Goal: Task Accomplishment & Management: Use online tool/utility

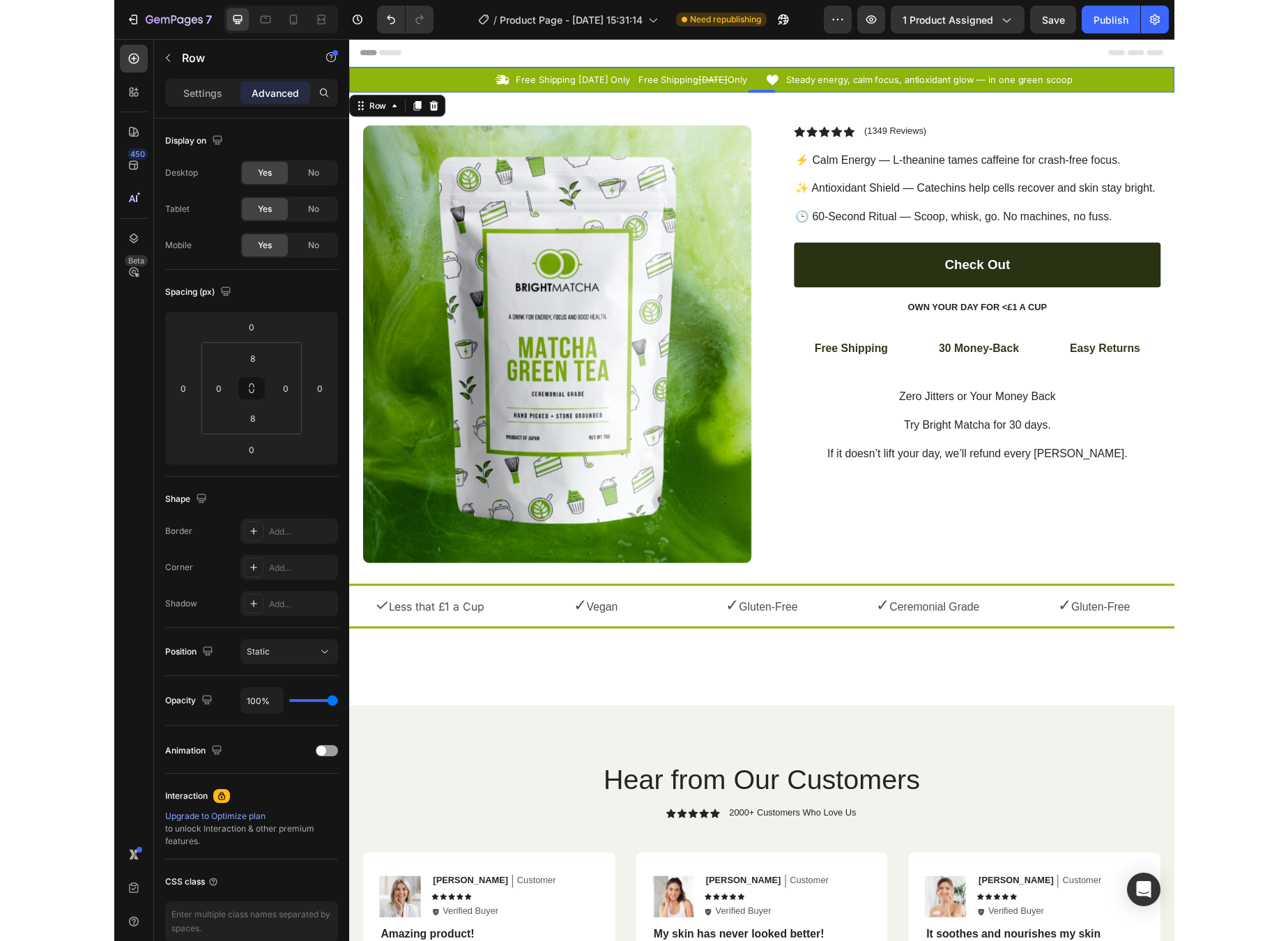
scroll to position [18, 0]
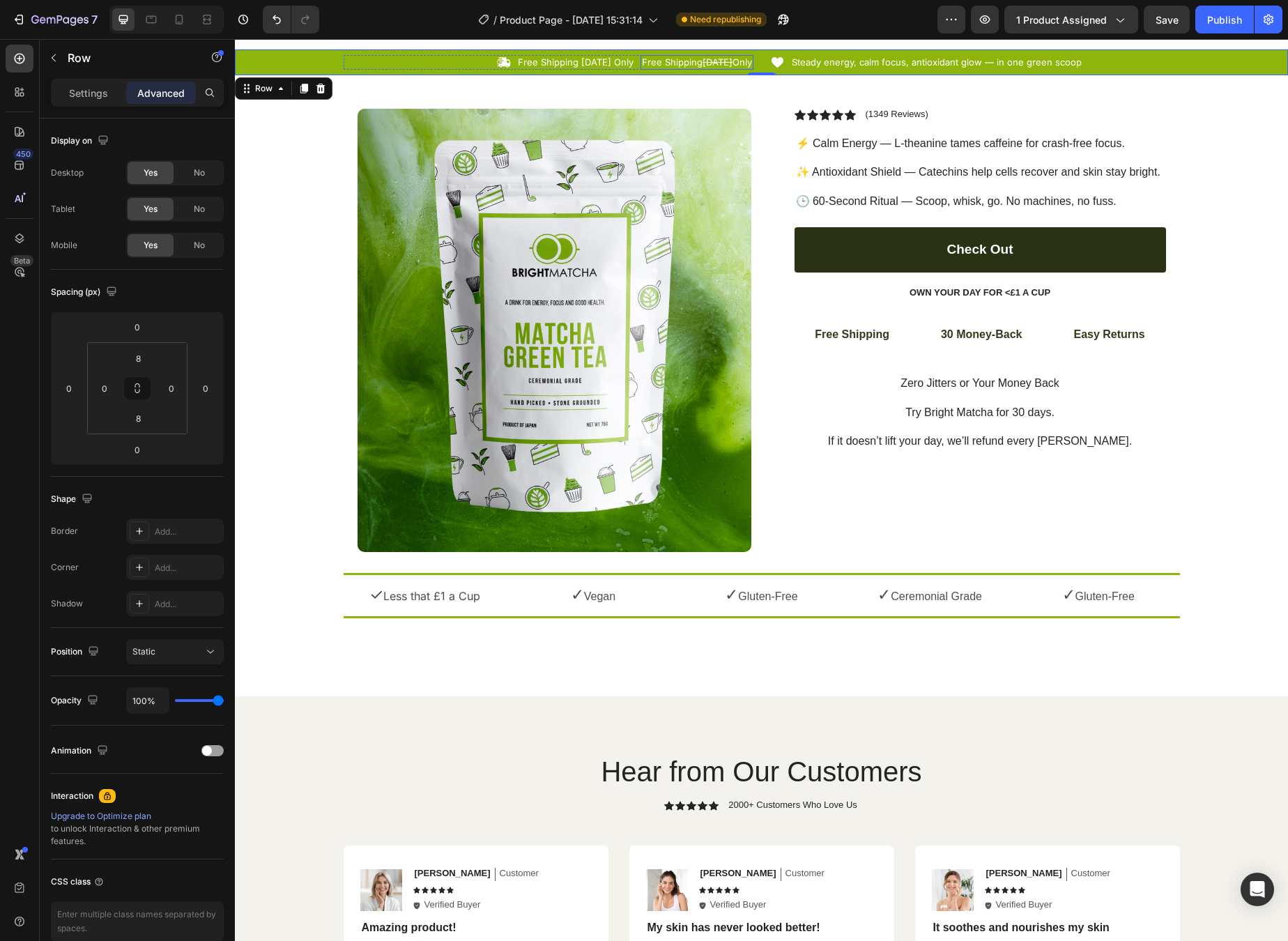
click at [722, 62] on s "[DATE]" at bounding box center [717, 62] width 30 height 11
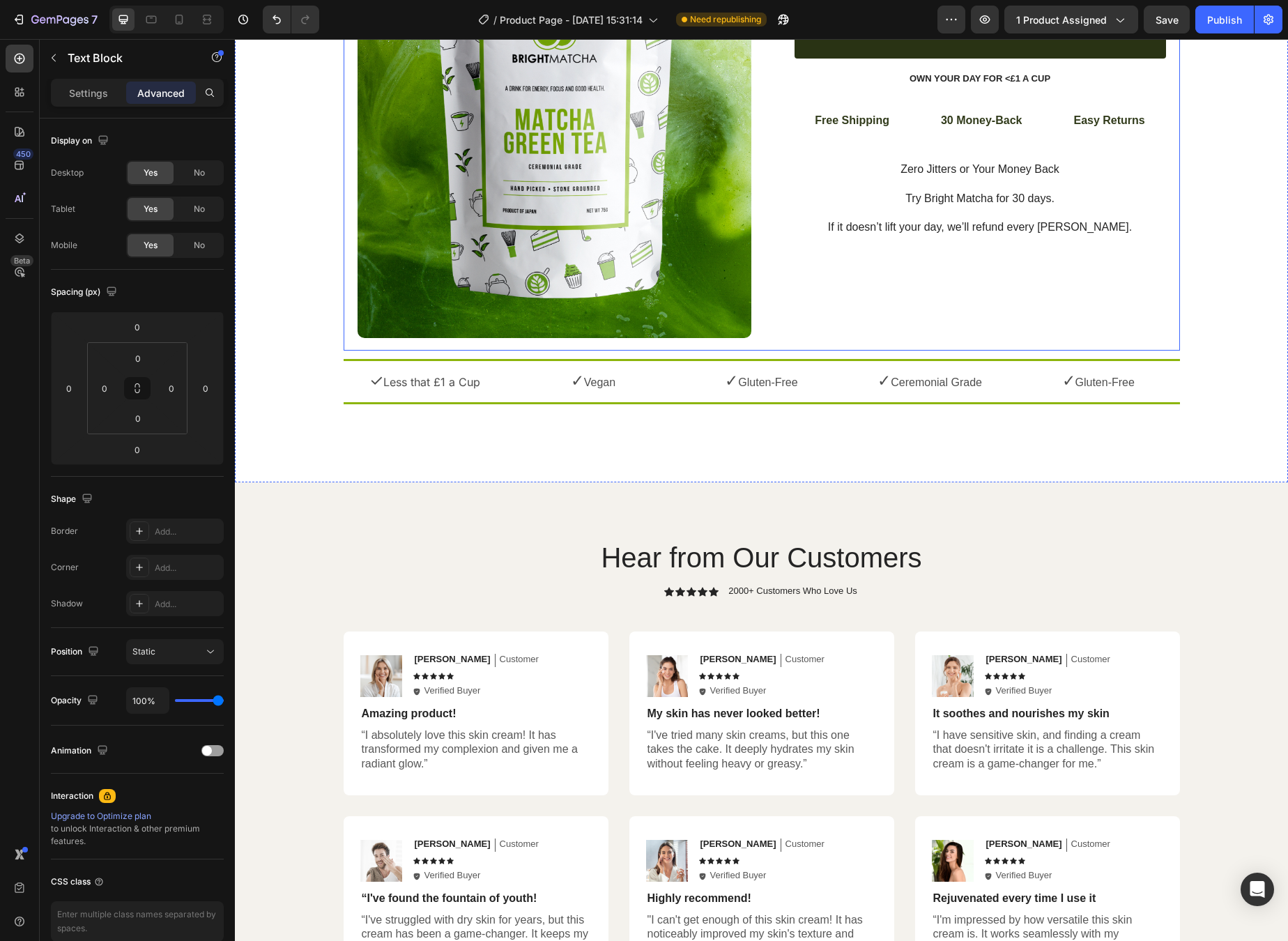
scroll to position [0, 0]
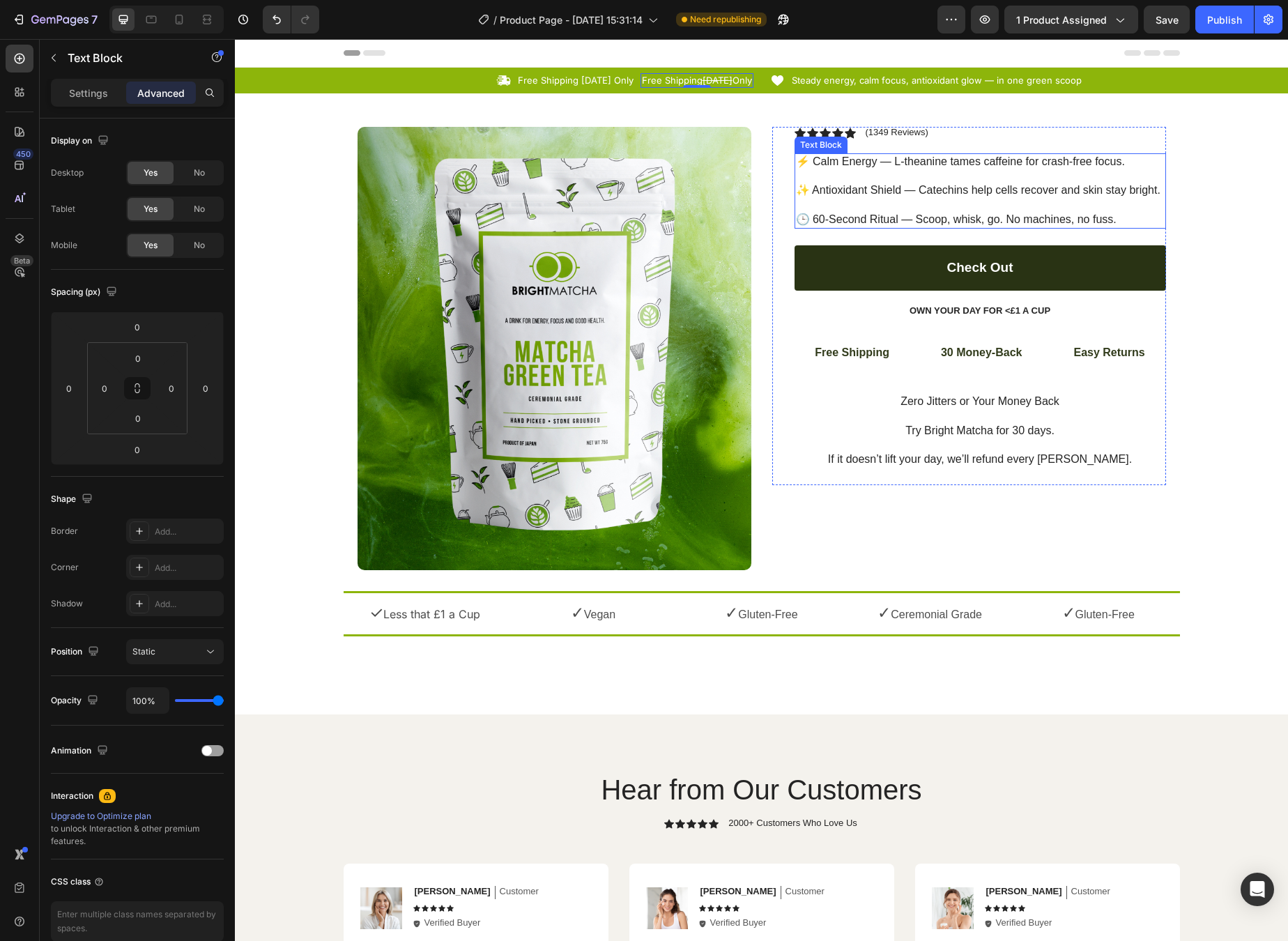
click at [911, 182] on p "⚡ Calm Energy — L-theanine tames caffeine for crash-free focus. ✨ Antioxidant S…" at bounding box center [980, 191] width 369 height 73
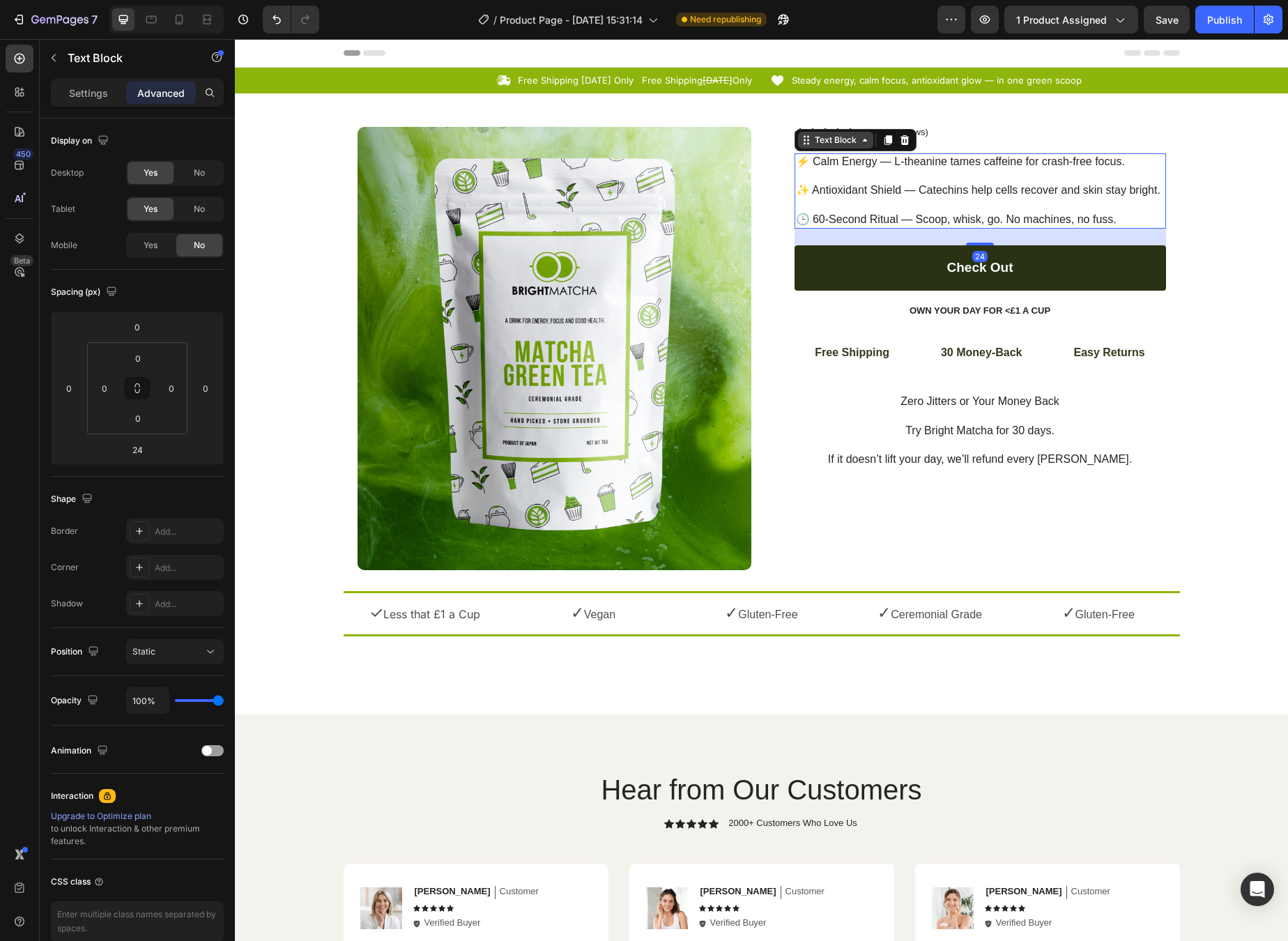
click at [825, 145] on div "Text Block" at bounding box center [835, 139] width 47 height 12
click at [884, 139] on icon at bounding box center [887, 139] width 8 height 9
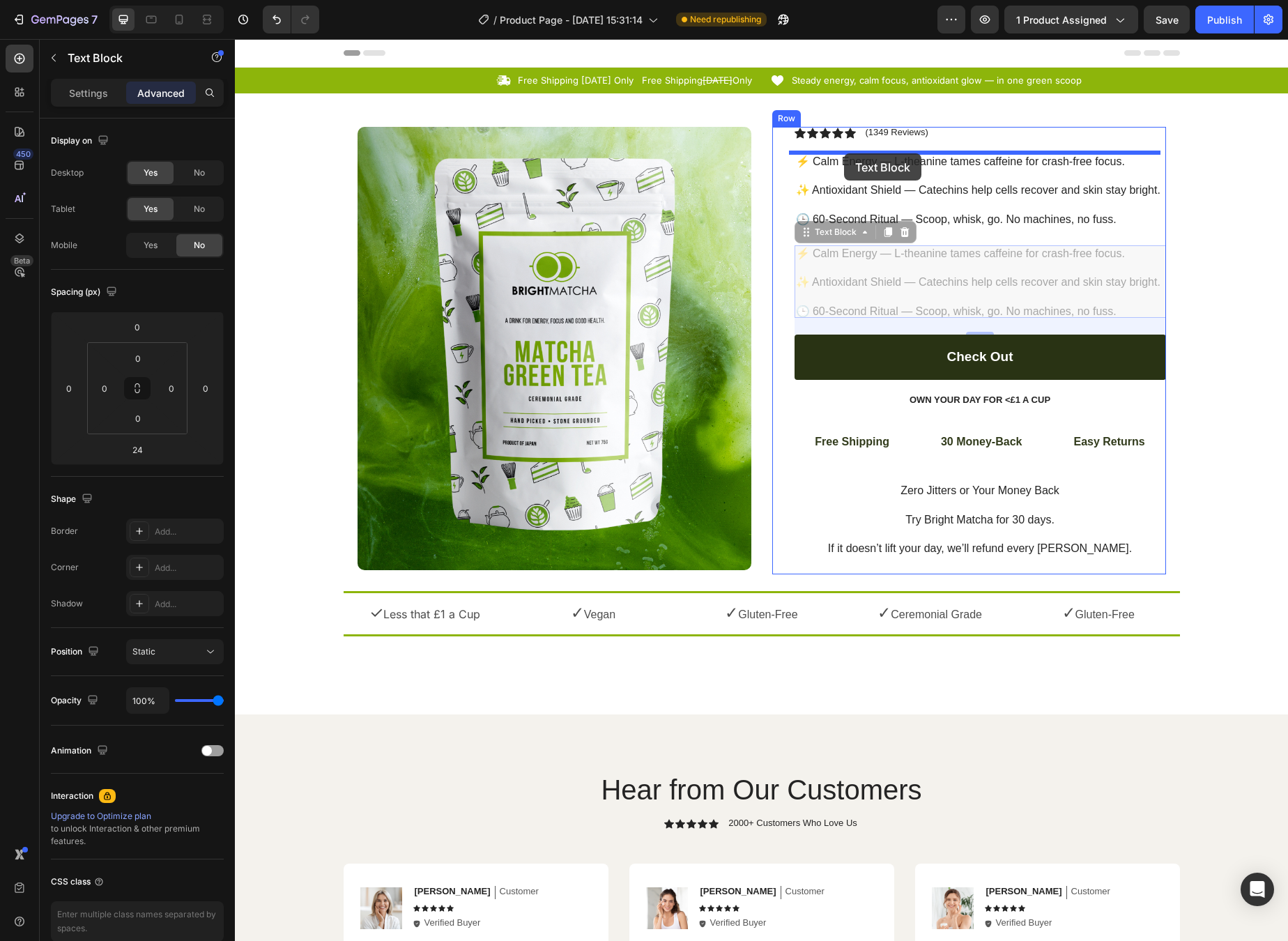
drag, startPoint x: 838, startPoint y: 230, endPoint x: 844, endPoint y: 153, distance: 77.2
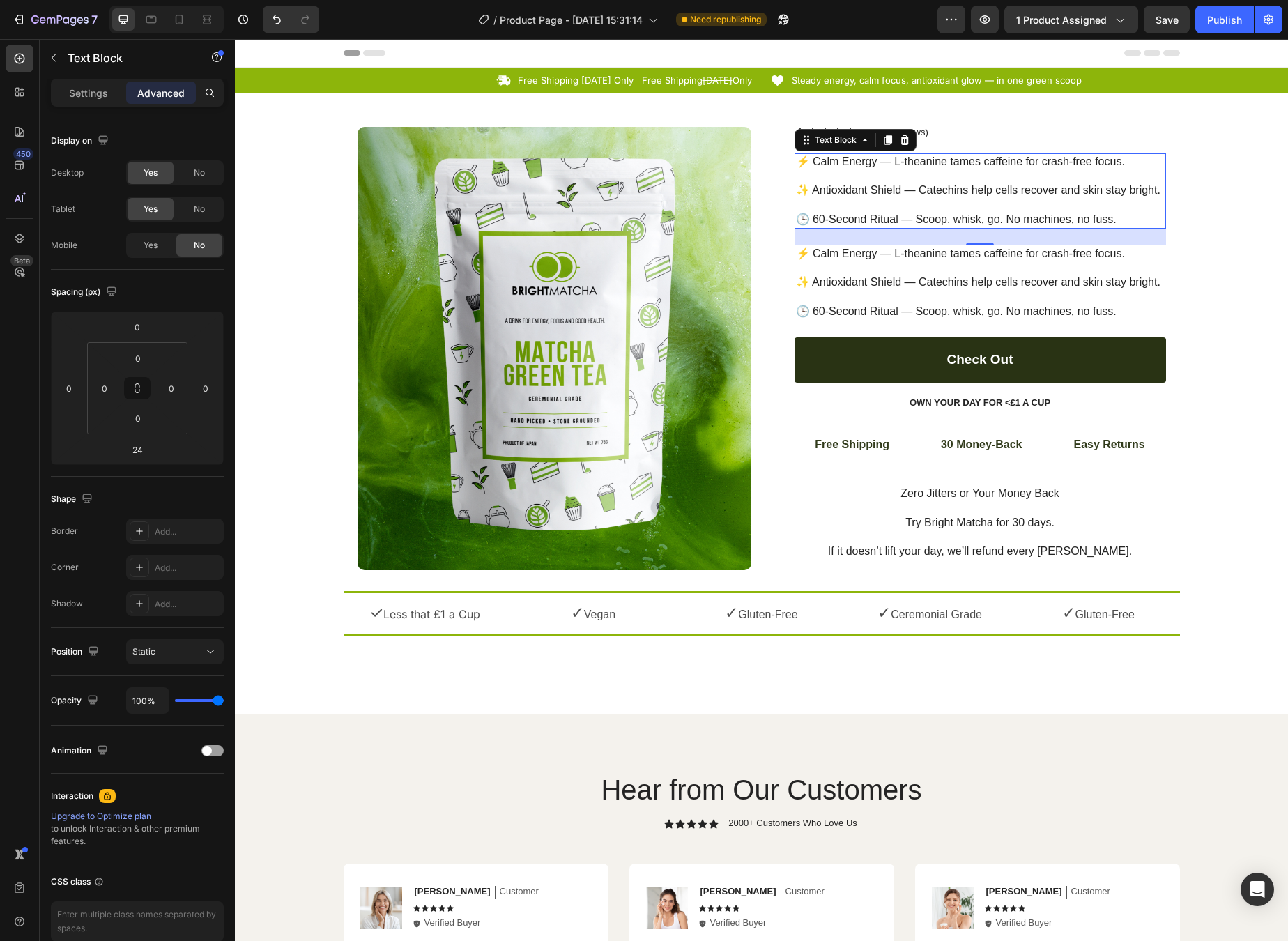
click at [821, 168] on p "⚡ Calm Energy — L-theanine tames caffeine for crash-free focus. ⁠⁠⁠⁠⁠⁠⁠ ✨ Antio…" at bounding box center [980, 191] width 369 height 73
click at [803, 164] on p "⚡ Calm Energy — L-theanine tames caffeine for crash-free focus. ⁠⁠⁠⁠⁠⁠⁠ ✨ Antio…" at bounding box center [980, 191] width 369 height 73
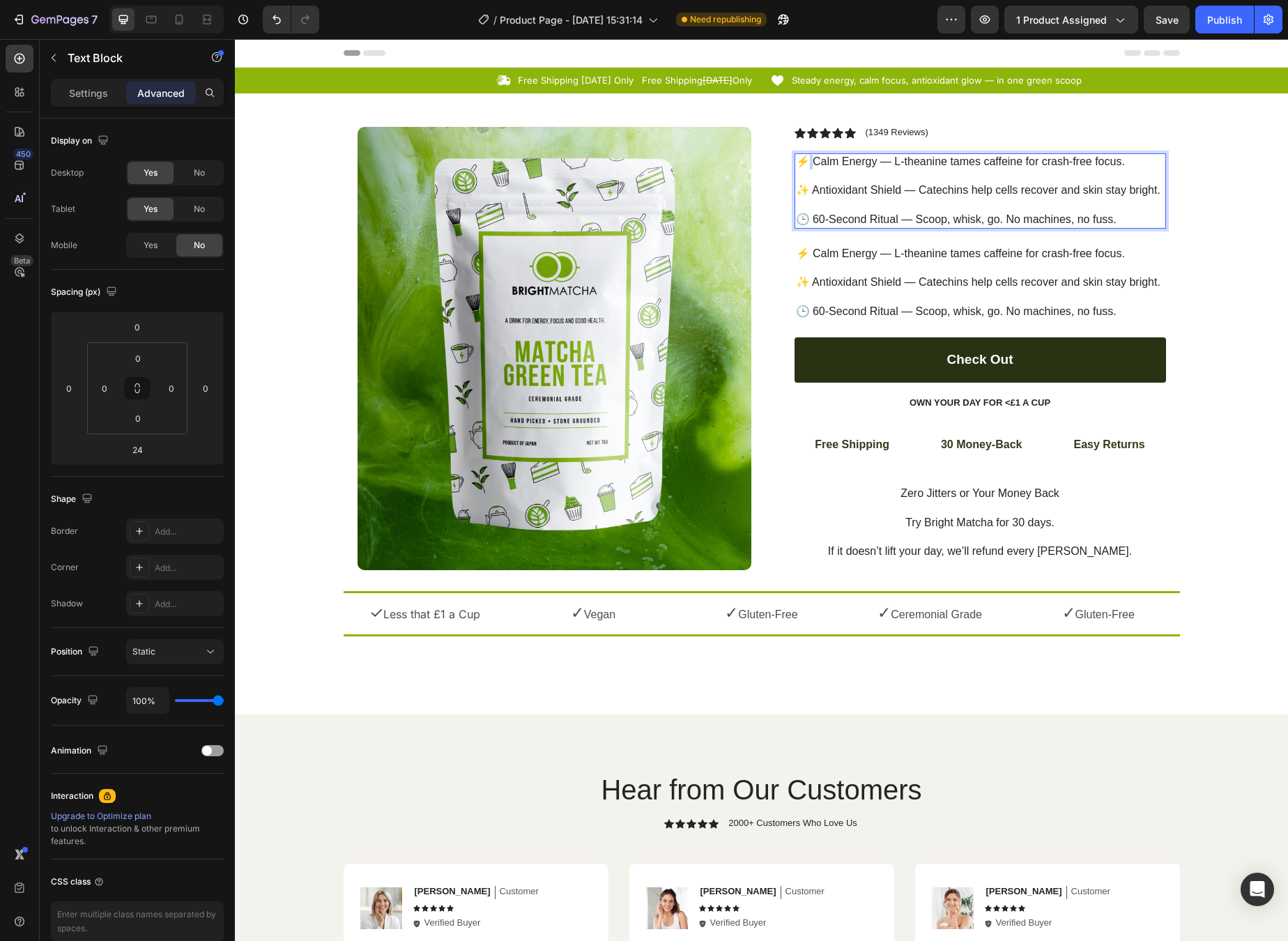
click at [803, 164] on p "⚡ Calm Energy — L-theanine tames caffeine for crash-free focus. ✨ Antioxidant S…" at bounding box center [980, 191] width 369 height 73
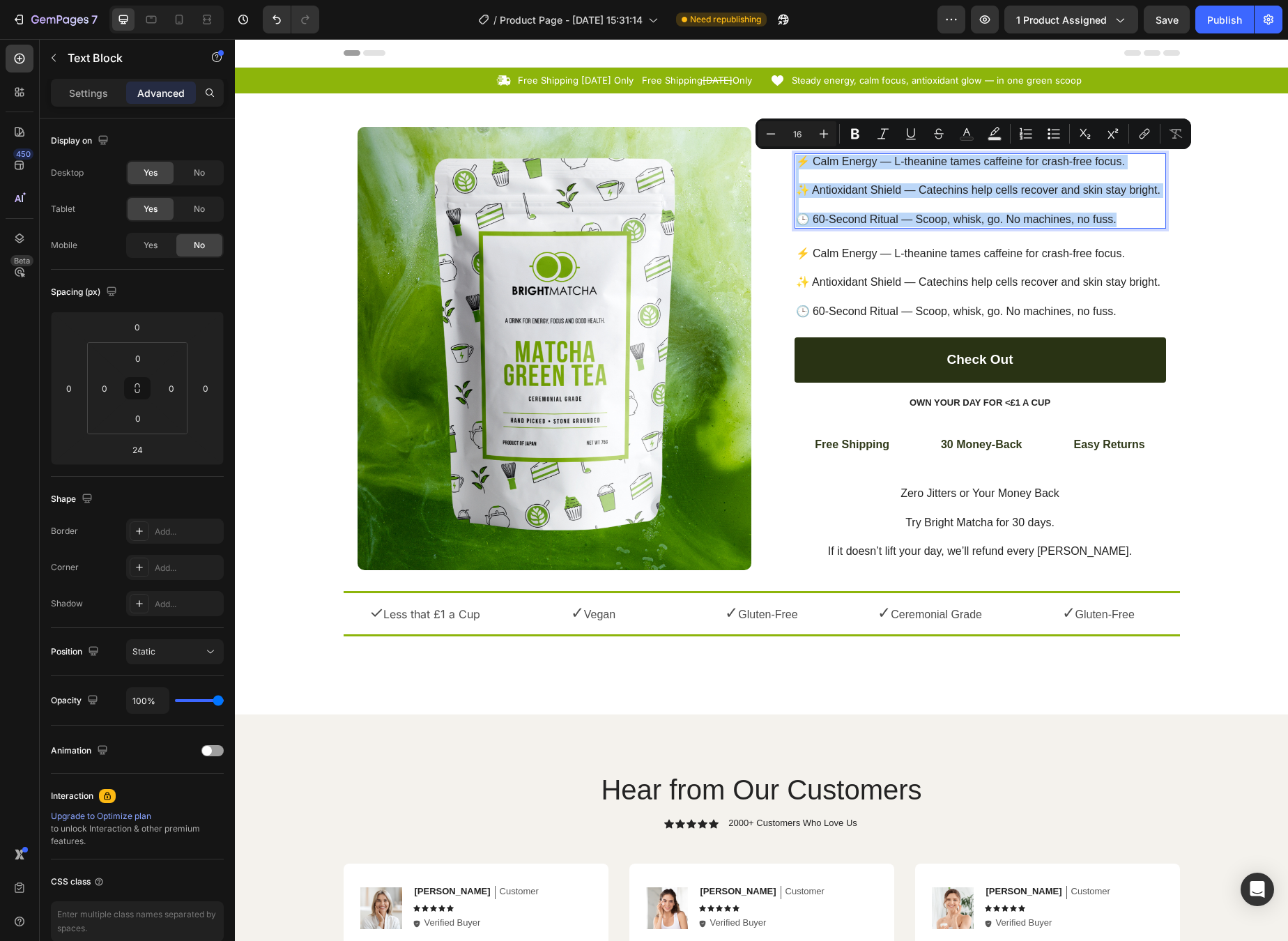
drag, startPoint x: 1124, startPoint y: 218, endPoint x: 795, endPoint y: 161, distance: 333.9
click at [796, 161] on p "⚡ Calm Energy — L-theanine tames caffeine for crash-free focus. ✨ Antioxidant S…" at bounding box center [980, 191] width 369 height 73
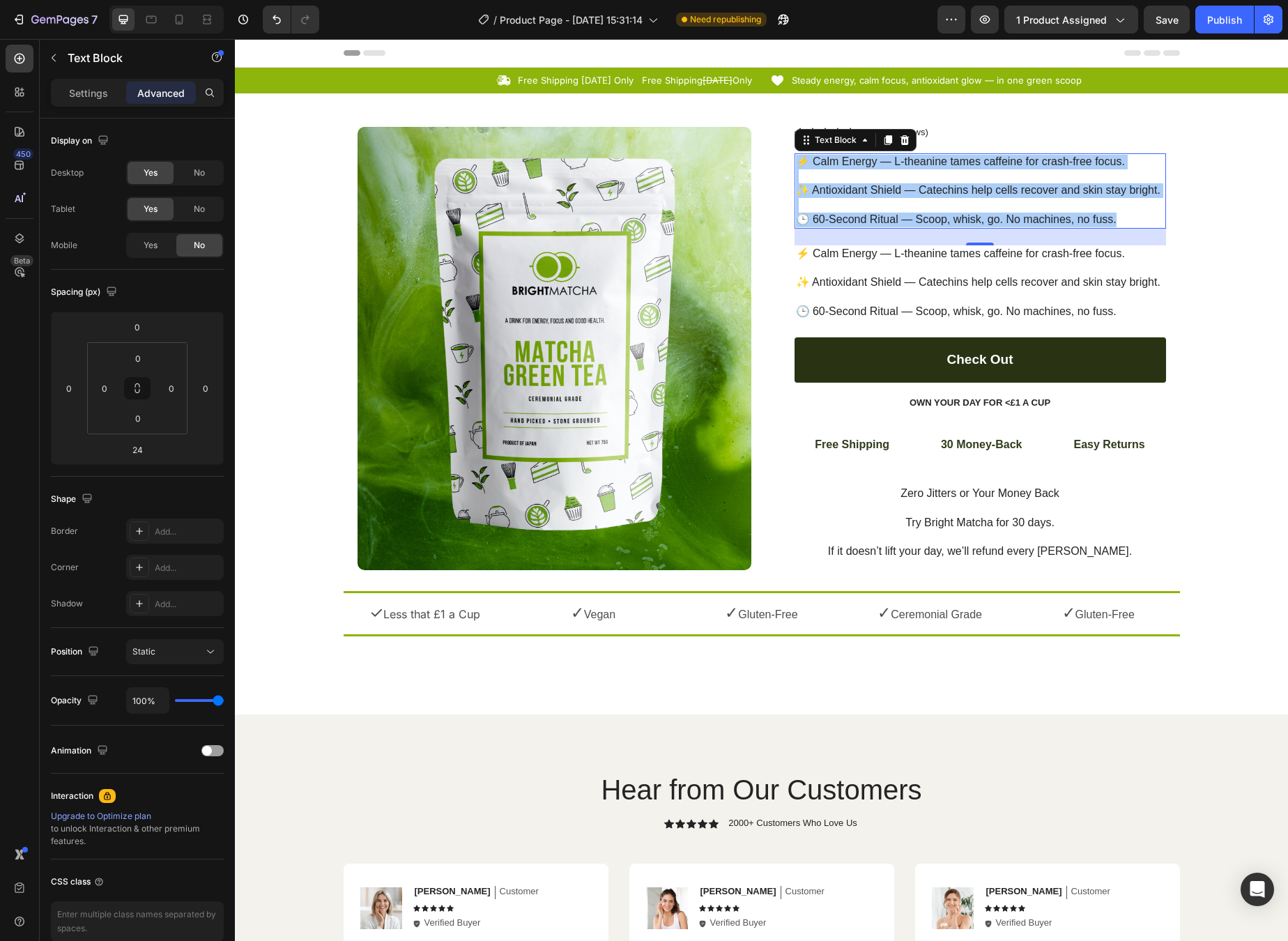
click at [995, 210] on p "⚡ Calm Energy — L-theanine tames caffeine for crash-free focus. ✨ Antioxidant S…" at bounding box center [980, 191] width 369 height 73
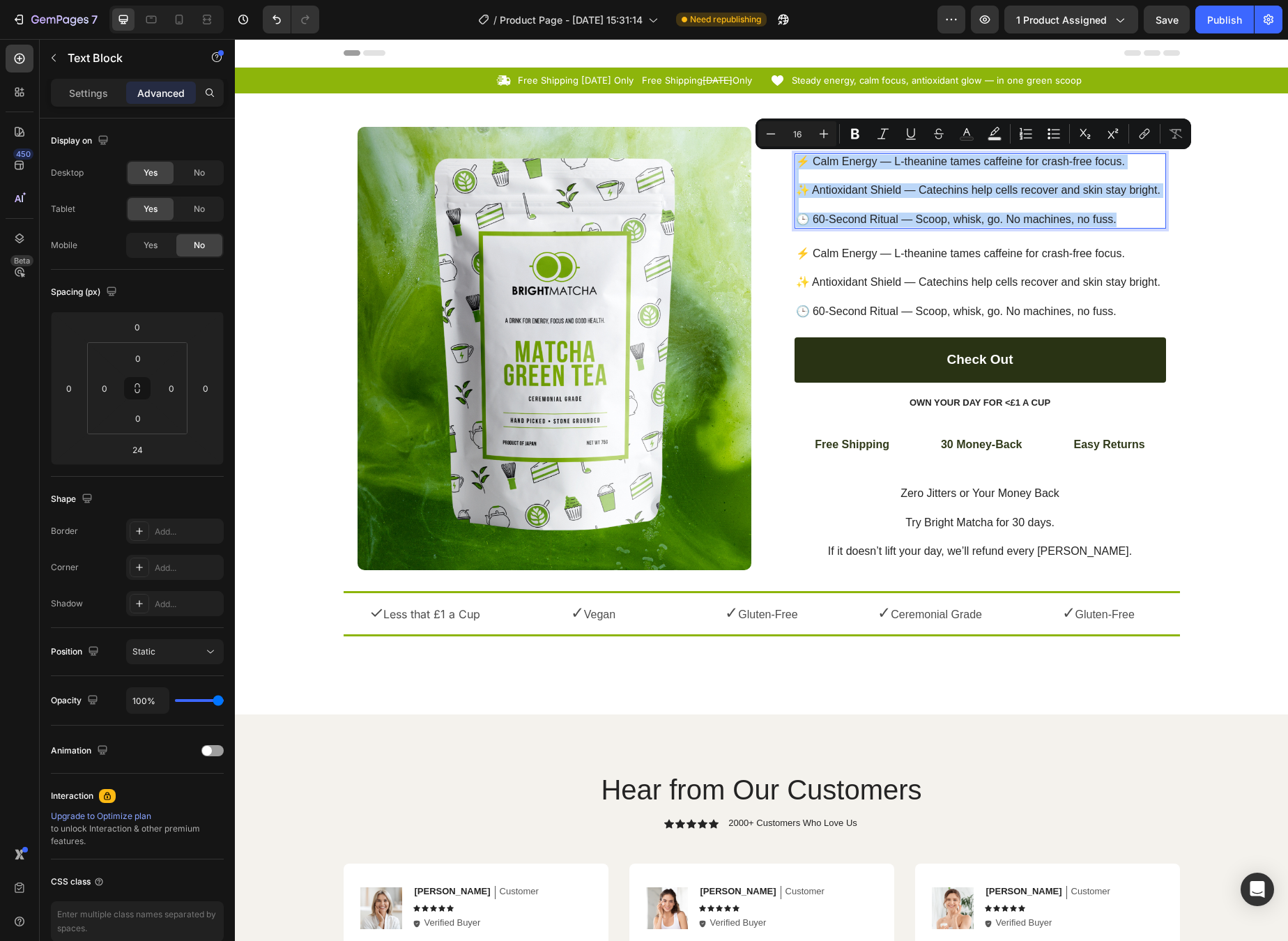
click at [995, 210] on p "⚡ Calm Energy — L-theanine tames caffeine for crash-free focus. ✨ Antioxidant S…" at bounding box center [980, 191] width 369 height 73
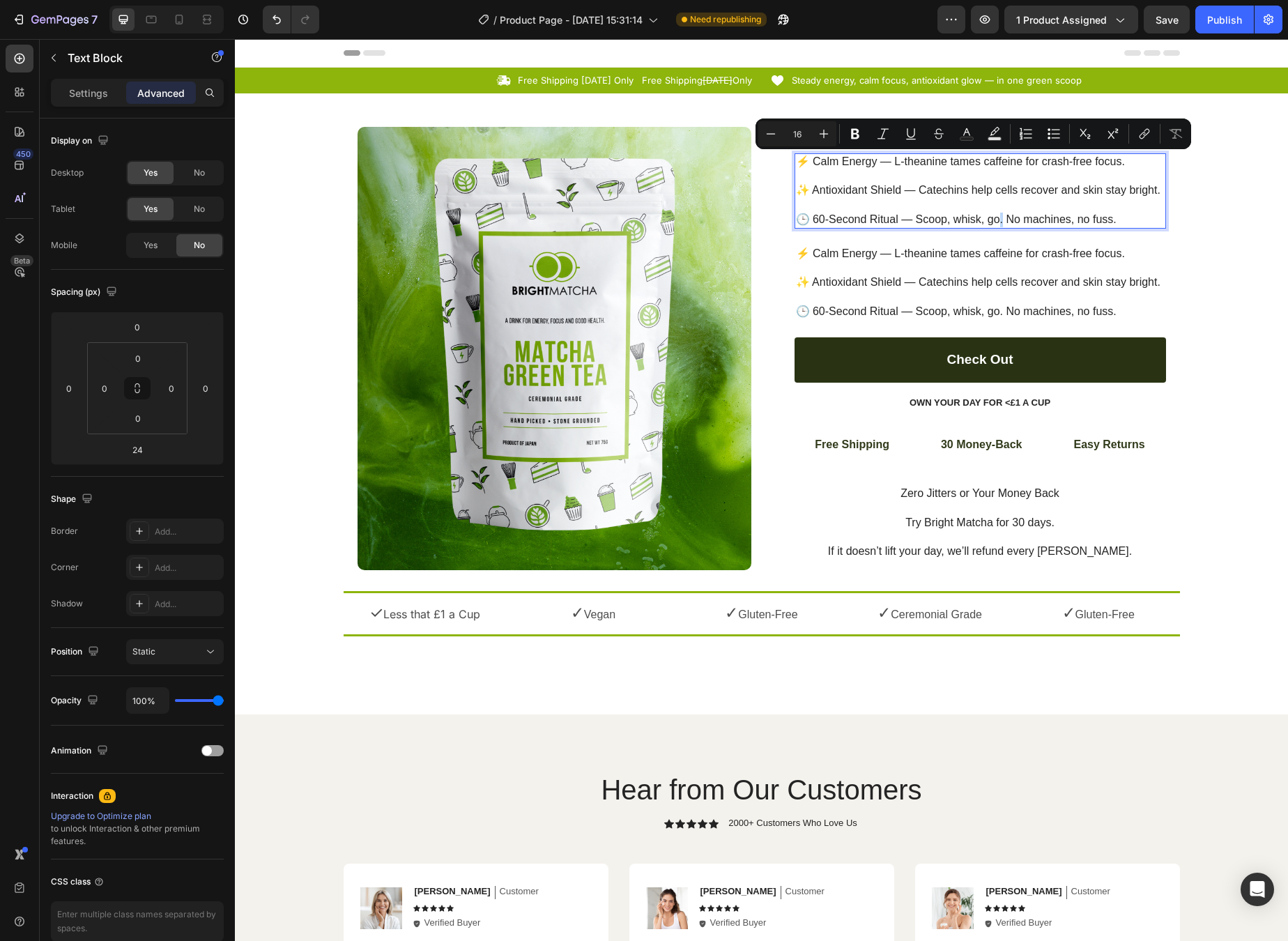
click at [995, 210] on p "⚡ Calm Energy — L-theanine tames caffeine for crash-free focus. ✨ Antioxidant S…" at bounding box center [980, 191] width 369 height 73
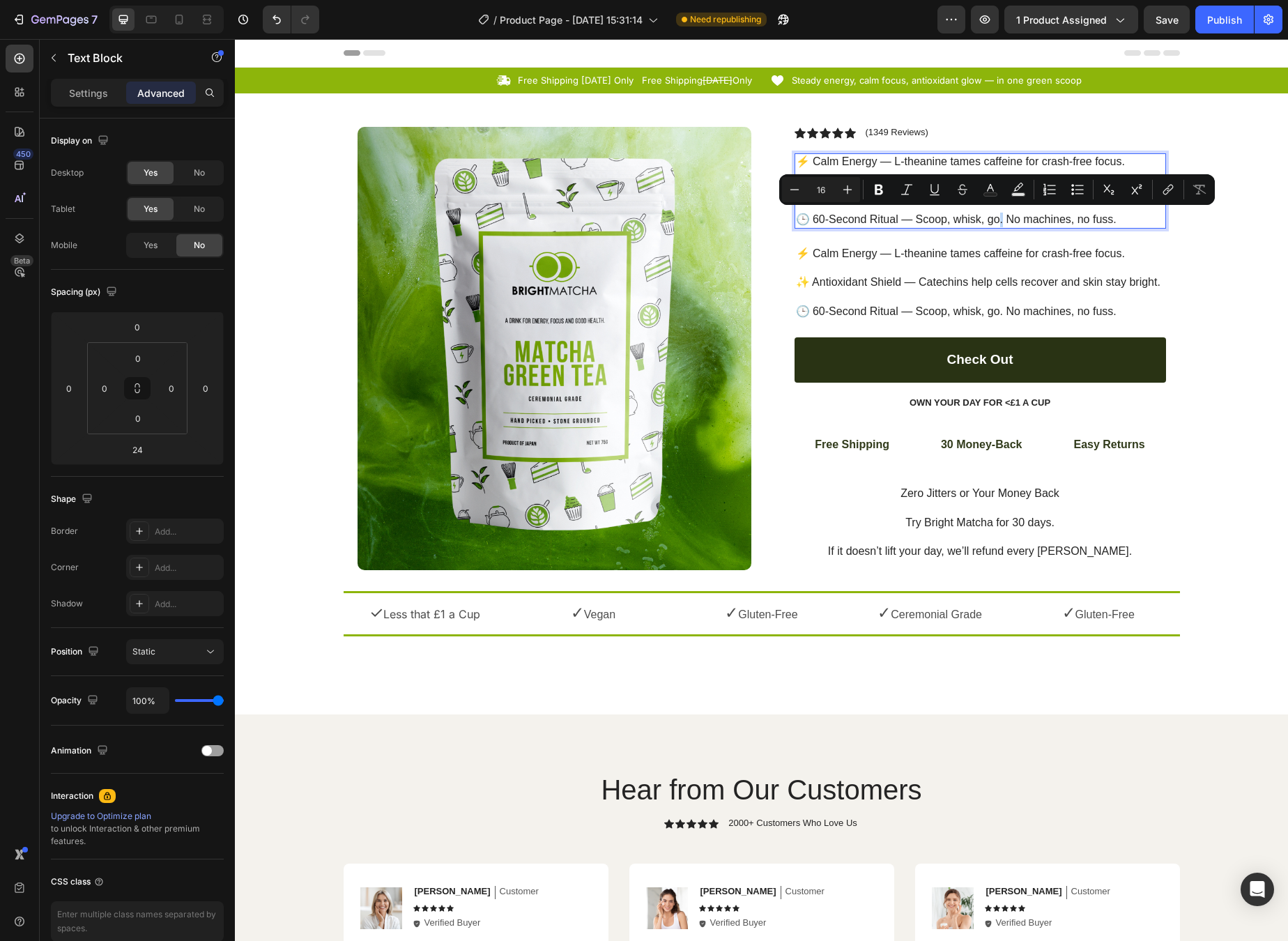
click at [995, 210] on p "⚡ Calm Energy — L-theanine tames caffeine for crash-free focus. ✨ Antioxidant S…" at bounding box center [980, 191] width 369 height 73
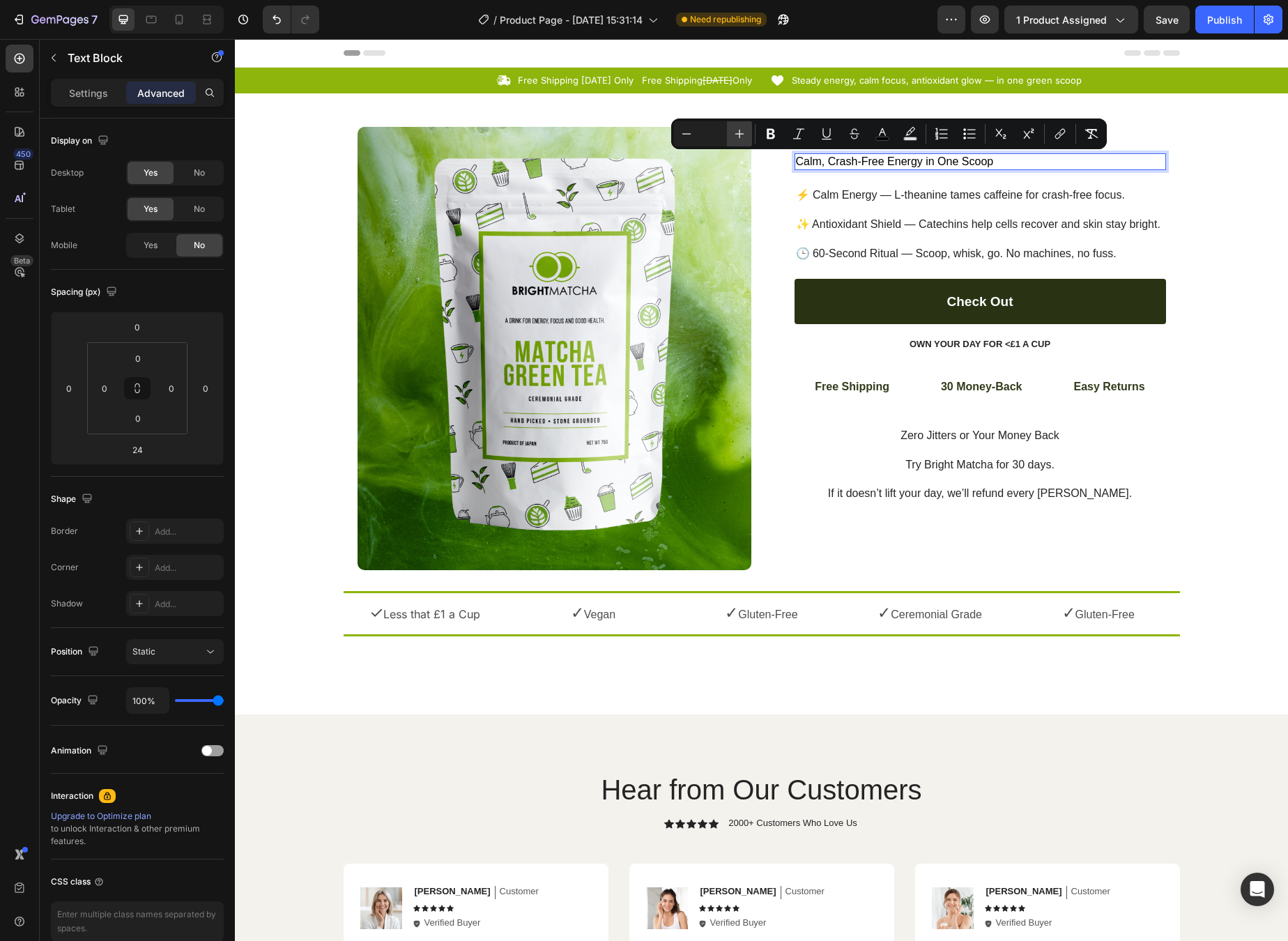
click at [750, 139] on button "Plus" at bounding box center [739, 133] width 25 height 25
click at [745, 136] on icon "Editor contextual toolbar" at bounding box center [739, 133] width 14 height 14
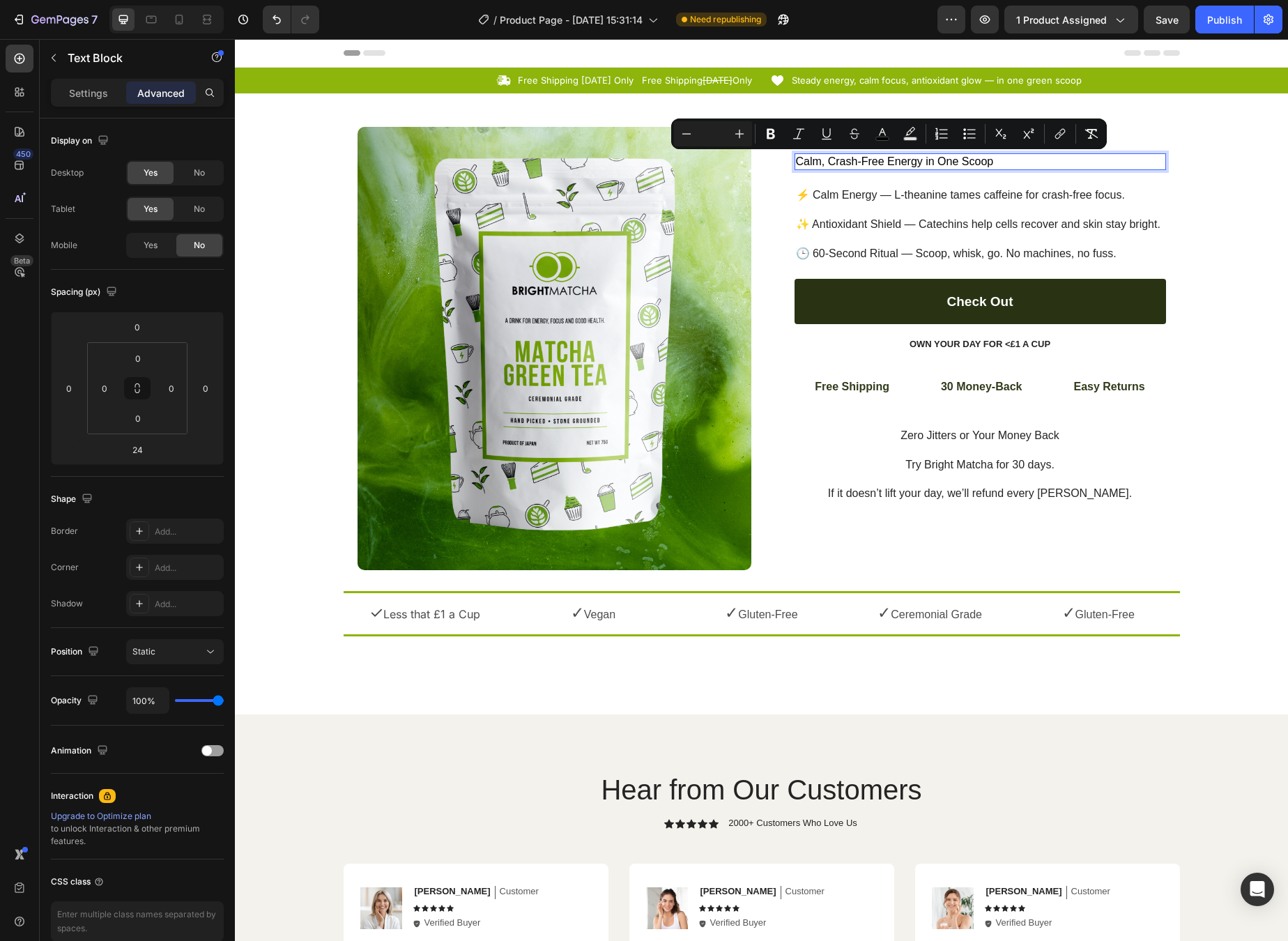
click at [954, 160] on span "Calm, Crash-Free Energy in One Scoop" at bounding box center [895, 161] width 198 height 12
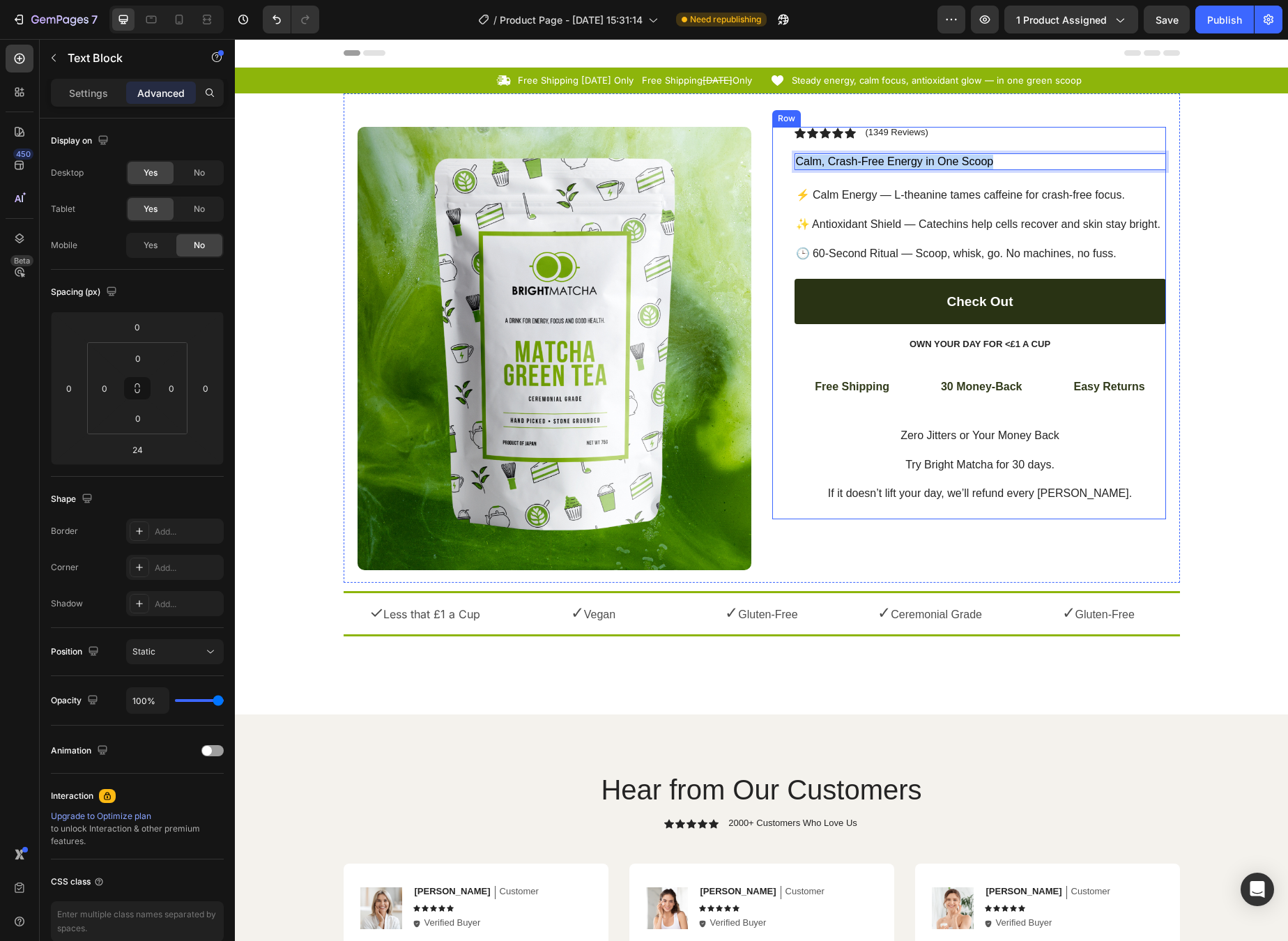
drag, startPoint x: 1010, startPoint y: 161, endPoint x: 777, endPoint y: 140, distance: 233.9
click at [778, 140] on div "Icon Icon Icon Icon Icon Icon List (1349 Reviews) Text Block Row Calm, Crash-Fr…" at bounding box center [969, 323] width 394 height 393
click at [936, 274] on div "Icon Icon Icon Icon Icon Icon List (1349 Reviews) Text Block Row Text Block 24 …" at bounding box center [980, 323] width 372 height 393
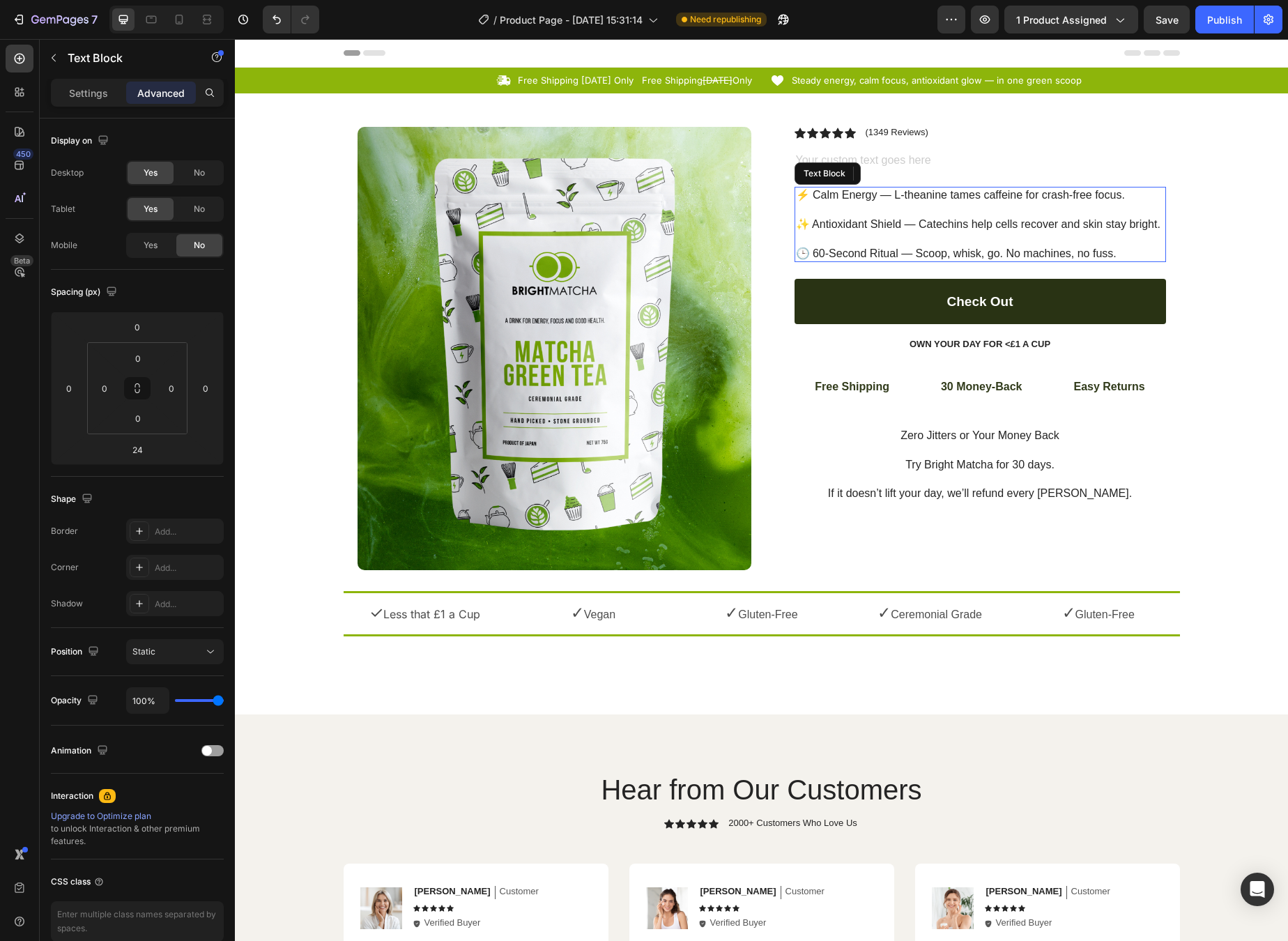
click at [903, 221] on p "⚡ Calm Energy — L-theanine tames caffeine for crash-free focus. ✨ Antioxidant S…" at bounding box center [980, 224] width 369 height 73
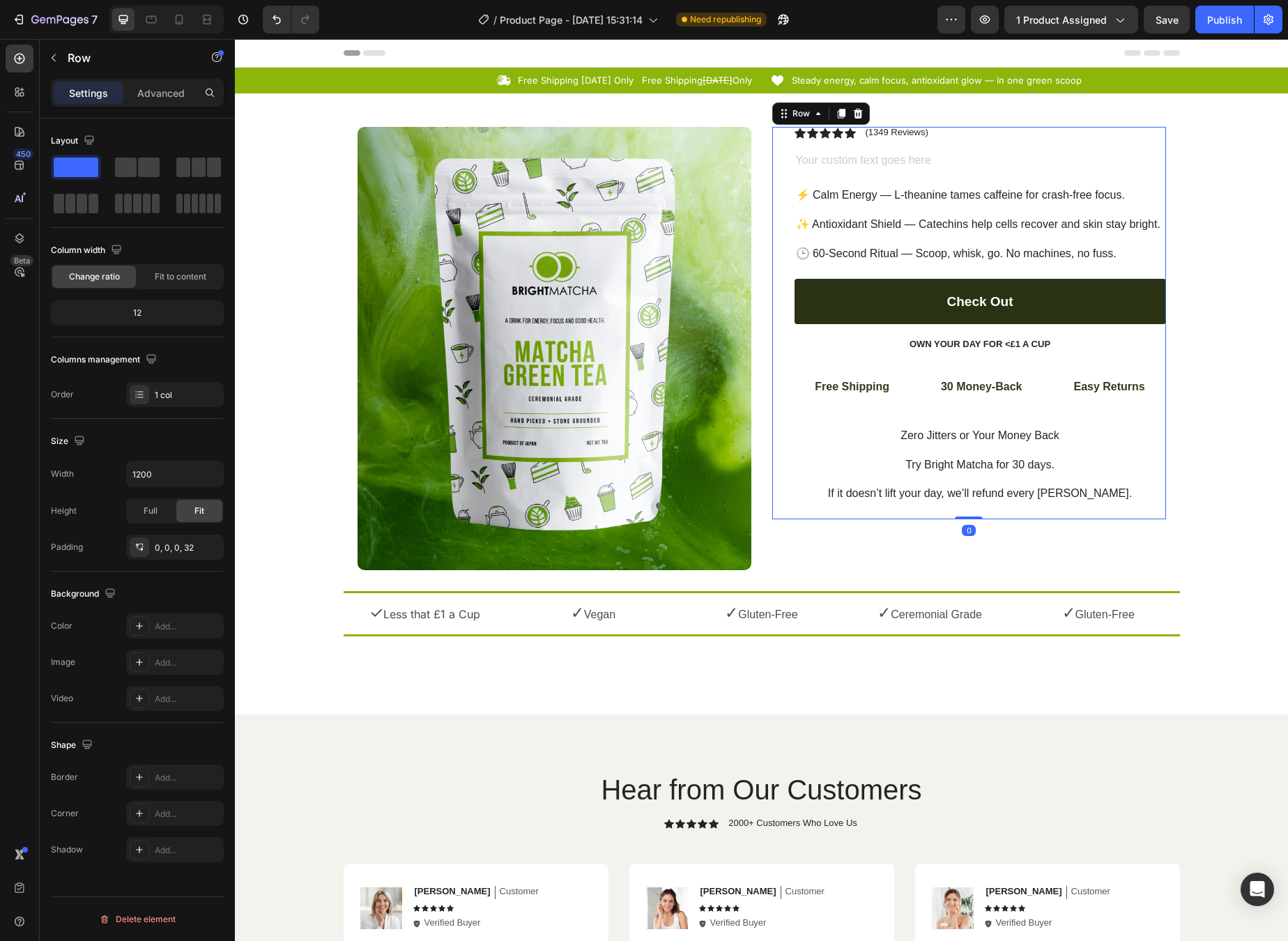
click at [880, 152] on div "Icon Icon Icon Icon Icon Icon List (1349 Reviews) Text Block Row Text Block ⚡ C…" at bounding box center [980, 323] width 372 height 393
click at [886, 159] on div "Rich Text Editor. Editing area: main" at bounding box center [980, 162] width 372 height 17
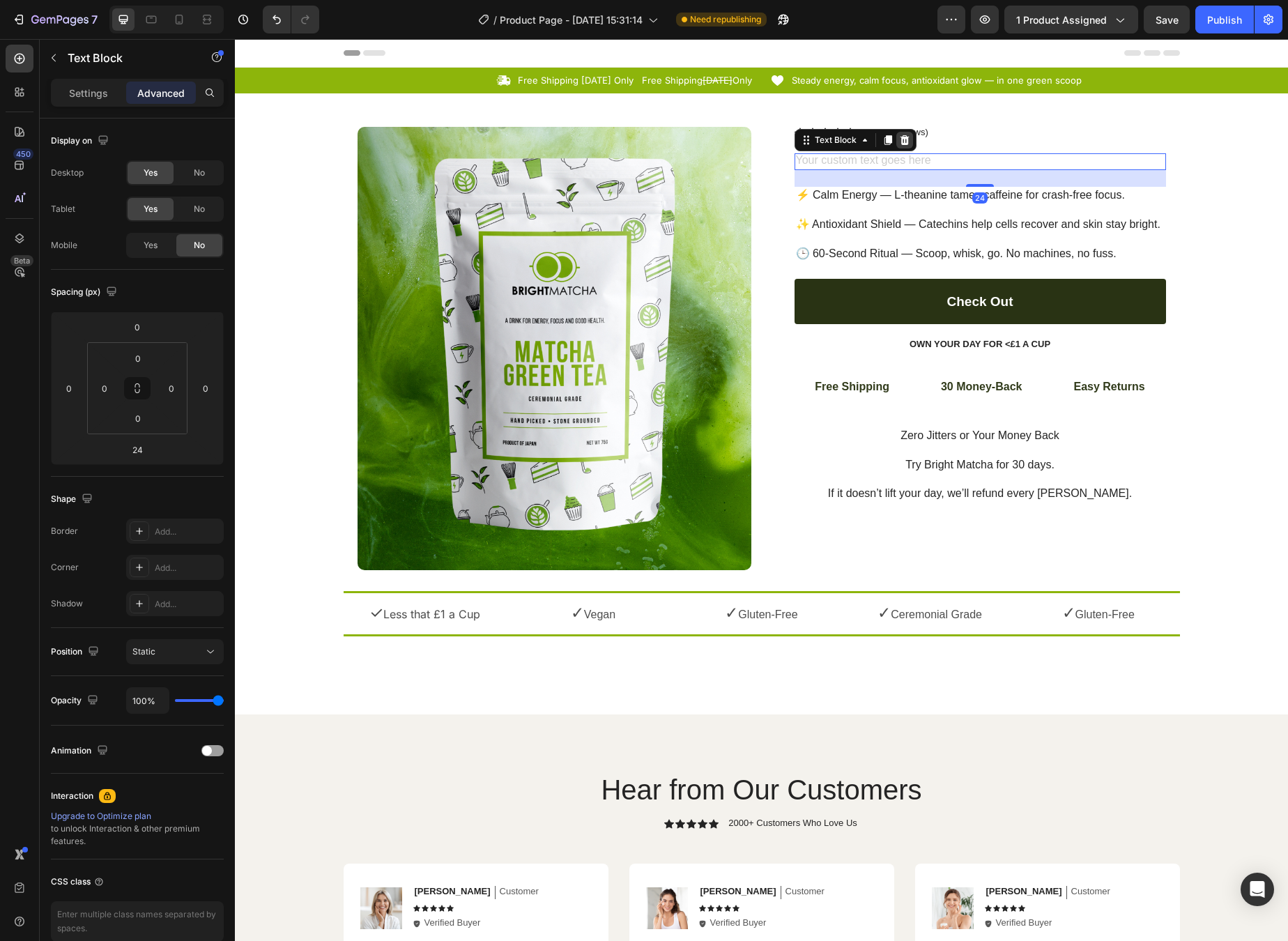
click at [902, 142] on icon at bounding box center [904, 139] width 9 height 9
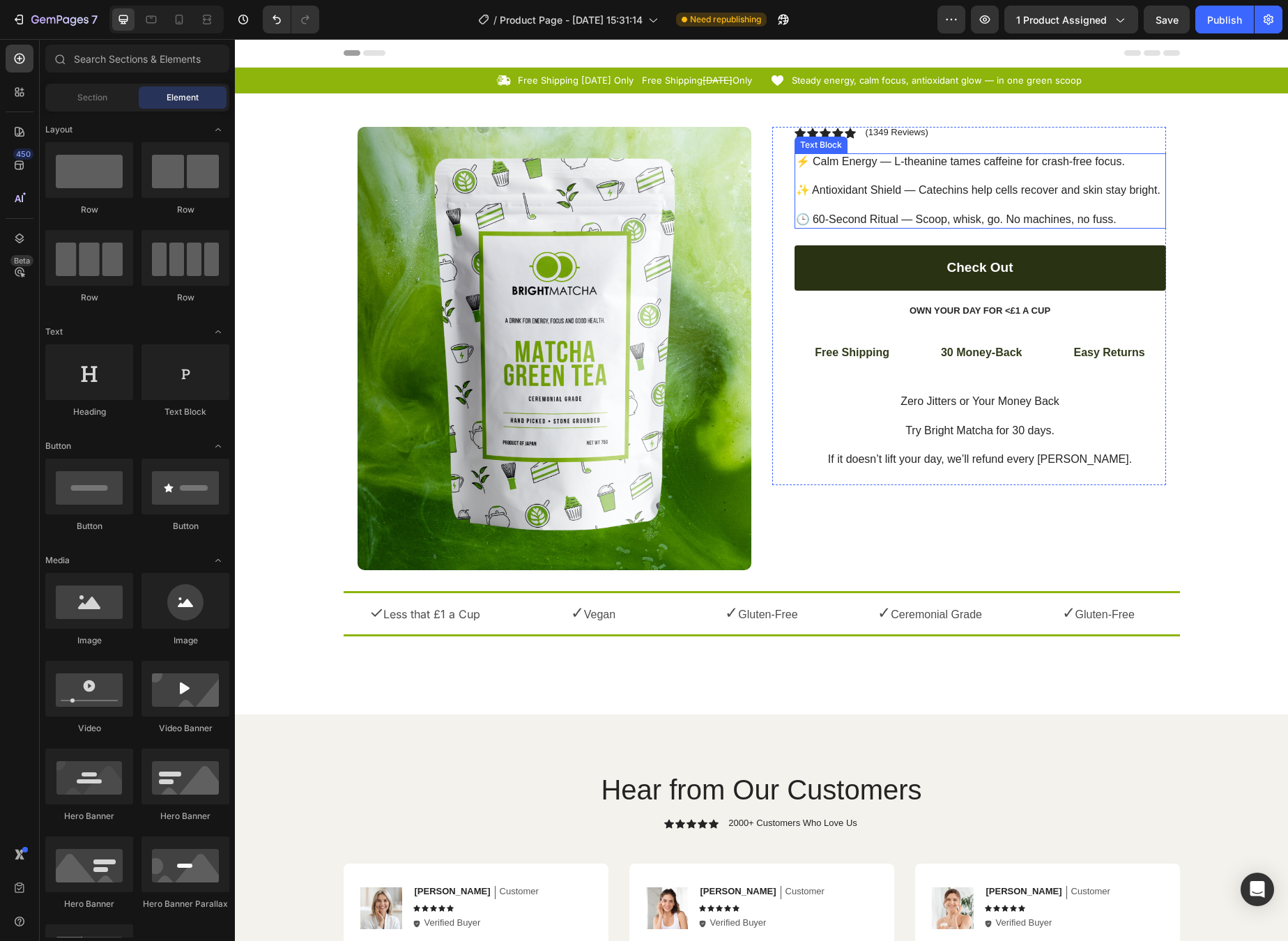
click at [904, 200] on p "⚡ Calm Energy — L-theanine tames caffeine for crash-free focus. ✨ Antioxidant S…" at bounding box center [980, 191] width 369 height 73
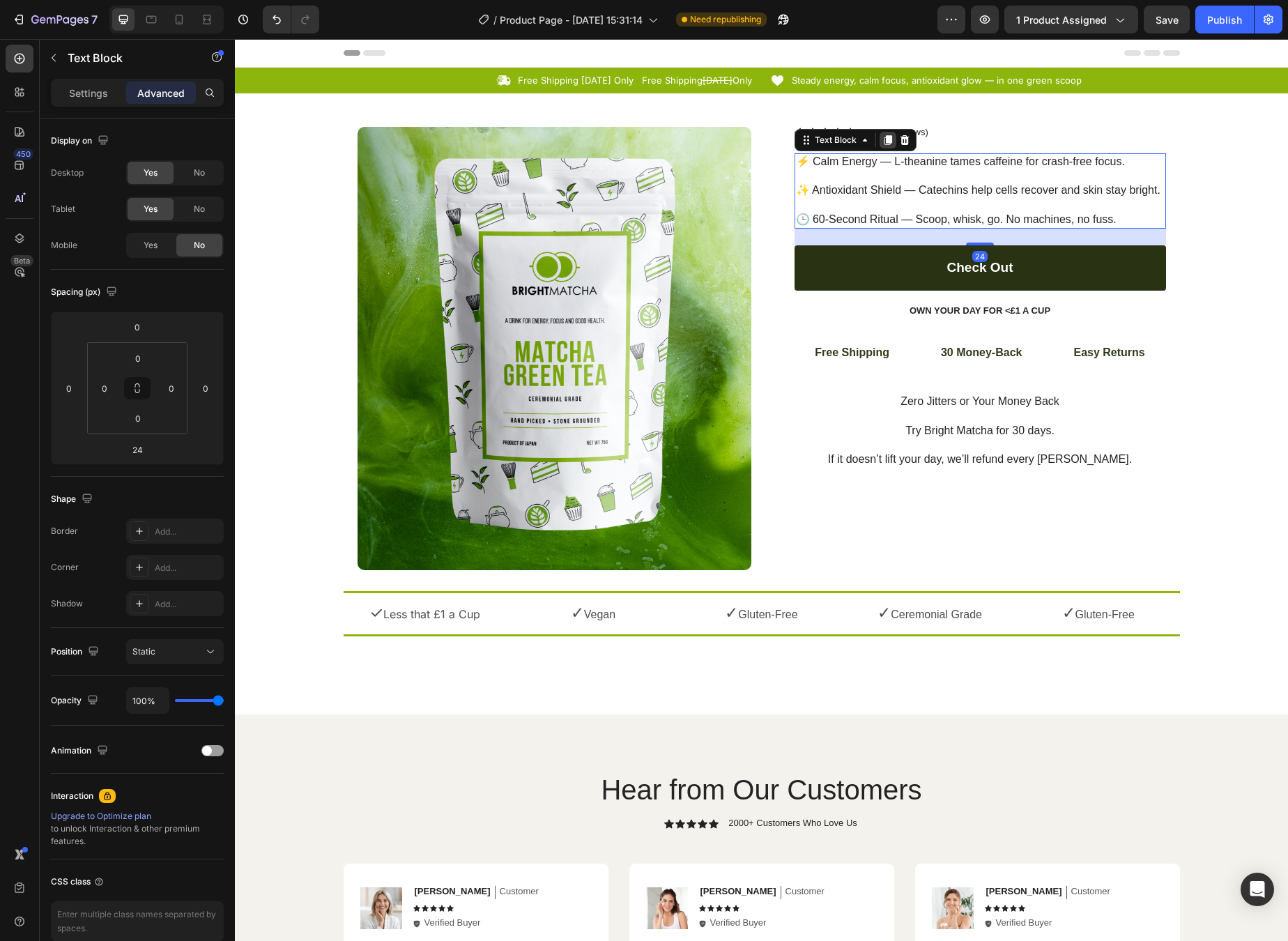
click at [887, 139] on icon at bounding box center [887, 139] width 11 height 11
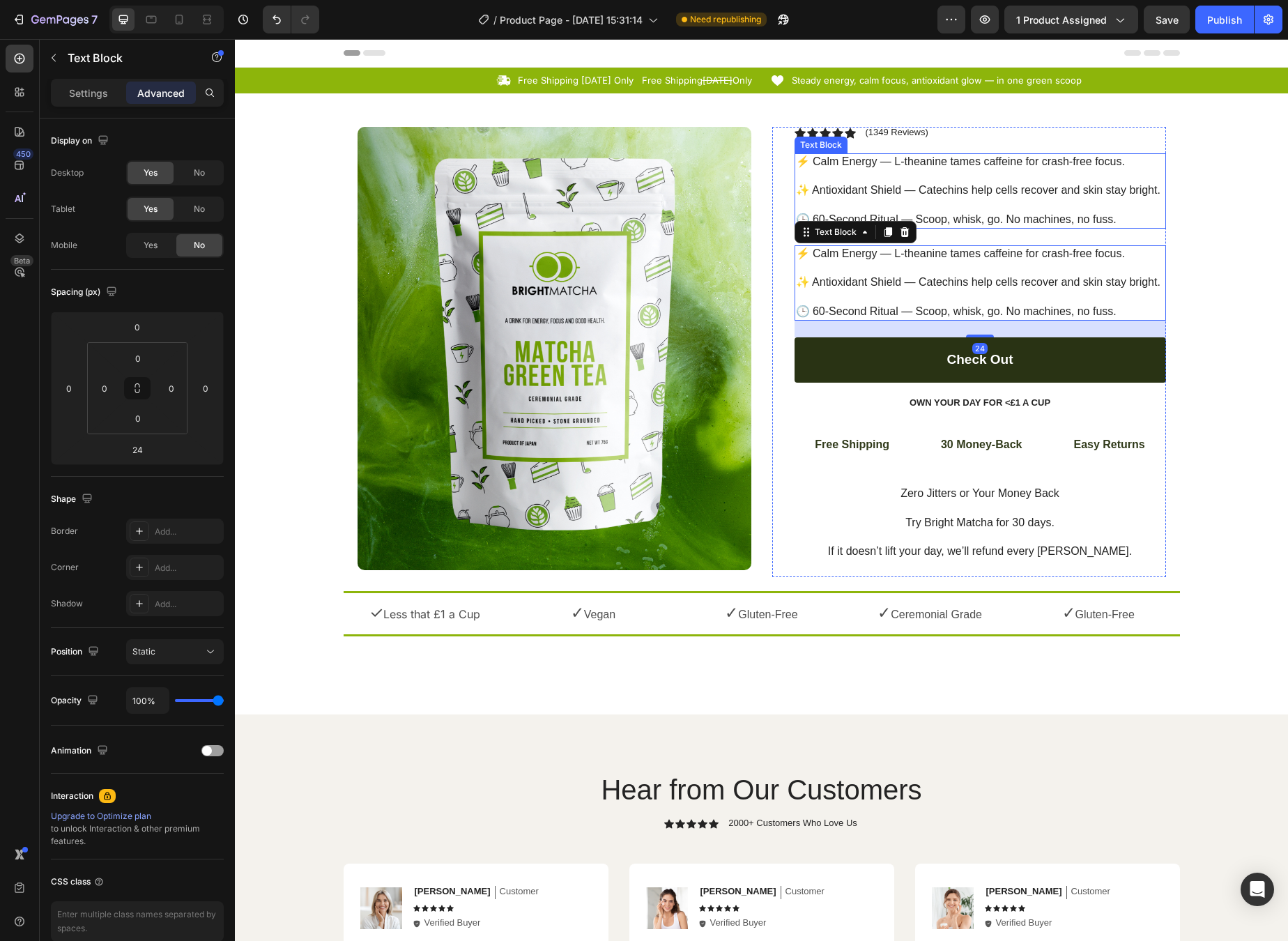
click at [887, 170] on p "⚡ Calm Energy — L-theanine tames caffeine for crash-free focus. ✨ Antioxidant S…" at bounding box center [980, 191] width 369 height 73
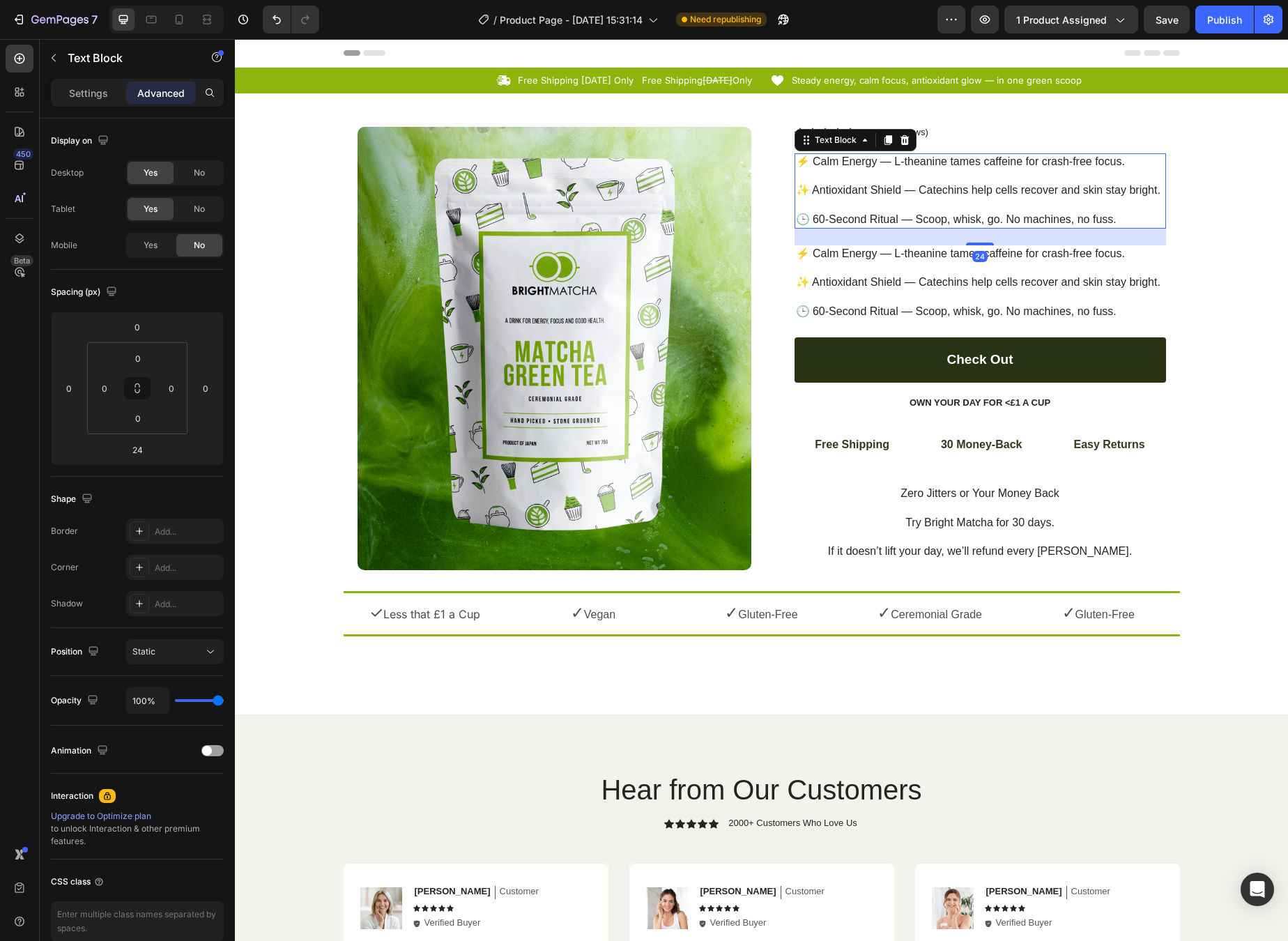
click at [887, 170] on p "⚡ Calm Energy — L-theanine tames caffeine for crash-free focus. ⁠⁠⁠⁠⁠⁠⁠ ✨ Antio…" at bounding box center [980, 191] width 369 height 73
click at [887, 170] on p "⚡ Calm Energy — L-theanine tames caffeine for crash-free focus. ✨ Antioxidant S…" at bounding box center [980, 191] width 369 height 73
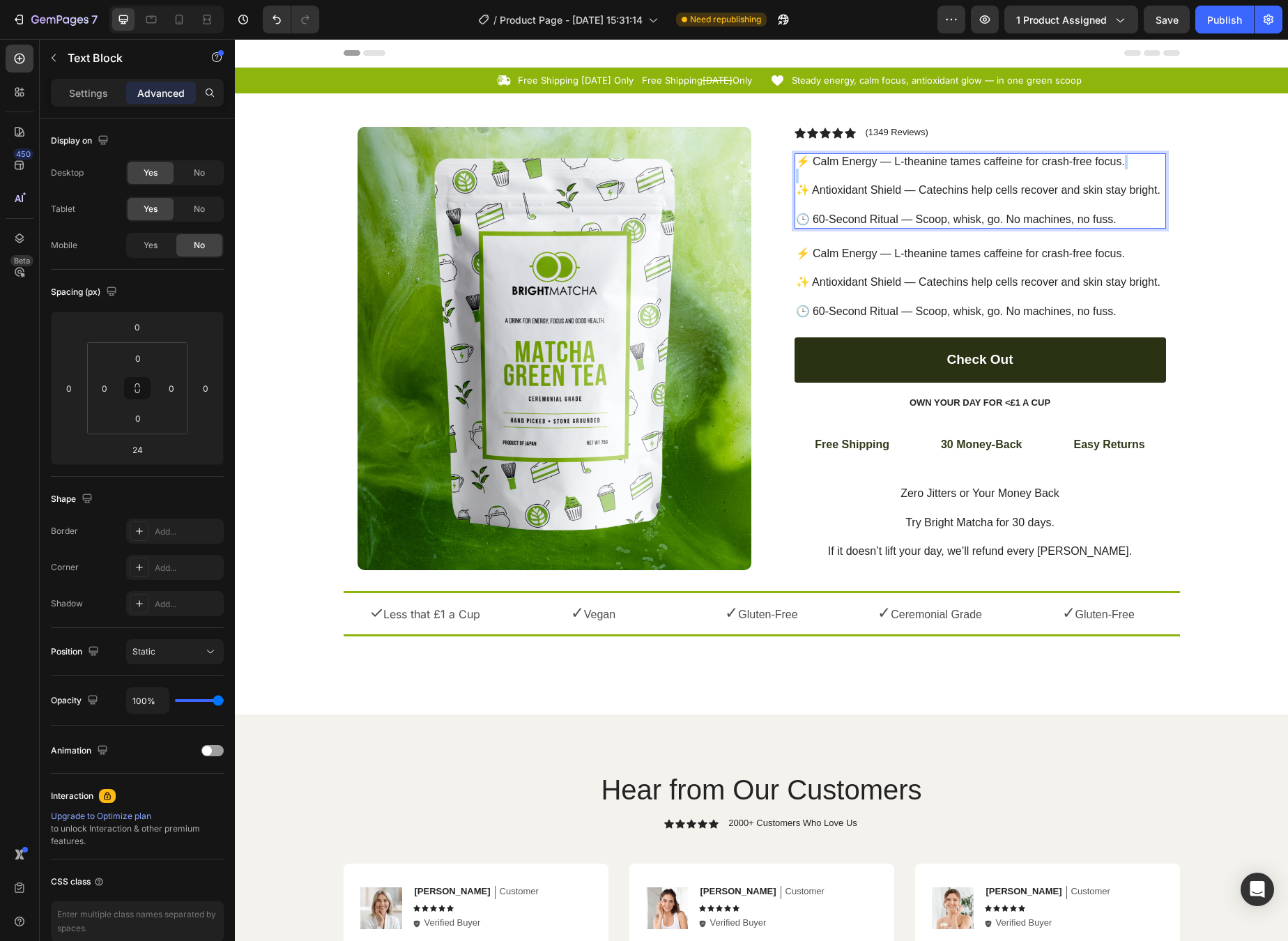
click at [945, 192] on p "⚡ Calm Energy — L-theanine tames caffeine for crash-free focus. ✨ Antioxidant S…" at bounding box center [980, 191] width 369 height 73
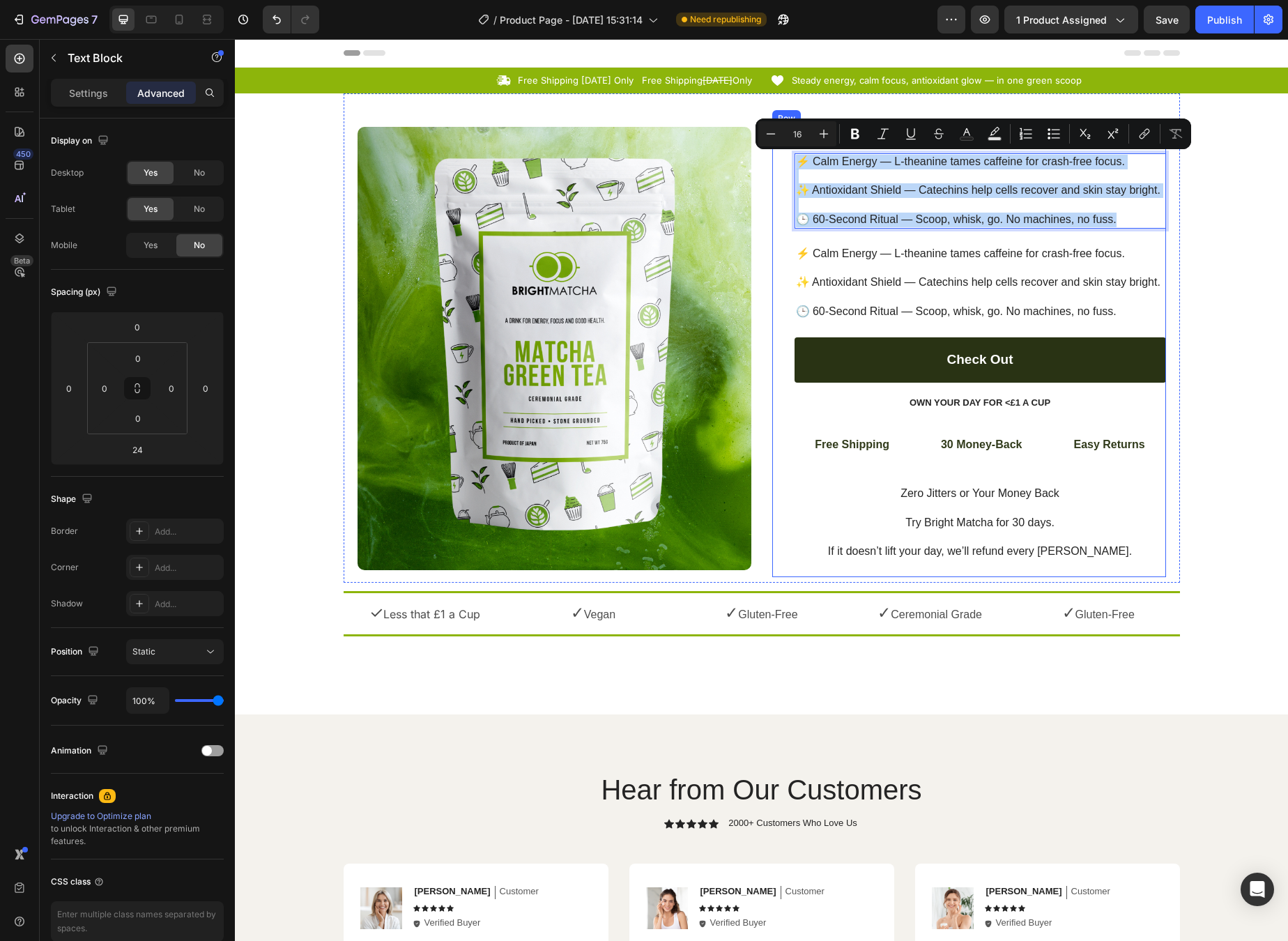
drag, startPoint x: 1117, startPoint y: 214, endPoint x: 787, endPoint y: 166, distance: 333.5
click at [787, 166] on div "Icon Icon Icon Icon Icon Icon List (1349 Reviews) Text Block Row ⚡ Calm Energy …" at bounding box center [969, 352] width 394 height 451
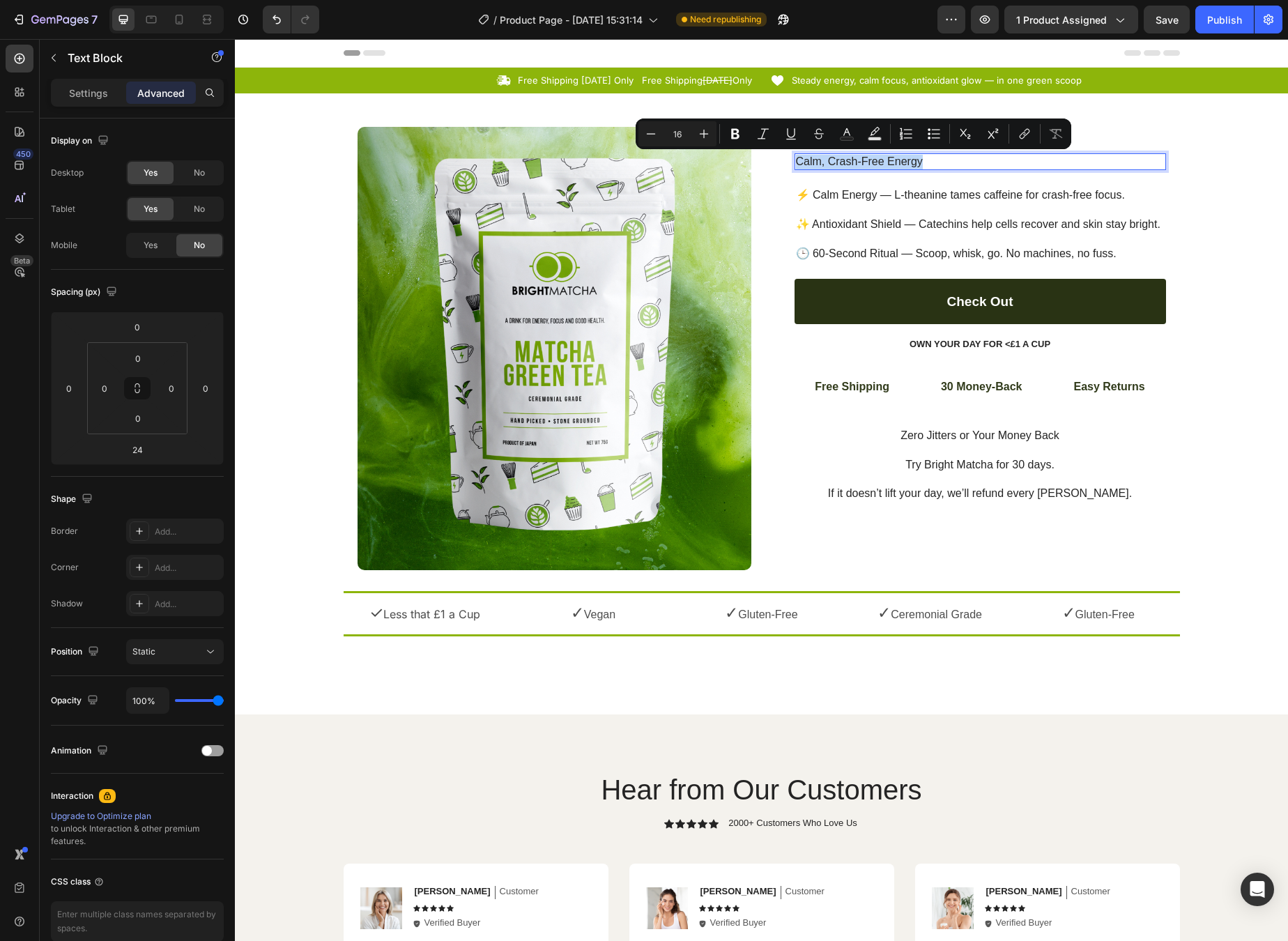
drag, startPoint x: 922, startPoint y: 163, endPoint x: 793, endPoint y: 157, distance: 129.1
click at [796, 157] on p "Calm, Crash-Free Energy" at bounding box center [980, 162] width 369 height 15
click at [696, 130] on button "Plus" at bounding box center [704, 133] width 25 height 25
click at [700, 133] on icon "Editor contextual toolbar" at bounding box center [705, 134] width 9 height 9
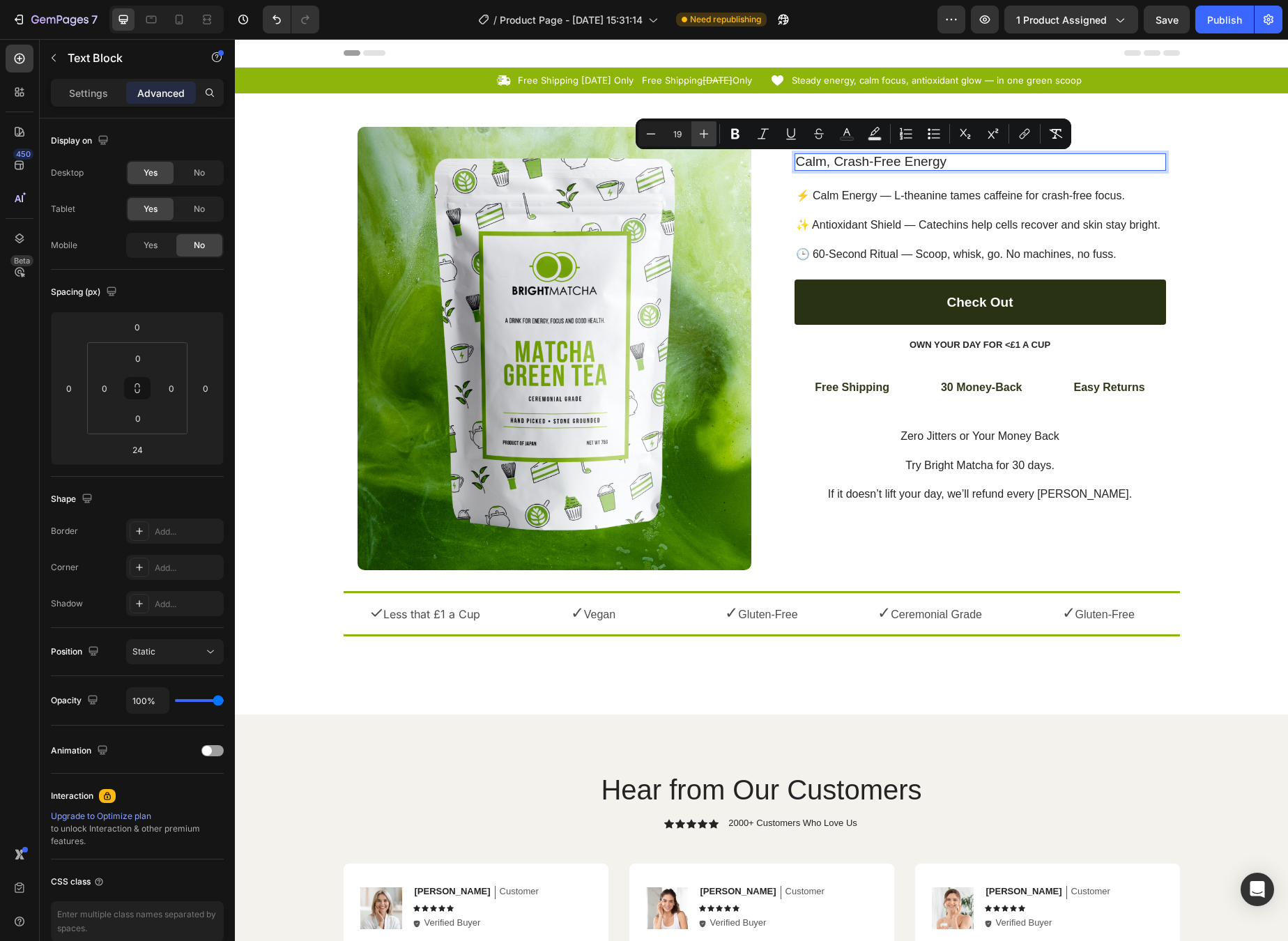
click at [700, 133] on icon "Editor contextual toolbar" at bounding box center [705, 134] width 9 height 9
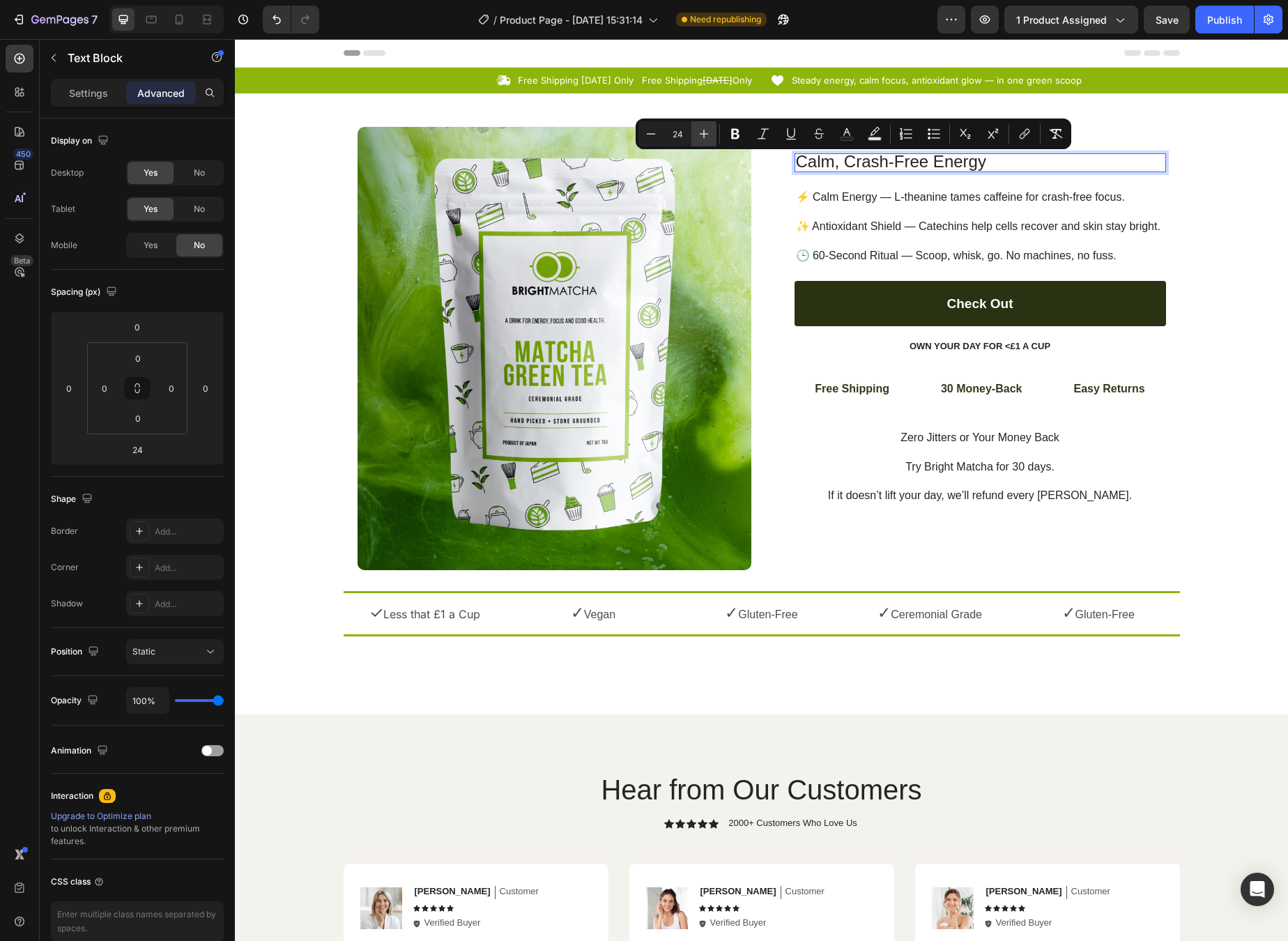
click at [700, 133] on icon "Editor contextual toolbar" at bounding box center [705, 134] width 9 height 9
type input "25"
click at [738, 132] on icon "Editor contextual toolbar" at bounding box center [736, 134] width 9 height 10
click at [117, 93] on div "Settings" at bounding box center [89, 92] width 70 height 22
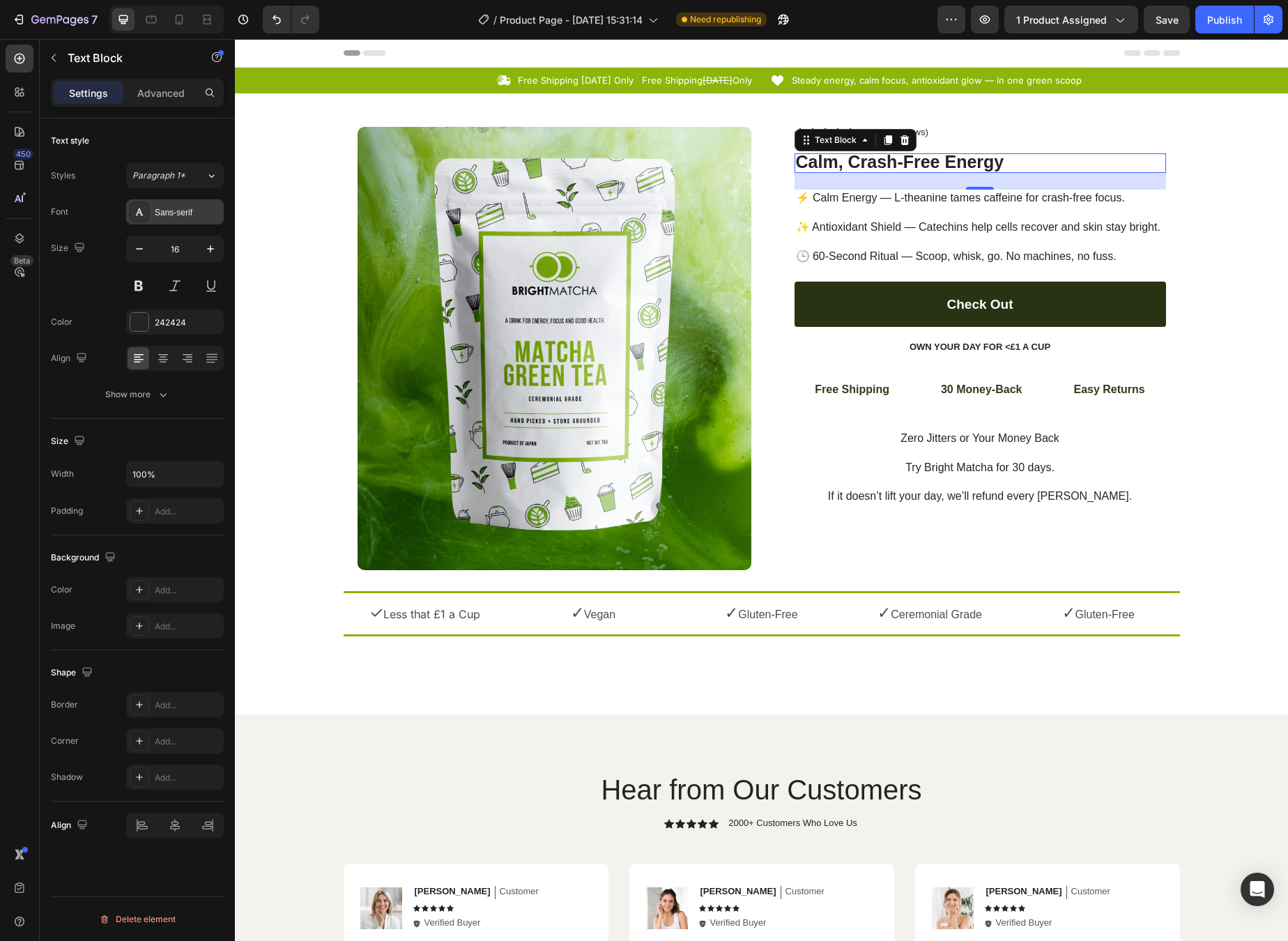
click at [186, 210] on div "Sans-serif" at bounding box center [187, 212] width 65 height 12
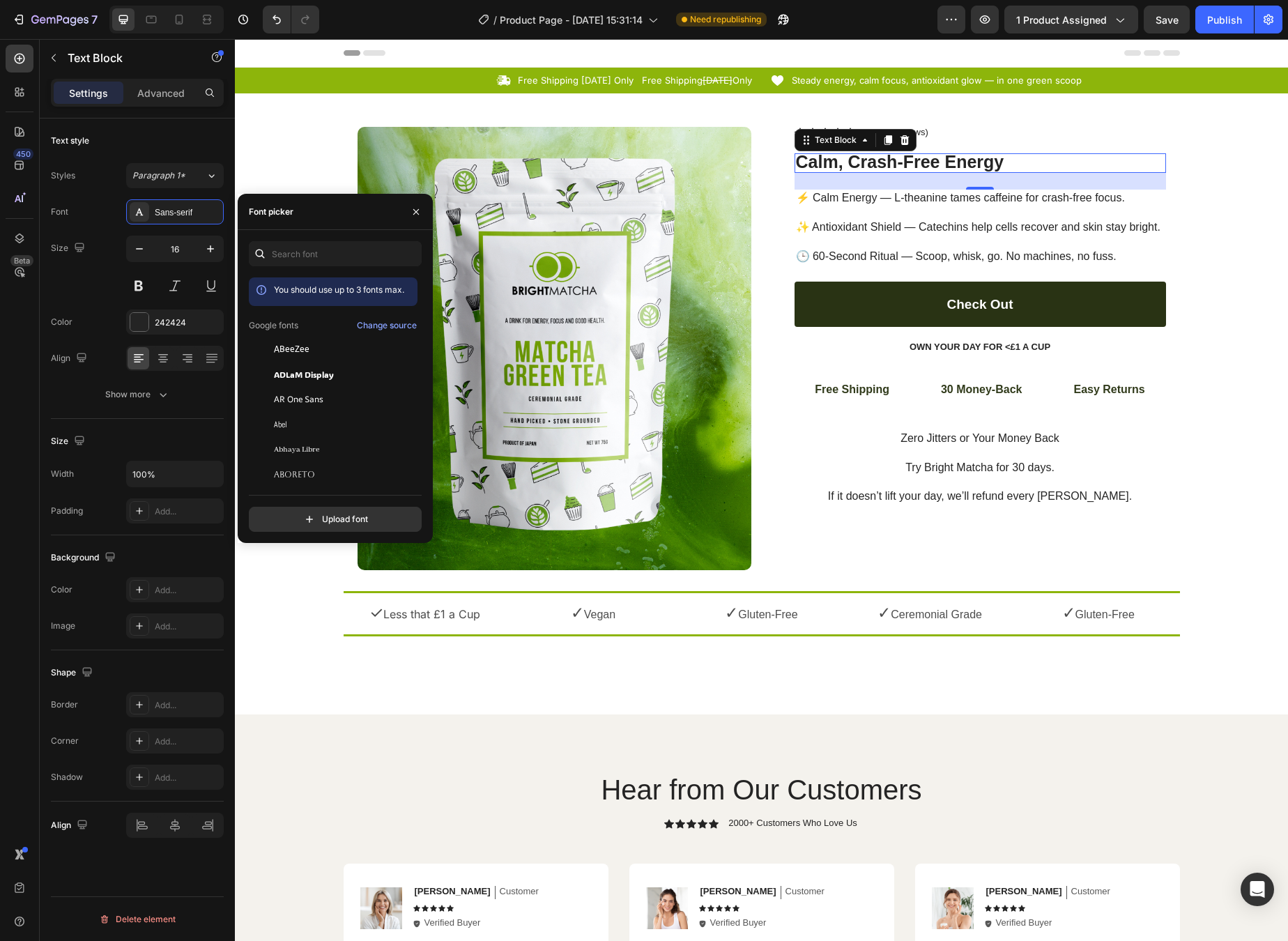
click at [305, 266] on div "You should use up to 3 fonts max. Google fonts Change source ABeeZee [PERSON_NA…" at bounding box center [335, 386] width 173 height 291
click at [306, 257] on input "text" at bounding box center [335, 253] width 173 height 25
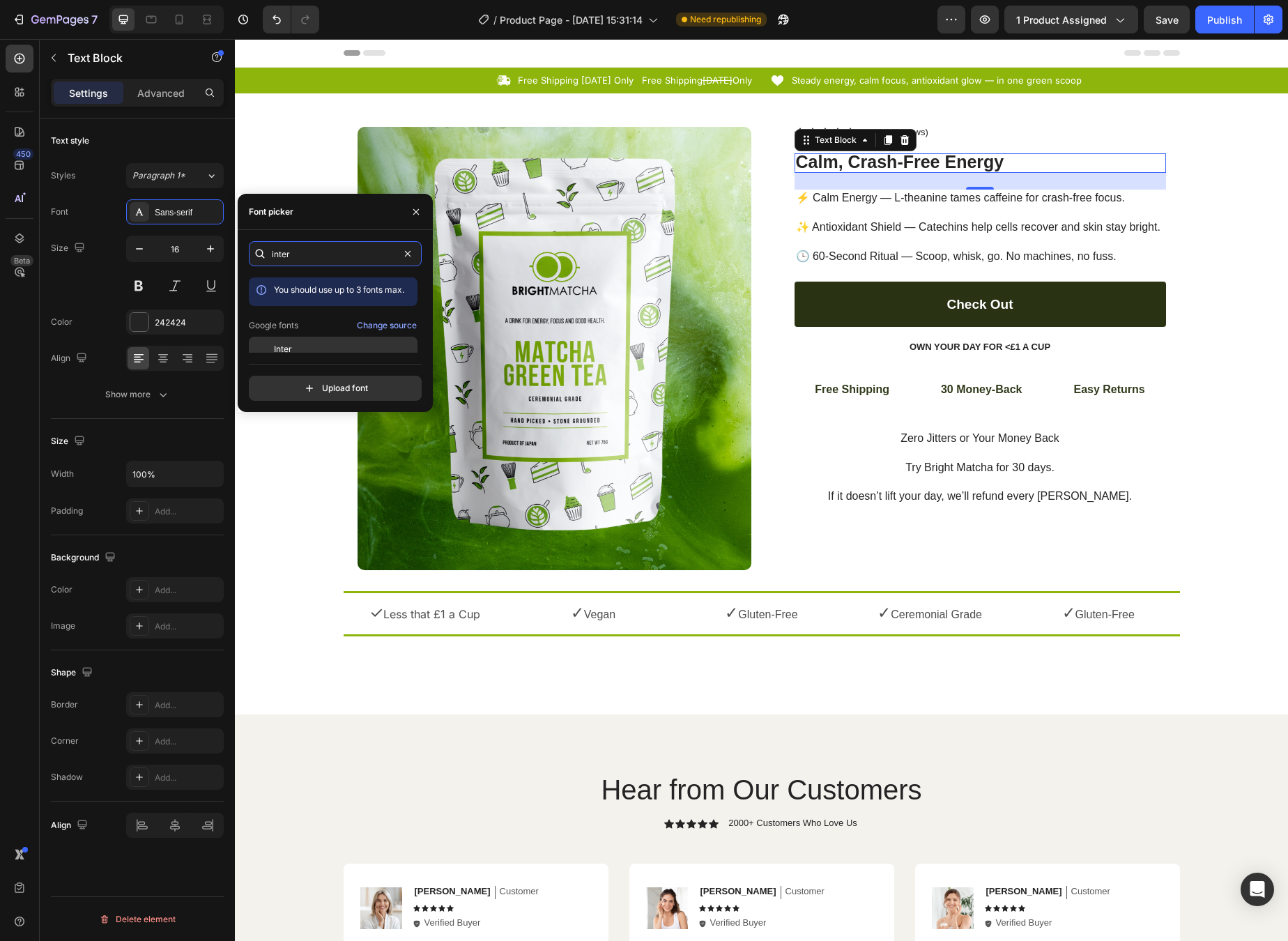
type input "inter"
click at [308, 346] on div "Inter" at bounding box center [345, 349] width 141 height 12
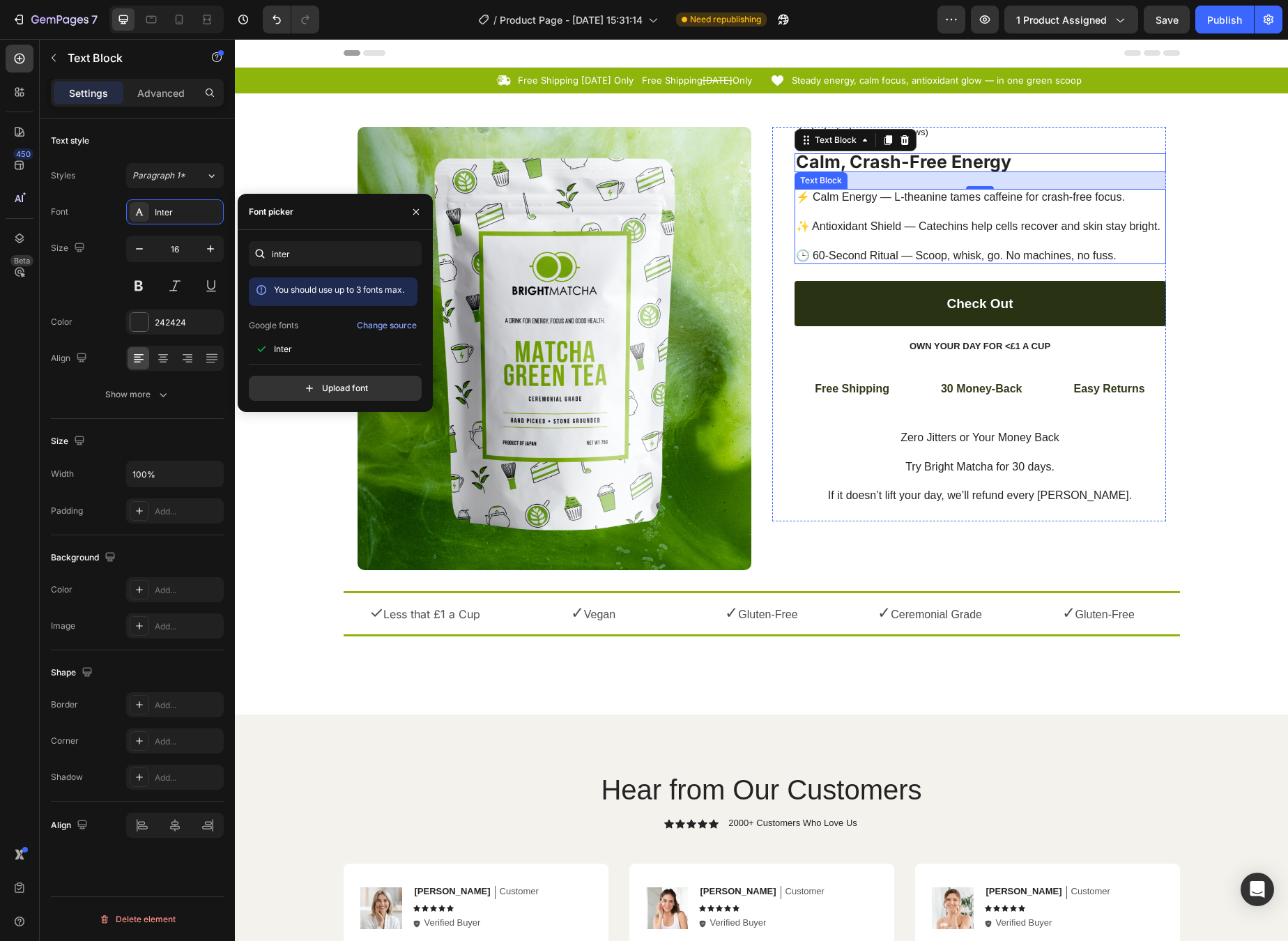
click at [833, 211] on p "⚡ Calm Energy — L-theanine tames caffeine for crash-free focus. ✨ Antioxidant S…" at bounding box center [980, 226] width 369 height 73
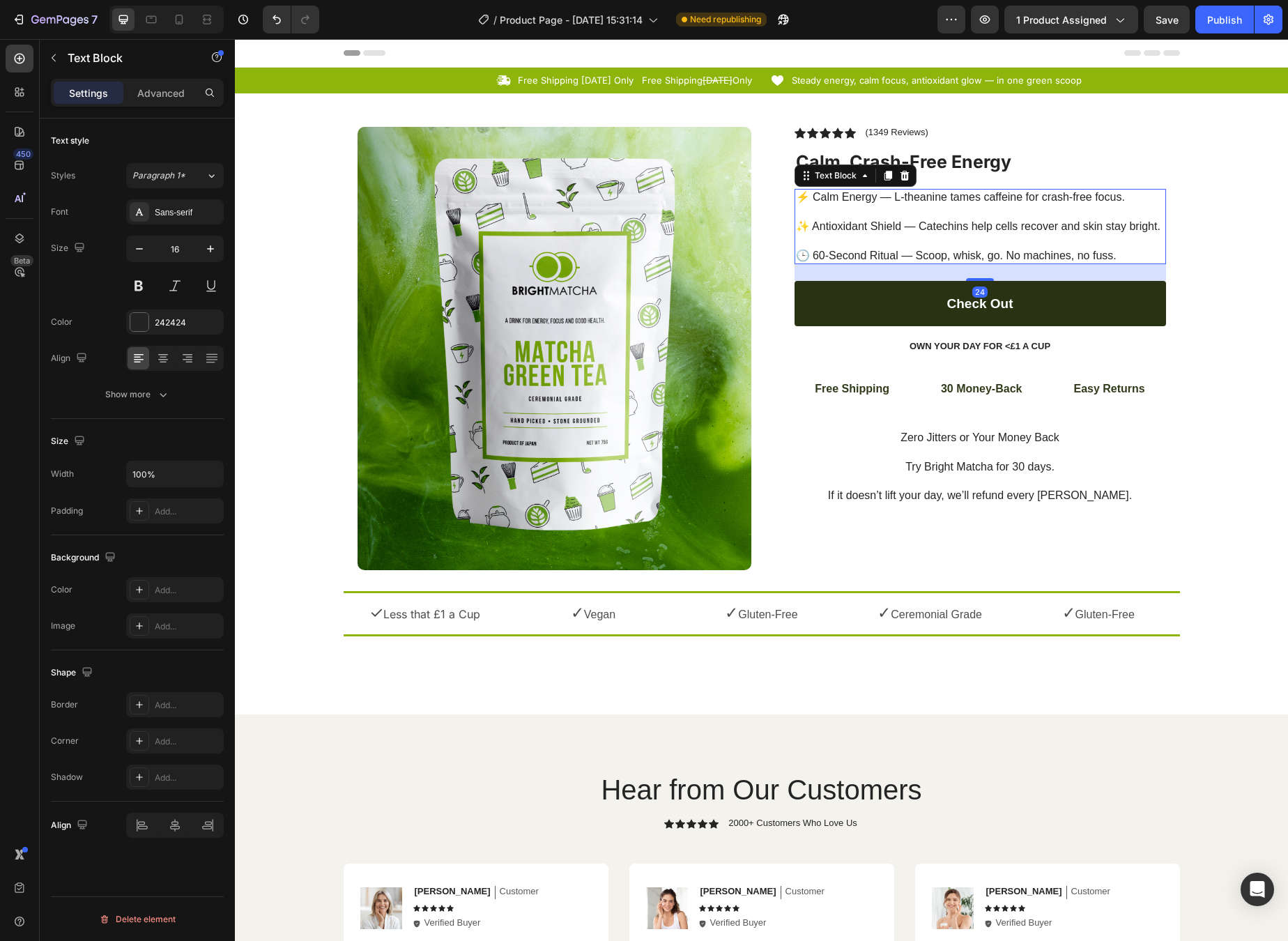
click at [830, 202] on p "⚡ Calm Energy — L-theanine tames caffeine for crash-free focus. ✨ Antioxidant S…" at bounding box center [980, 226] width 369 height 73
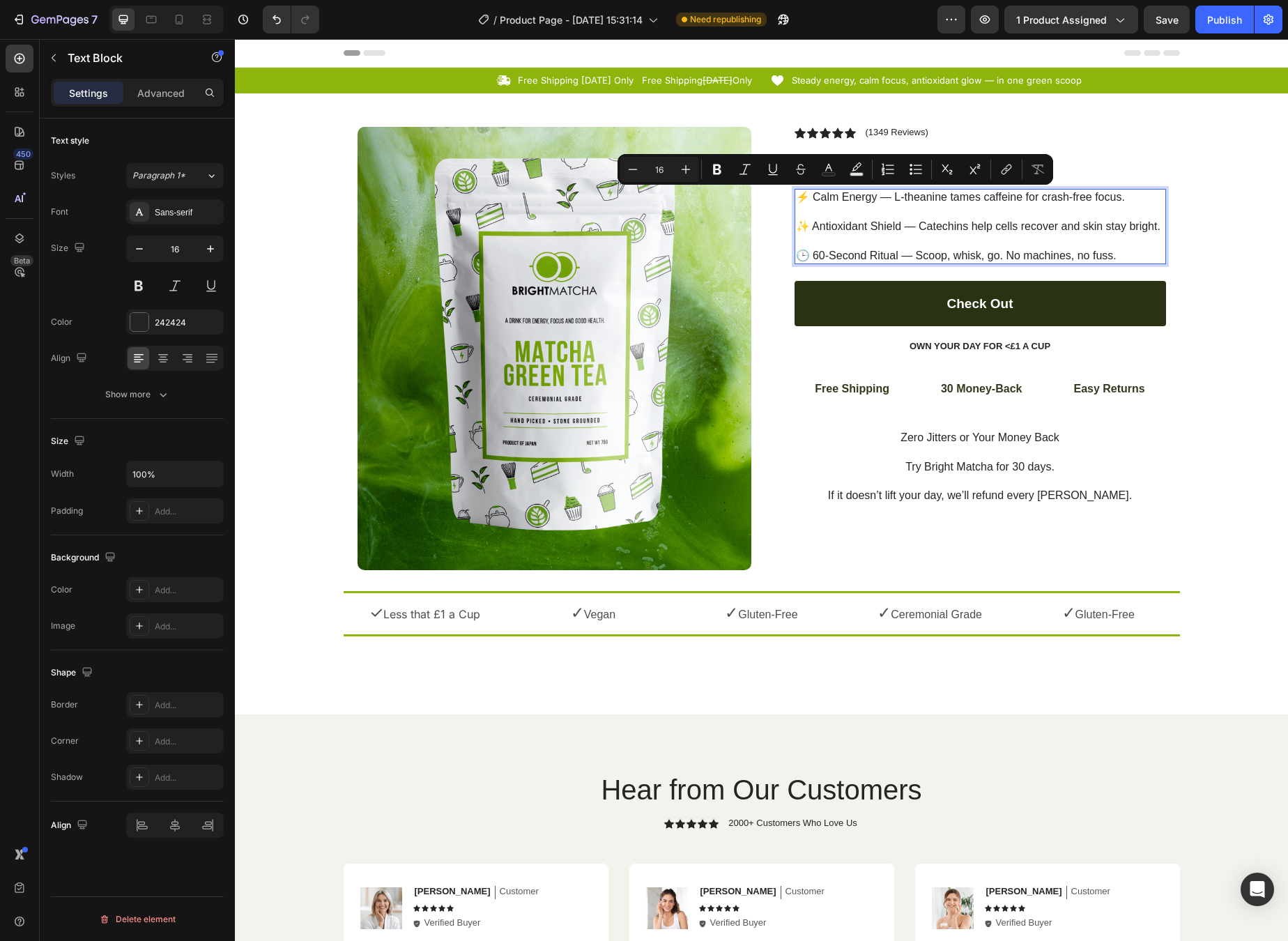
click at [824, 197] on p "⚡ Calm Energy — L-theanine tames caffeine for crash-free focus. ✨ Antioxidant S…" at bounding box center [980, 226] width 369 height 73
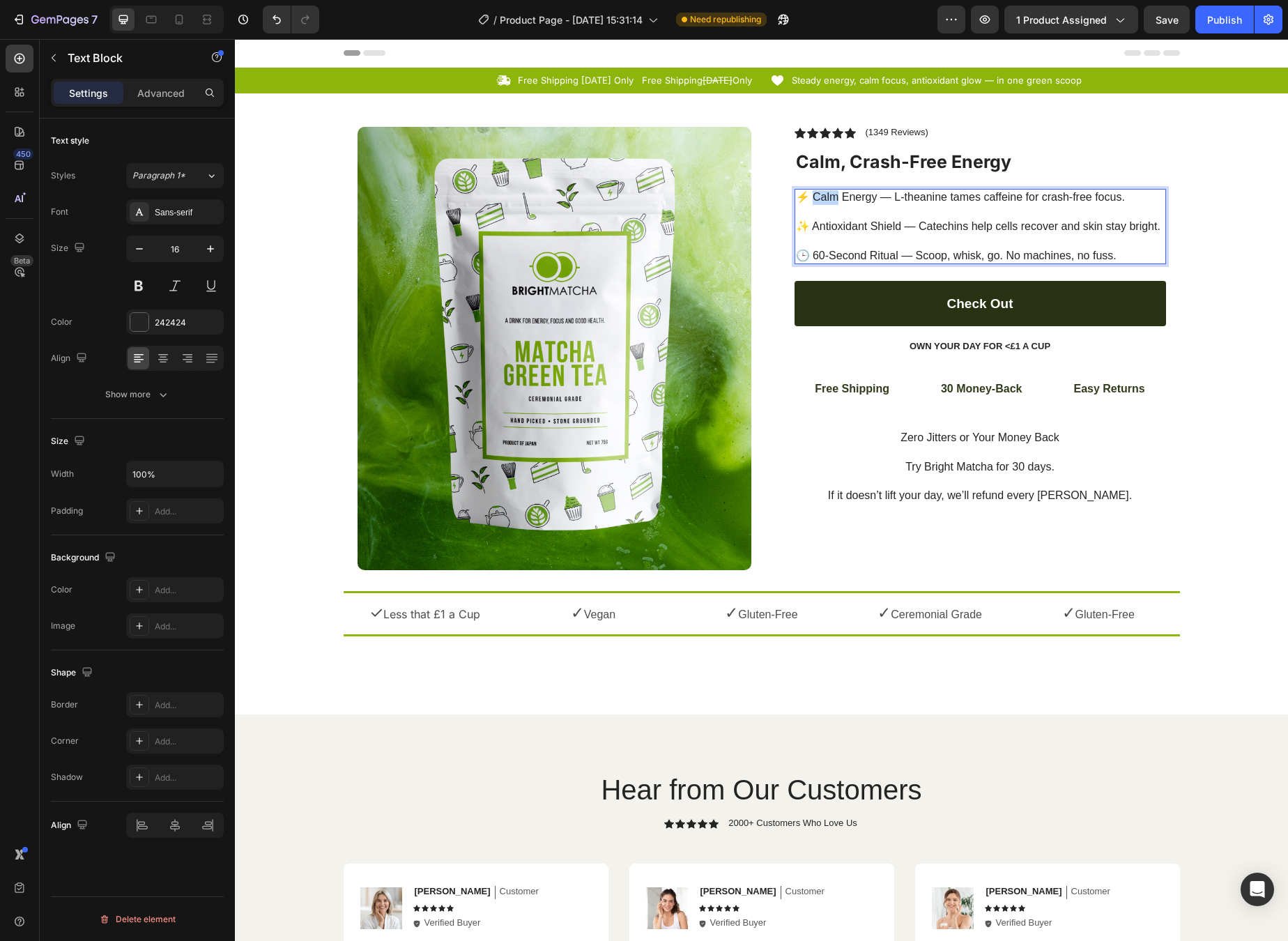
click at [824, 197] on p "⚡ Calm Energy — L-theanine tames caffeine for crash-free focus. ✨ Antioxidant S…" at bounding box center [980, 226] width 369 height 73
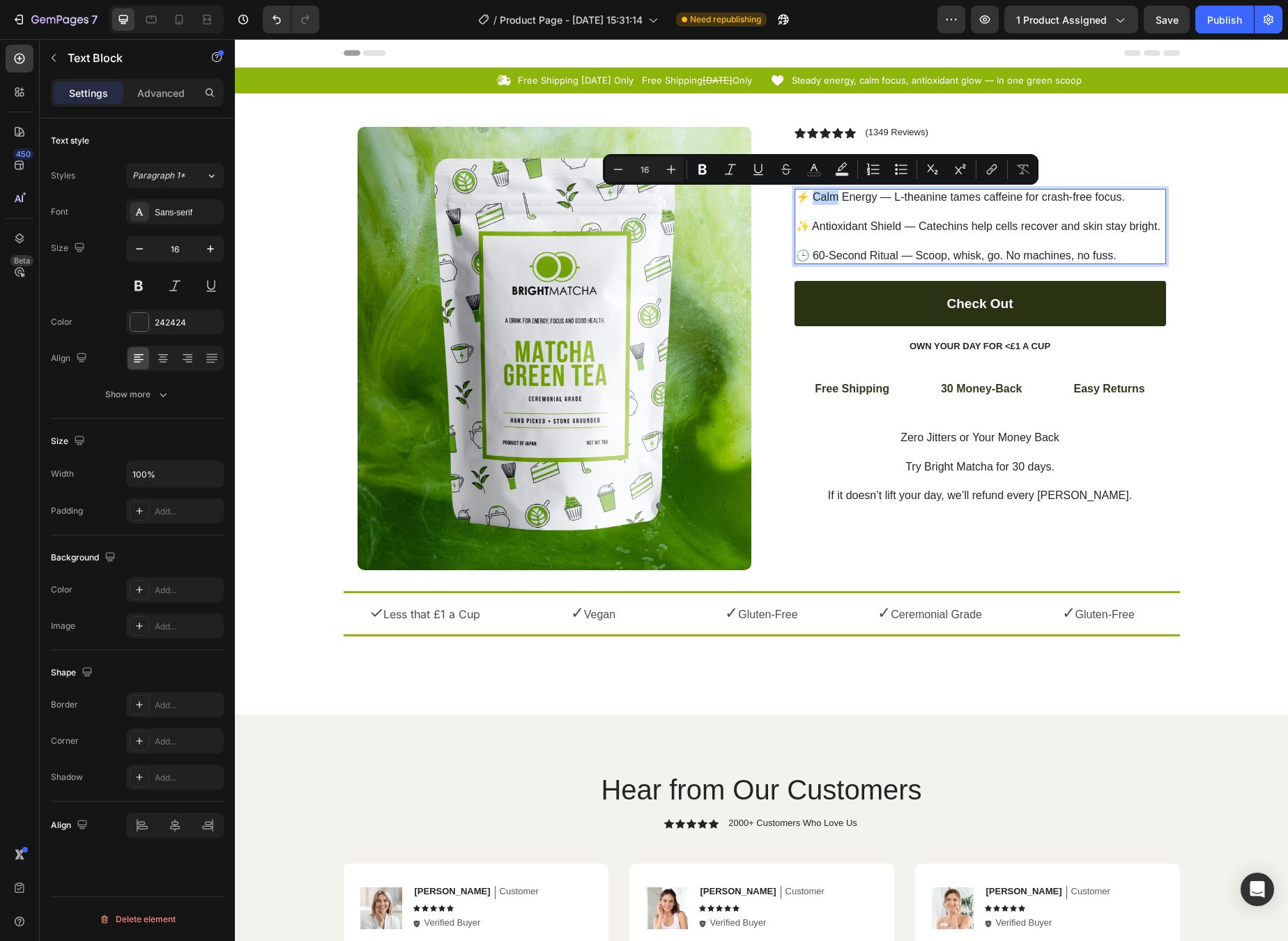
click at [824, 197] on p "⚡ Calm Energy — L-theanine tames caffeine for crash-free focus. ✨ Antioxidant S…" at bounding box center [980, 226] width 369 height 73
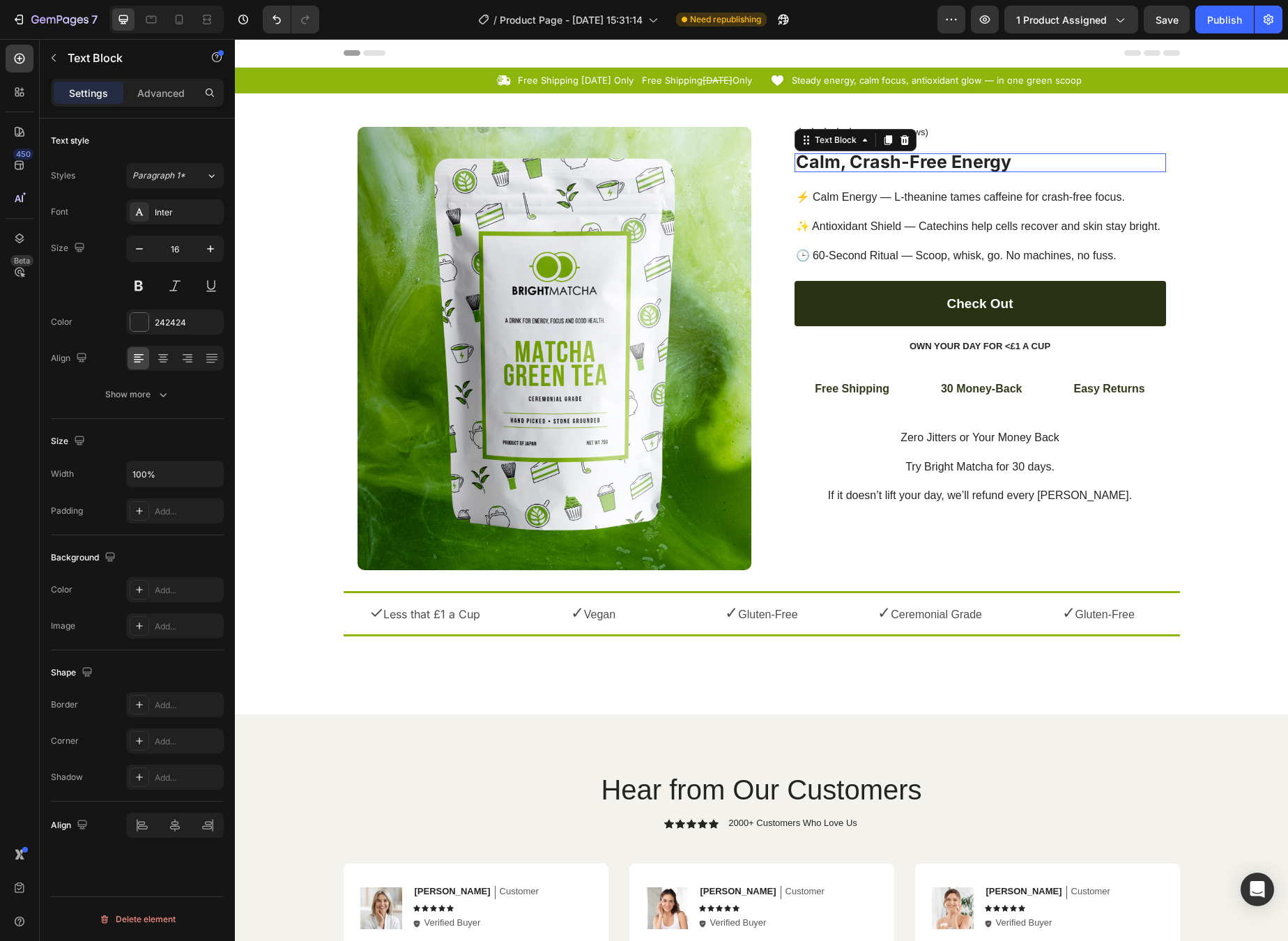
click at [837, 161] on strong "Calm, Crash-Free Energy" at bounding box center [903, 161] width 216 height 21
click at [837, 162] on strong "Calm, Crash-Free Energy" at bounding box center [903, 161] width 216 height 21
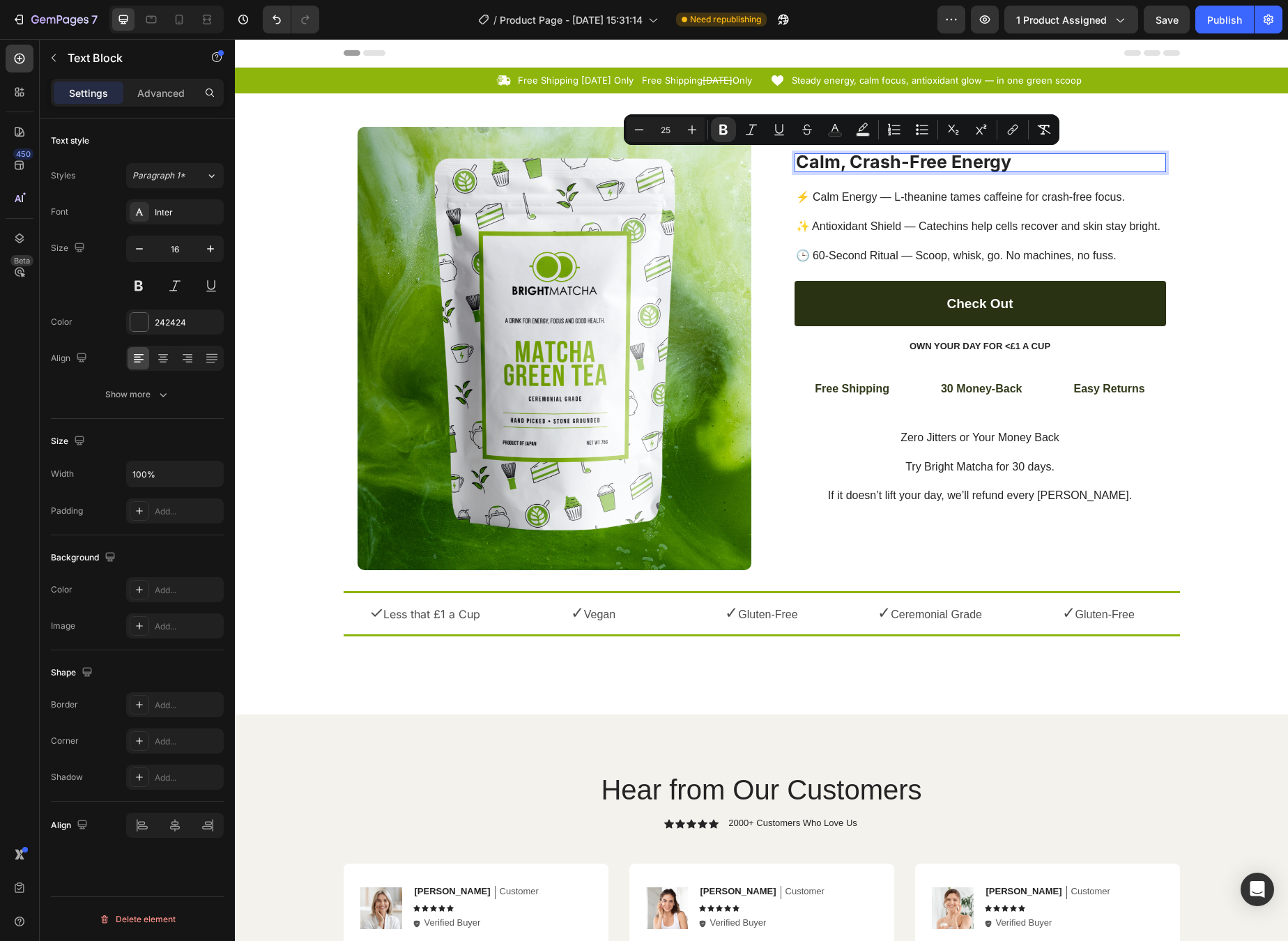
click at [945, 162] on strong "Calm, Crash-Free Energy" at bounding box center [903, 161] width 216 height 21
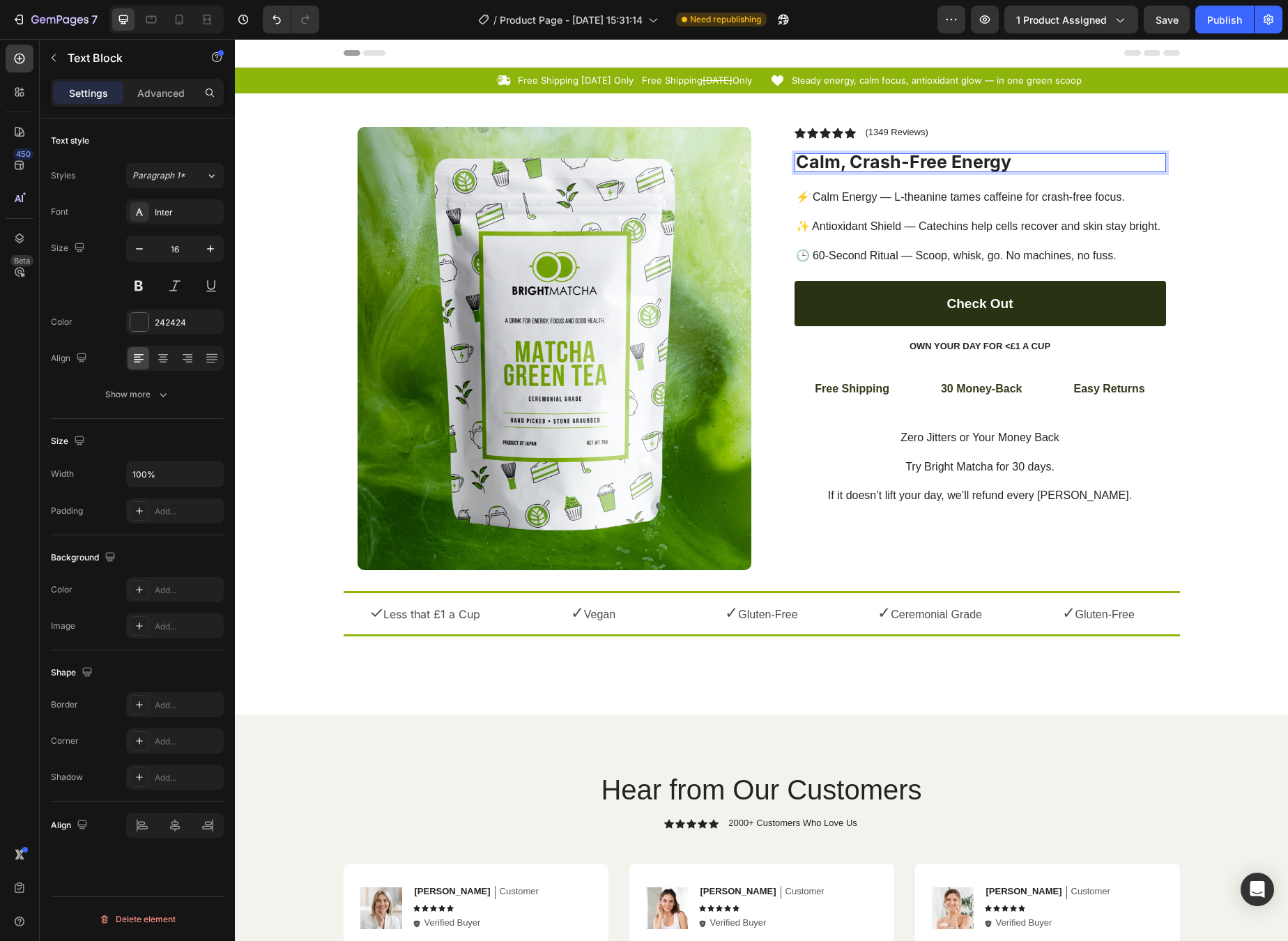
click at [997, 163] on strong "Calm, Crash-Free Energy" at bounding box center [903, 161] width 216 height 21
drag, startPoint x: 1004, startPoint y: 165, endPoint x: 791, endPoint y: 160, distance: 213.1
click at [796, 160] on p "Calm, Crash-Free Energy" at bounding box center [980, 163] width 369 height 17
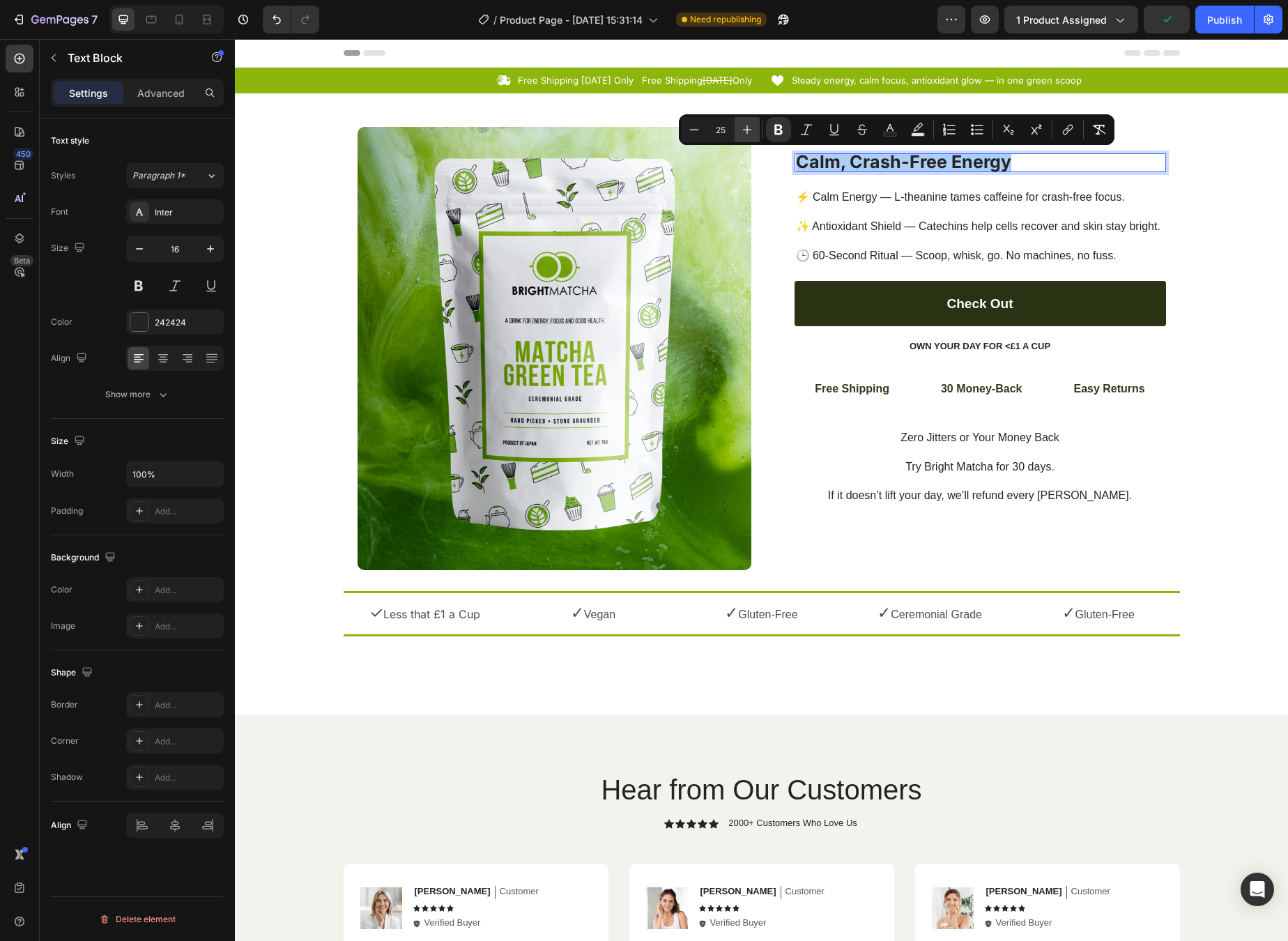
click at [742, 131] on icon "Editor contextual toolbar" at bounding box center [747, 129] width 14 height 14
click at [742, 131] on icon "Editor contextual toolbar" at bounding box center [747, 129] width 14 height 14
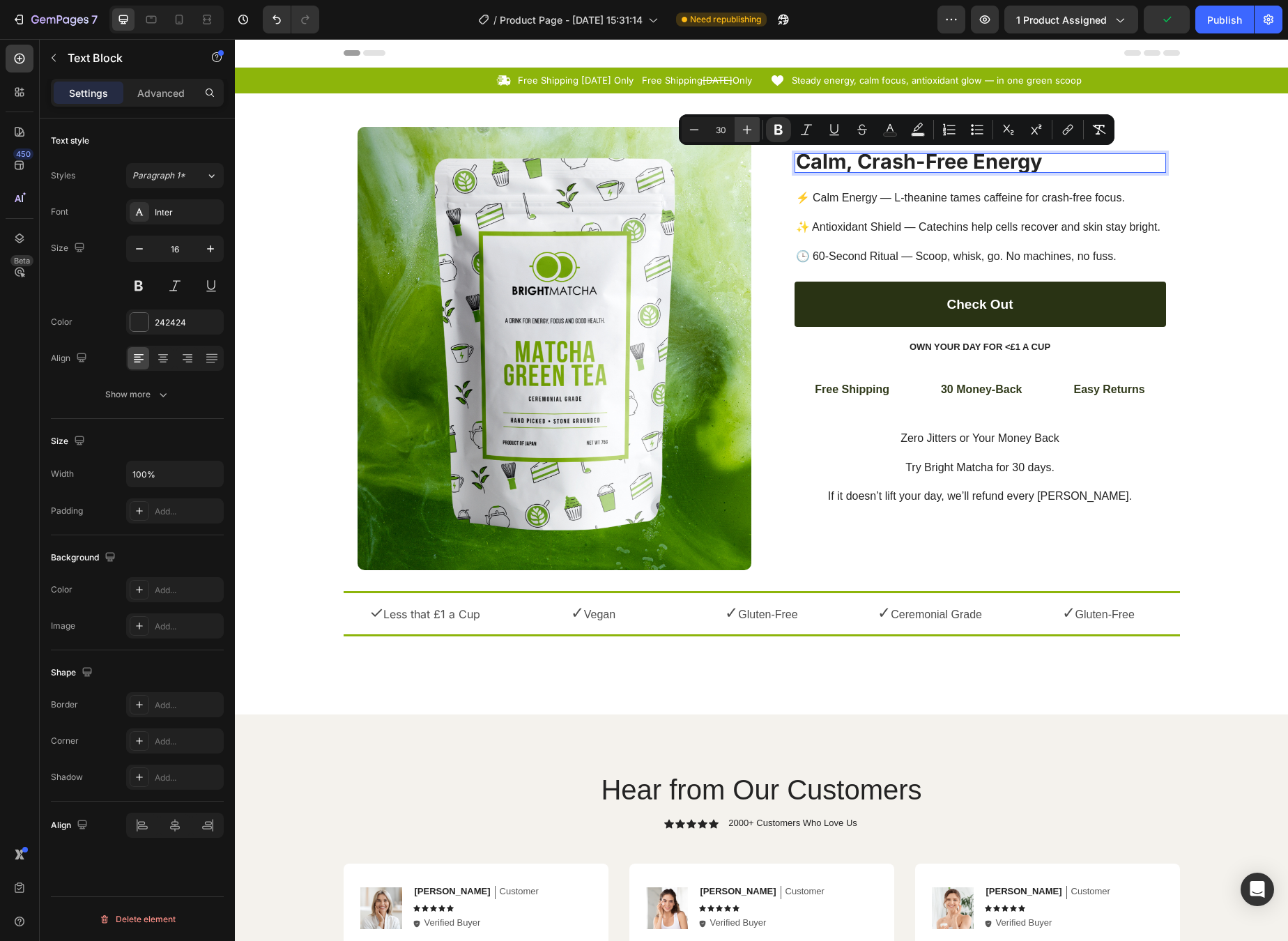
click at [742, 131] on icon "Editor contextual toolbar" at bounding box center [747, 129] width 14 height 14
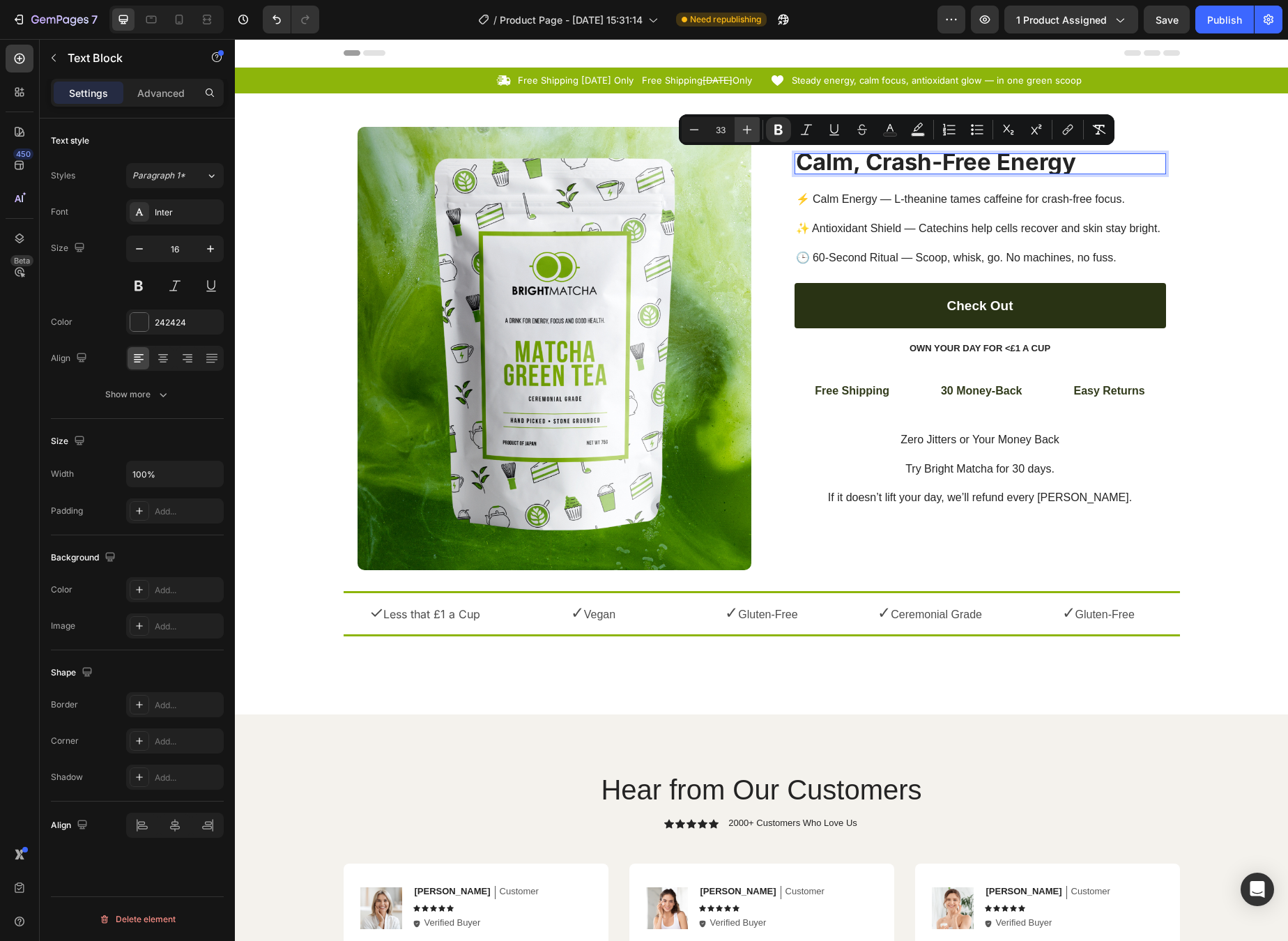
click at [742, 131] on icon "Editor contextual toolbar" at bounding box center [747, 129] width 14 height 14
click at [741, 131] on icon "Editor contextual toolbar" at bounding box center [747, 129] width 14 height 14
click at [704, 130] on button "Minus" at bounding box center [694, 129] width 25 height 25
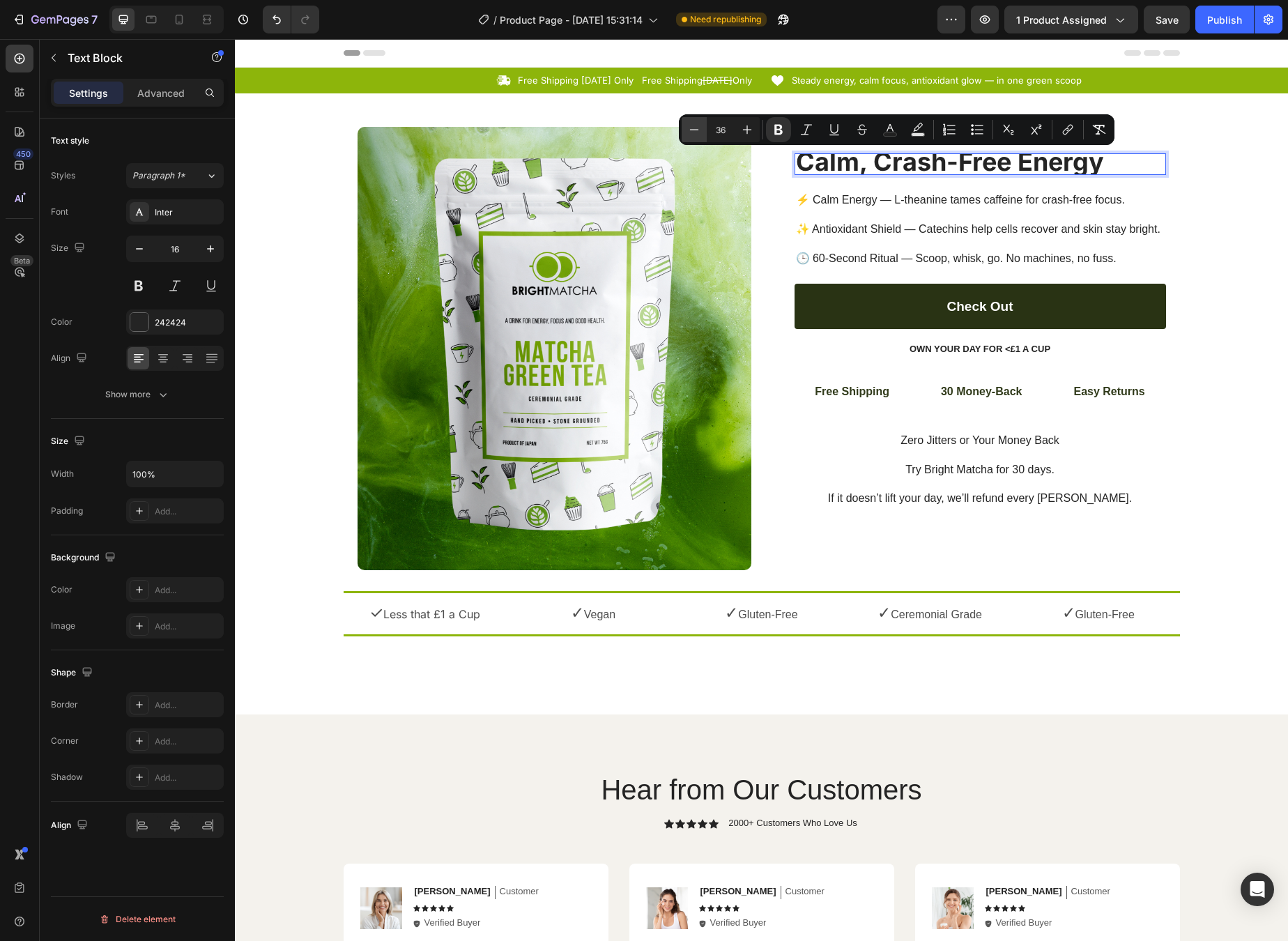
click at [704, 130] on button "Minus" at bounding box center [694, 129] width 25 height 25
type input "32"
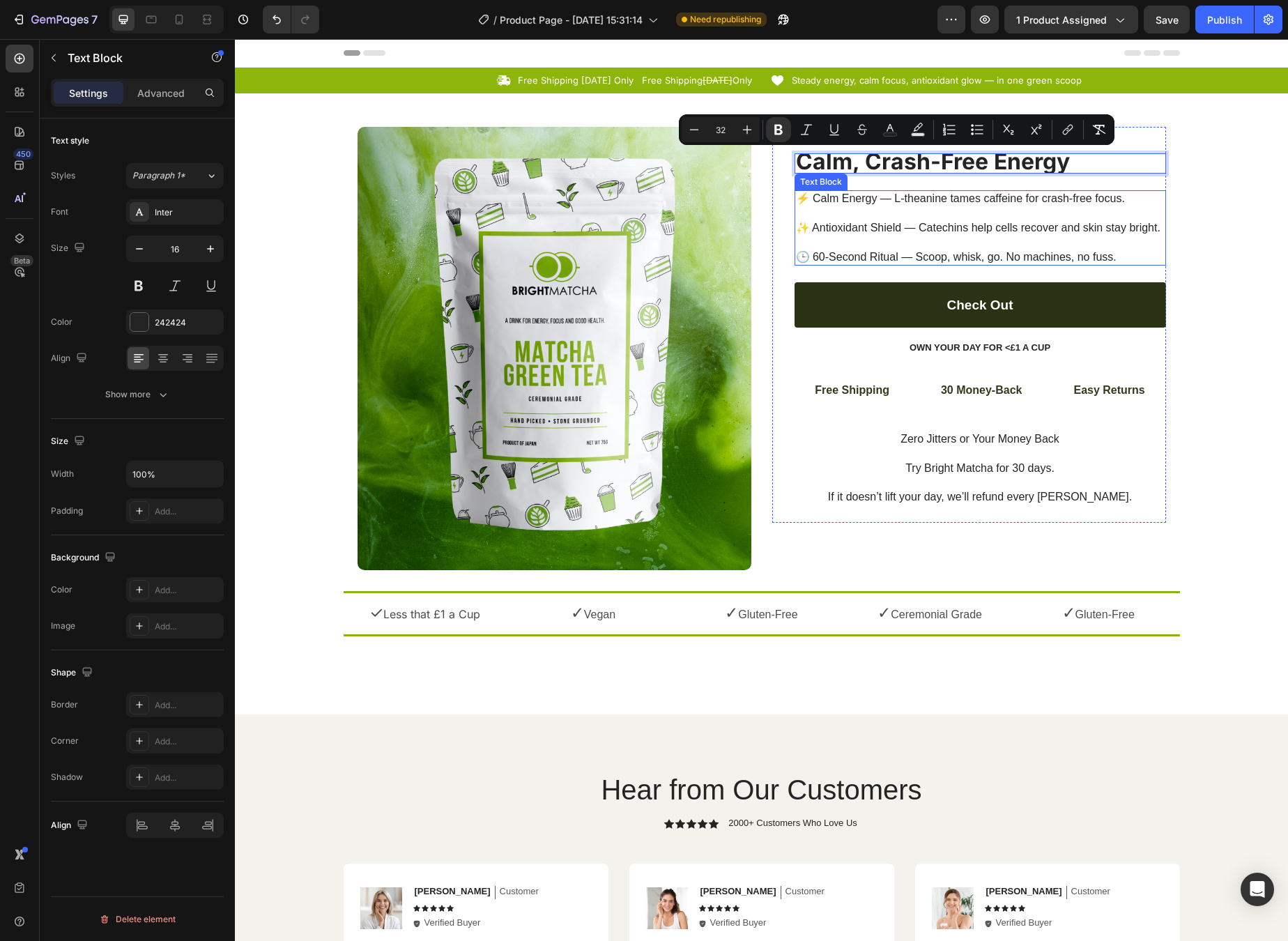
click at [935, 194] on p "⚡ Calm Energy — L-theanine tames caffeine for crash-free focus. ✨ Antioxidant S…" at bounding box center [980, 228] width 369 height 73
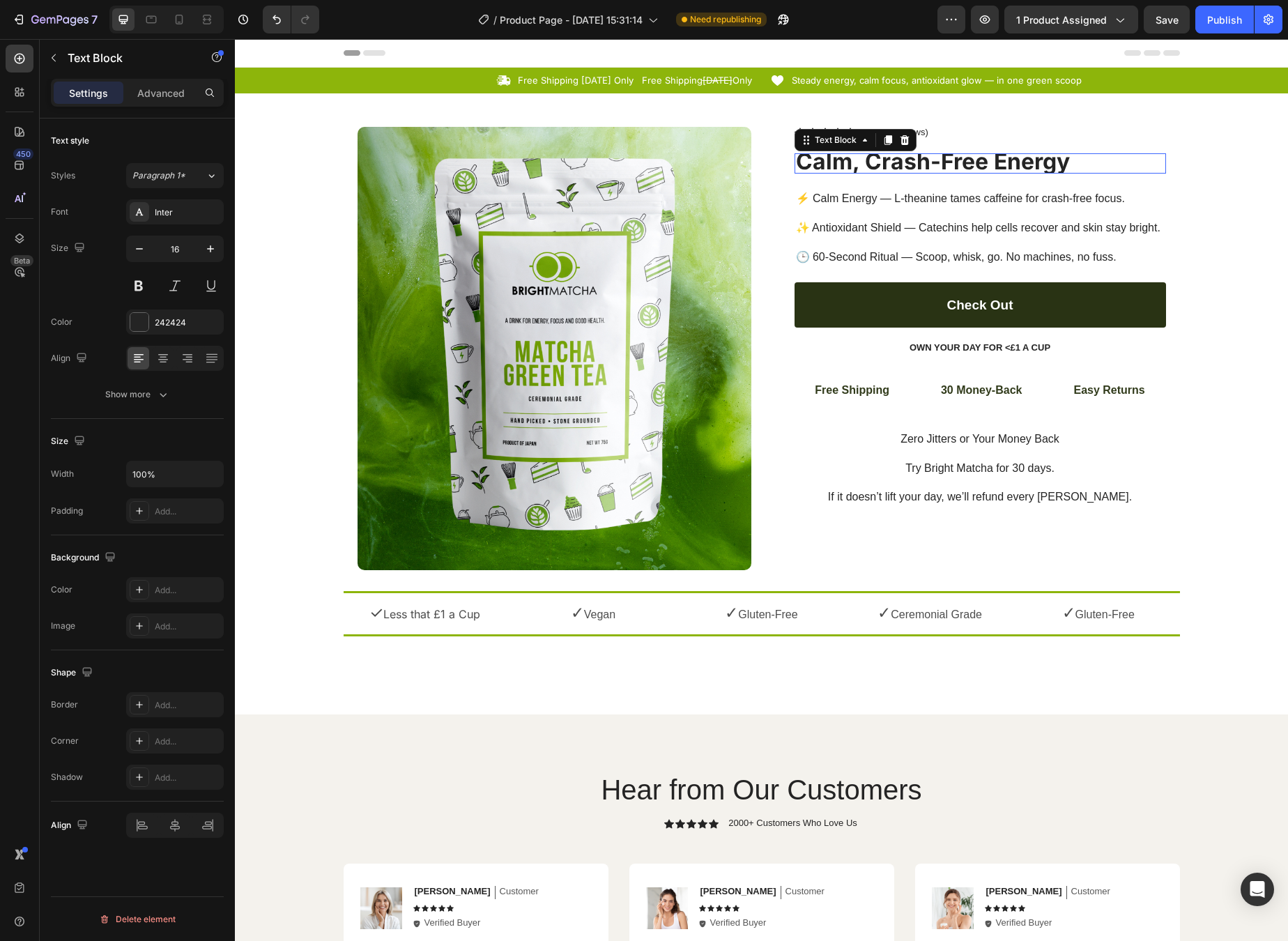
click at [1037, 168] on strong "Calm, Crash-Free Energy" at bounding box center [933, 161] width 274 height 27
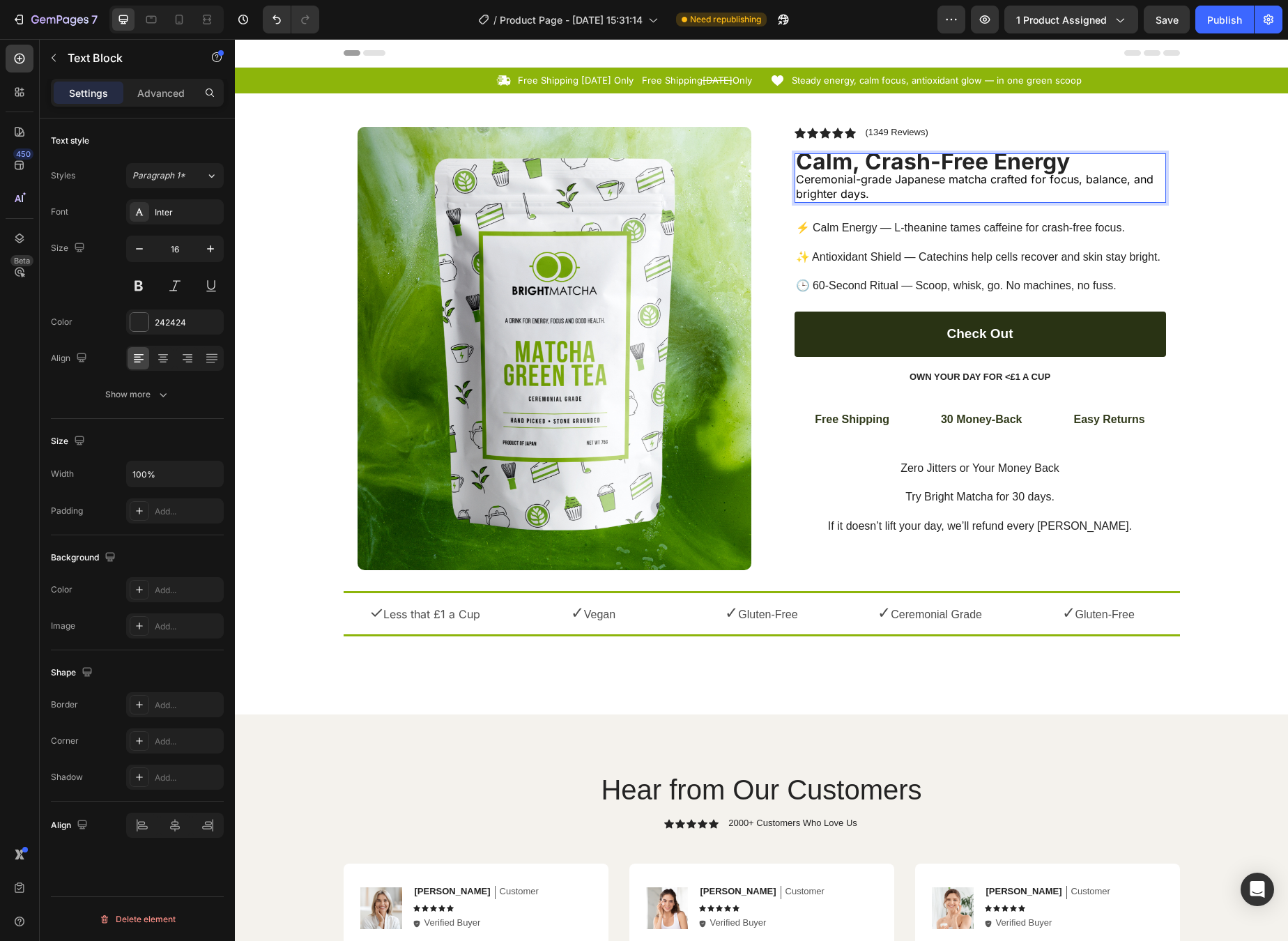
click at [1059, 160] on p "Calm, Crash-Free Energy" at bounding box center [980, 163] width 369 height 18
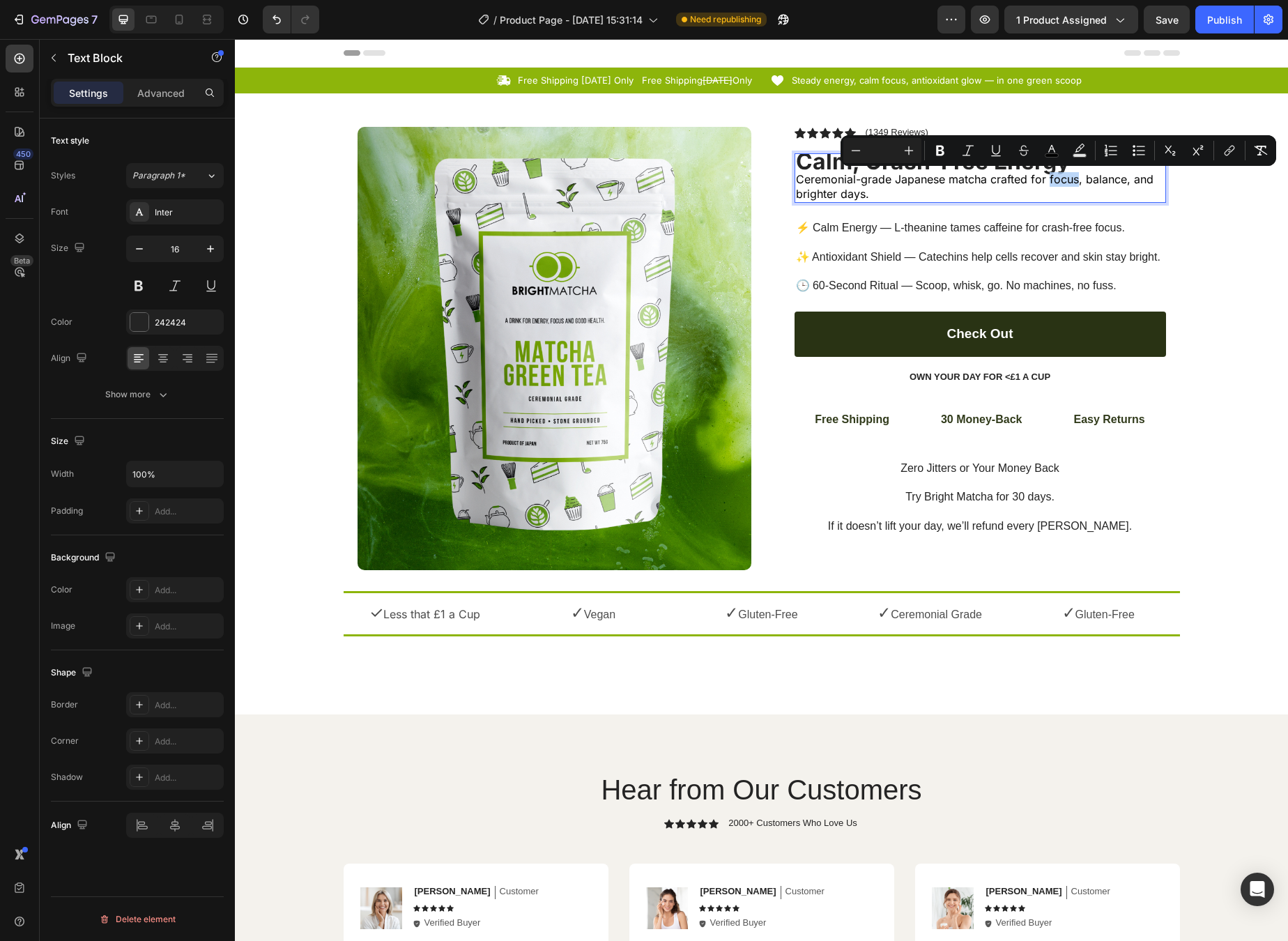
click at [1058, 181] on span "Ceremonial-grade Japanese matcha crafted for focus, balance, and brighter days." at bounding box center [975, 186] width 358 height 28
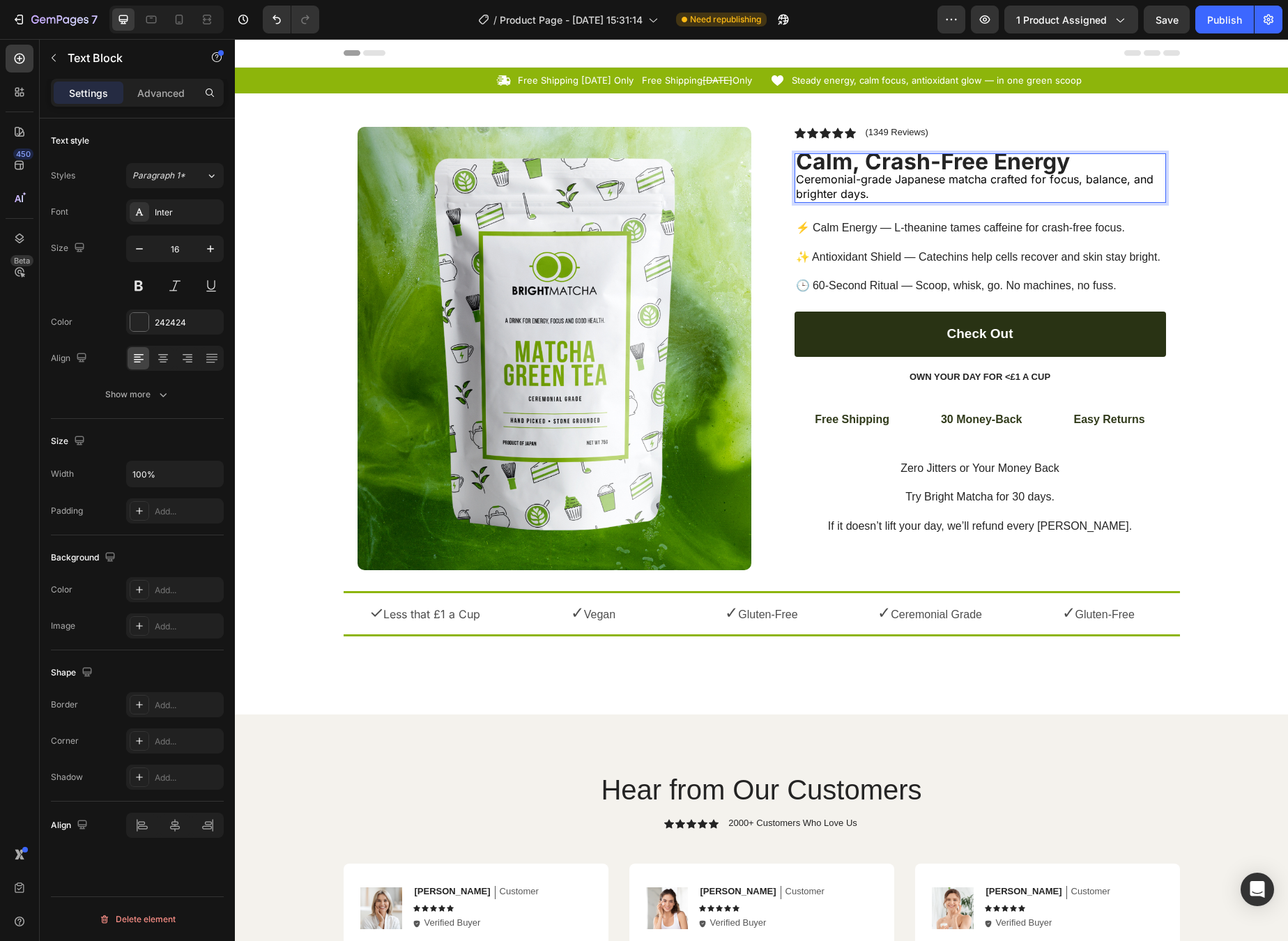
click at [1059, 168] on p "Calm, Crash-Free Energy" at bounding box center [980, 163] width 369 height 18
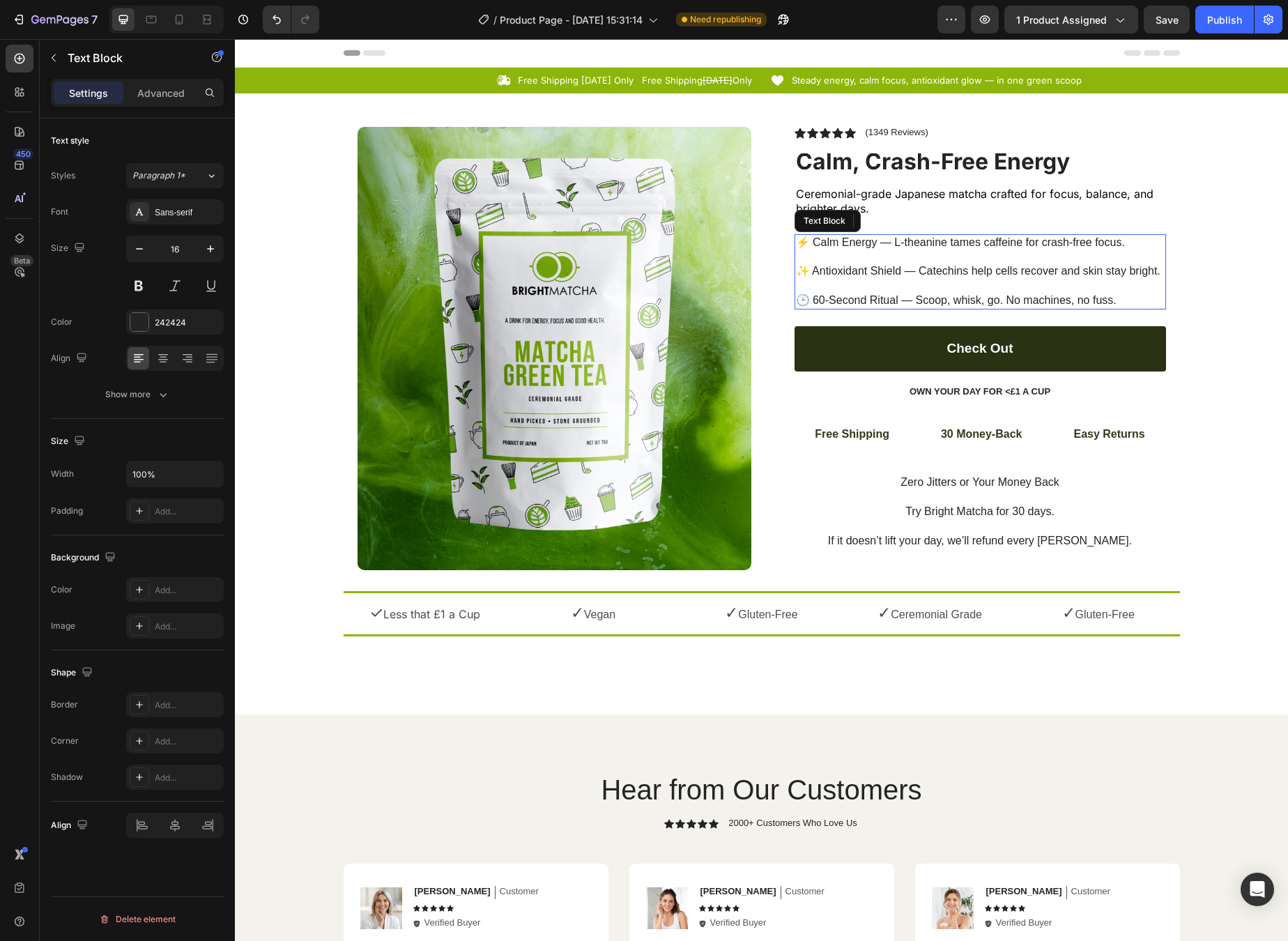
click at [1059, 236] on p "⚡ Calm Energy — L-theanine tames caffeine for crash-free focus. ✨ Antioxidant S…" at bounding box center [980, 272] width 369 height 73
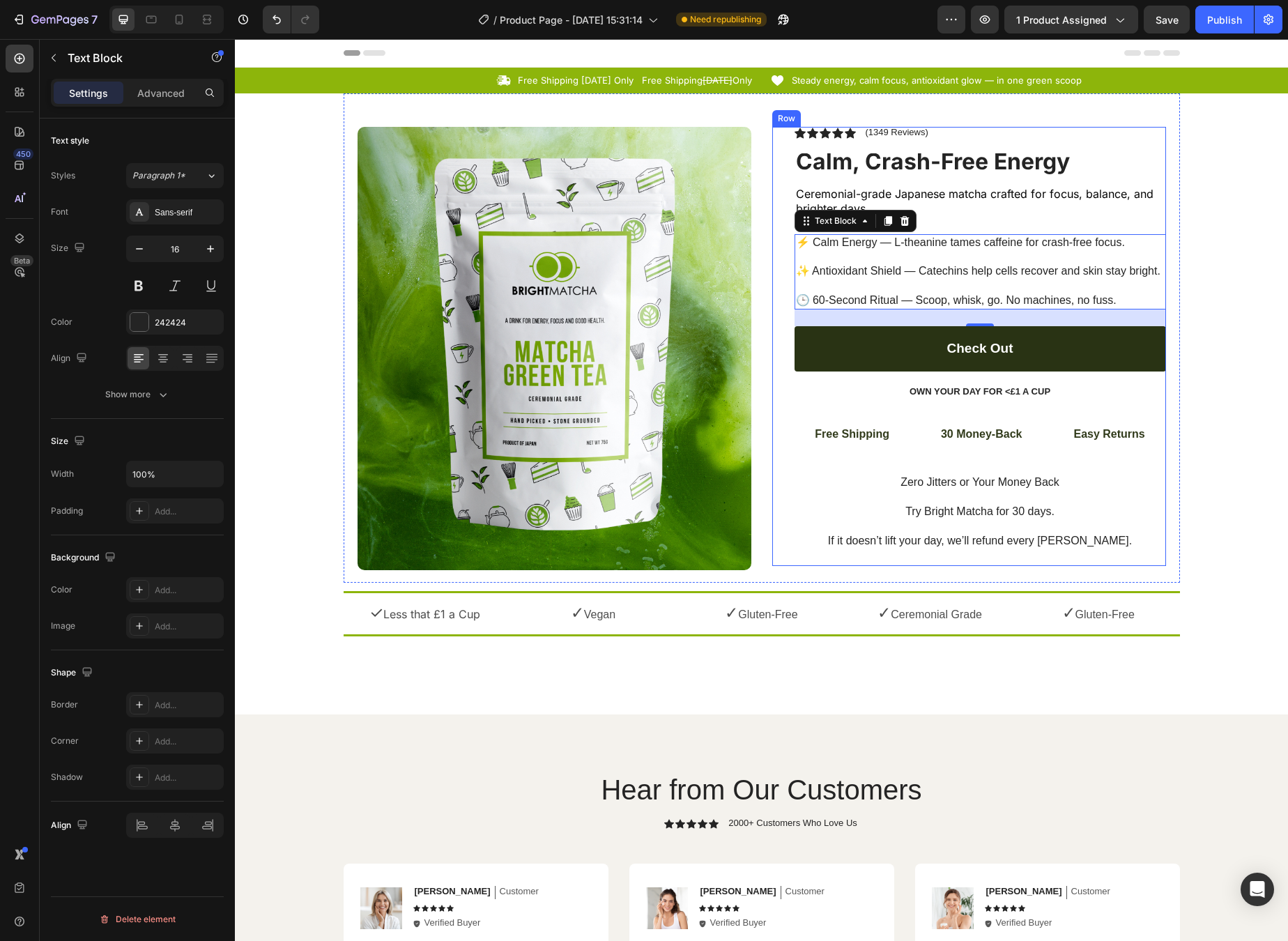
click at [994, 392] on div "Own Your Day for <£1 a Cup" at bounding box center [980, 392] width 372 height 15
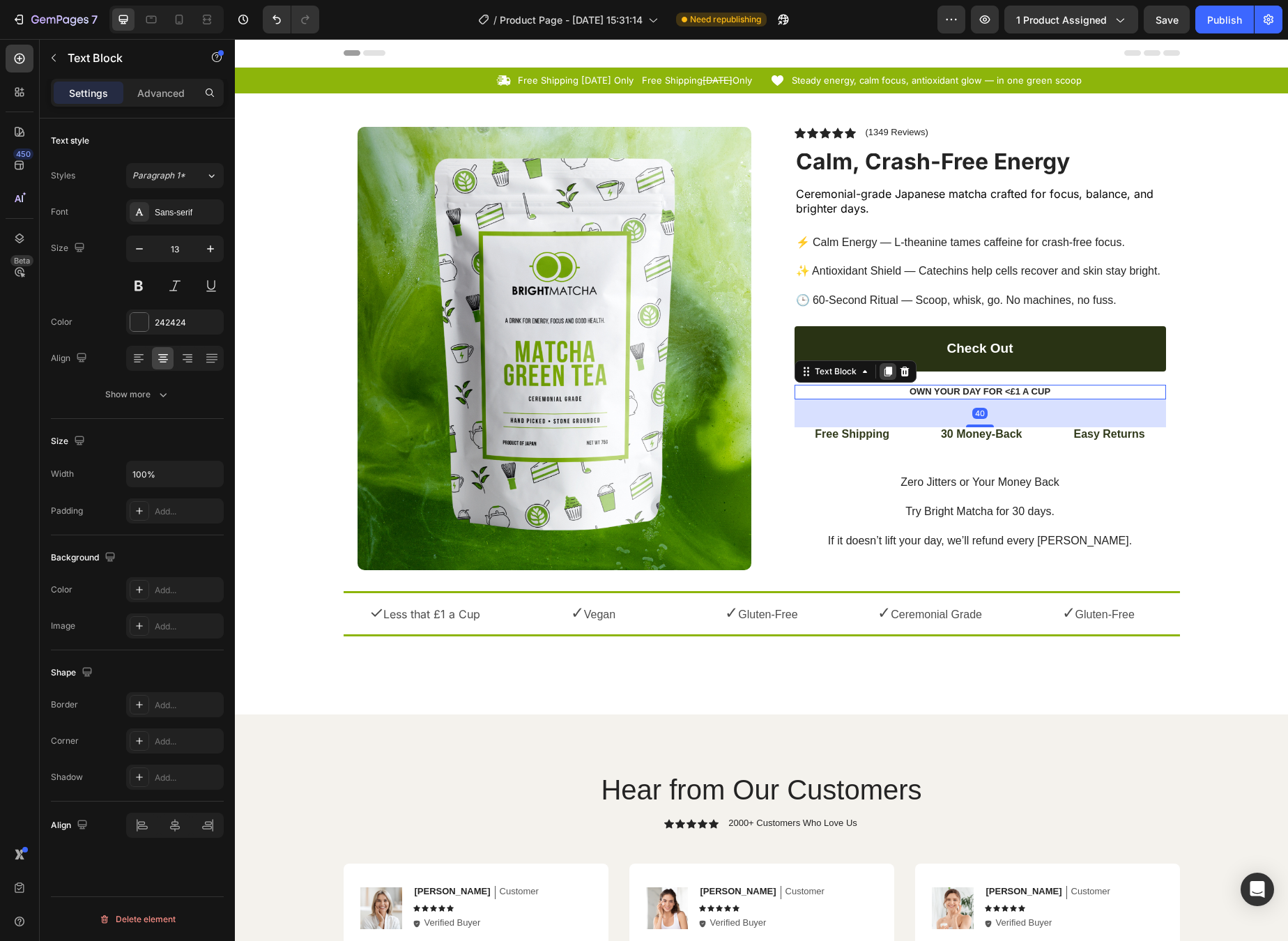
click at [884, 370] on icon at bounding box center [887, 371] width 8 height 9
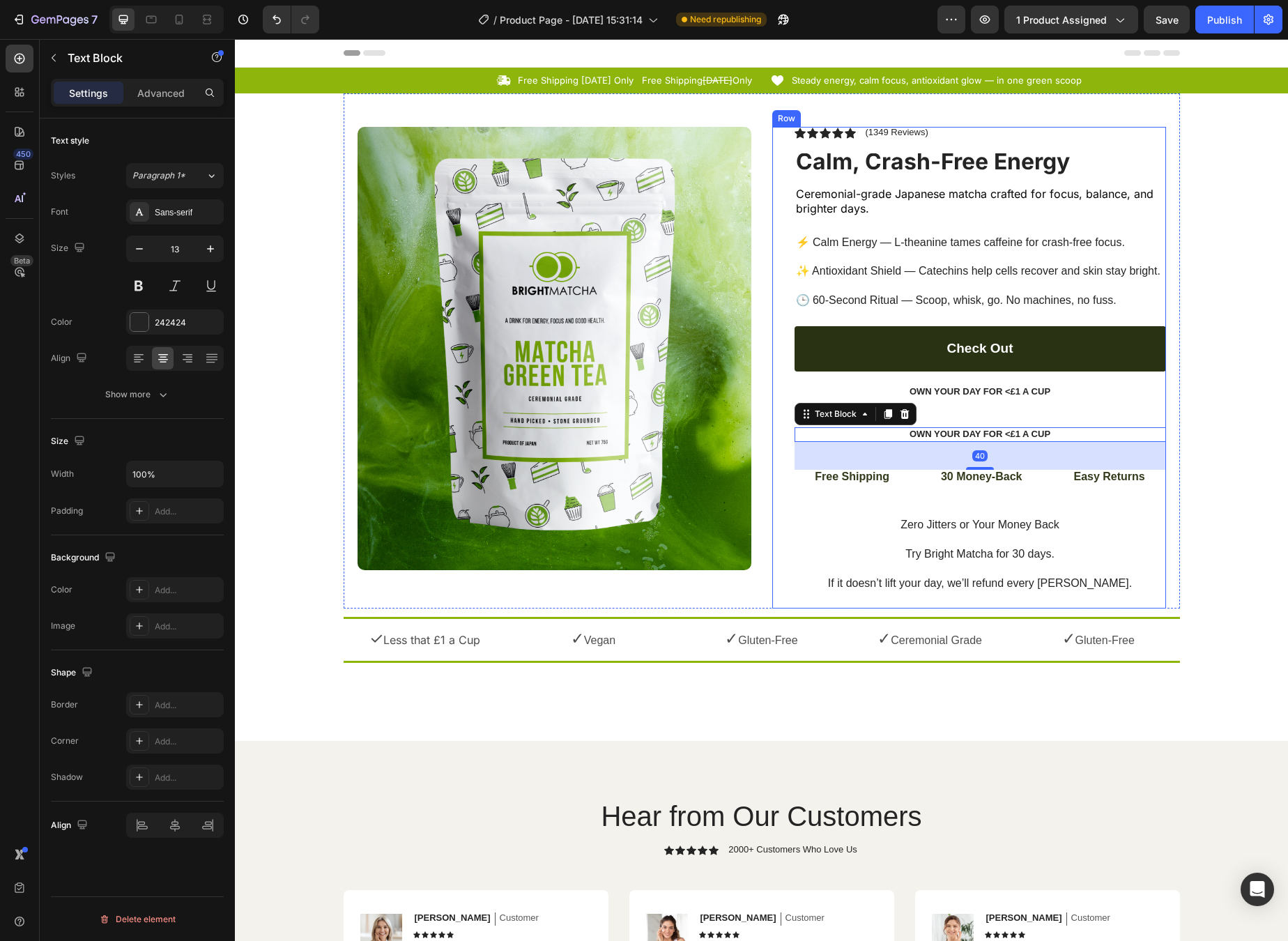
click at [944, 416] on div "Icon Icon Icon Icon Icon Icon List (1349 Reviews) Text Block Row Calm, Crash-Fr…" at bounding box center [980, 368] width 372 height 482
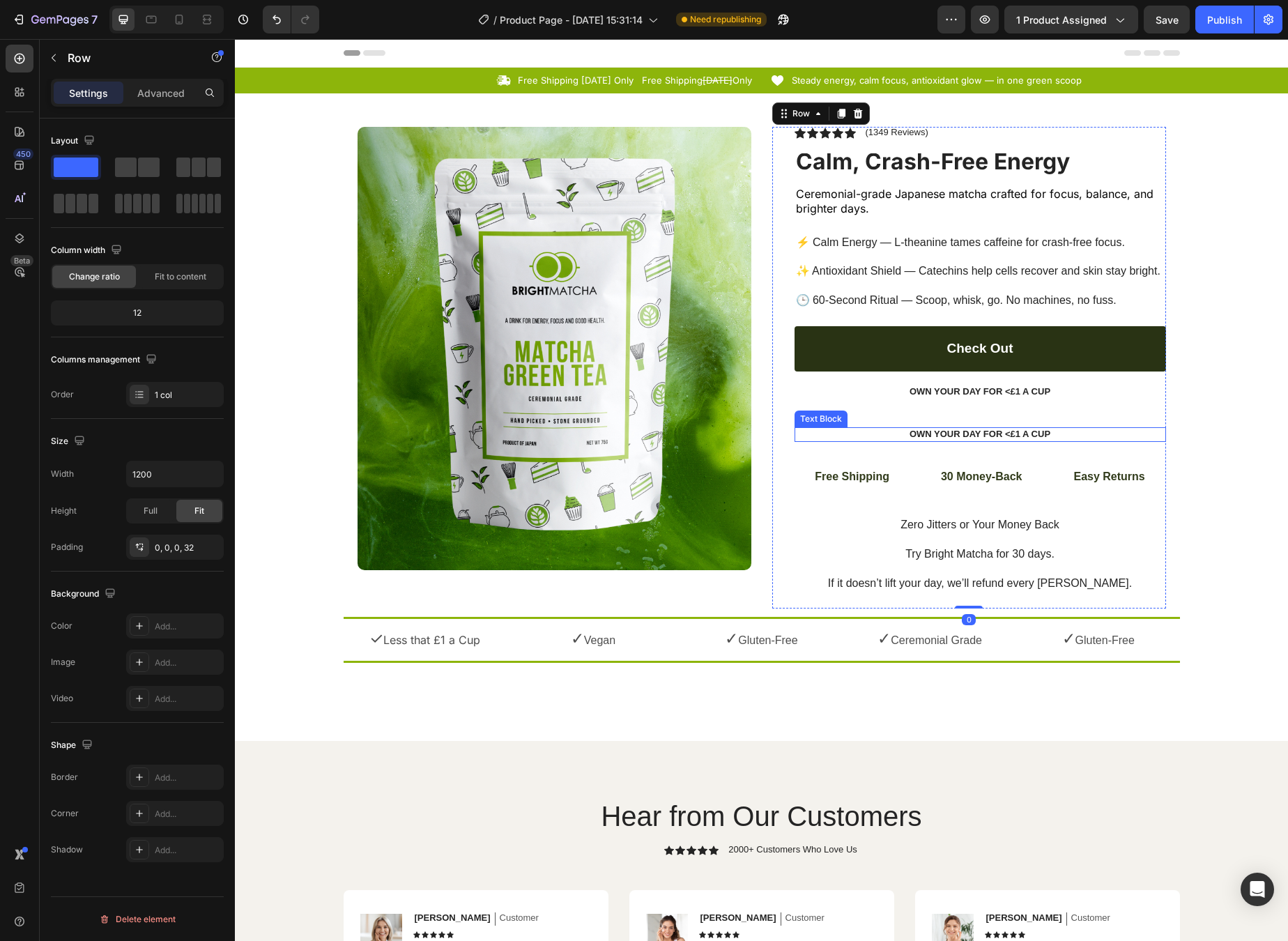
click at [944, 429] on p "Own Your Day for <£1 a Cup" at bounding box center [980, 435] width 369 height 12
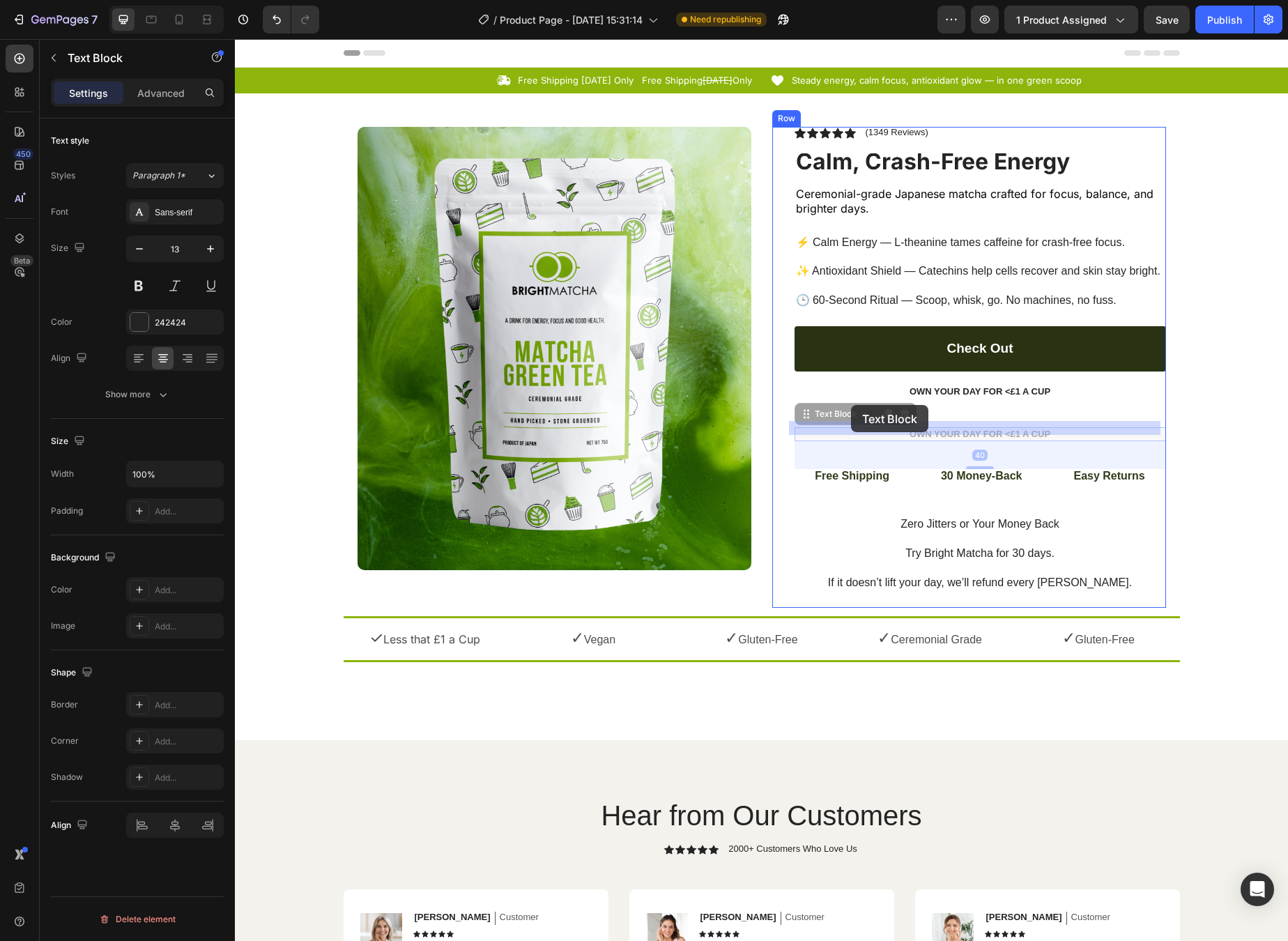
drag, startPoint x: 843, startPoint y: 411, endPoint x: 851, endPoint y: 405, distance: 10.0
click at [851, 405] on div "Header Icon Free Shipping [DATE] Only Text Block Free Shipping [DATE] Only Text…" at bounding box center [762, 863] width 1054 height 1647
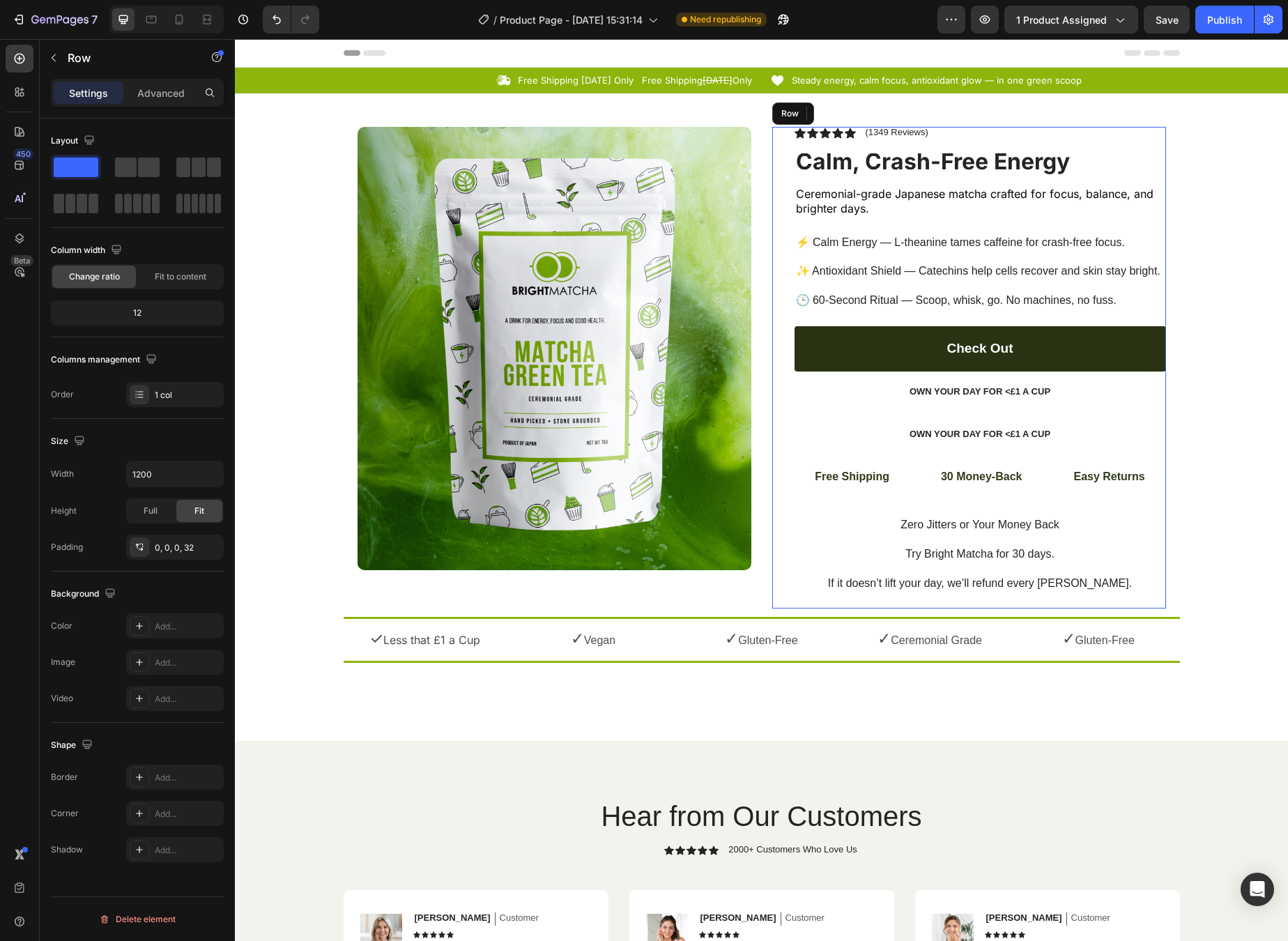
click at [943, 413] on div "Icon Icon Icon Icon Icon Icon List (1349 Reviews) Text Block Row Calm, Crash-Fr…" at bounding box center [980, 368] width 372 height 482
click at [973, 392] on div "Own Your Day for <£1 a Cup" at bounding box center [980, 392] width 372 height 15
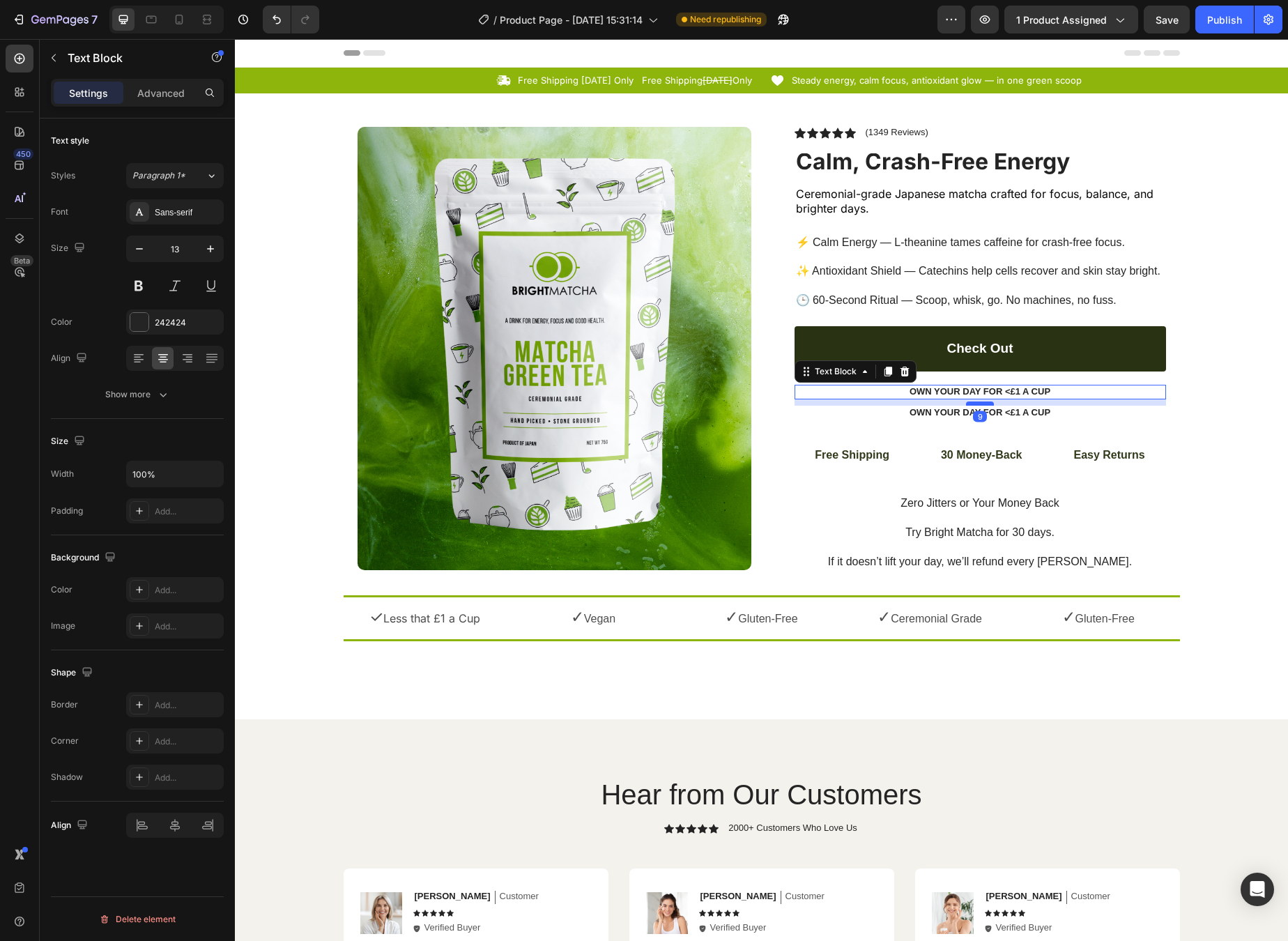
drag, startPoint x: 977, startPoint y: 419, endPoint x: 980, endPoint y: 398, distance: 21.2
click at [980, 401] on div at bounding box center [980, 403] width 28 height 4
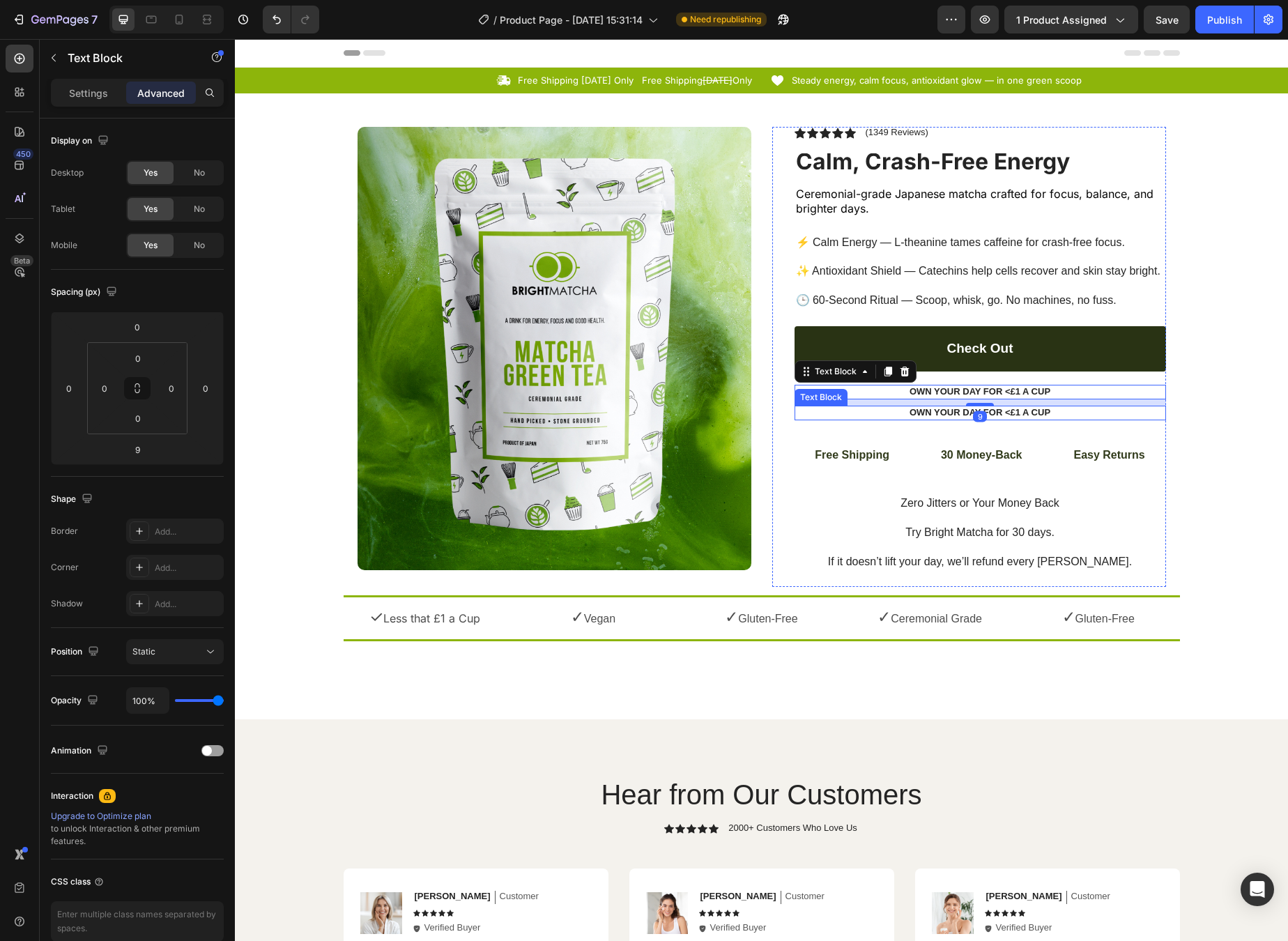
click at [949, 407] on p "Own Your Day for <£1 a Cup" at bounding box center [980, 413] width 369 height 12
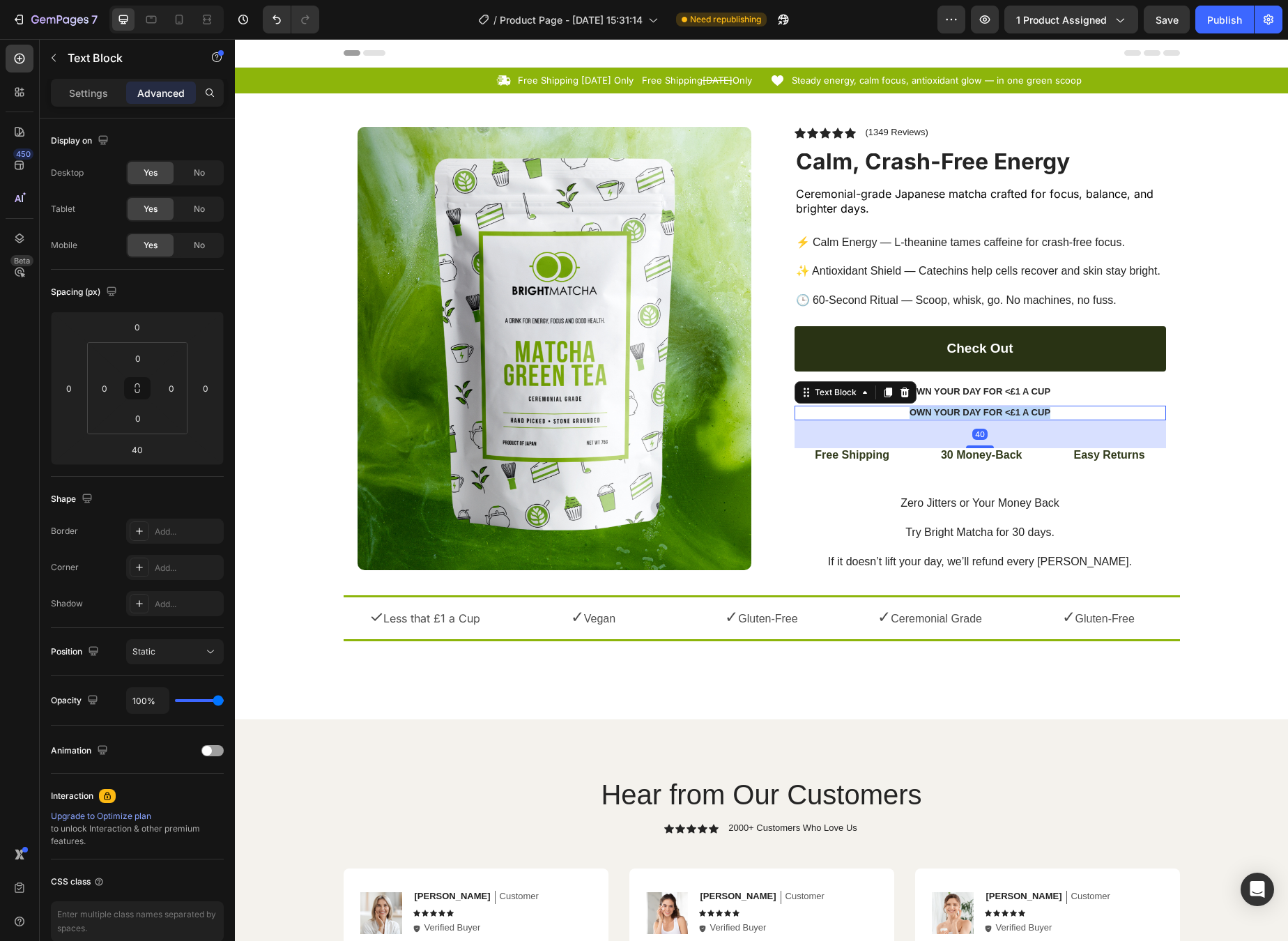
click at [949, 407] on p "Own Your Day for <£1 a Cup" at bounding box center [980, 413] width 369 height 12
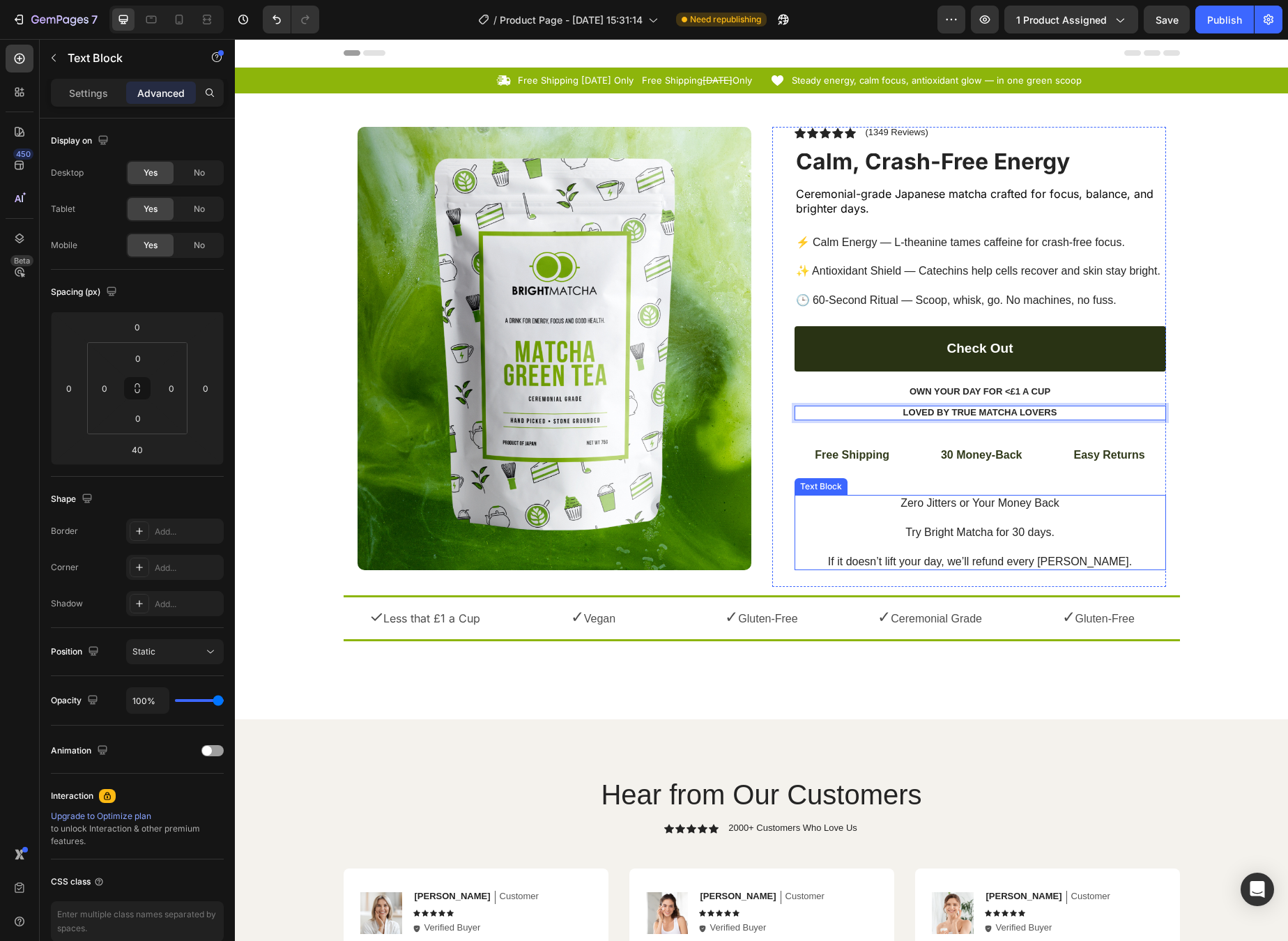
click at [1059, 501] on p "Zero Jitters or Your Money Back Try Bright Matcha for 30 days. If it doesn’t li…" at bounding box center [980, 533] width 369 height 73
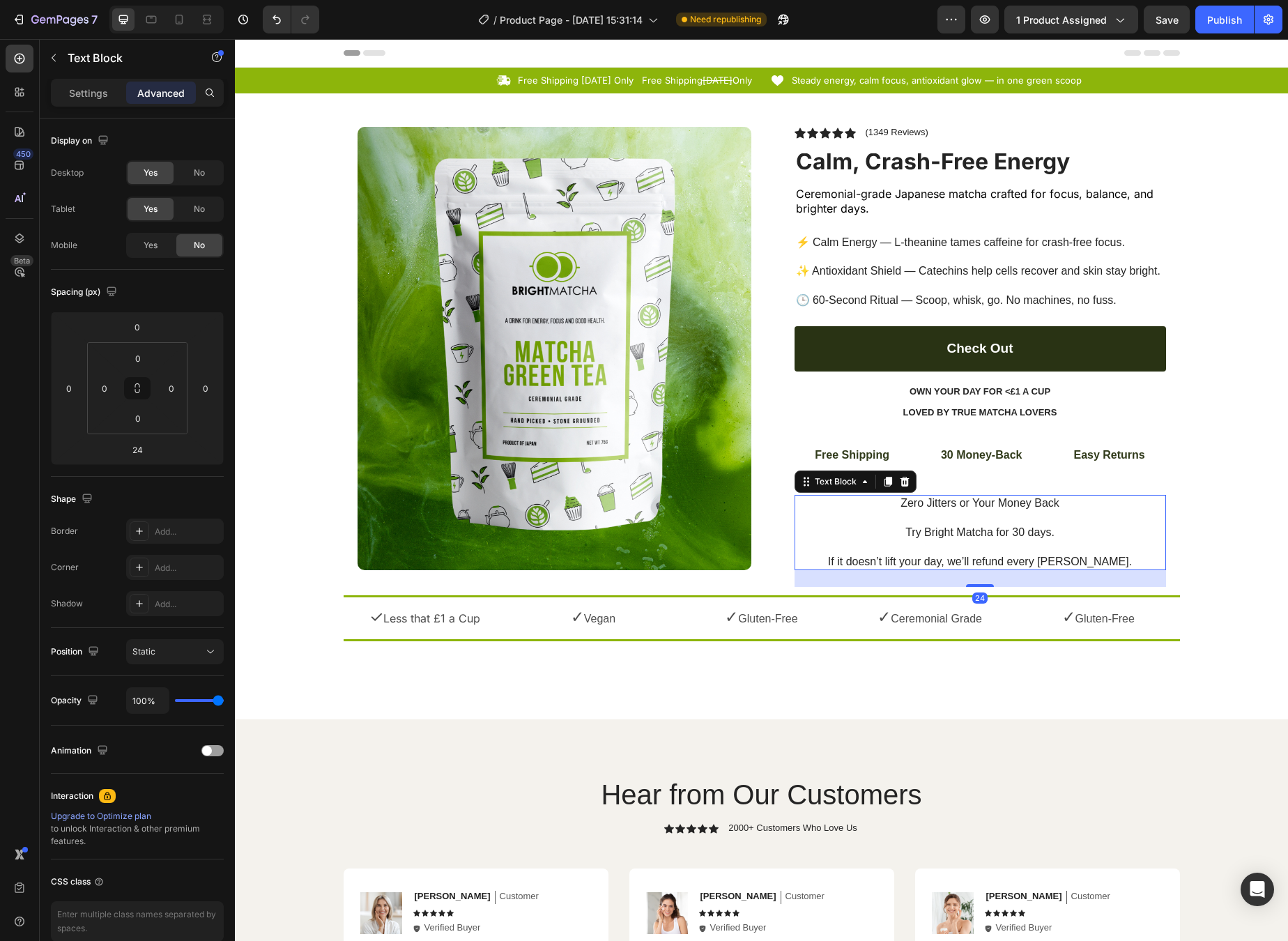
click at [1059, 448] on p "Easy Returns" at bounding box center [1109, 456] width 71 height 15
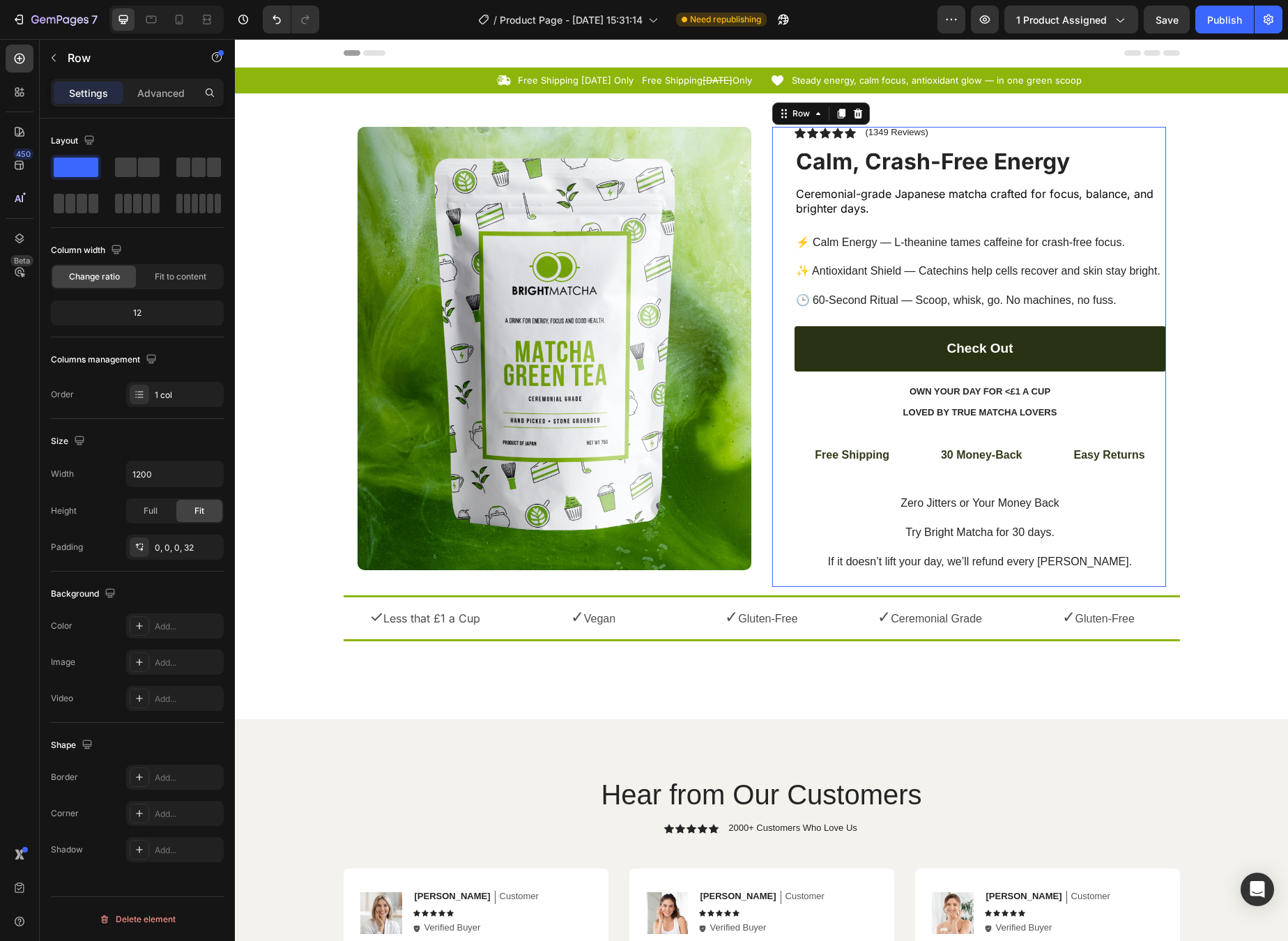
click at [1015, 417] on div "Icon Icon Icon Icon Icon Icon List (1349 Reviews) Text Block Row Calm, Crash-Fr…" at bounding box center [980, 357] width 372 height 460
click at [995, 414] on div "Icon Icon Icon Icon Icon Icon List (1349 Reviews) Text Block Row Calm, Crash-Fr…" at bounding box center [980, 357] width 372 height 460
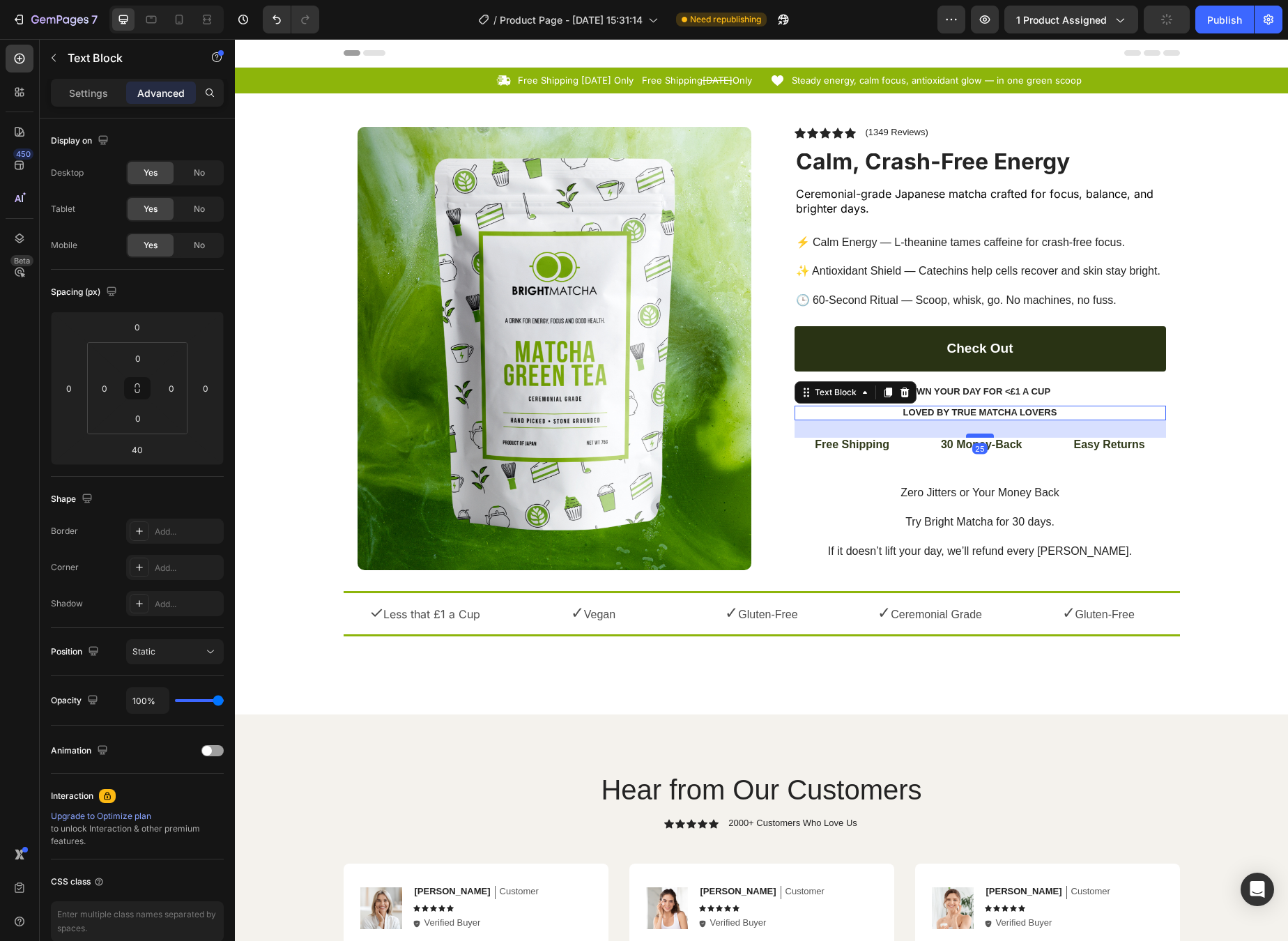
drag, startPoint x: 983, startPoint y: 440, endPoint x: 984, endPoint y: 430, distance: 10.0
click at [984, 434] on div at bounding box center [980, 436] width 28 height 4
type input "25"
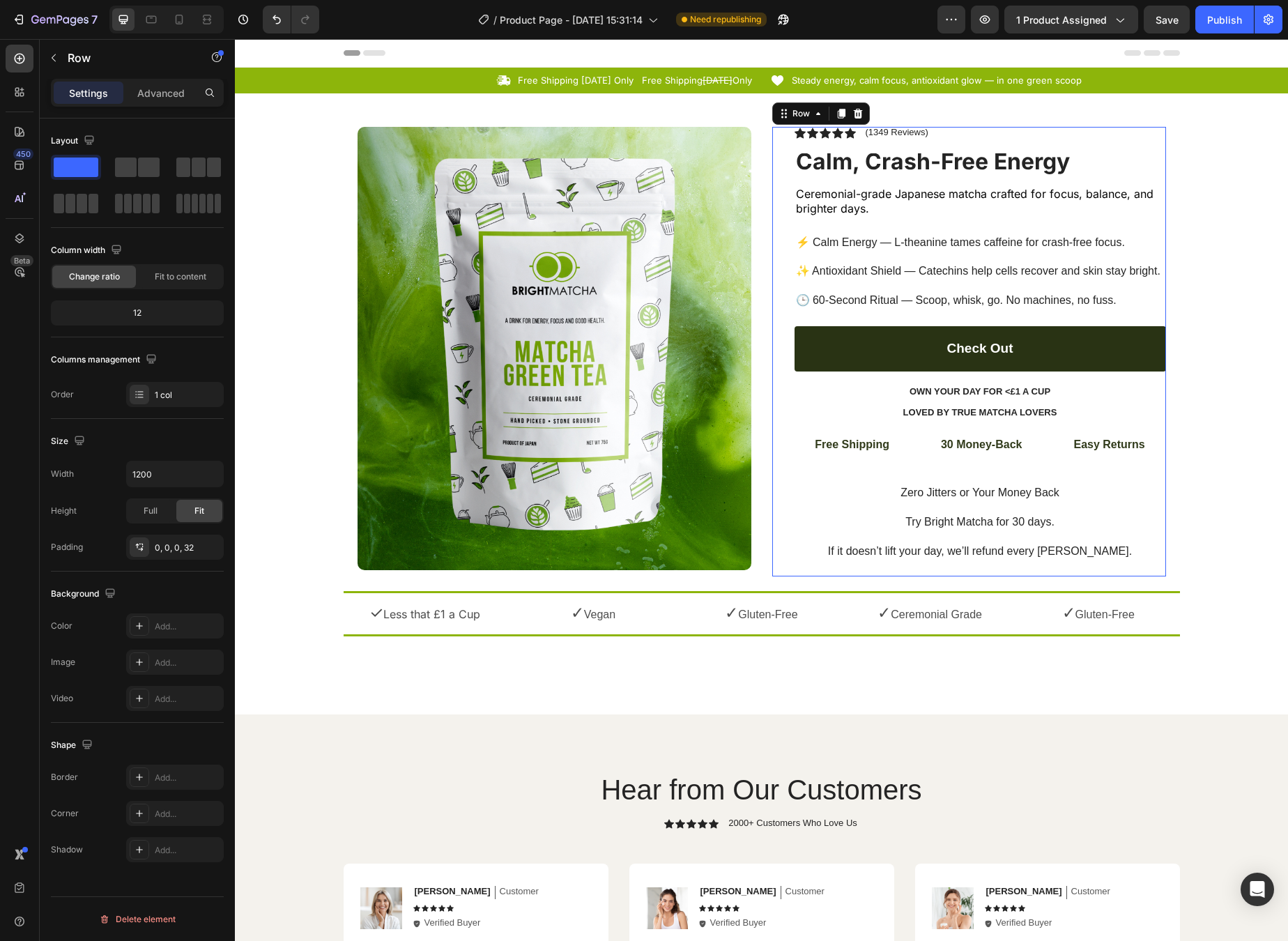
click at [1059, 469] on div "Icon Icon Icon Icon Icon Icon List (1349 Reviews) Text Block Row Calm, Crash-Fr…" at bounding box center [980, 352] width 372 height 450
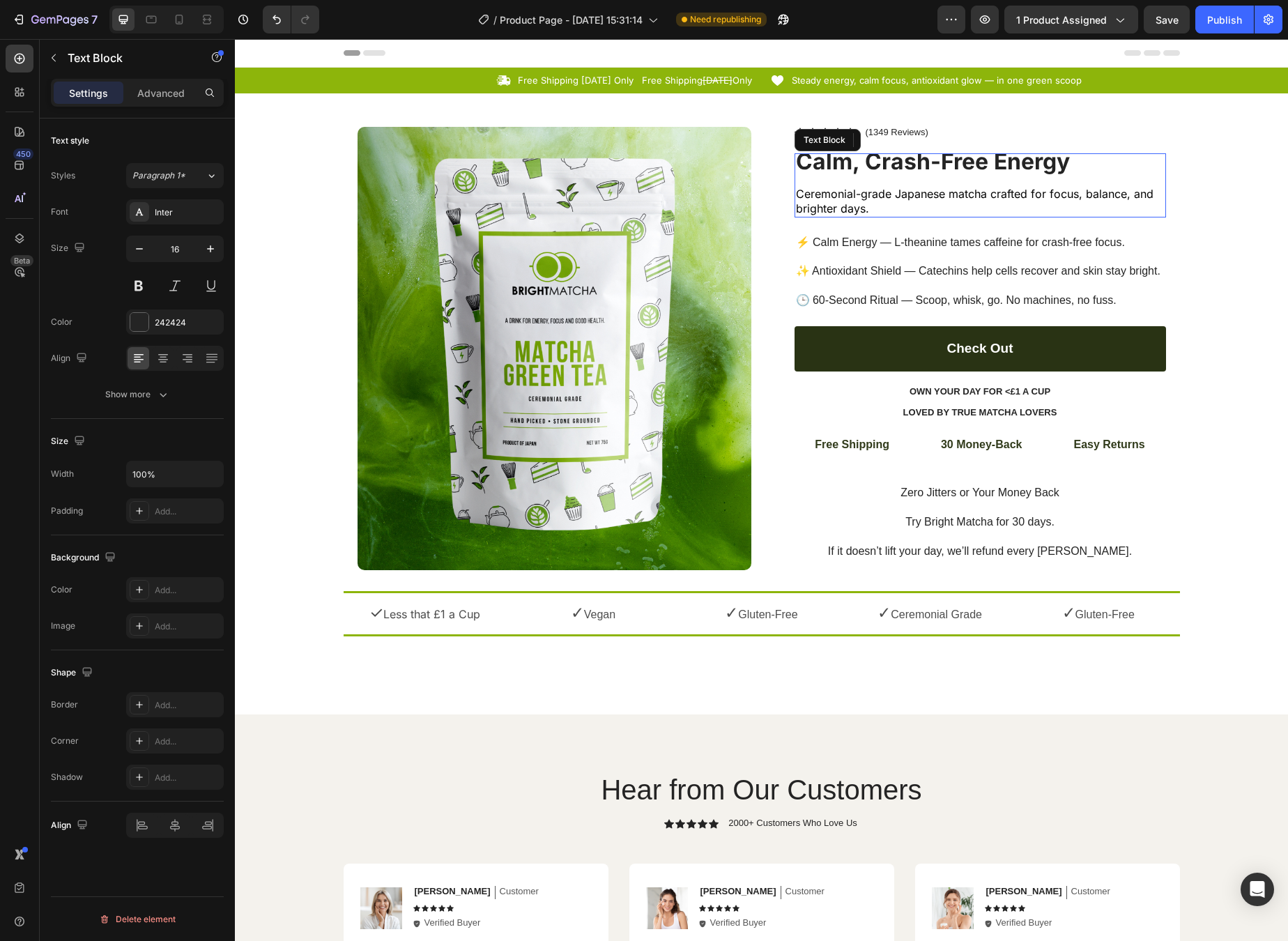
click at [947, 152] on strong "Calm, Crash-Free Energy" at bounding box center [933, 161] width 274 height 27
click at [884, 144] on icon at bounding box center [887, 139] width 8 height 9
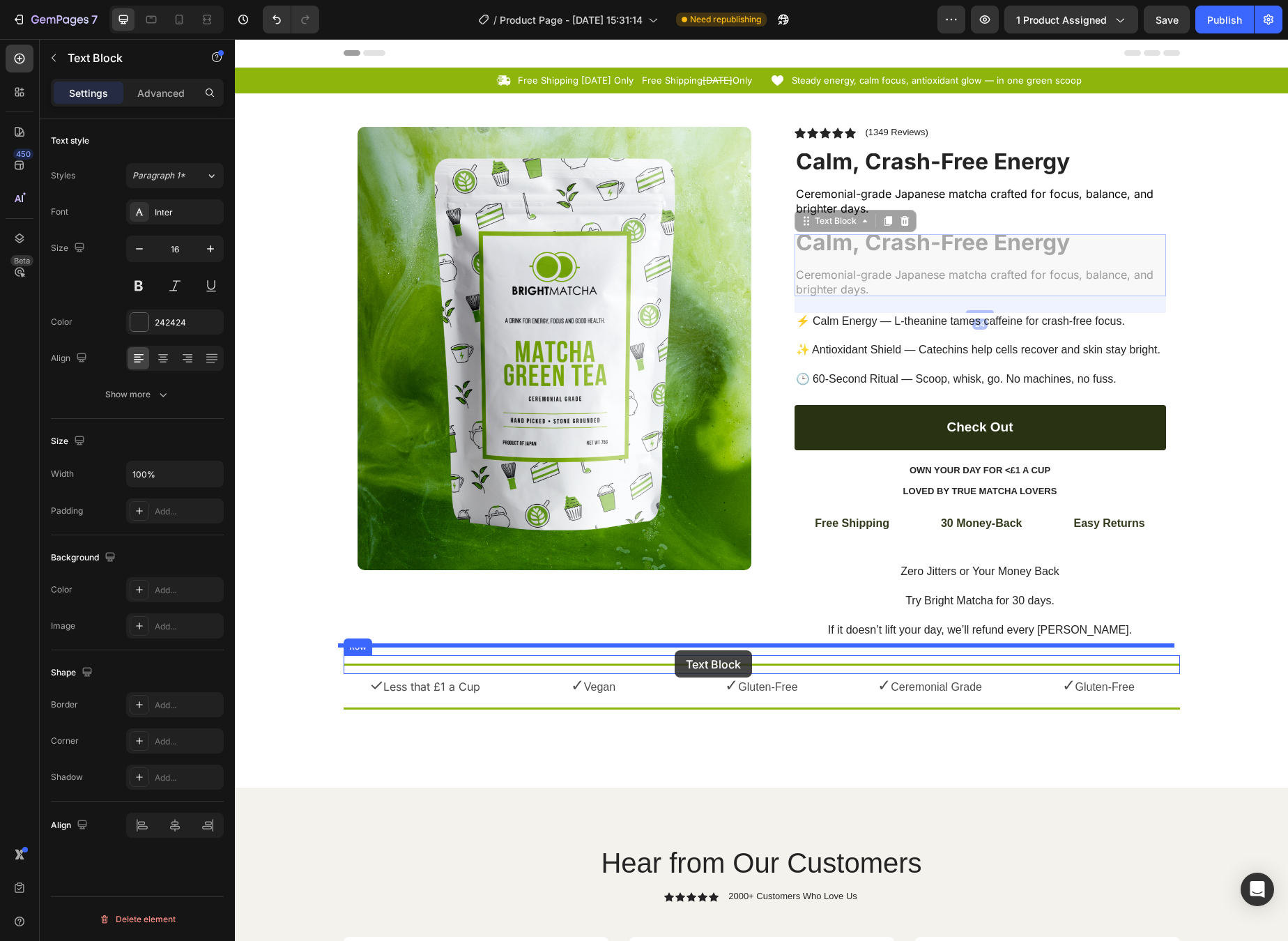
drag, startPoint x: 846, startPoint y: 221, endPoint x: 675, endPoint y: 649, distance: 460.9
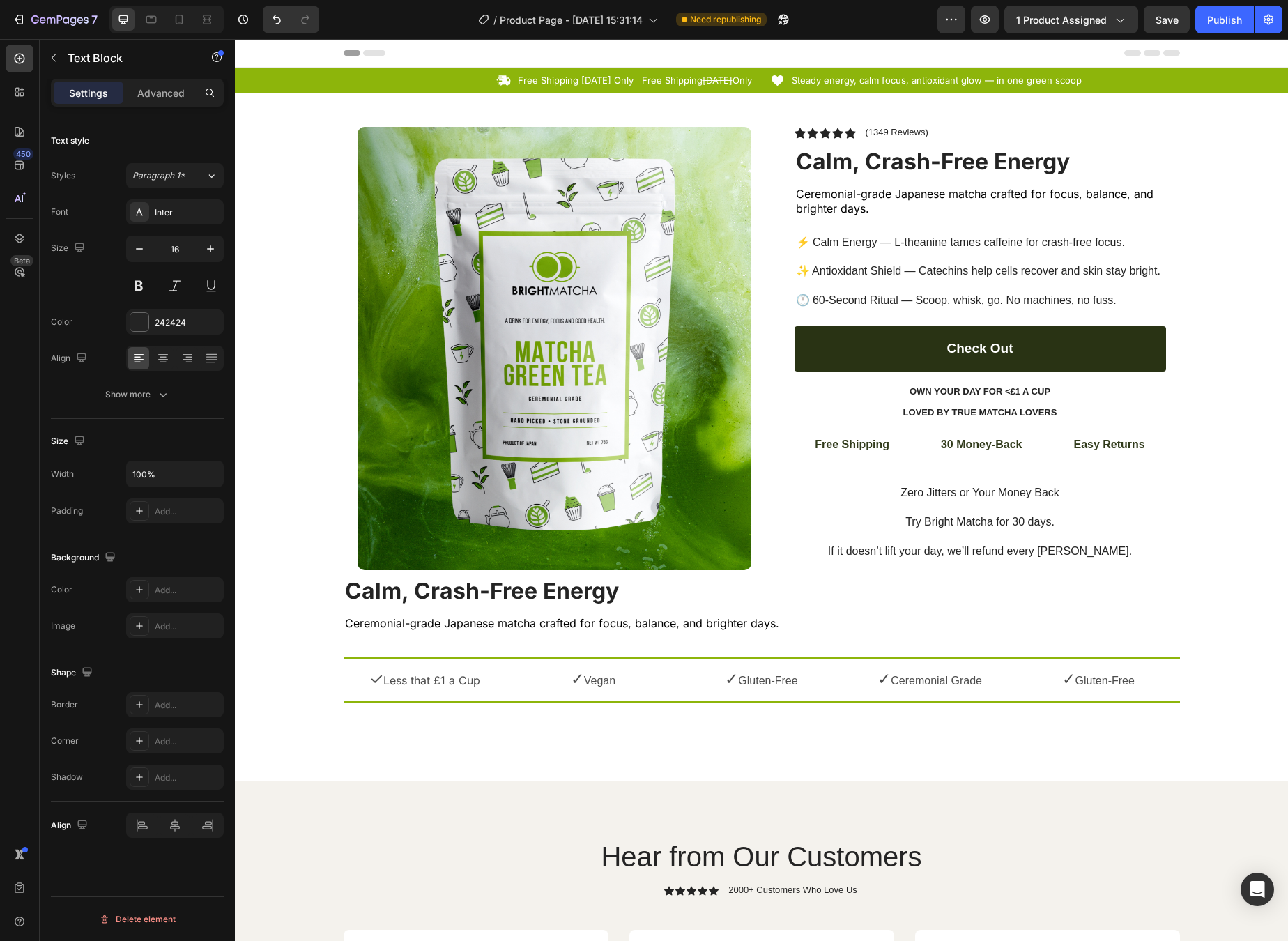
click at [573, 594] on strong "Calm, Crash-Free Energy" at bounding box center [483, 590] width 274 height 27
click at [560, 596] on strong "Calm, Crash-Free Energy" at bounding box center [483, 590] width 274 height 27
click at [460, 602] on strong "Better Energy. Better Value. Better for You." at bounding box center [578, 590] width 467 height 27
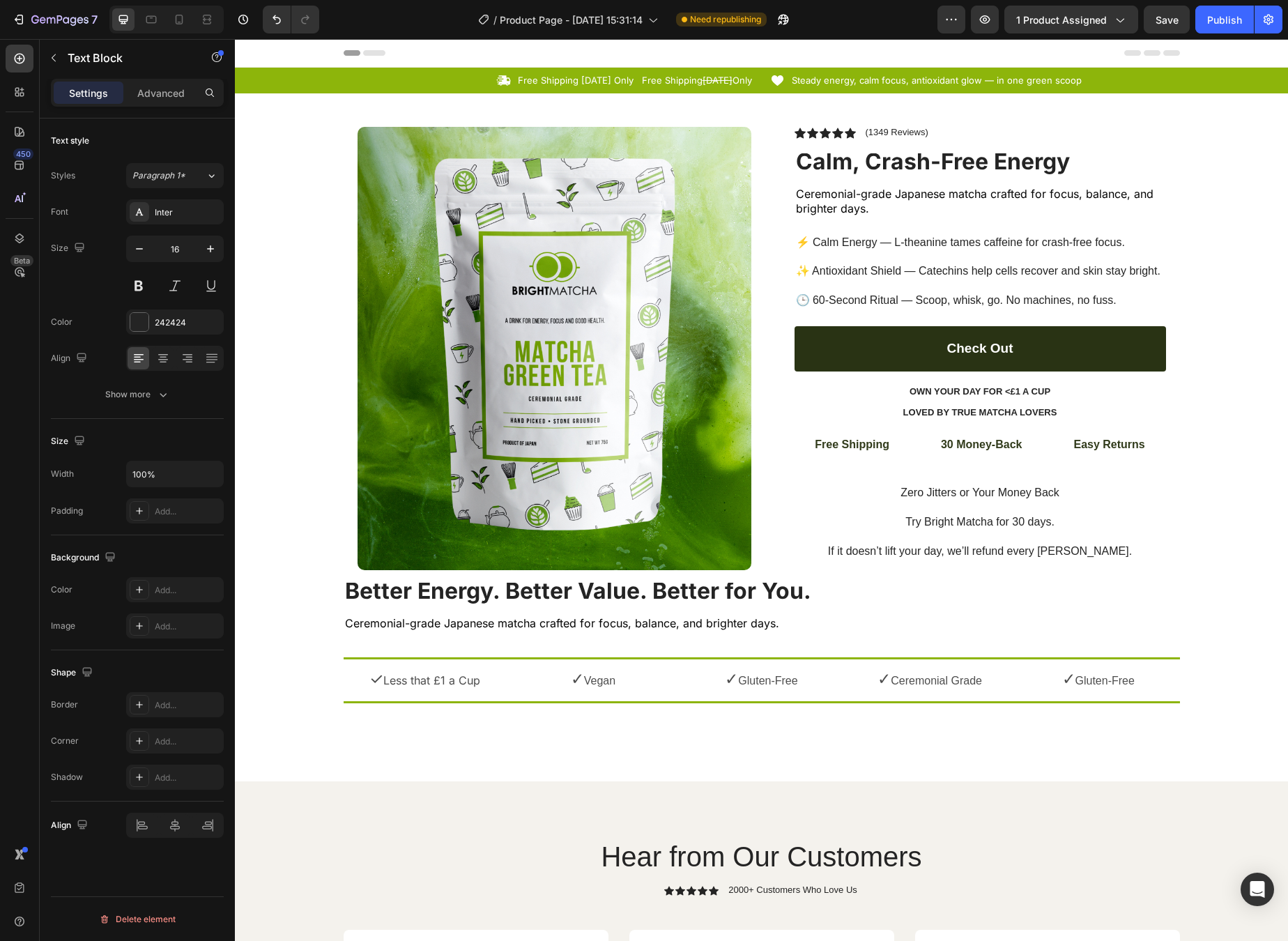
click at [457, 589] on strong "Better Energy. Better Value. Better for You." at bounding box center [578, 590] width 467 height 27
click at [345, 593] on strong "Better Energy. Better Value. Better for You." at bounding box center [578, 590] width 467 height 27
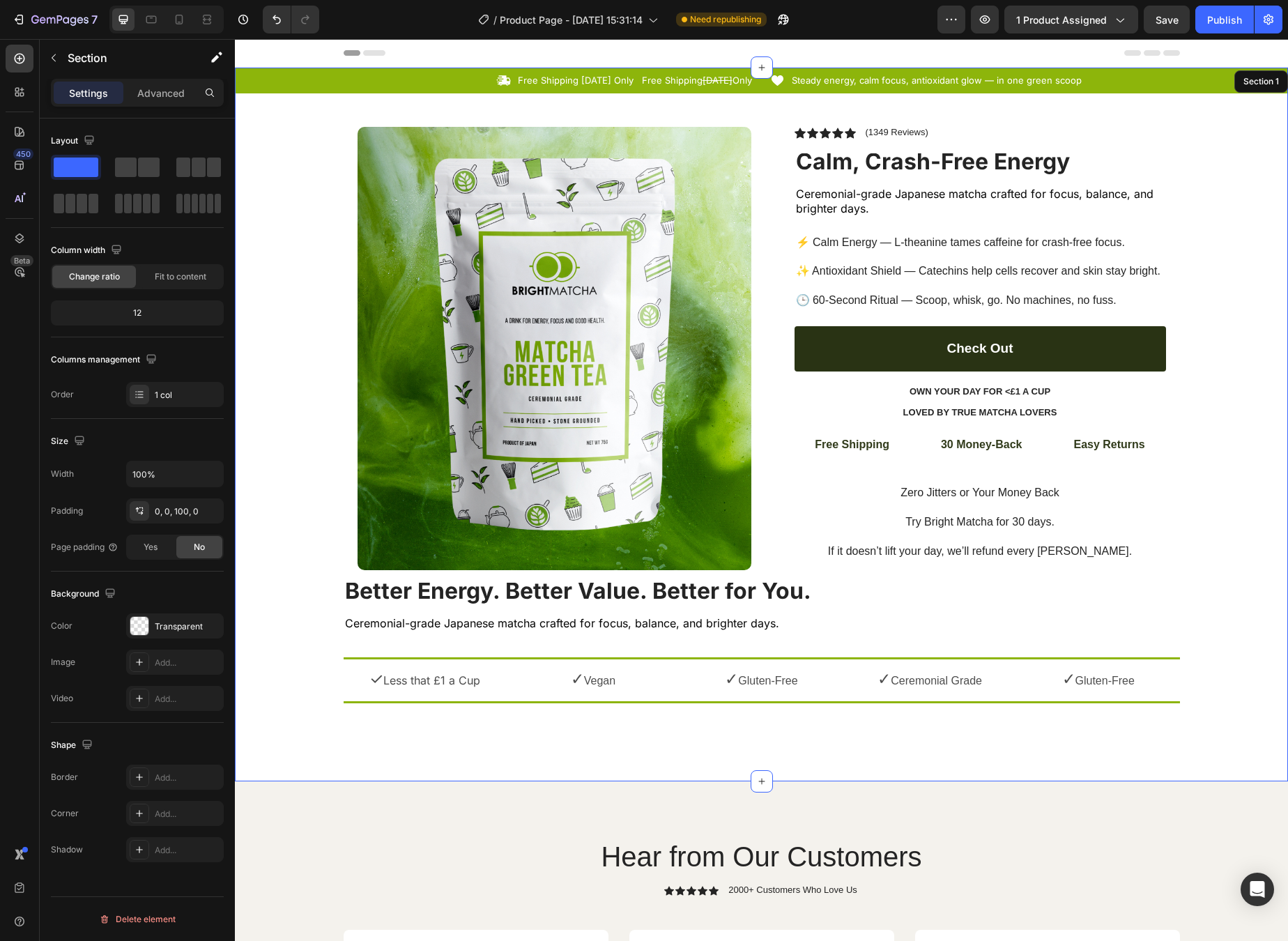
click at [300, 599] on div "Icon Free Shipping [DATE] Only Text Block Free Shipping [DATE] Only Text Block …" at bounding box center [762, 390] width 1054 height 644
click at [380, 593] on strong "Better Energy. Better Value. Better for You." at bounding box center [578, 590] width 467 height 27
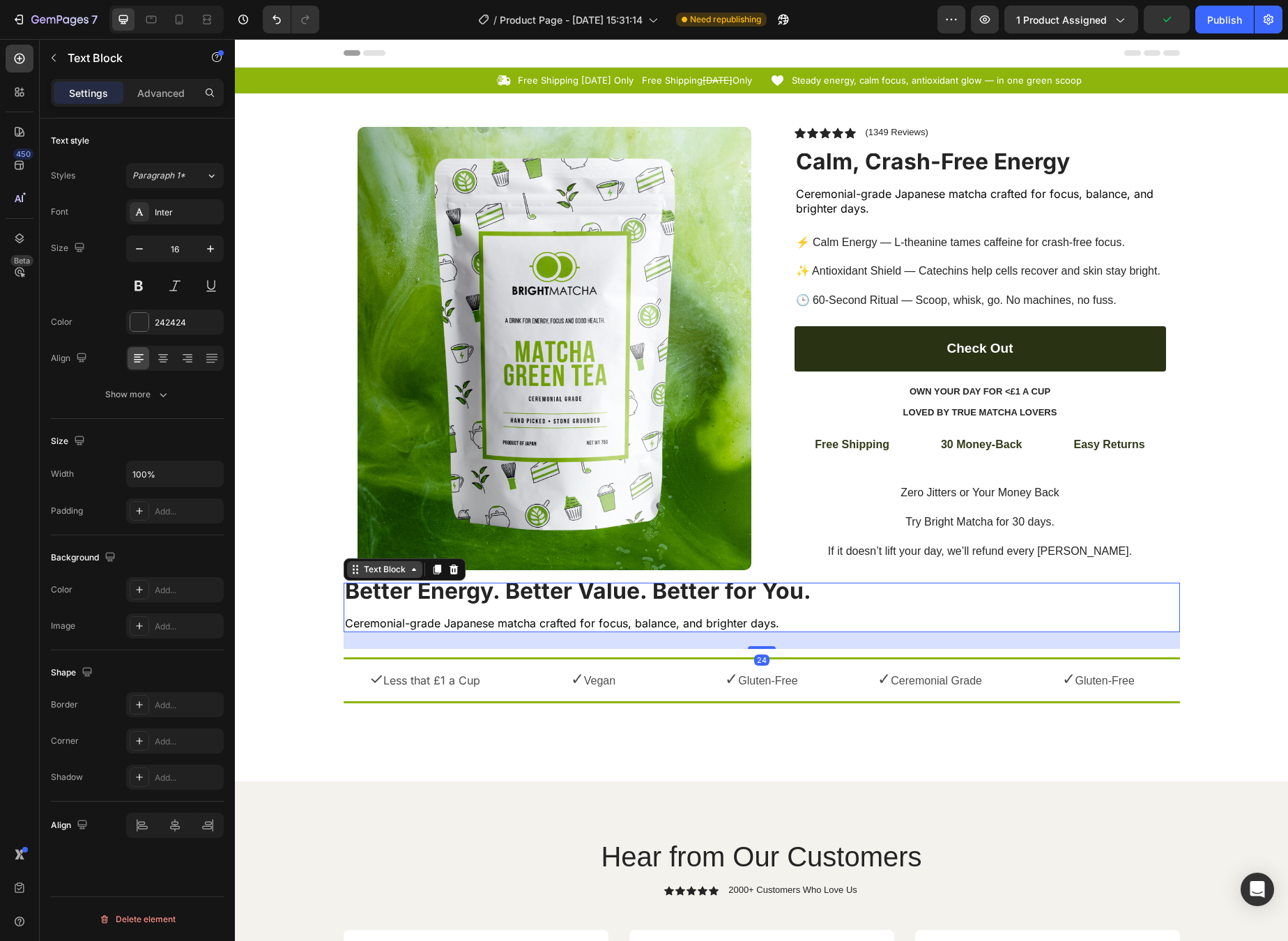
click at [381, 575] on div "Text Block" at bounding box center [385, 569] width 47 height 12
click at [169, 361] on icon at bounding box center [163, 358] width 14 height 14
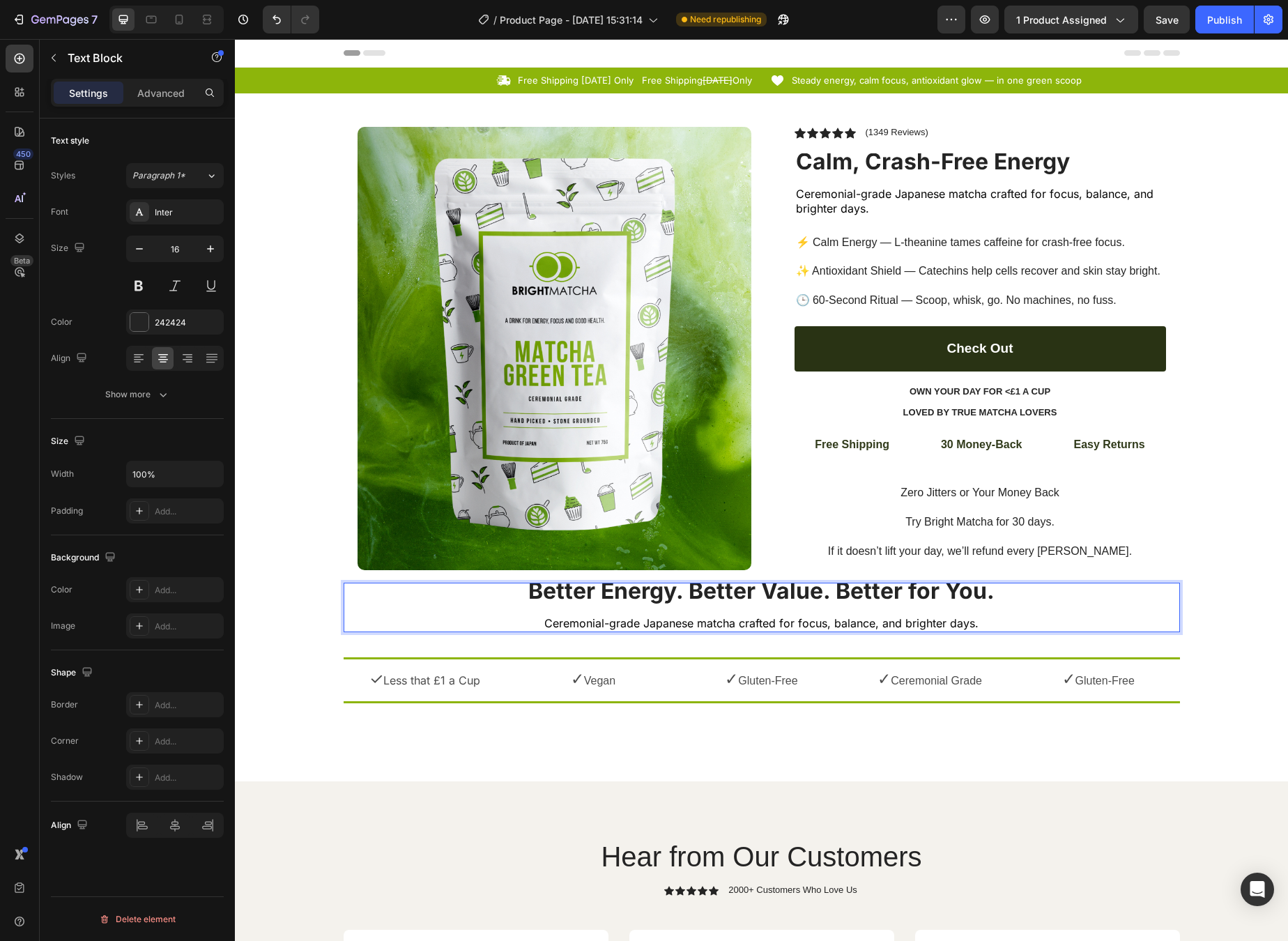
click at [763, 624] on span "Ceremonial-grade Japanese matcha crafted for focus, balance, and brighter days." at bounding box center [761, 622] width 435 height 14
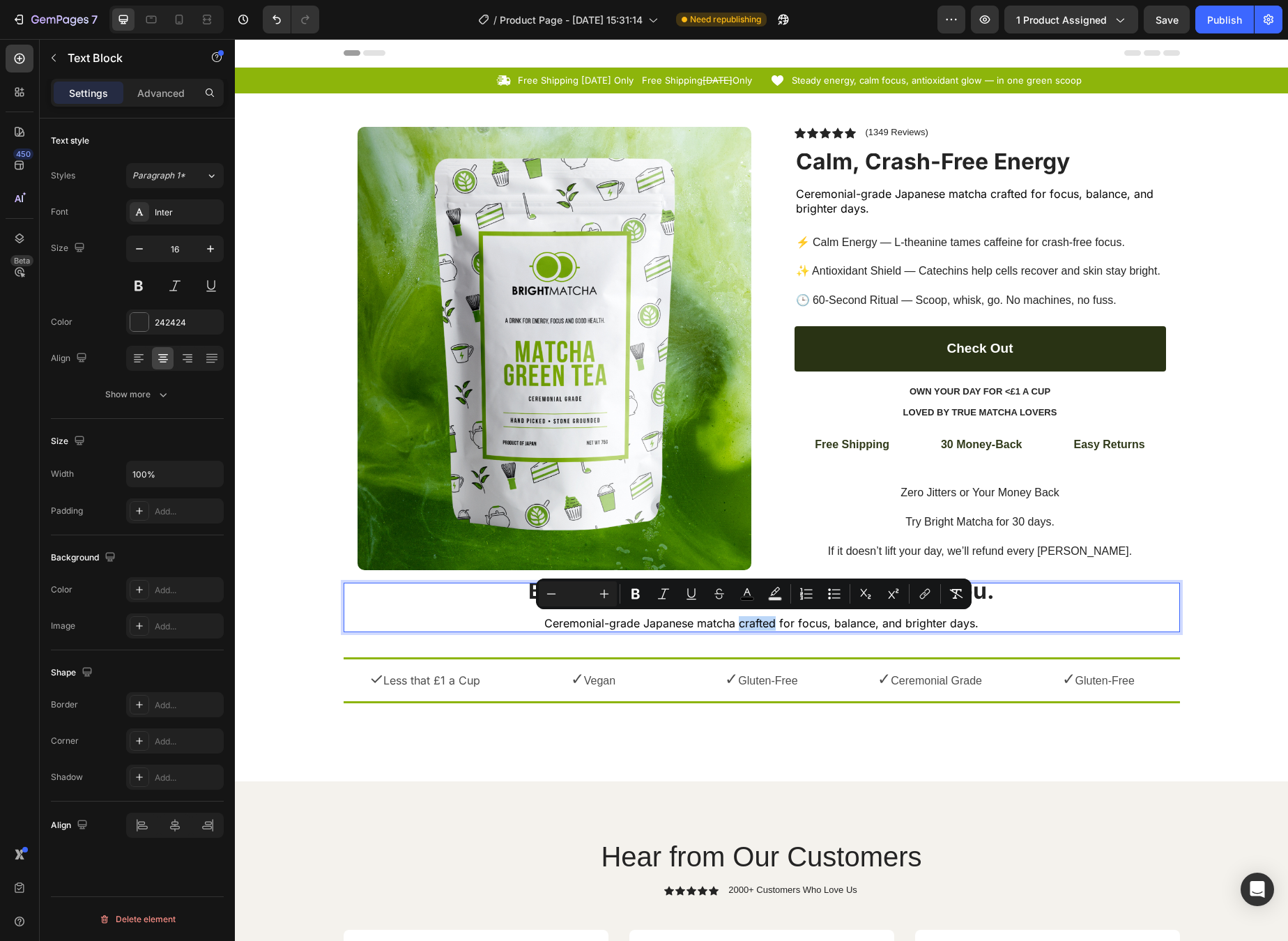
click at [763, 624] on span "Ceremonial-grade Japanese matcha crafted for focus, balance, and brighter days." at bounding box center [761, 622] width 435 height 14
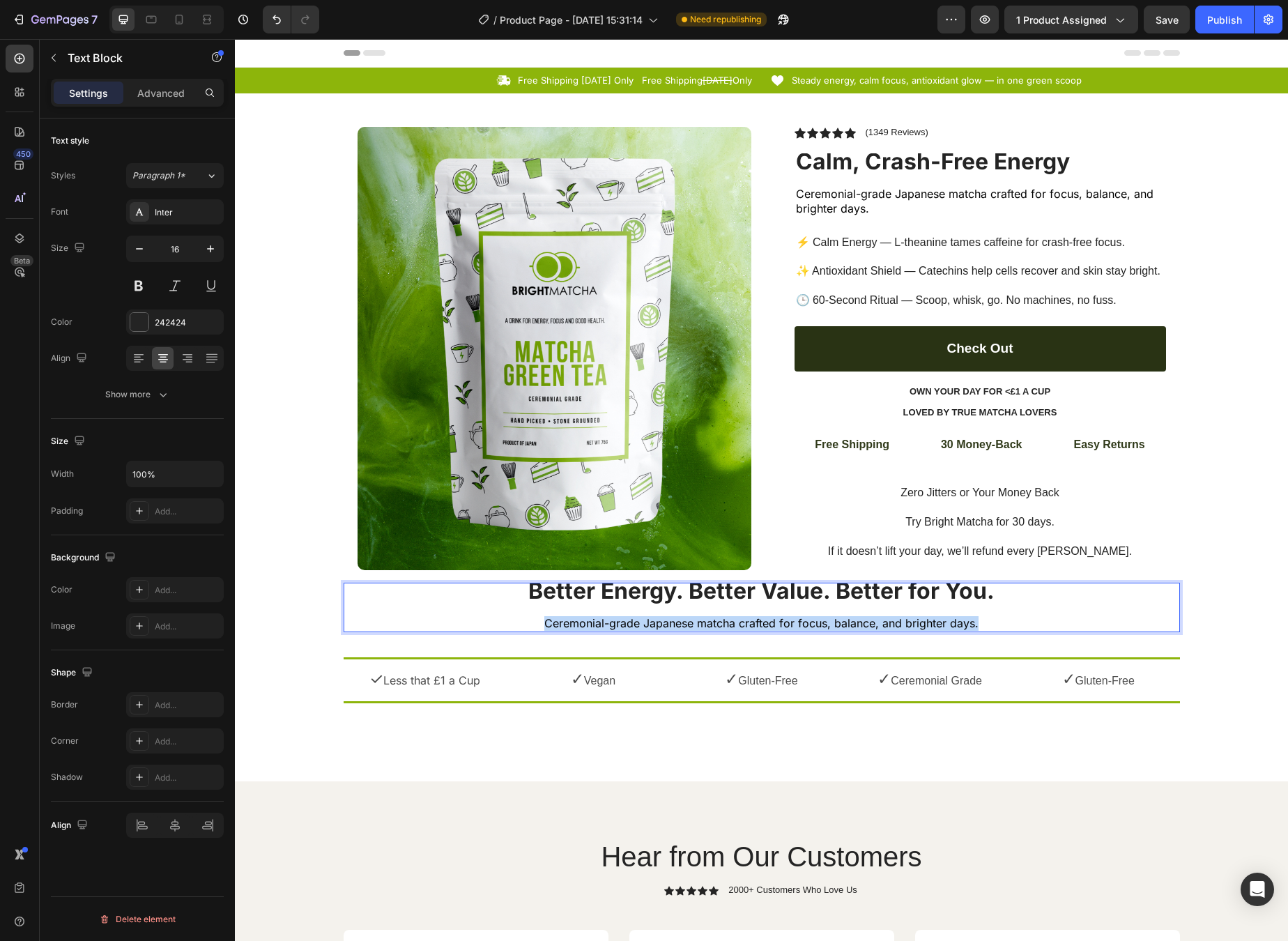
drag, startPoint x: 980, startPoint y: 622, endPoint x: 508, endPoint y: 621, distance: 472.0
click at [508, 620] on p "Ceremonial-grade Japanese matcha crafted for focus, balance, and brighter days." at bounding box center [762, 623] width 834 height 15
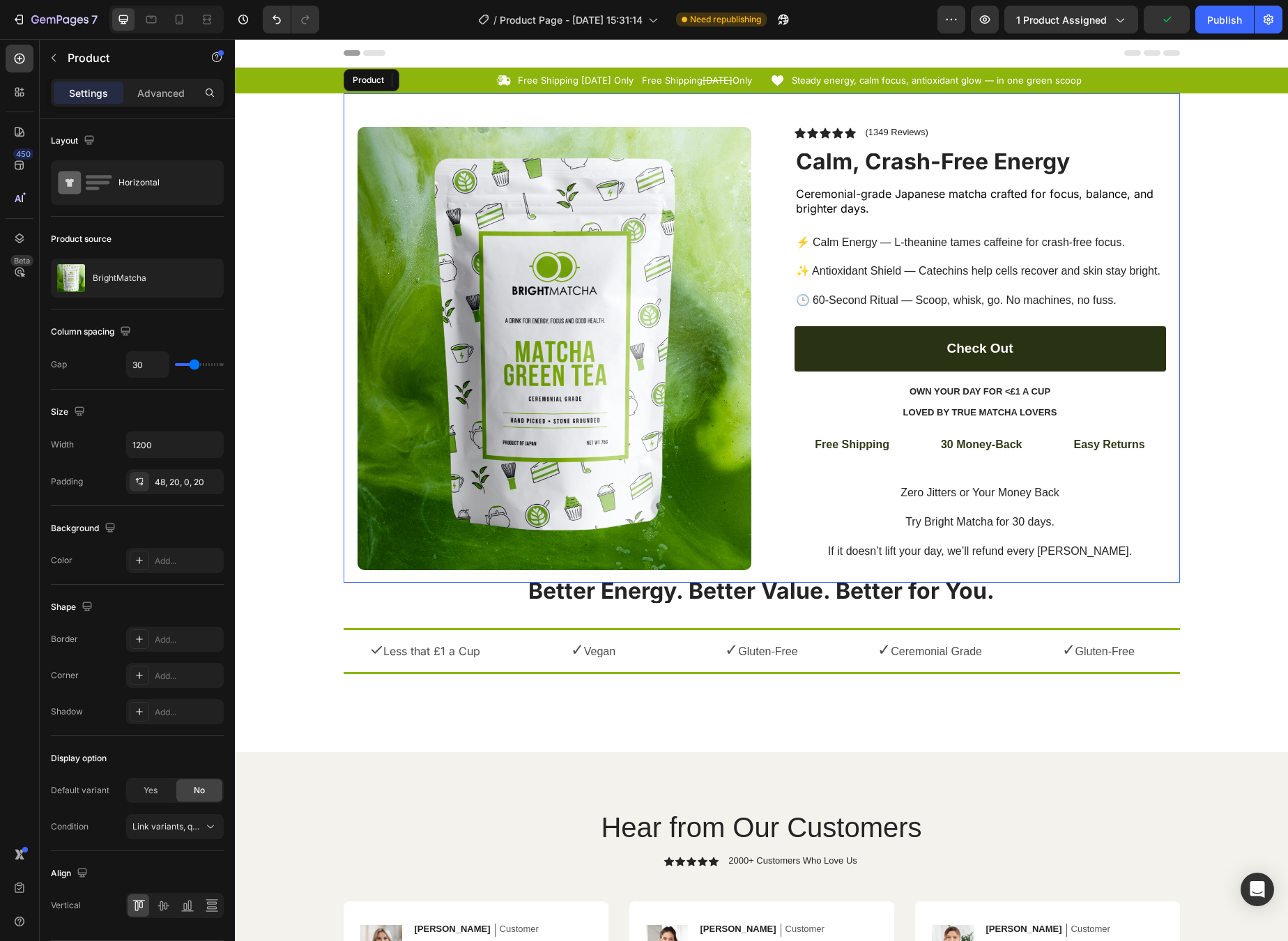
click at [789, 575] on div "Icon Icon Icon Icon Icon Icon List (1349 Reviews) Text Block Row Calm, Crash-Fr…" at bounding box center [969, 355] width 394 height 456
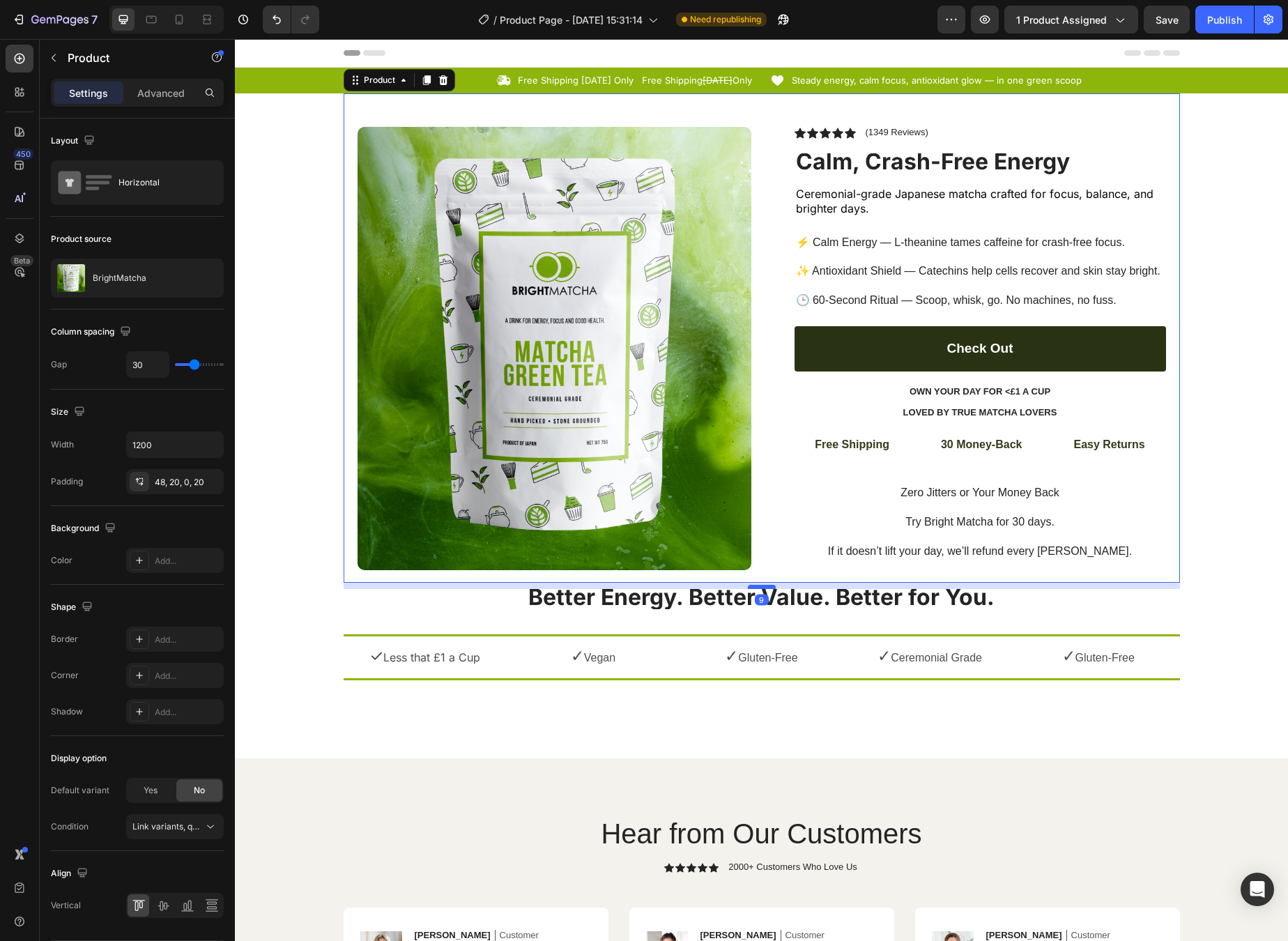
click at [765, 587] on div at bounding box center [762, 587] width 28 height 4
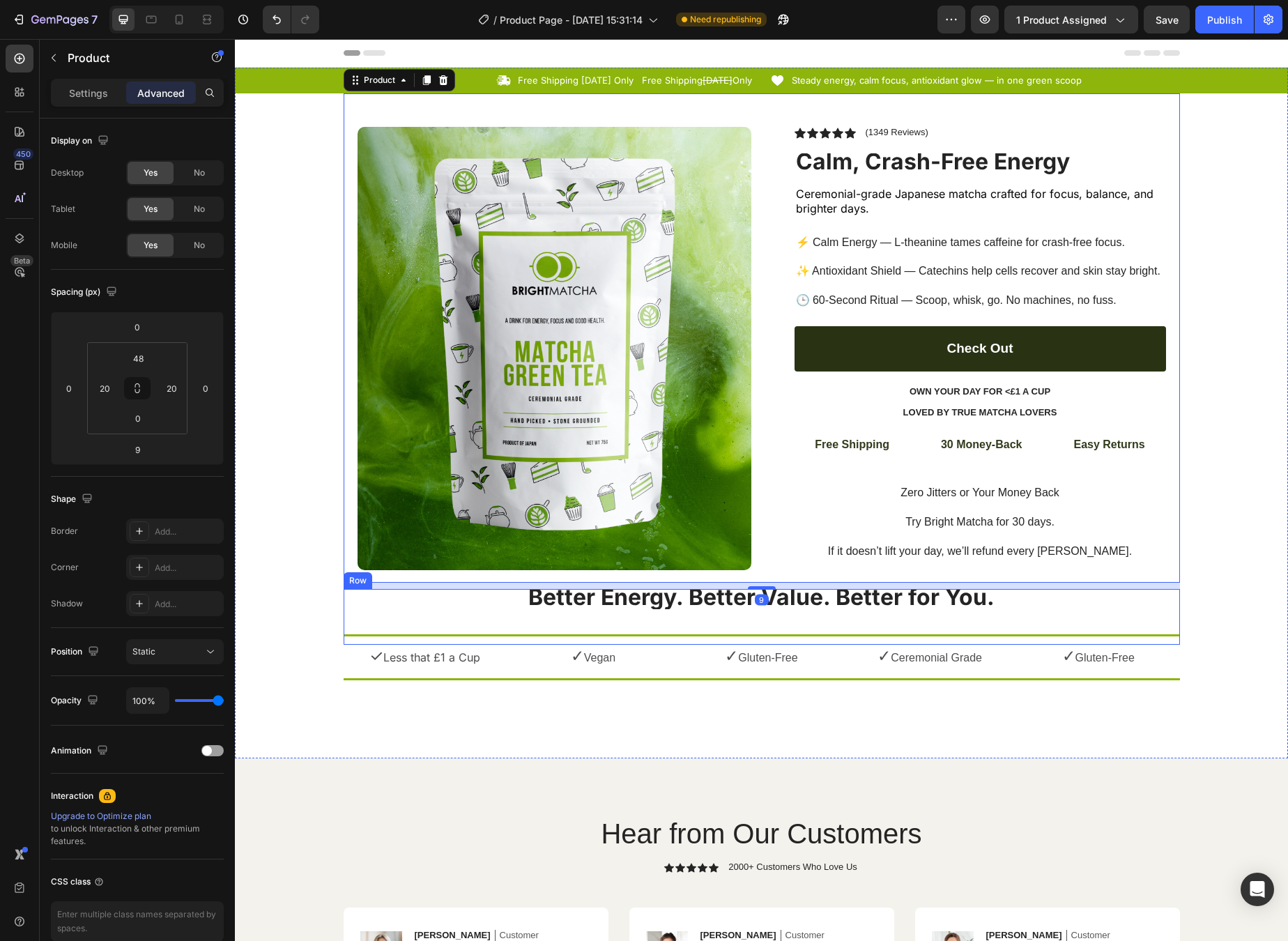
click at [762, 609] on div "Better Energy. Better Value. Better for You. Text Block Title Line" at bounding box center [762, 617] width 837 height 57
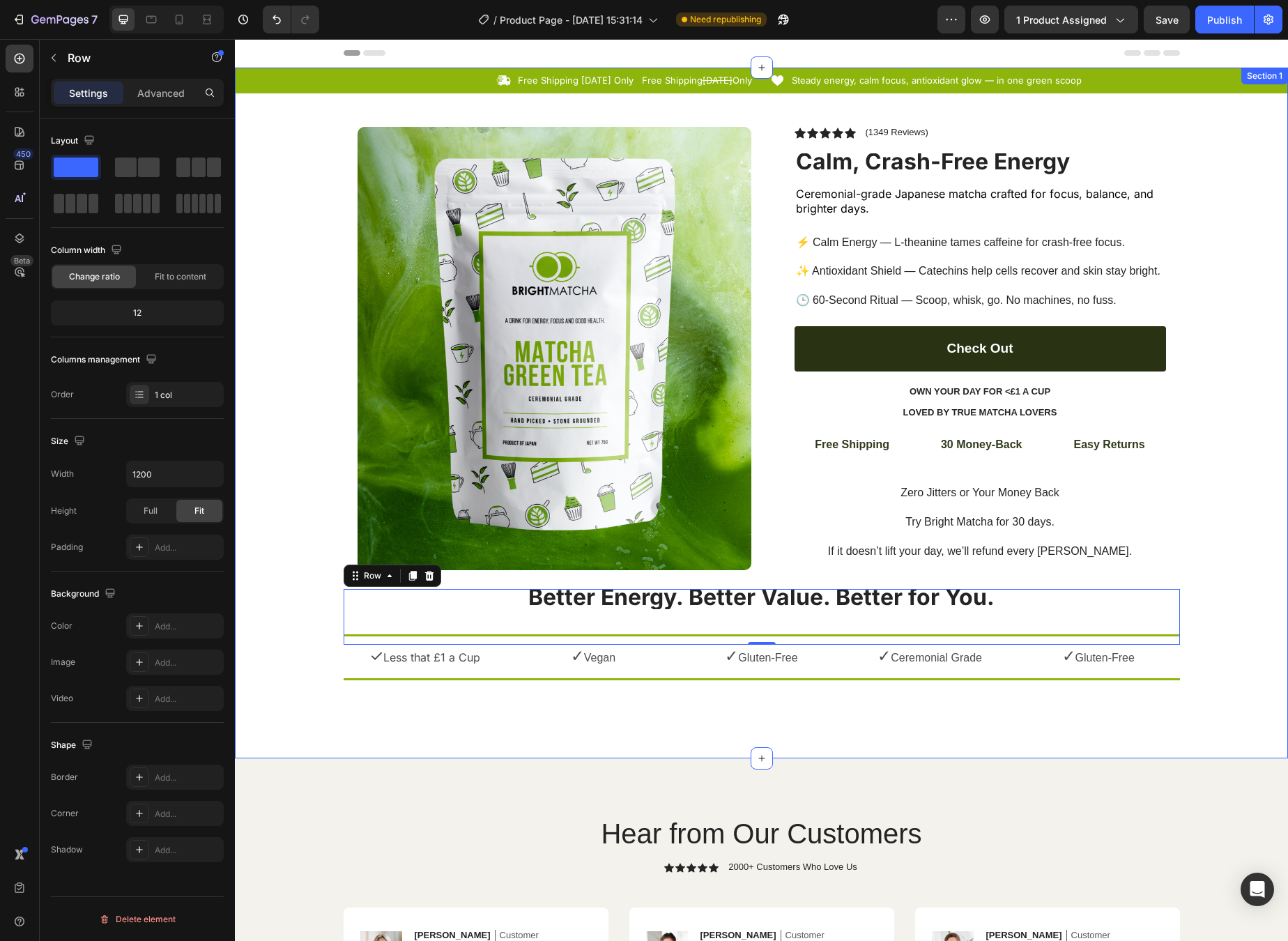
click at [1059, 728] on div "Icon Free Shipping [DATE] Only Text Block Free Shipping [DATE] Only Text Block …" at bounding box center [762, 413] width 1054 height 691
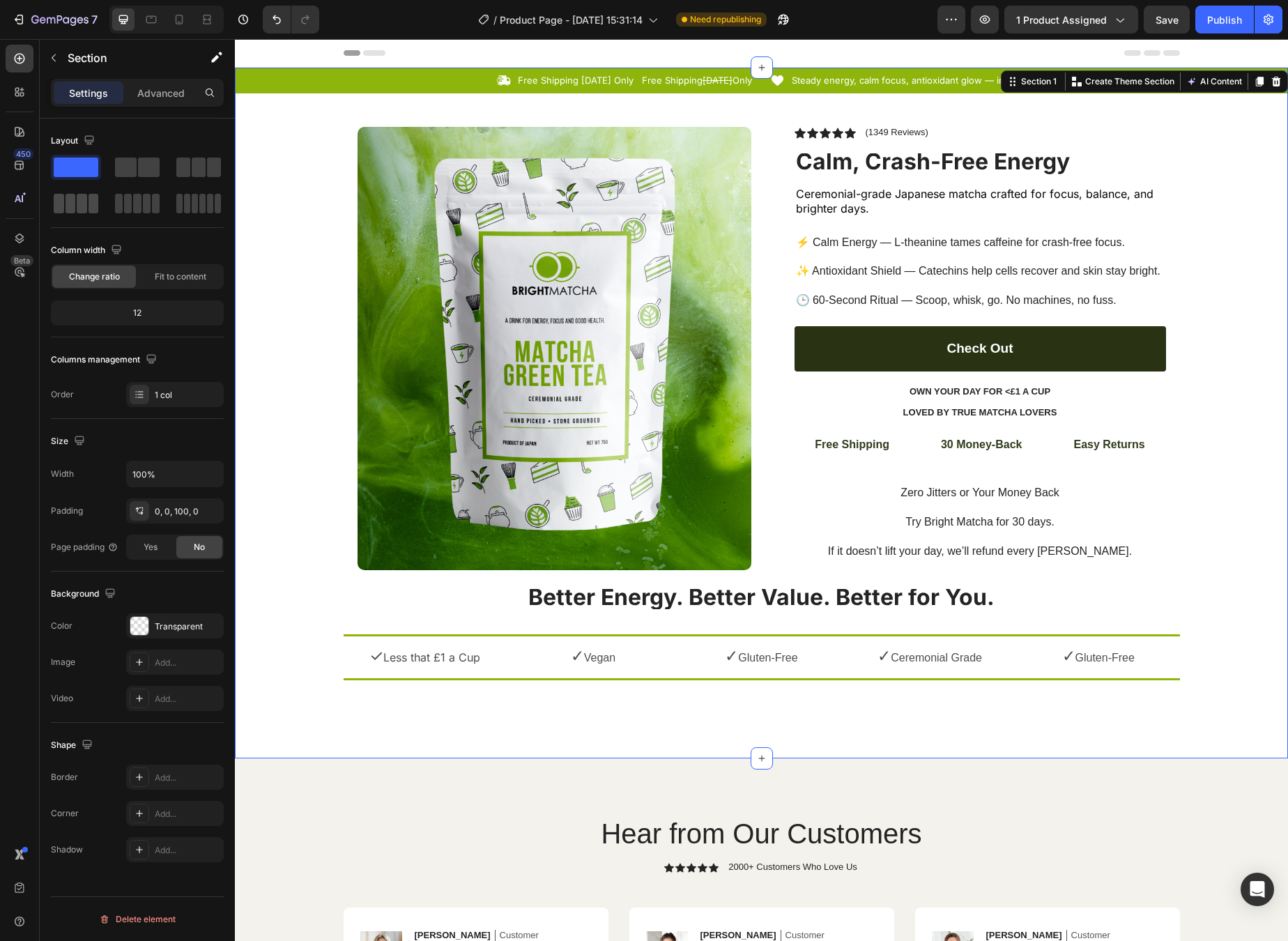
click at [68, 204] on span at bounding box center [70, 203] width 10 height 20
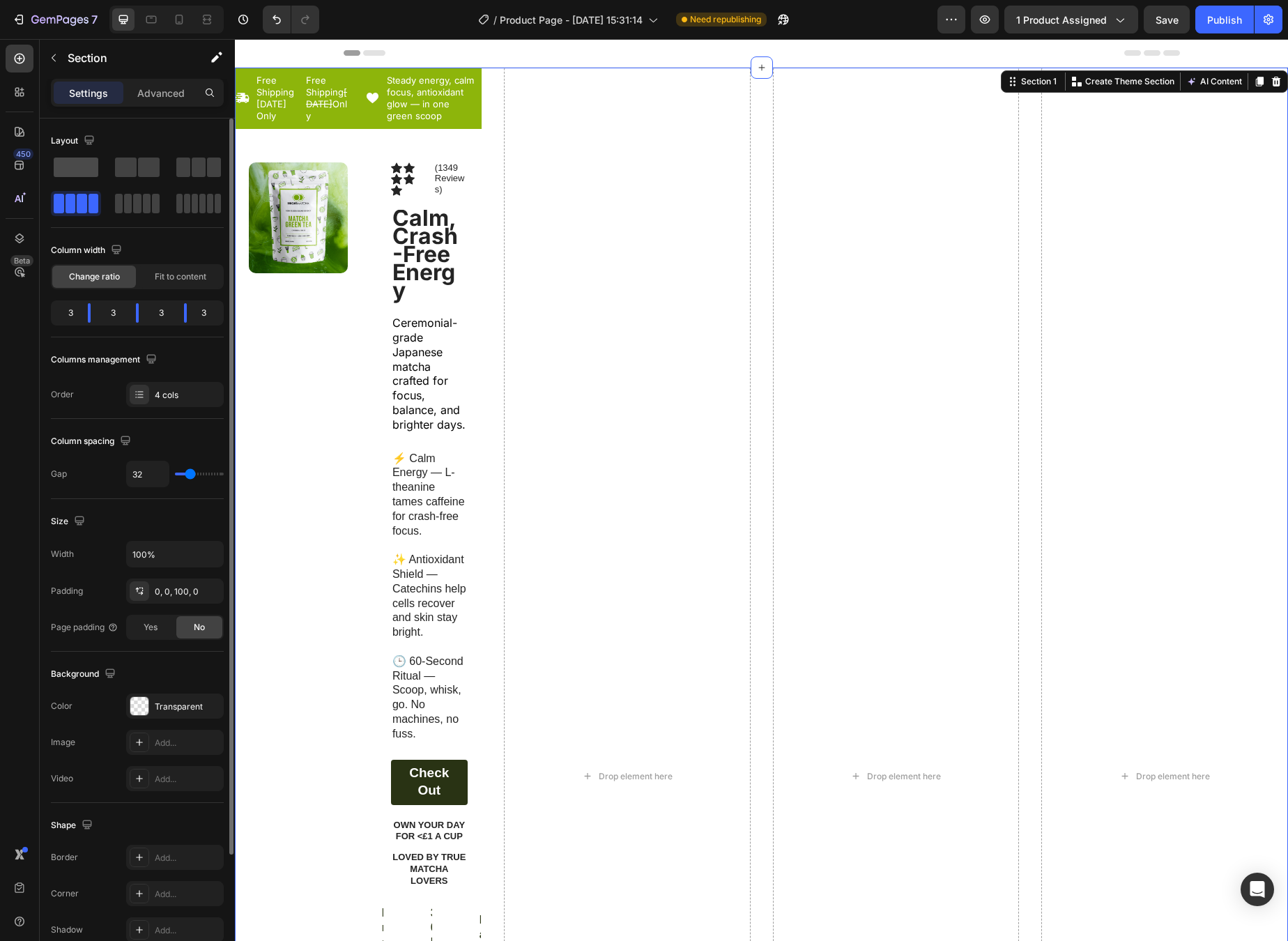
click at [88, 167] on span at bounding box center [75, 167] width 44 height 20
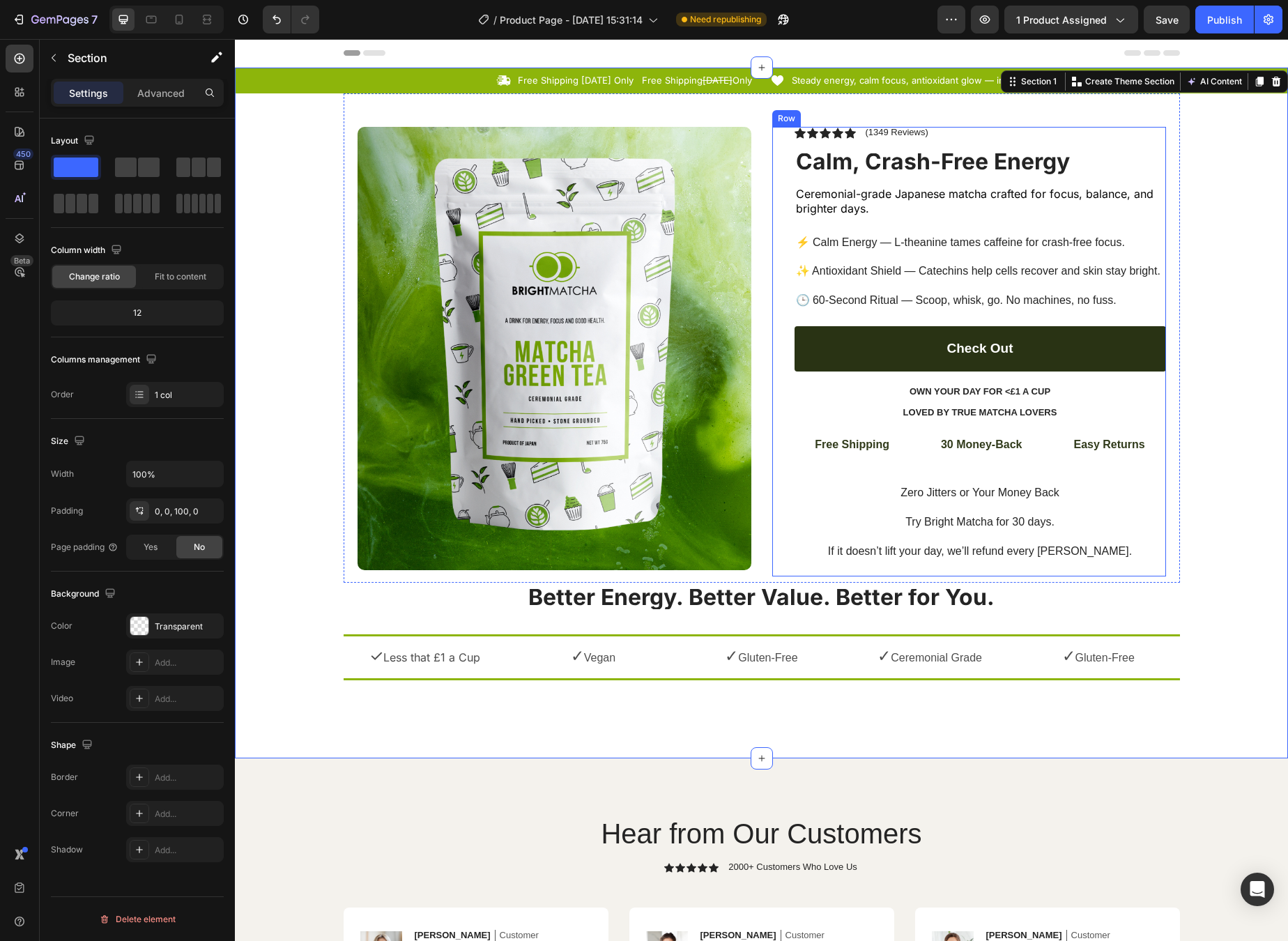
click at [869, 309] on div "Icon Icon Icon Icon Icon Icon List (1349 Reviews) Text Block Row Calm, Crash-Fr…" at bounding box center [980, 352] width 372 height 450
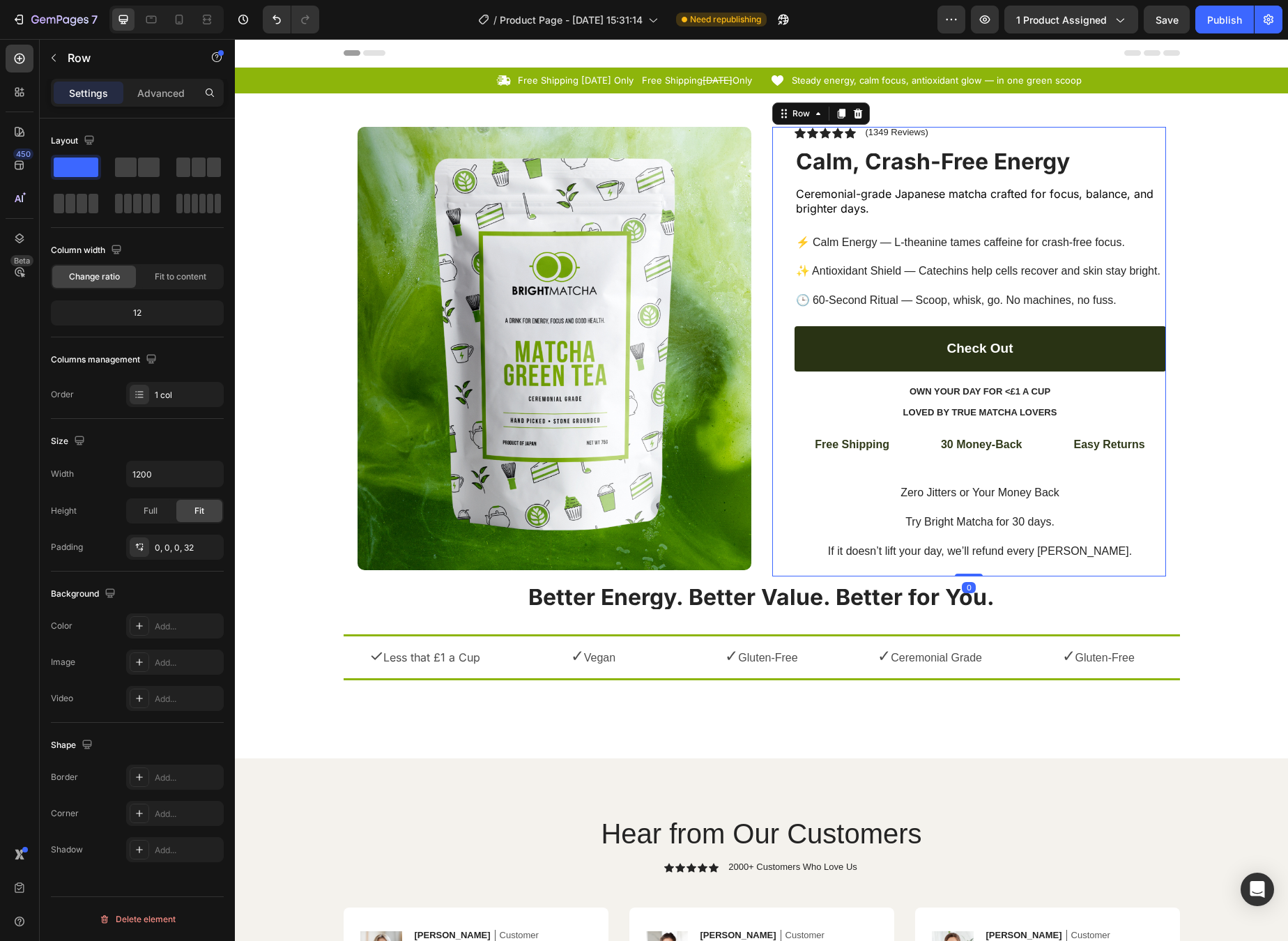
click at [869, 306] on div "Icon Icon Icon Icon Icon Icon List (1349 Reviews) Text Block Row Calm, Crash-Fr…" at bounding box center [980, 352] width 372 height 450
click at [57, 62] on icon "button" at bounding box center [53, 57] width 11 height 11
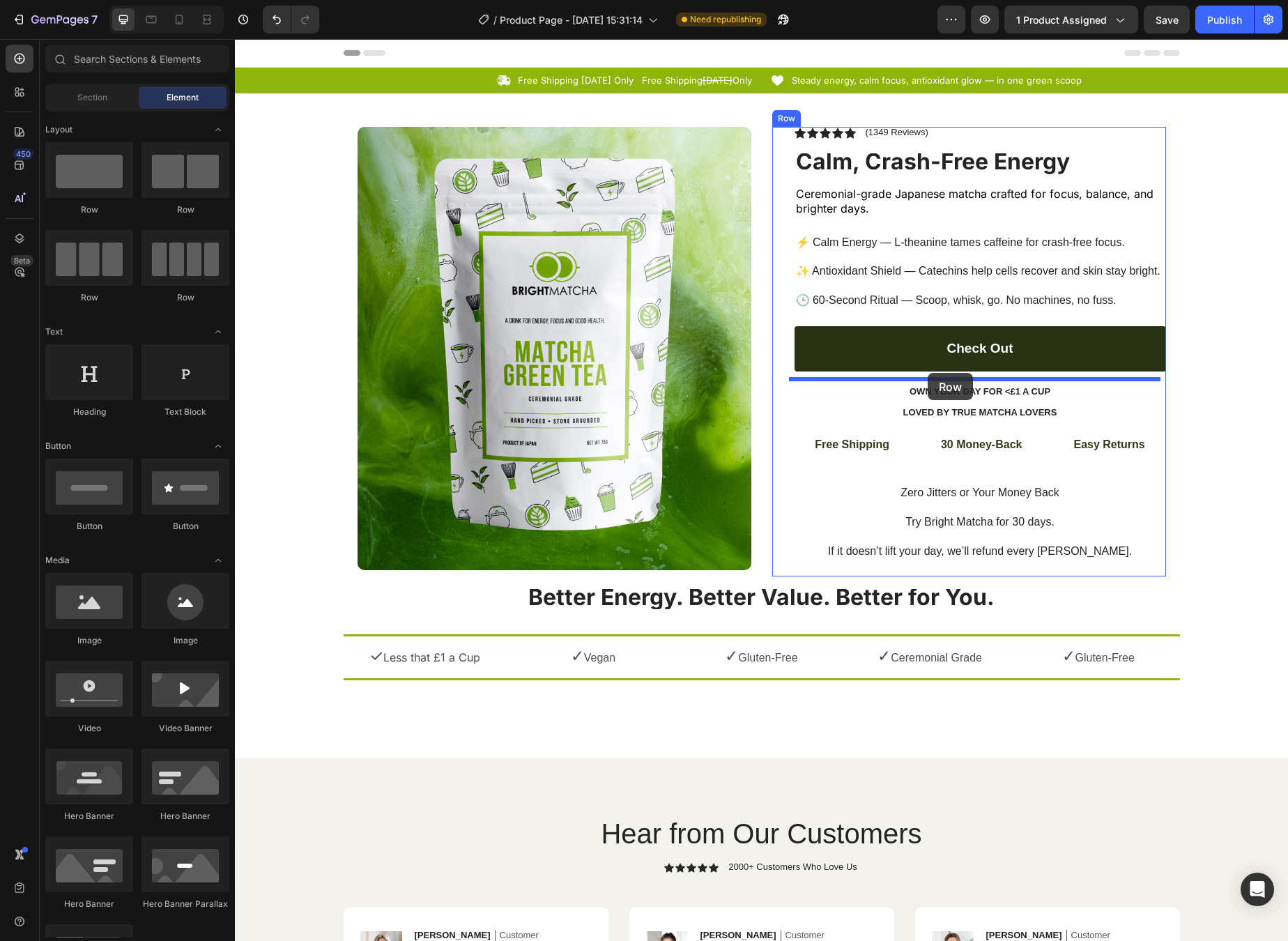
drag, startPoint x: 312, startPoint y: 221, endPoint x: 928, endPoint y: 373, distance: 634.5
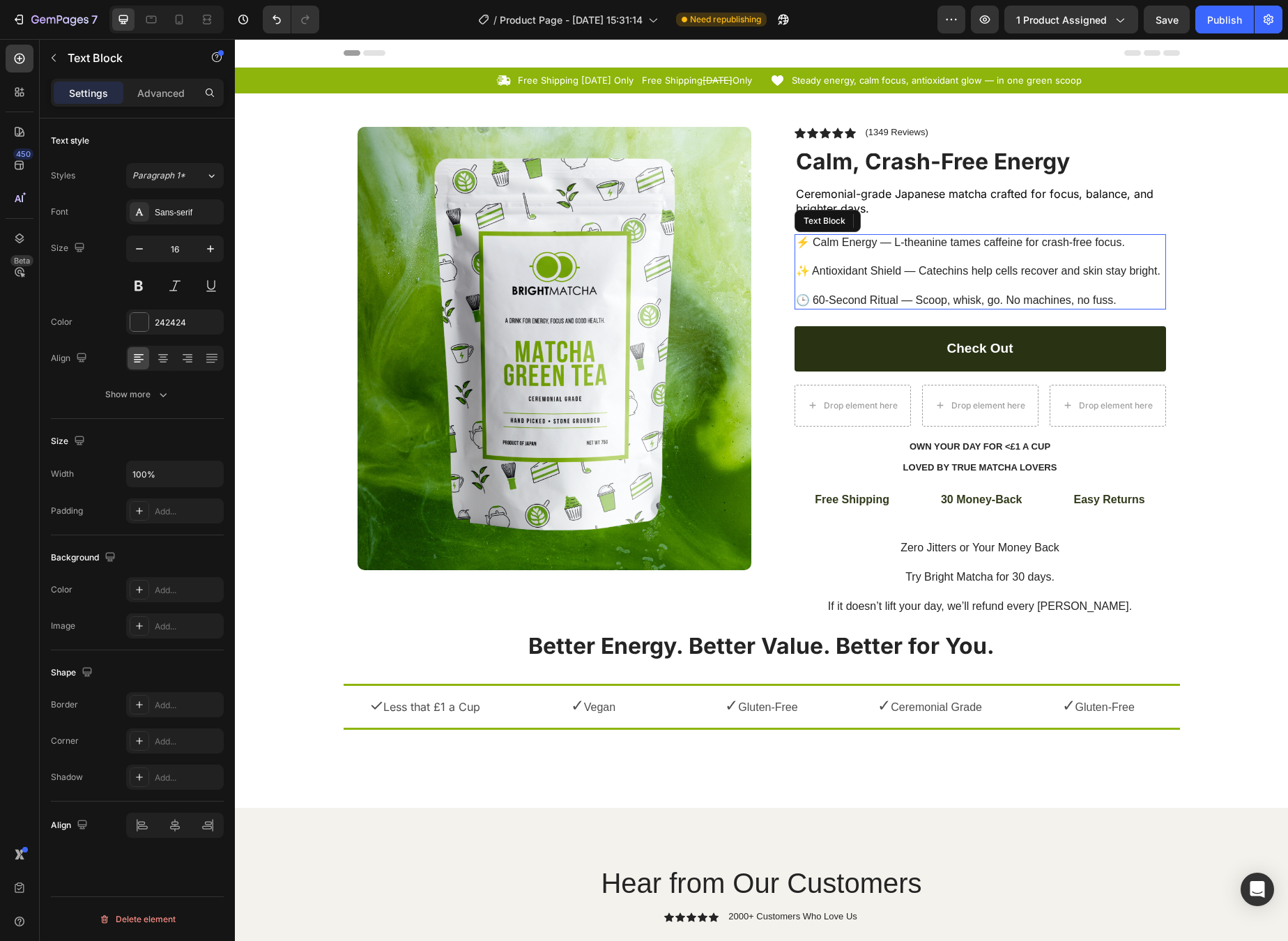
click at [839, 237] on p "⚡ Calm Energy — L-theanine tames caffeine for crash-free focus. ✨ Antioxidant S…" at bounding box center [980, 272] width 369 height 73
click at [835, 239] on p "⚡ Calm Energy — L-theanine tames caffeine for crash-free focus. ✨ Antioxidant S…" at bounding box center [980, 272] width 369 height 73
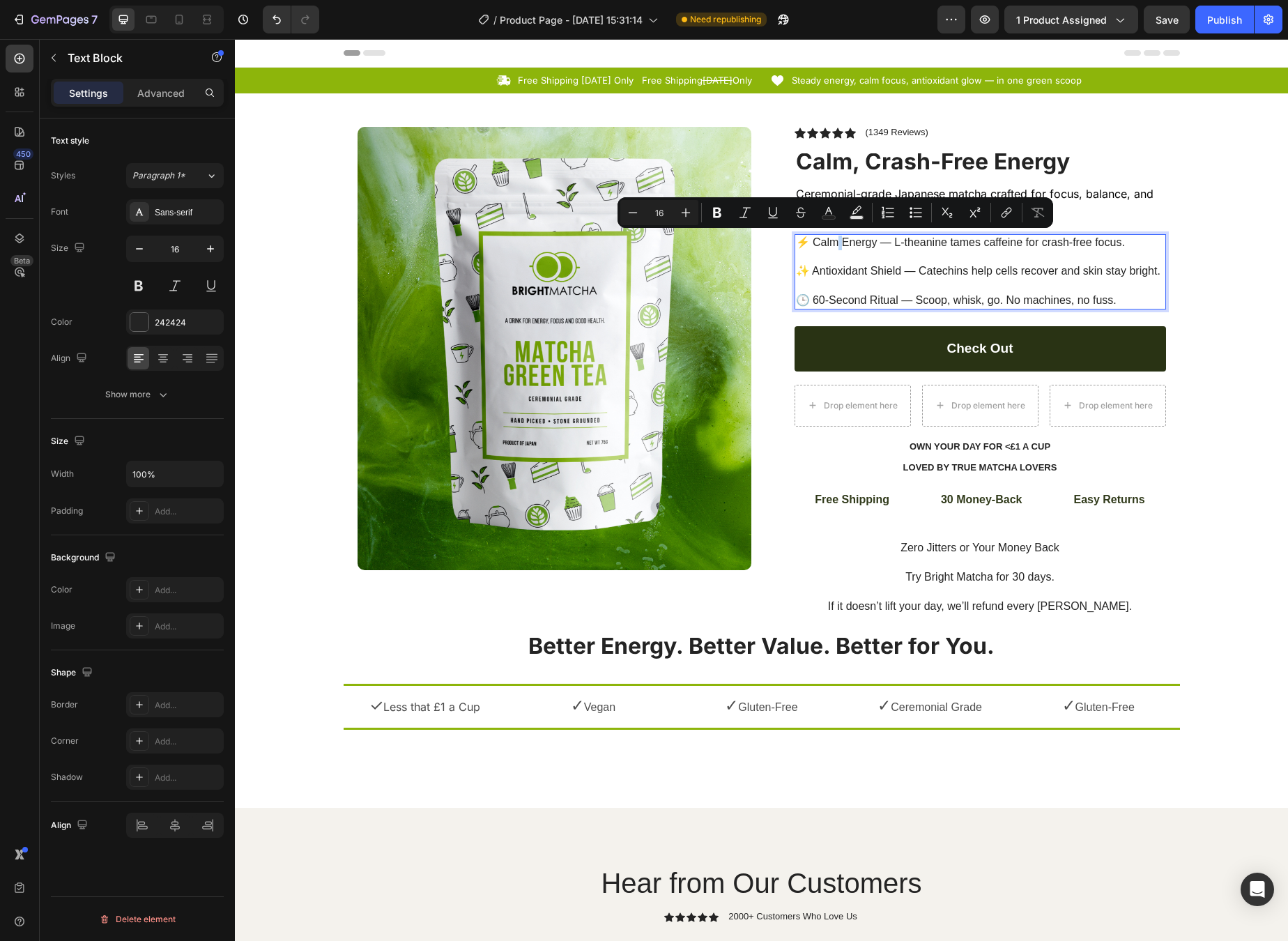
click at [835, 239] on p "⚡ Calm Energy — L-theanine tames caffeine for crash-free focus. ✨ Antioxidant S…" at bounding box center [980, 272] width 369 height 73
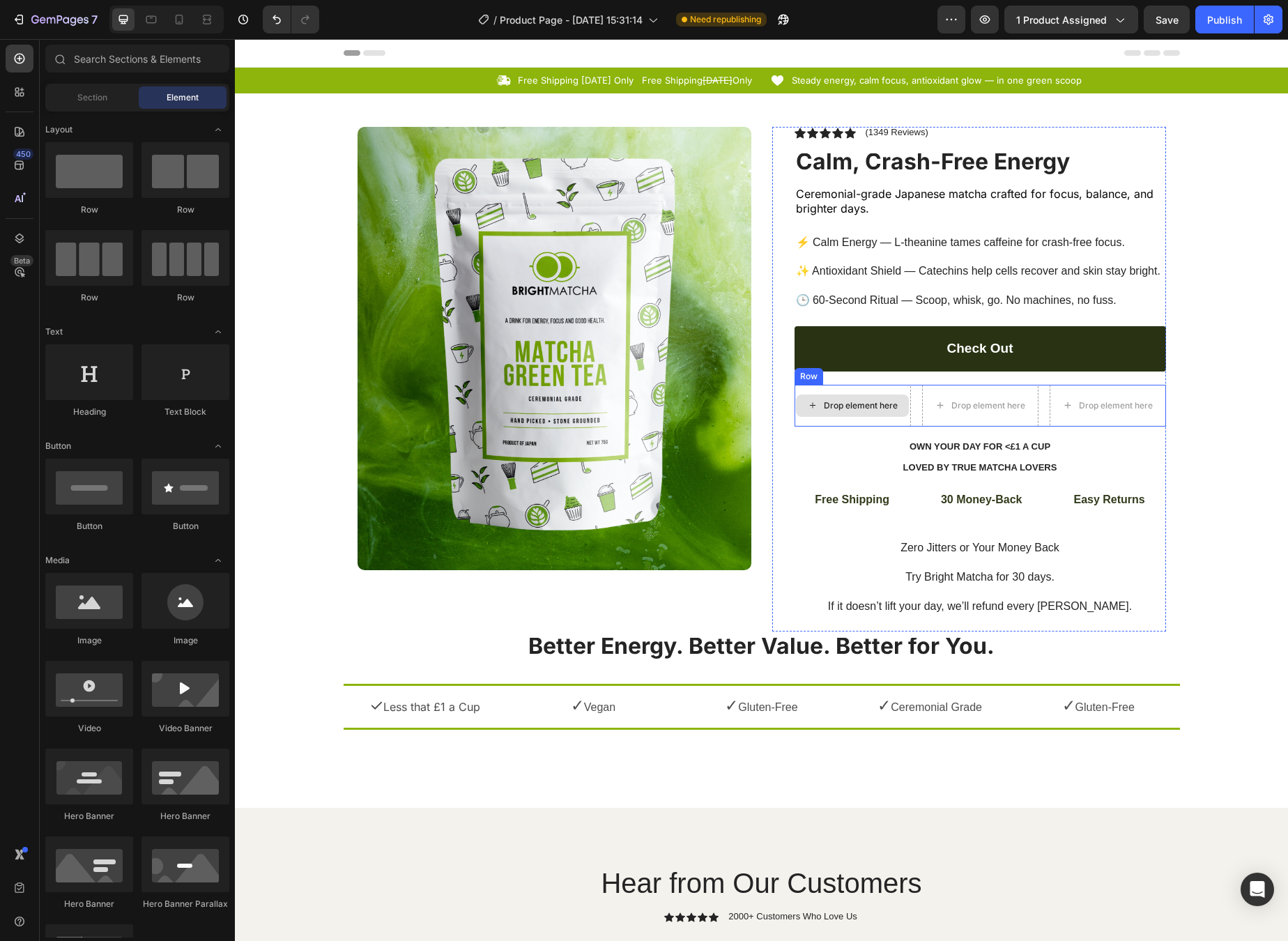
click at [850, 395] on div "Drop element here" at bounding box center [853, 406] width 113 height 22
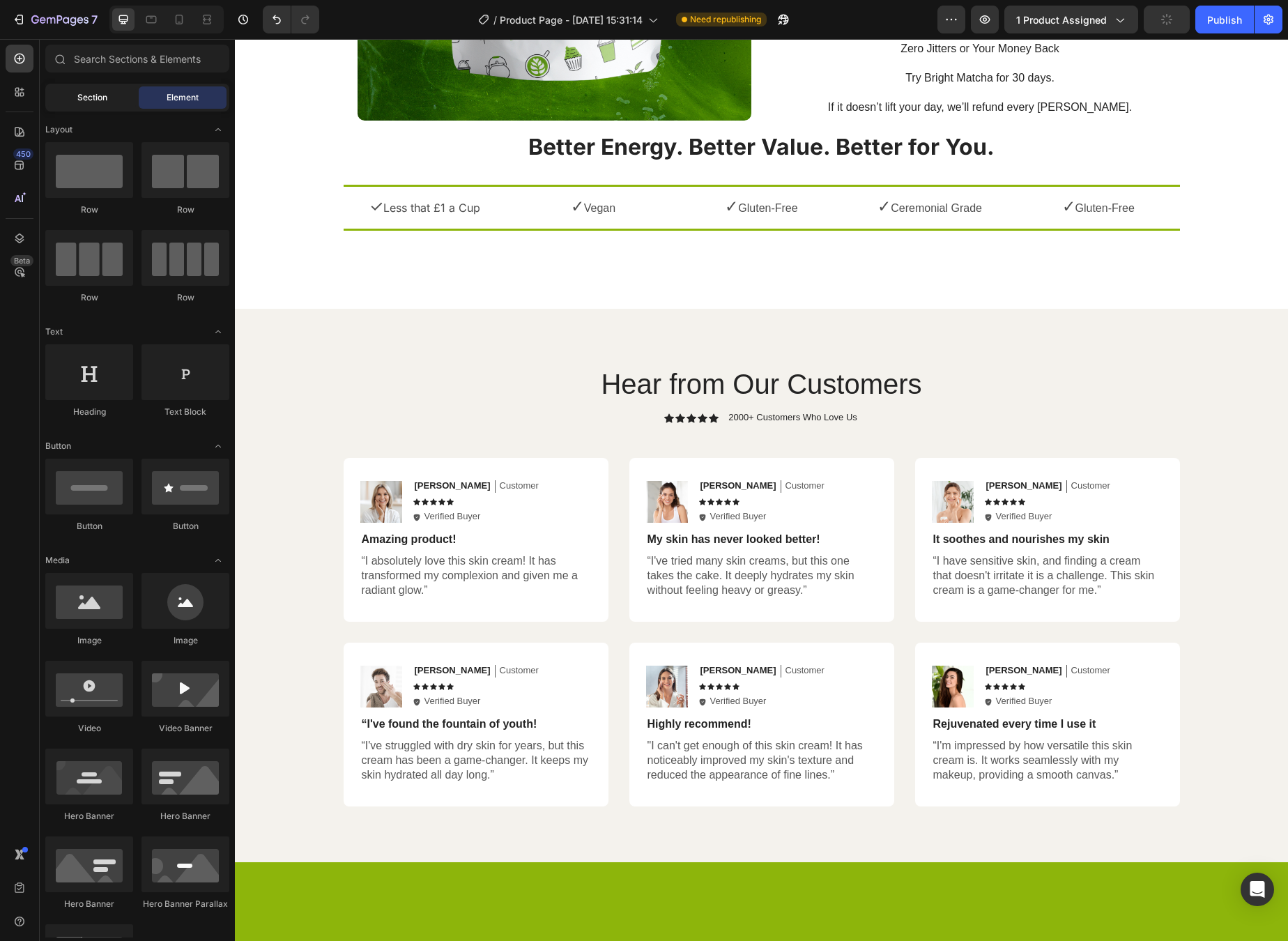
click at [106, 108] on div "Section" at bounding box center [91, 97] width 88 height 22
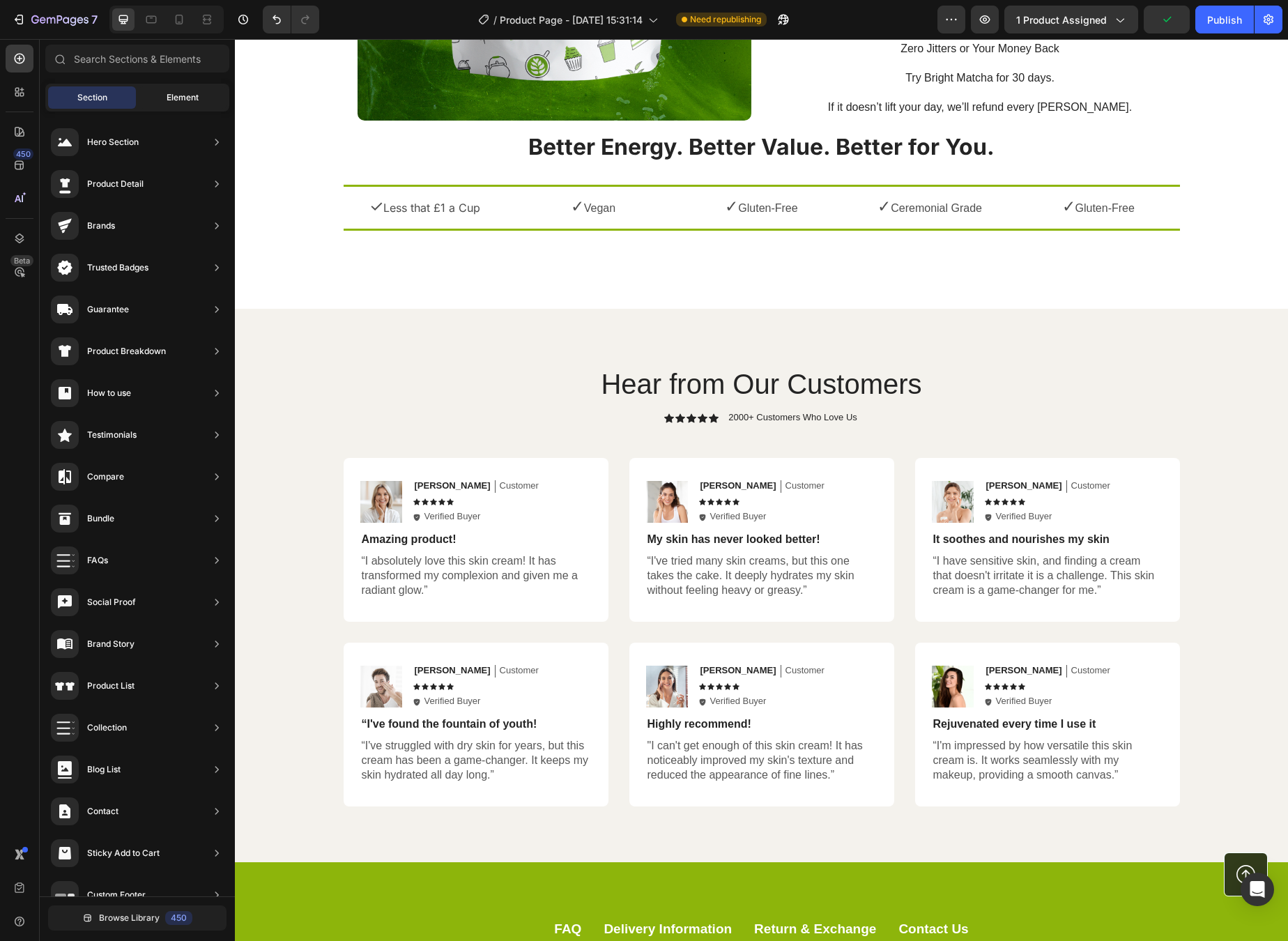
click at [165, 101] on div "Element" at bounding box center [182, 97] width 88 height 22
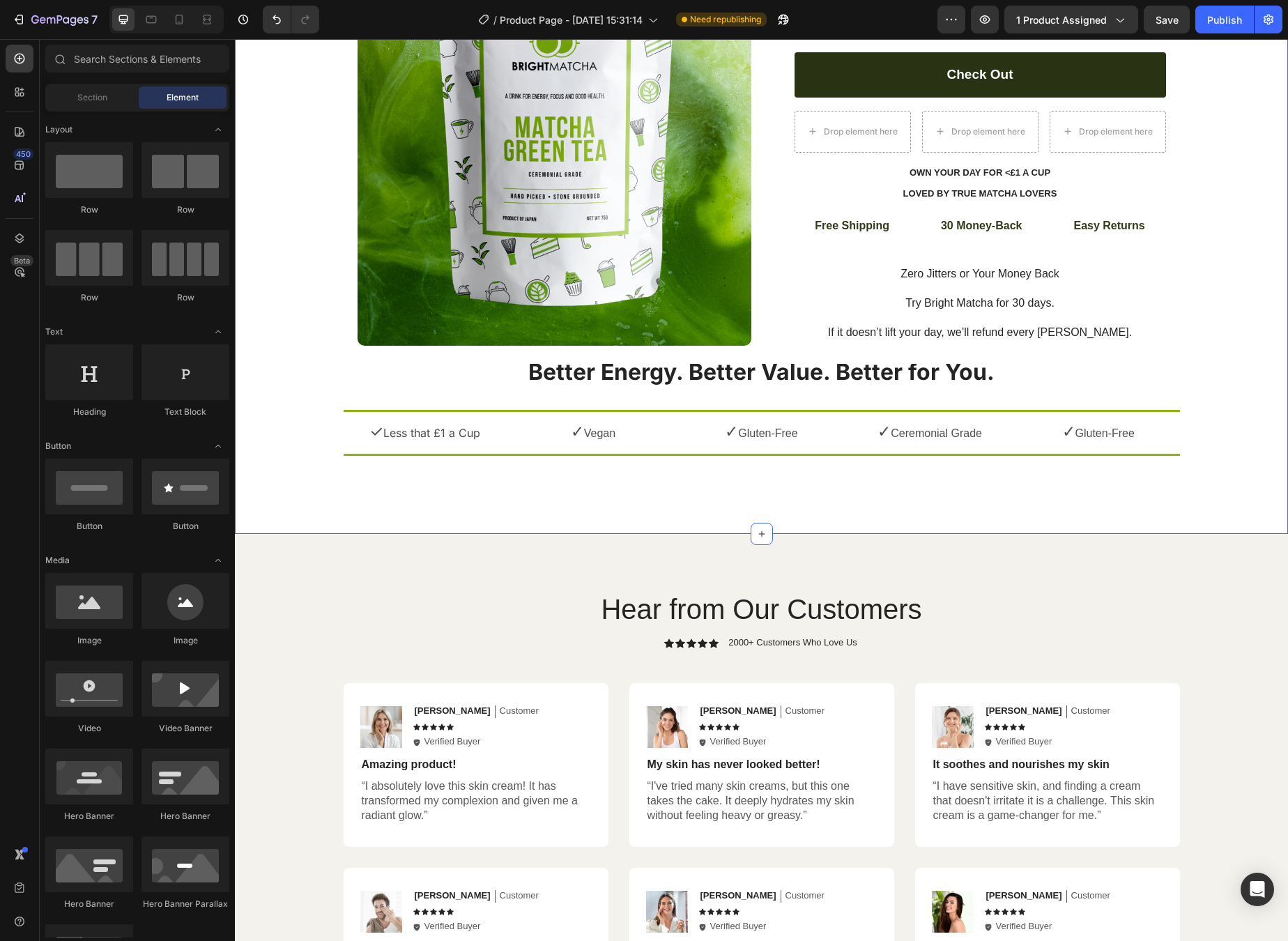
scroll to position [4, 0]
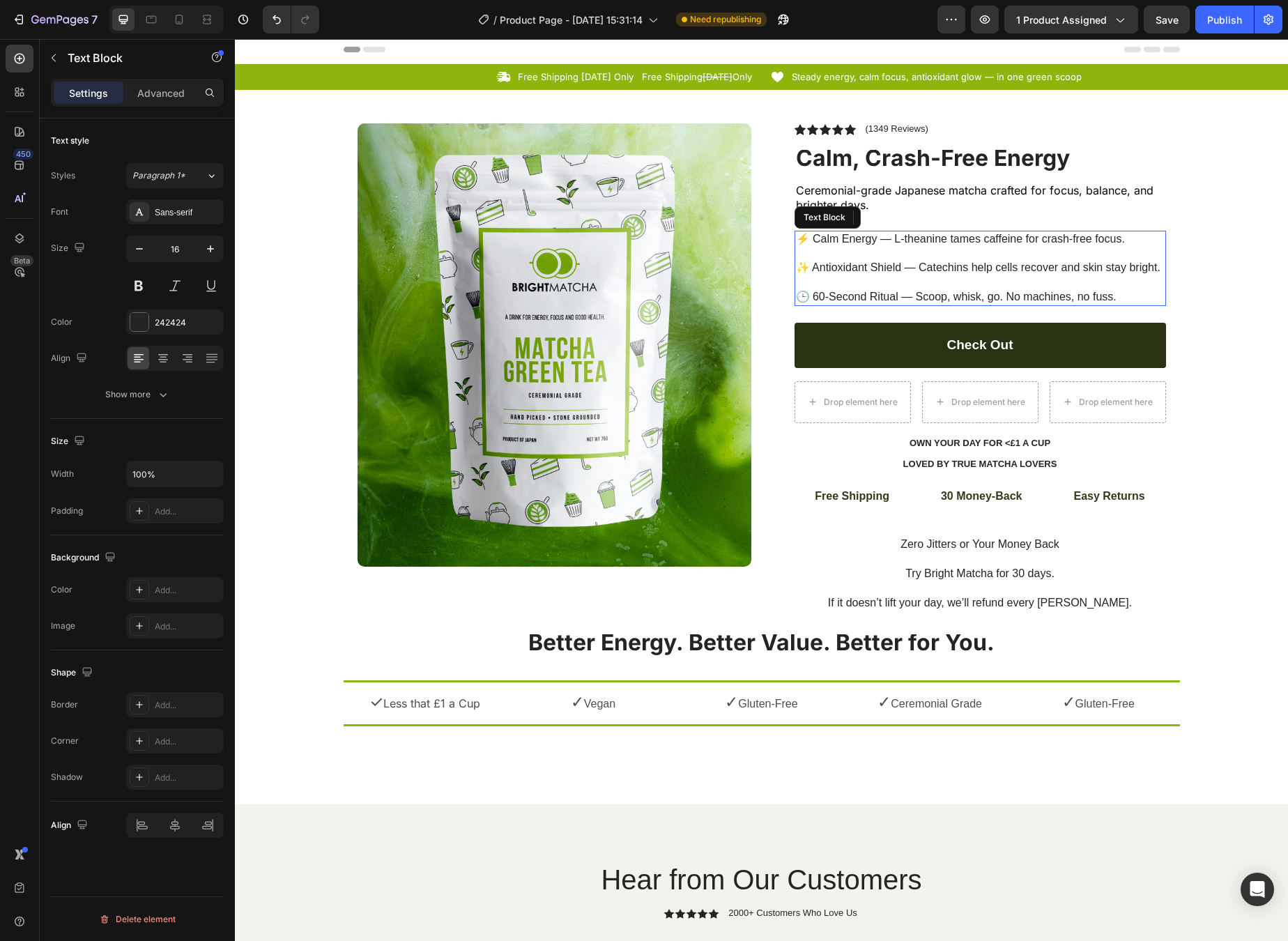
click at [848, 238] on div "Icon Free Shipping [DATE] Only Text Block Free Shipping [DATE] Only Text Block …" at bounding box center [762, 434] width 1054 height 740
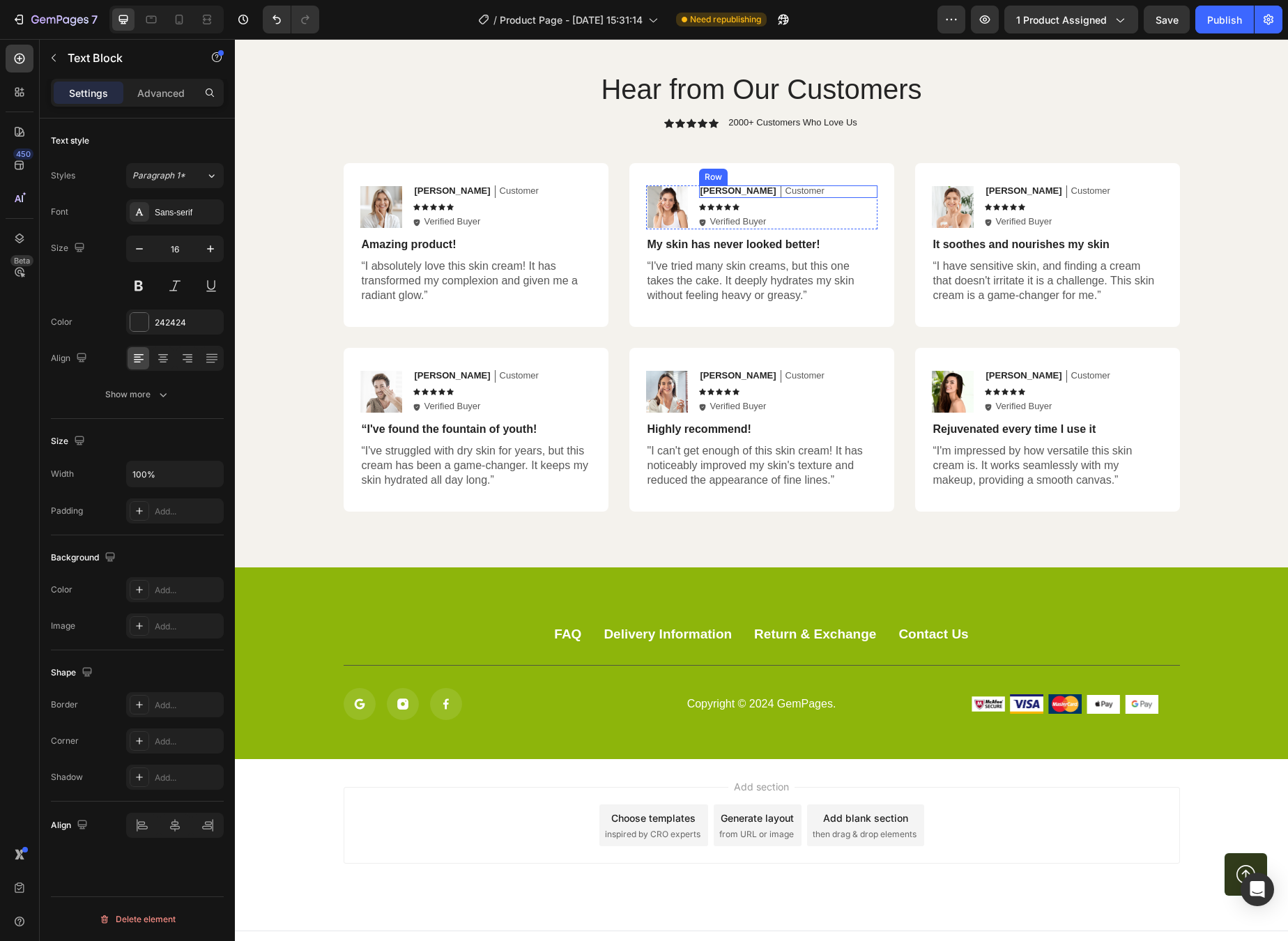
scroll to position [0, 0]
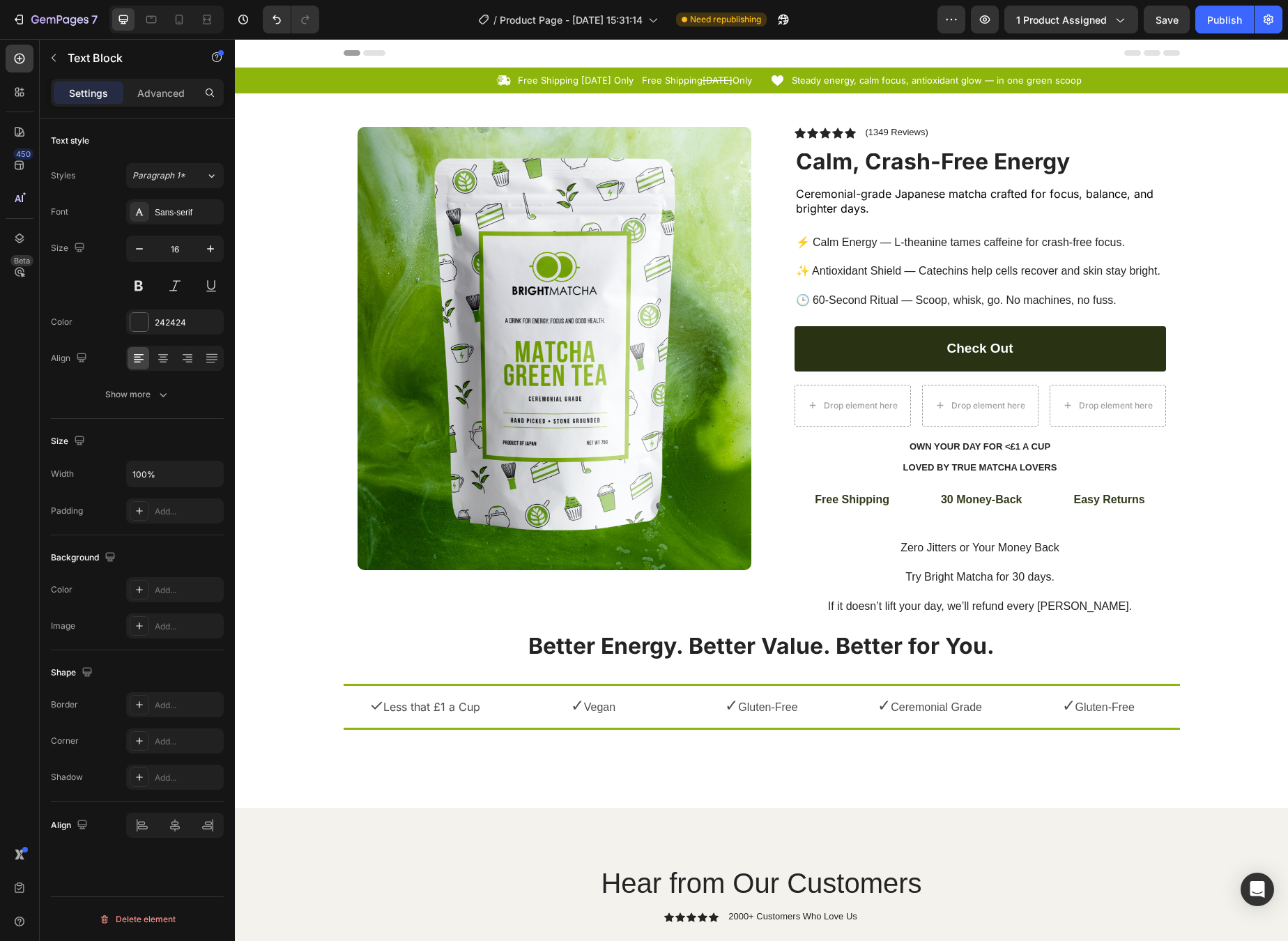
click at [879, 297] on p "⚡ Calm Energy — L-theanine tames caffeine for crash-free focus. ✨ Antioxidant S…" at bounding box center [980, 272] width 369 height 73
click at [860, 242] on p "⚡ Calm Energy — L-theanine tames caffeine for crash-free focus. ✨ Antioxidant S…" at bounding box center [980, 272] width 369 height 73
click at [811, 202] on span "Ceremonial-grade Japanese matcha crafted for focus, balance, and brighter days." at bounding box center [975, 200] width 358 height 28
click at [819, 242] on p "⚡ Calm Energy — L-theanine tames caffeine for crash-free focus. ✨ Antioxidant S…" at bounding box center [980, 272] width 369 height 73
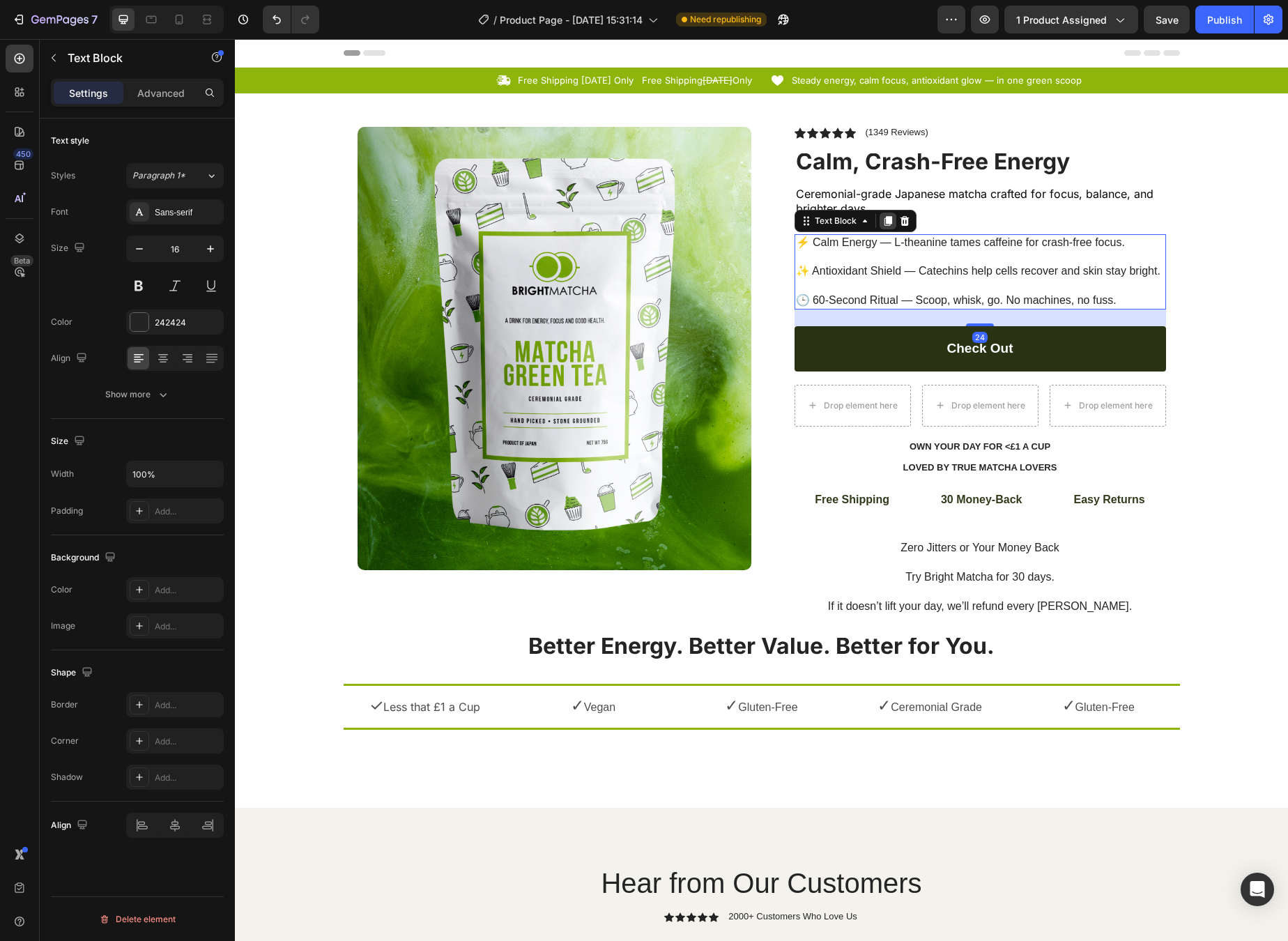
click at [884, 223] on div at bounding box center [887, 221] width 17 height 17
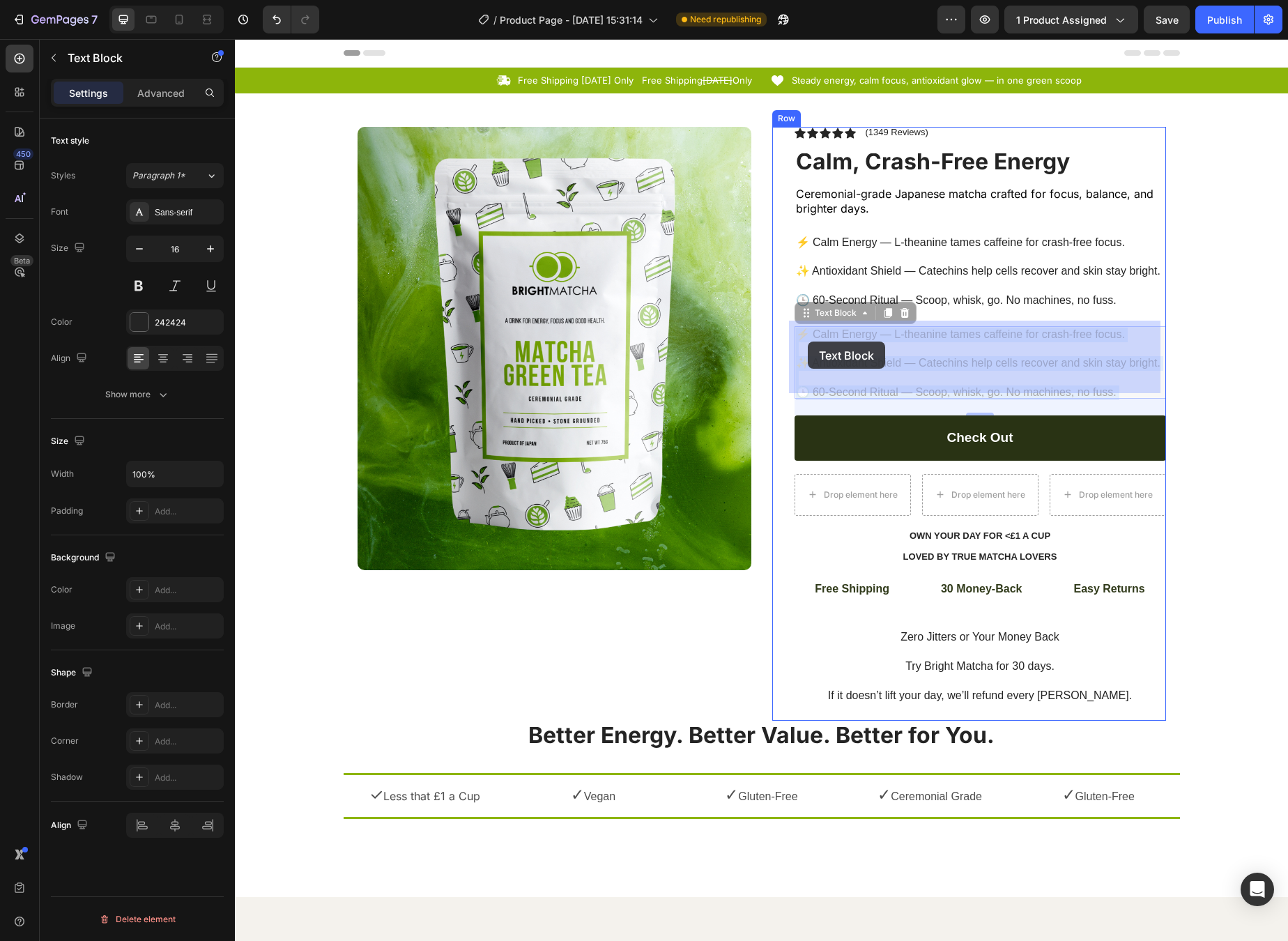
drag, startPoint x: 1120, startPoint y: 385, endPoint x: 808, endPoint y: 342, distance: 314.9
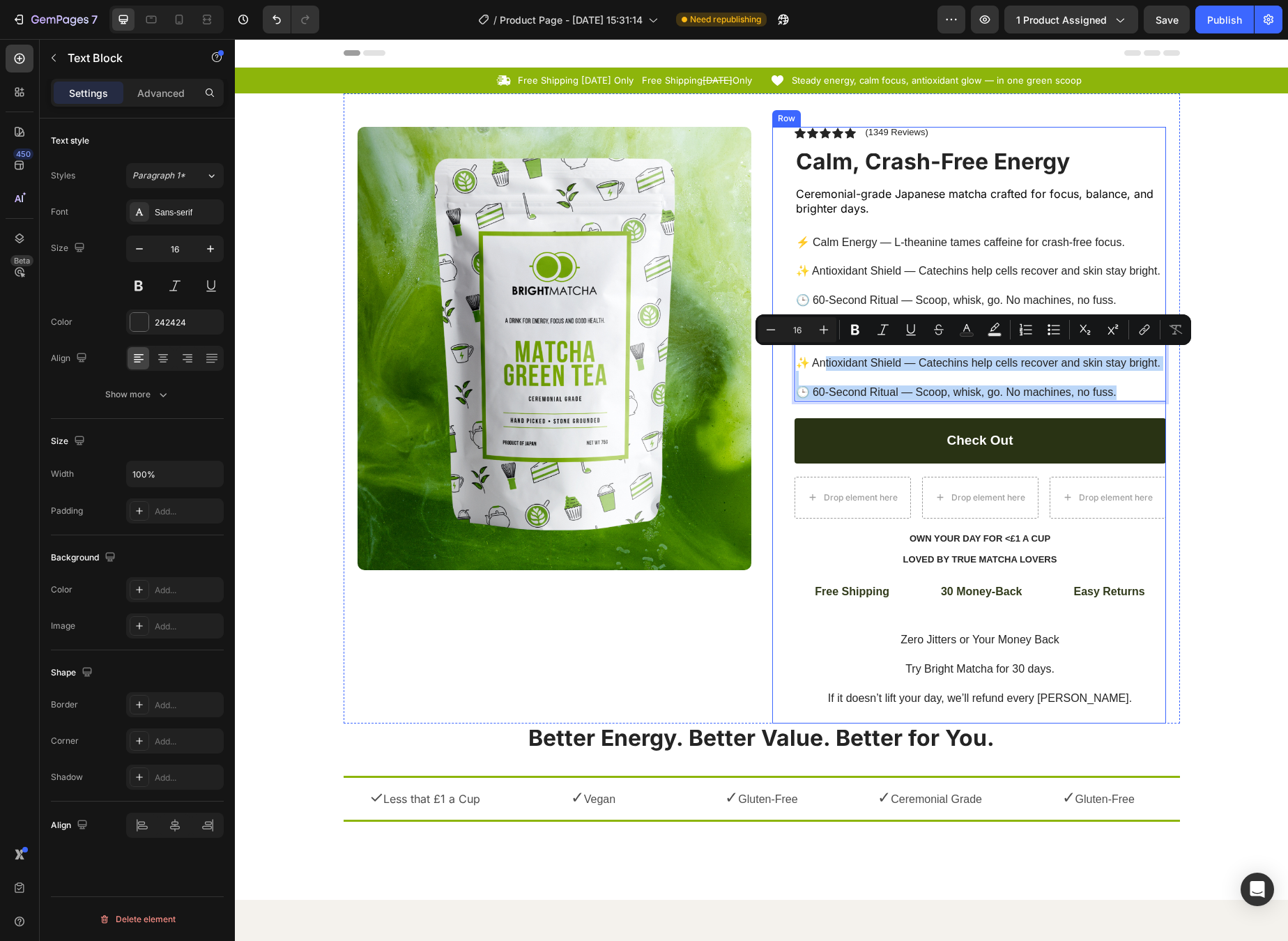
drag, startPoint x: 822, startPoint y: 358, endPoint x: 1112, endPoint y: 395, distance: 292.4
click at [1059, 395] on div "Icon Icon Icon Icon Icon Icon List (1349 Reviews) Text Block Row Calm, Crash-Fr…" at bounding box center [980, 425] width 372 height 596
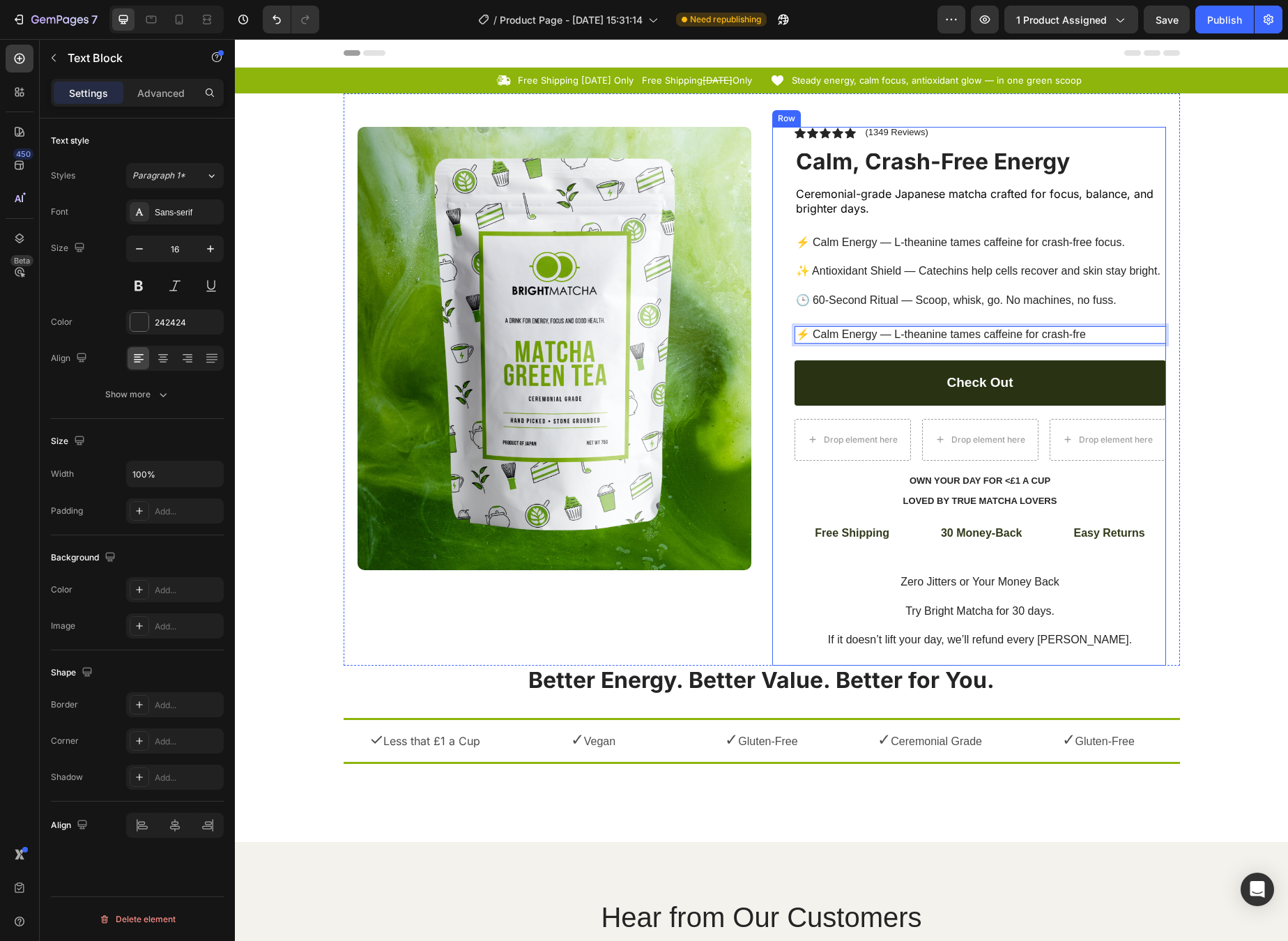
click at [878, 348] on div "Icon Icon Icon Icon Icon Icon List (1349 Reviews) Text Block Row Calm, Crash-Fr…" at bounding box center [980, 396] width 372 height 539
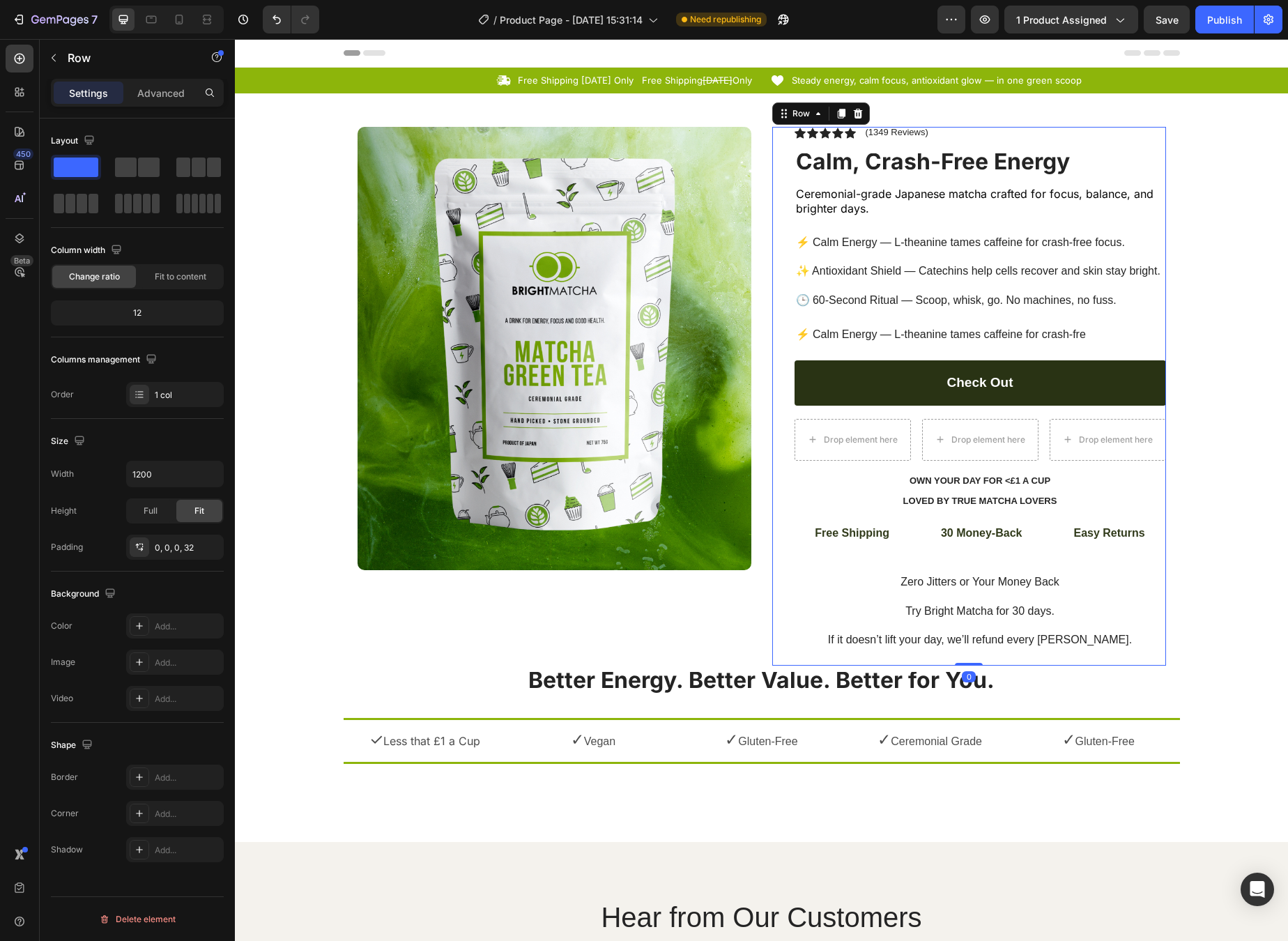
click at [878, 334] on p "⚡ Calm Energy — L-theanine tames caffeine for crash-fre" at bounding box center [980, 335] width 369 height 15
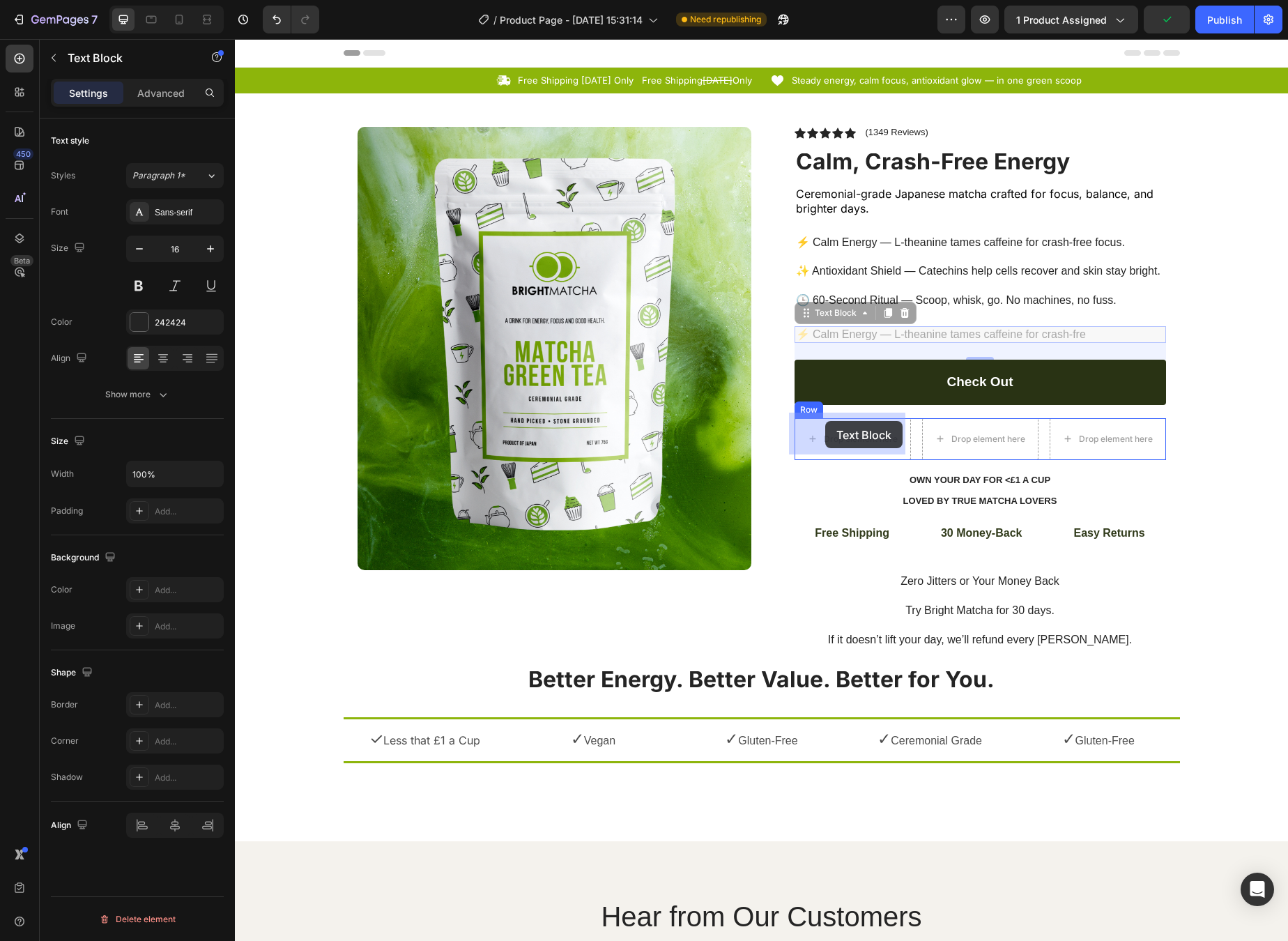
drag, startPoint x: 819, startPoint y: 313, endPoint x: 825, endPoint y: 421, distance: 108.2
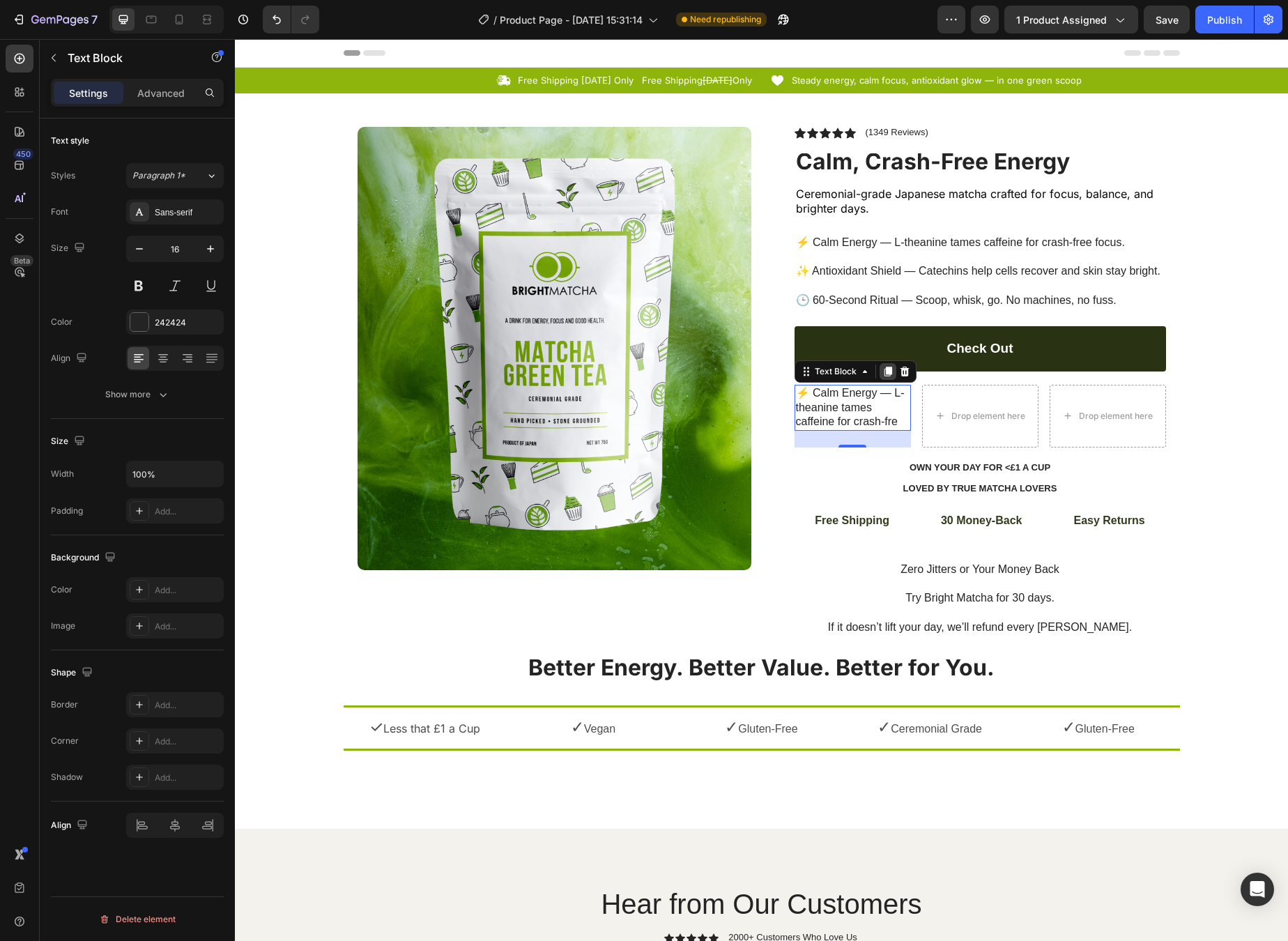
click at [884, 368] on icon at bounding box center [887, 371] width 8 height 9
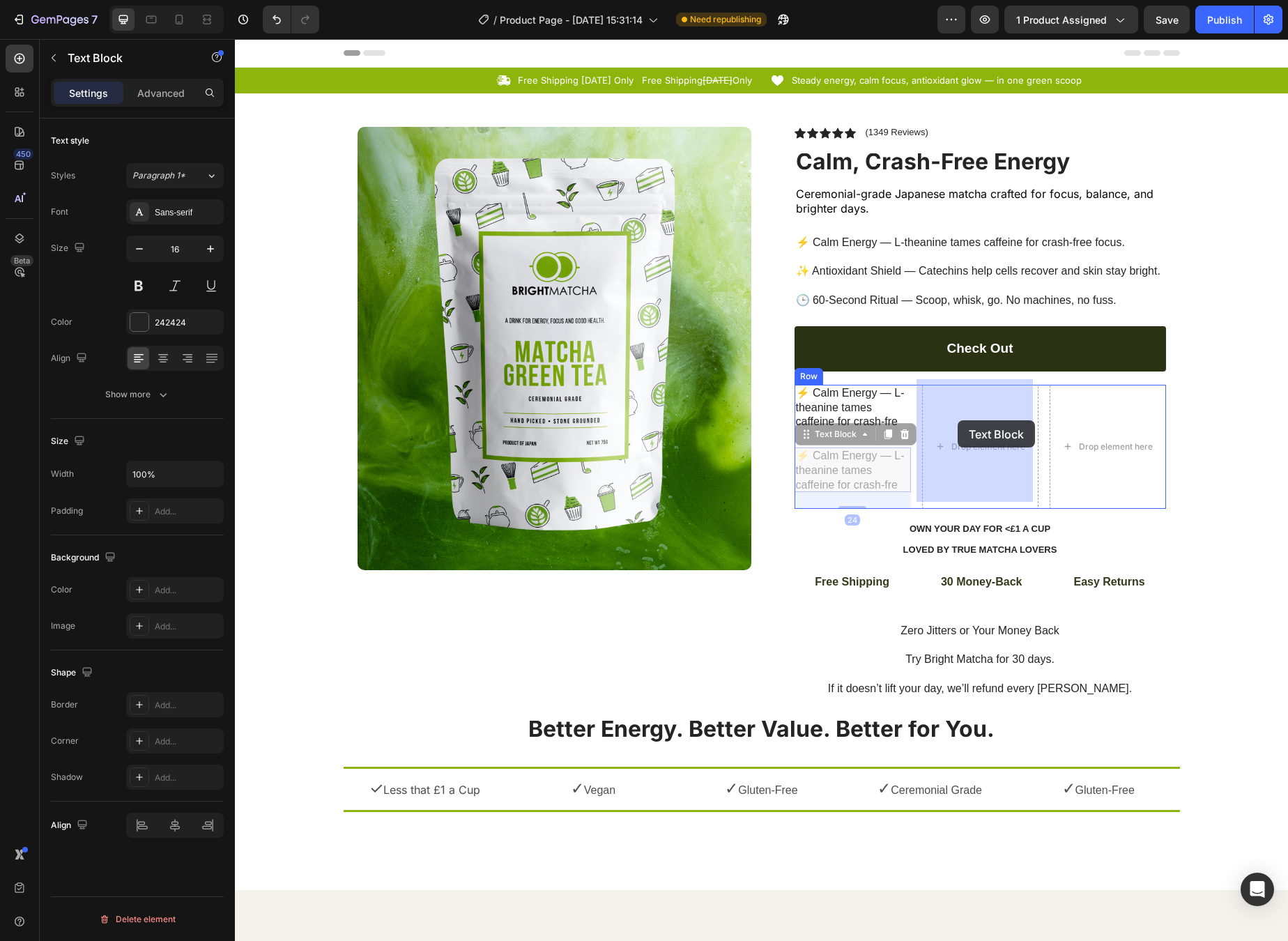
drag, startPoint x: 834, startPoint y: 430, endPoint x: 958, endPoint y: 420, distance: 124.4
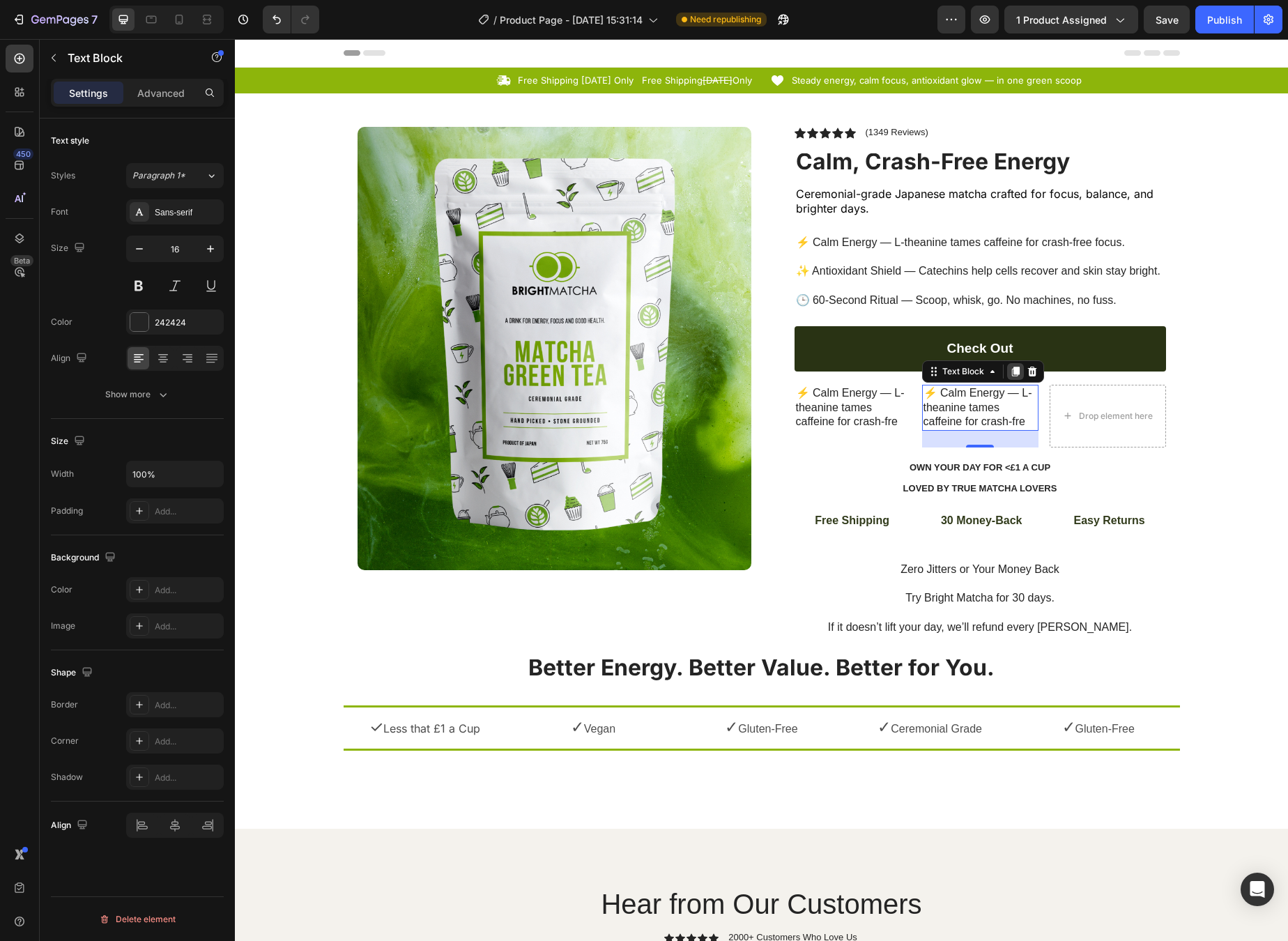
click at [1014, 369] on icon at bounding box center [1015, 371] width 11 height 11
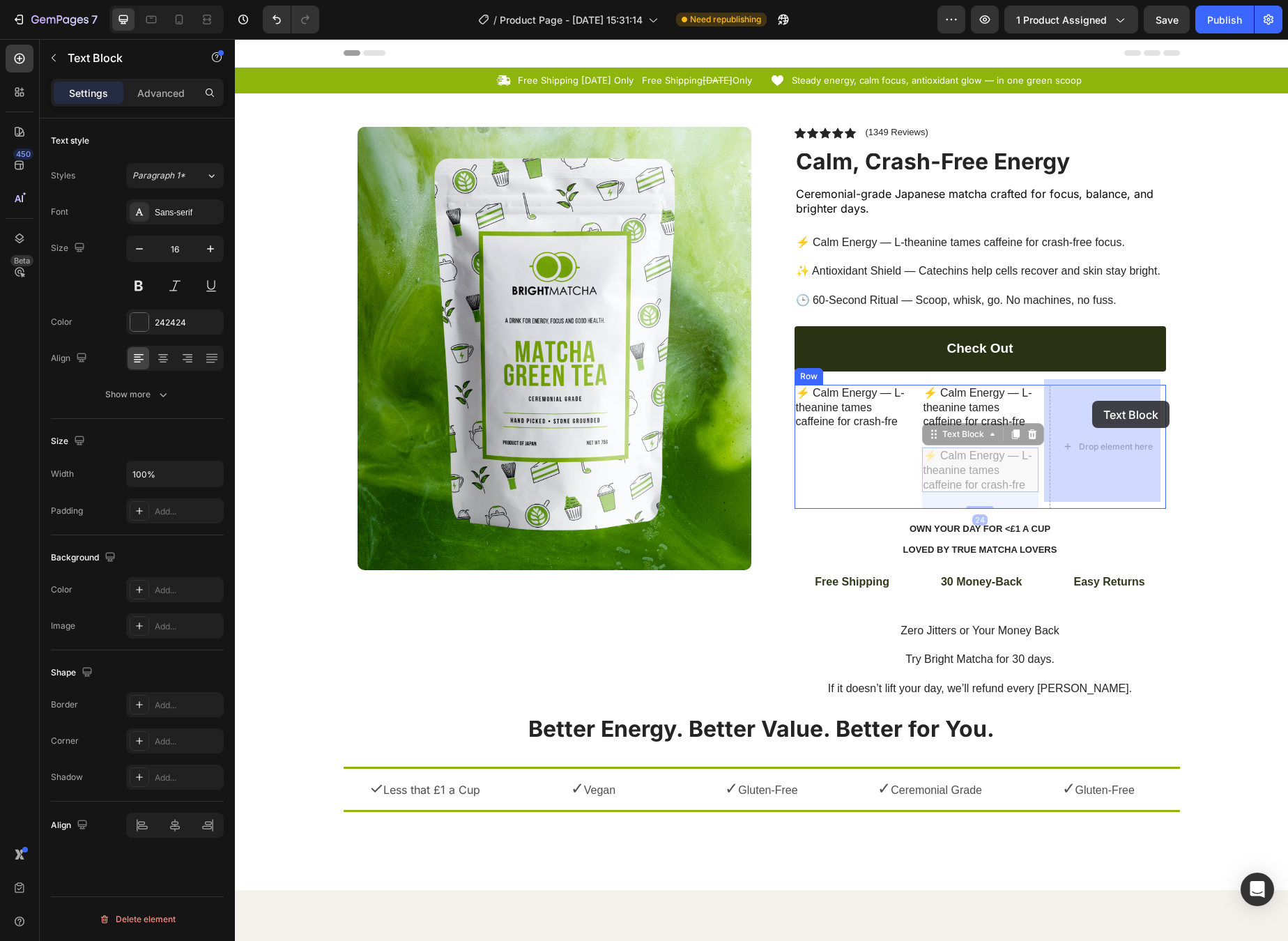
drag, startPoint x: 963, startPoint y: 421, endPoint x: 1092, endPoint y: 400, distance: 130.7
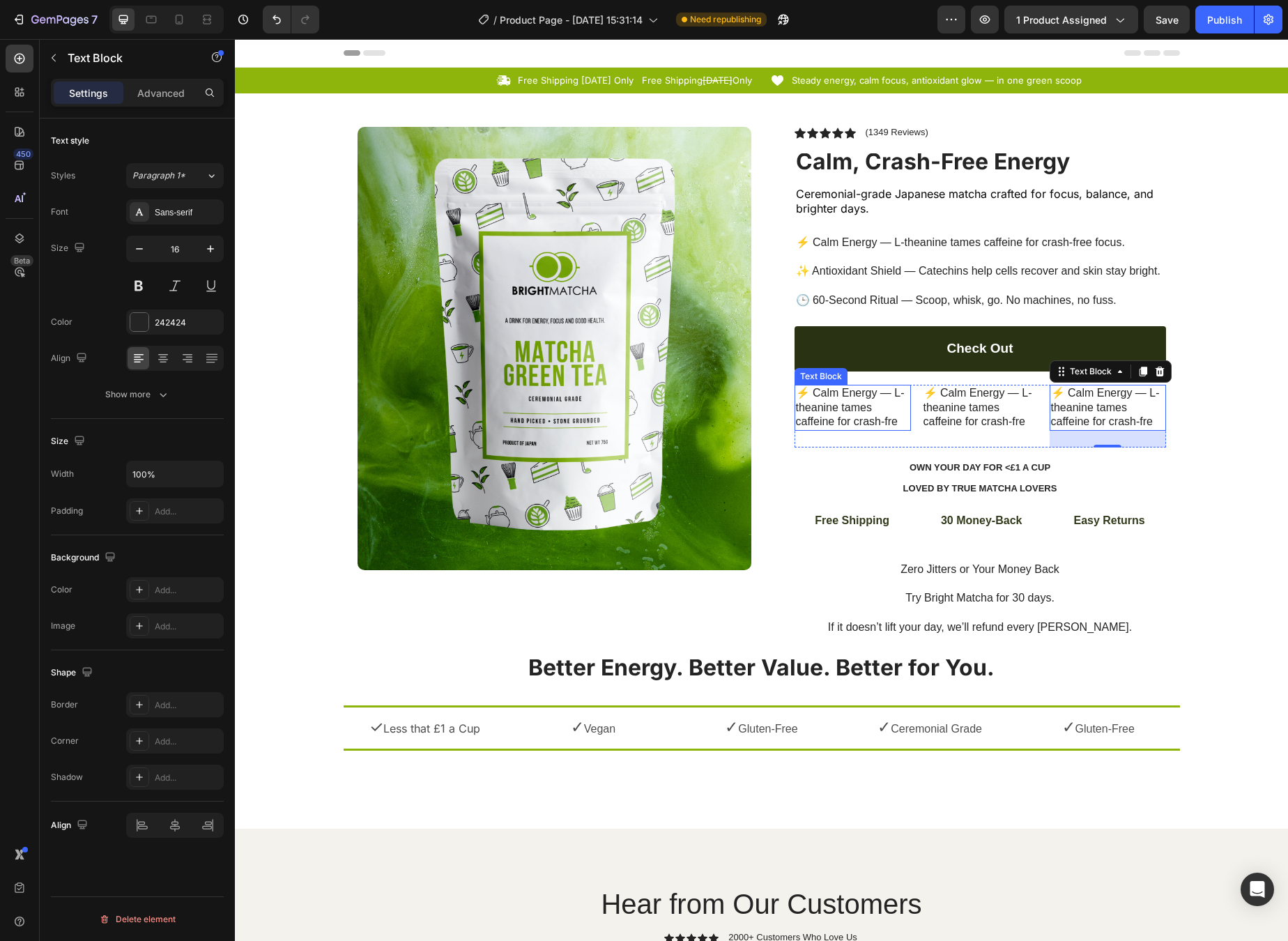
click at [858, 395] on p "⚡ Calm Energy — L-theanine tames caffeine for crash-fre" at bounding box center [853, 408] width 114 height 44
click at [894, 417] on p "⚡ Calm Energy — L-theanine tames caffeine for crash-fre" at bounding box center [853, 408] width 114 height 44
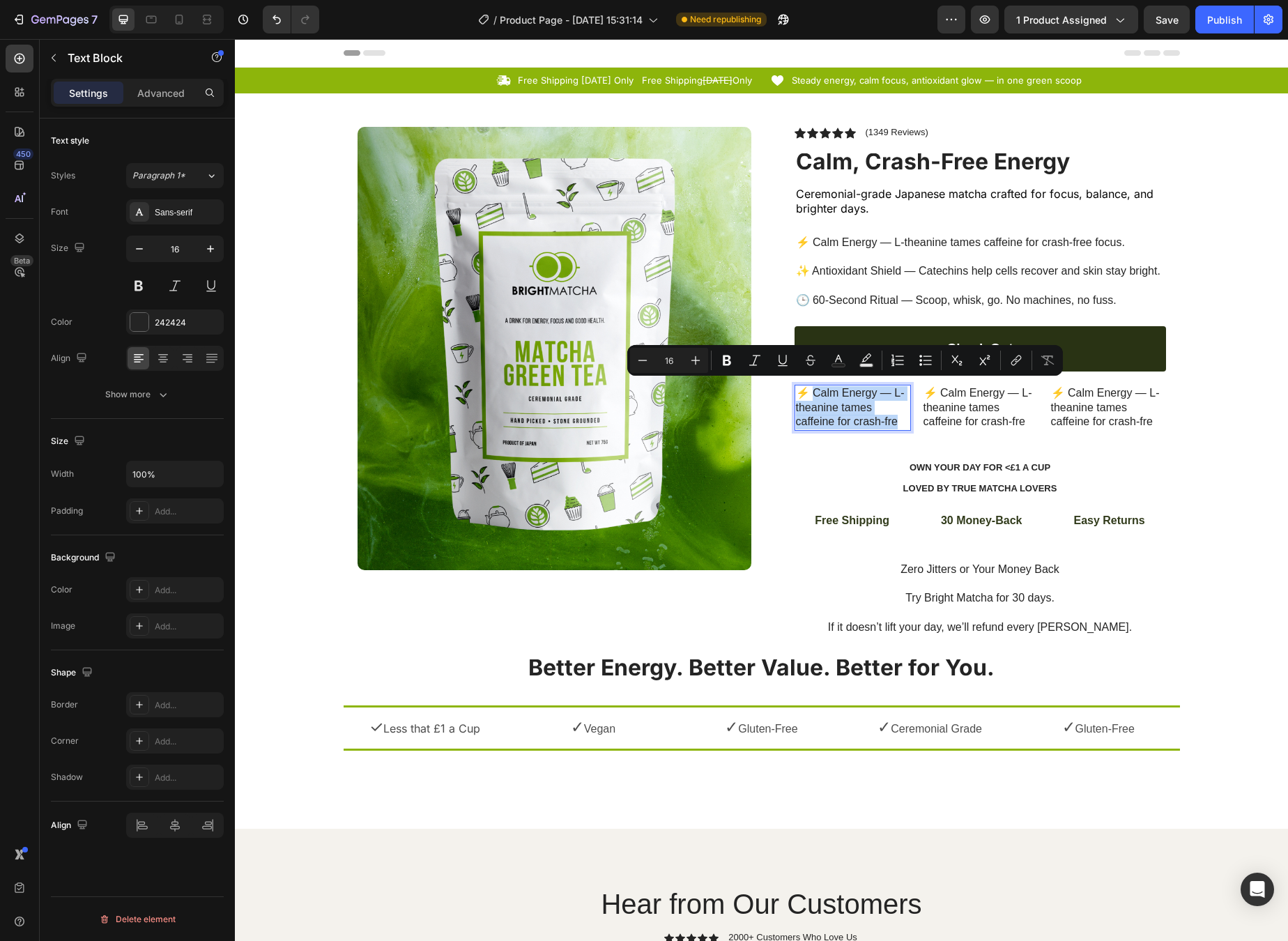
drag, startPoint x: 893, startPoint y: 417, endPoint x: 808, endPoint y: 390, distance: 89.2
click at [808, 390] on p "⚡ Calm Energy — L-theanine tames caffeine for crash-fre" at bounding box center [853, 408] width 114 height 44
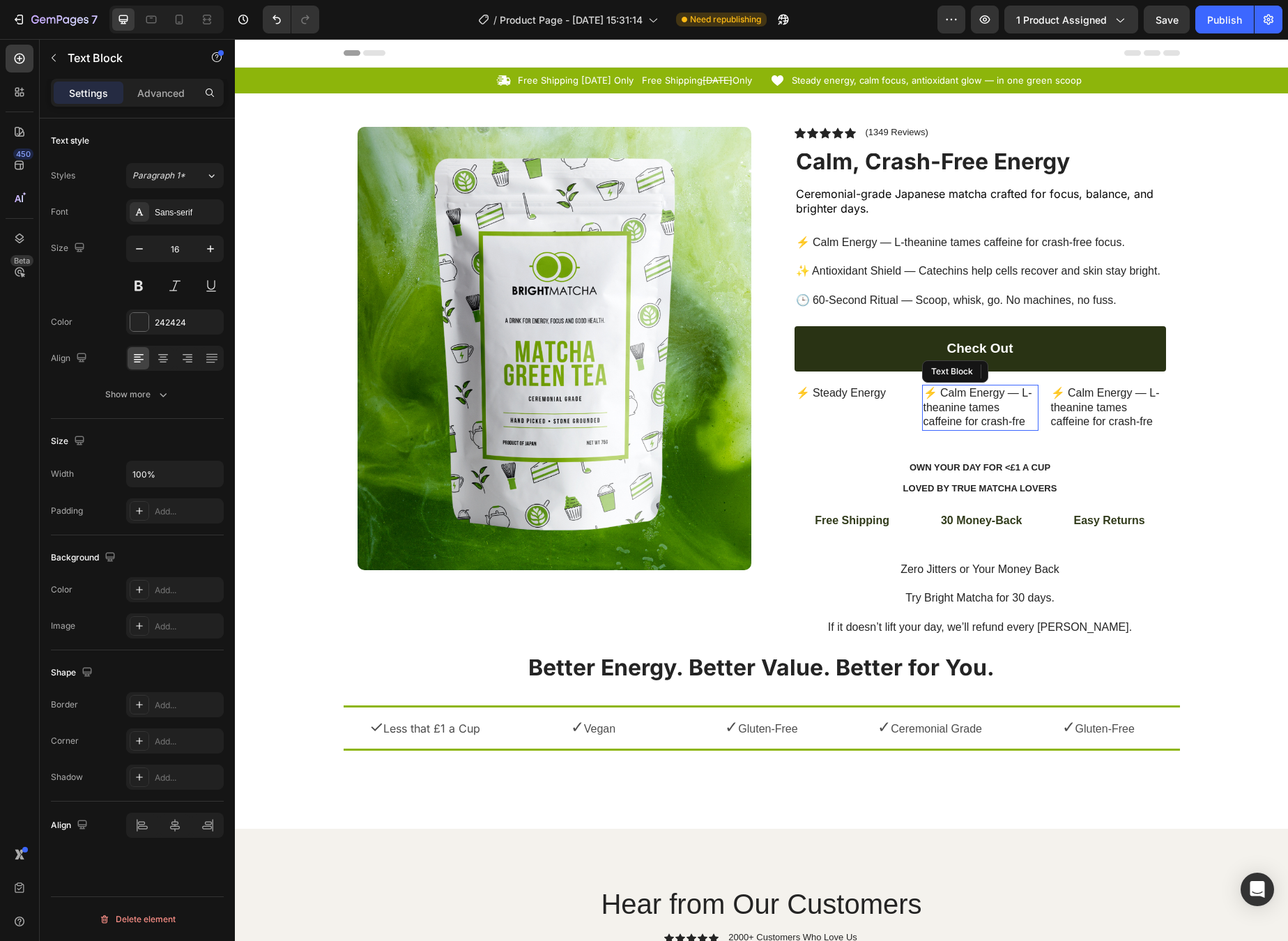
click at [963, 393] on p "⚡ Calm Energy — L-theanine tames caffeine for crash-fre" at bounding box center [980, 408] width 114 height 44
drag, startPoint x: 950, startPoint y: 390, endPoint x: 1025, endPoint y: 424, distance: 82.3
click at [1027, 424] on div "⚡ Calm Energy — L-theanine tames caffeine for crash-fre Text Block 24" at bounding box center [980, 416] width 116 height 62
click at [1059, 403] on p "⚡ Calm Energy — L-theanine tames caffeine for crash-fre" at bounding box center [1108, 408] width 114 height 44
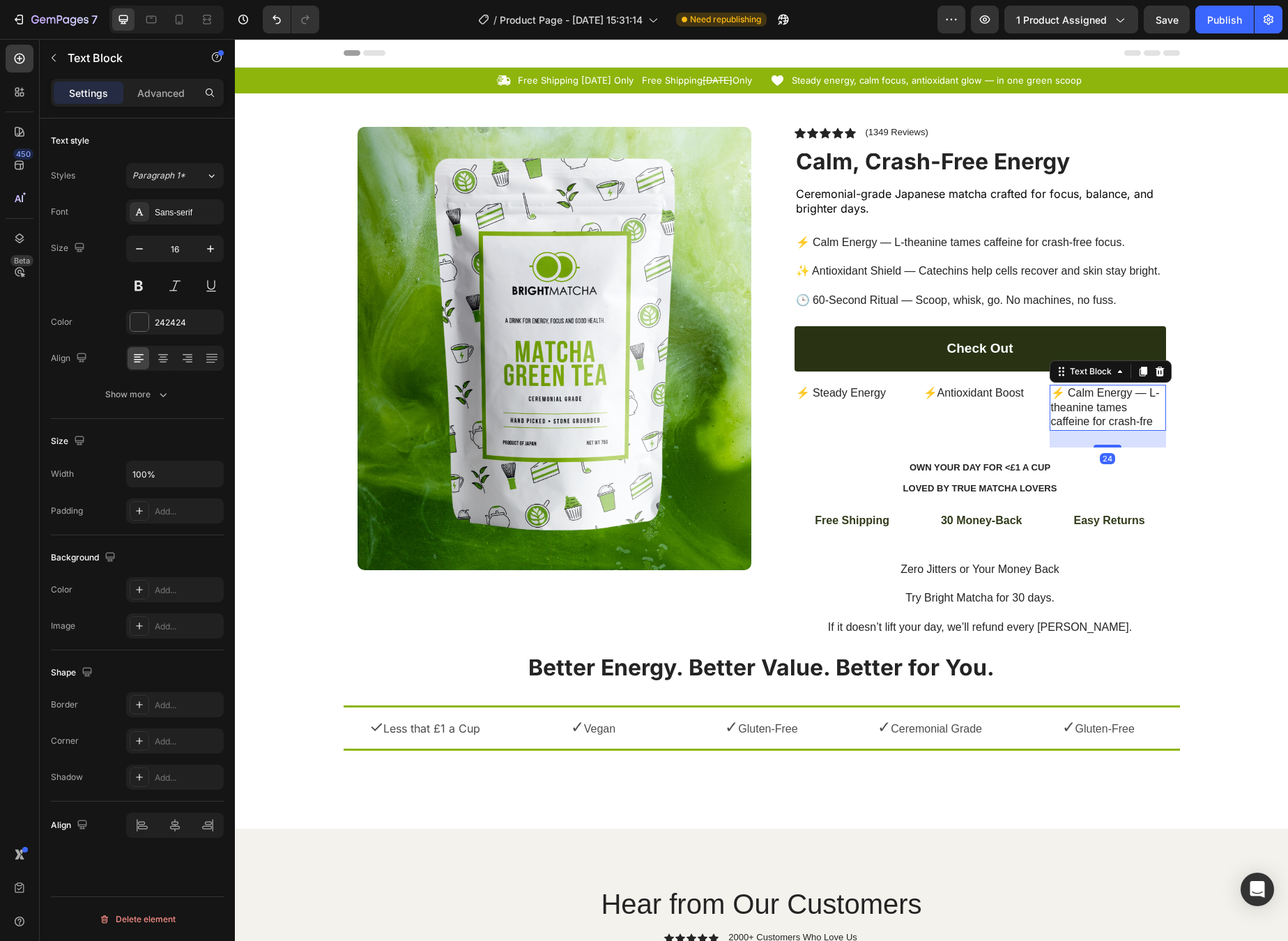
click at [1059, 403] on p "⚡ Calm Energy — L-theanine tames caffeine for crash-fre" at bounding box center [1108, 408] width 114 height 44
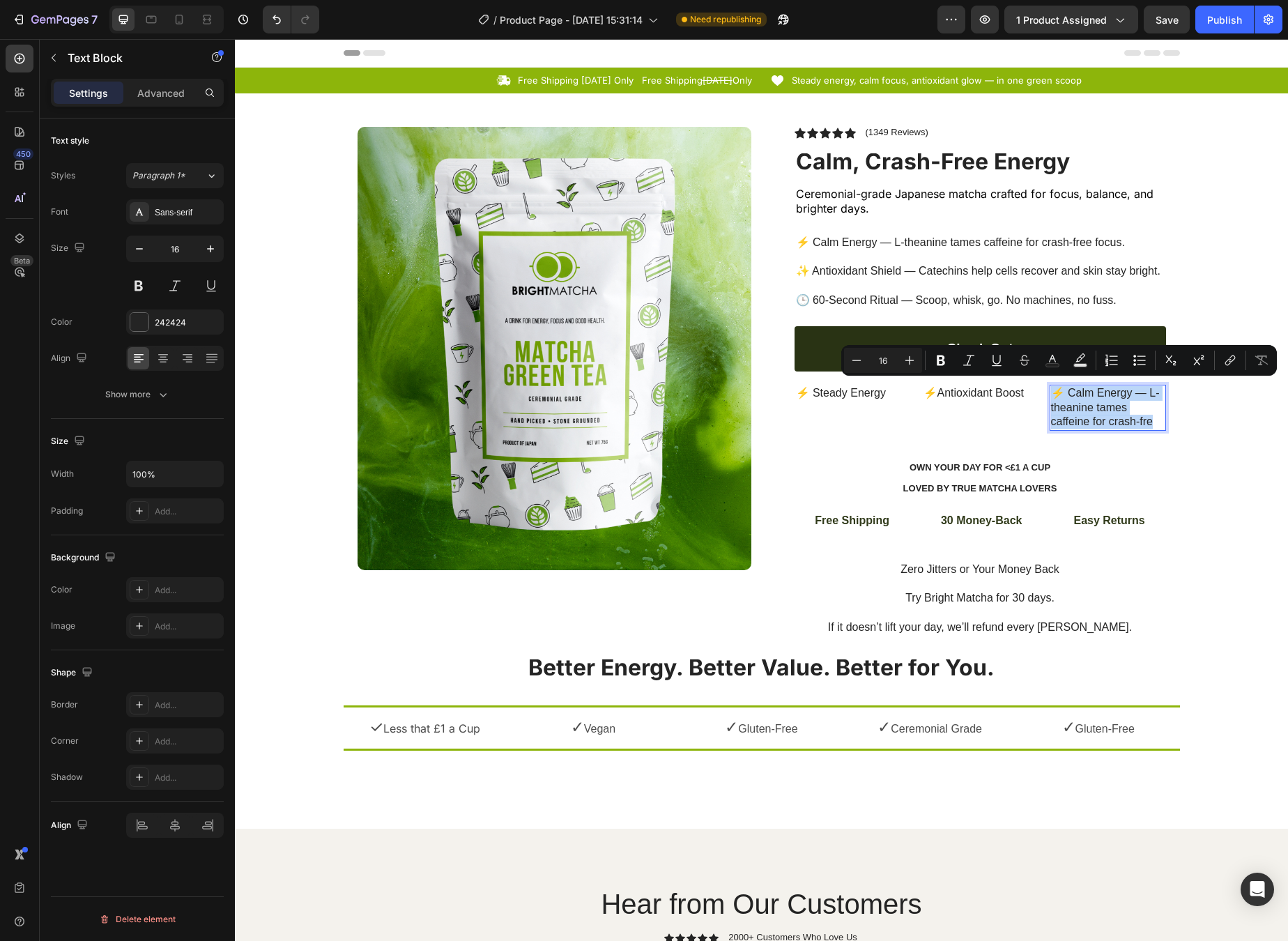
click at [1059, 403] on p "⚡ Calm Energy — L-theanine tames caffeine for crash-fre" at bounding box center [1108, 408] width 114 height 44
drag, startPoint x: 1065, startPoint y: 389, endPoint x: 1151, endPoint y: 414, distance: 89.6
click at [1059, 414] on p "⚡ Calm Energy — L-theanine tames caffeine for crash-fre" at bounding box center [1108, 408] width 114 height 44
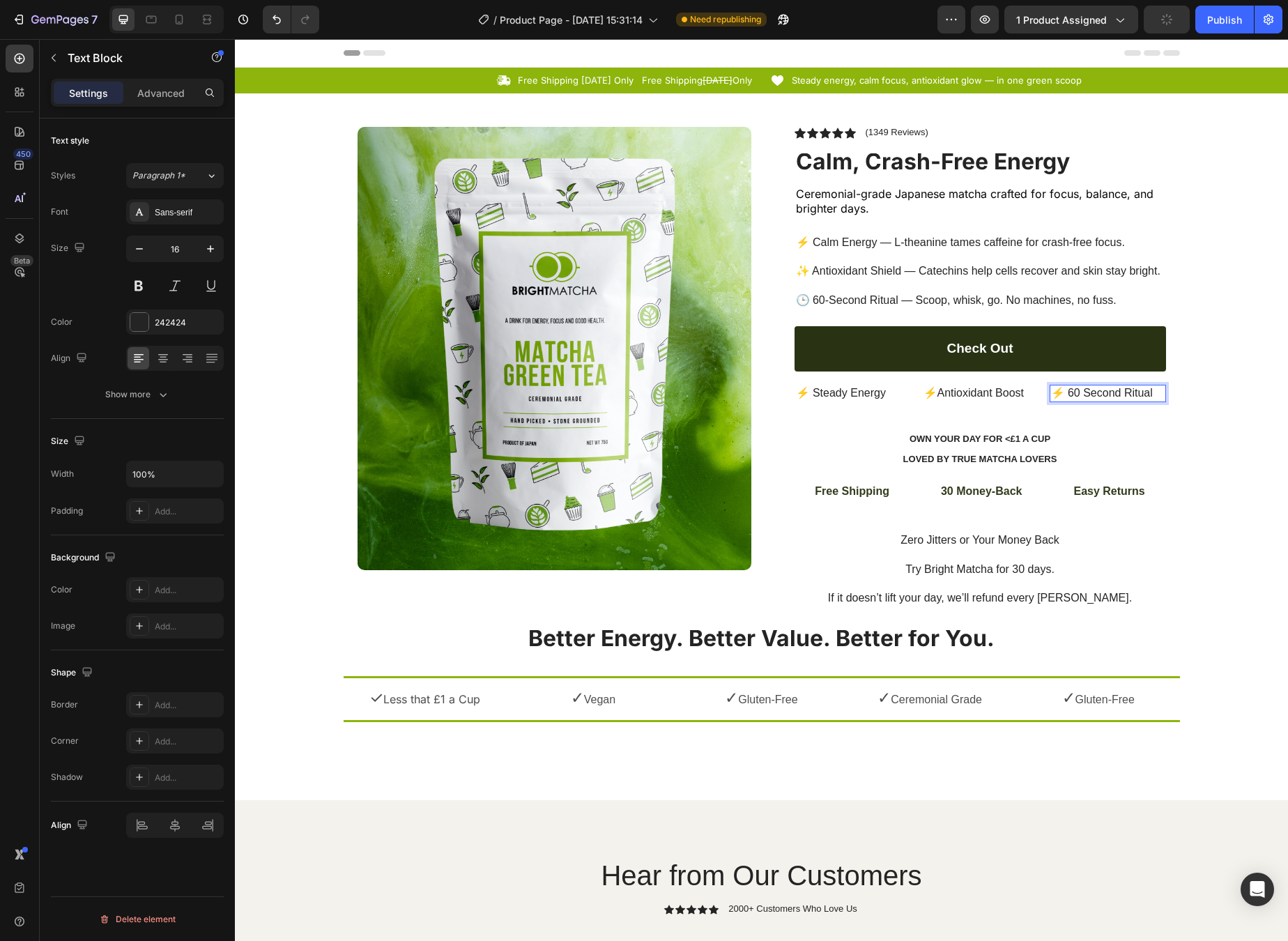
click at [1059, 389] on p "⚡ 60 Second Ritual" at bounding box center [1108, 393] width 114 height 15
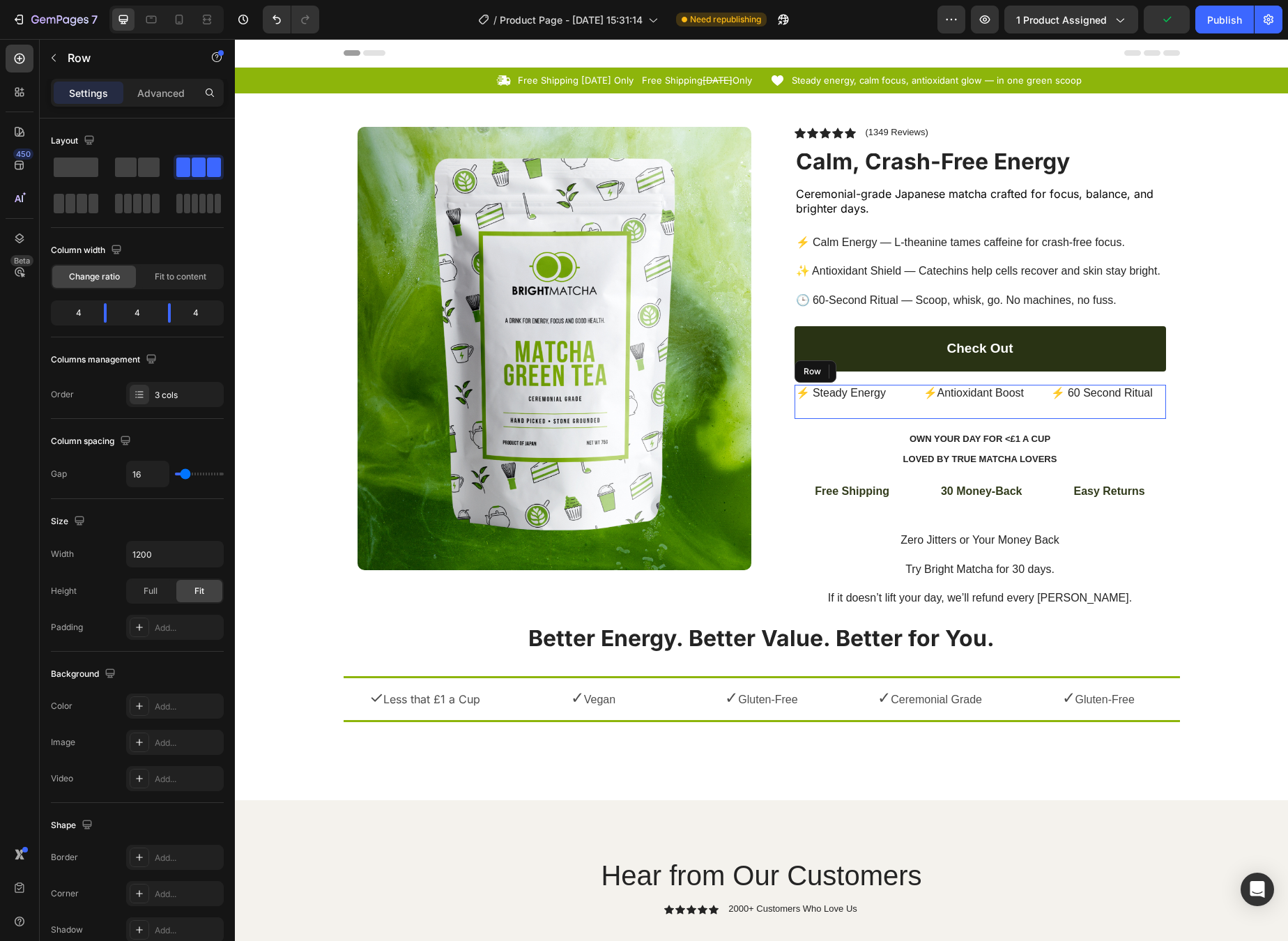
click at [1059, 405] on div "⚡ 60 Second Ritual Text Block 24" at bounding box center [1108, 401] width 116 height 34
click at [840, 366] on icon at bounding box center [840, 371] width 11 height 11
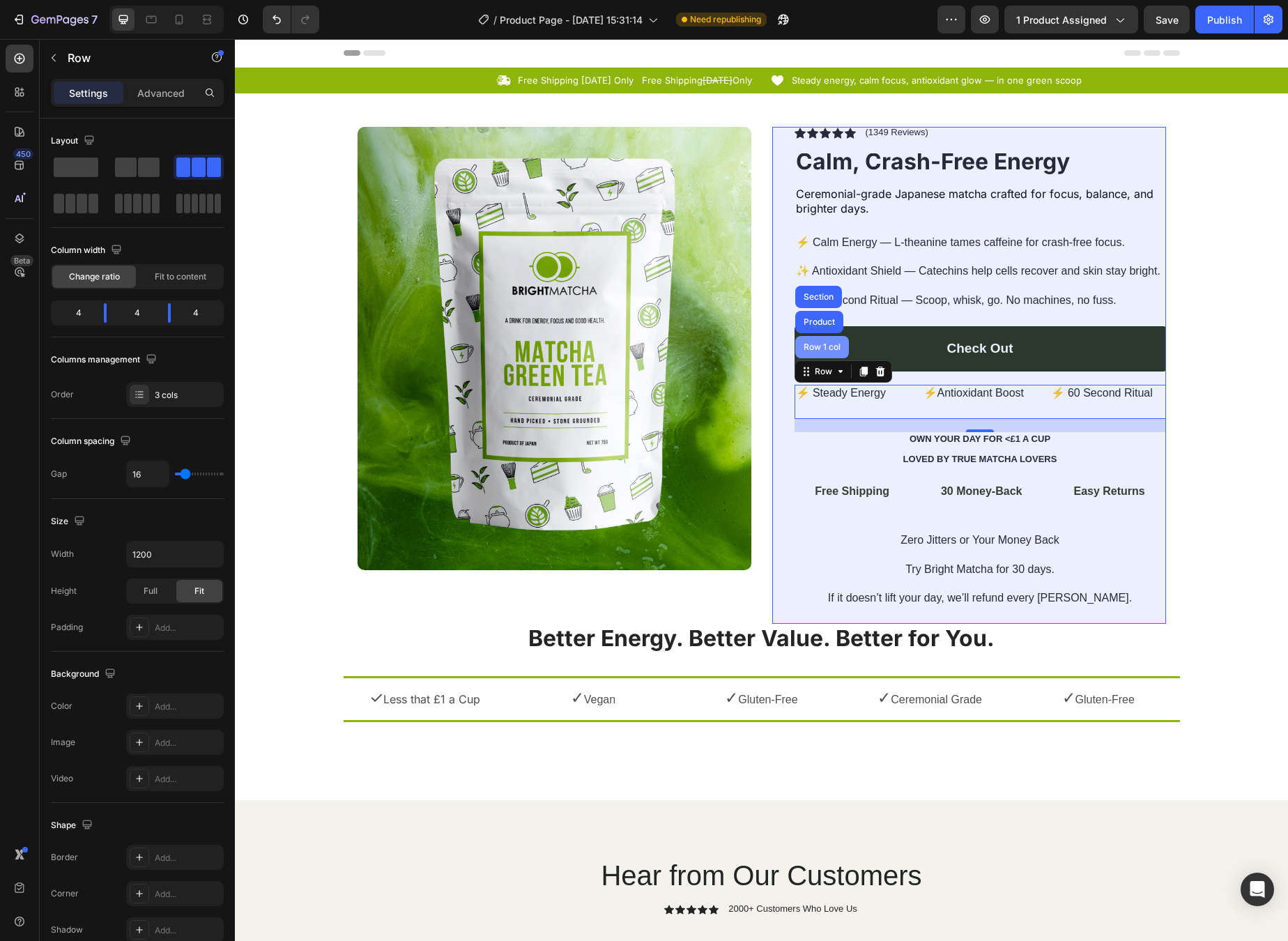
click at [830, 346] on div "Row 1 col" at bounding box center [822, 347] width 54 height 22
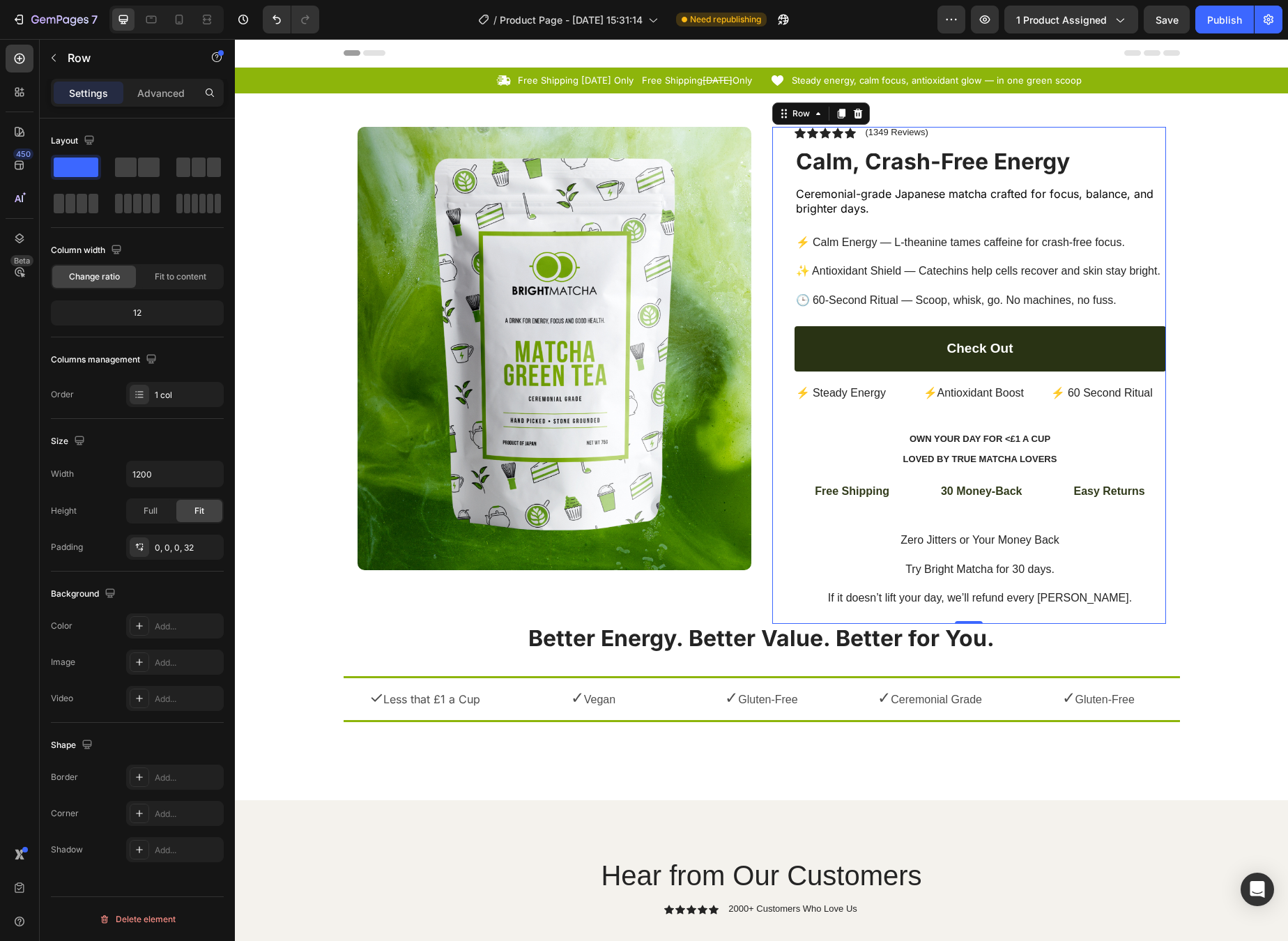
click at [877, 390] on p "⚡ Steady Energy" at bounding box center [853, 393] width 114 height 15
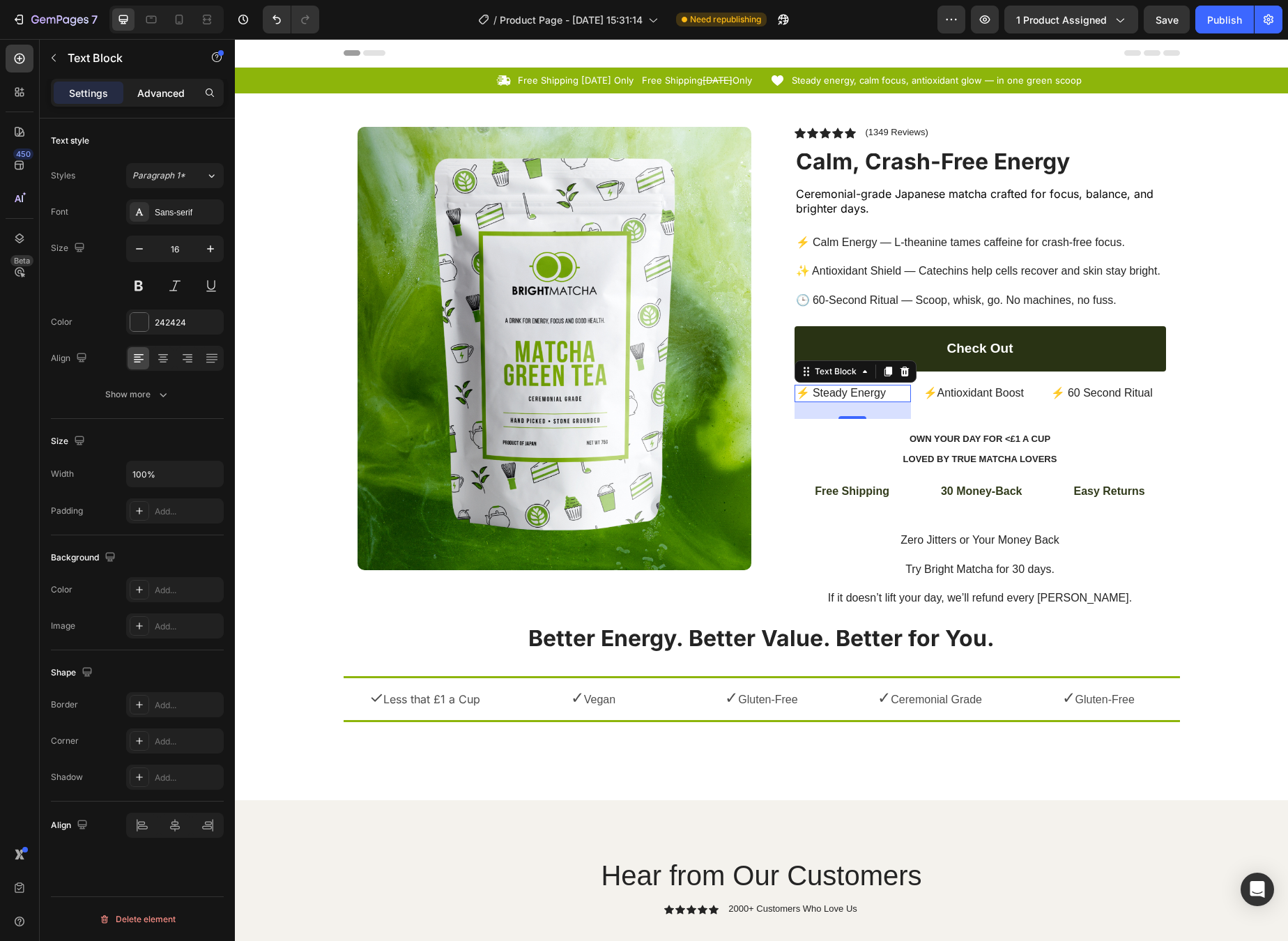
click at [165, 91] on p "Advanced" at bounding box center [160, 93] width 47 height 15
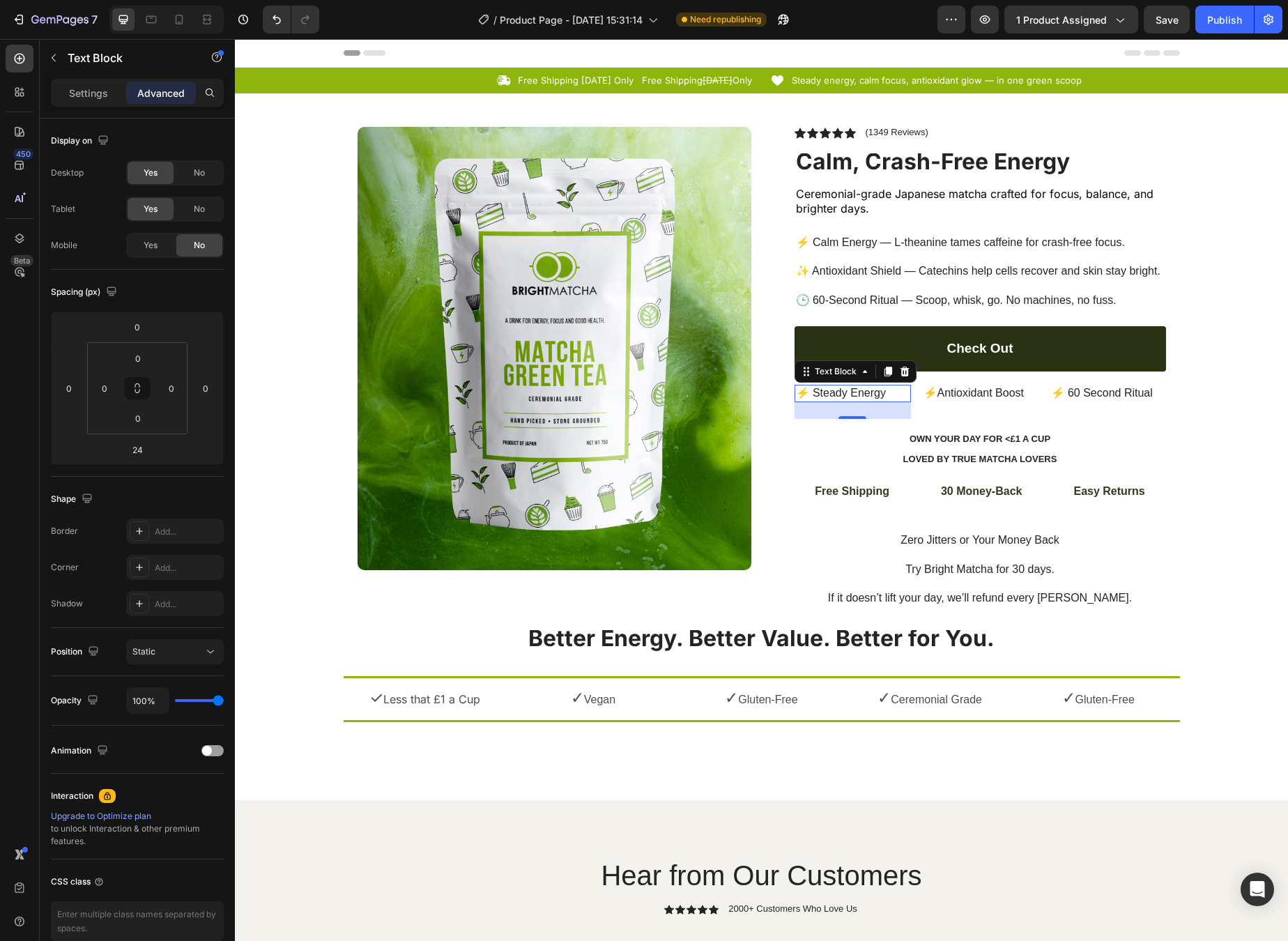
click at [875, 402] on div "24" at bounding box center [853, 410] width 116 height 17
click at [877, 395] on div "⚡ Steady Energy" at bounding box center [853, 393] width 116 height 17
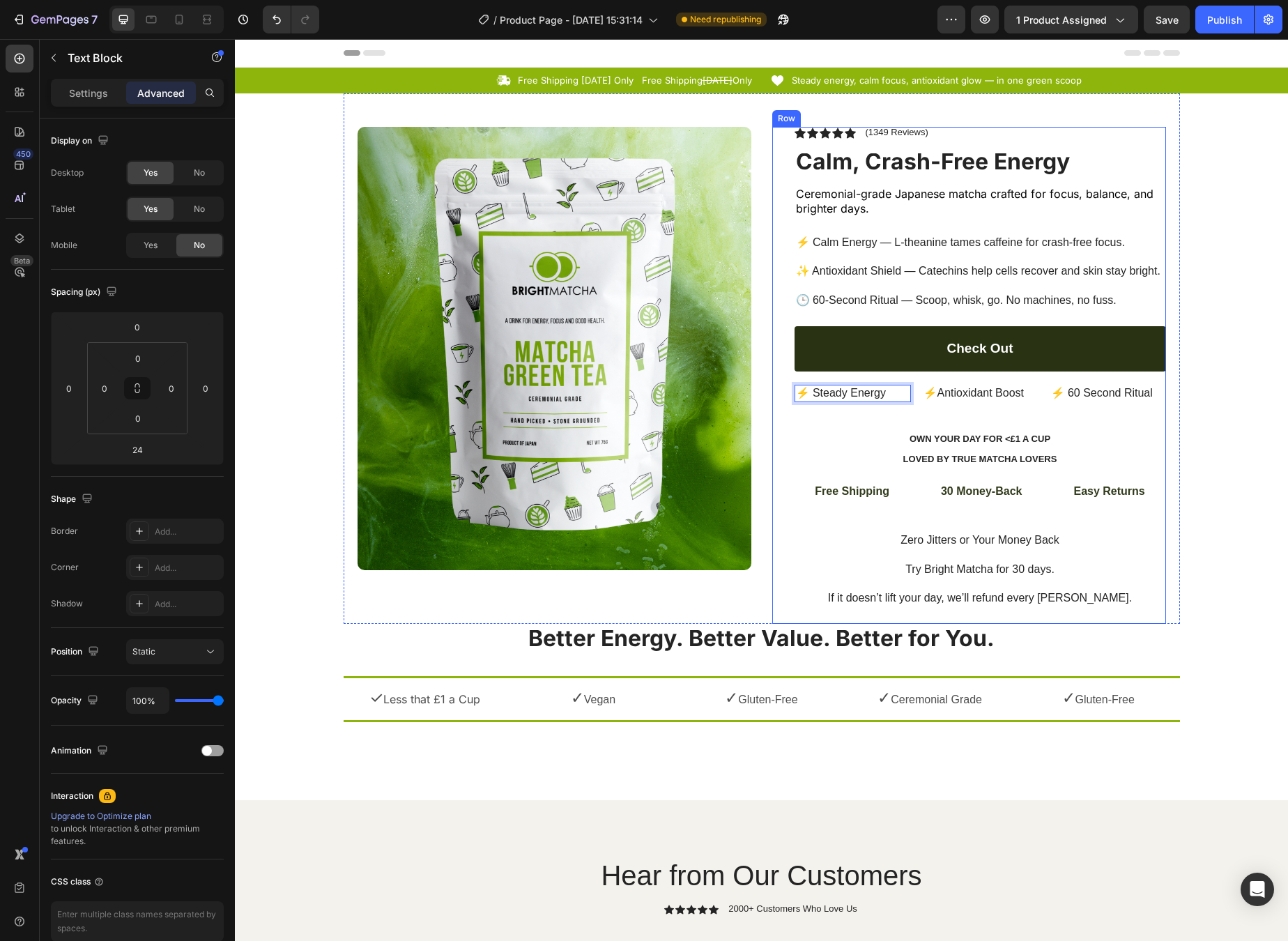
click at [875, 414] on div "Icon Icon Icon Icon Icon Icon List (1349 Reviews) Text Block Row Calm, Crash-Fr…" at bounding box center [980, 375] width 372 height 497
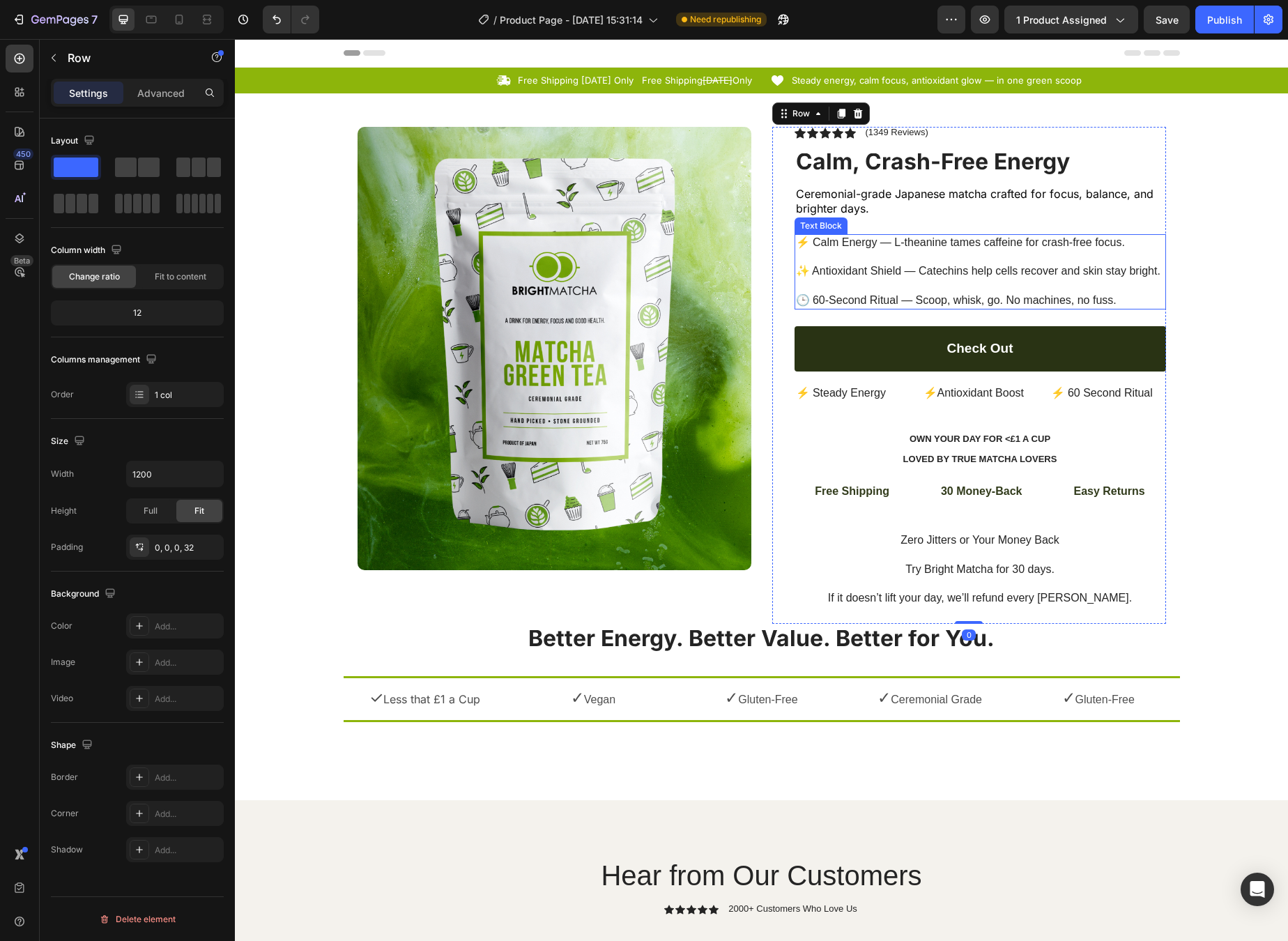
click at [931, 281] on p "⚡ Calm Energy — L-theanine tames caffeine for crash-free focus. ✨ Antioxidant S…" at bounding box center [980, 272] width 369 height 73
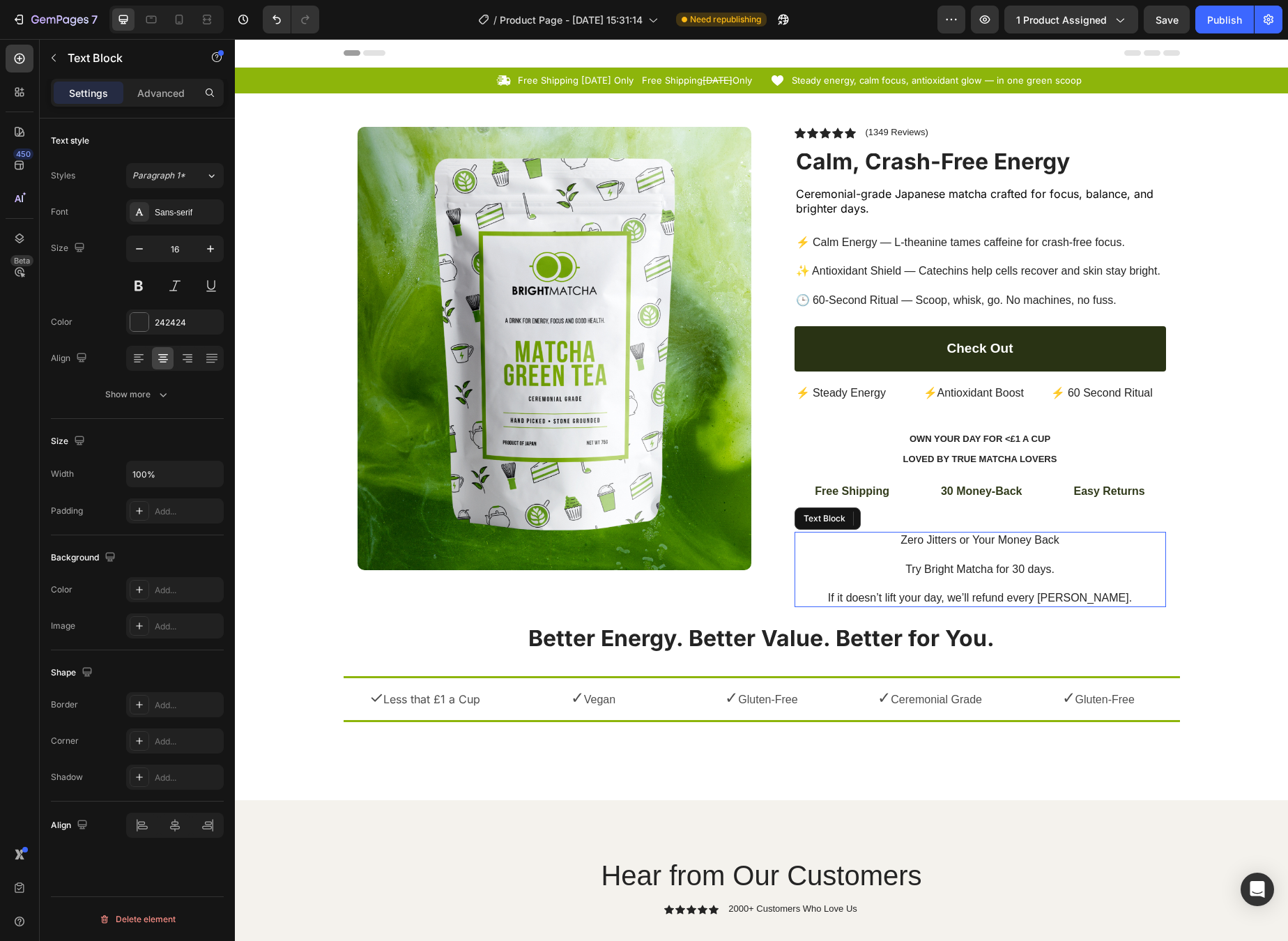
click at [952, 534] on p "Zero Jitters or Your Money Back Try Bright Matcha for 30 days. If it doesn’t li…" at bounding box center [980, 570] width 369 height 73
click at [960, 533] on p "Zero Jitters or Your Money Back Try Bright Matcha for 30 days. If it doesn’t li…" at bounding box center [980, 570] width 369 height 73
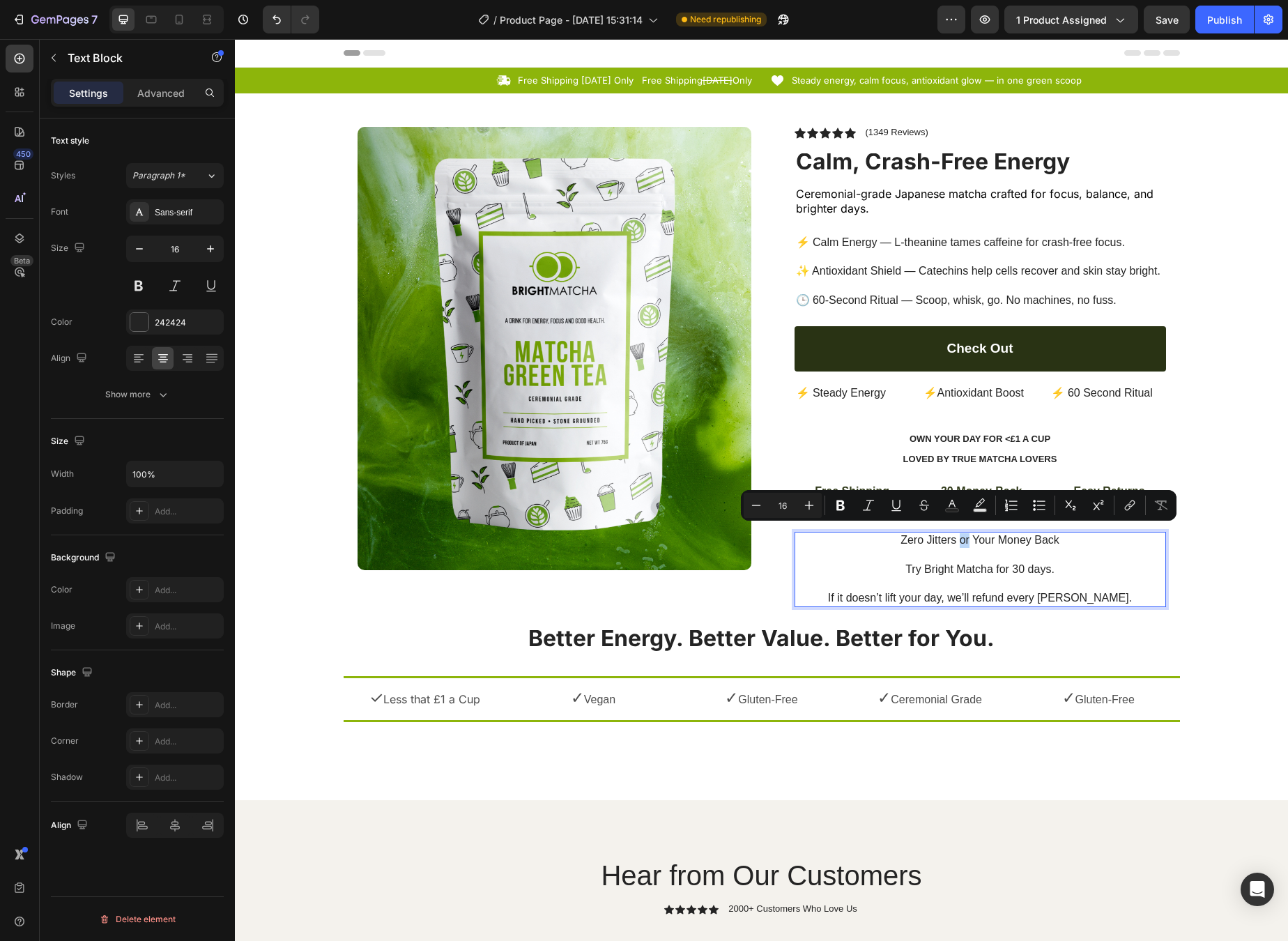
click at [954, 536] on p "Zero Jitters or Your Money Back Try Bright Matcha for 30 days. If it doesn’t li…" at bounding box center [980, 570] width 369 height 73
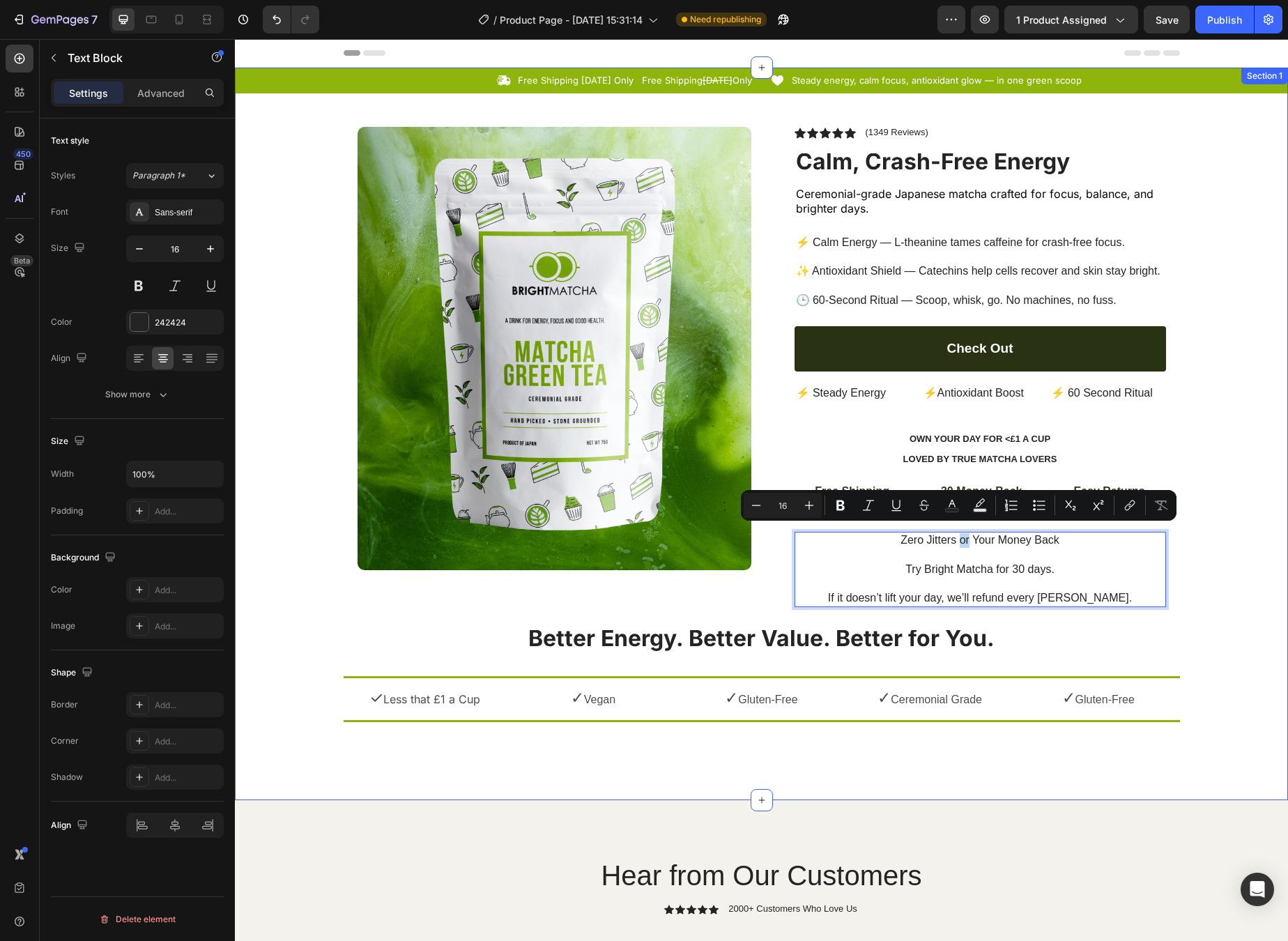
click at [885, 754] on div "Icon Free Shipping [DATE] Only Text Block Free Shipping [DATE] Only Text Block …" at bounding box center [762, 434] width 1054 height 733
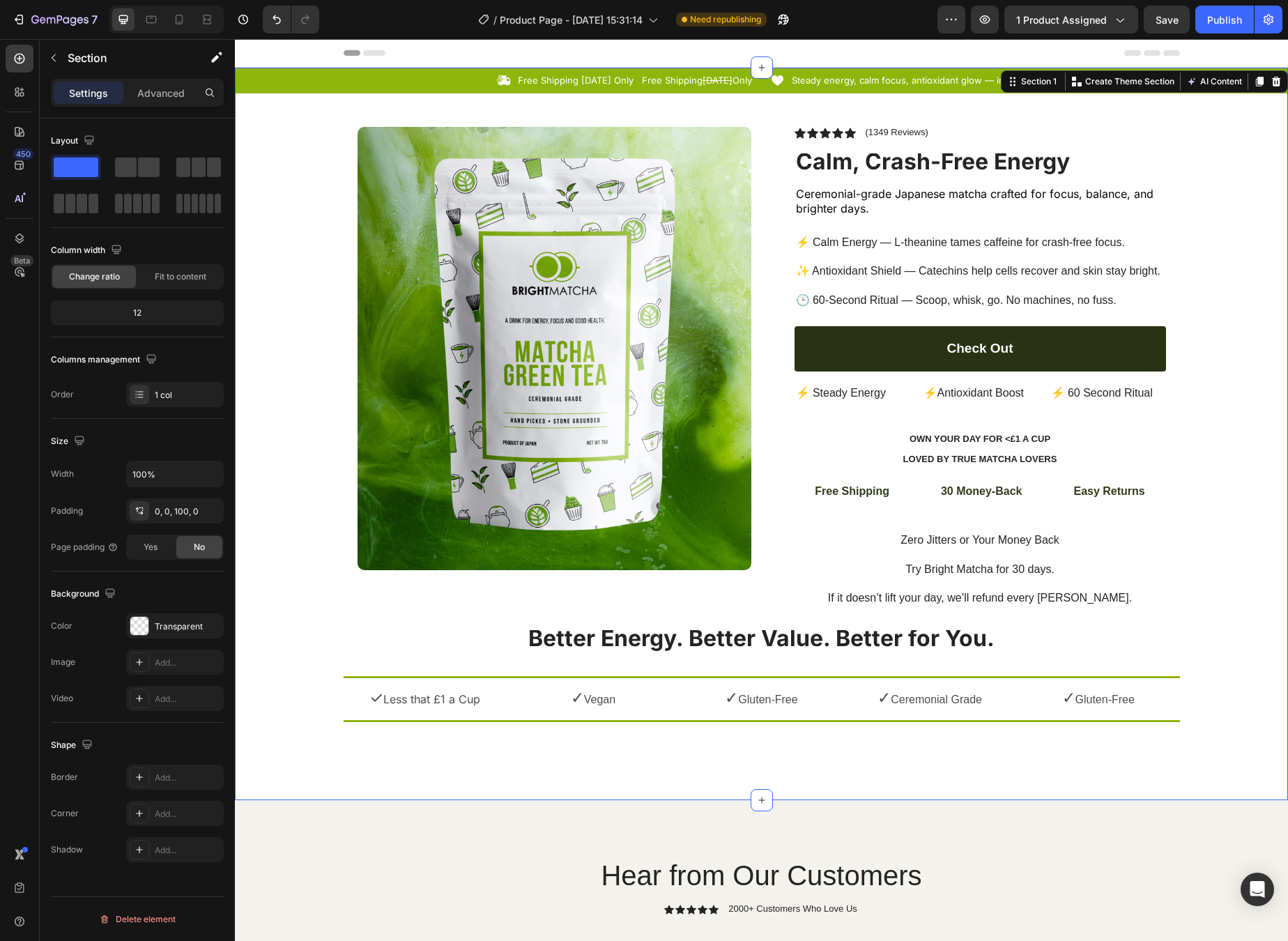
click at [850, 613] on div "Icon Free Shipping [DATE] Only Text Block Free Shipping [DATE] Only Text Block …" at bounding box center [762, 399] width 1054 height 663
click at [831, 625] on strong "Better Energy. Better Value. Better for You." at bounding box center [761, 638] width 467 height 27
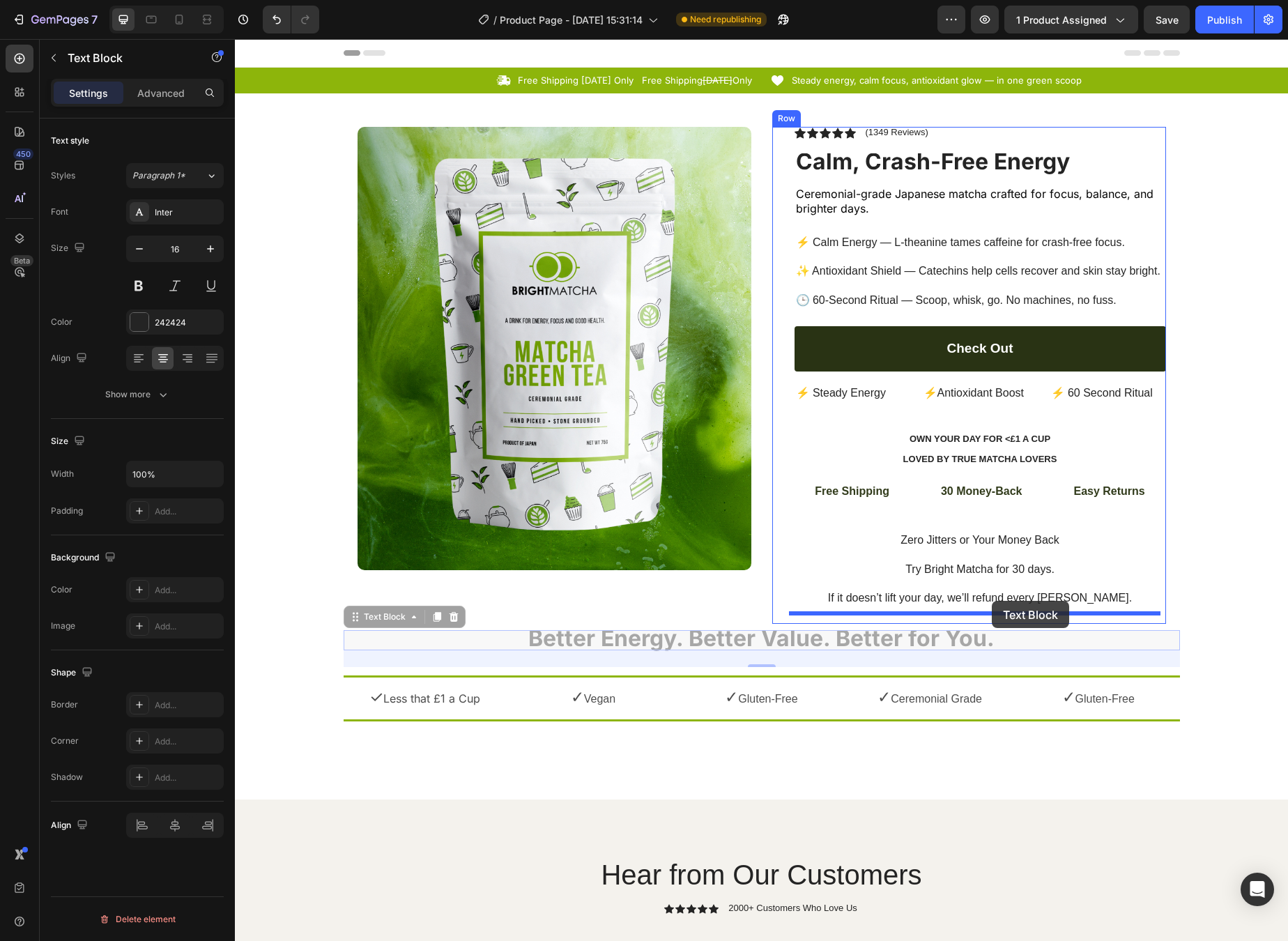
drag, startPoint x: 386, startPoint y: 599, endPoint x: 992, endPoint y: 601, distance: 606.0
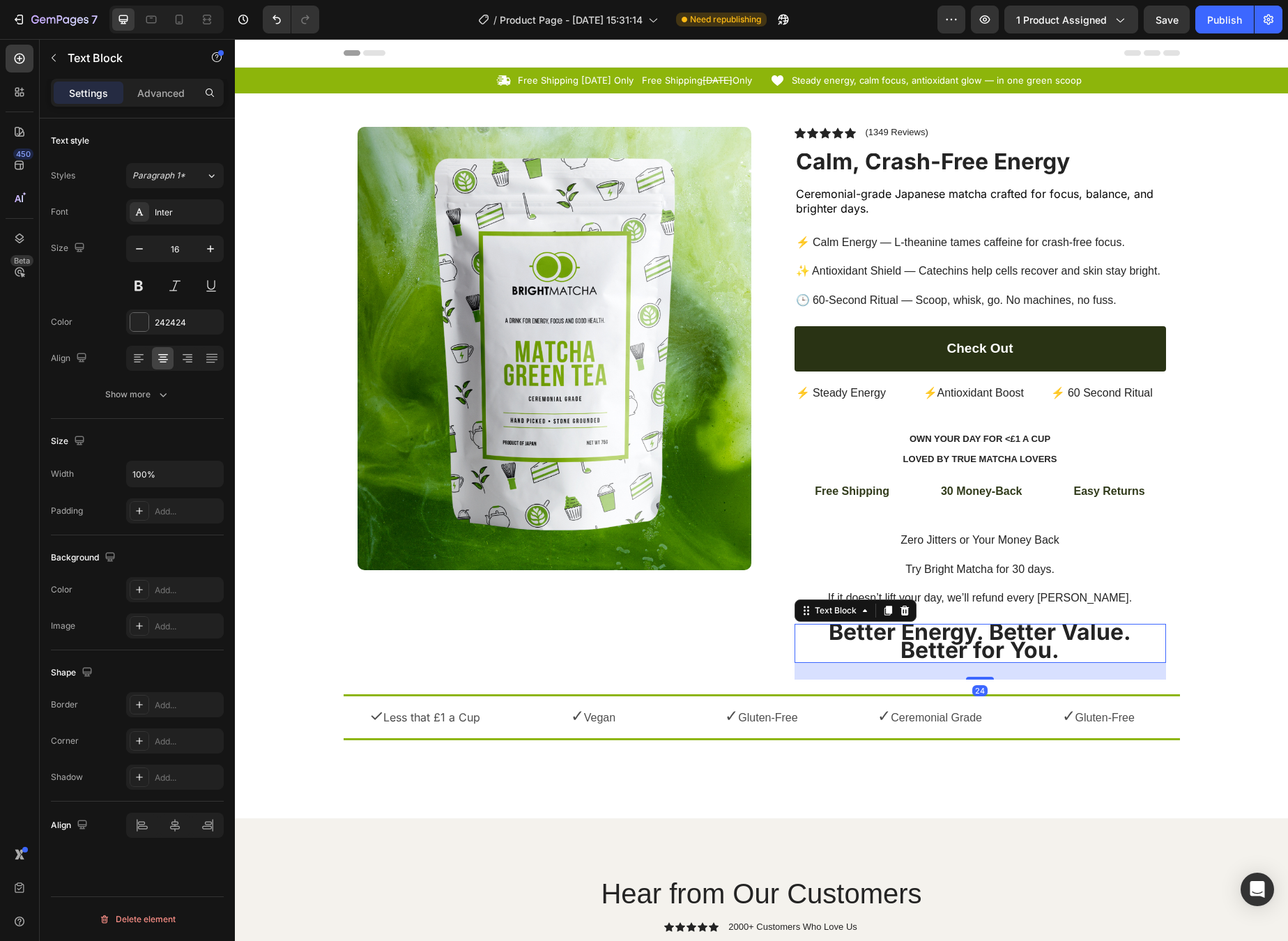
click at [994, 632] on strong "Better Energy. Better Value. Better for You." at bounding box center [980, 641] width 303 height 45
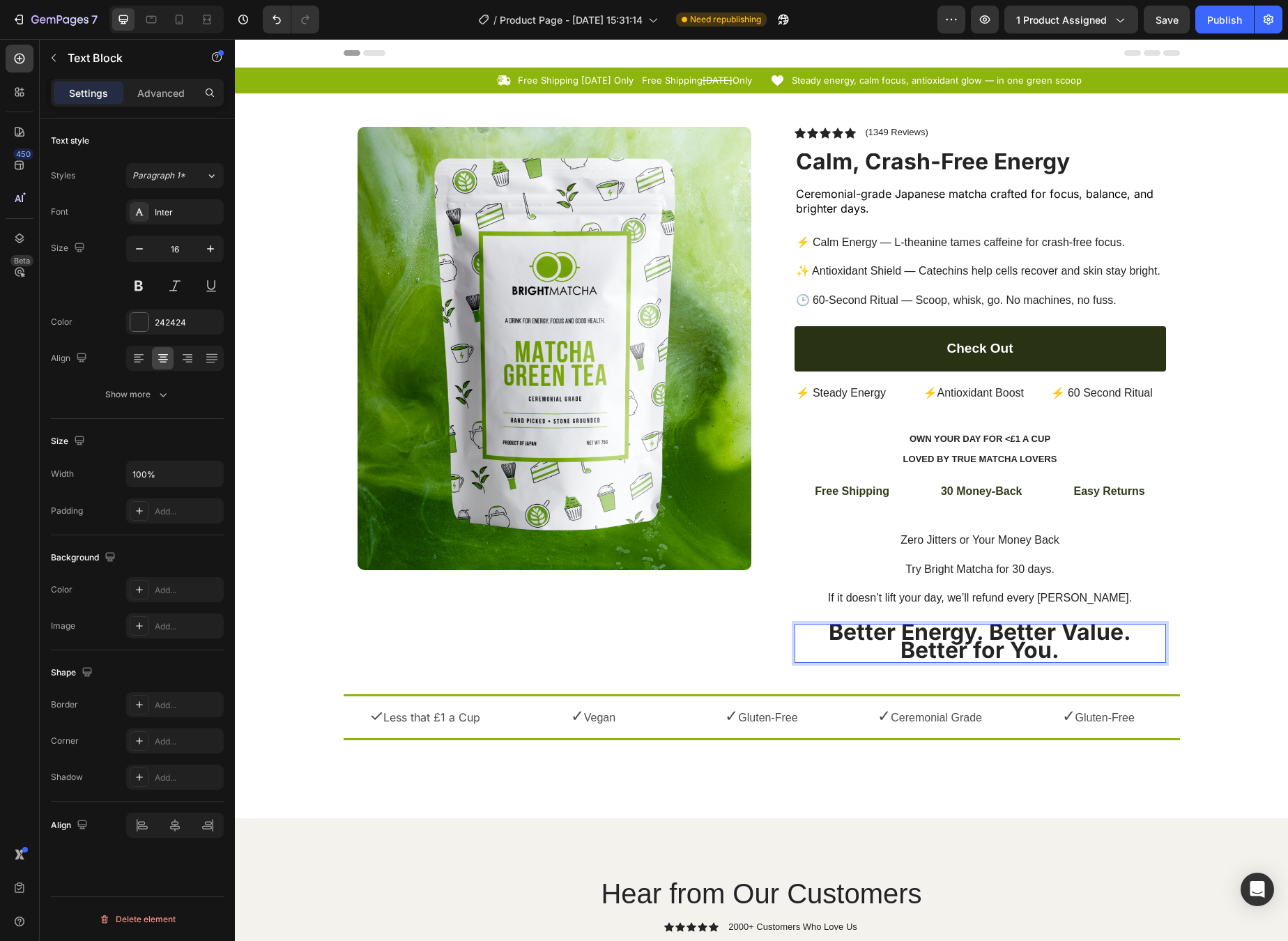
click at [982, 625] on strong "Better Energy. Better Value. Better for You." at bounding box center [980, 641] width 303 height 45
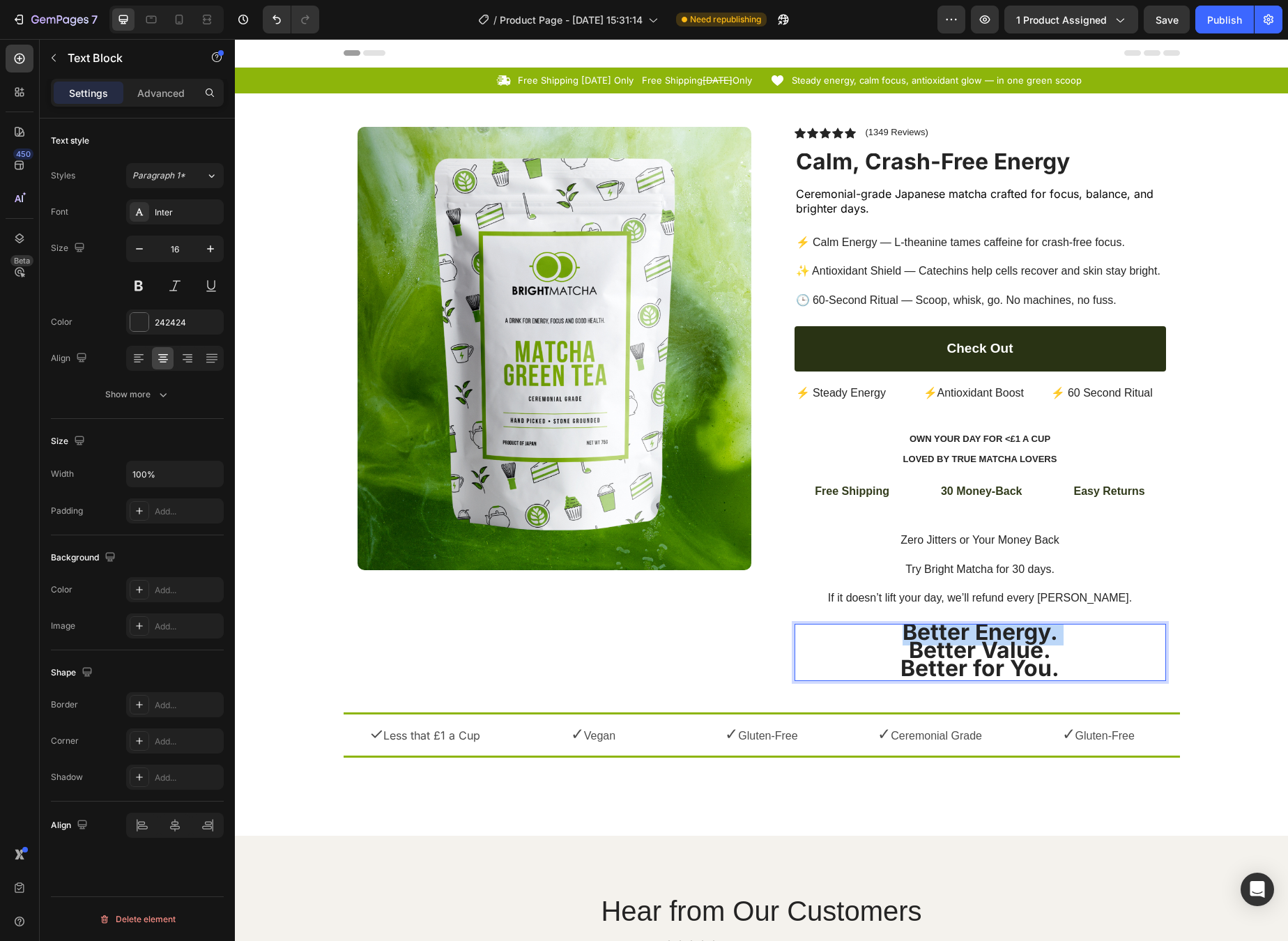
scroll to position [1, 0]
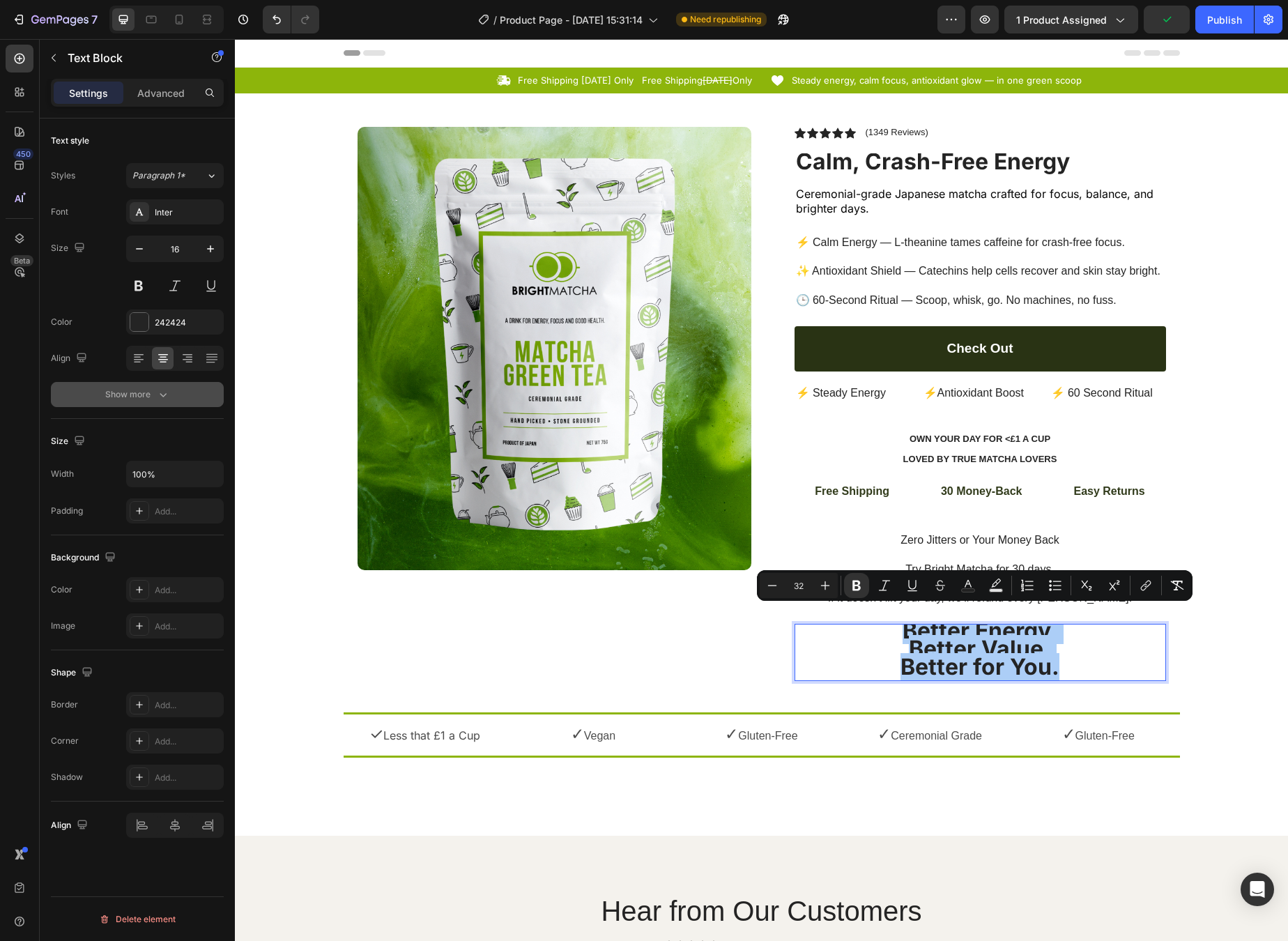
click at [141, 398] on div "Show more" at bounding box center [137, 394] width 65 height 14
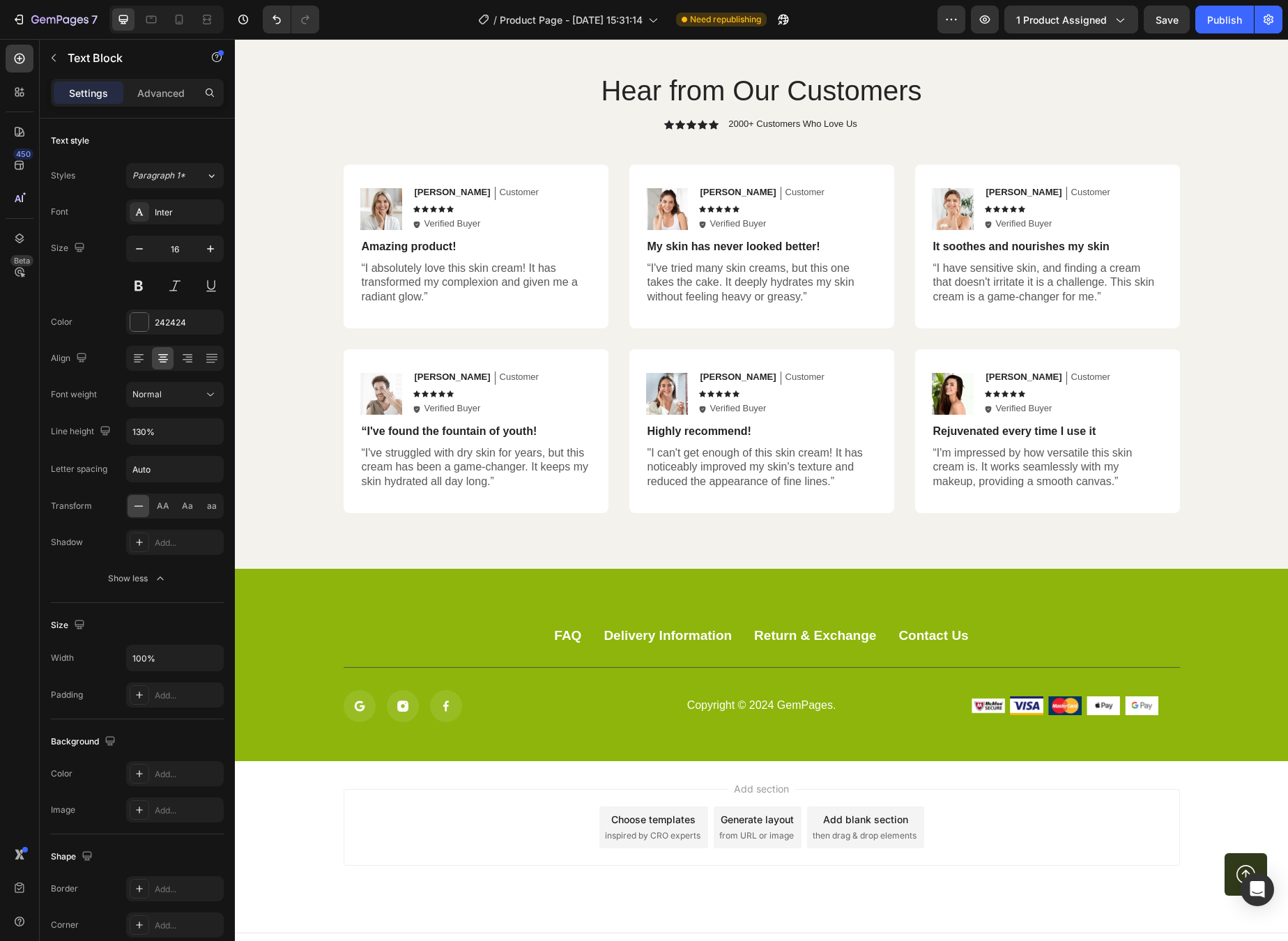
scroll to position [57, 0]
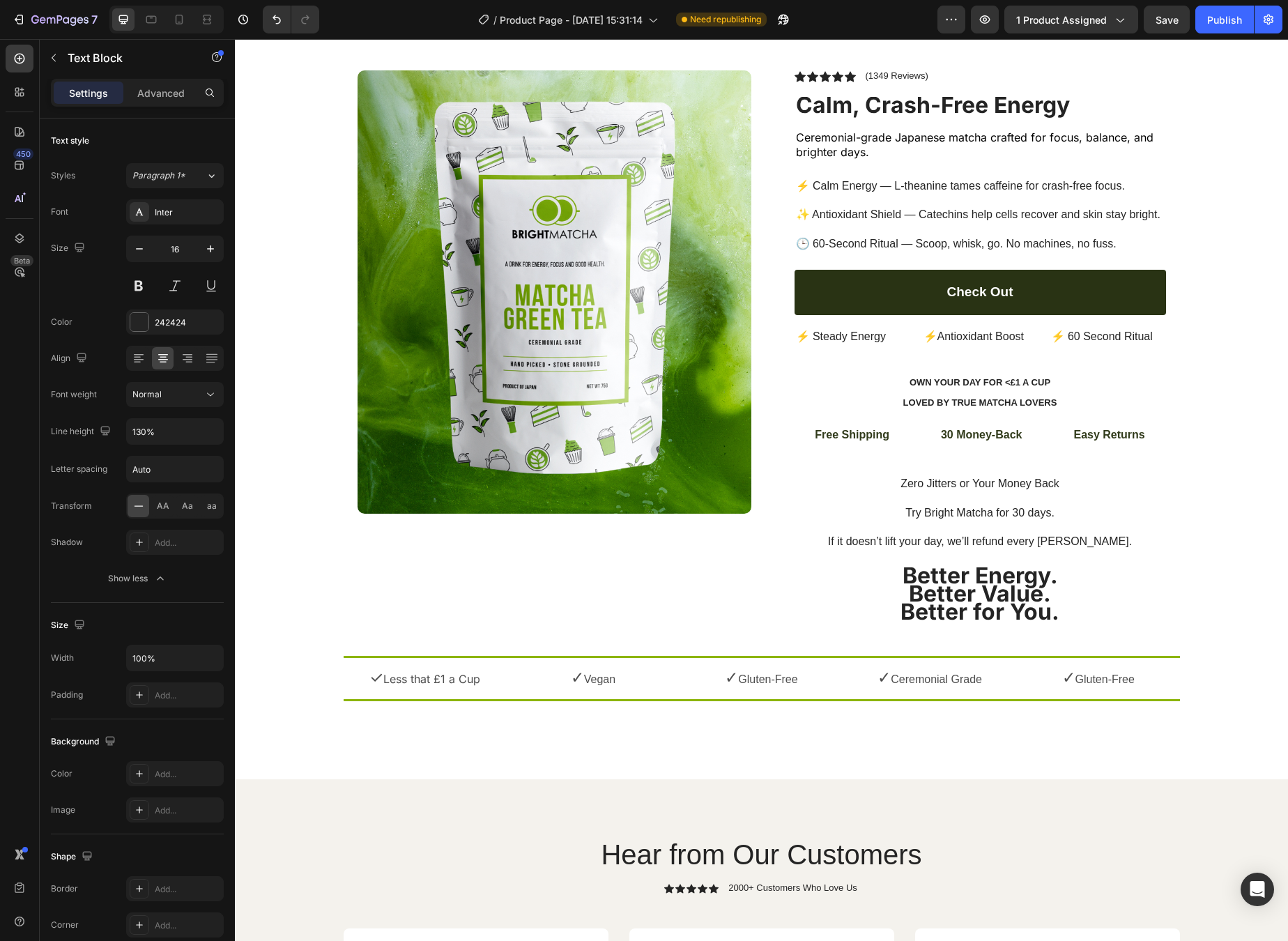
click at [1000, 580] on strong "Better Value." at bounding box center [980, 593] width 142 height 27
click at [958, 562] on strong "Better Energy." at bounding box center [980, 575] width 155 height 27
click at [913, 580] on strong "Better Value." at bounding box center [980, 593] width 142 height 27
click at [796, 569] on p "Better Energy." at bounding box center [980, 578] width 369 height 18
click at [882, 440] on div "Icon Icon Icon Icon Icon Icon List (1349 Reviews) Text Block Row Calm, Crash-Fr…" at bounding box center [980, 356] width 372 height 571
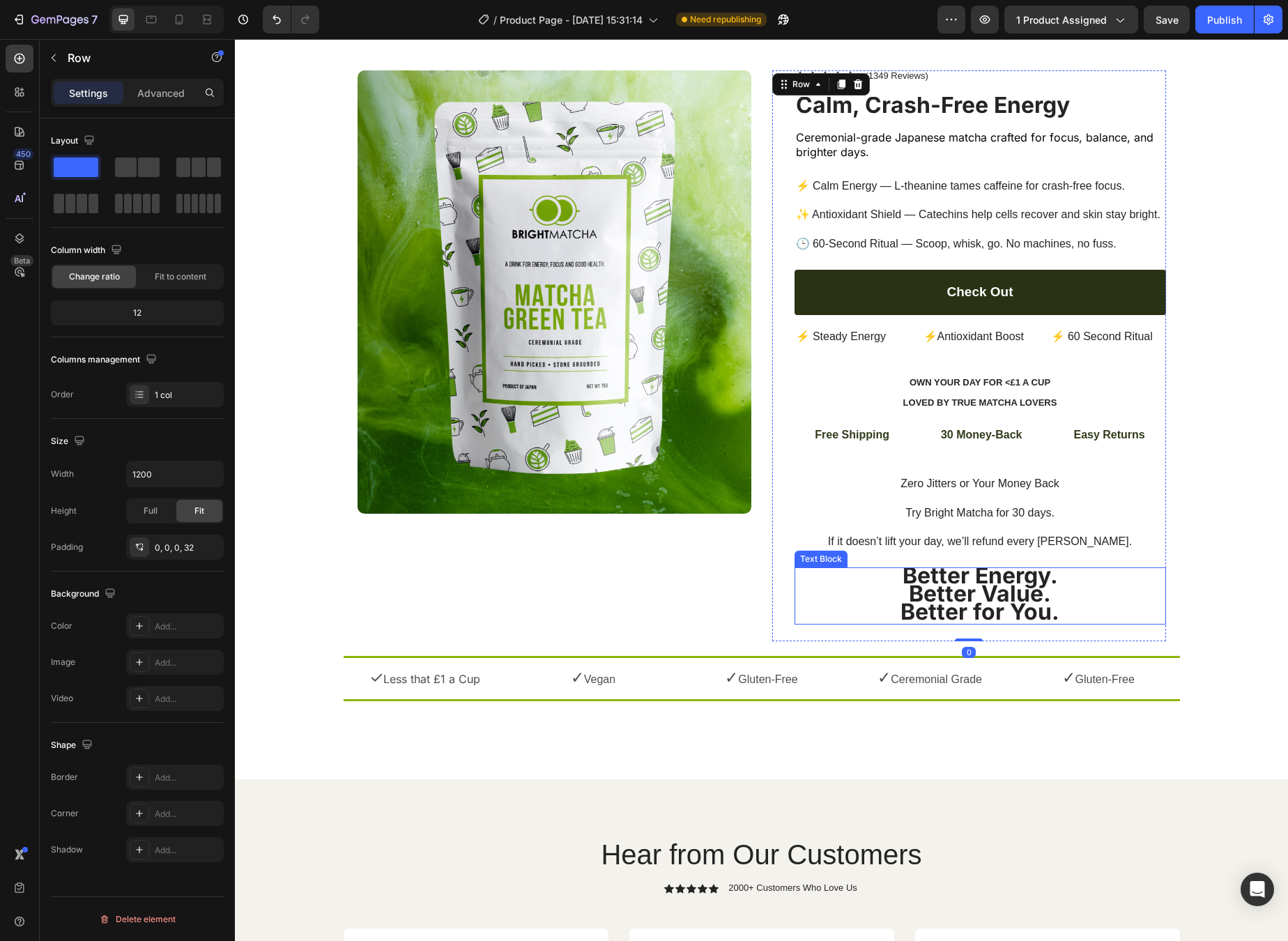
click at [937, 562] on strong "Better Energy." at bounding box center [980, 575] width 155 height 27
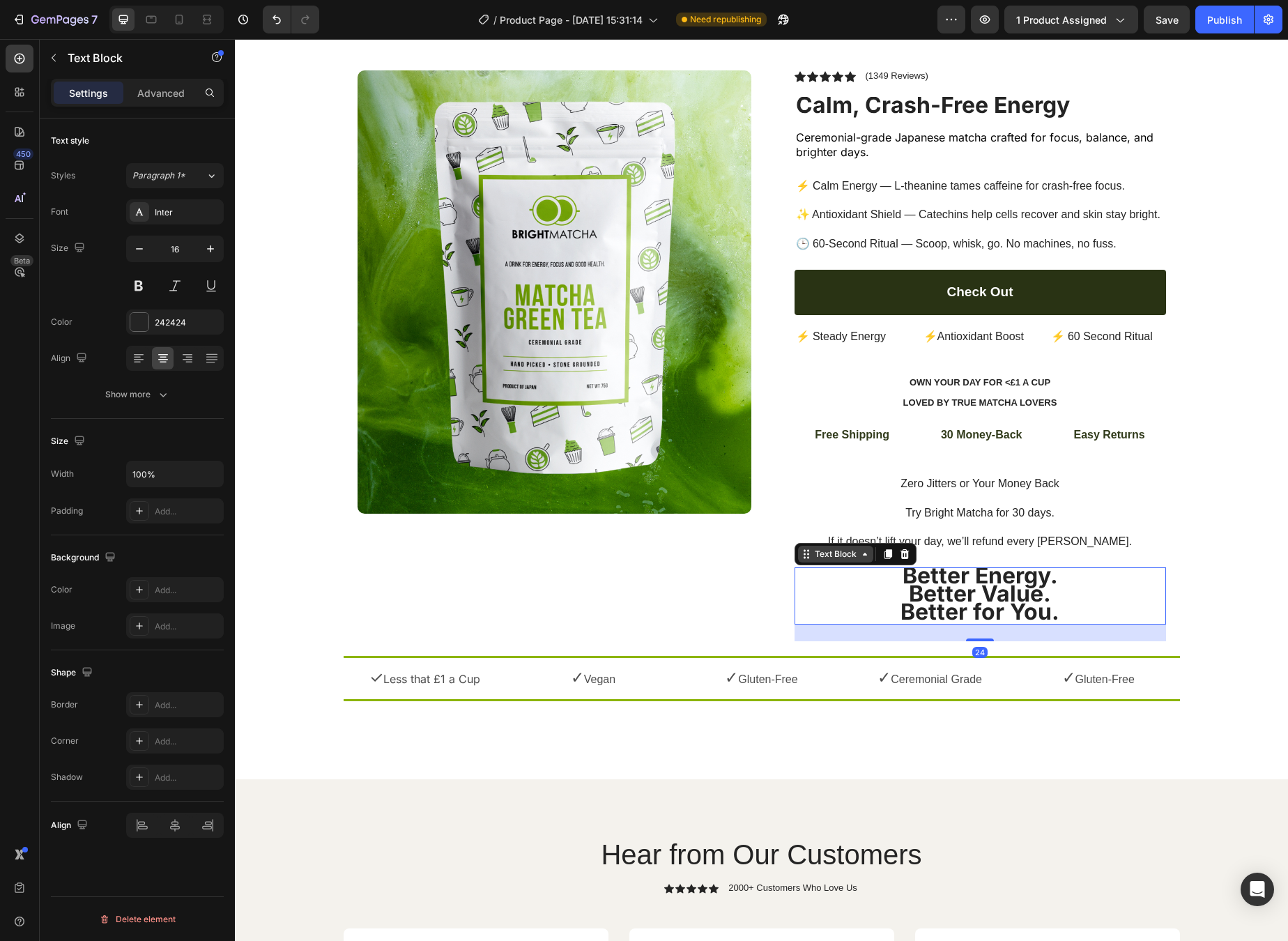
click at [844, 548] on div "Text Block" at bounding box center [835, 554] width 47 height 12
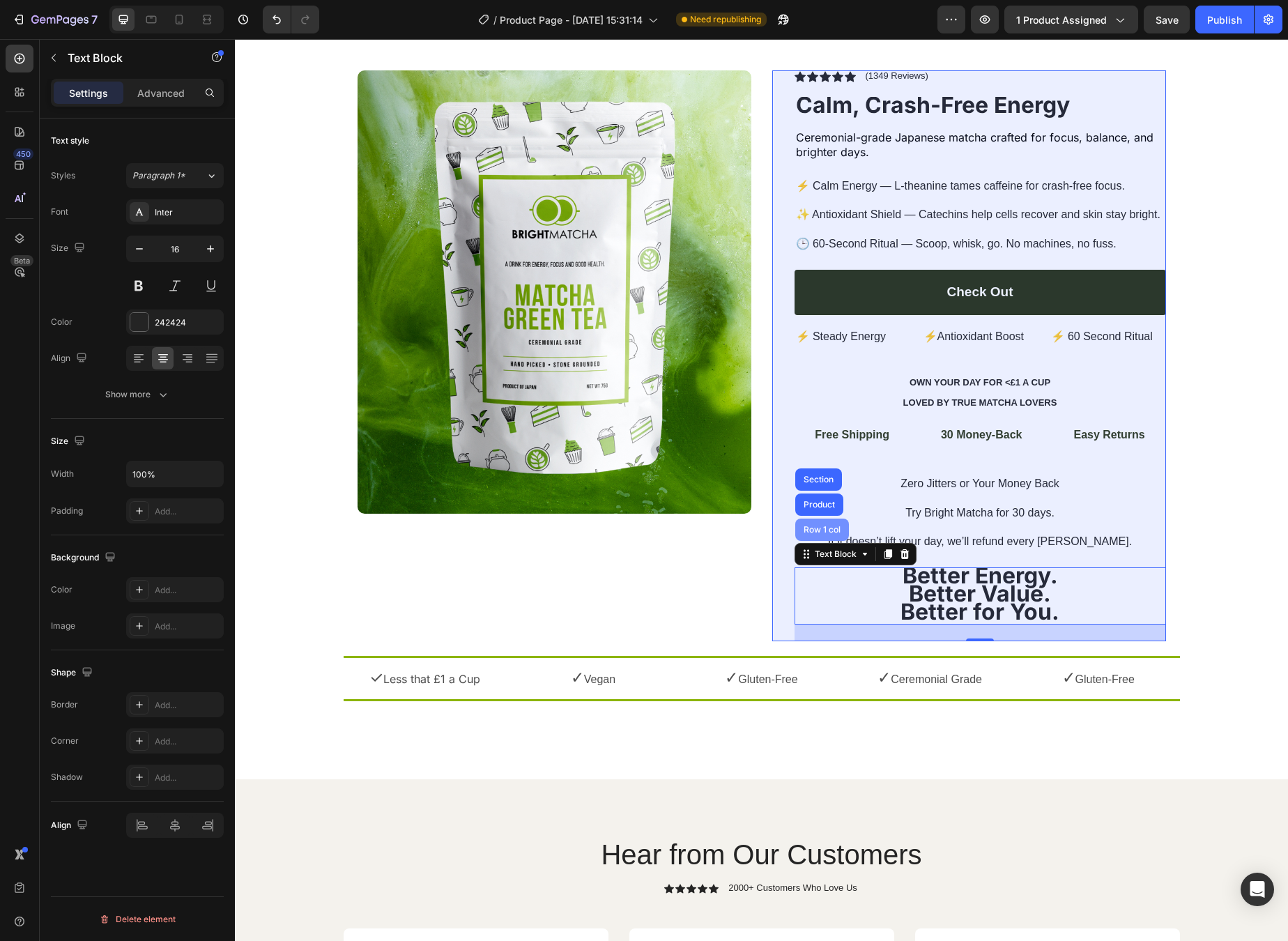
click at [828, 525] on div "Row 1 col" at bounding box center [822, 530] width 43 height 9
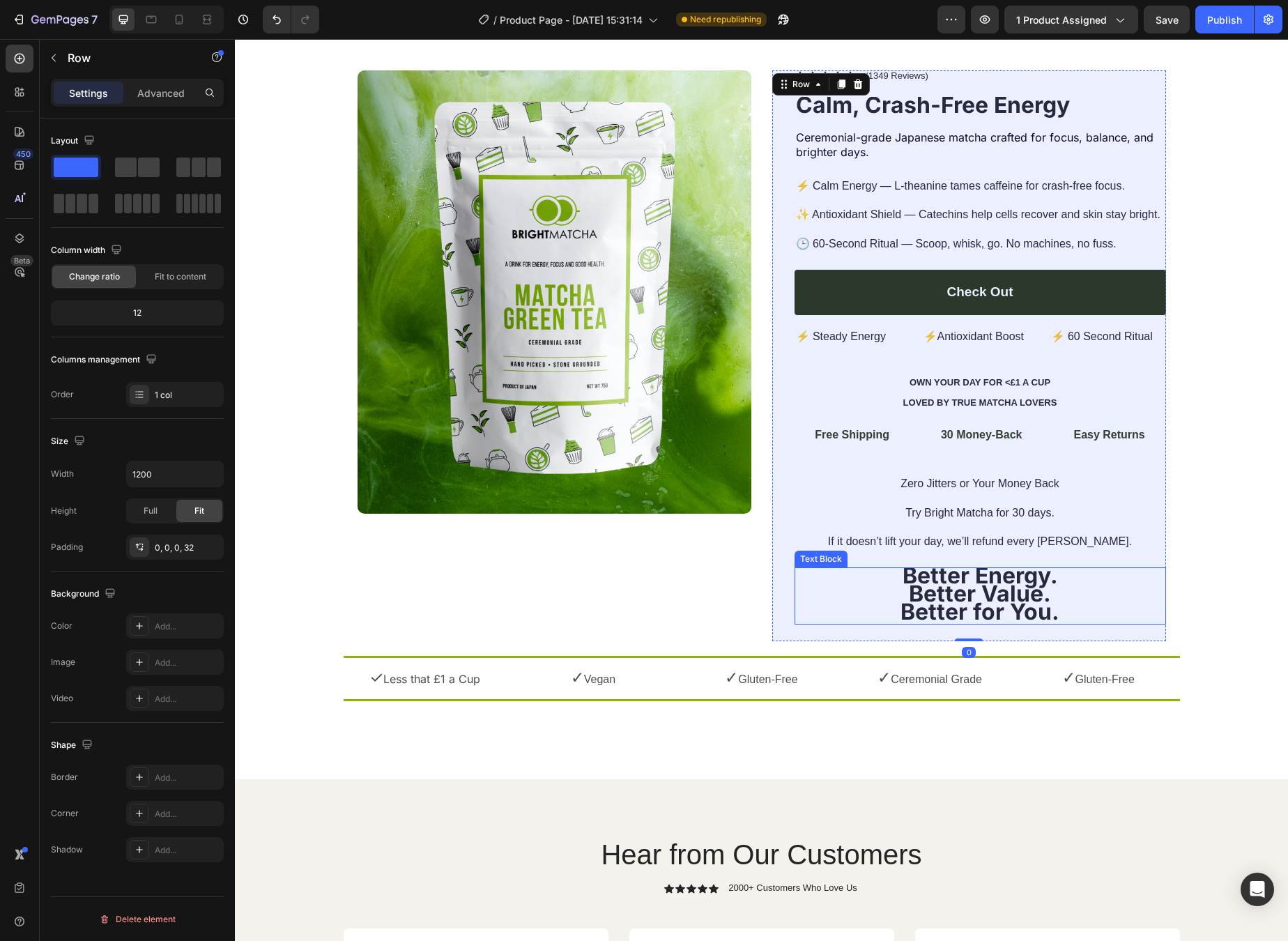
click at [938, 580] on strong "Better Value." at bounding box center [980, 593] width 142 height 27
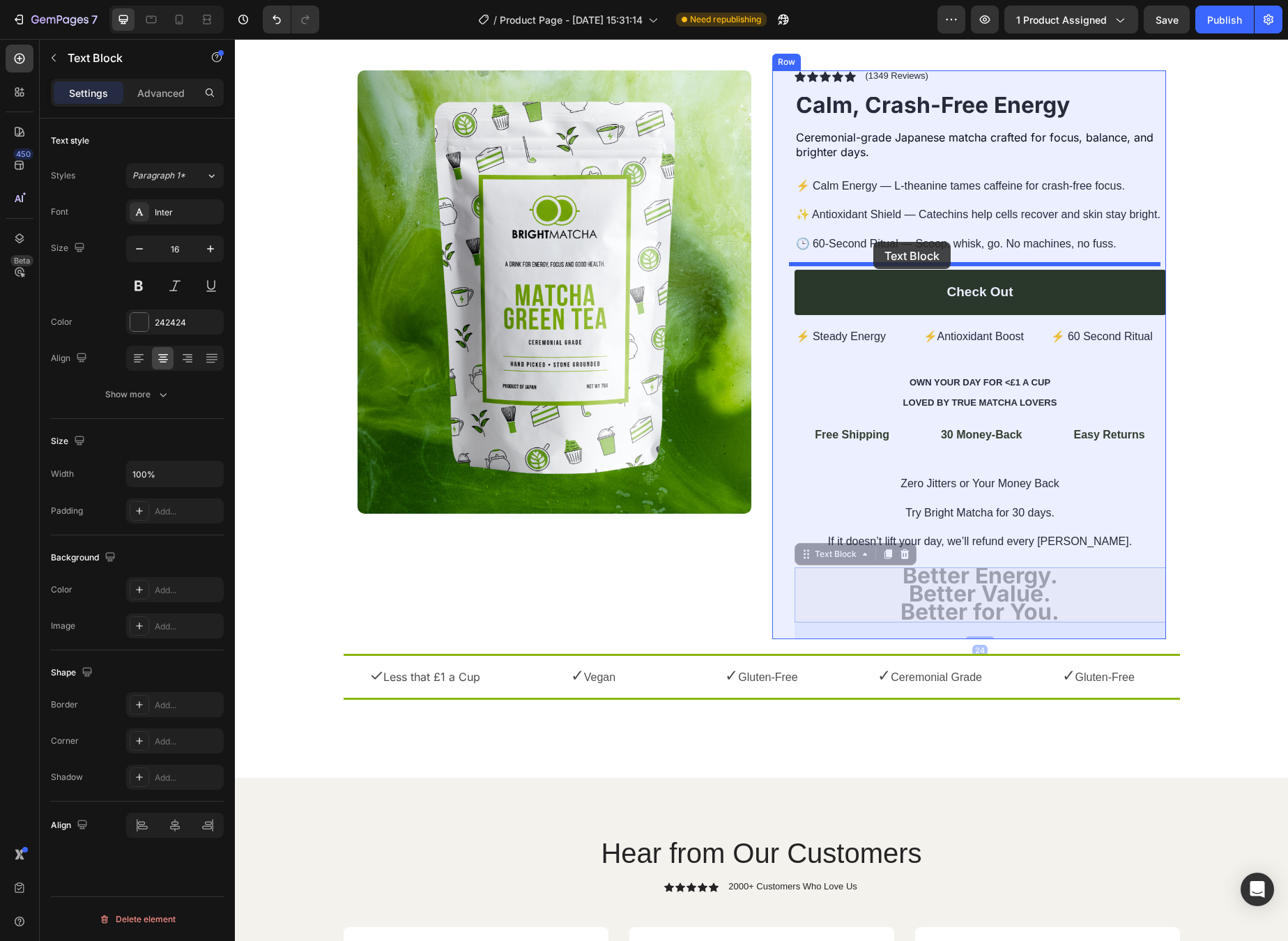
drag, startPoint x: 840, startPoint y: 546, endPoint x: 874, endPoint y: 242, distance: 305.9
click at [874, 242] on div "Header Icon Free Shipping [DATE] Only Text Block Free Shipping [DATE] Only Text…" at bounding box center [762, 853] width 1054 height 1741
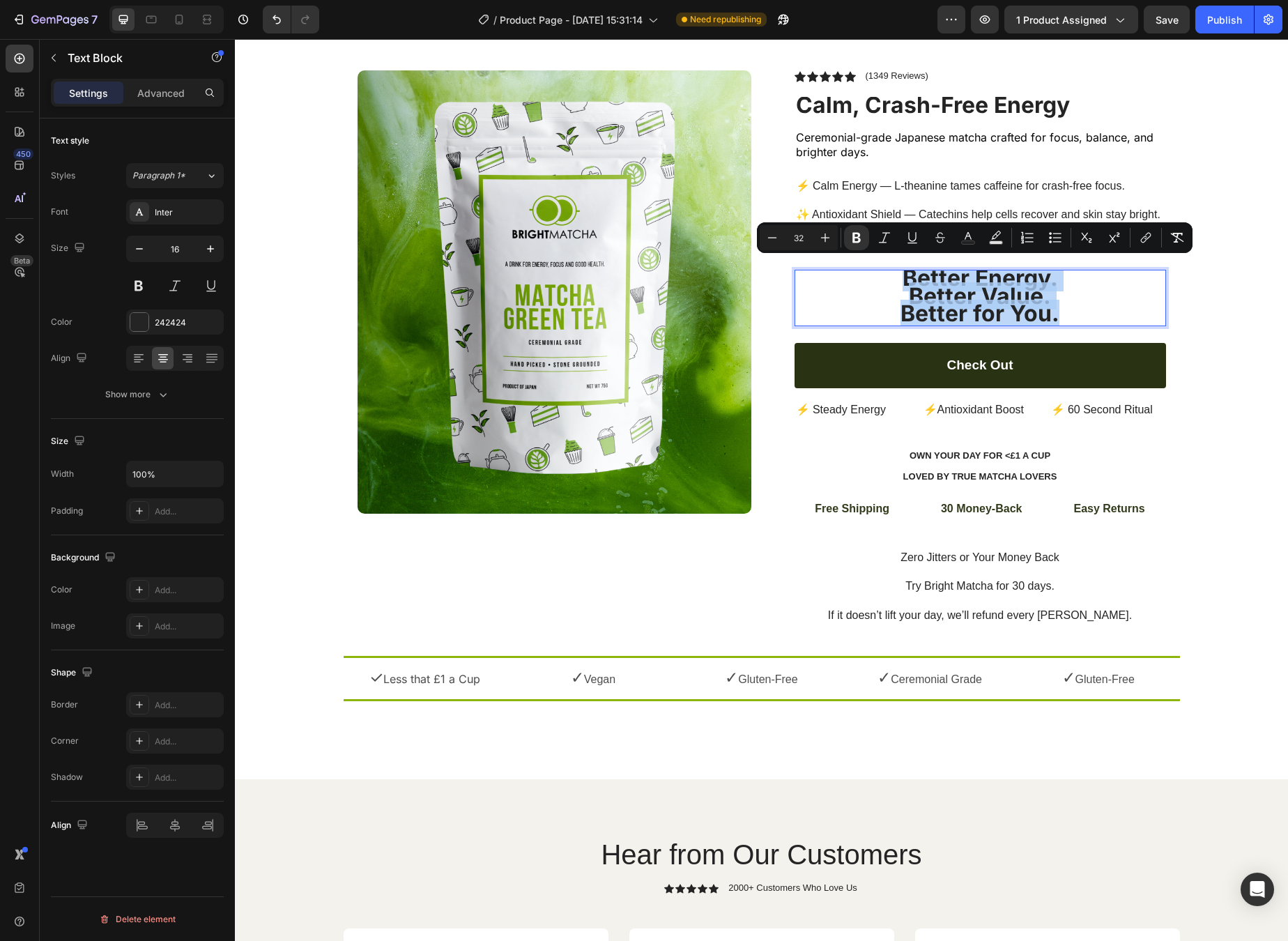
drag, startPoint x: 894, startPoint y: 275, endPoint x: 1093, endPoint y: 310, distance: 202.1
click at [1059, 310] on div "Better Energy. Better Value. Better for You." at bounding box center [980, 298] width 372 height 57
click at [1059, 242] on icon "Editor contextual toolbar" at bounding box center [1177, 237] width 14 height 14
type input "16"
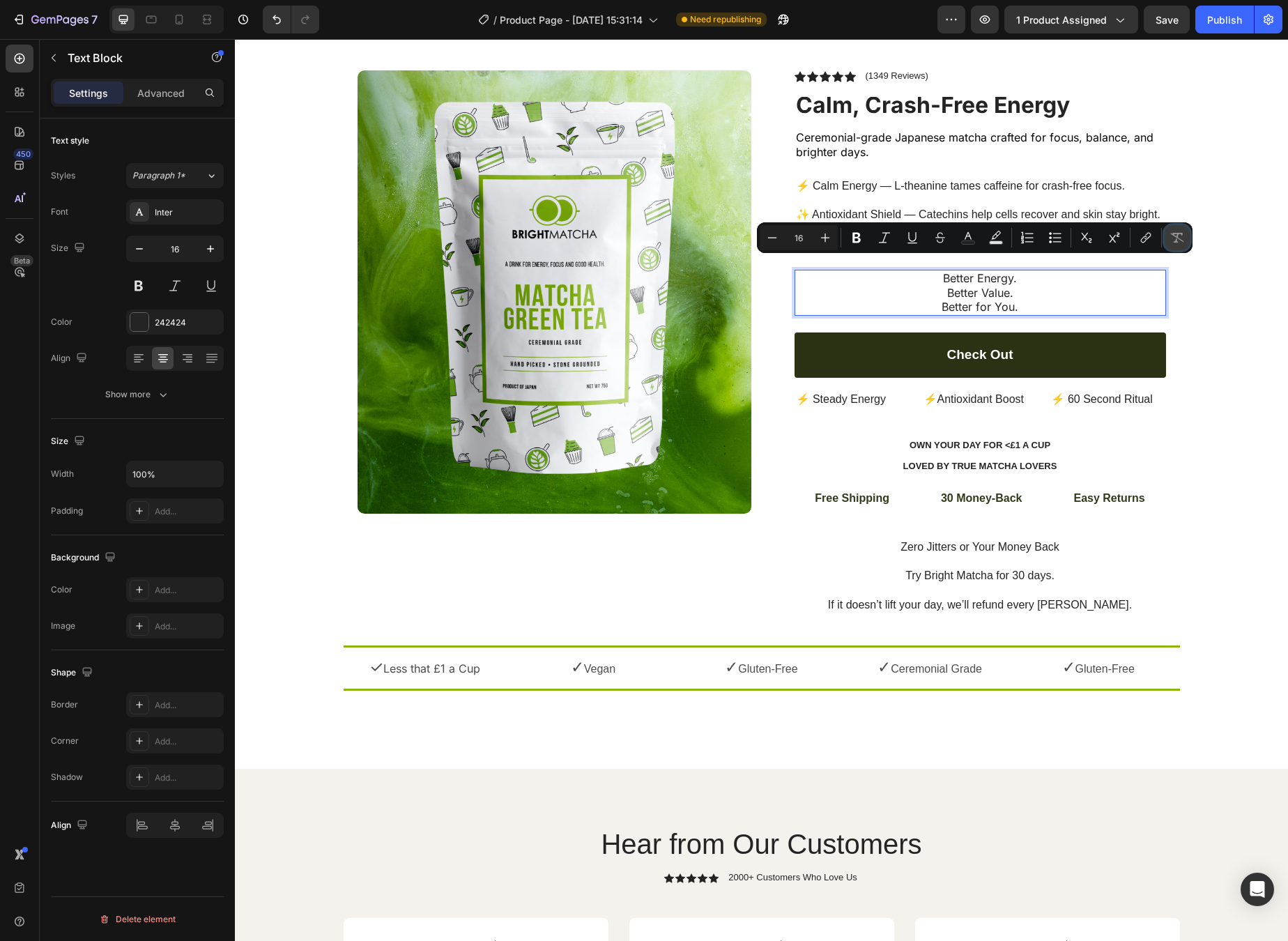
click at [1059, 242] on icon "Editor contextual toolbar" at bounding box center [1177, 237] width 14 height 14
click at [1059, 239] on icon "Editor contextual toolbar" at bounding box center [1178, 237] width 13 height 9
click at [1059, 237] on icon "Editor contextual toolbar" at bounding box center [1177, 237] width 14 height 14
type input "32"
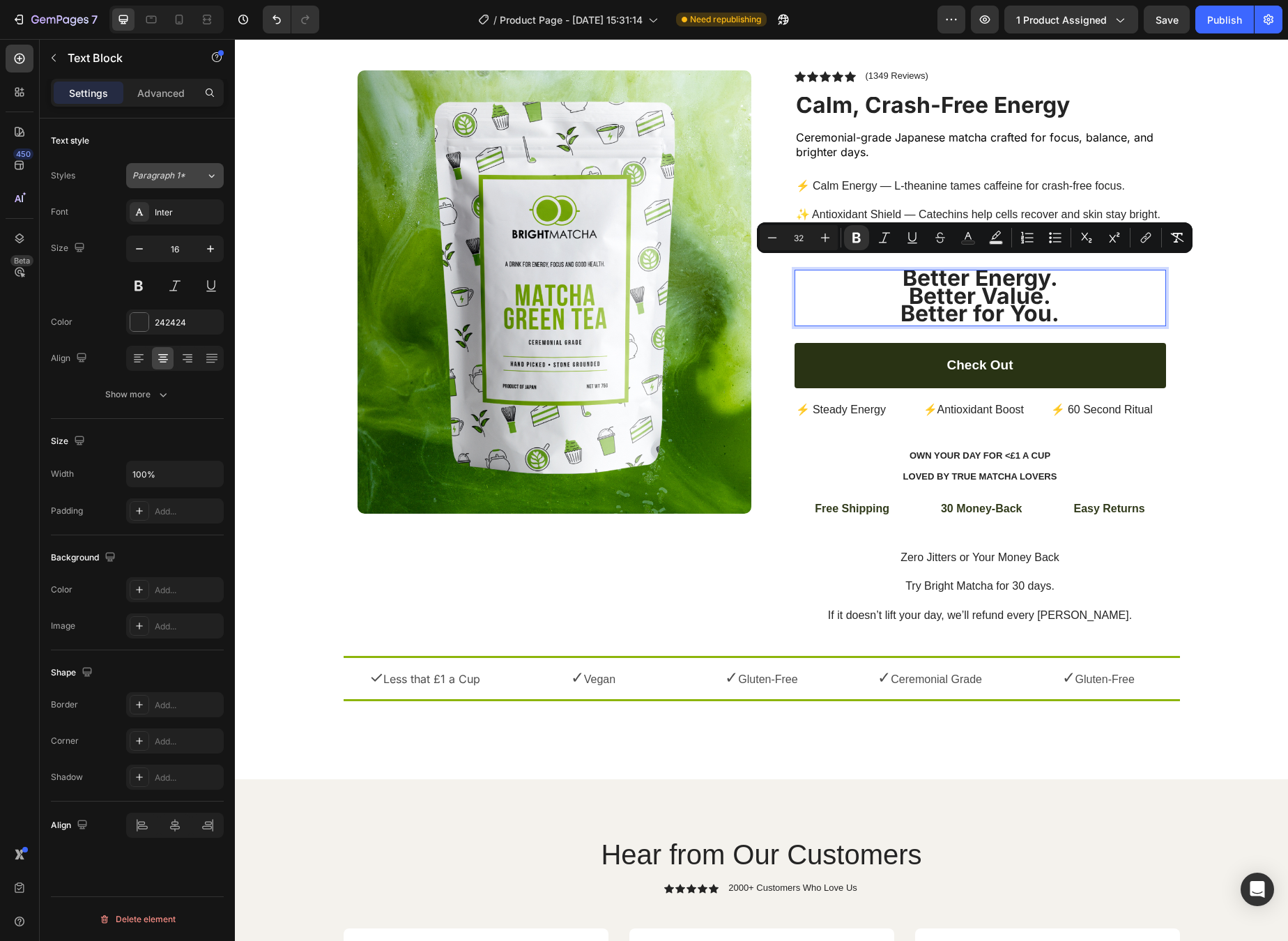
click at [197, 177] on div "Paragraph 1*" at bounding box center [169, 175] width 73 height 12
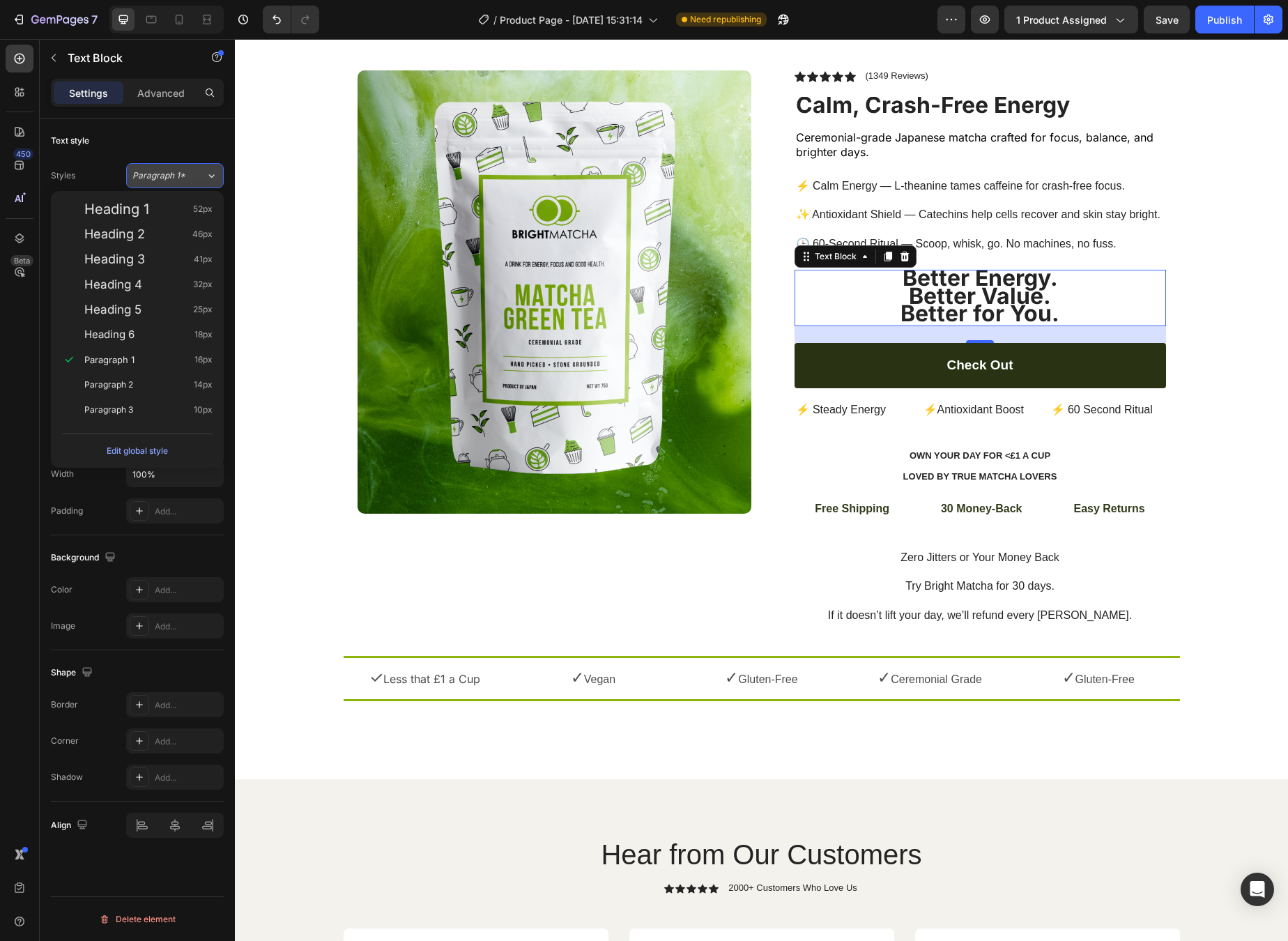
click at [197, 177] on div "Paragraph 1*" at bounding box center [169, 175] width 73 height 12
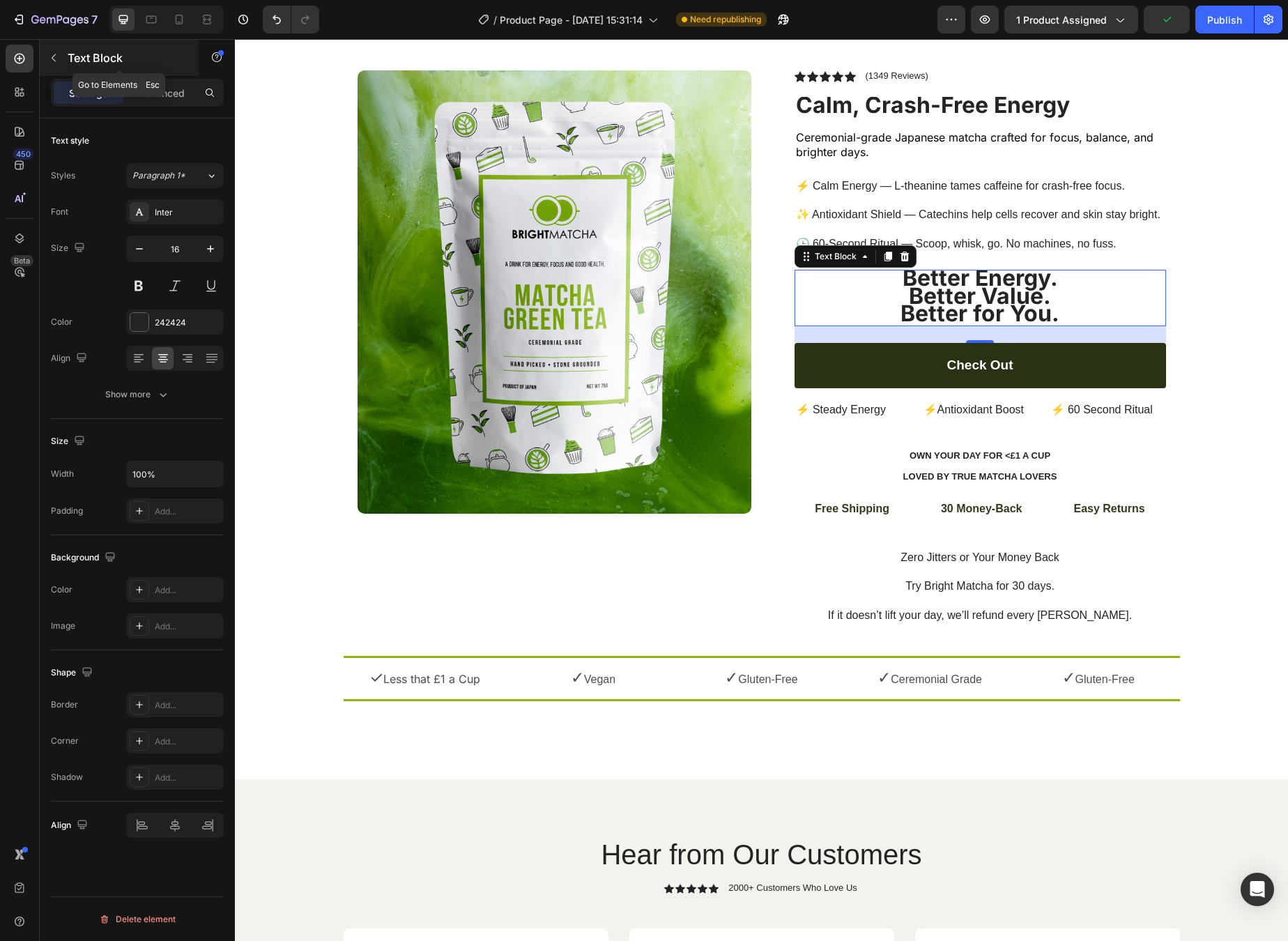
click at [170, 71] on div "Text Block" at bounding box center [119, 58] width 159 height 36
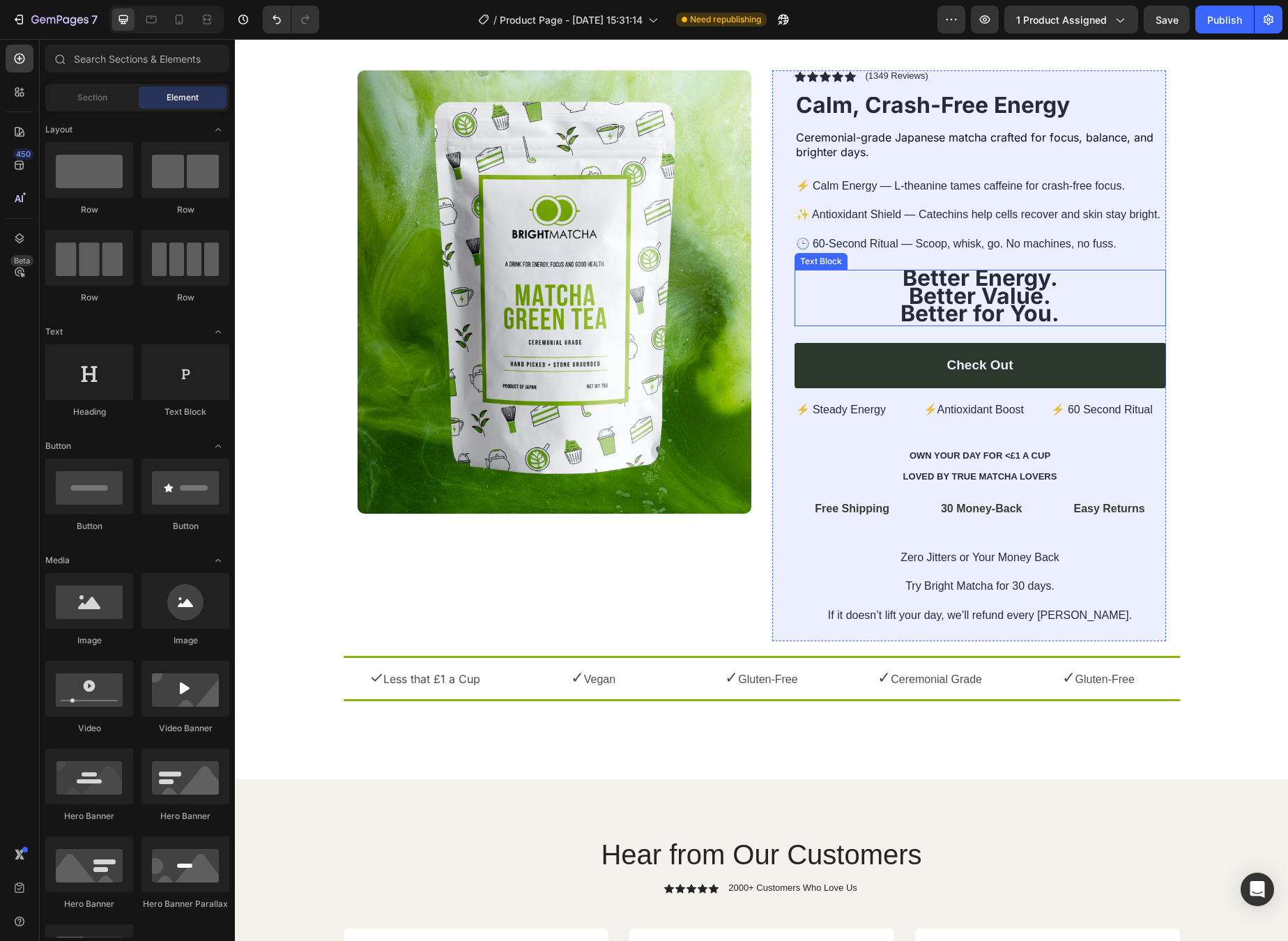
click at [948, 283] on strong "Better Value." at bounding box center [980, 295] width 142 height 27
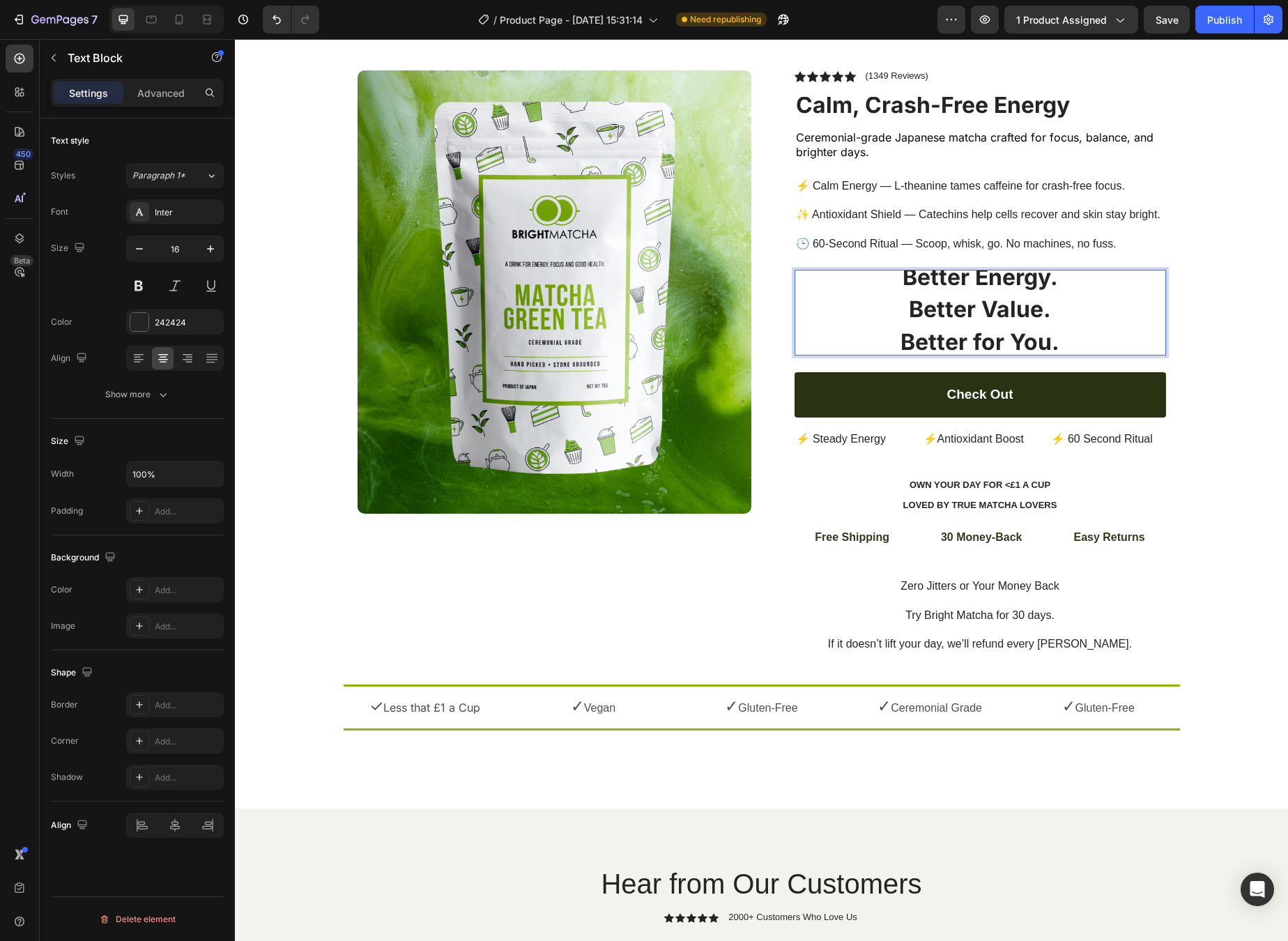
scroll to position [0, 0]
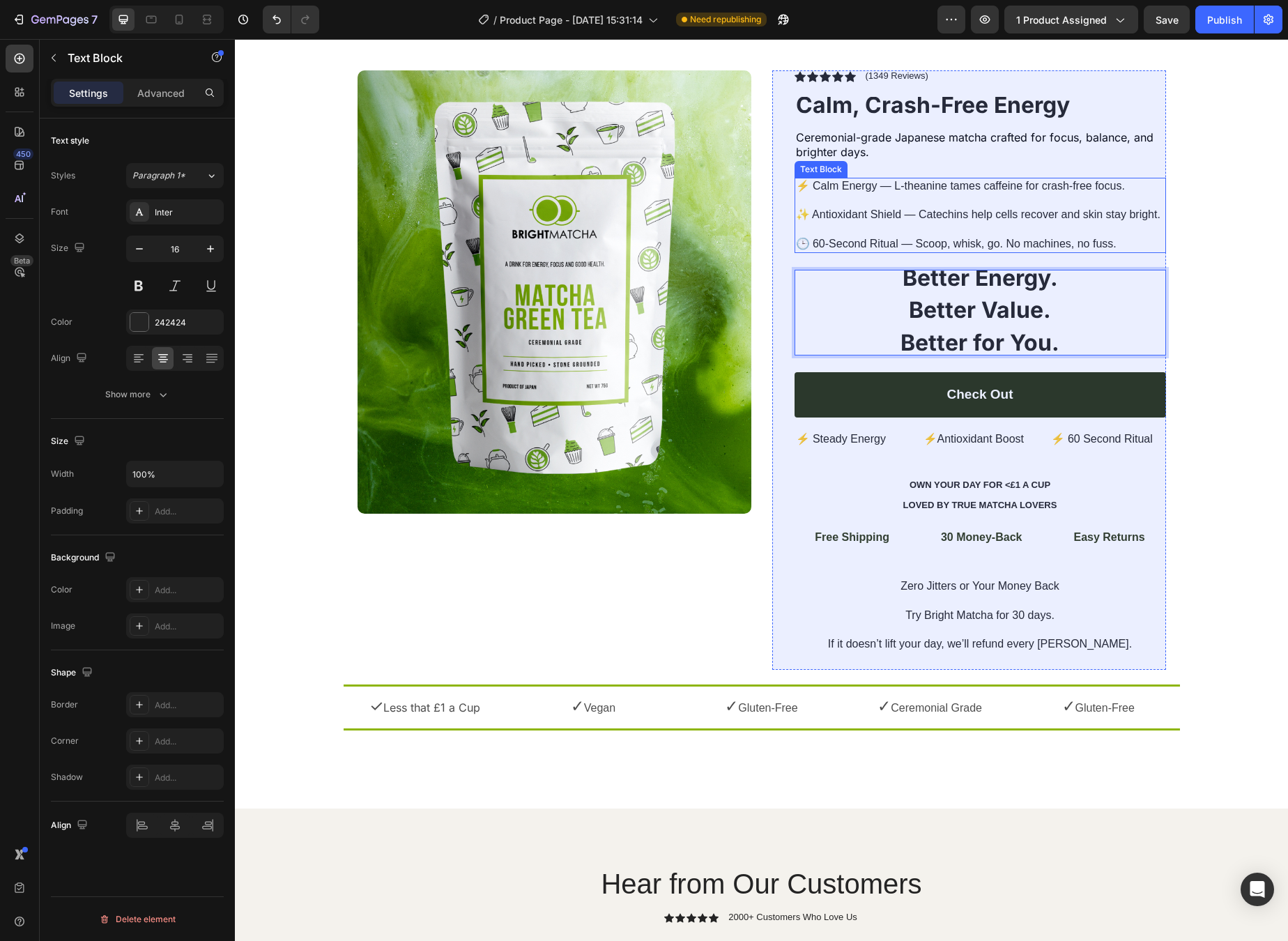
click at [1046, 236] on p "⚡ Calm Energy — L-theanine tames caffeine for crash-free focus. ✨ Antioxidant S…" at bounding box center [980, 215] width 369 height 73
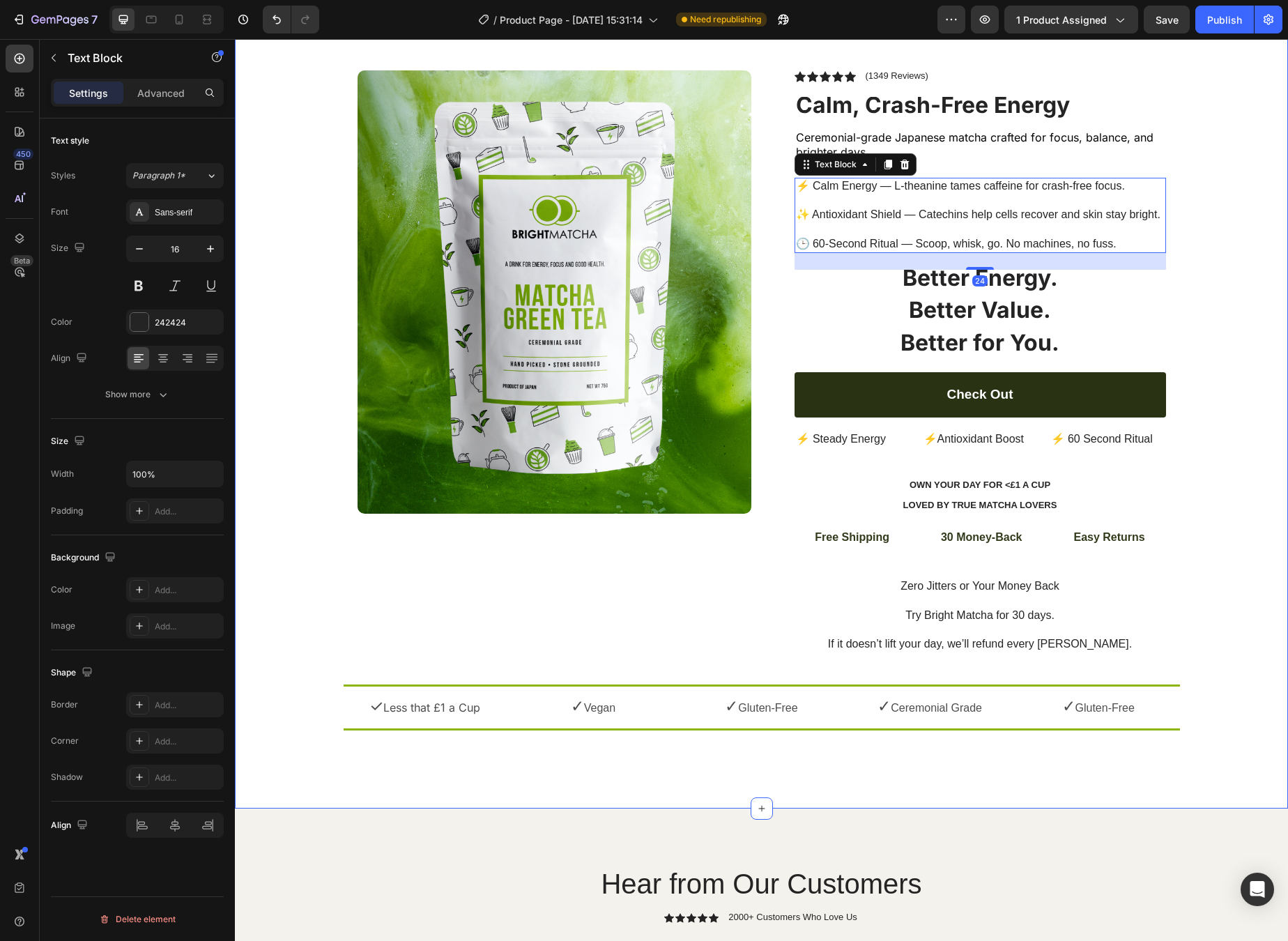
click at [1059, 276] on div "Icon Free Shipping [DATE] Only Text Block Free Shipping [DATE] Only Text Block …" at bounding box center [762, 374] width 1054 height 728
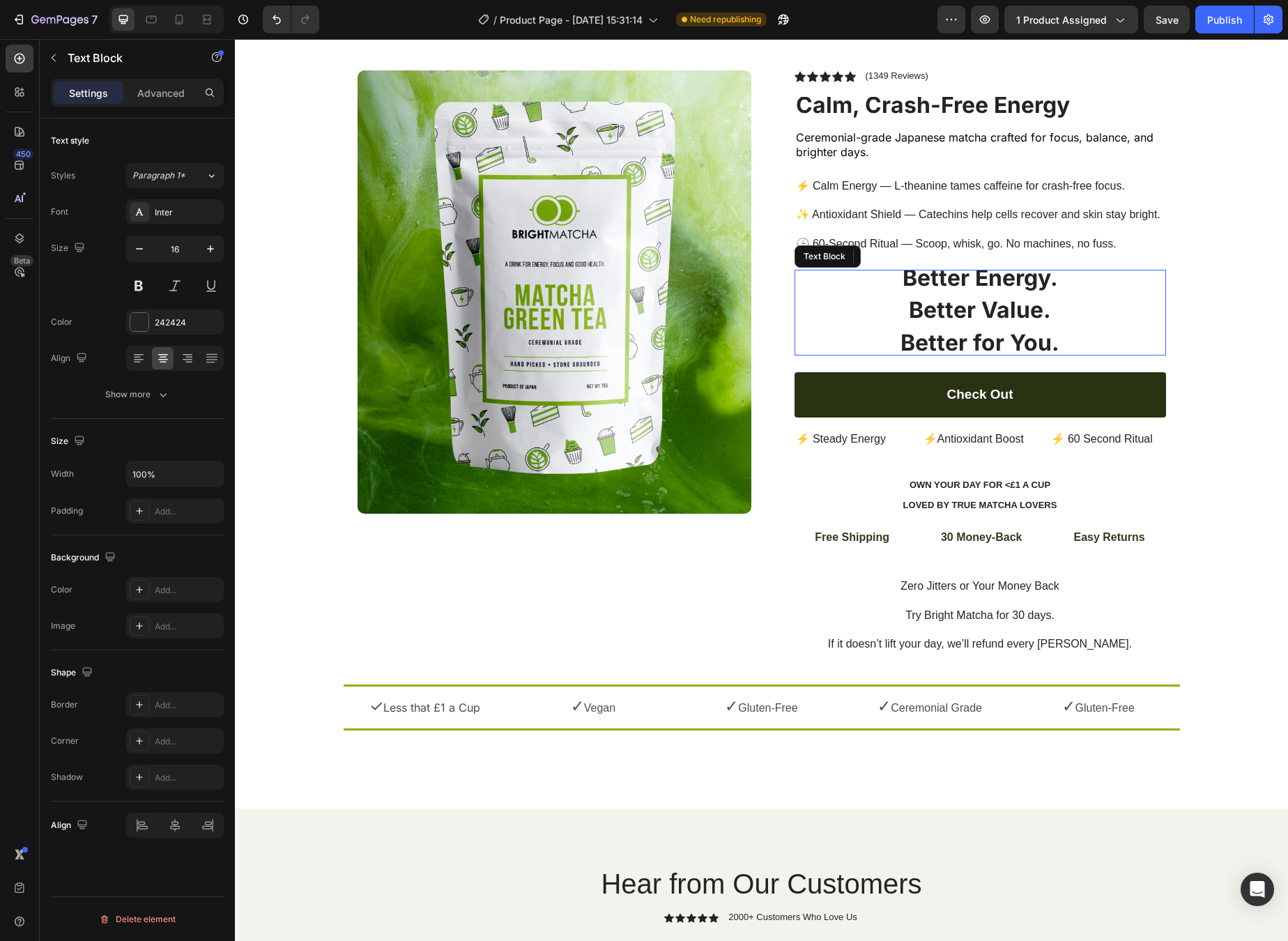
click at [957, 289] on p "Rich Text Editor. Editing area: main" at bounding box center [980, 297] width 369 height 15
click at [140, 366] on div at bounding box center [139, 358] width 22 height 22
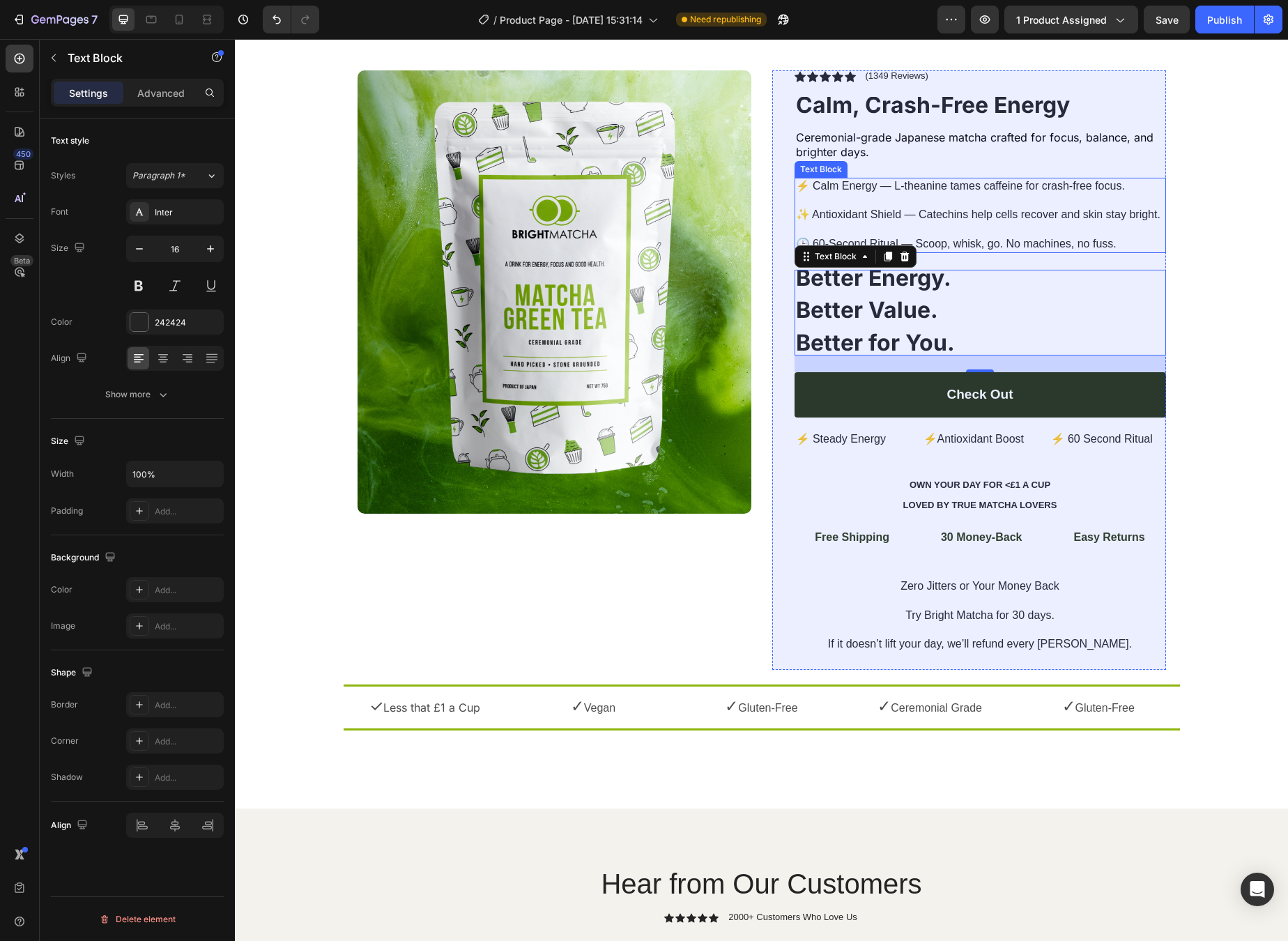
click at [1059, 221] on p "⚡ Calm Energy — L-theanine tames caffeine for crash-free focus. ✨ Antioxidant S…" at bounding box center [980, 215] width 369 height 73
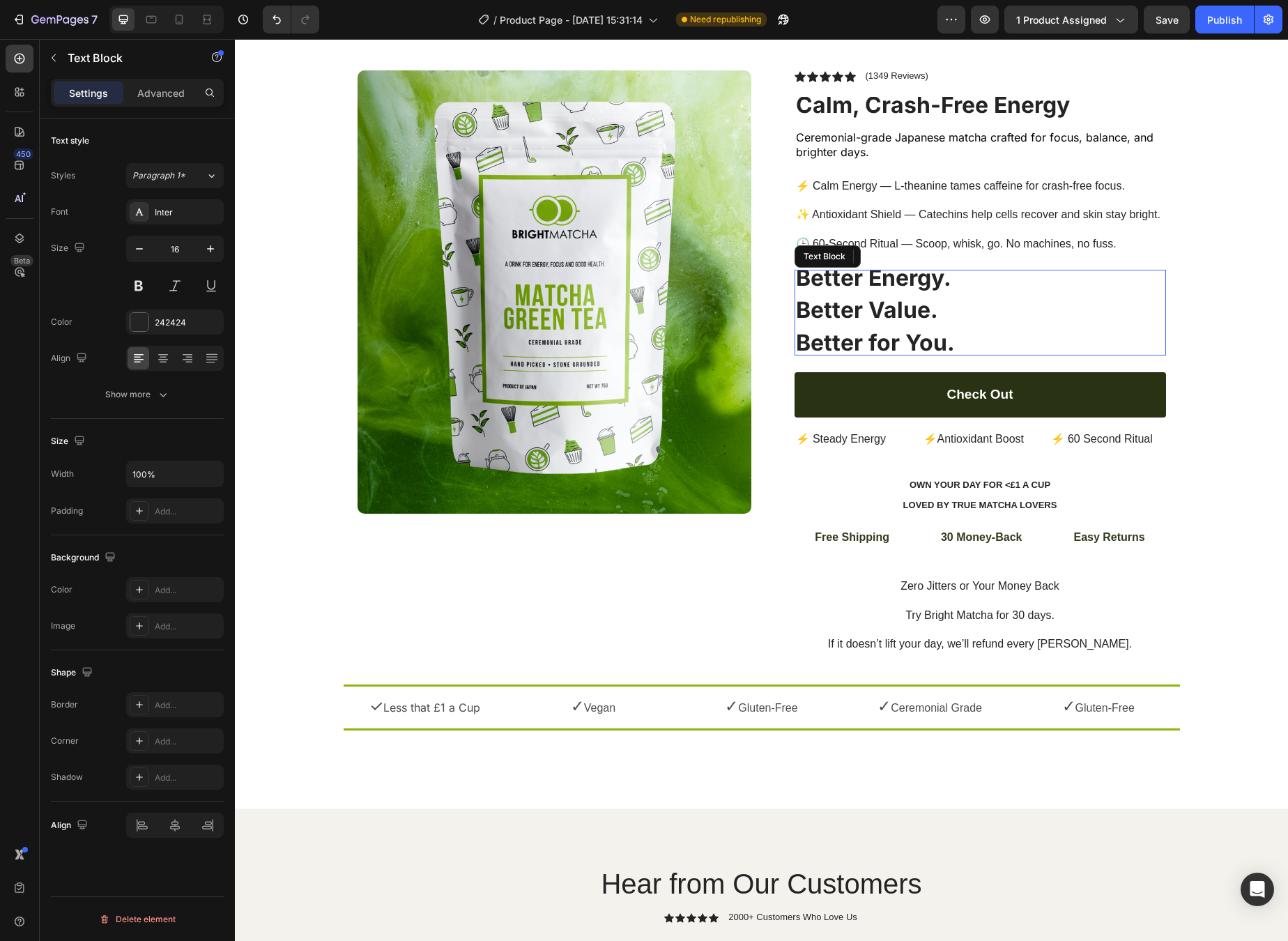
click at [1059, 307] on p "Better Value." at bounding box center [980, 312] width 369 height 18
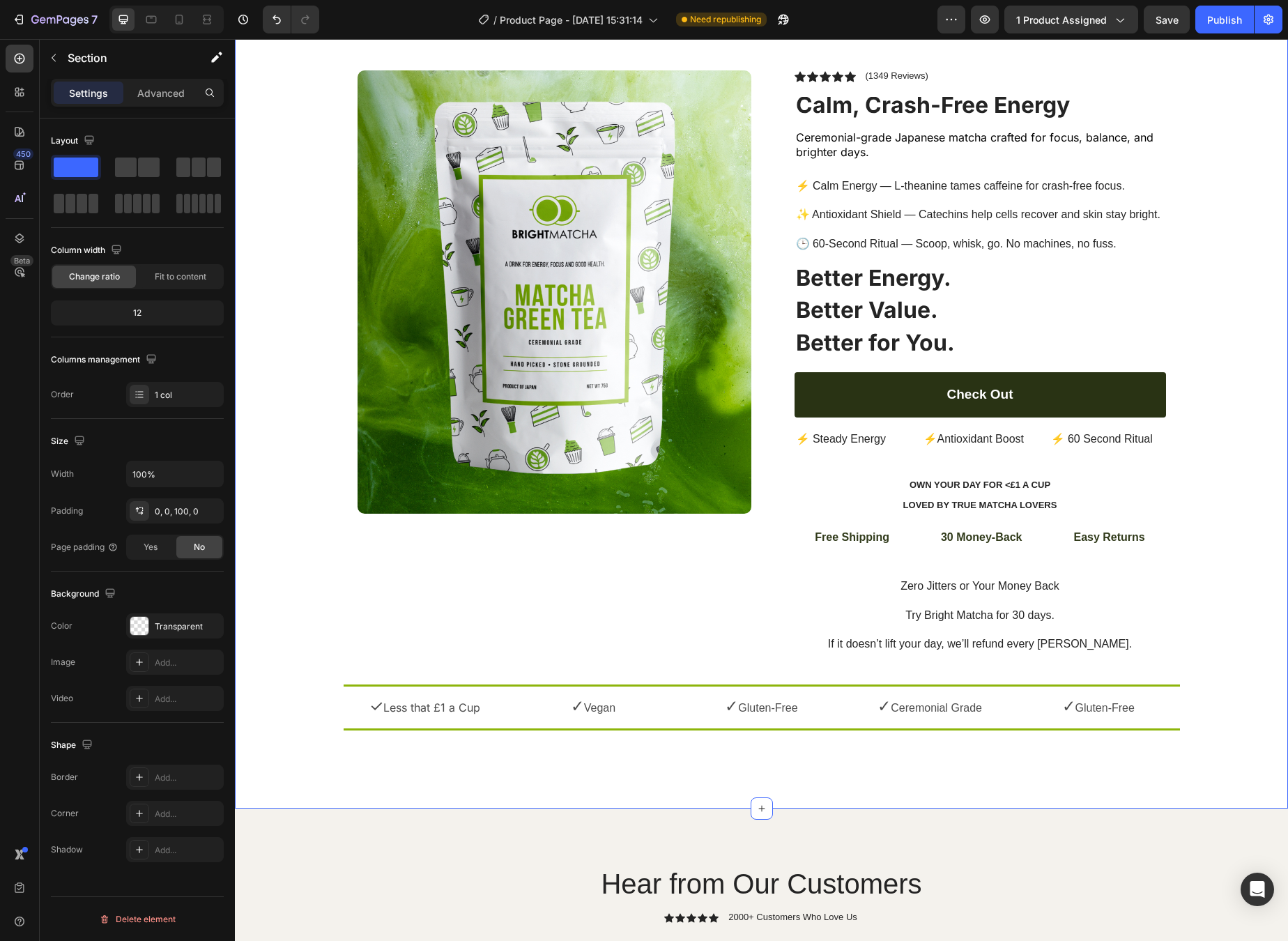
click at [1059, 339] on div "Icon Free Shipping [DATE] Only Text Block Free Shipping [DATE] Only Text Block …" at bounding box center [762, 374] width 1054 height 728
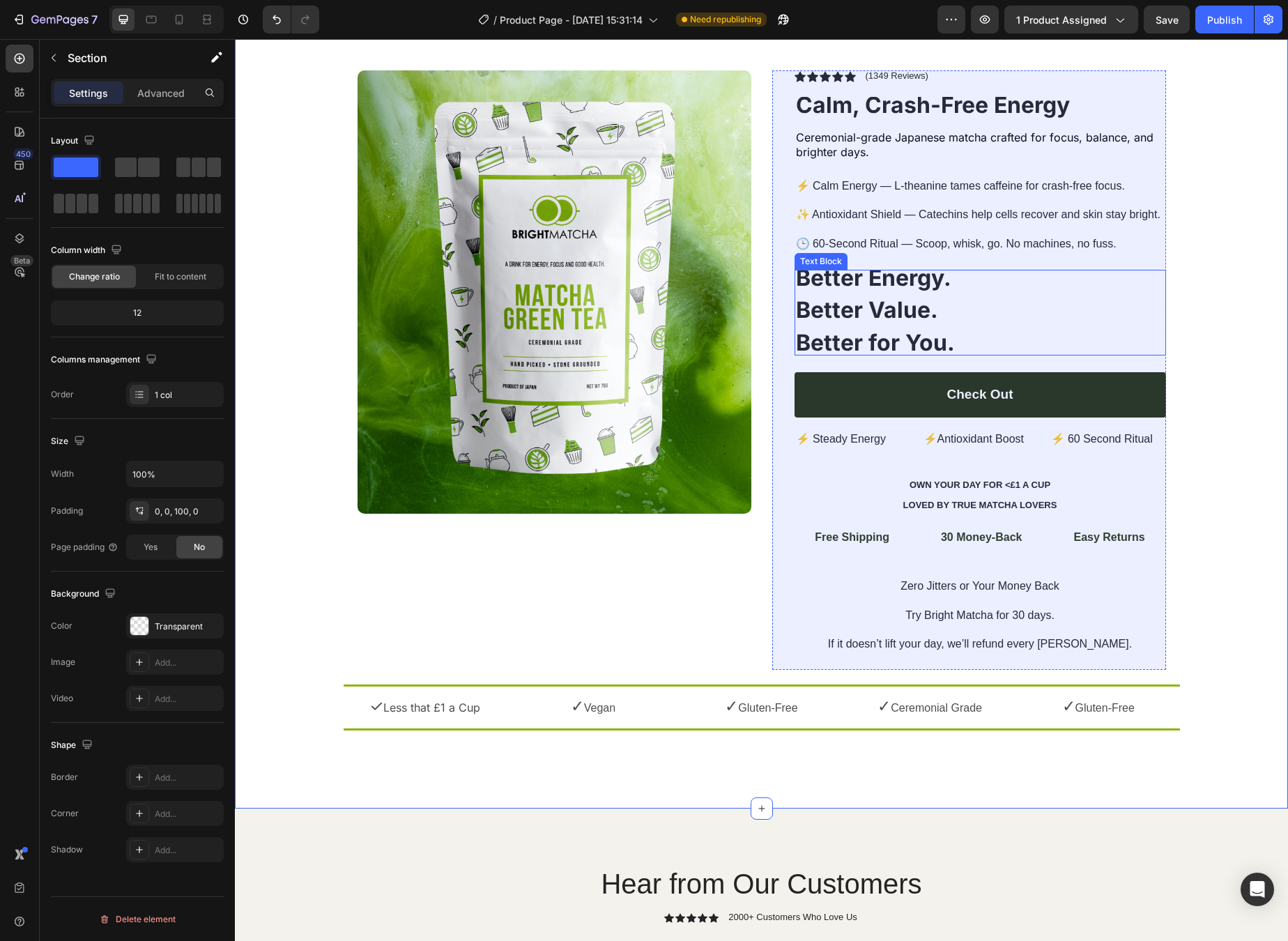
click at [1015, 305] on p "Better Value." at bounding box center [980, 312] width 369 height 18
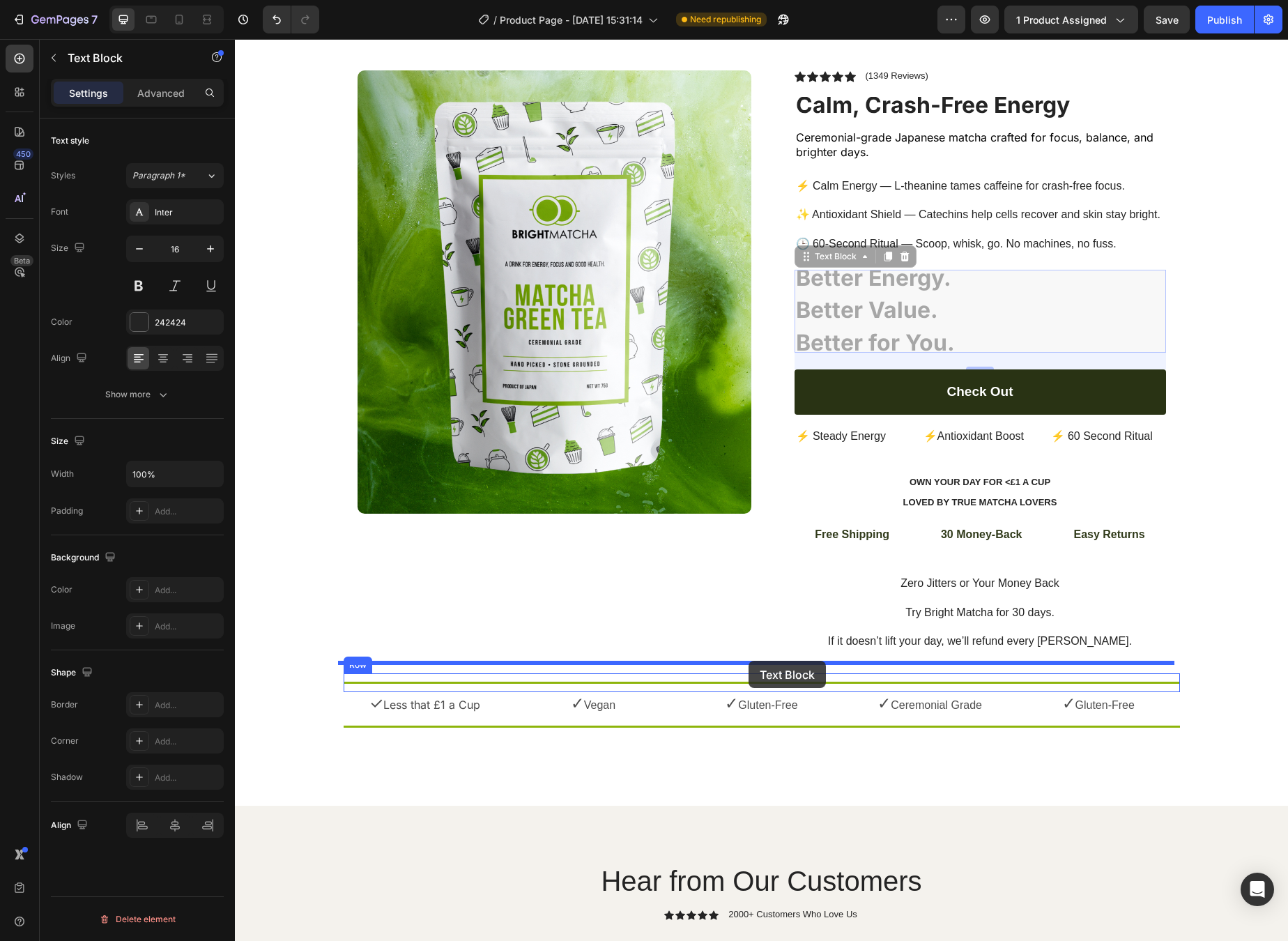
drag, startPoint x: 829, startPoint y: 252, endPoint x: 749, endPoint y: 661, distance: 416.8
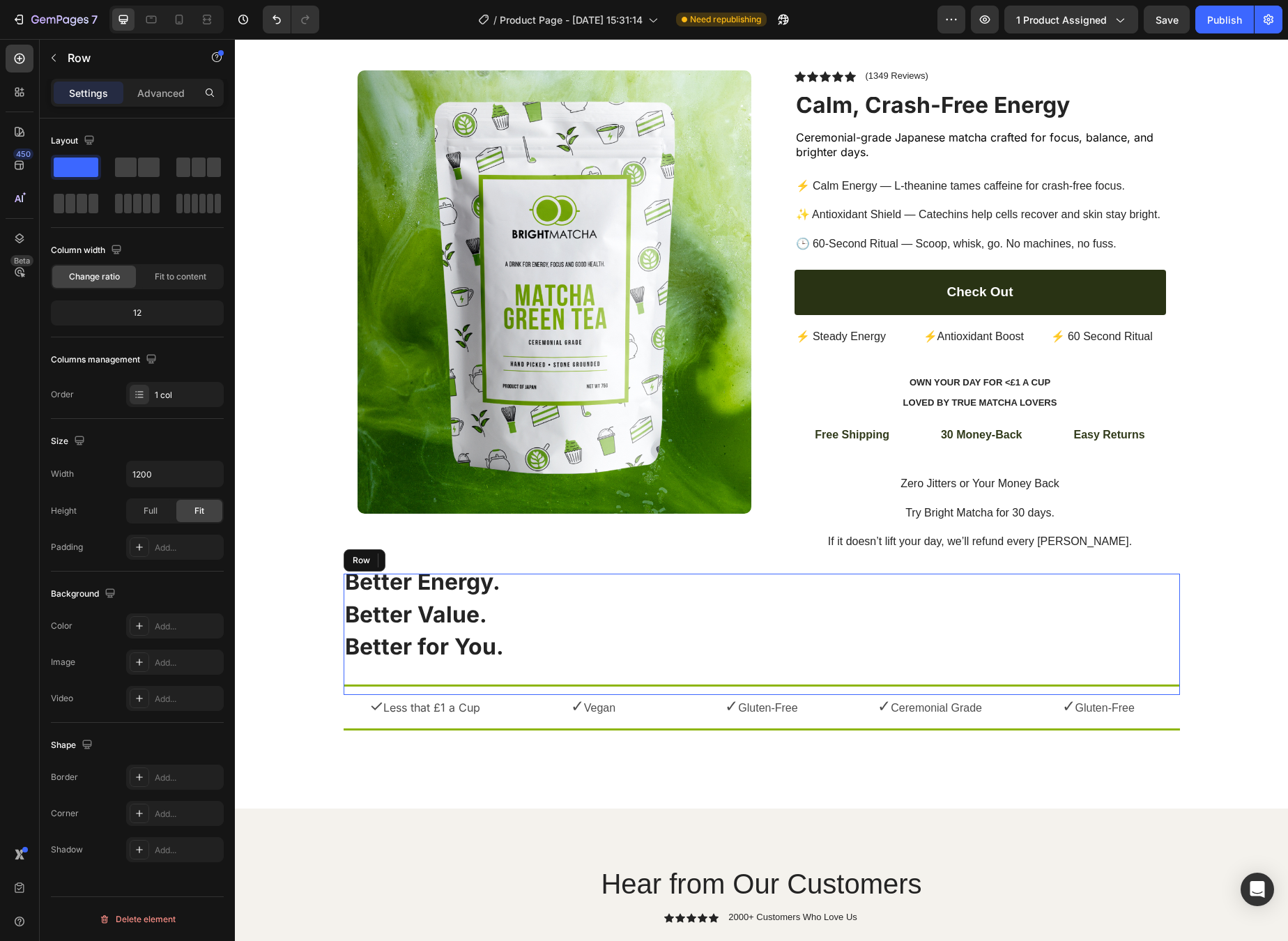
click at [748, 649] on div "Better Energy. Better Value. Better for You. Text Block 0 Title Line" at bounding box center [762, 634] width 837 height 121
click at [716, 609] on p "Better Value." at bounding box center [762, 617] width 834 height 18
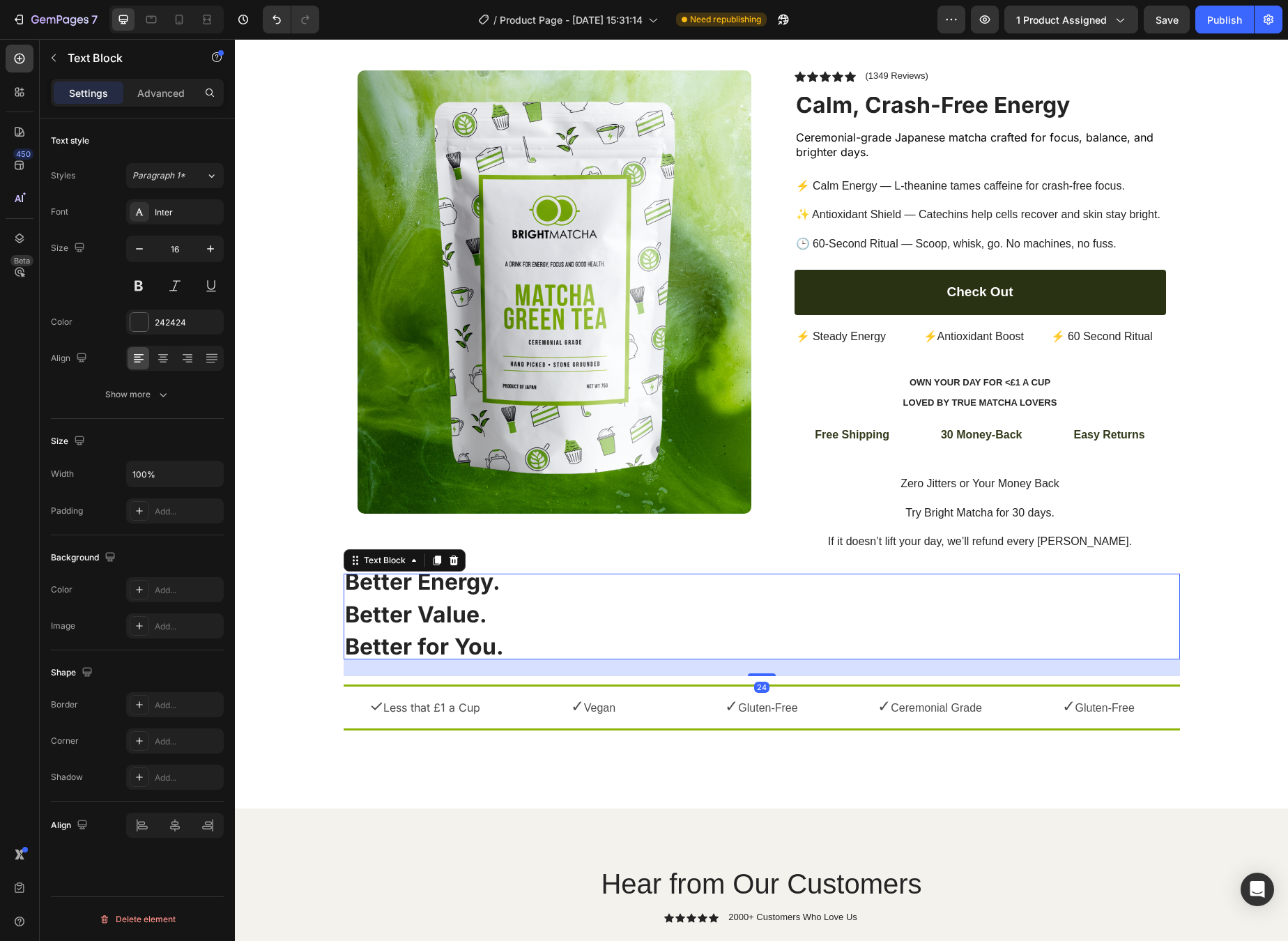
click at [700, 593] on p at bounding box center [762, 601] width 834 height 15
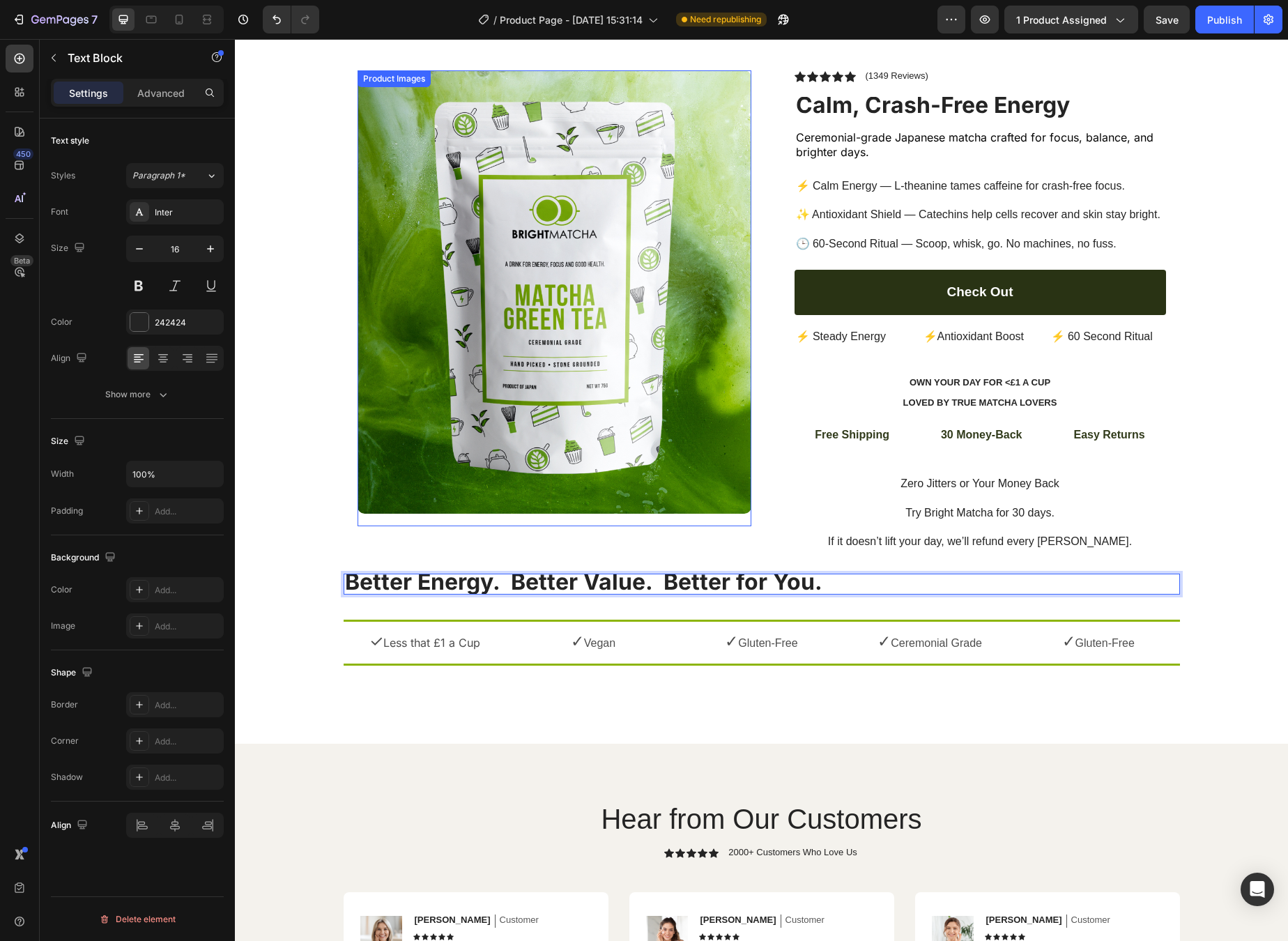
click at [718, 505] on img at bounding box center [554, 292] width 394 height 443
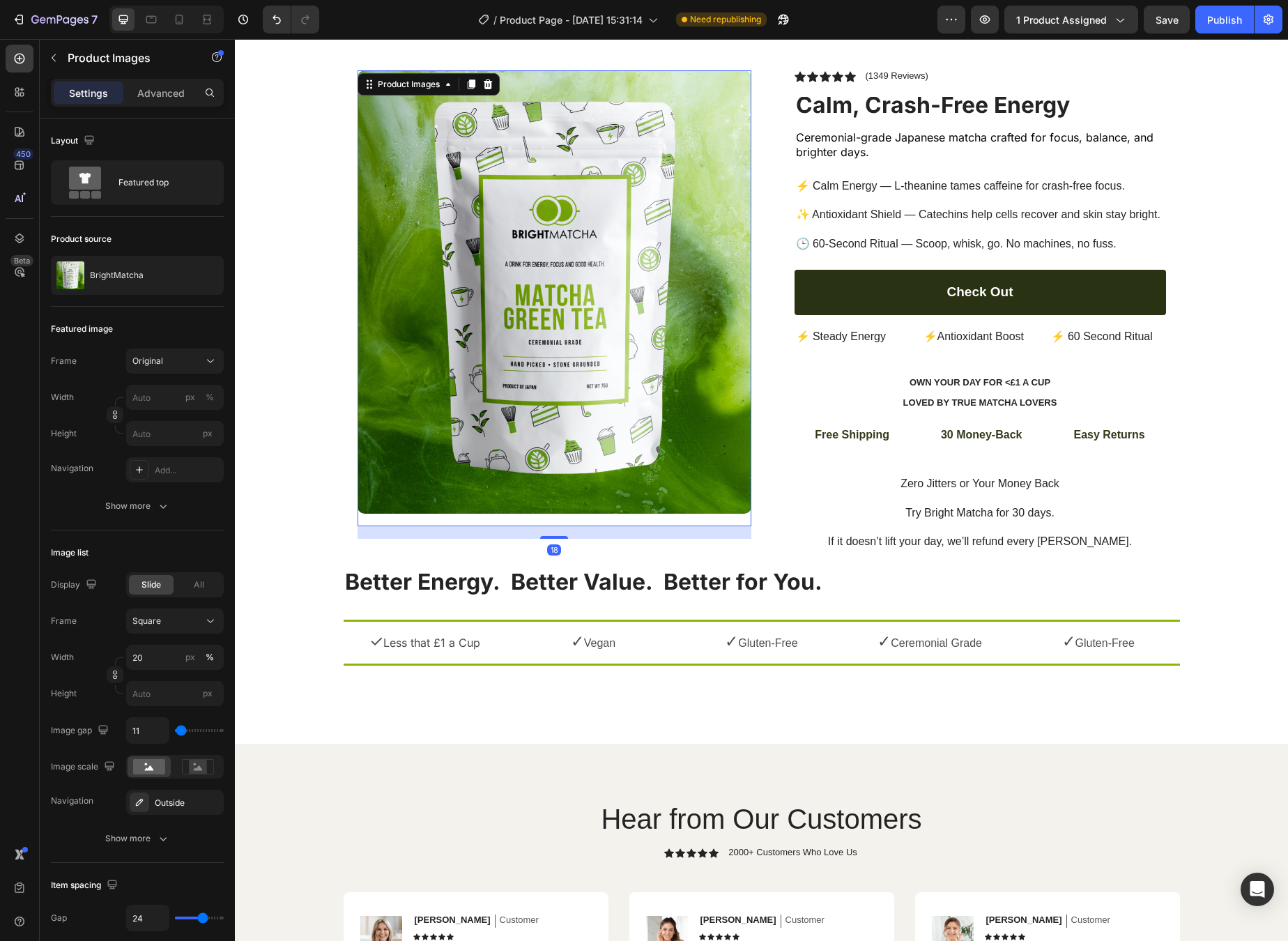
click at [760, 532] on div "Product Images 18 Row Icon Icon Icon Icon Icon Icon List (1349 Reviews) Text Bl…" at bounding box center [762, 302] width 837 height 530
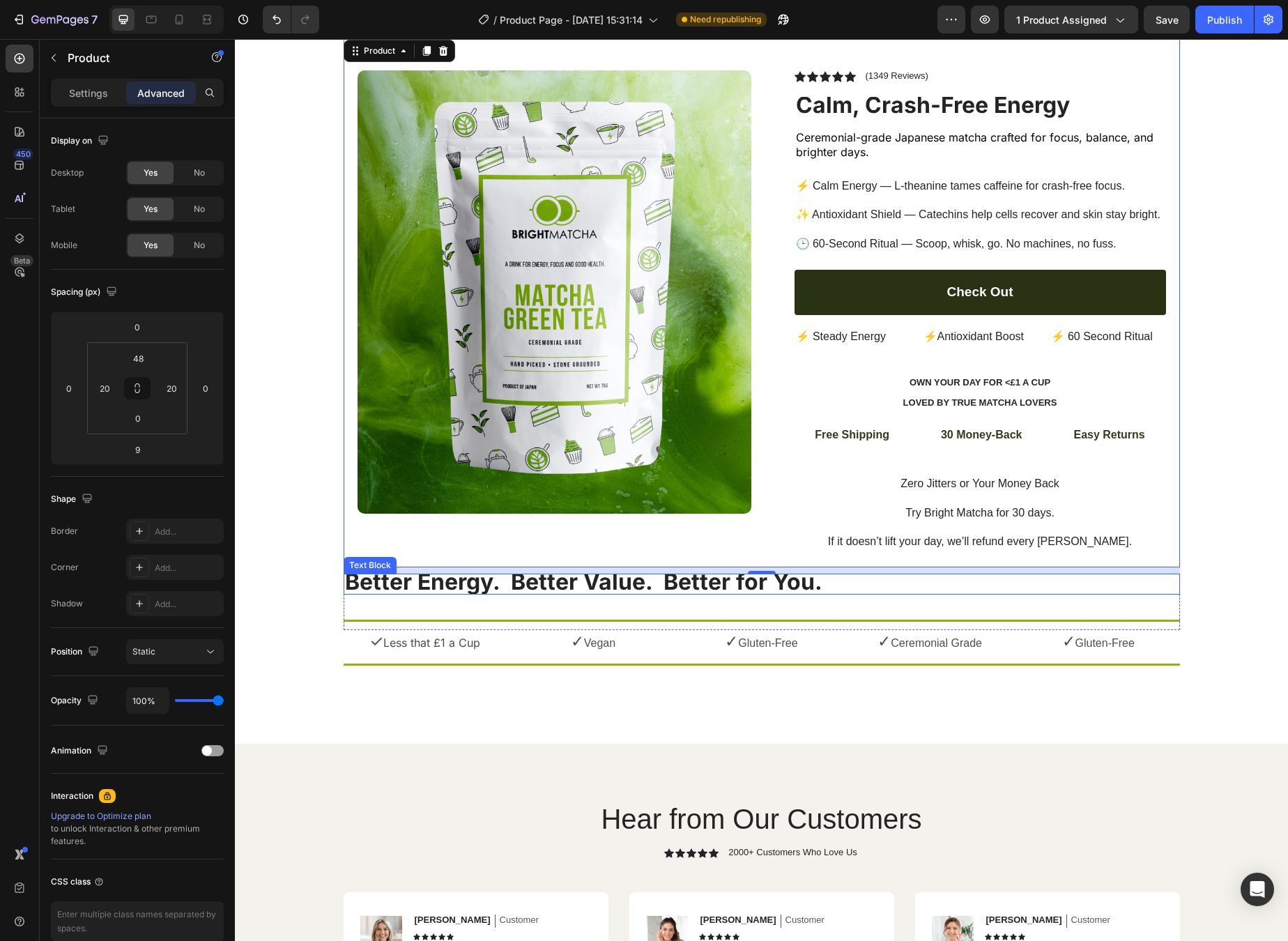
click at [771, 578] on strong "Better Energy. Better Value. Better for You." at bounding box center [584, 581] width 477 height 27
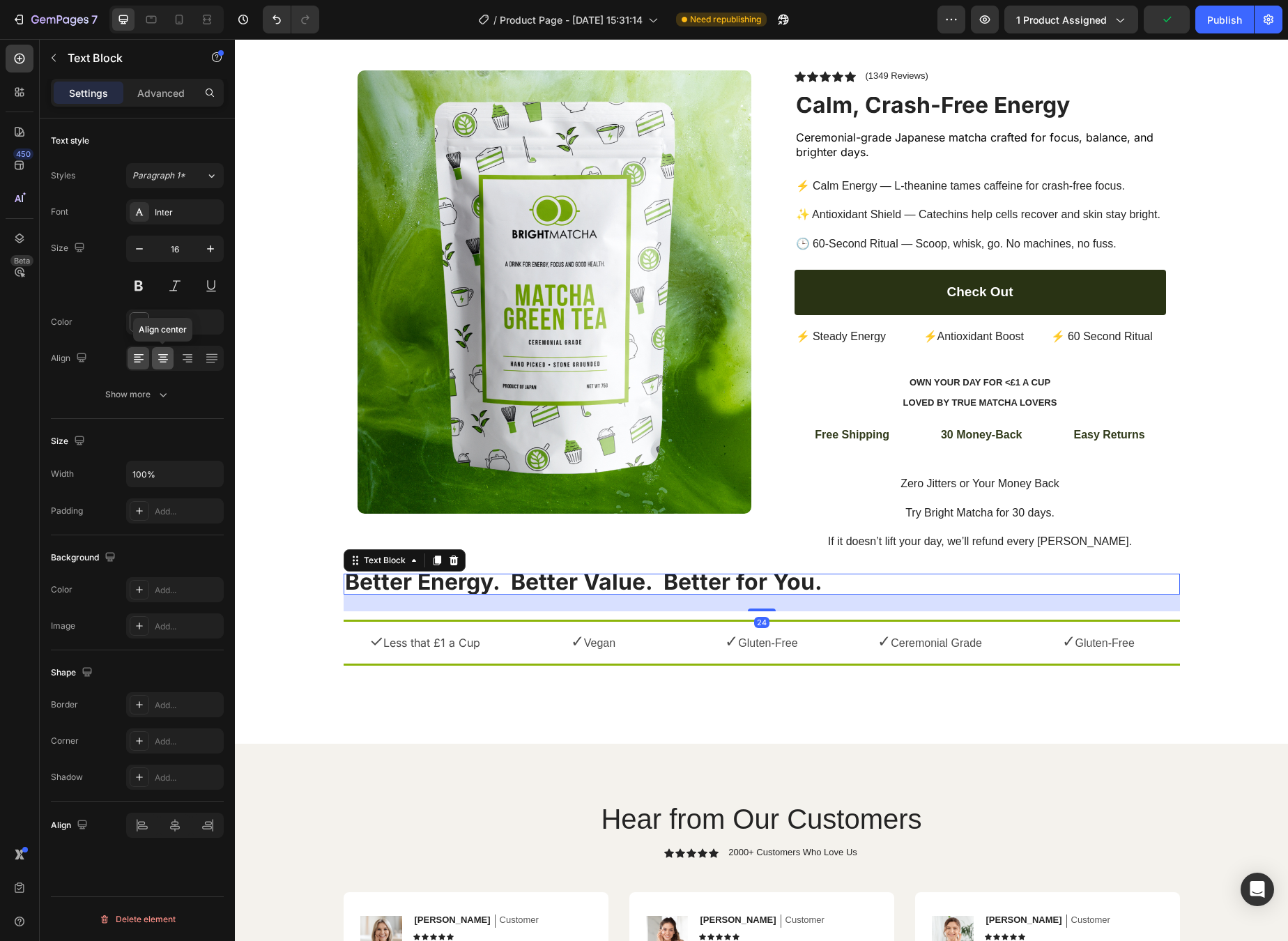
click at [163, 363] on icon at bounding box center [163, 358] width 14 height 14
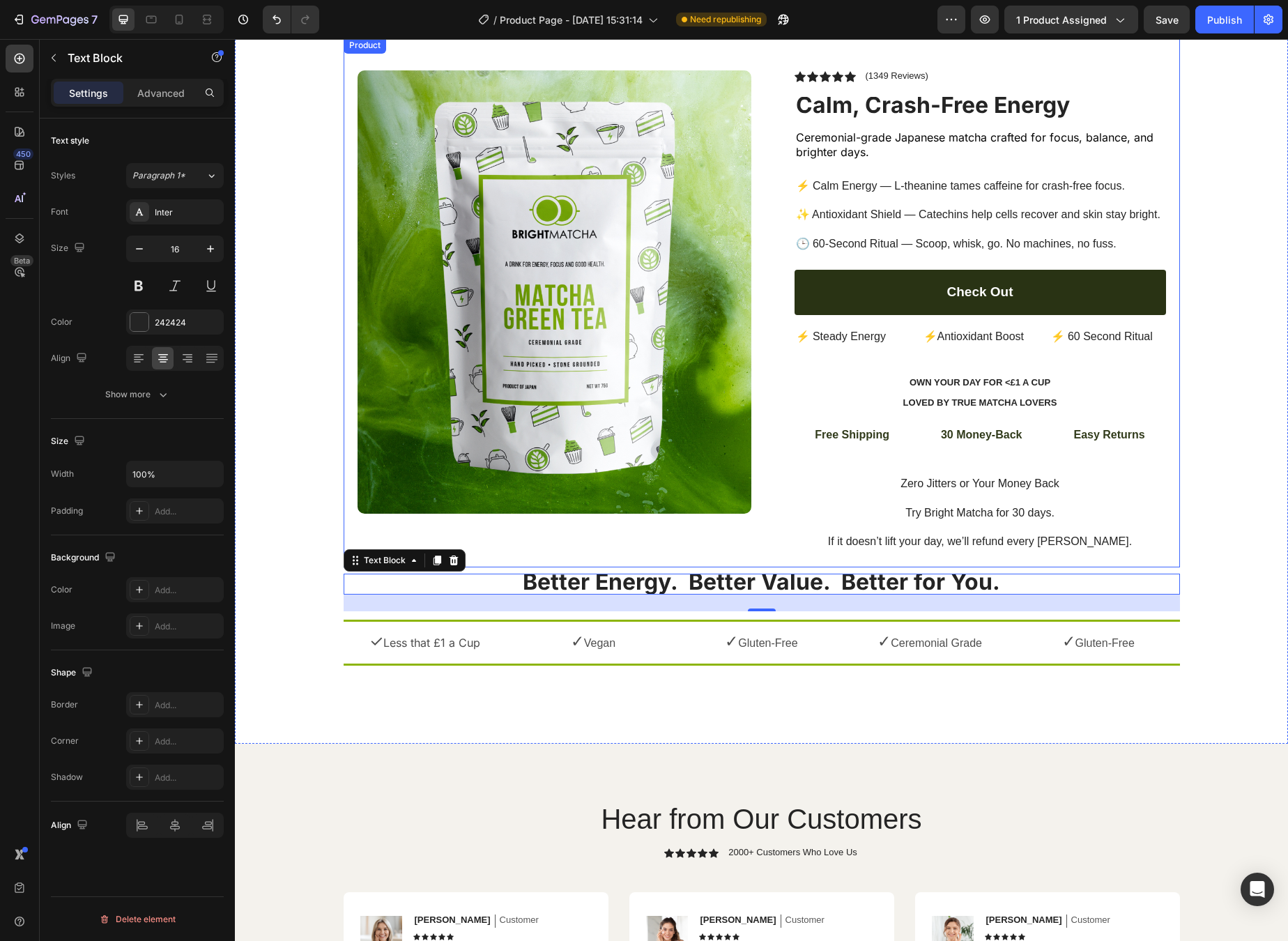
click at [721, 540] on div "Product Images Row" at bounding box center [554, 319] width 394 height 497
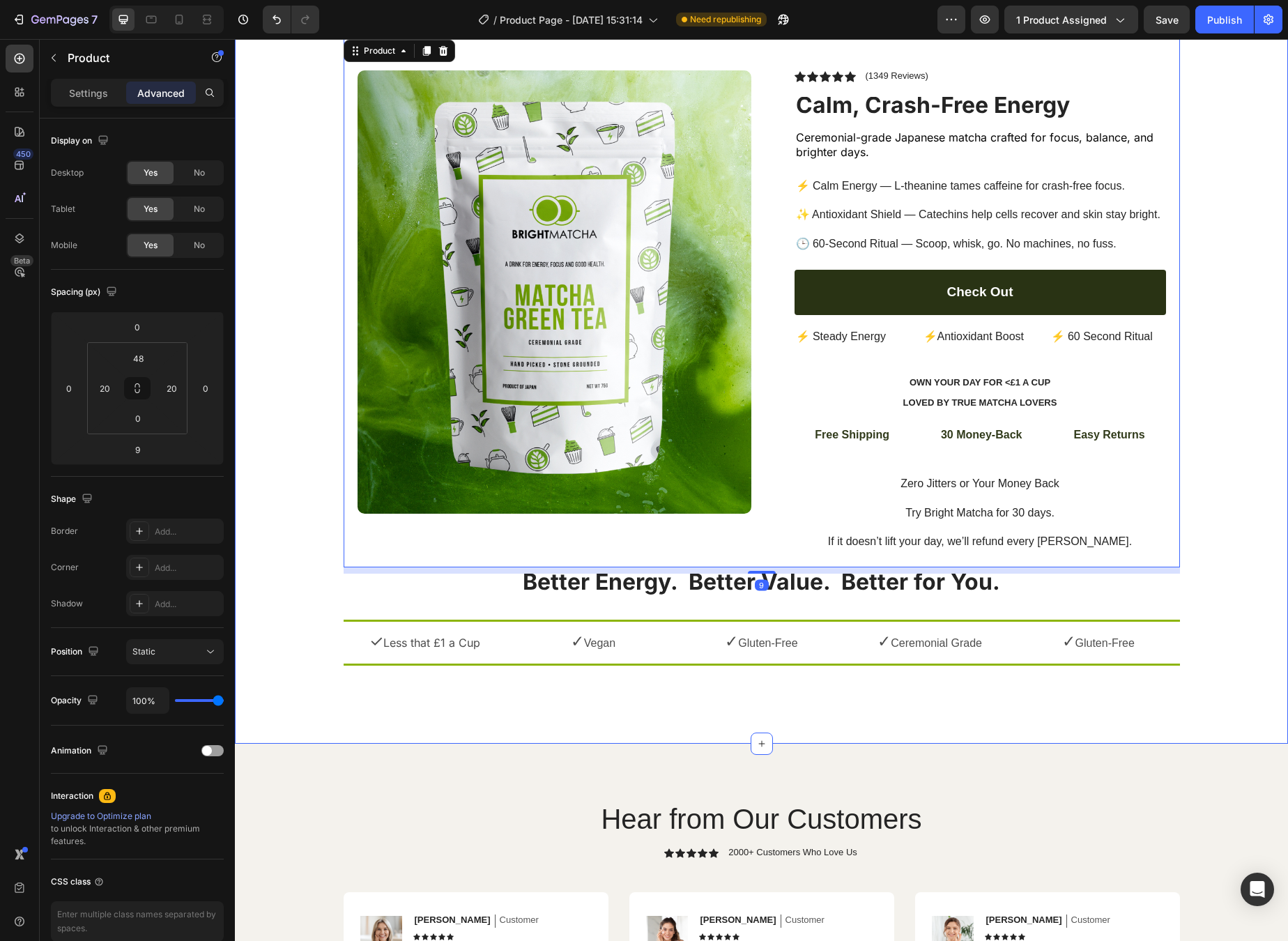
click at [629, 699] on div "Icon Free Shipping [DATE] Only Text Block Free Shipping [DATE] Only Text Block …" at bounding box center [762, 377] width 1054 height 733
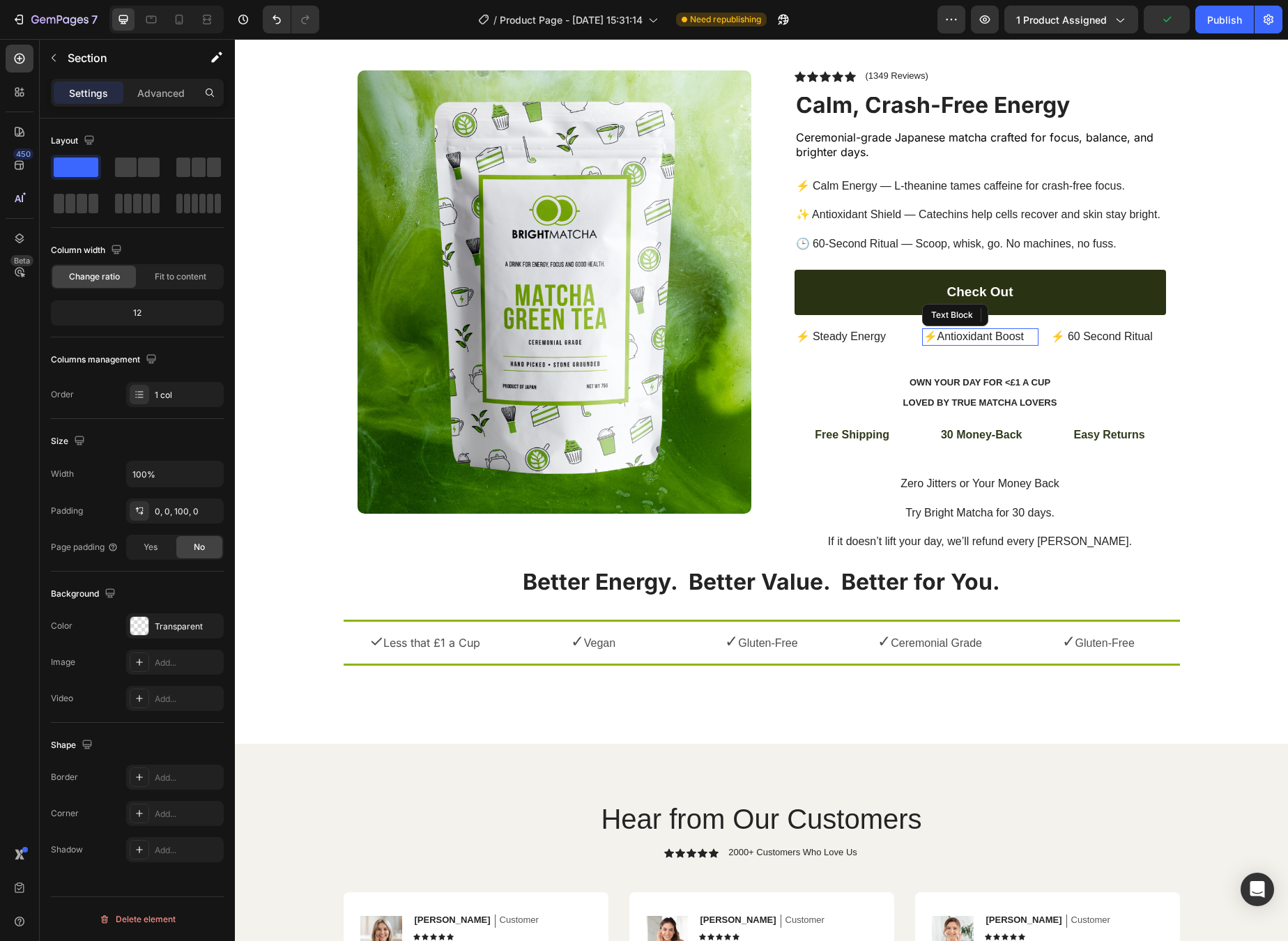
click at [927, 336] on p "⚡Antioxidant Boost" at bounding box center [980, 337] width 114 height 15
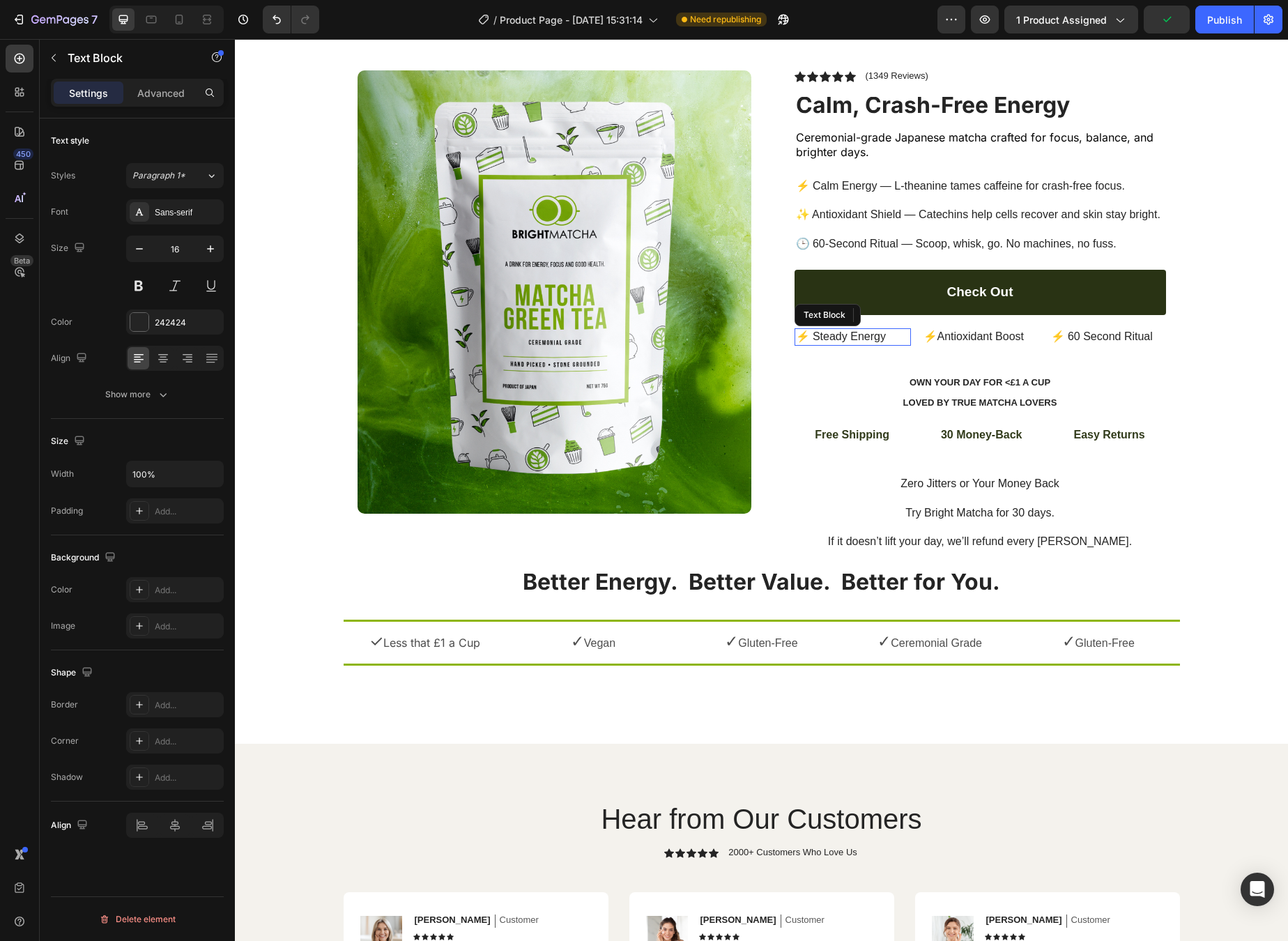
click at [841, 337] on p "⚡ Steady Energy" at bounding box center [853, 337] width 114 height 15
click at [812, 315] on div "Text Block" at bounding box center [835, 315] width 47 height 12
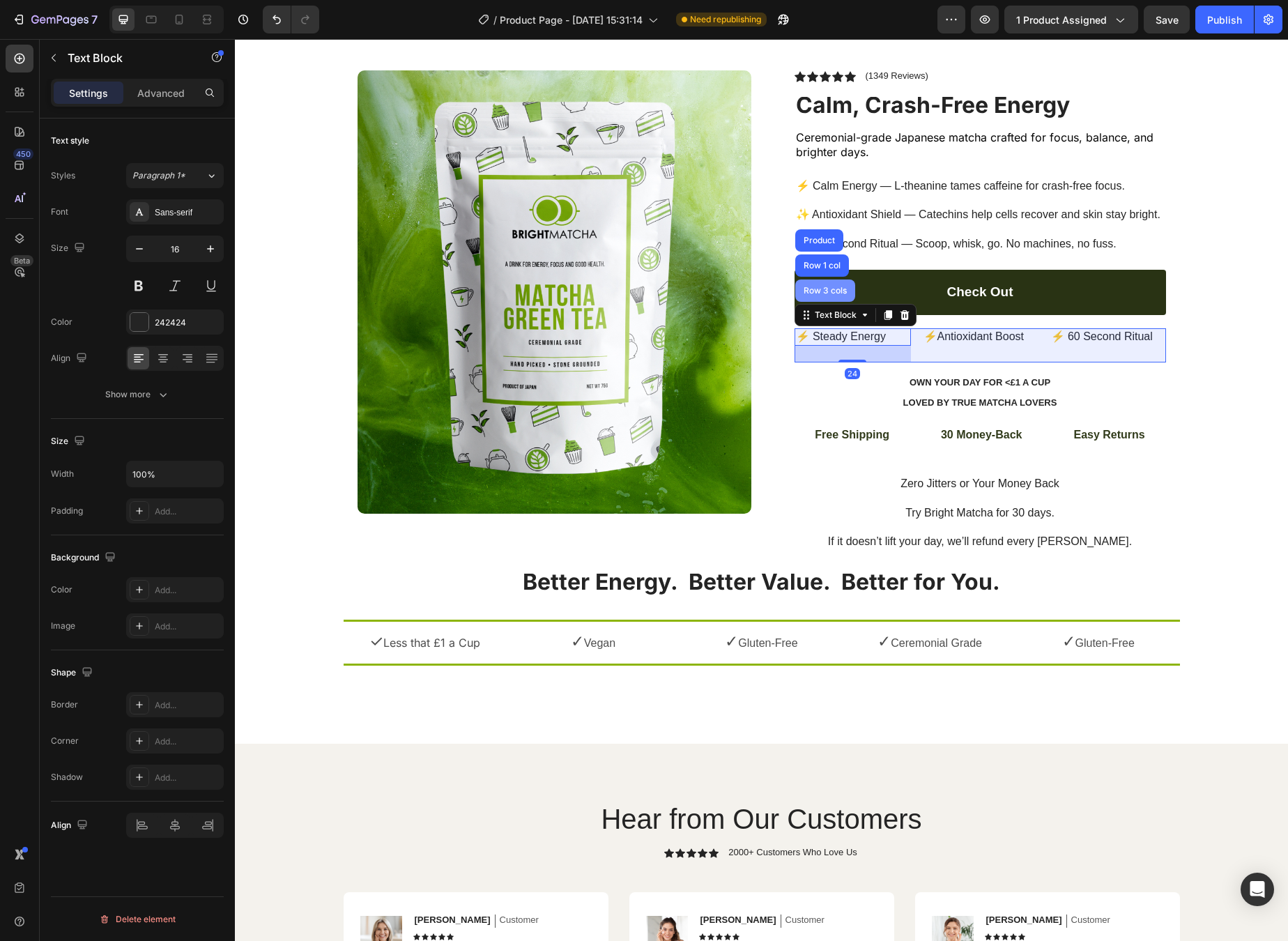
click at [814, 291] on div "Row 3 cols" at bounding box center [825, 290] width 60 height 22
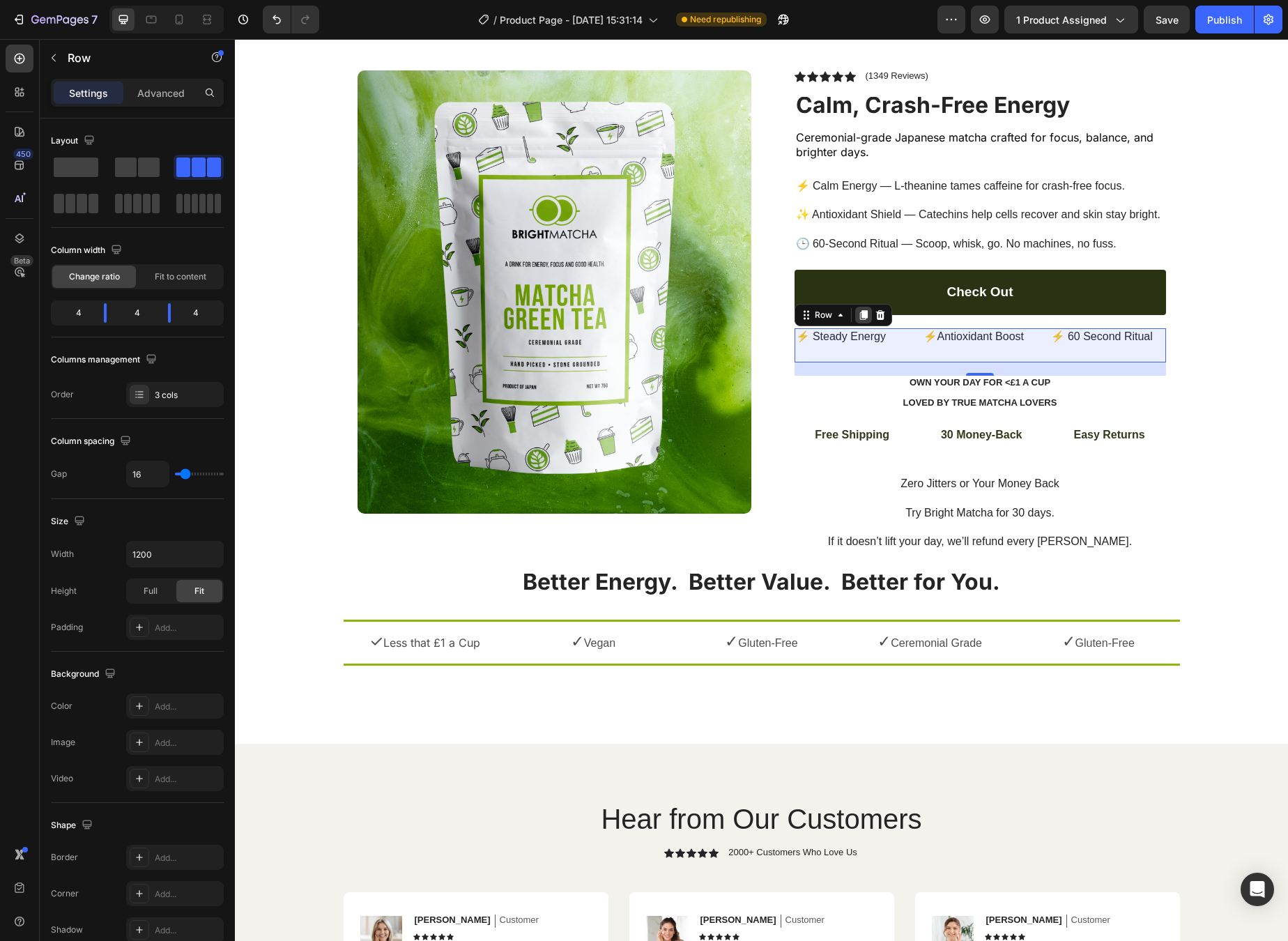
click at [858, 312] on icon at bounding box center [864, 315] width 11 height 11
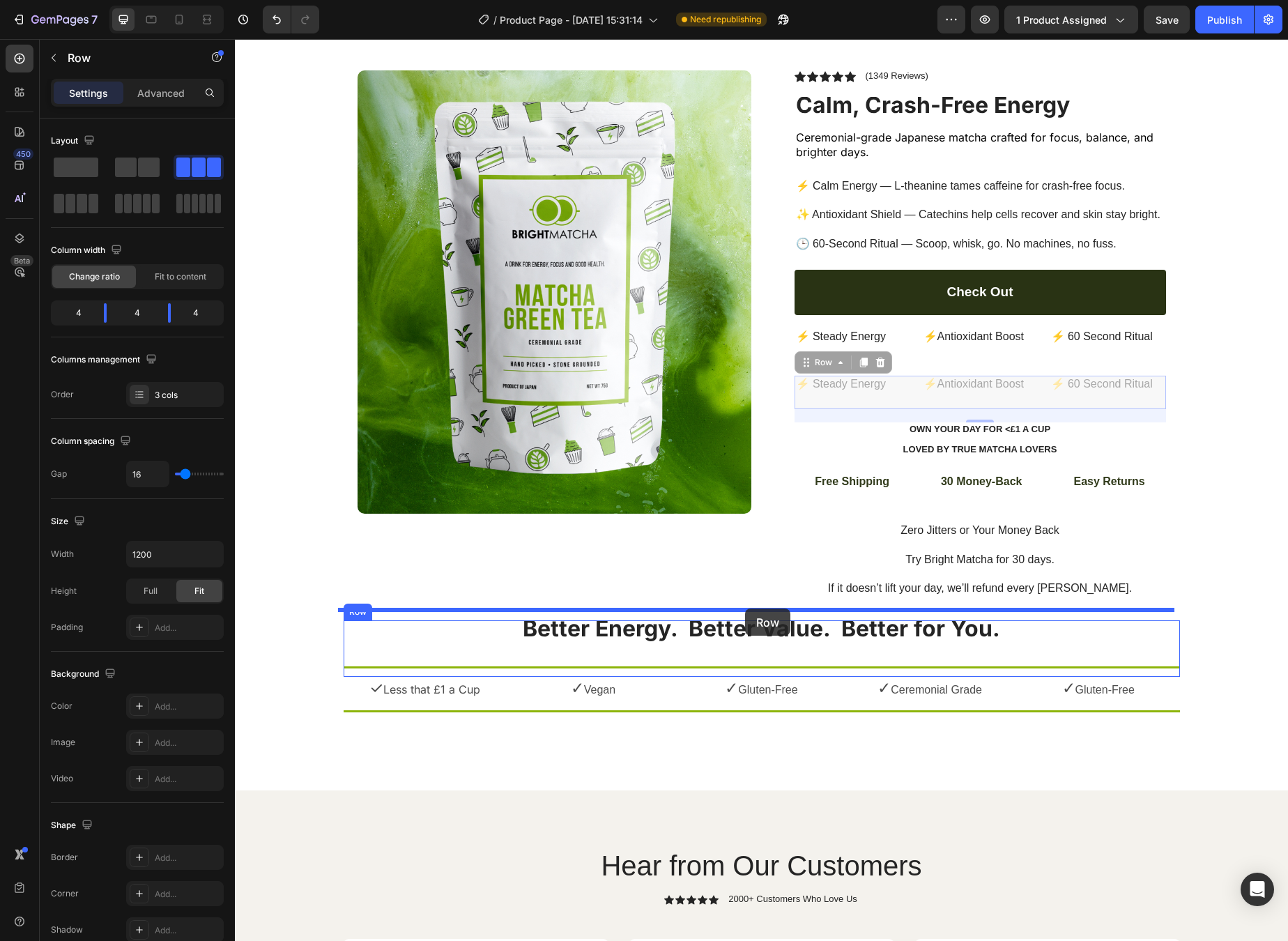
drag, startPoint x: 830, startPoint y: 359, endPoint x: 745, endPoint y: 609, distance: 264.1
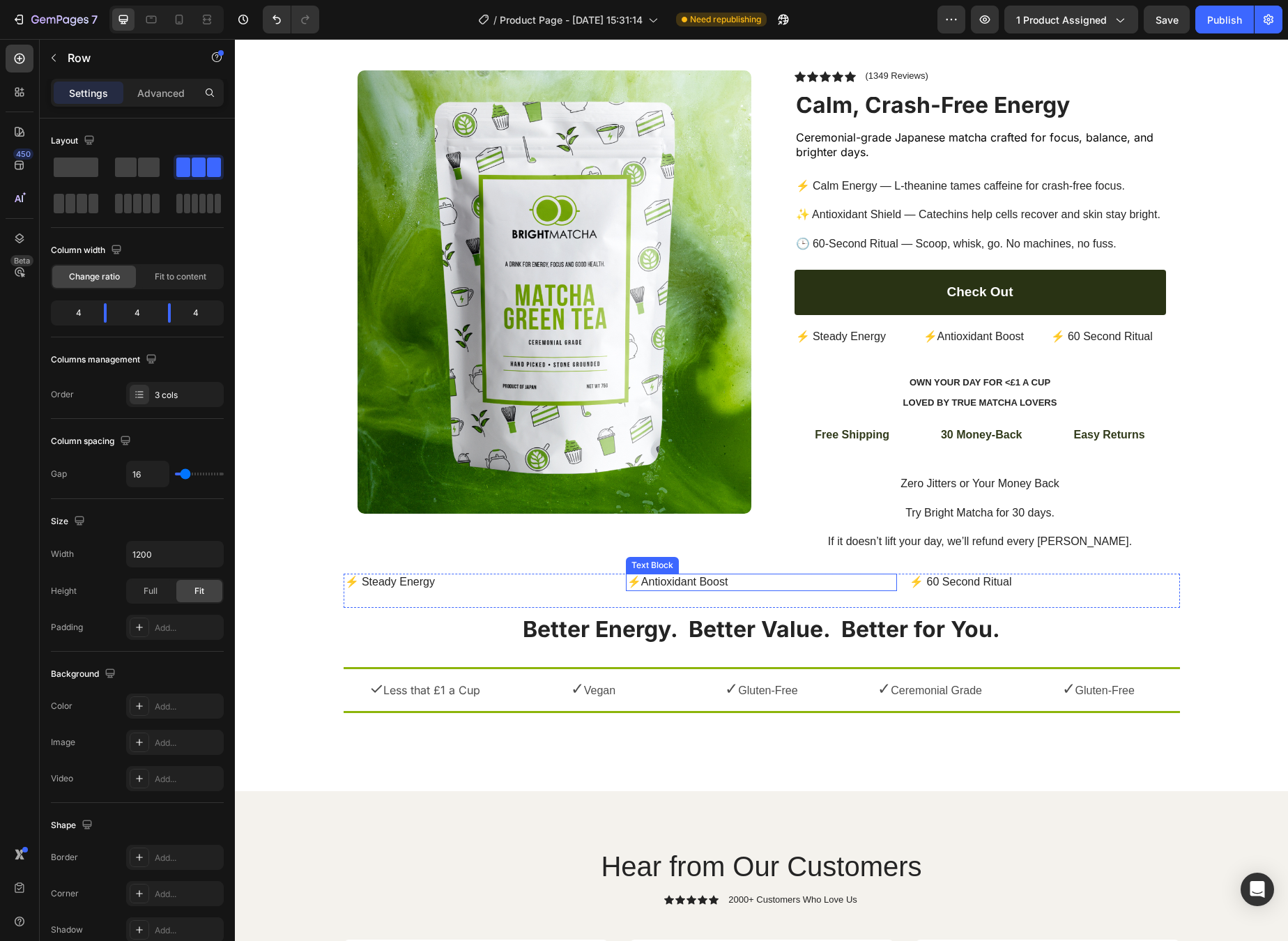
click at [752, 575] on p "⚡Antioxidant Boost" at bounding box center [762, 583] width 268 height 15
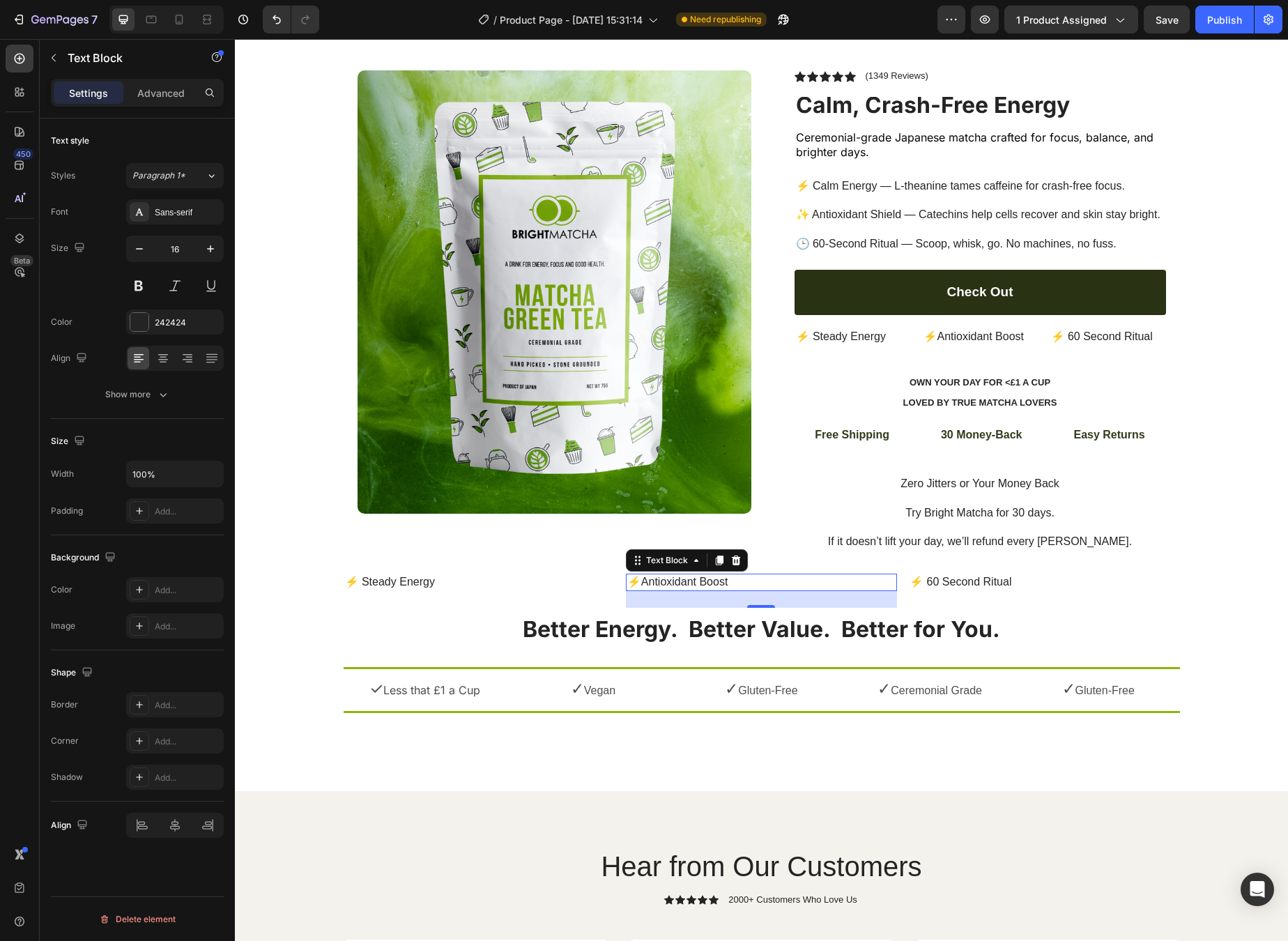
click at [753, 575] on p "⚡Antioxidant Boost" at bounding box center [762, 583] width 268 height 15
click at [1059, 575] on p "⚡ 60 Second Ritual" at bounding box center [1044, 583] width 268 height 15
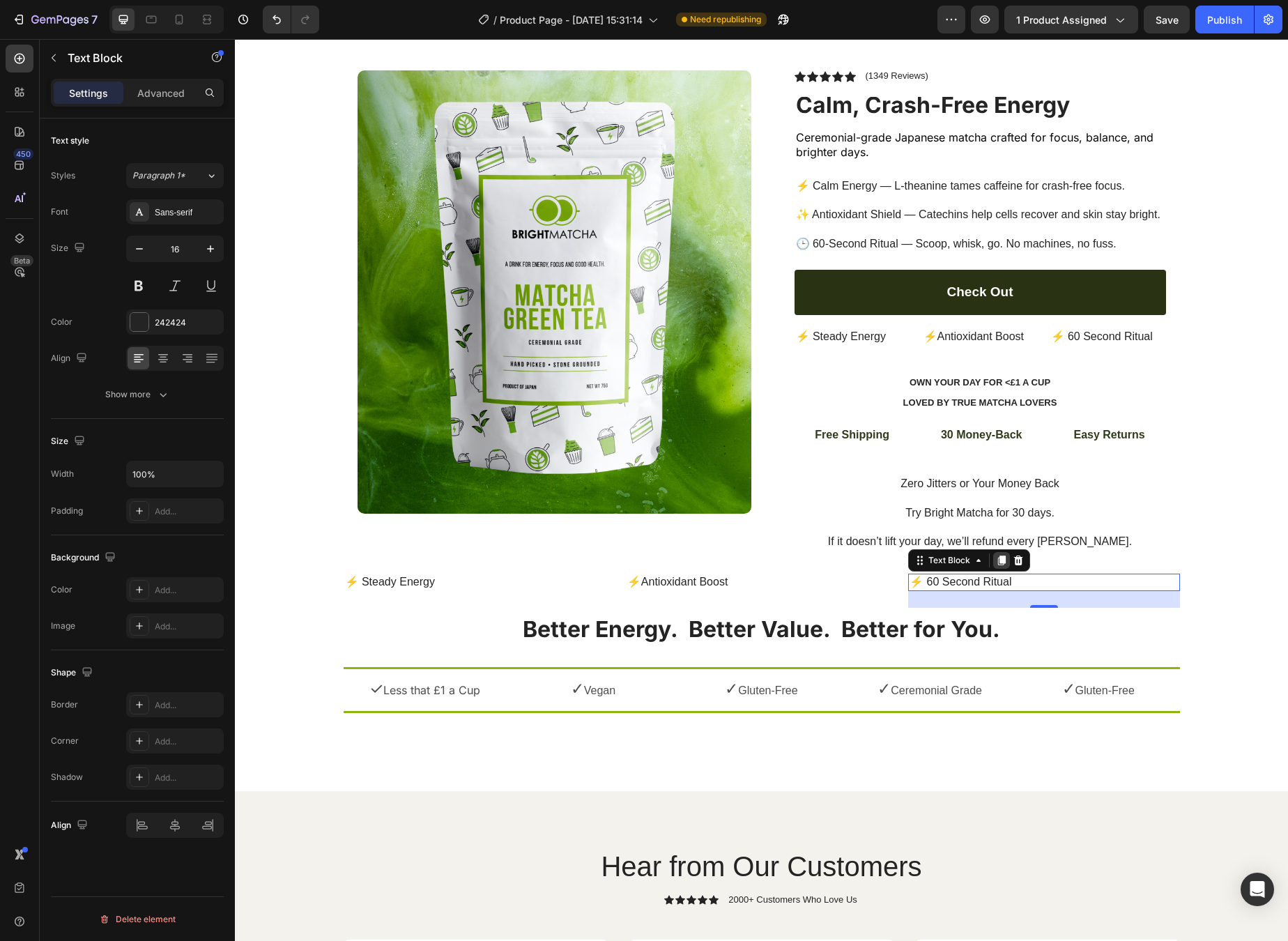
click at [999, 556] on icon at bounding box center [1002, 560] width 8 height 9
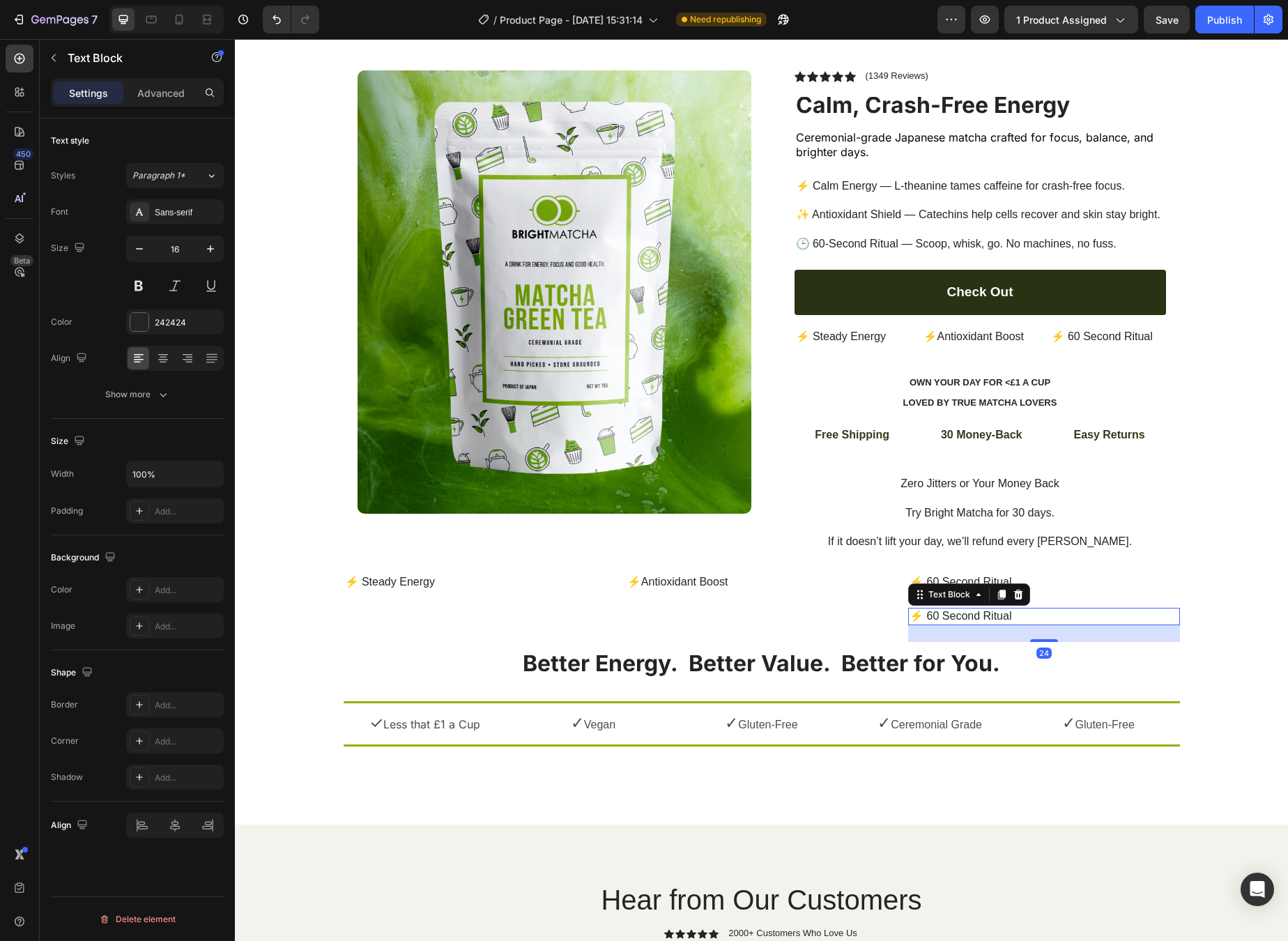
click at [911, 609] on p "⚡ 60 Second Ritual" at bounding box center [1044, 617] width 268 height 15
click at [913, 560] on div "Text Block" at bounding box center [935, 565] width 53 height 17
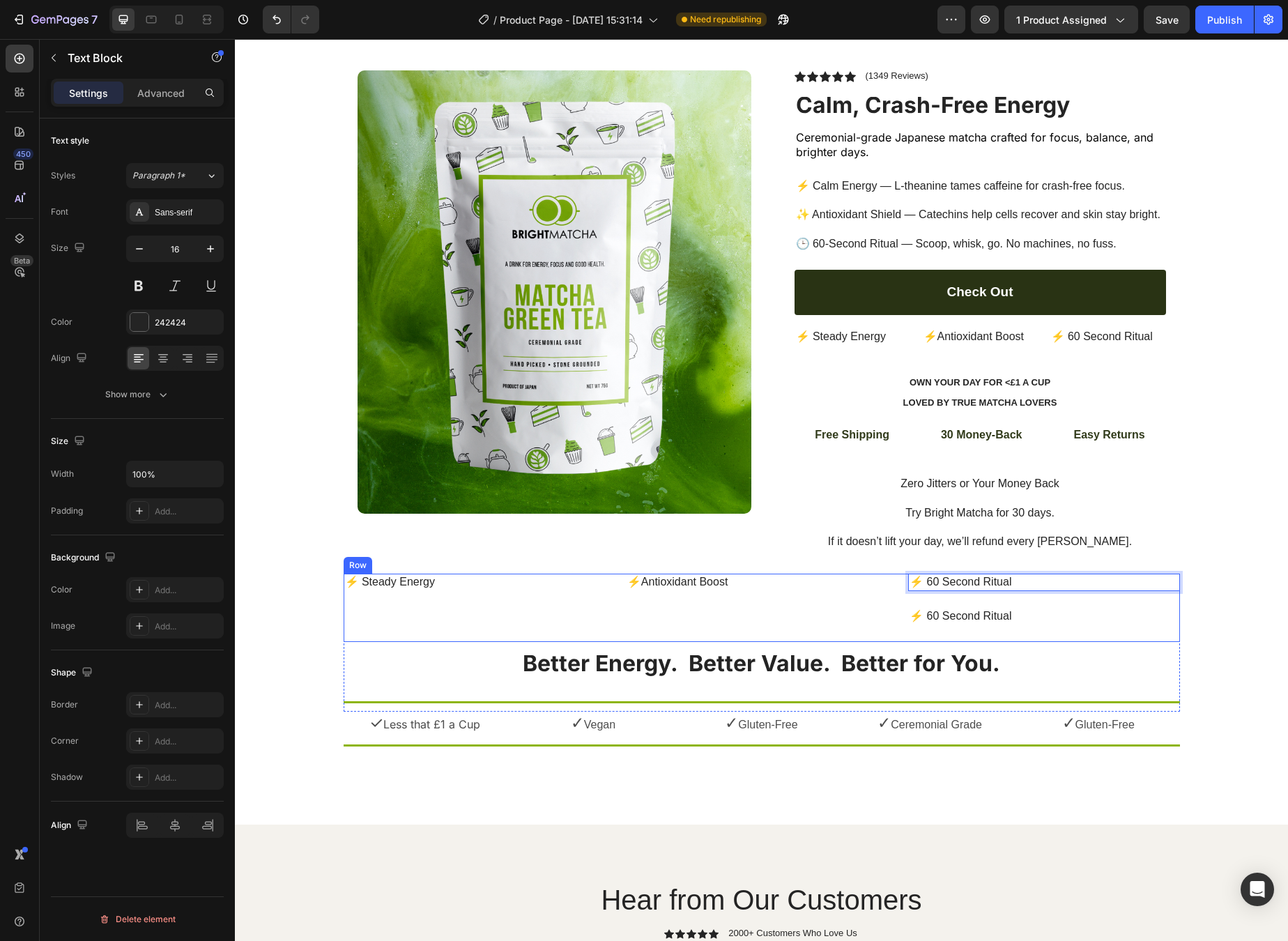
click at [911, 609] on p "⚡ 60 Second Ritual" at bounding box center [1044, 617] width 268 height 15
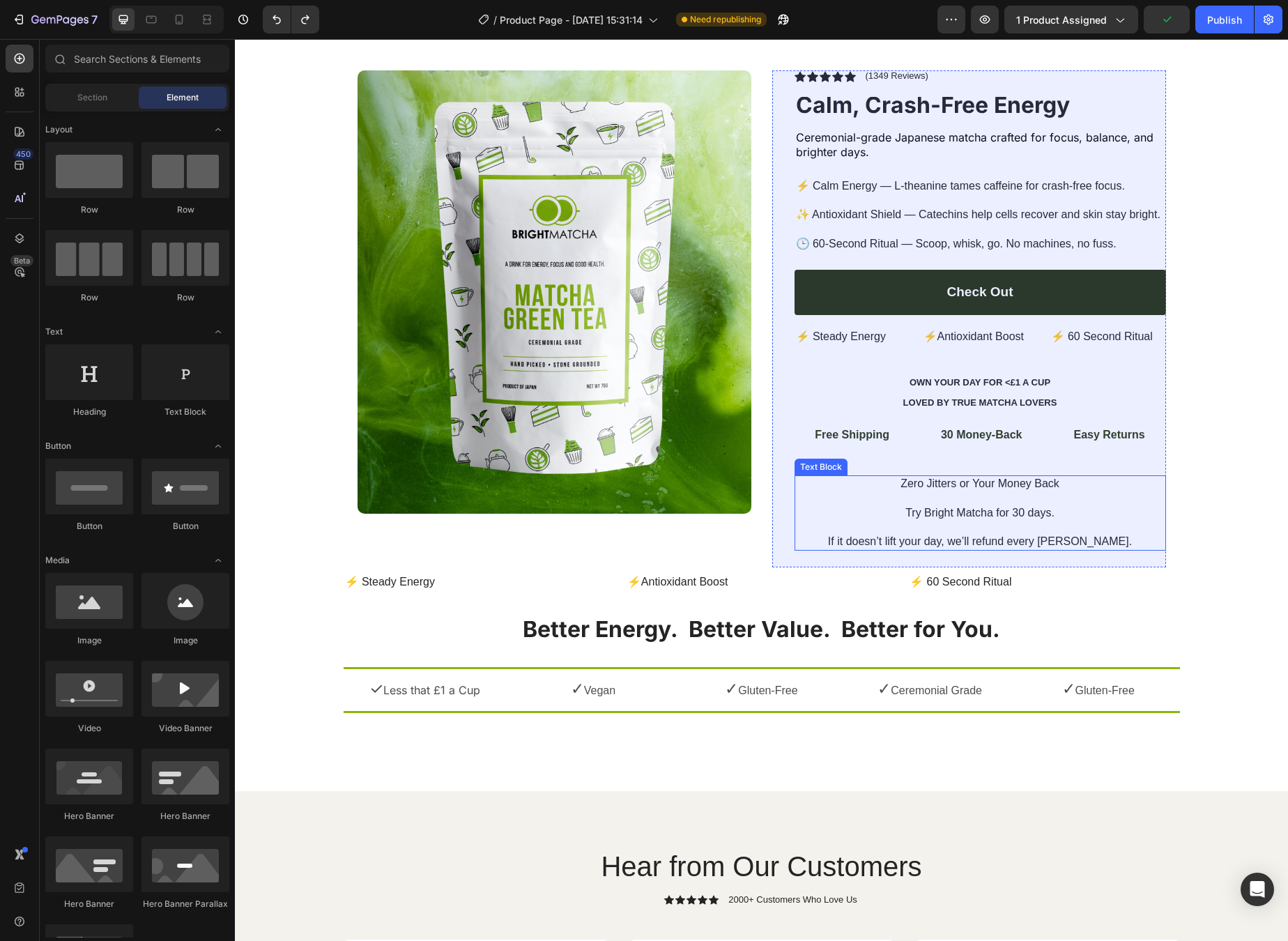
click at [1003, 516] on p "Zero Jitters or Your Money Back Try Bright Matcha for 30 days. If it doesn’t li…" at bounding box center [980, 513] width 369 height 73
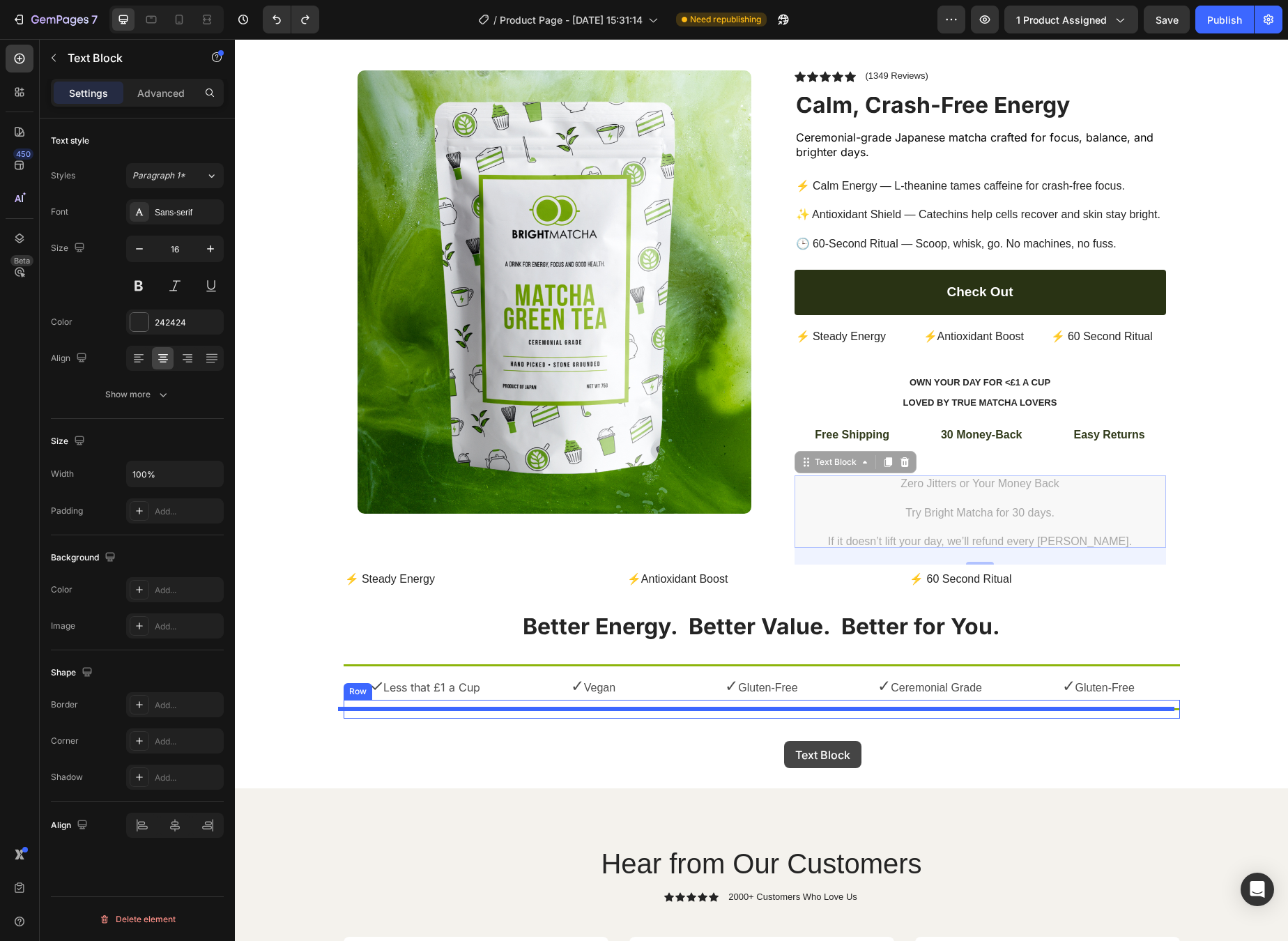
drag, startPoint x: 849, startPoint y: 452, endPoint x: 784, endPoint y: 741, distance: 296.2
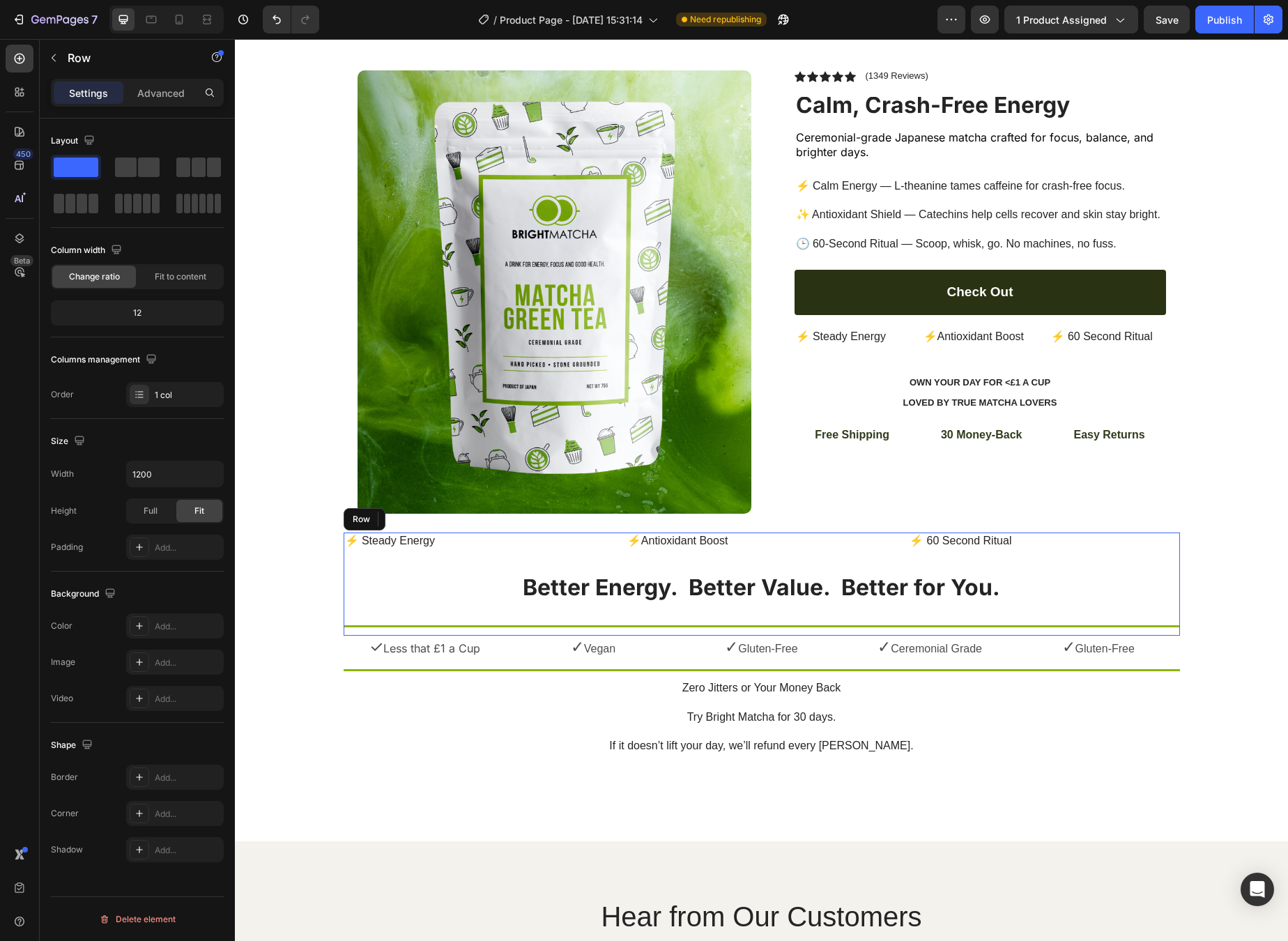
click at [1033, 576] on div "⚡ Steady Energy Text Block ⚡Antioxidant Boost Text Block ⚡ 60 Second Ritual Tex…" at bounding box center [762, 584] width 837 height 104
click at [901, 582] on strong "Better Energy. Better Value. Better for You." at bounding box center [762, 587] width 477 height 27
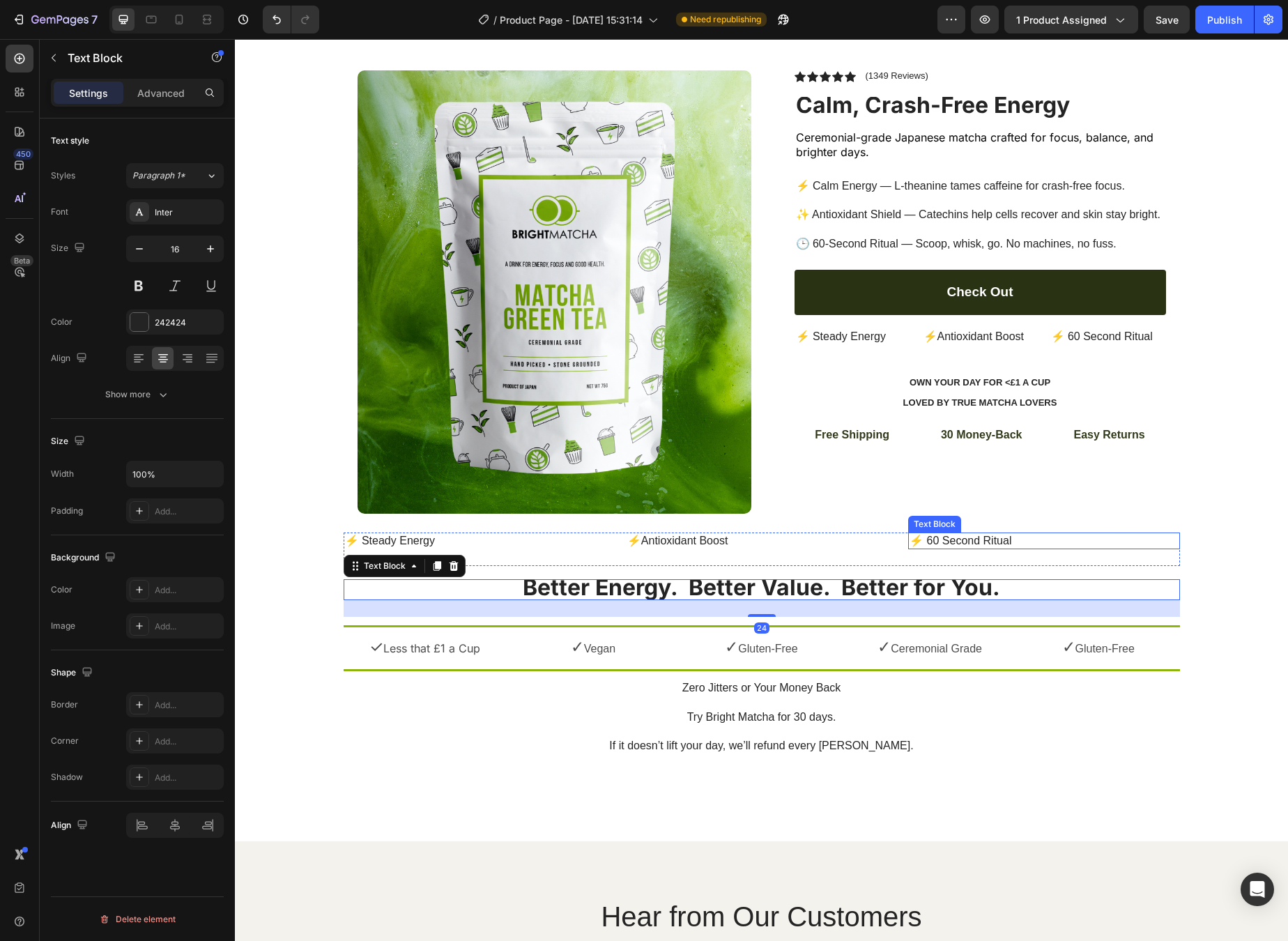
click at [938, 542] on p "⚡ 60 Second Ritual" at bounding box center [1044, 541] width 268 height 15
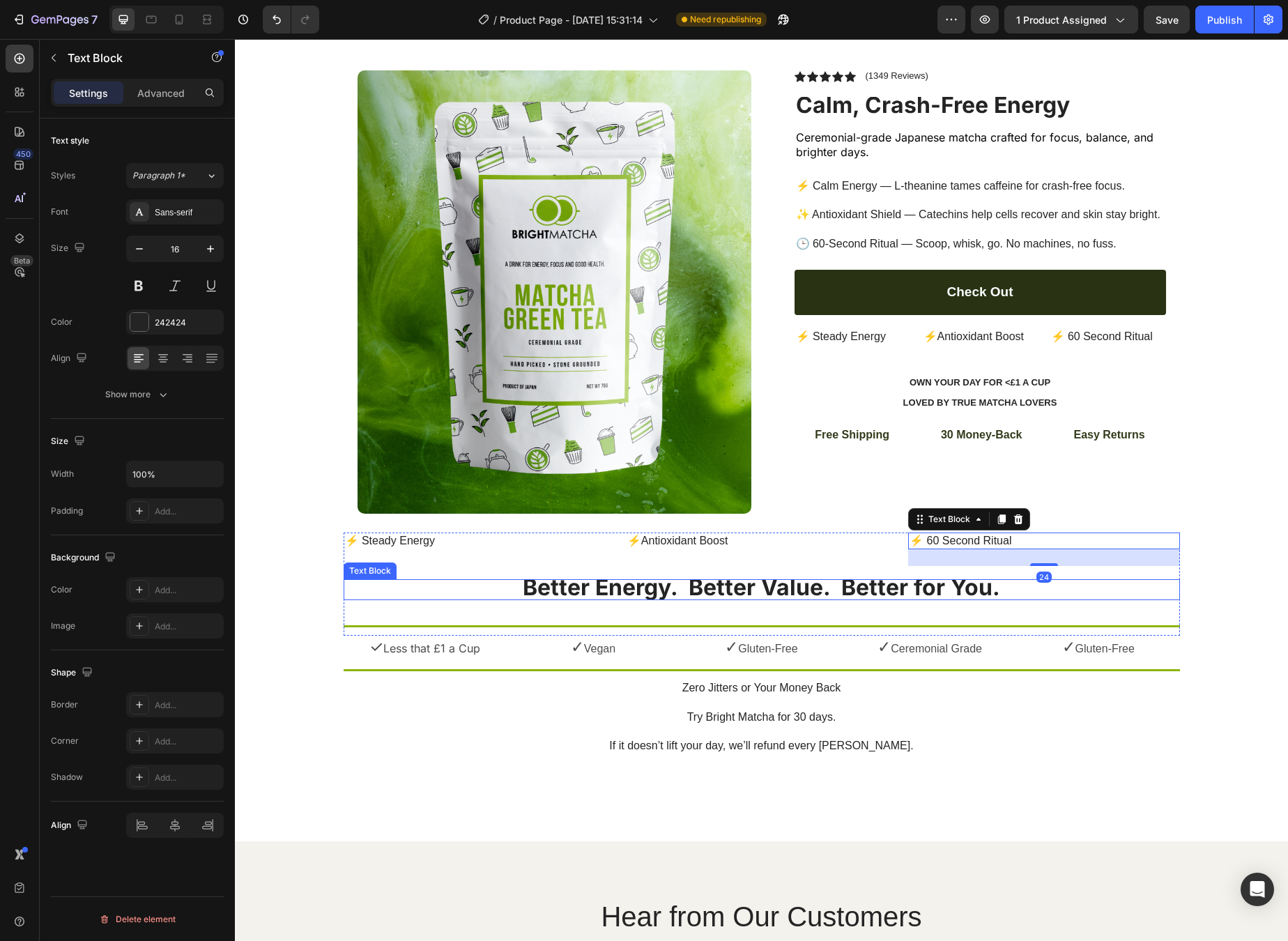
click at [757, 583] on strong "Better Energy. Better Value. Better for You." at bounding box center [762, 587] width 477 height 27
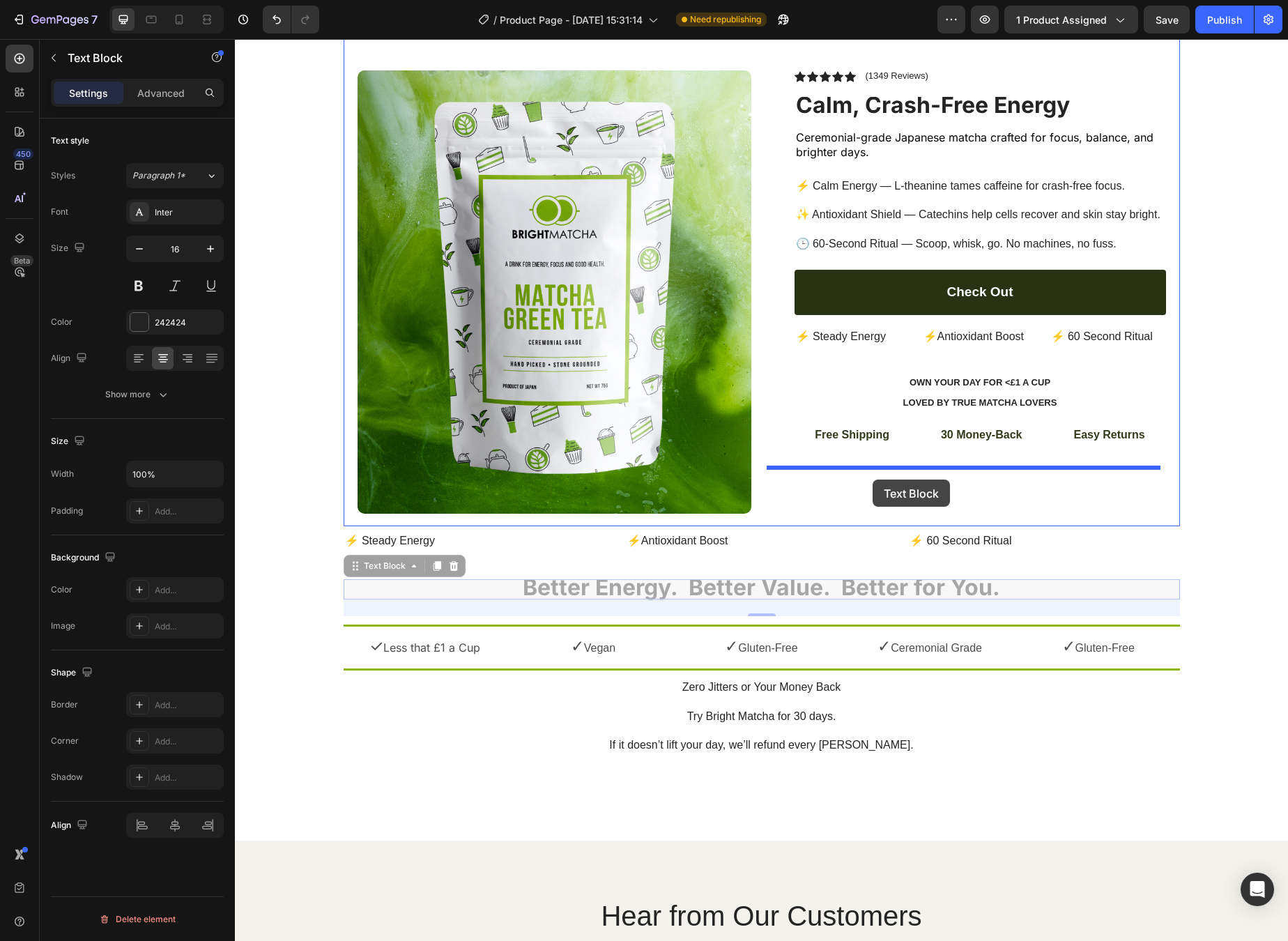
drag, startPoint x: 391, startPoint y: 569, endPoint x: 873, endPoint y: 480, distance: 490.1
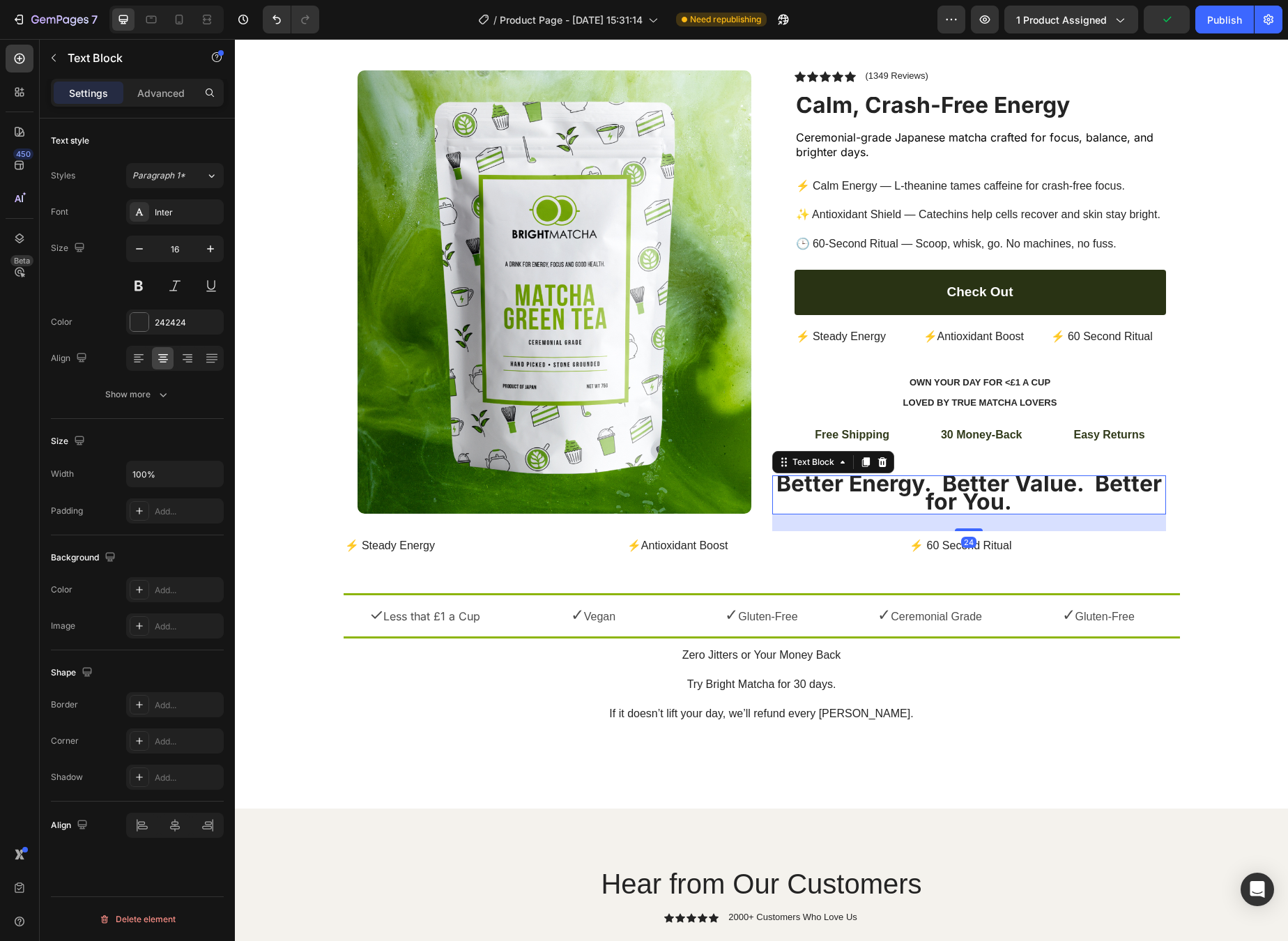
click at [940, 488] on strong "Better Energy. Better Value. Better for You." at bounding box center [969, 493] width 385 height 45
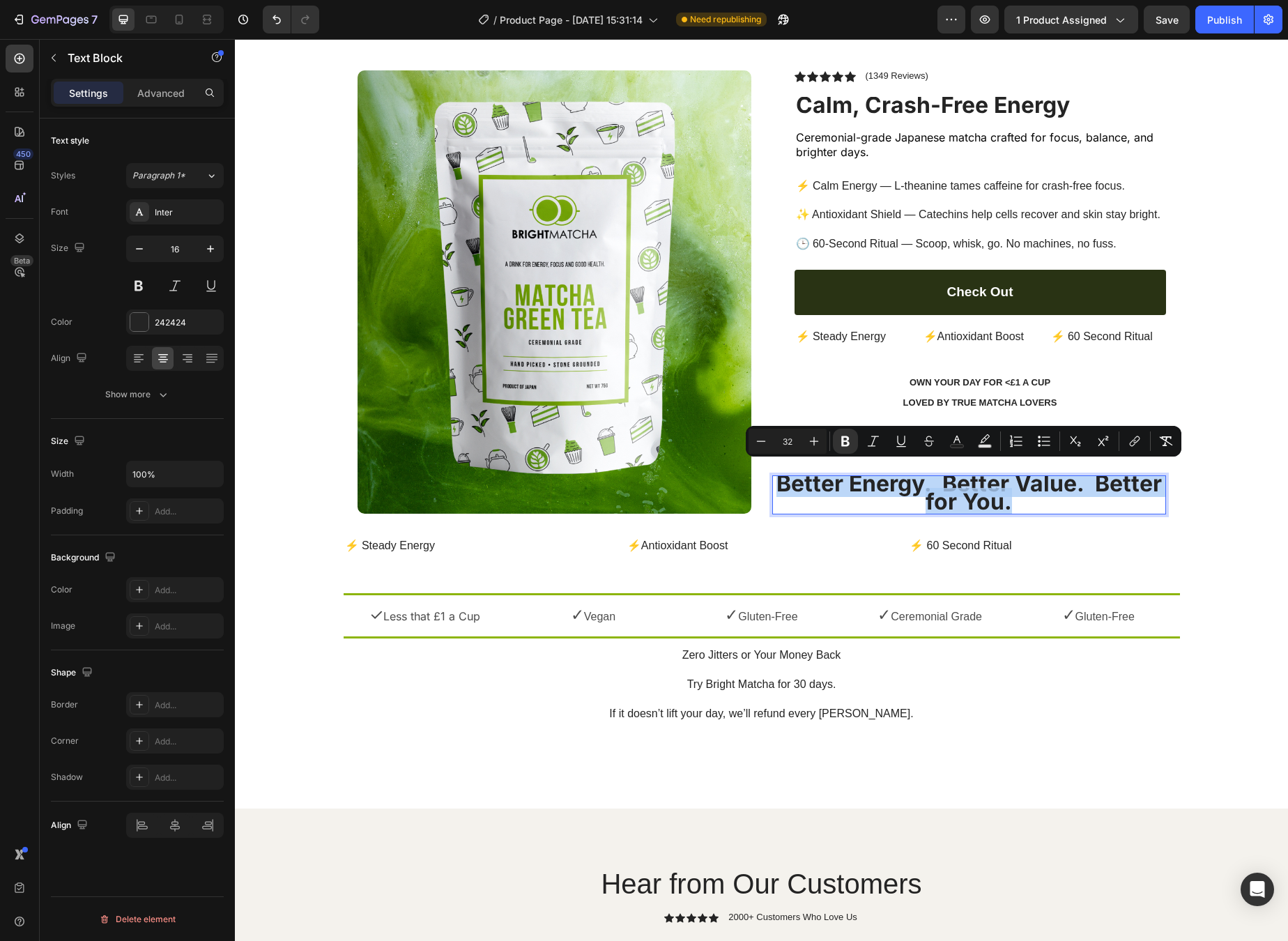
drag, startPoint x: 1020, startPoint y: 491, endPoint x: 774, endPoint y: 470, distance: 246.9
click at [774, 477] on p "Better Energy. Better Value. Better for You." at bounding box center [969, 495] width 391 height 36
click at [763, 443] on icon "Editor contextual toolbar" at bounding box center [760, 441] width 14 height 14
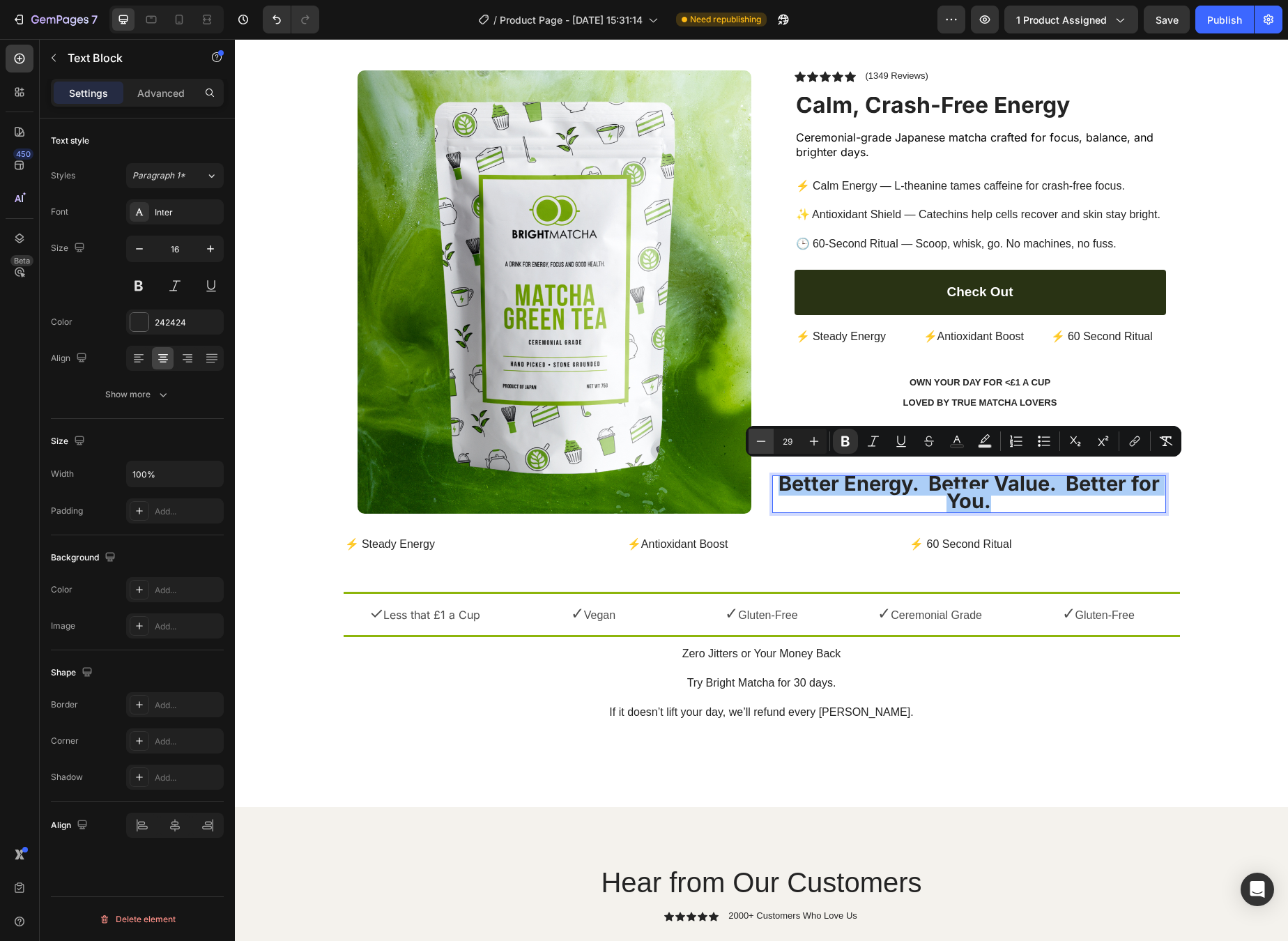
click at [763, 443] on icon "Editor contextual toolbar" at bounding box center [760, 441] width 14 height 14
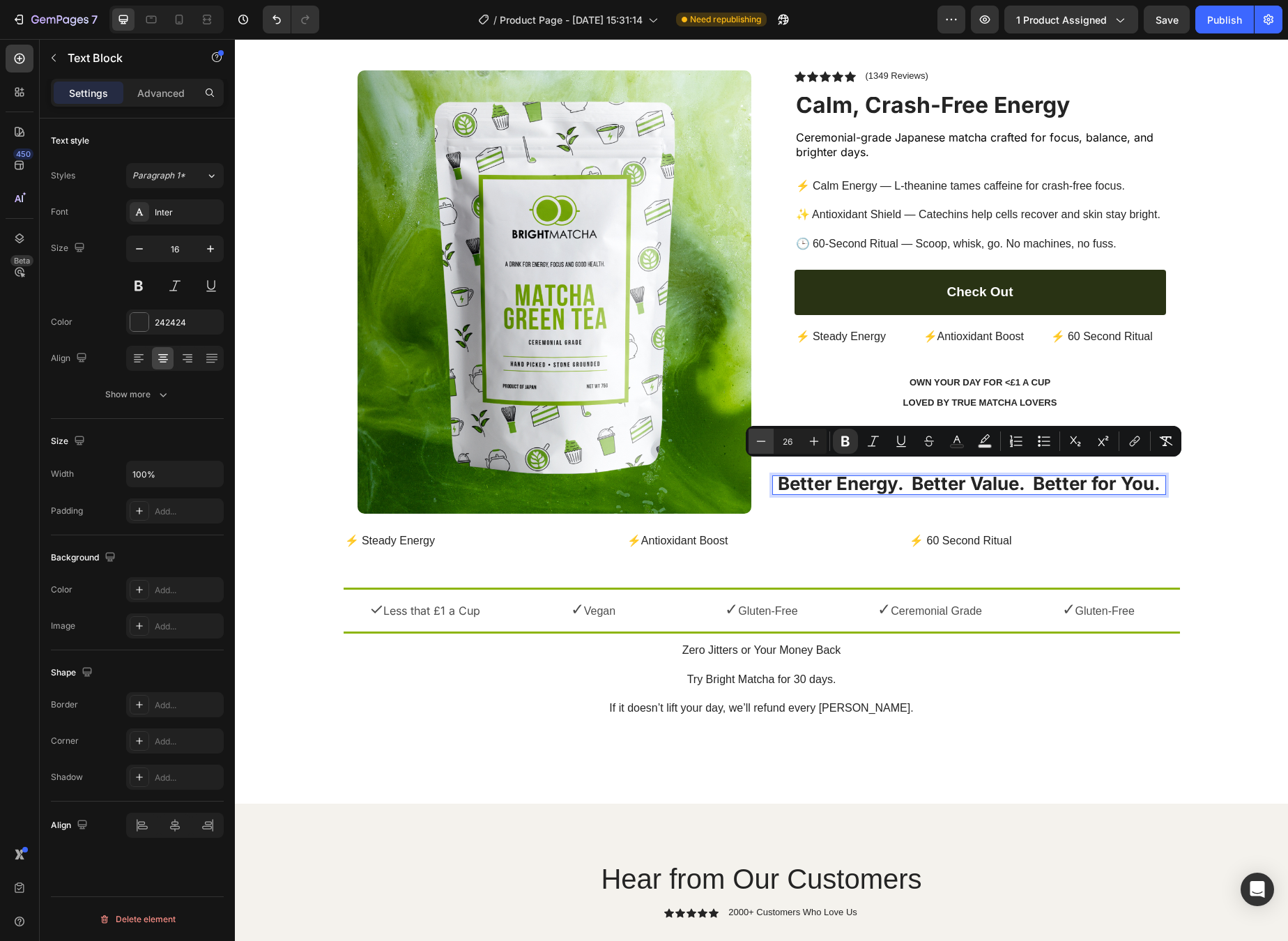
click at [763, 443] on icon "Editor contextual toolbar" at bounding box center [760, 441] width 14 height 14
type input "25"
click at [854, 549] on div "⚡Antioxidant Boost Text Block" at bounding box center [762, 549] width 271 height 34
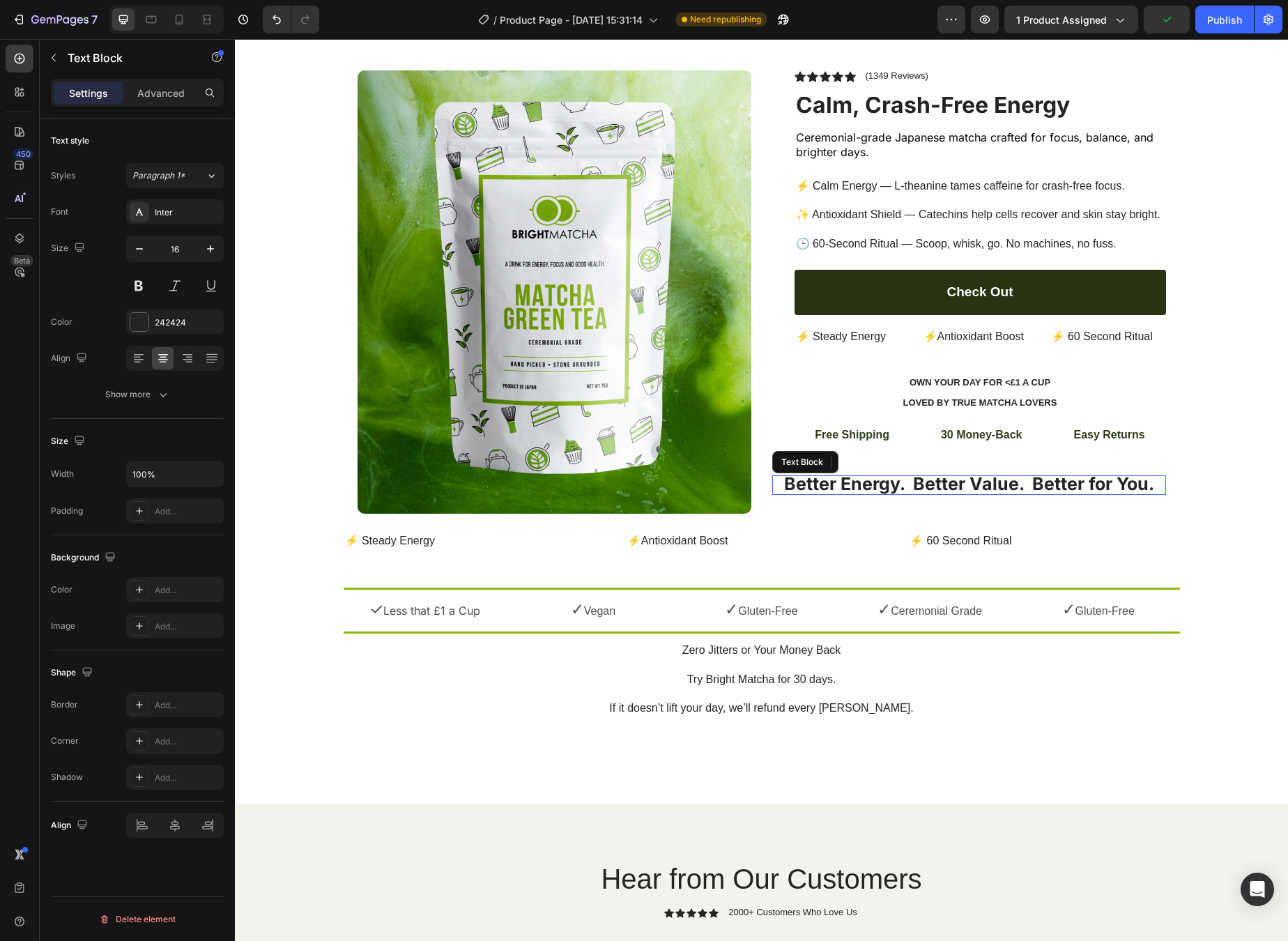
click at [879, 485] on strong "Better Energy. Better Value. Better for You." at bounding box center [969, 483] width 370 height 21
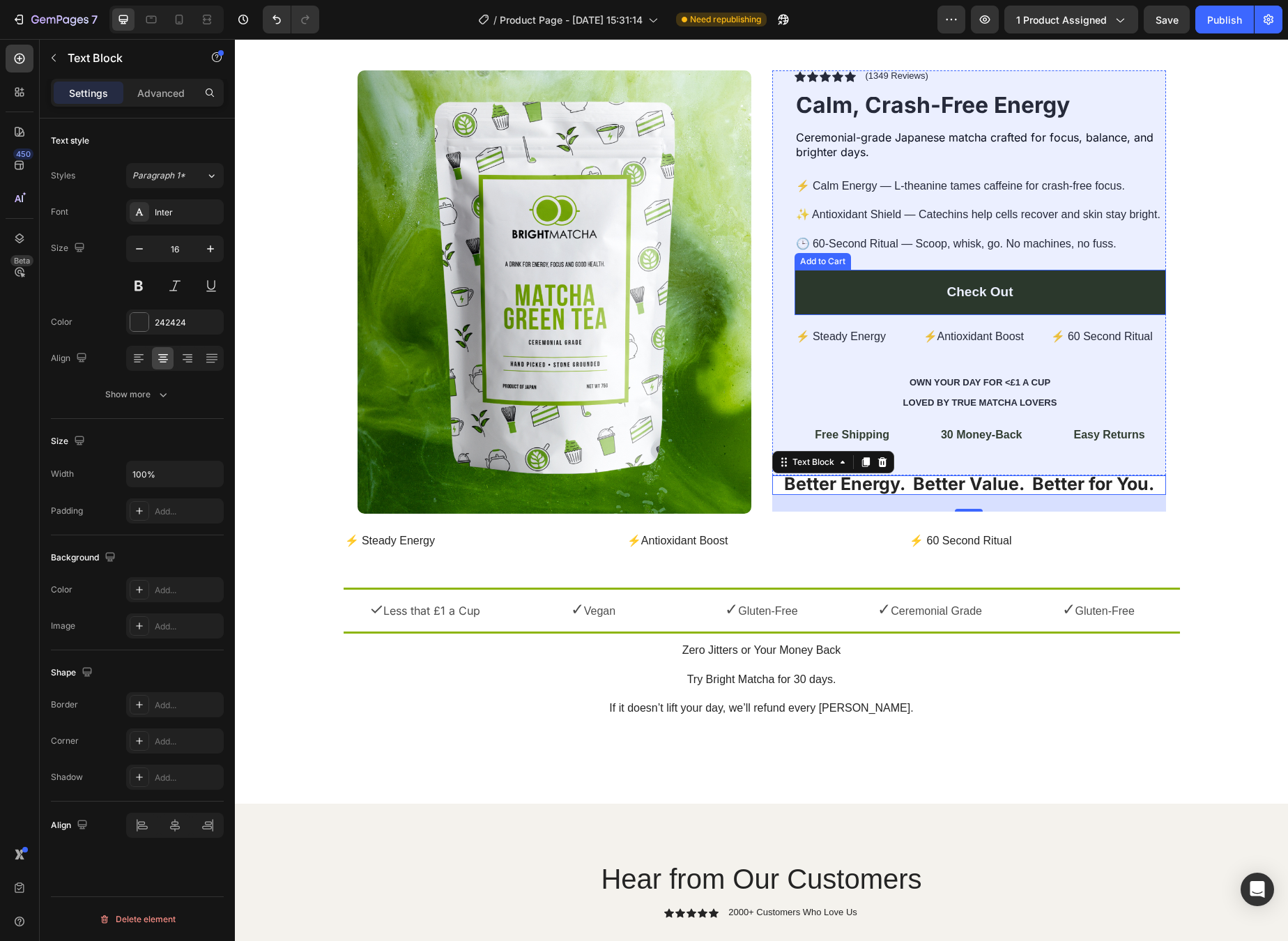
click at [824, 258] on div "Add to Cart" at bounding box center [823, 261] width 51 height 12
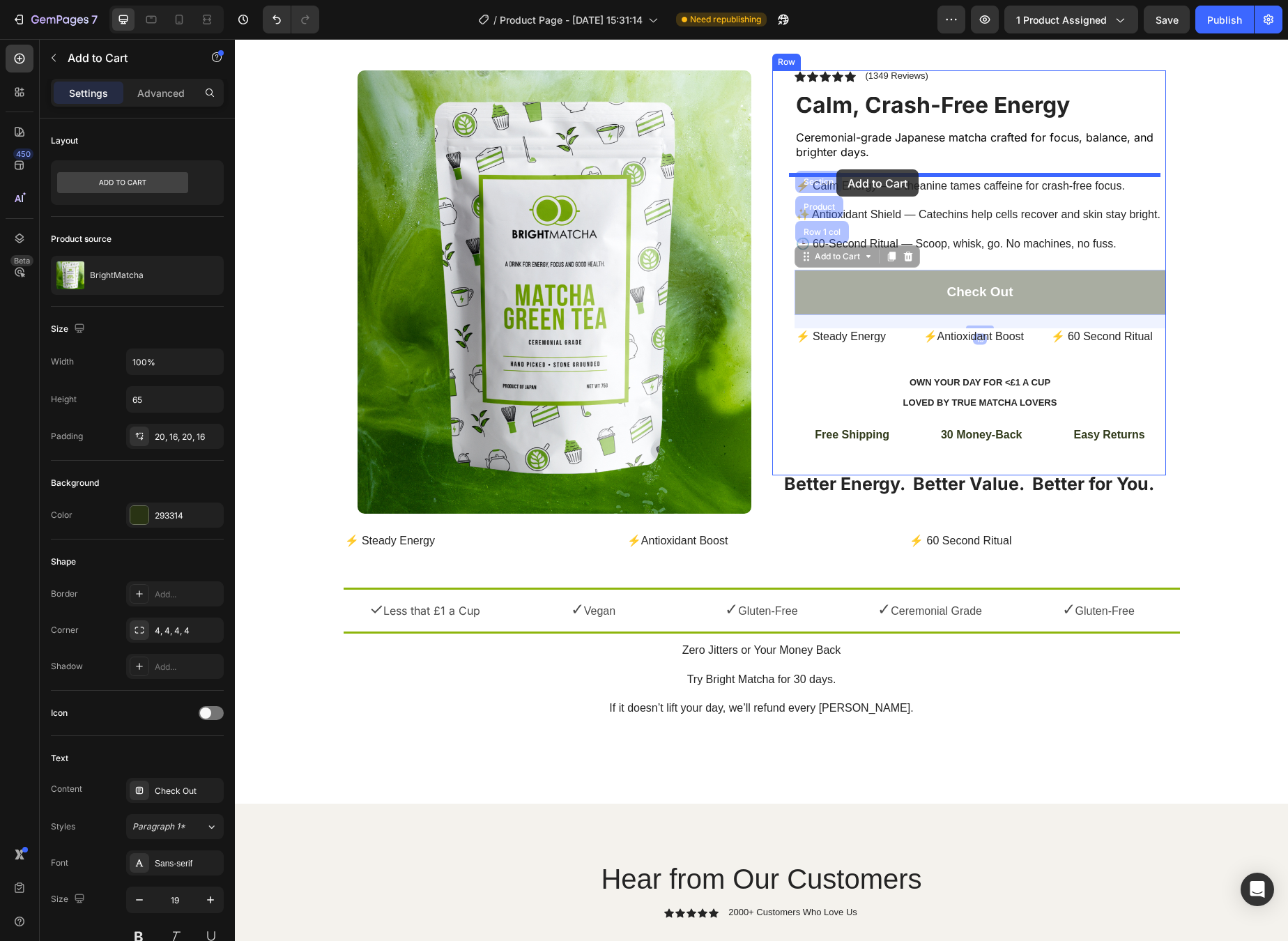
drag, startPoint x: 829, startPoint y: 257, endPoint x: 837, endPoint y: 170, distance: 87.4
click at [837, 169] on div "Header Icon Free Shipping [DATE] Only Text Block Free Shipping [DATE] Only Text…" at bounding box center [762, 866] width 1054 height 1767
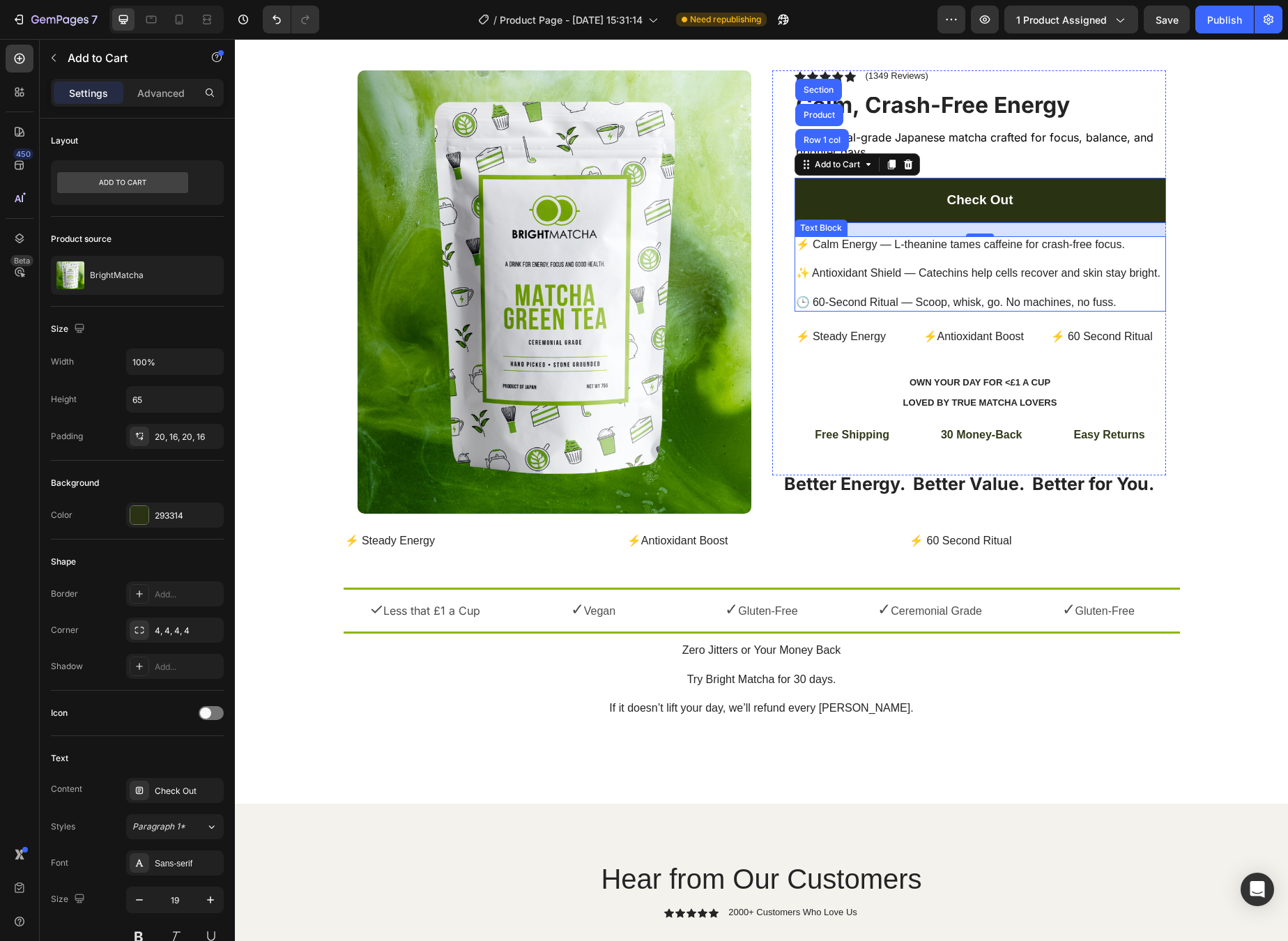
click at [819, 279] on p "⚡ Calm Energy — L-theanine tames caffeine for crash-free focus. ✨ Antioxidant S…" at bounding box center [980, 274] width 369 height 73
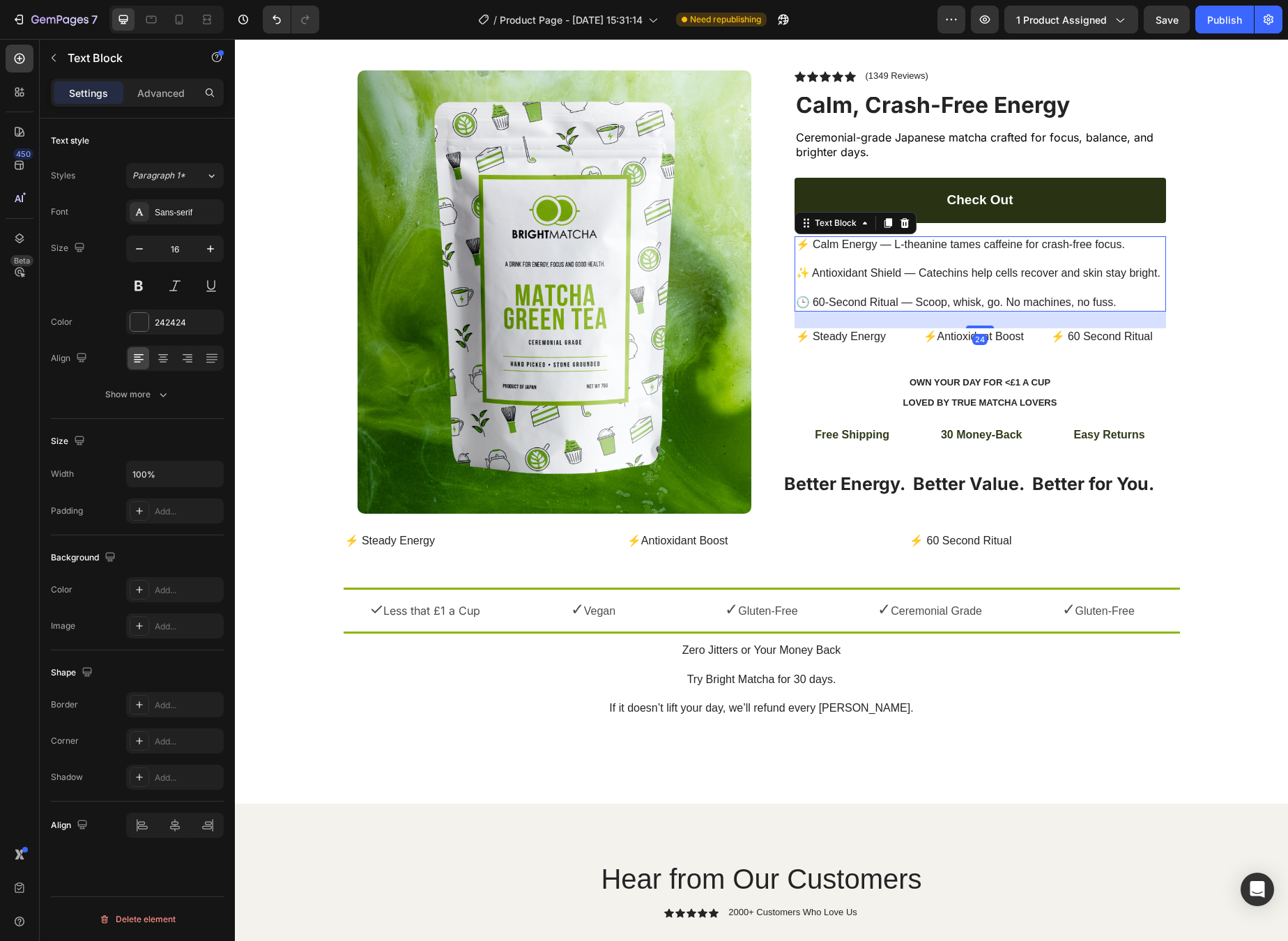
click at [879, 297] on p "⚡ Calm Energy — L-theanine tames caffeine for crash-free focus. ✨ Antioxidant S…" at bounding box center [980, 274] width 369 height 73
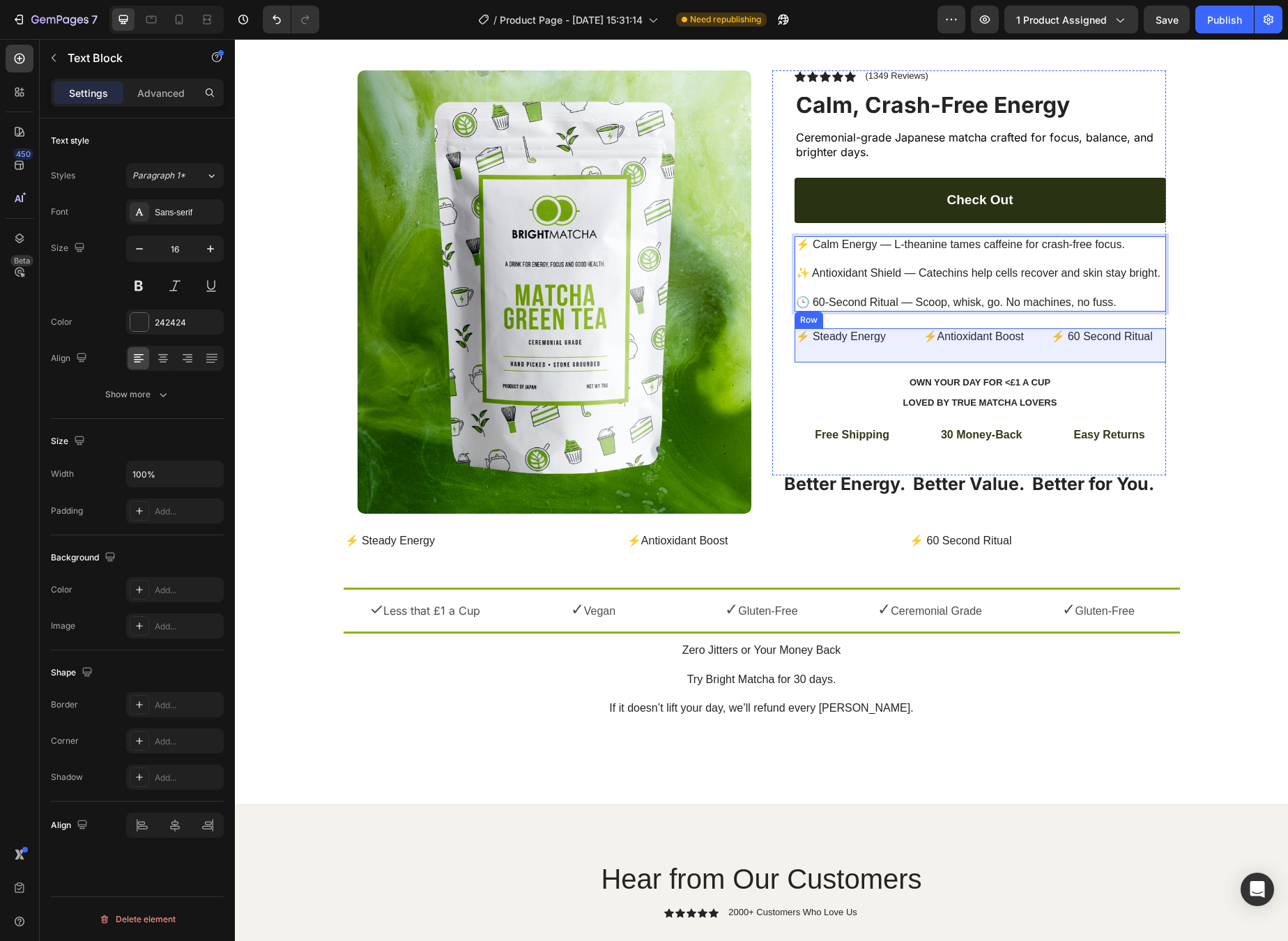
click at [864, 340] on div "⚡ Steady Energy Text Block" at bounding box center [853, 345] width 116 height 34
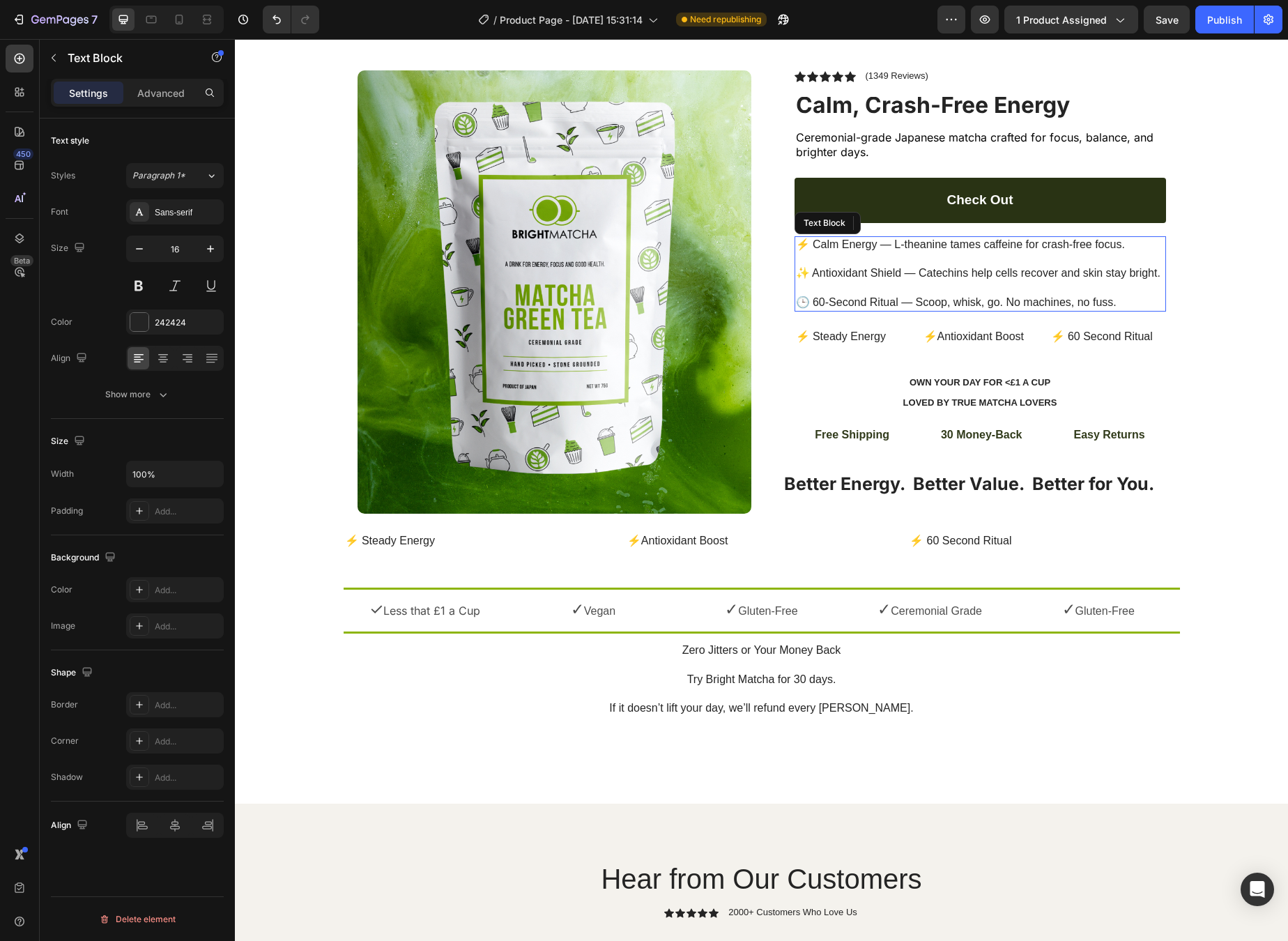
click at [876, 260] on p "⚡ Calm Energy — L-theanine tames caffeine for crash-free focus. ✨ Antioxidant S…" at bounding box center [980, 274] width 369 height 73
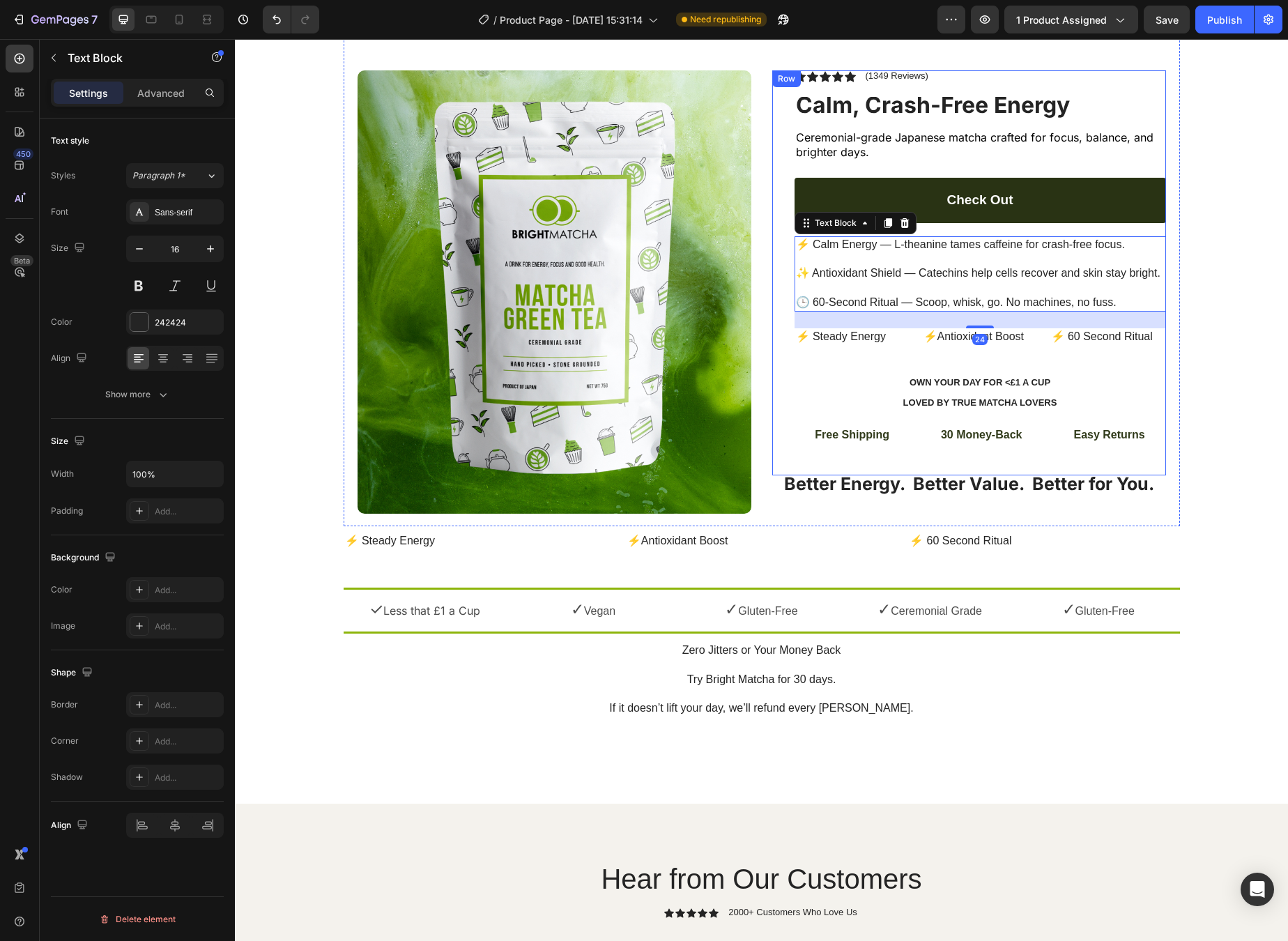
click at [857, 358] on div "Icon Icon Icon Icon Icon Icon List (1349 Reviews) Text Block Row Calm, Crash-Fr…" at bounding box center [980, 273] width 372 height 405
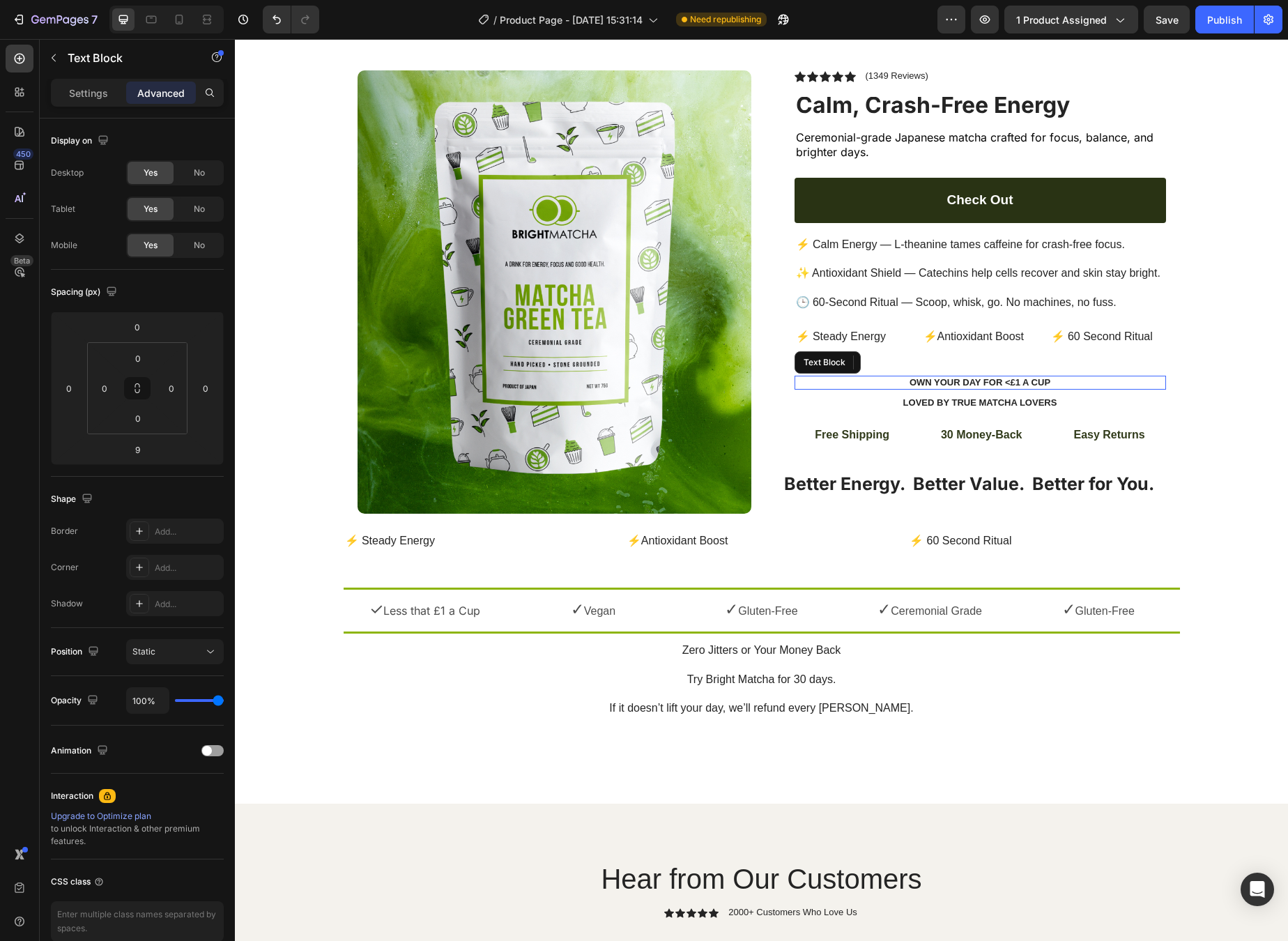
click at [919, 380] on p "Own Your Day for <£1 a Cup" at bounding box center [980, 383] width 369 height 12
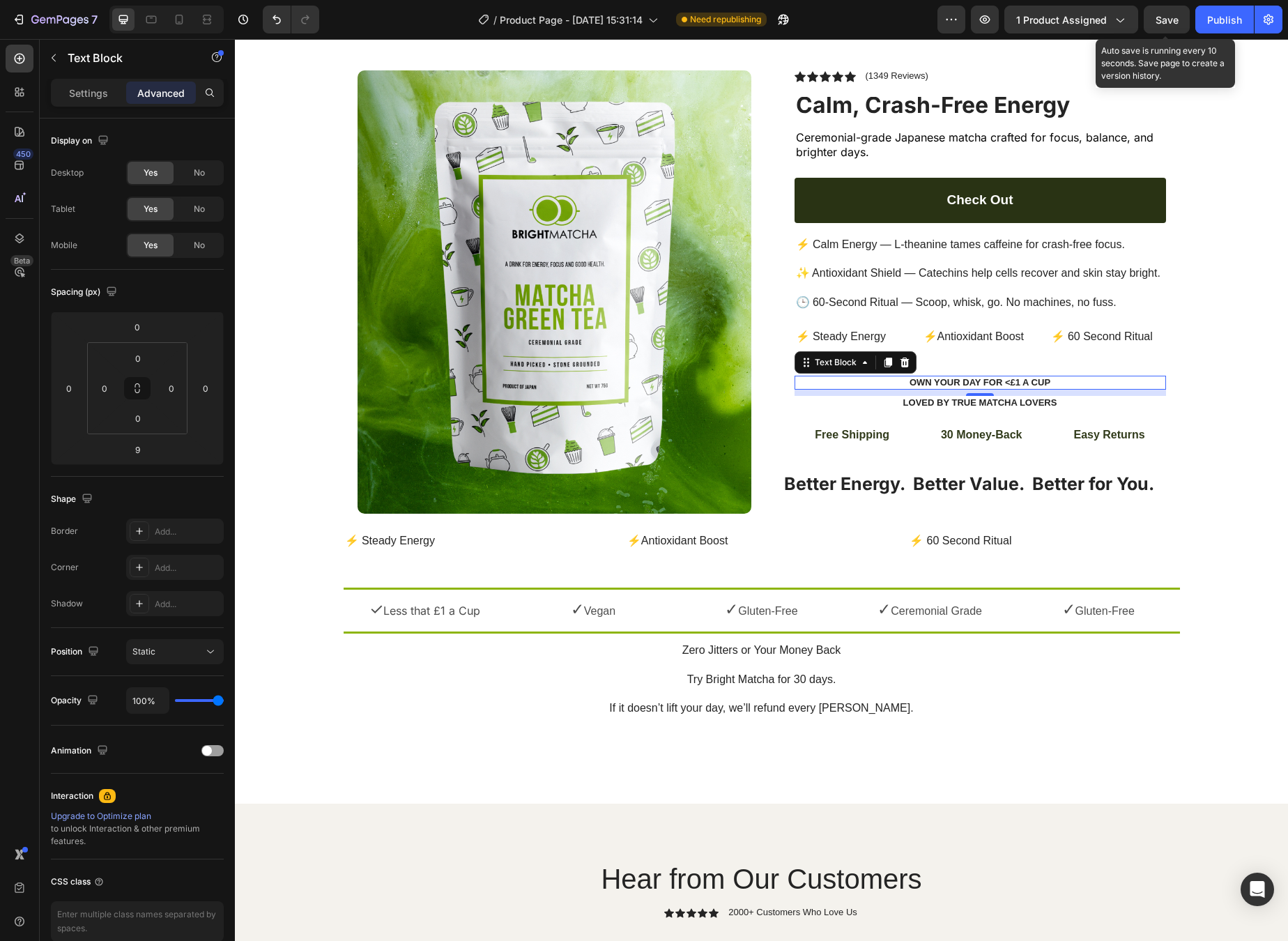
drag, startPoint x: 1160, startPoint y: 23, endPoint x: 1160, endPoint y: 33, distance: 10.0
click at [1059, 23] on span "Save" at bounding box center [1168, 20] width 23 height 12
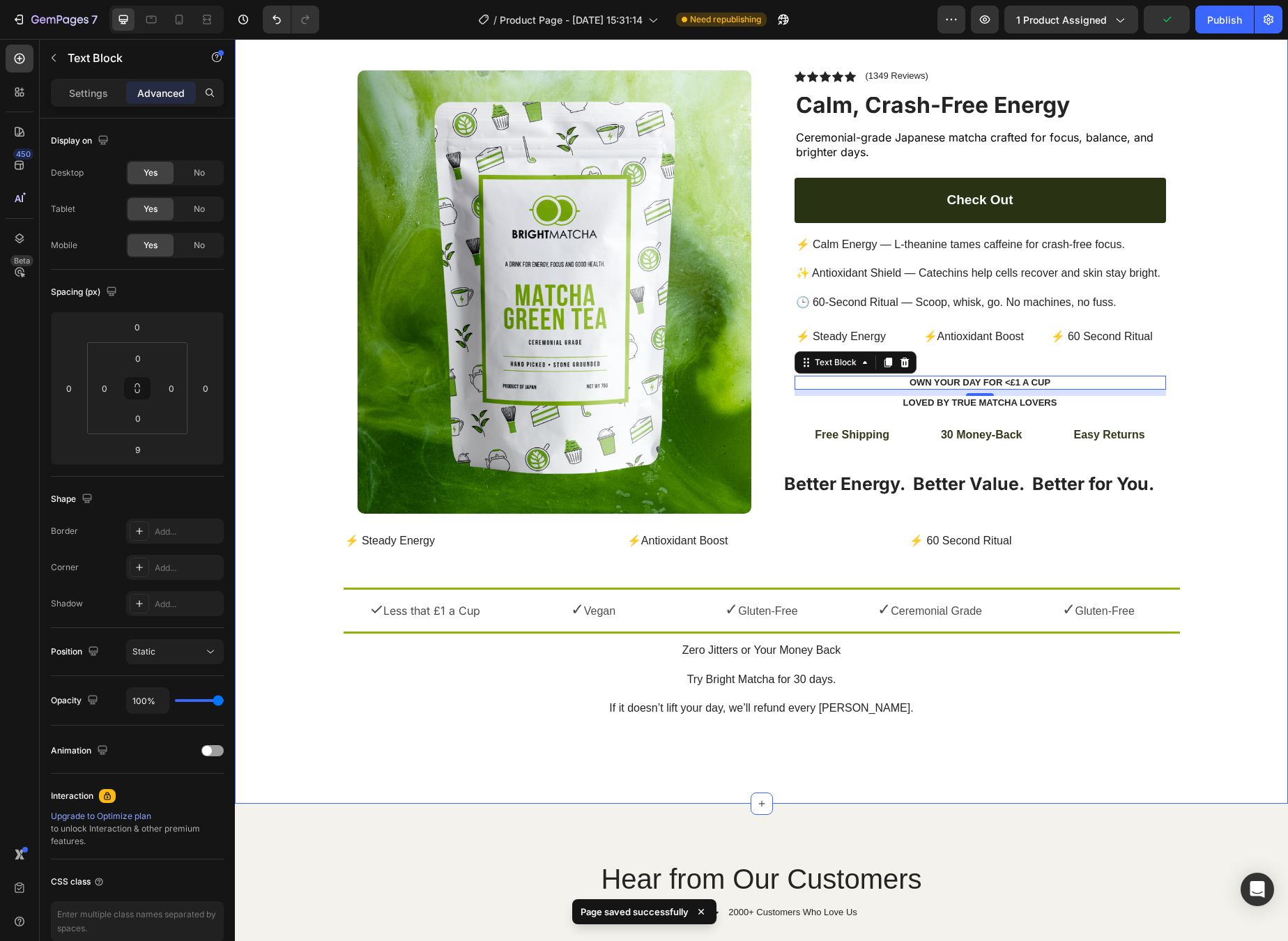
click at [1059, 380] on div "Icon Free Shipping [DATE] Only Text Block Free Shipping [DATE] Only Text Block …" at bounding box center [762, 372] width 1054 height 723
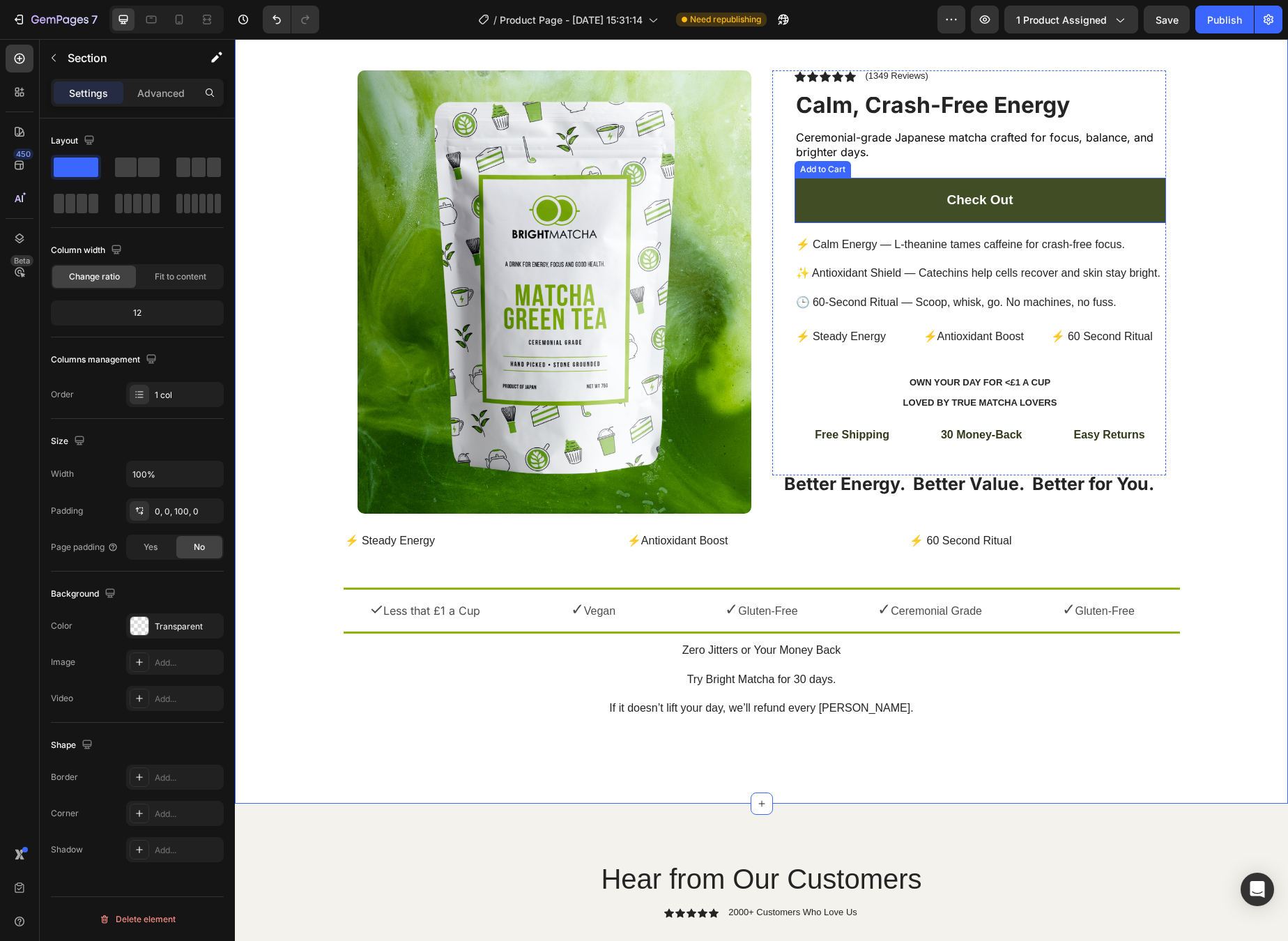
click at [897, 200] on button "Check Out" at bounding box center [980, 200] width 372 height 45
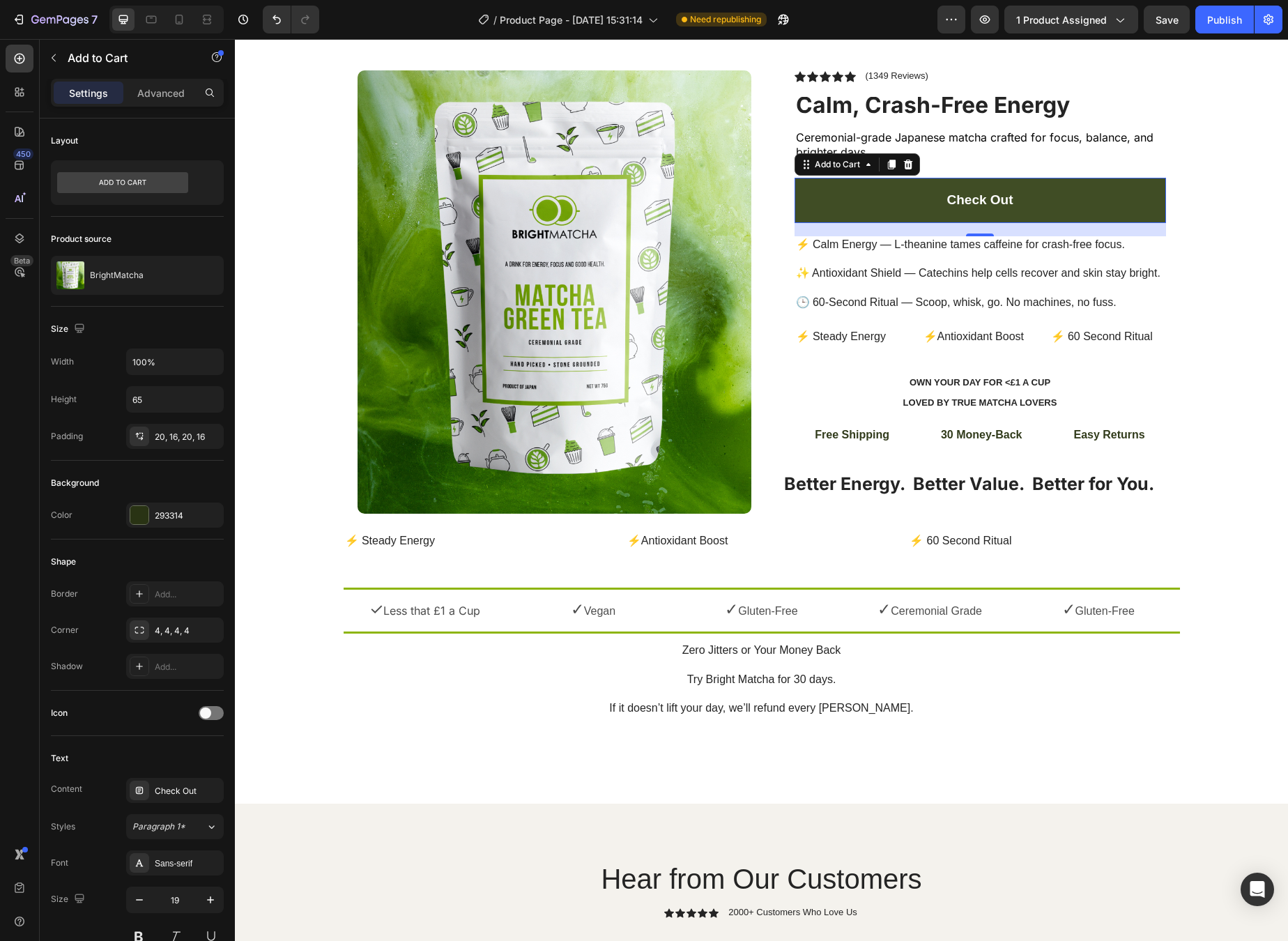
click at [1057, 197] on button "Check Out" at bounding box center [980, 200] width 372 height 45
click at [862, 205] on button "Check Out" at bounding box center [980, 200] width 372 height 45
click at [854, 186] on button "Check Out" at bounding box center [980, 200] width 372 height 45
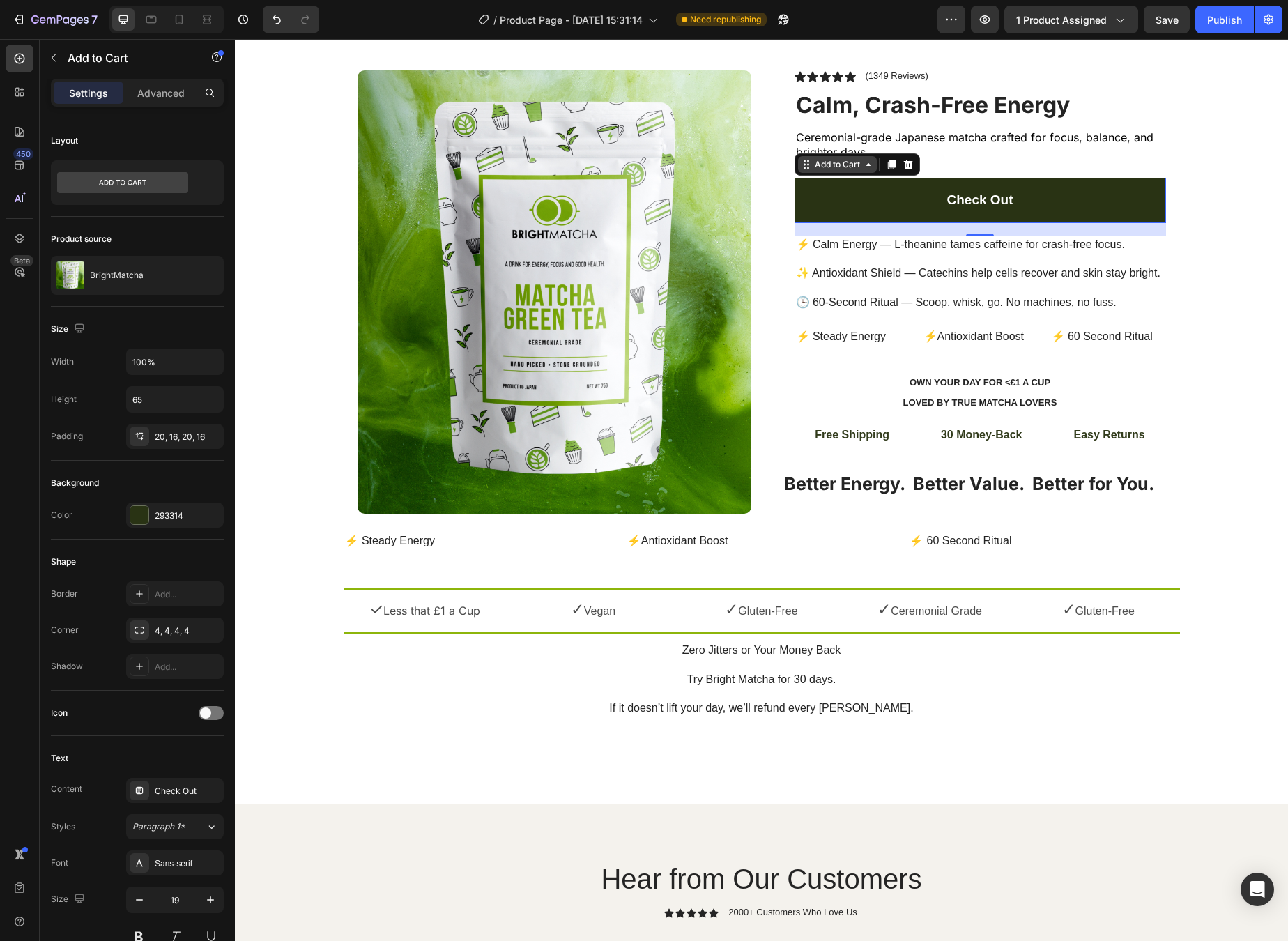
click at [837, 168] on div "Add to Cart" at bounding box center [837, 164] width 51 height 12
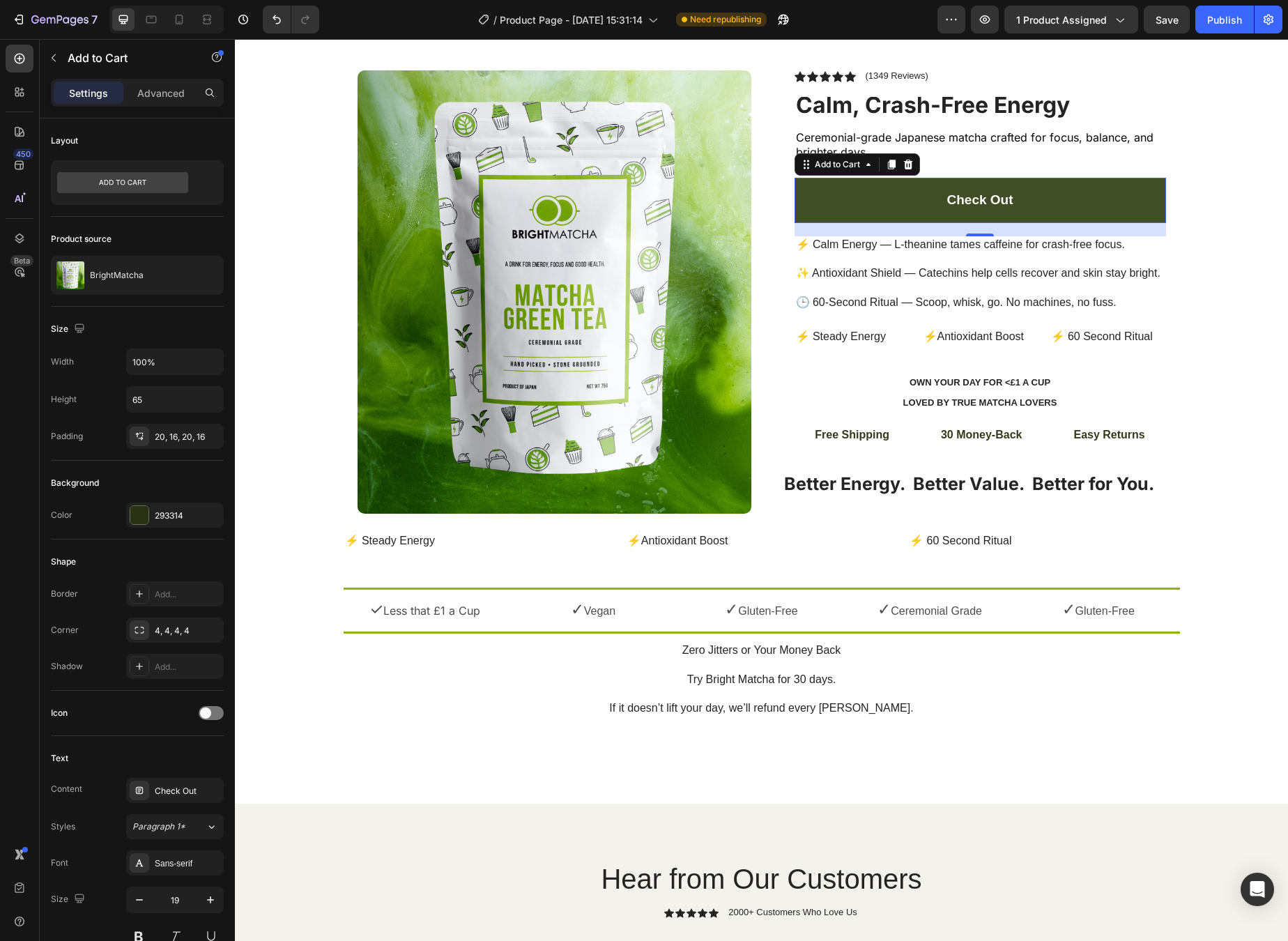
click at [890, 204] on button "Check Out" at bounding box center [980, 200] width 372 height 45
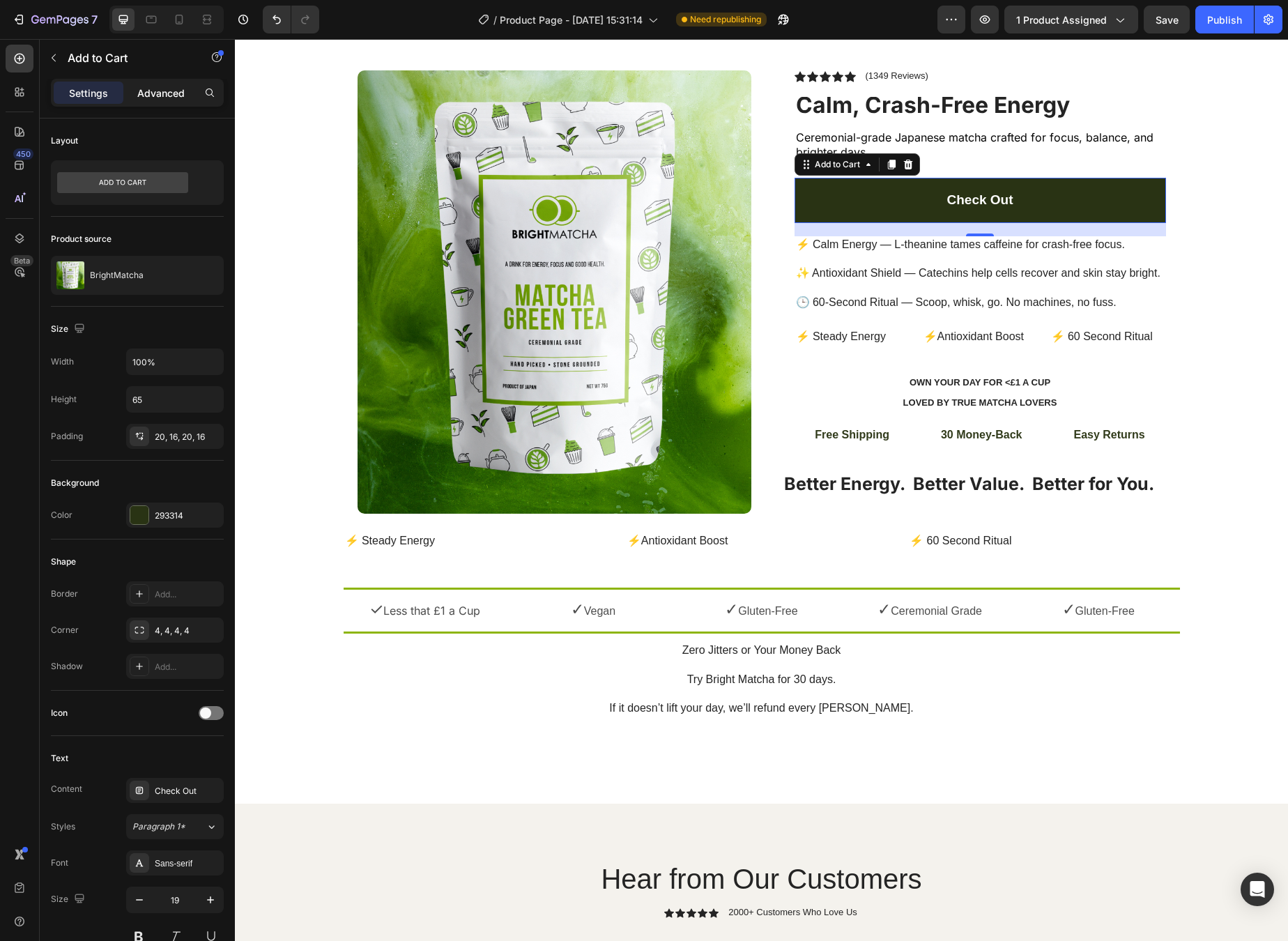
click at [187, 94] on div "Advanced" at bounding box center [161, 92] width 70 height 22
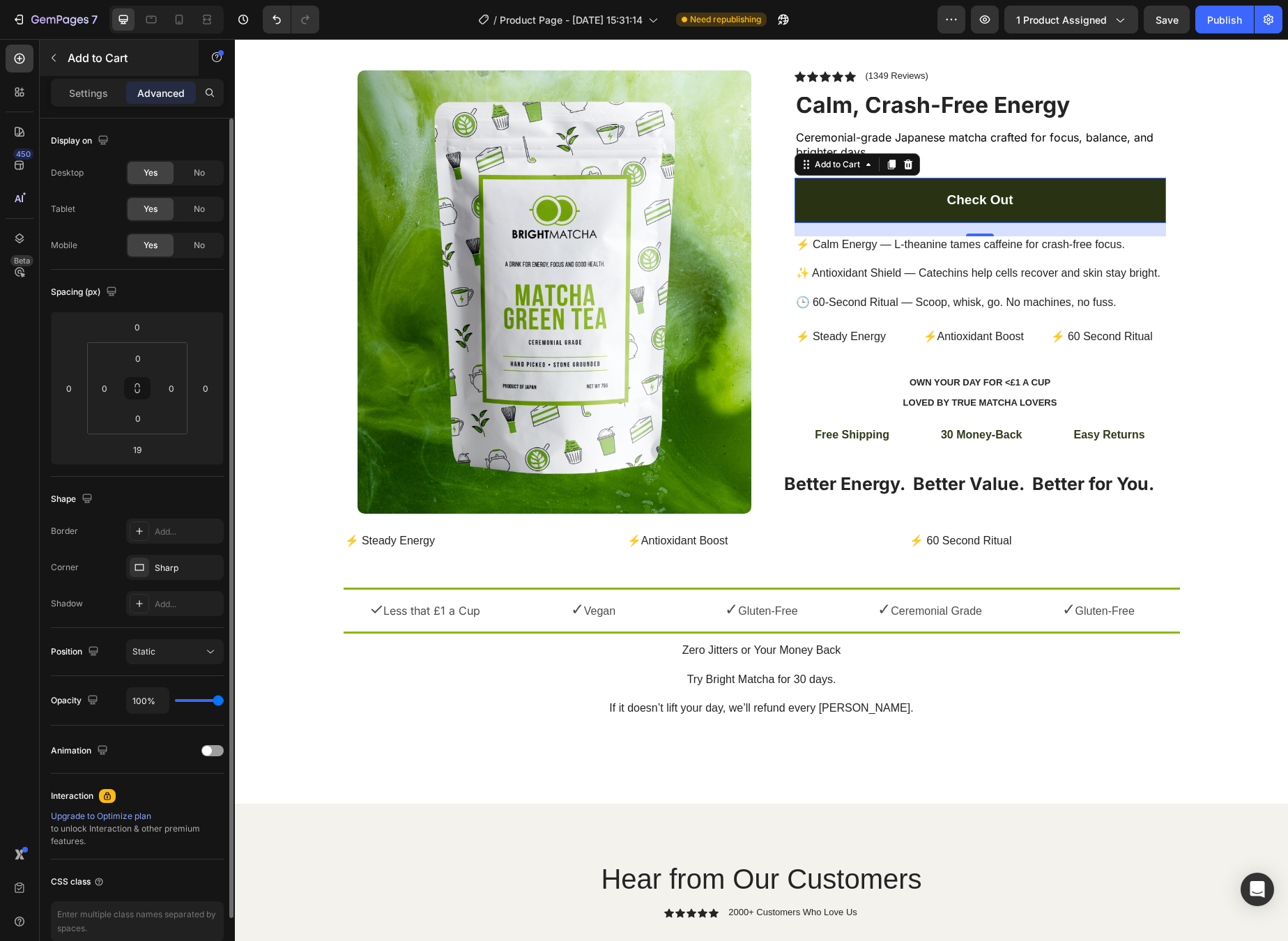
click at [81, 67] on div "Add to Cart" at bounding box center [119, 58] width 159 height 36
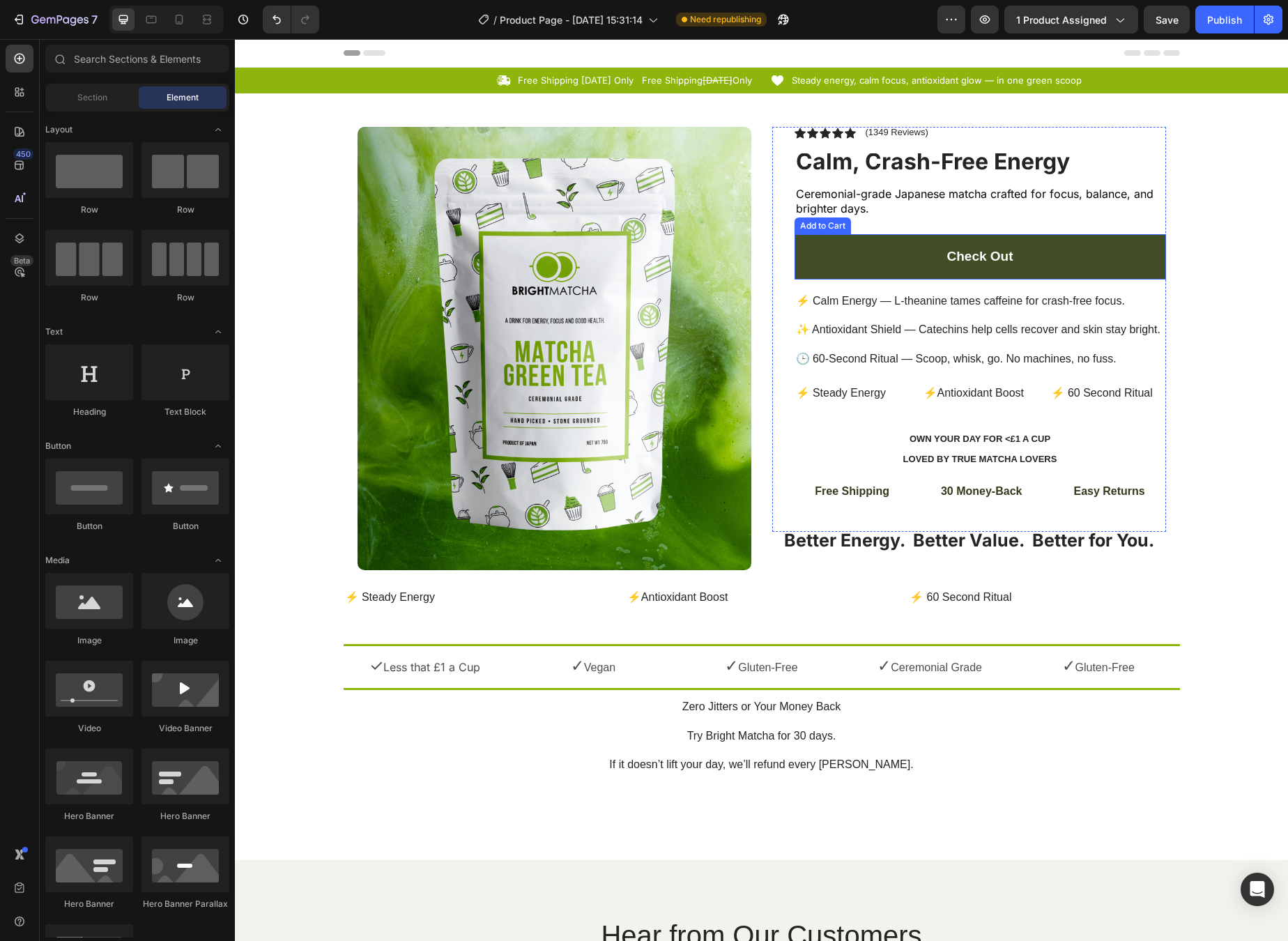
click at [885, 250] on button "Check Out" at bounding box center [980, 257] width 372 height 45
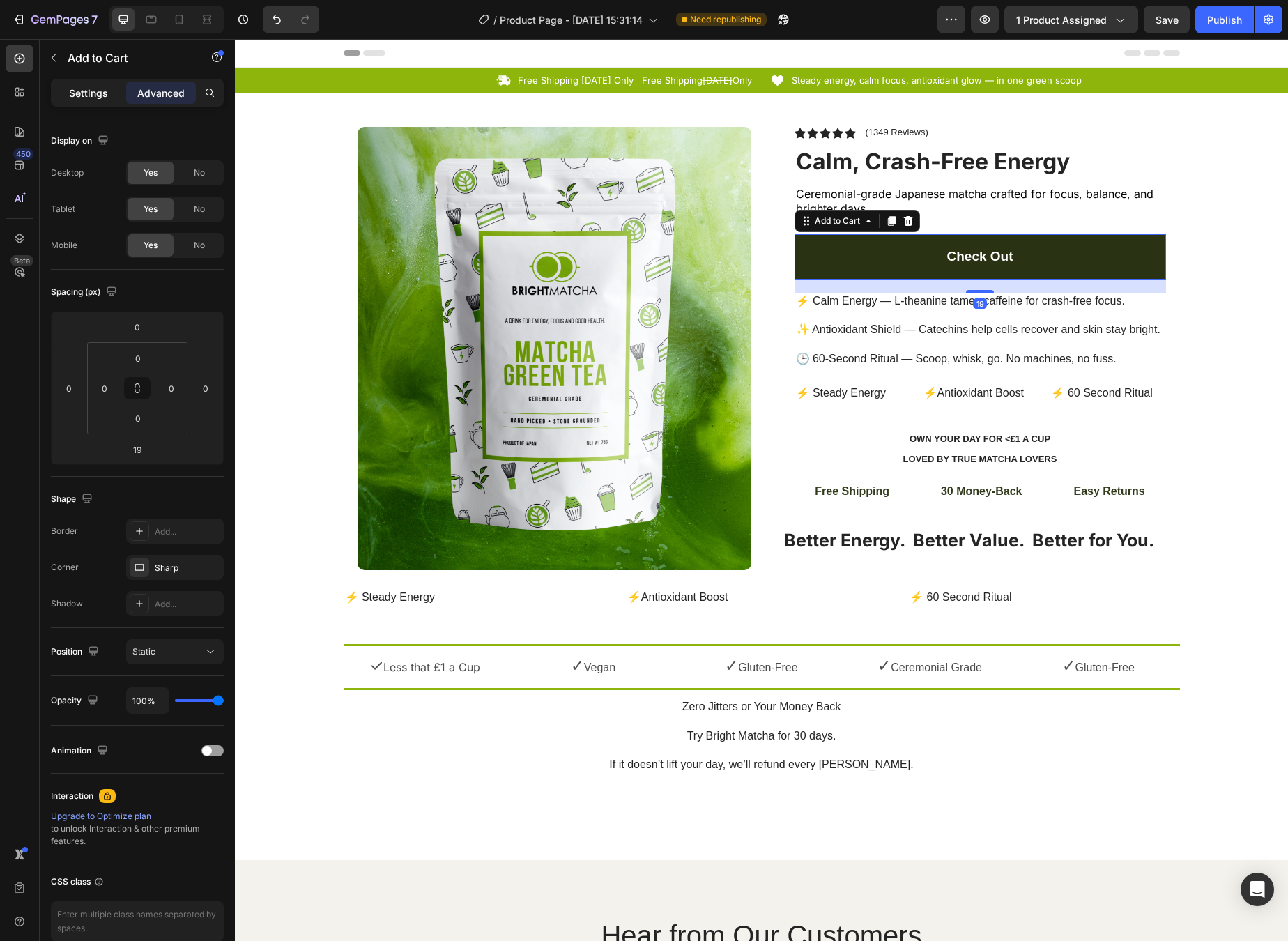
click at [77, 102] on div "Settings" at bounding box center [89, 92] width 70 height 22
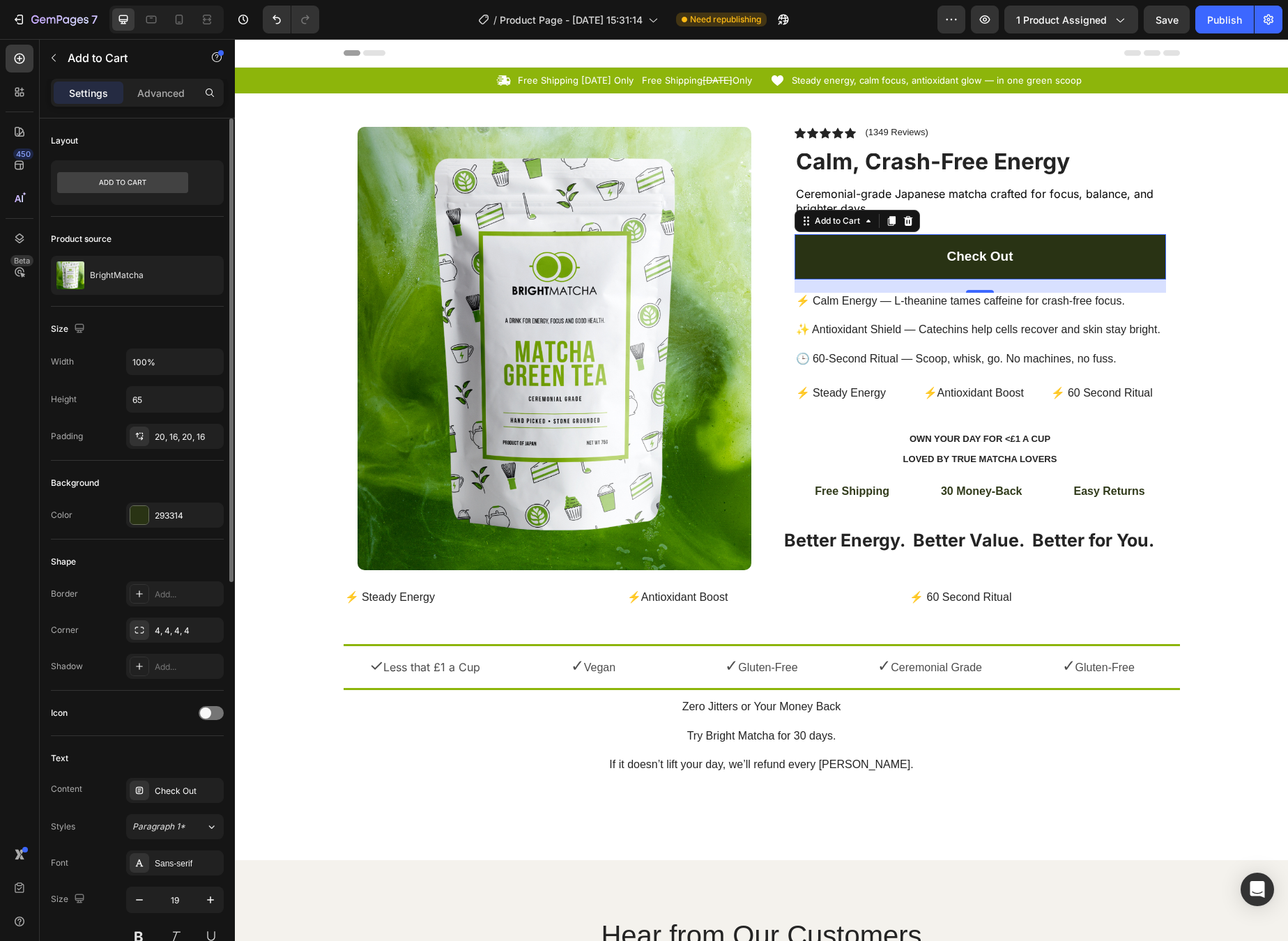
click at [179, 523] on div "293314" at bounding box center [175, 515] width 97 height 25
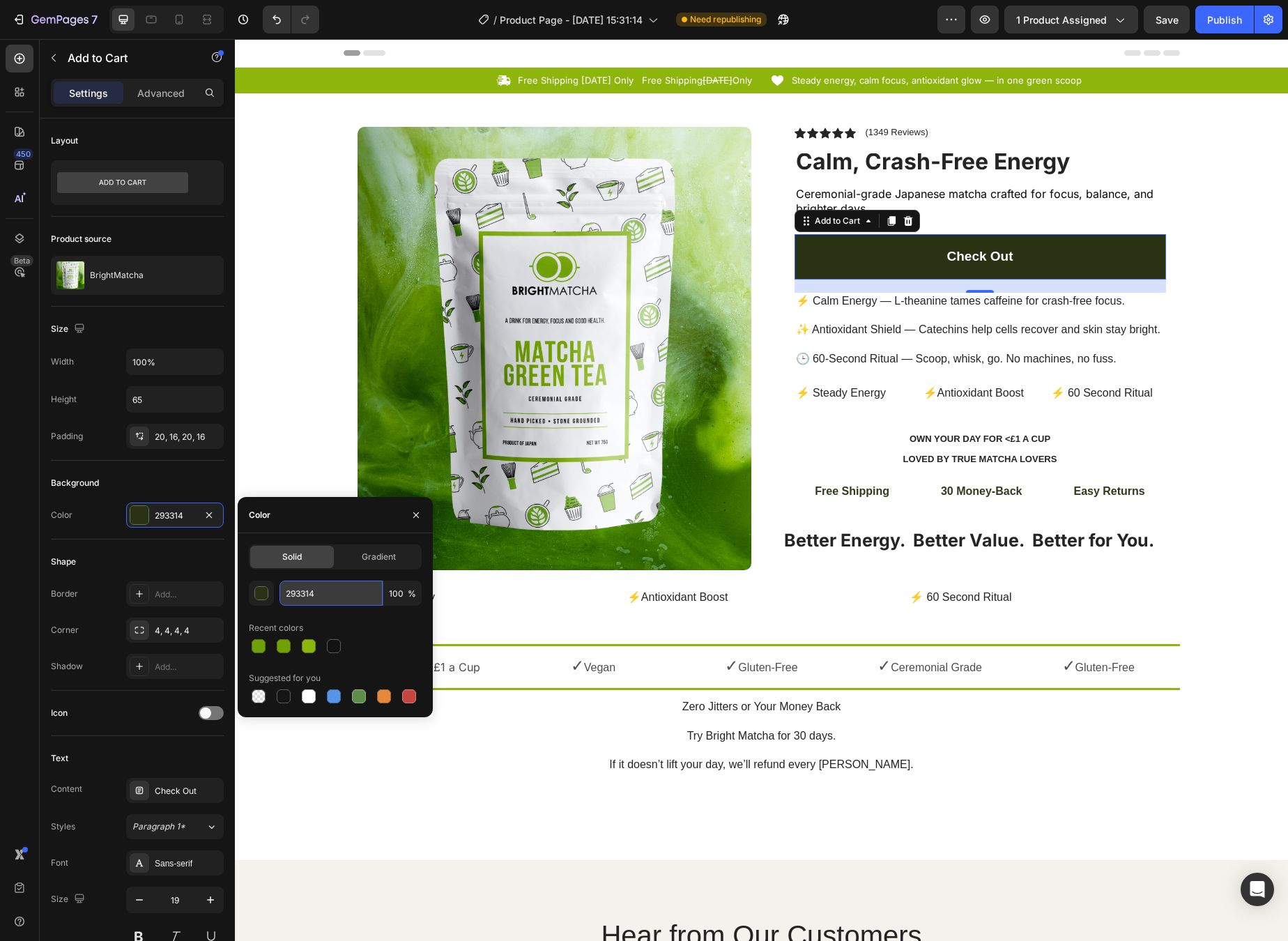
click at [332, 596] on input "293314" at bounding box center [331, 593] width 103 height 25
paste input "71A106"
type input "71A106"
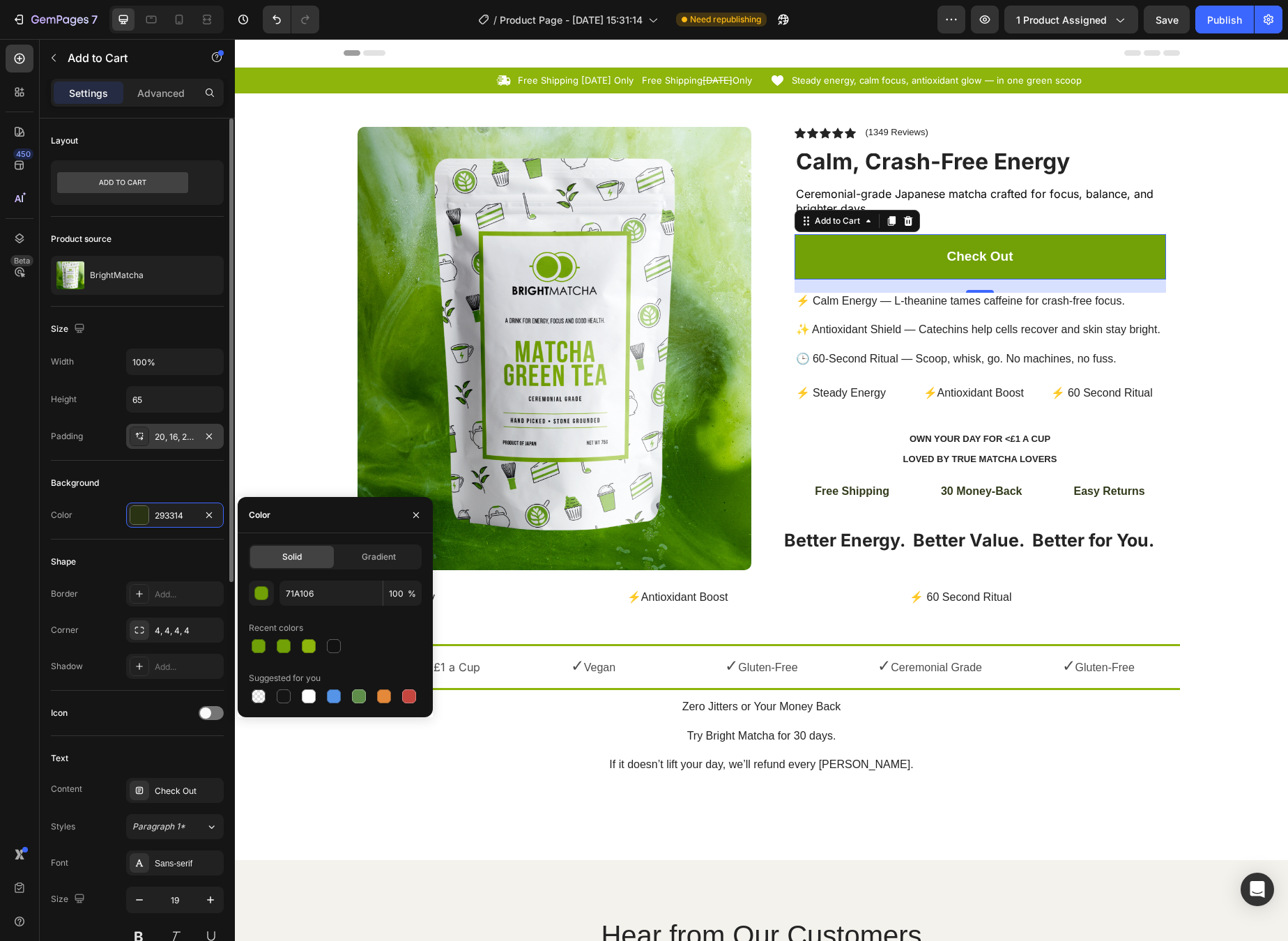
click at [192, 443] on div "20, 16, 20, 16" at bounding box center [175, 437] width 41 height 12
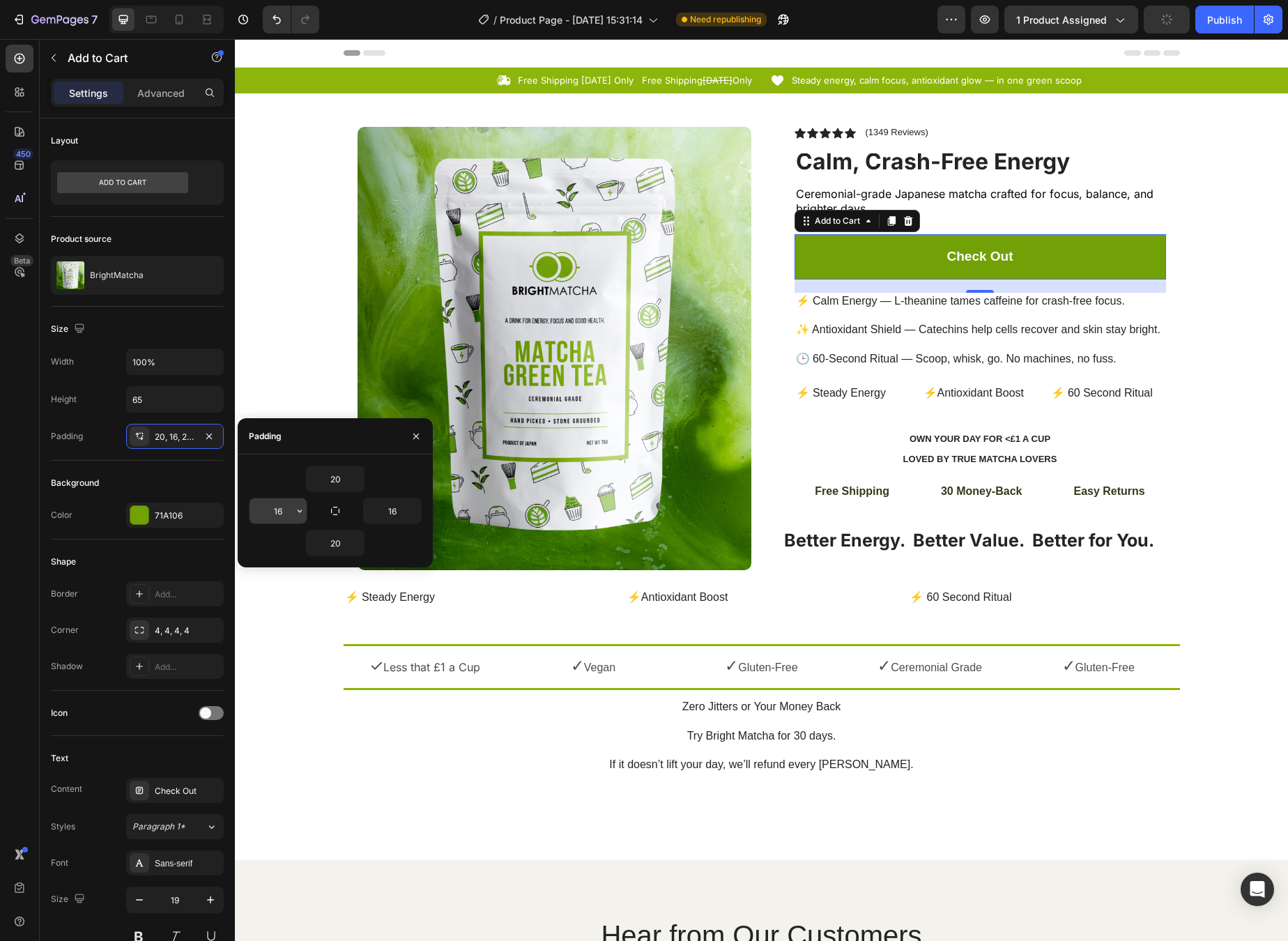
click at [280, 512] on input "16" at bounding box center [278, 511] width 57 height 25
type input "32"
click at [382, 509] on input "16" at bounding box center [392, 511] width 57 height 25
click at [382, 510] on input "16" at bounding box center [392, 511] width 57 height 25
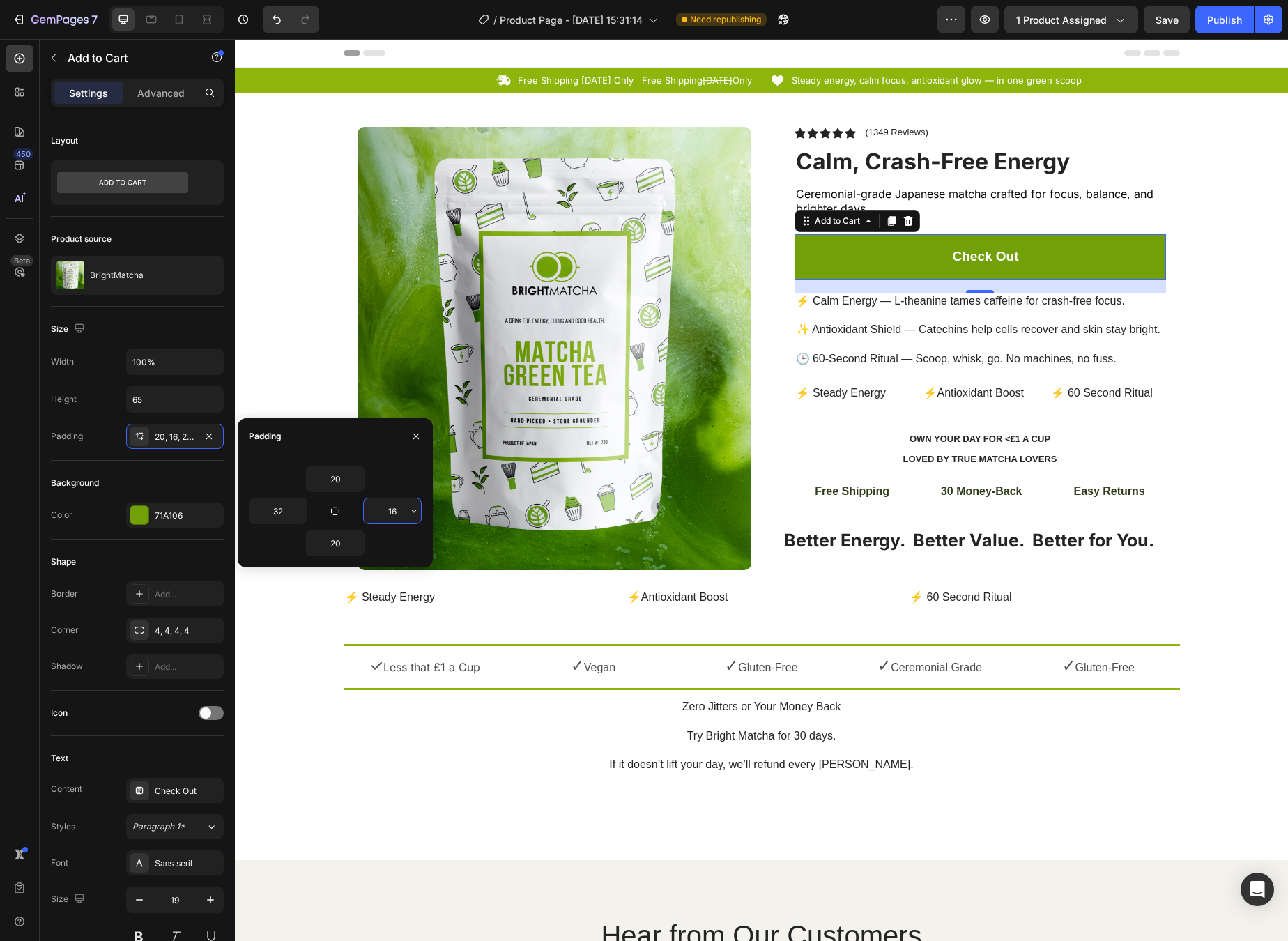
click at [382, 510] on input "16" at bounding box center [392, 511] width 57 height 25
type input "32"
click at [137, 638] on div at bounding box center [139, 630] width 20 height 20
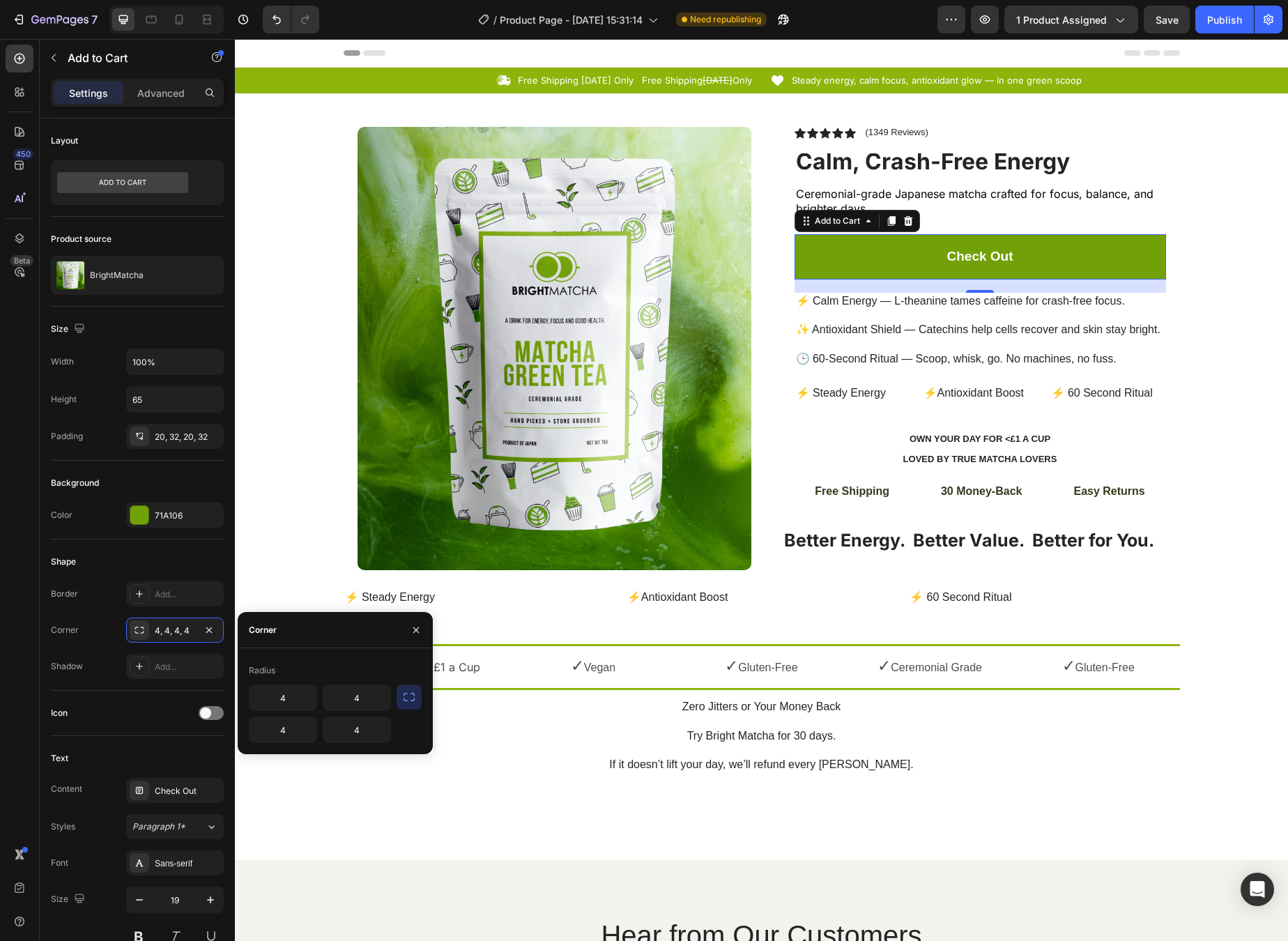
click at [261, 634] on div "Corner" at bounding box center [263, 630] width 28 height 12
click at [139, 630] on icon at bounding box center [139, 630] width 11 height 11
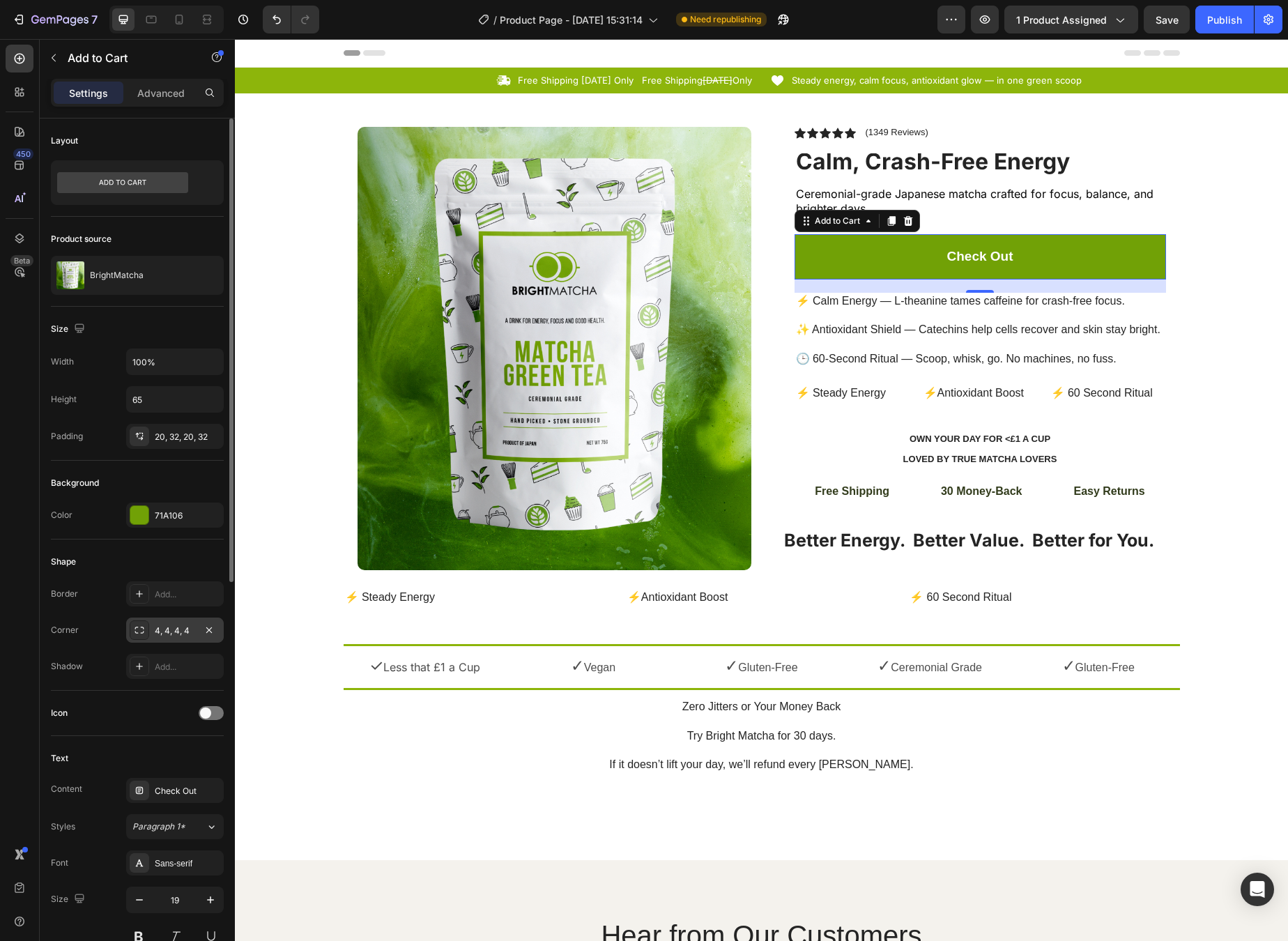
click at [136, 635] on icon at bounding box center [139, 630] width 11 height 11
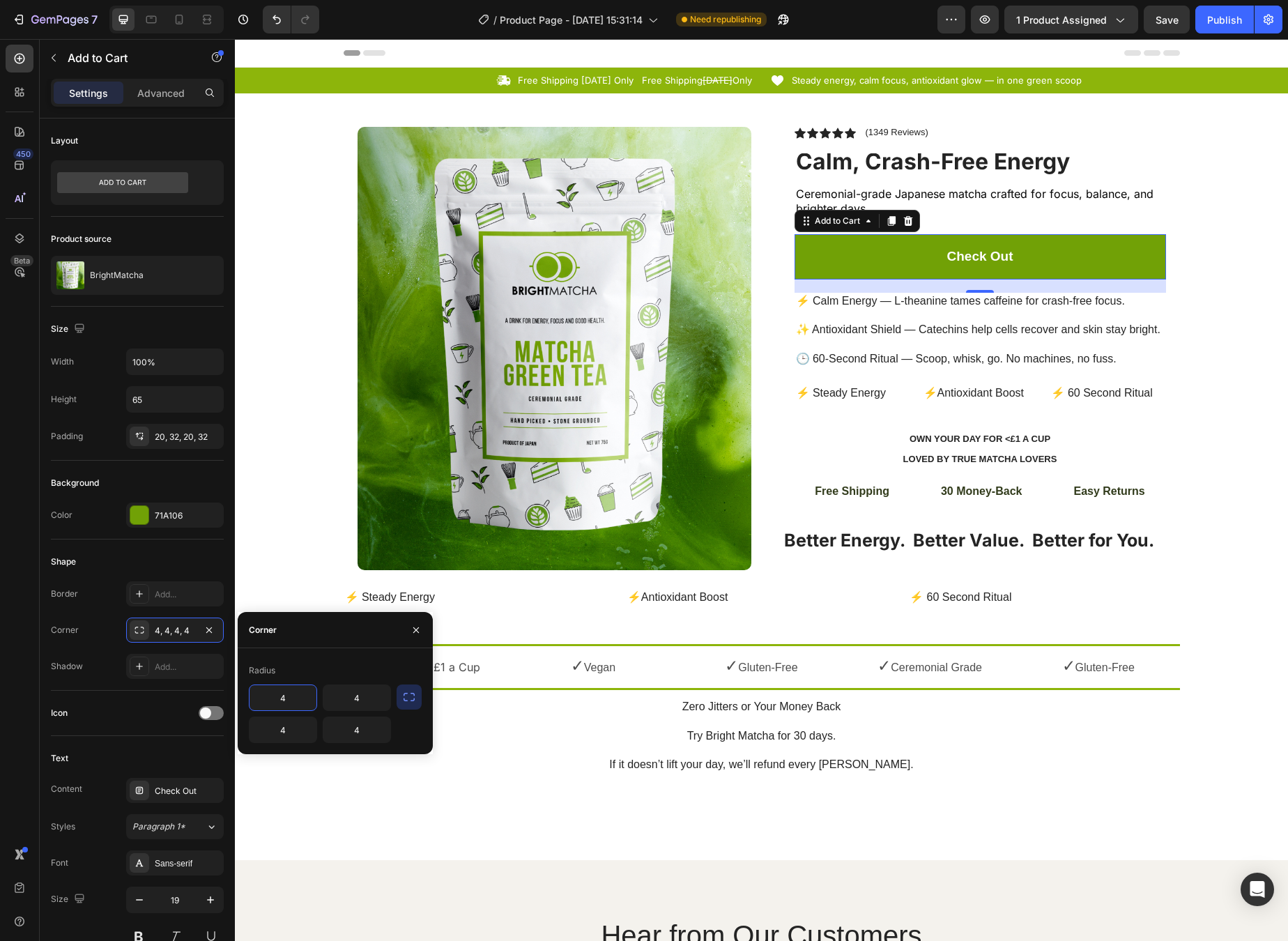
click at [402, 702] on icon "button" at bounding box center [409, 696] width 14 height 14
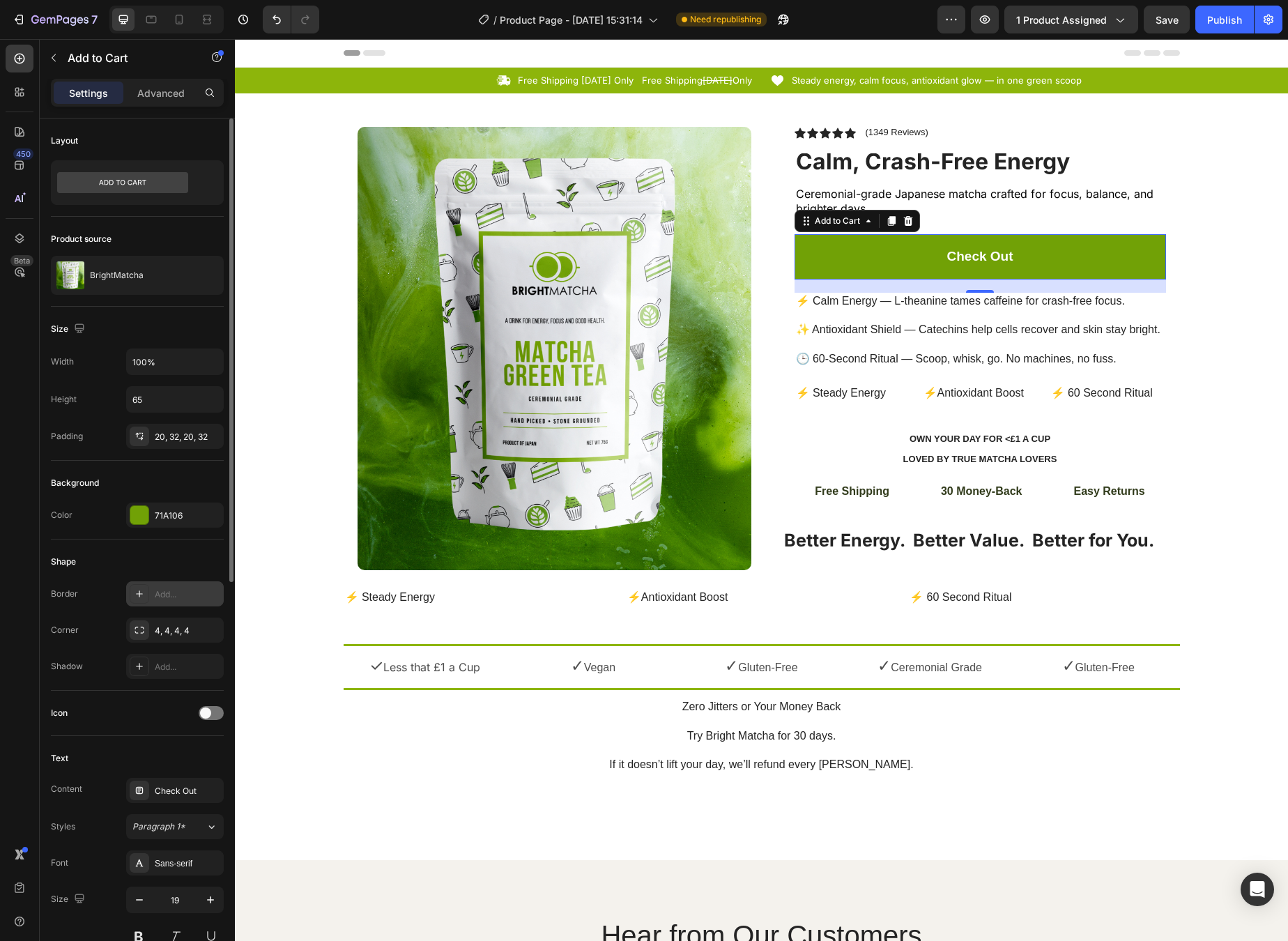
click at [184, 587] on div "Add..." at bounding box center [175, 593] width 97 height 25
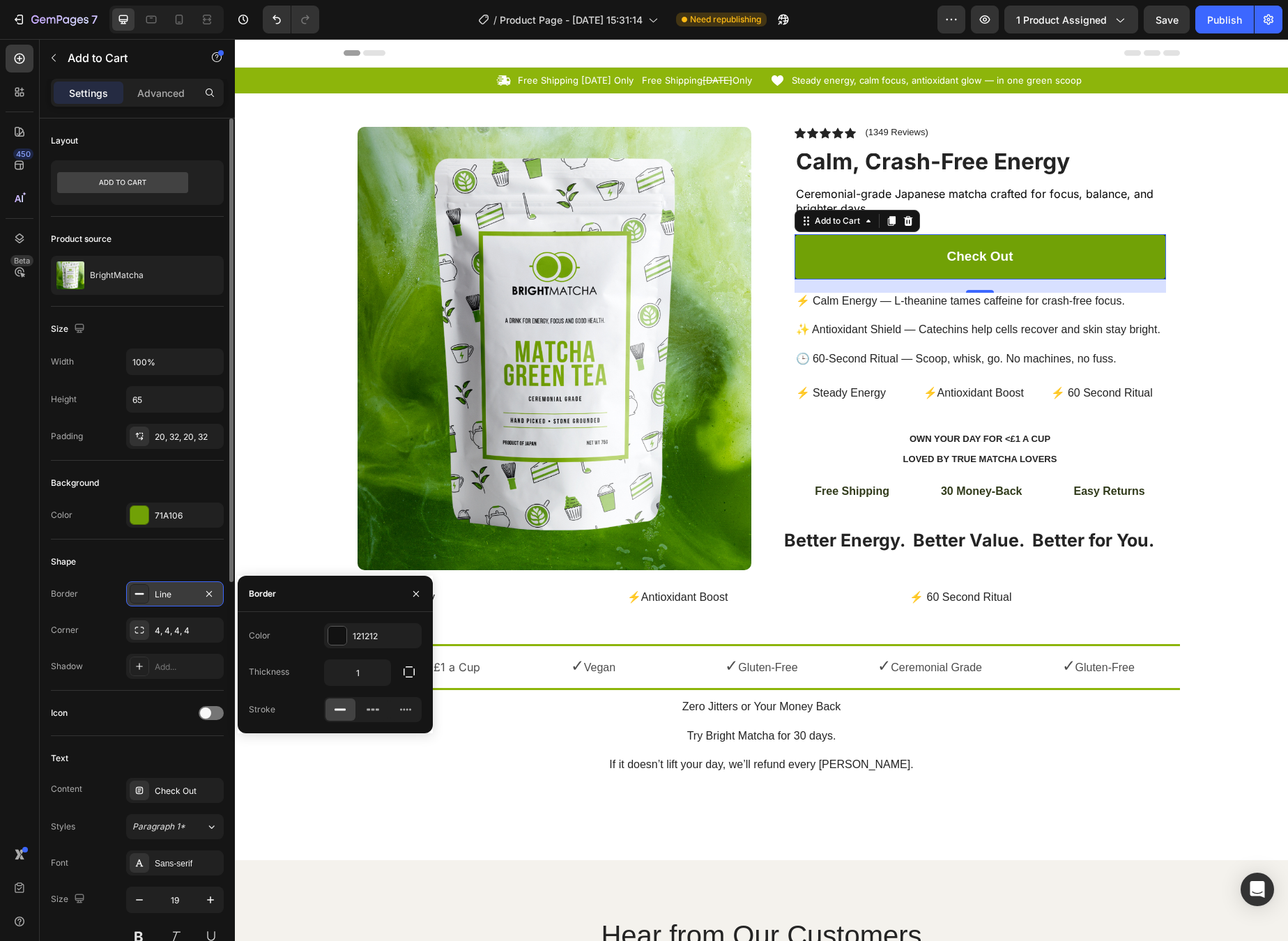
click at [184, 587] on div "Line" at bounding box center [175, 593] width 97 height 25
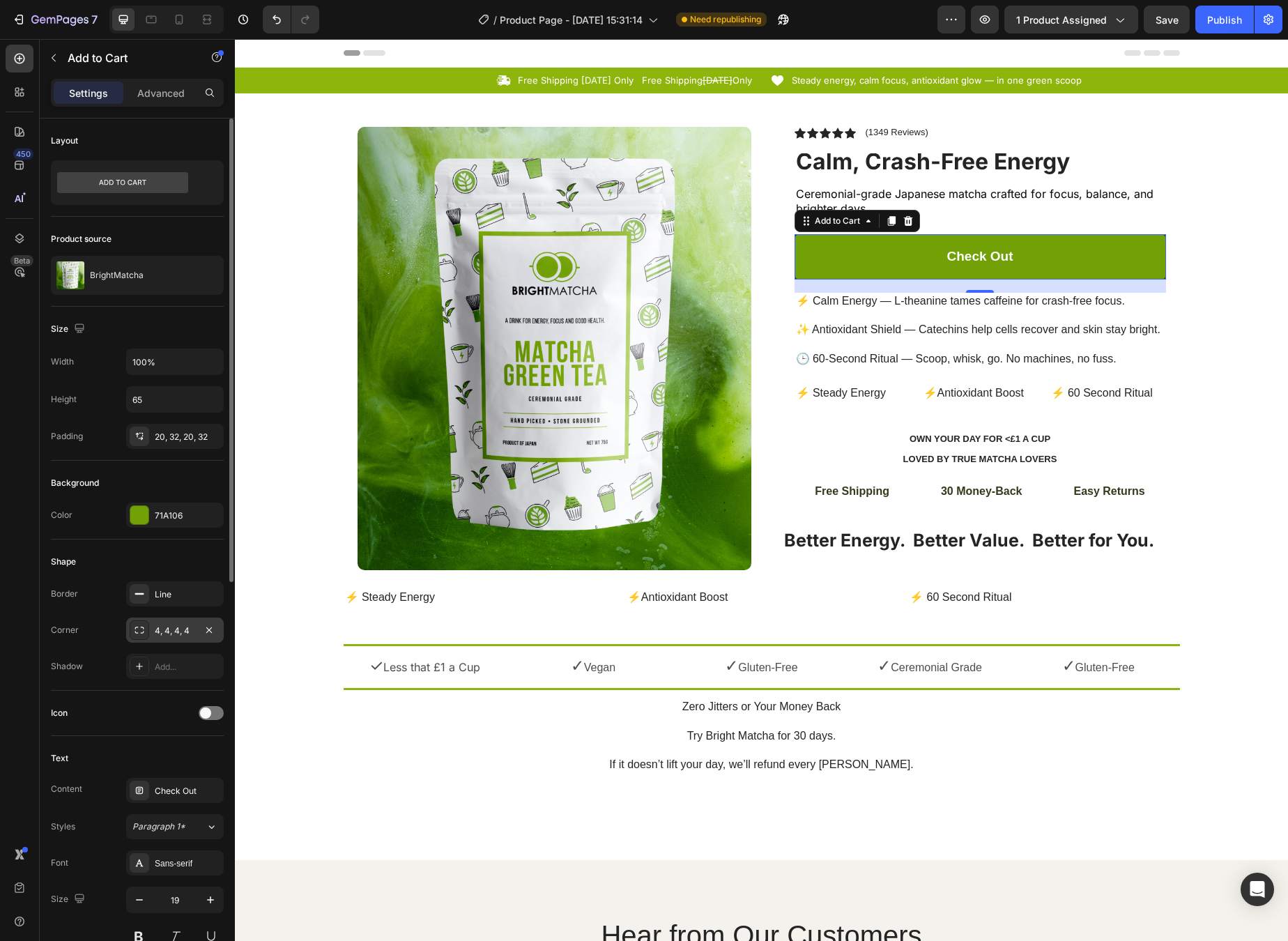
click at [185, 627] on div "4, 4, 4, 4" at bounding box center [175, 630] width 41 height 12
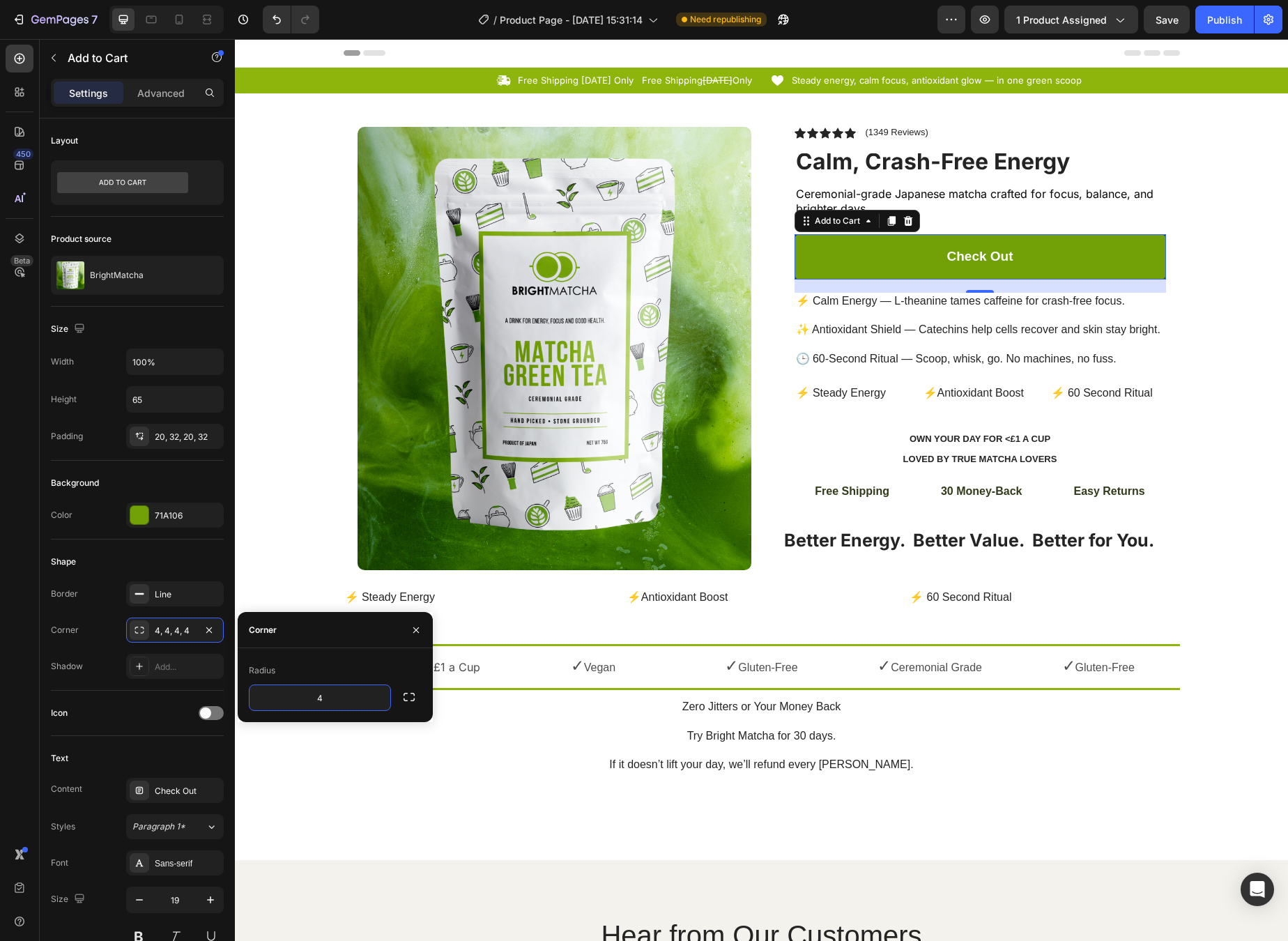
click at [335, 707] on input "4" at bounding box center [320, 697] width 141 height 25
click at [331, 701] on input "4" at bounding box center [320, 697] width 141 height 25
paste input "999999"
type input "999999"
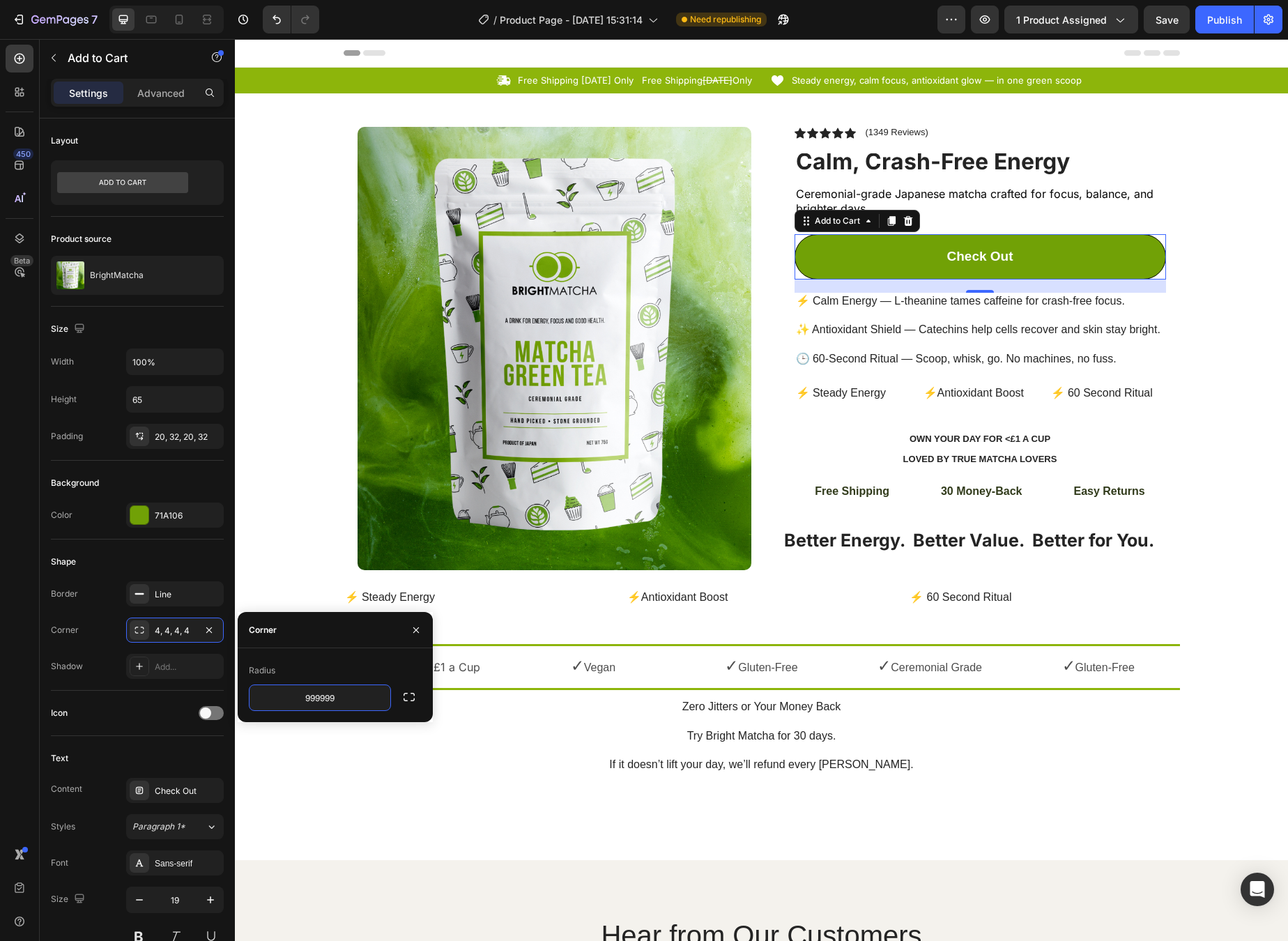
drag, startPoint x: 629, startPoint y: 776, endPoint x: 395, endPoint y: 737, distance: 237.2
click at [395, 737] on p "Zero Jitters or Your Money Back Try Bright Matcha for 30 days. If it doesn’t li…" at bounding box center [762, 736] width 834 height 73
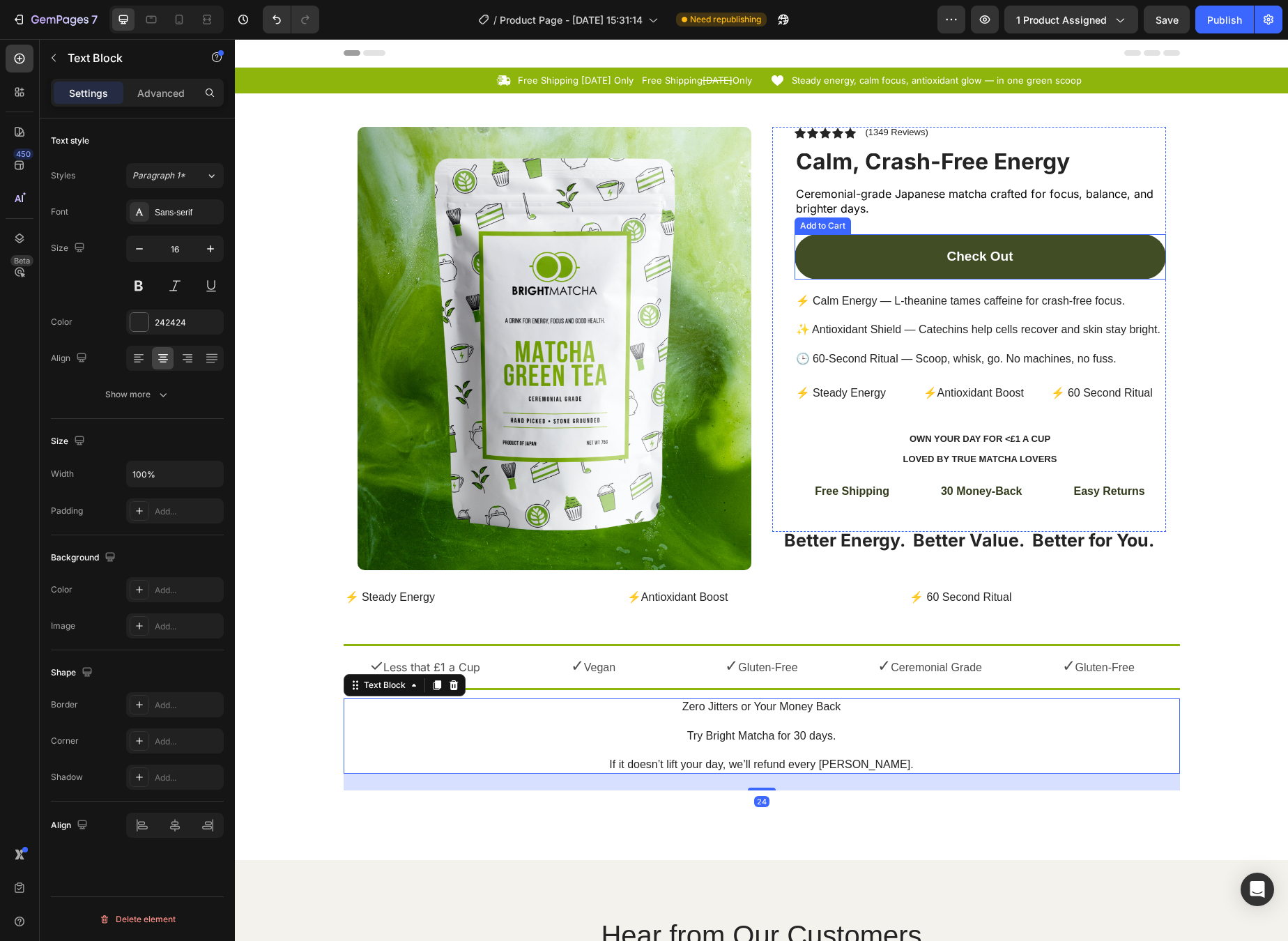
click at [938, 258] on button "Check Out" at bounding box center [980, 257] width 372 height 45
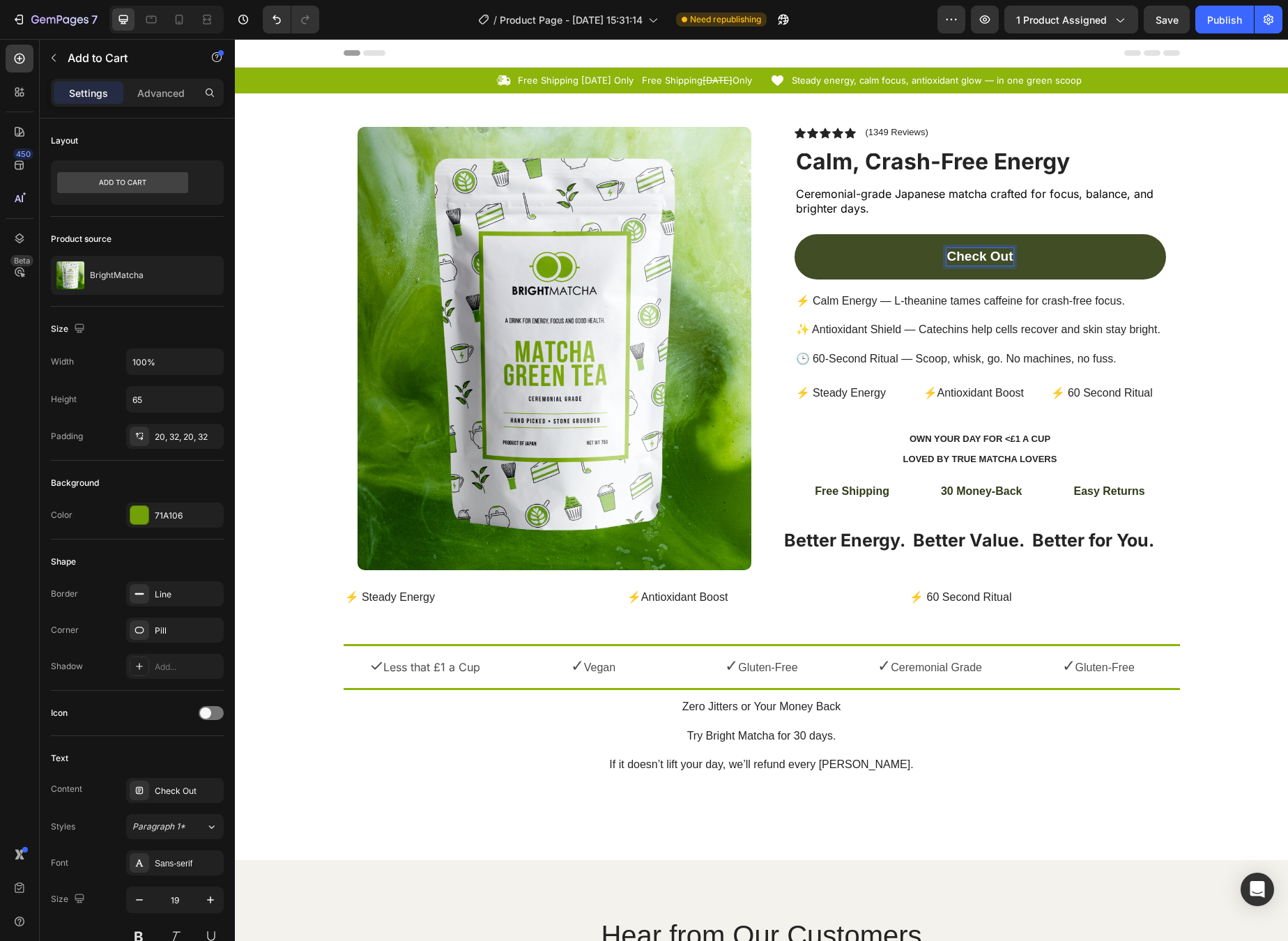
click at [951, 253] on p "Check Out" at bounding box center [980, 257] width 66 height 17
click at [977, 258] on p "Out" at bounding box center [980, 257] width 23 height 17
click at [975, 254] on button "Buy" at bounding box center [980, 257] width 372 height 45
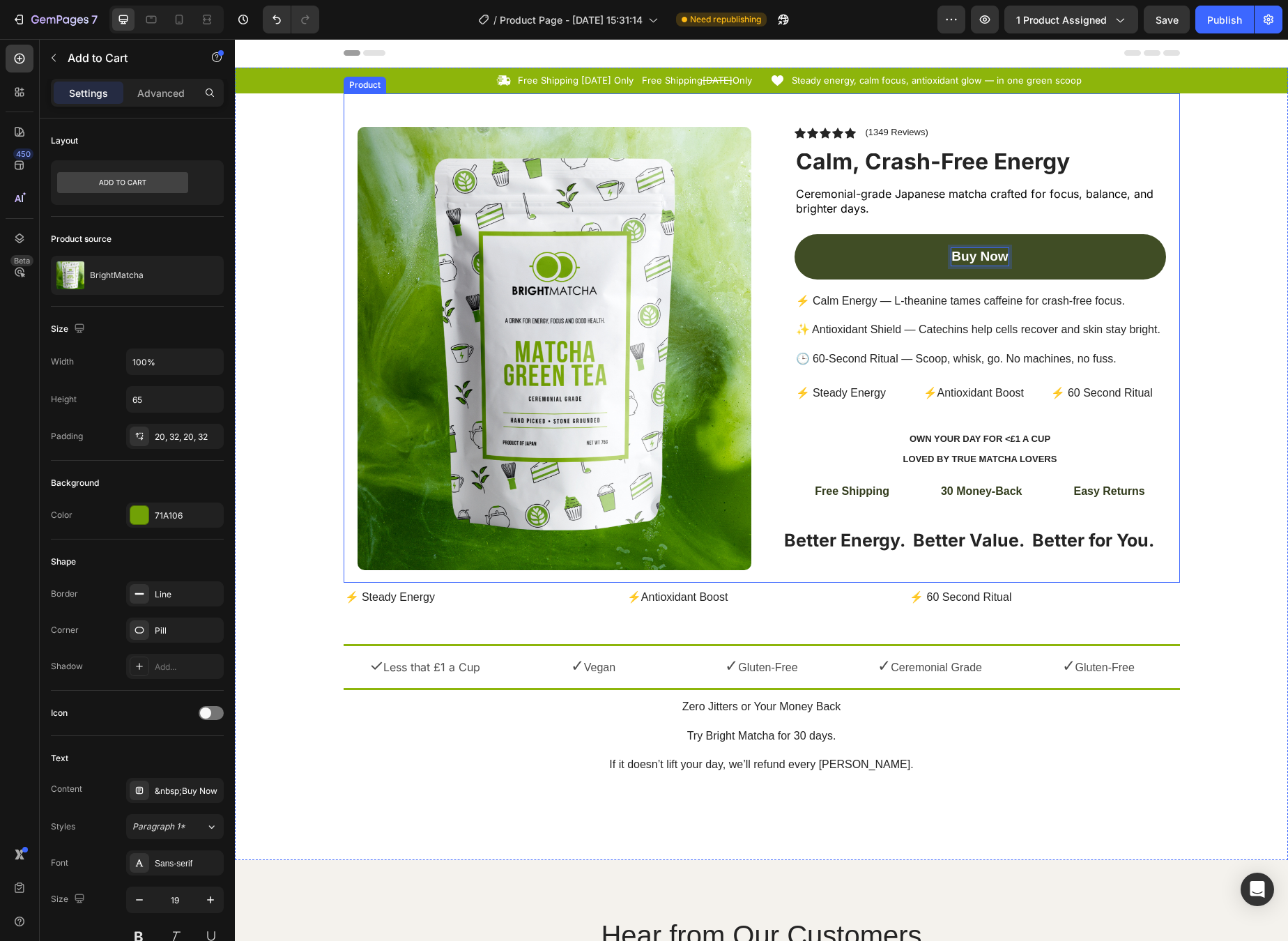
click at [1059, 576] on div "Icon Icon Icon Icon Icon Icon List (1349 Reviews) Text Block Row Calm, Crash-Fr…" at bounding box center [969, 355] width 394 height 456
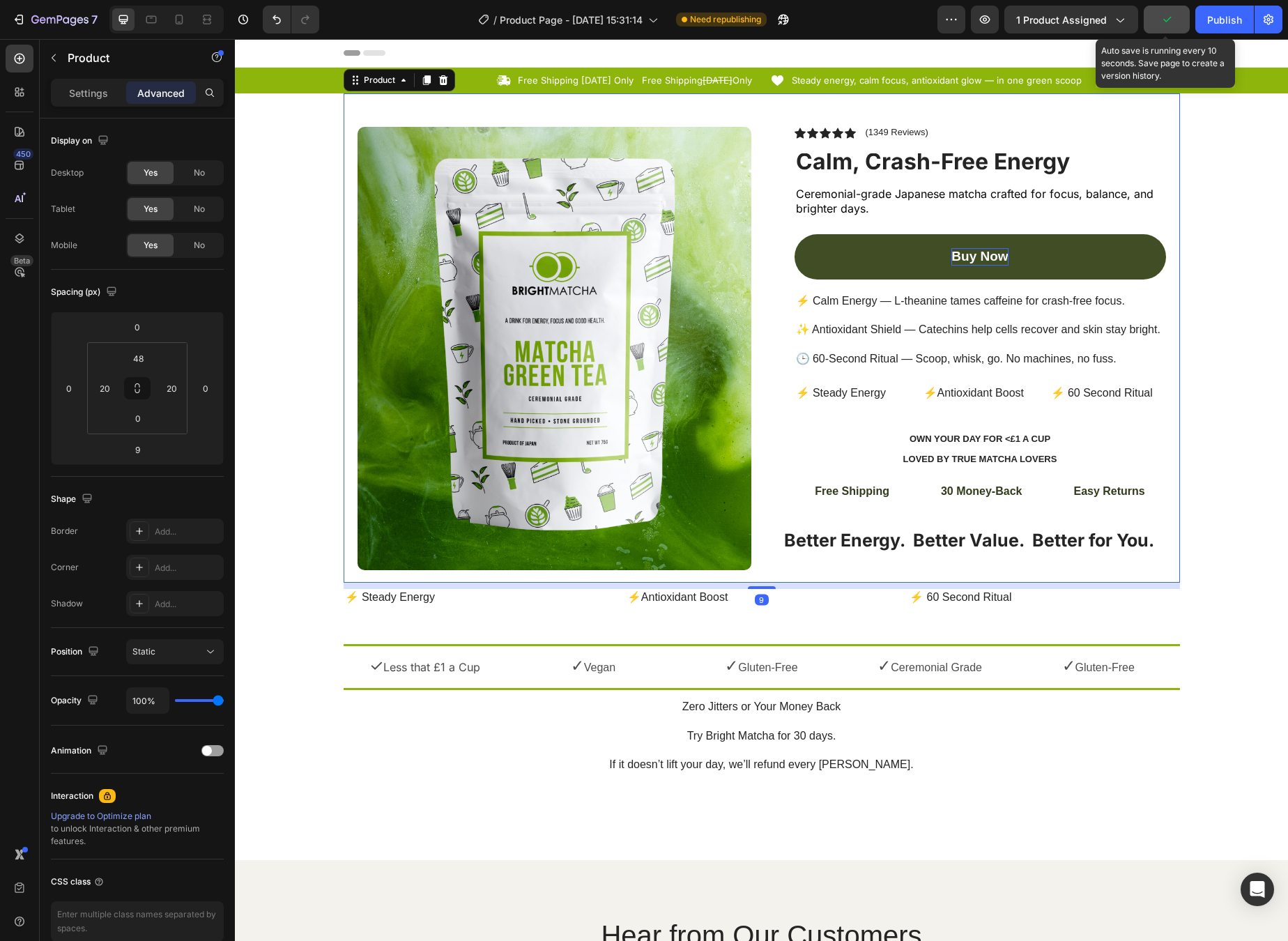
drag, startPoint x: 1168, startPoint y: 33, endPoint x: 1170, endPoint y: 23, distance: 10.2
click at [1059, 23] on icon "button" at bounding box center [1167, 19] width 14 height 14
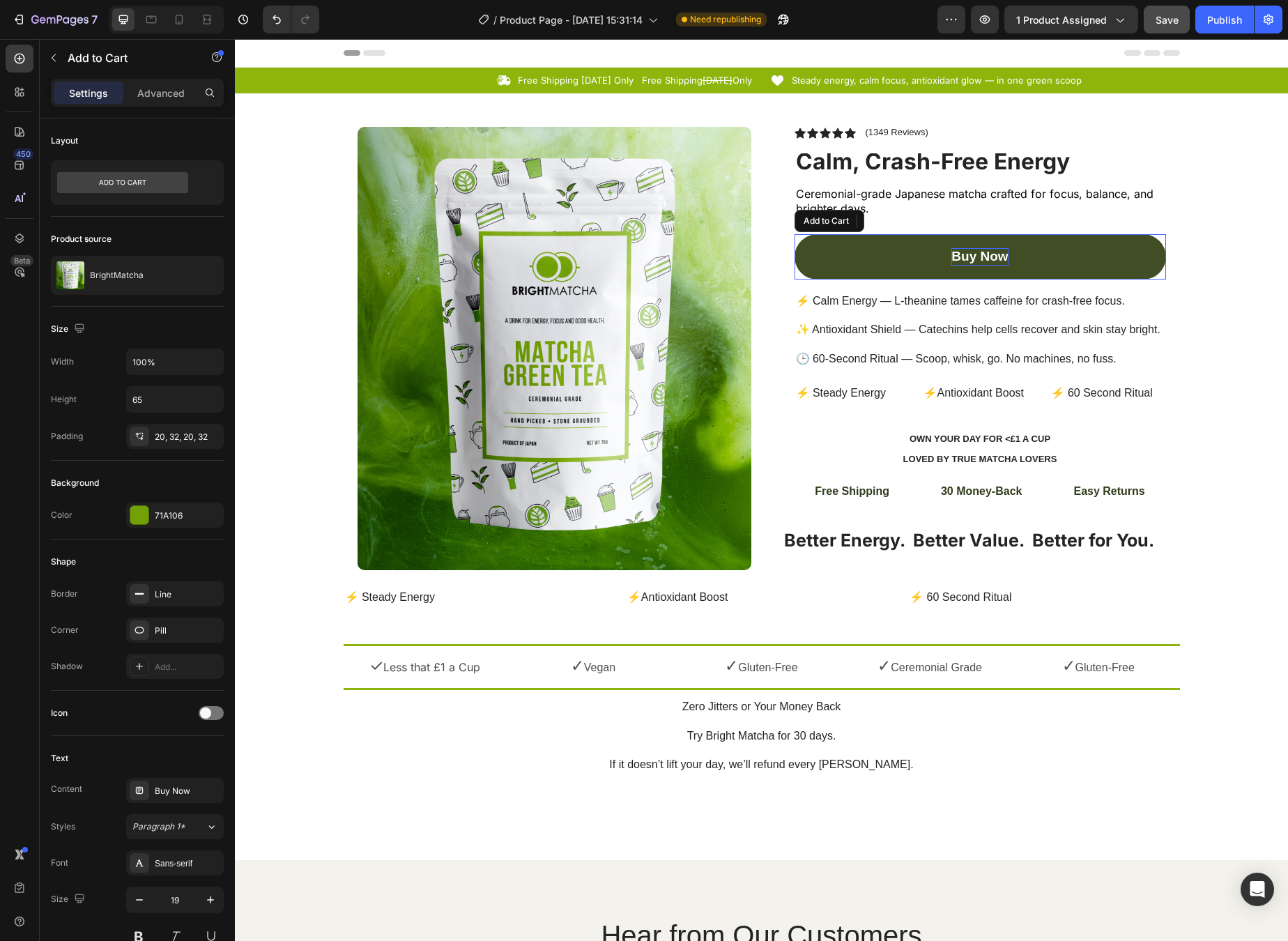
click at [946, 237] on button "Buy Now" at bounding box center [980, 257] width 372 height 45
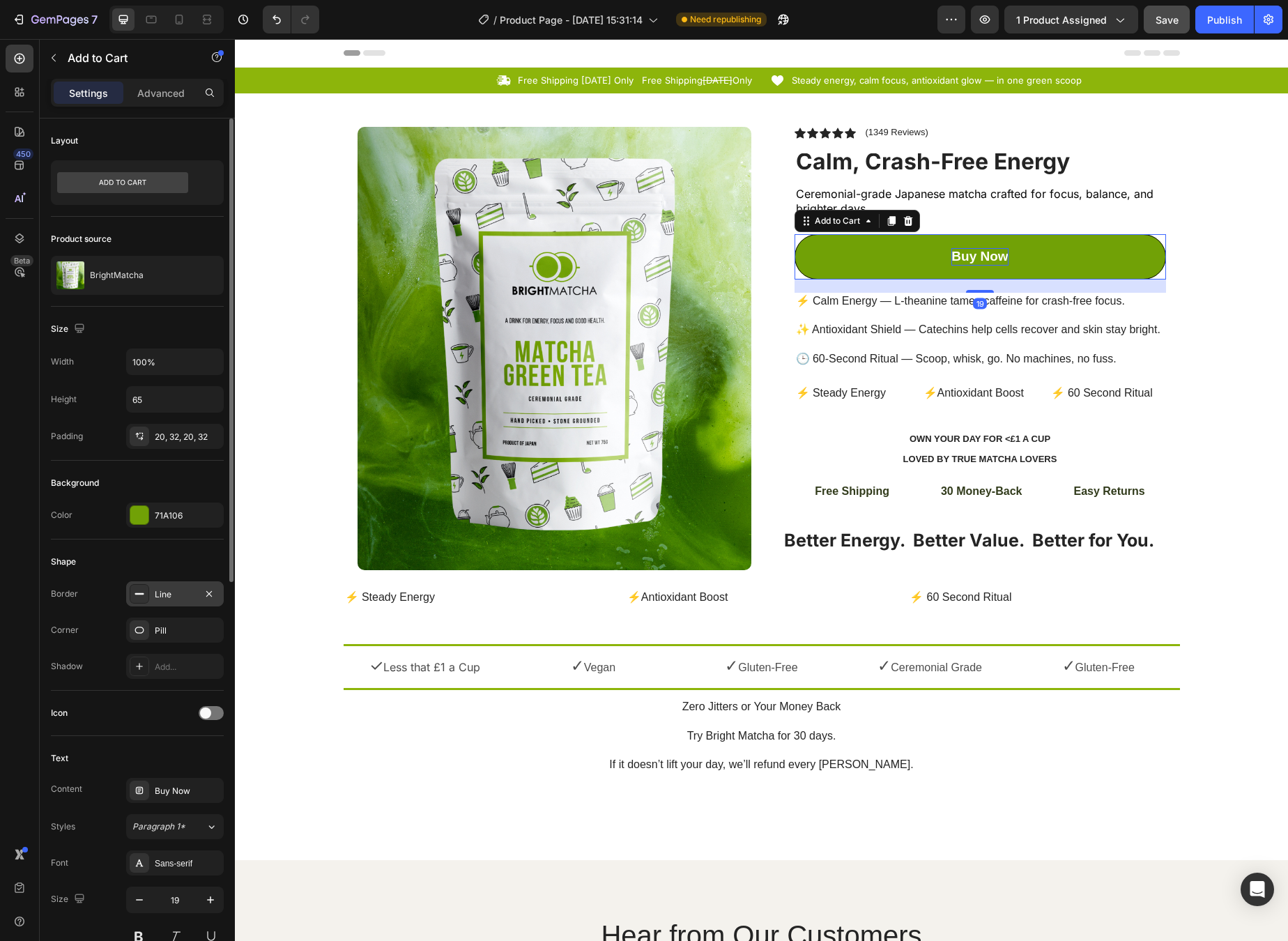
click at [179, 603] on div "Line" at bounding box center [175, 593] width 97 height 25
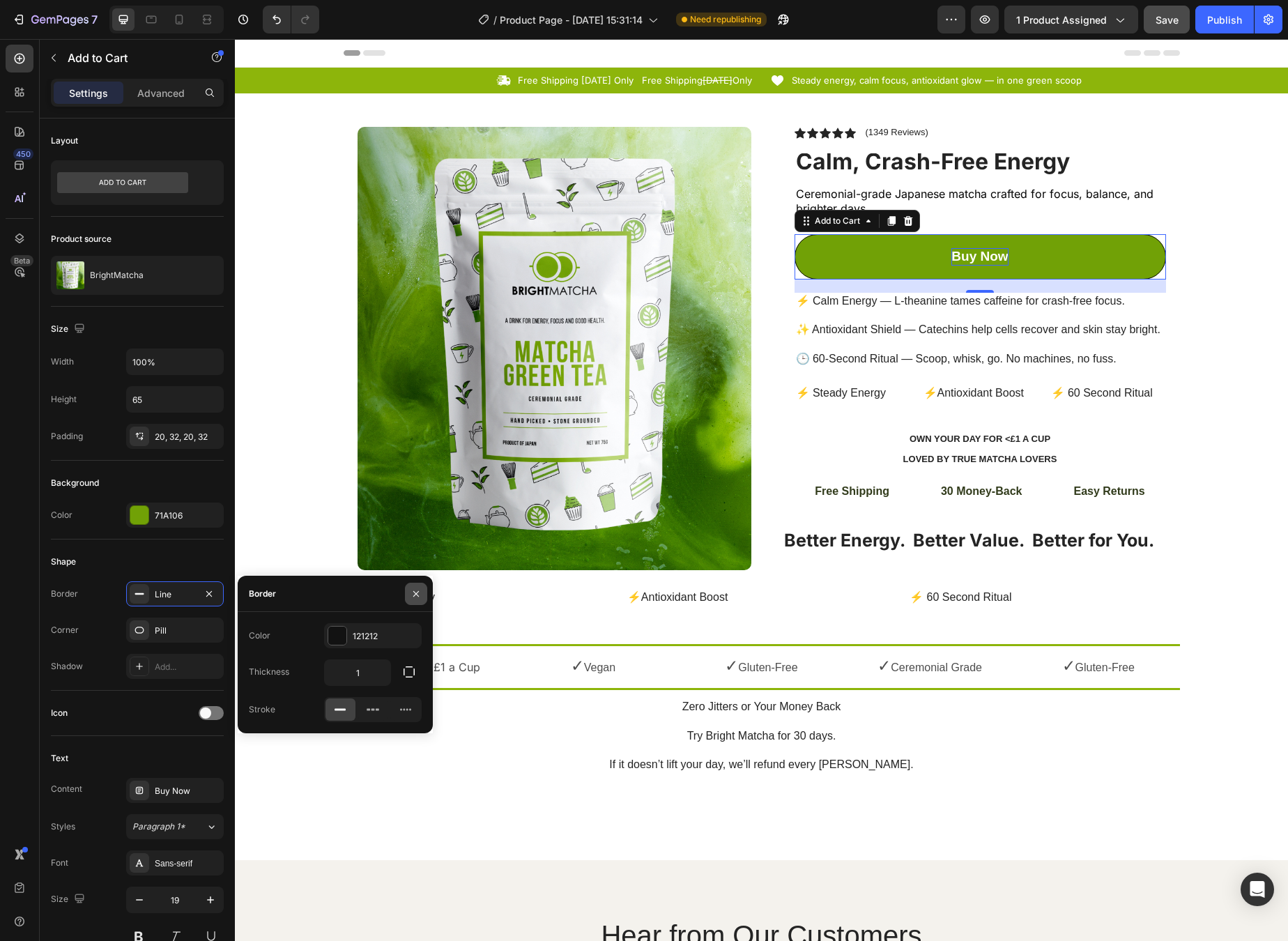
click at [417, 599] on button "button" at bounding box center [416, 593] width 22 height 22
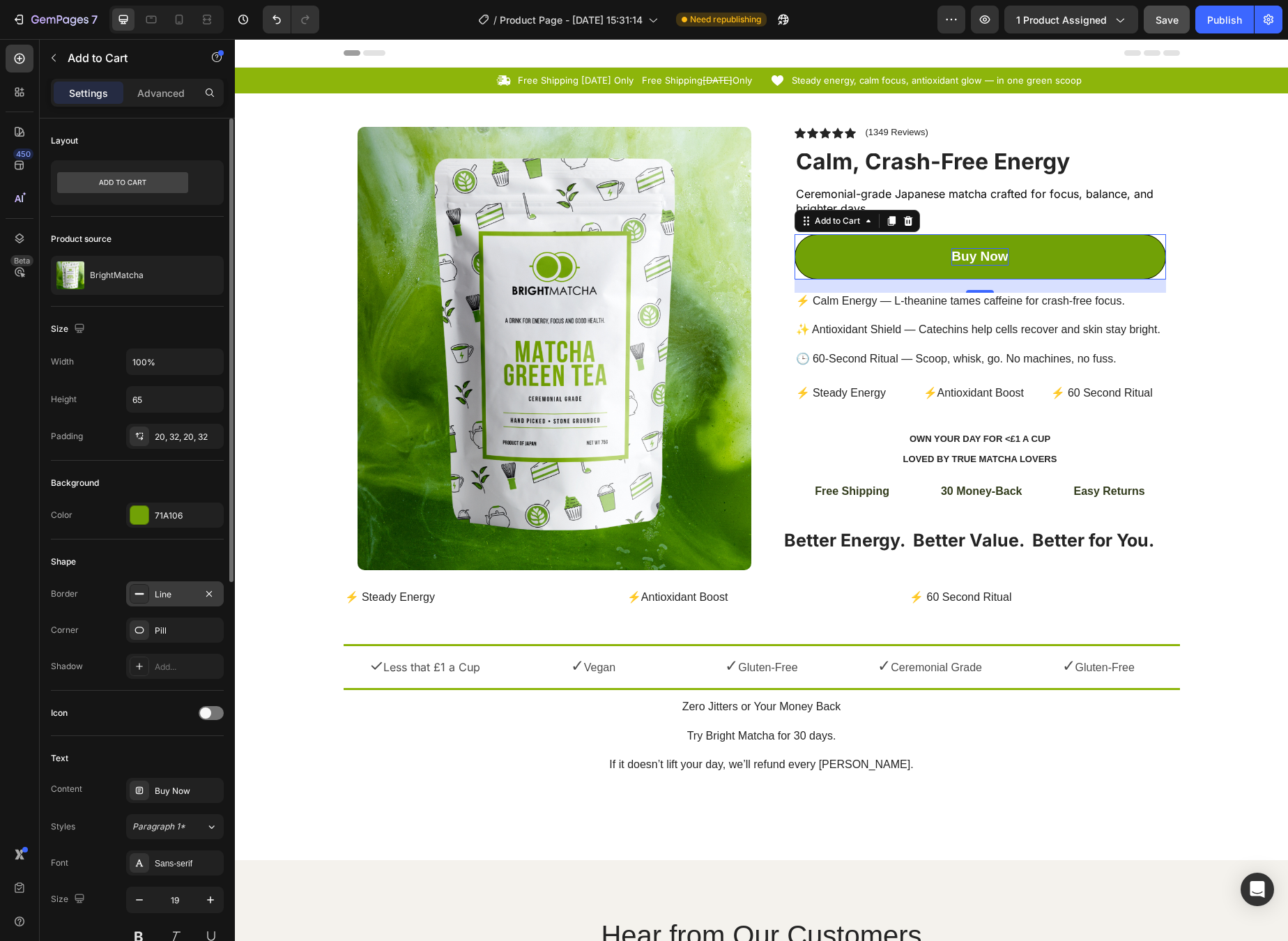
click at [134, 592] on icon at bounding box center [139, 593] width 11 height 11
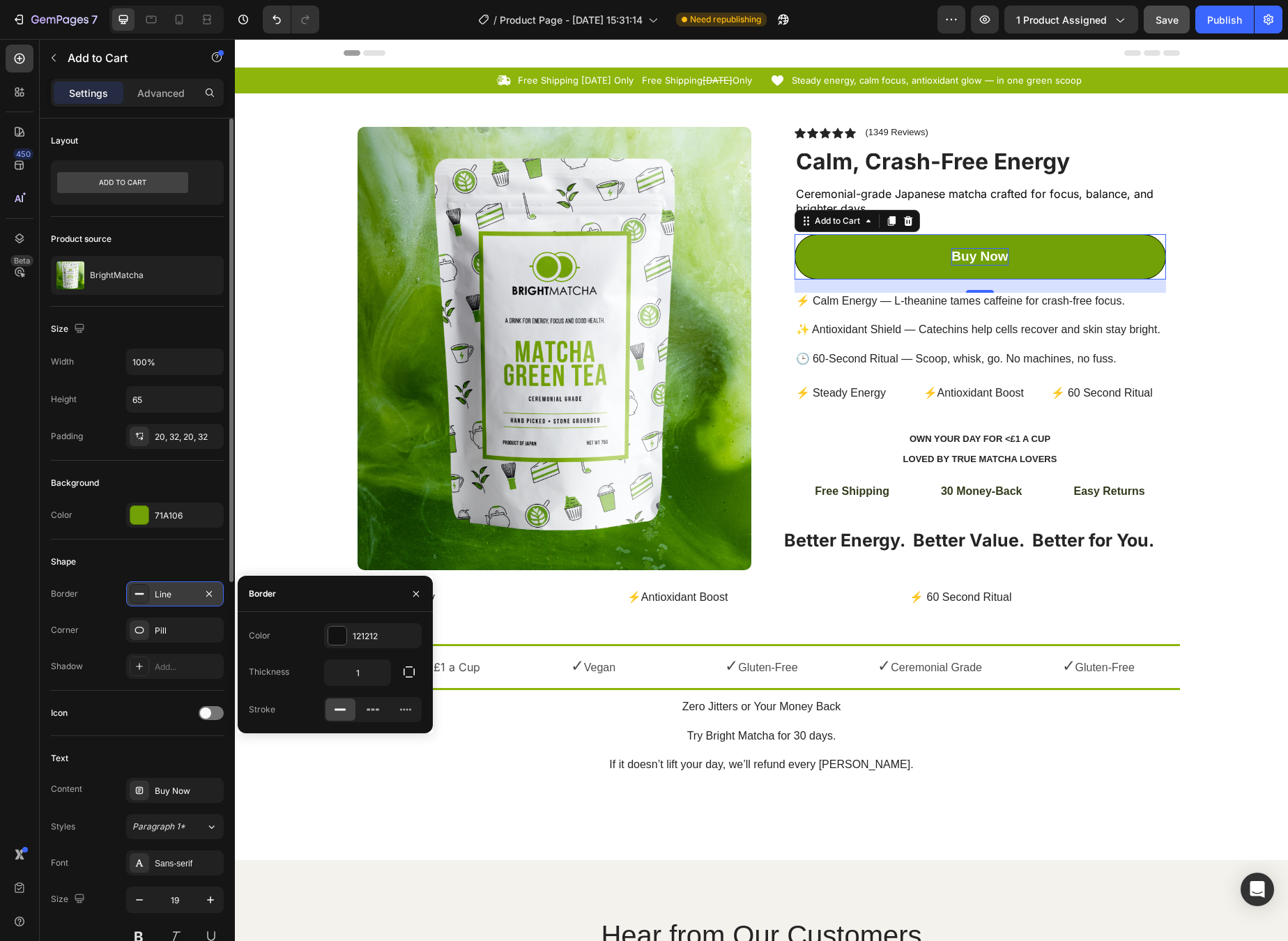
click at [134, 593] on icon at bounding box center [139, 593] width 11 height 11
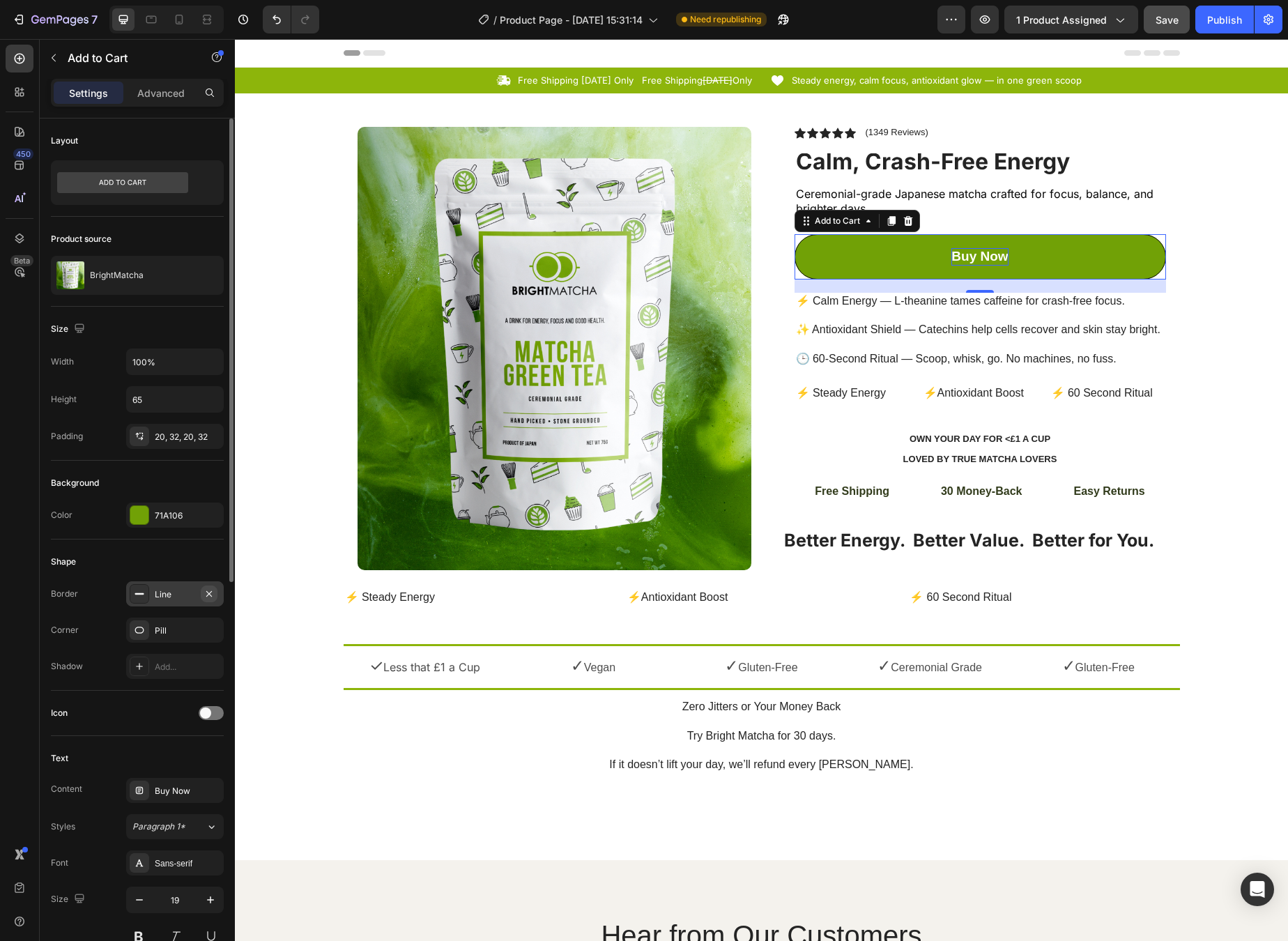
click at [208, 596] on icon "button" at bounding box center [209, 593] width 11 height 11
click at [186, 661] on div "Add..." at bounding box center [187, 667] width 65 height 12
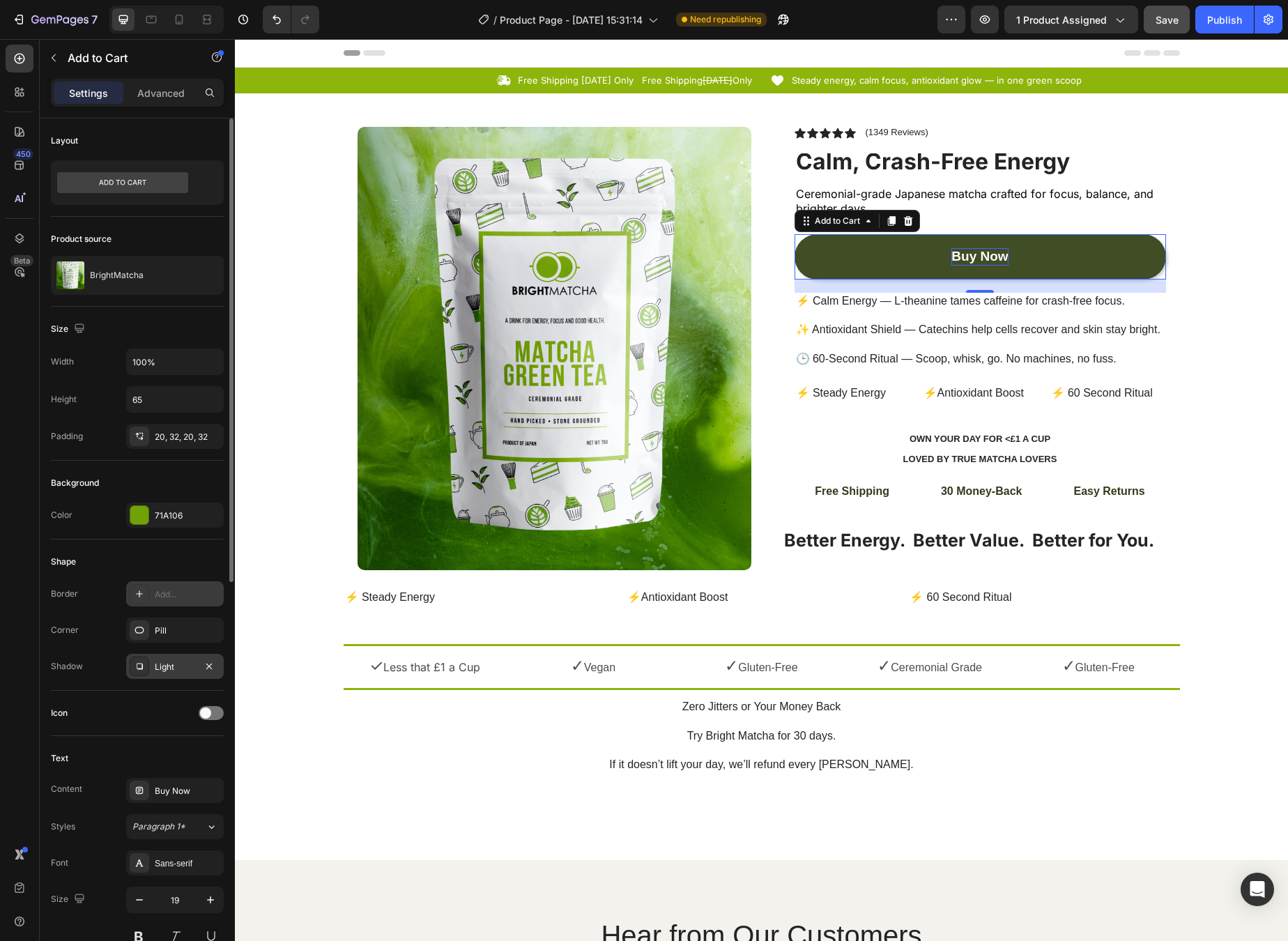
click at [1023, 250] on button "Buy Now" at bounding box center [980, 257] width 372 height 45
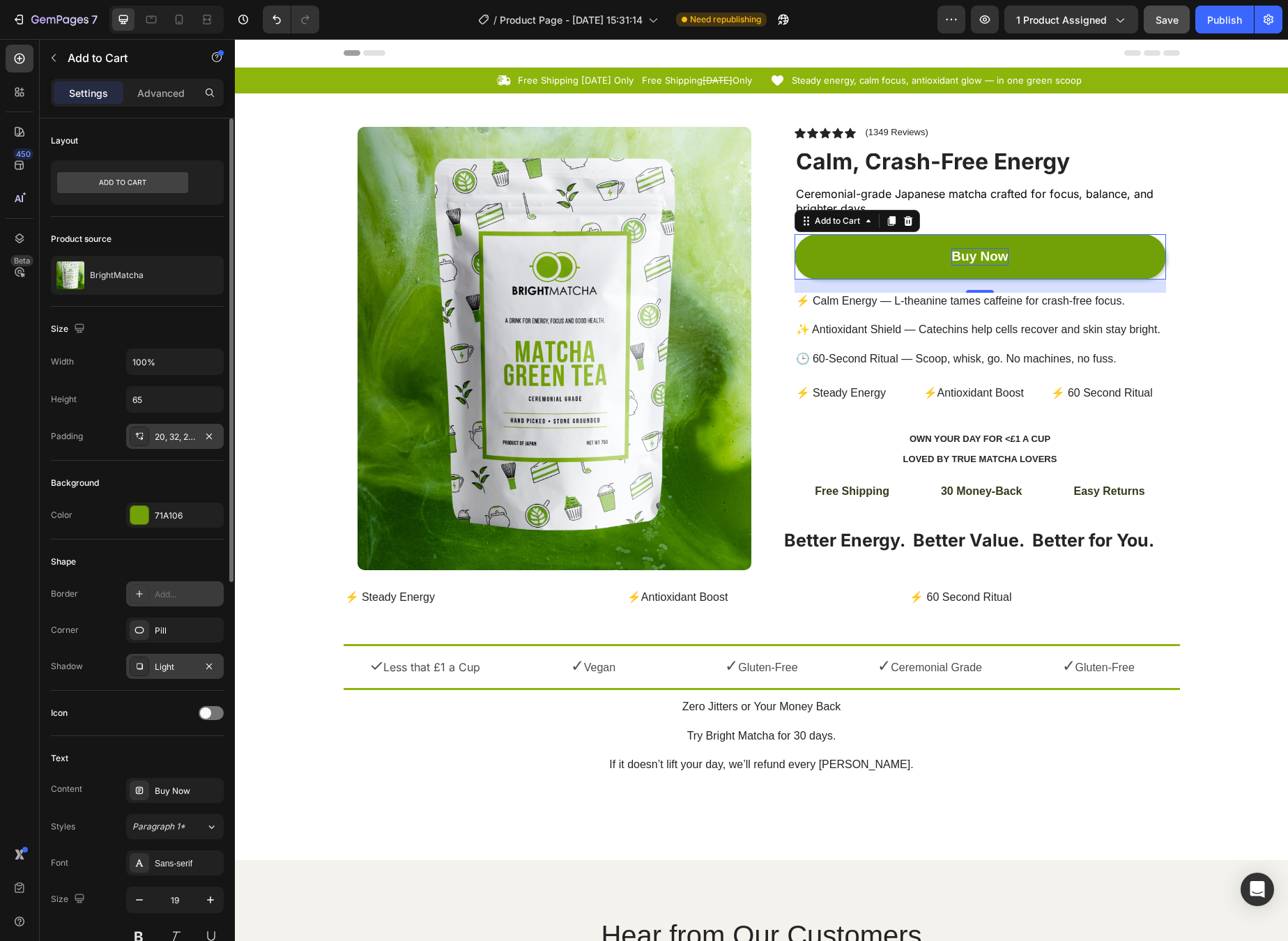
click at [195, 435] on div "20, 32, 20, 32" at bounding box center [175, 436] width 97 height 25
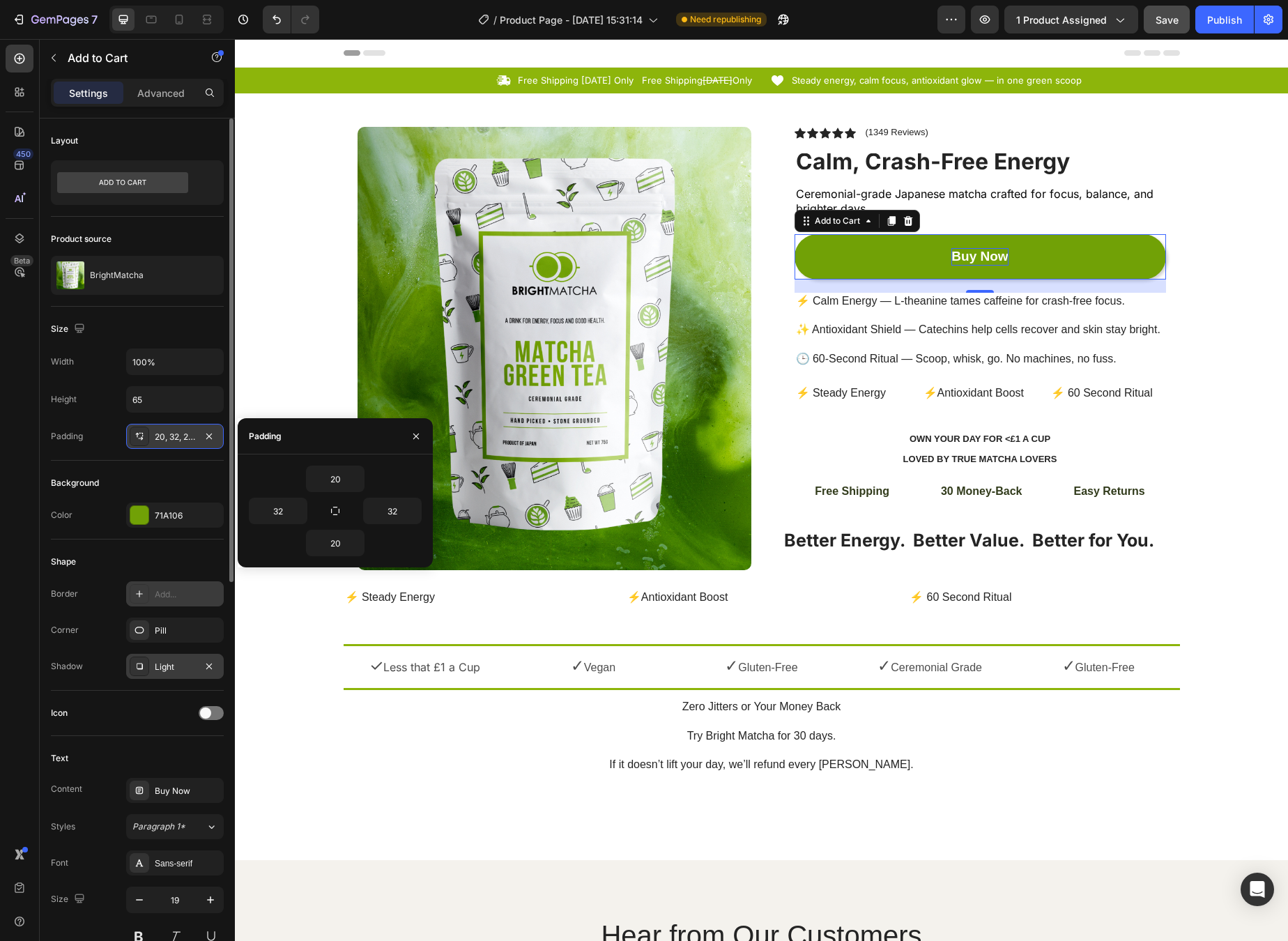
click at [166, 440] on div "20, 32, 20, 32" at bounding box center [175, 437] width 41 height 12
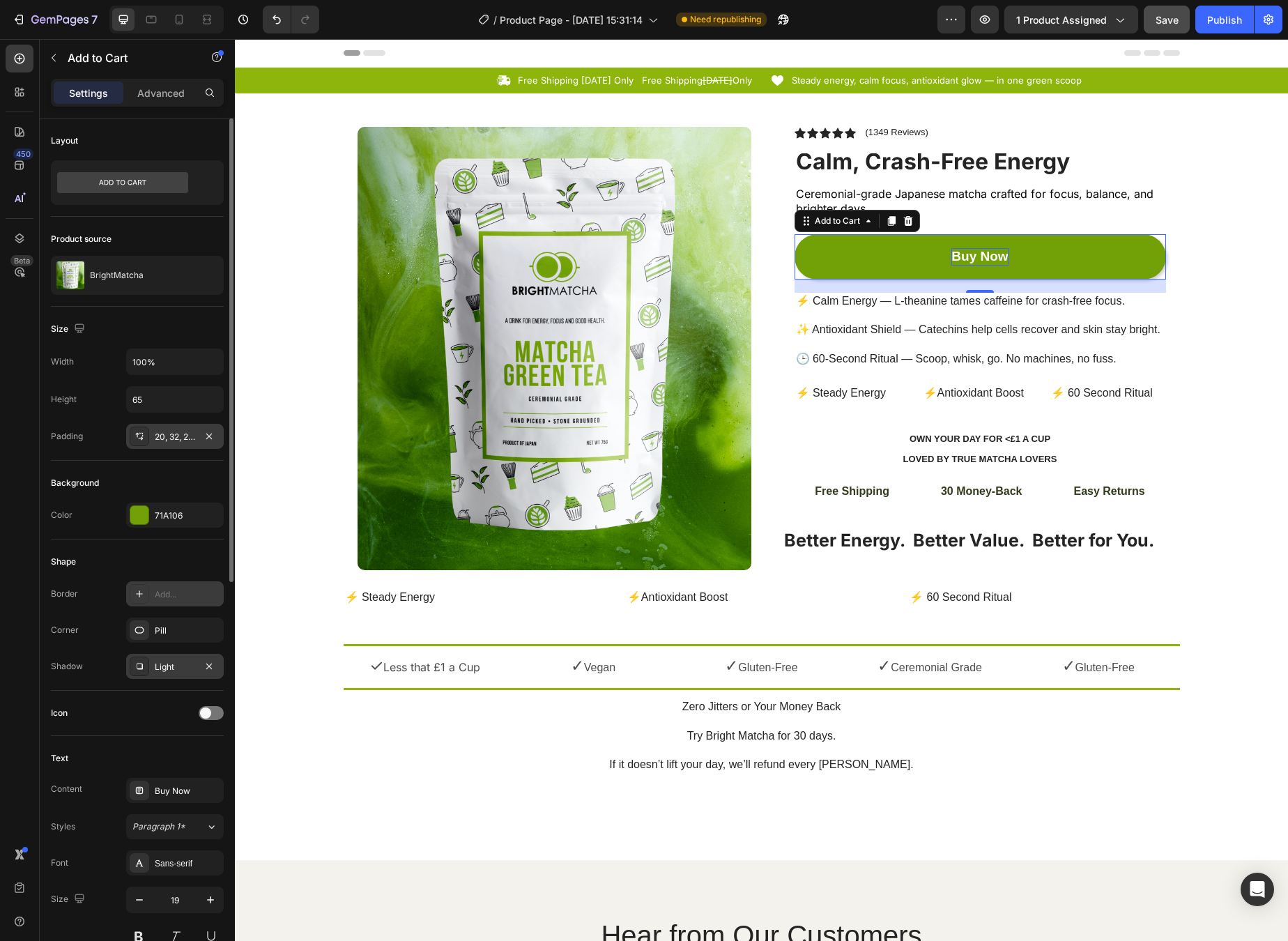
click at [189, 443] on div "20, 32, 20, 32" at bounding box center [175, 437] width 41 height 12
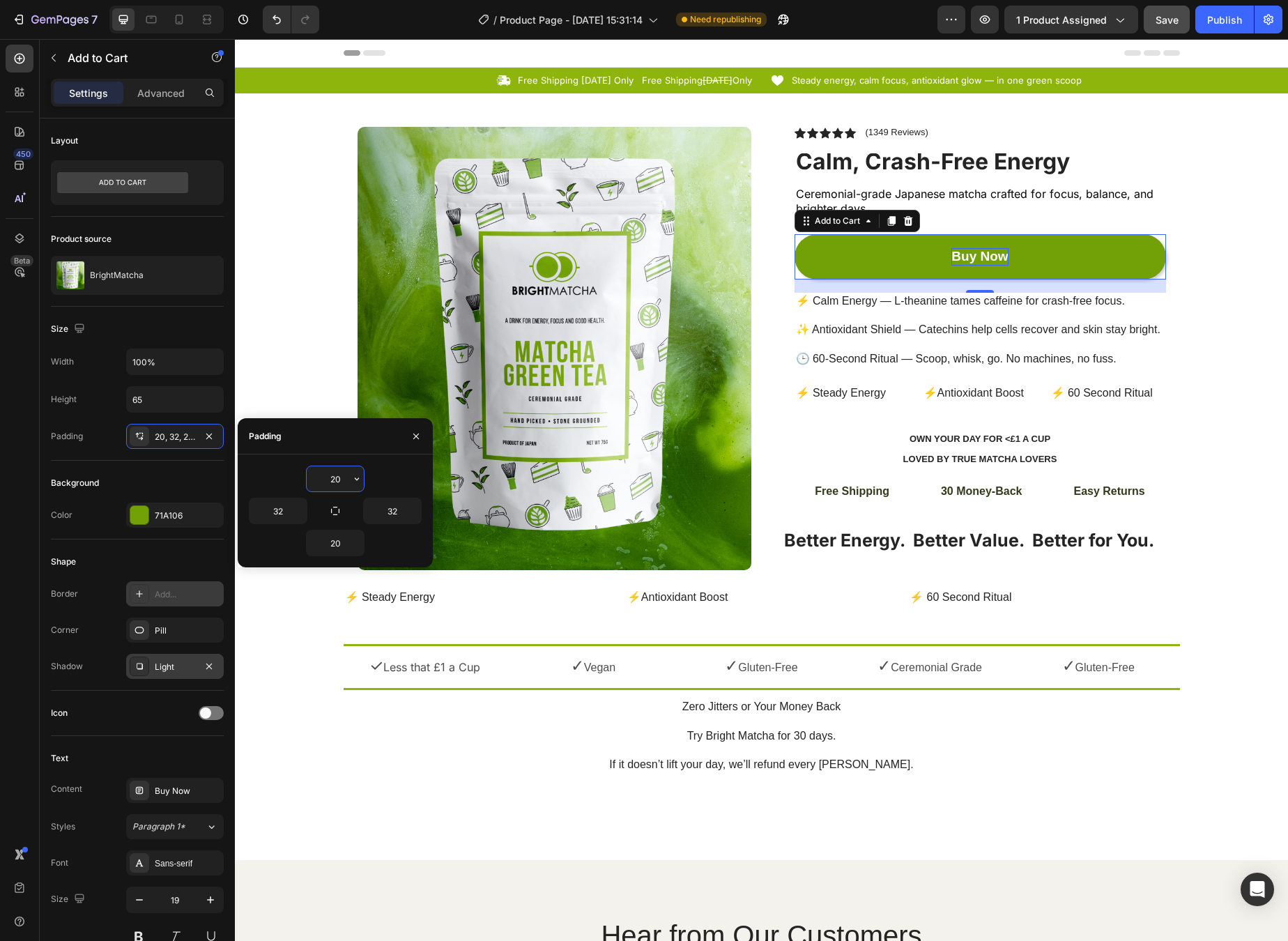
click at [342, 482] on input "20" at bounding box center [335, 479] width 57 height 25
click at [354, 542] on icon "button" at bounding box center [356, 543] width 11 height 11
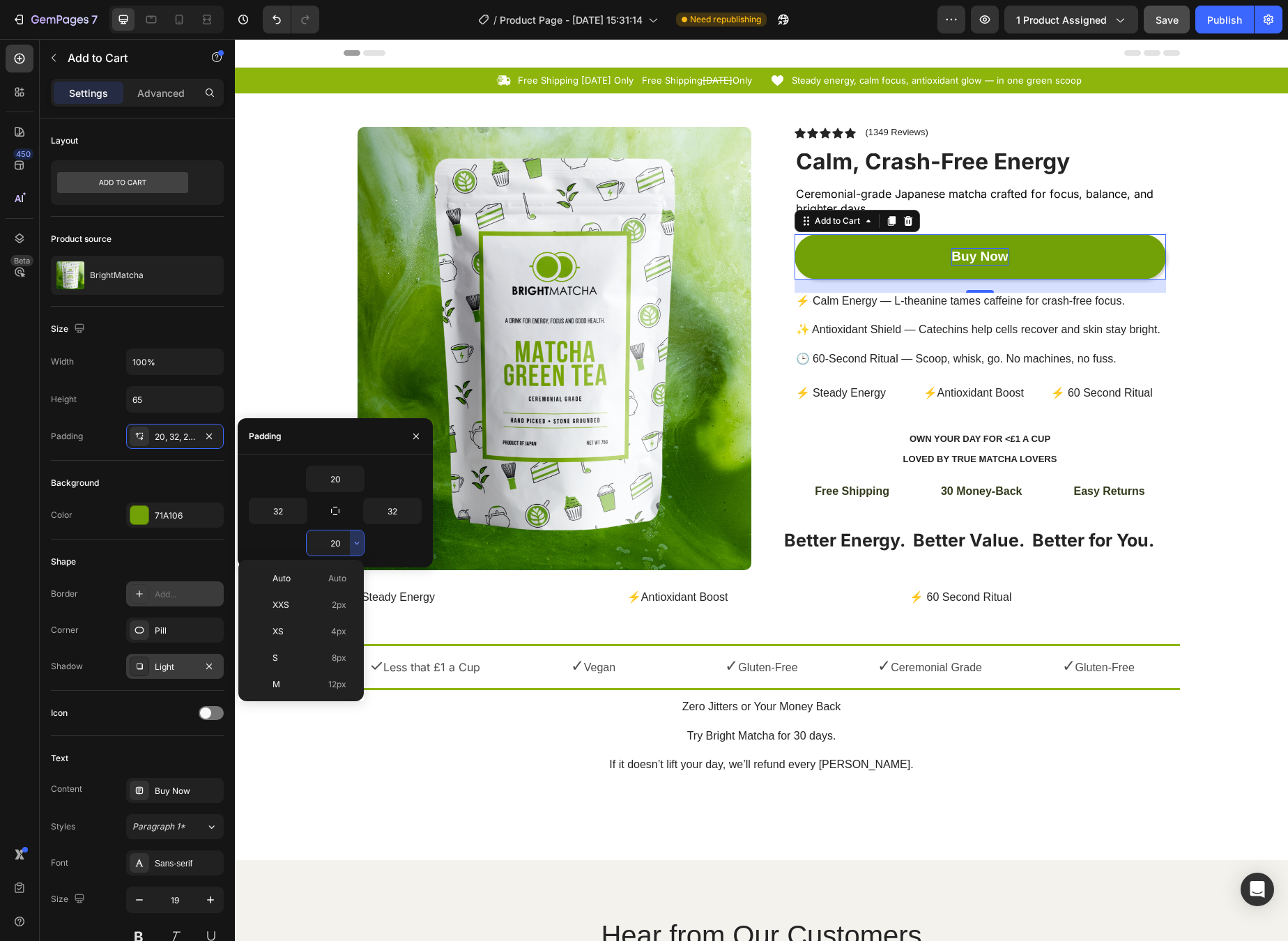
click at [334, 541] on input "20" at bounding box center [335, 543] width 57 height 25
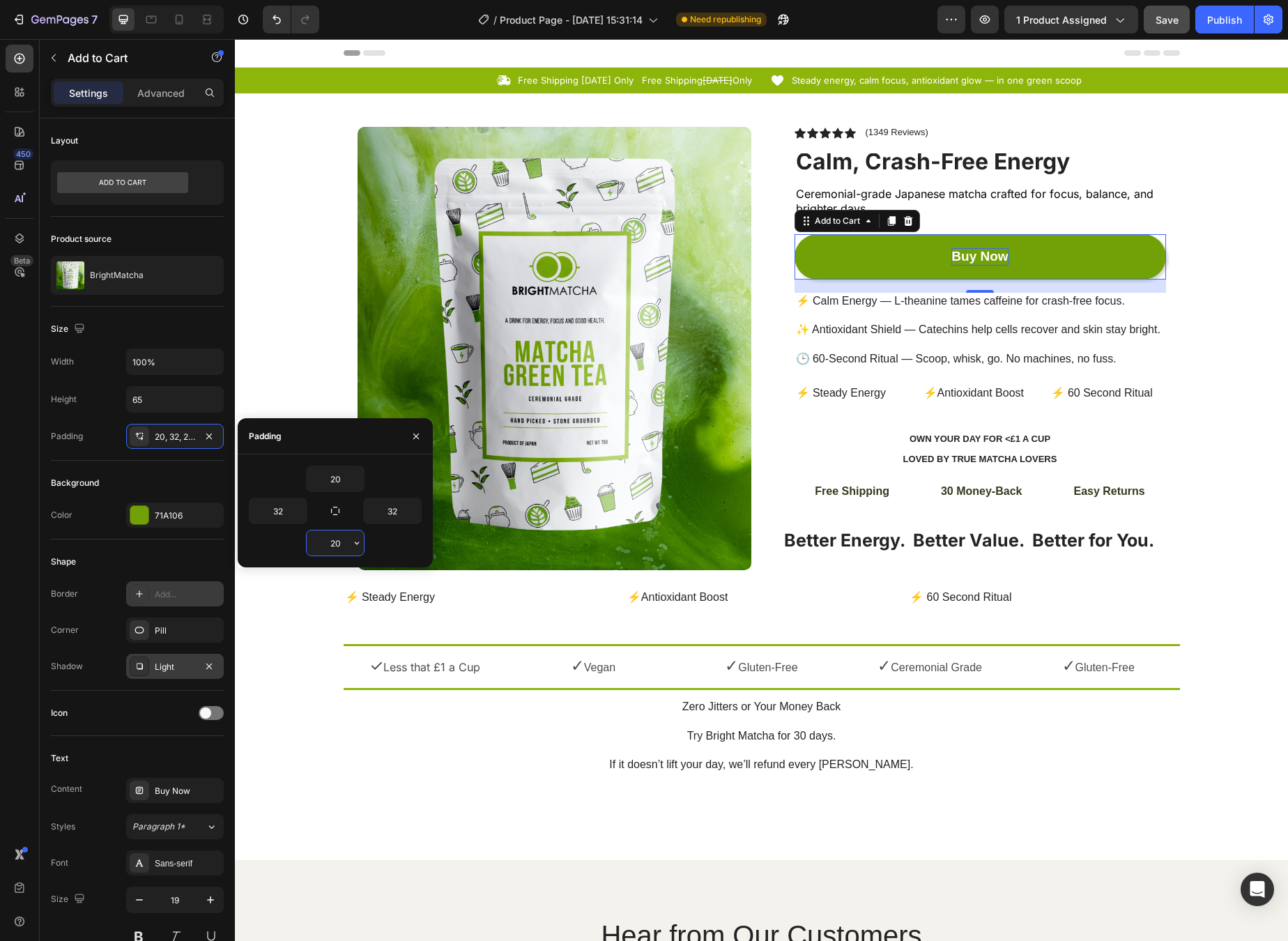
click at [334, 541] on input "20" at bounding box center [335, 543] width 57 height 25
type input "1"
type input "20"
click at [442, 676] on p "✓ Less that £1 a Cup" at bounding box center [425, 667] width 160 height 22
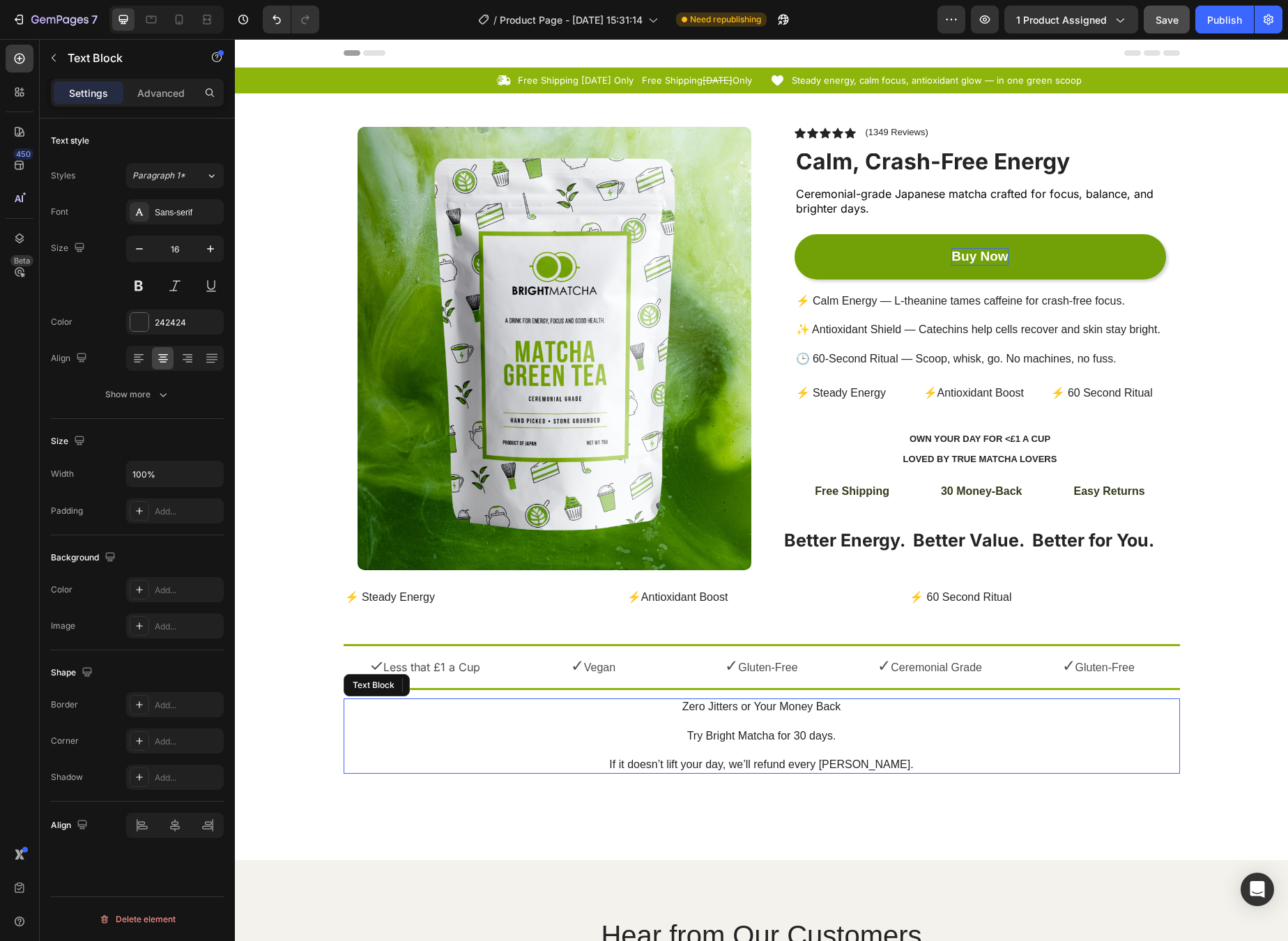
click at [460, 736] on p "Zero Jitters or Your Money Back Try Bright Matcha for 30 days. If it doesn’t li…" at bounding box center [762, 736] width 834 height 73
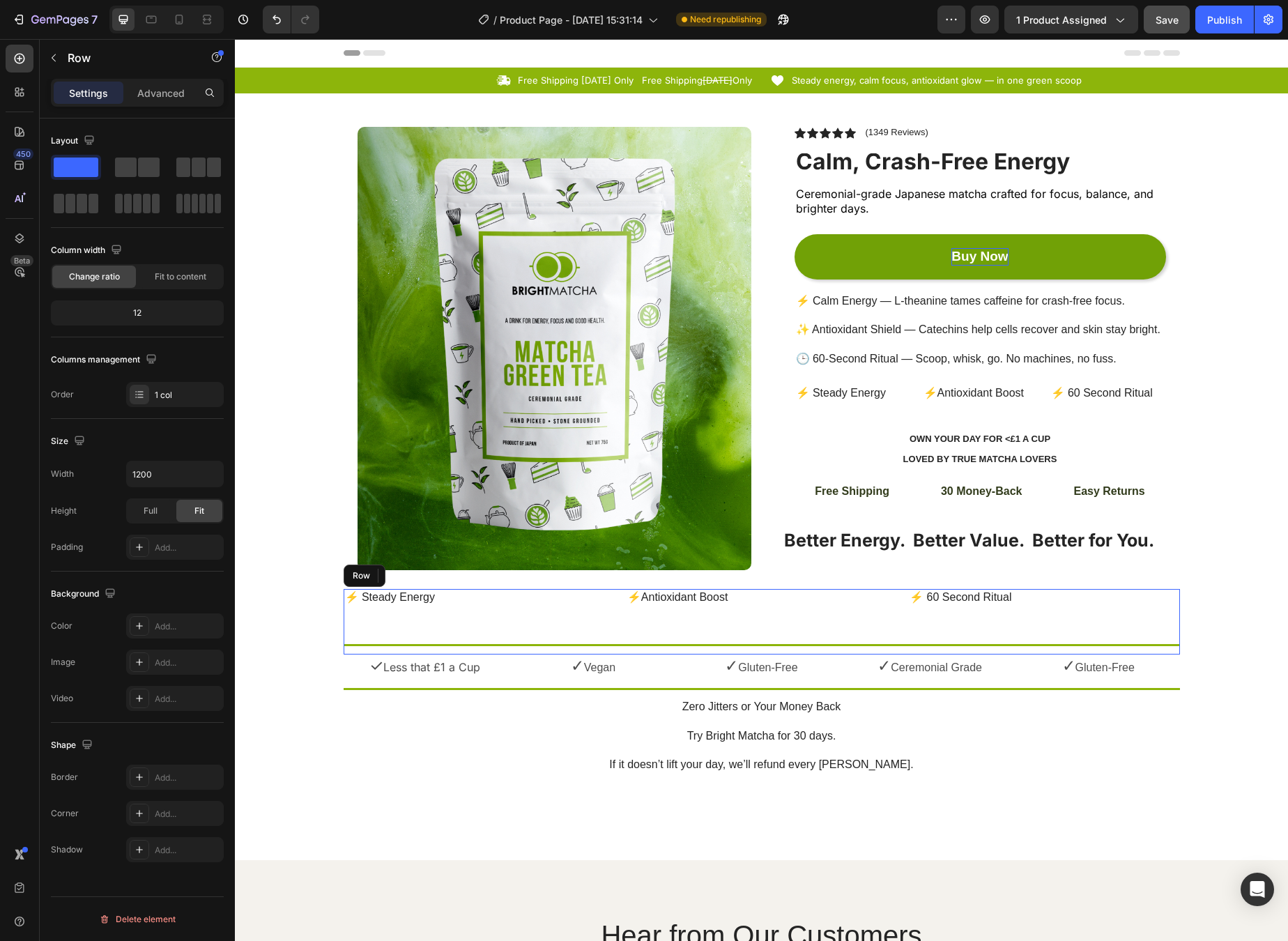
click at [647, 628] on div "⚡ Steady Energy Text Block ⚡Antioxidant Boost Text Block ⚡ 60 Second Ritual Tex…" at bounding box center [762, 622] width 837 height 66
click at [750, 402] on div "Product Images Row Icon Icon Icon Icon Icon Icon List (1349 Reviews) Text Block…" at bounding box center [762, 338] width 837 height 489
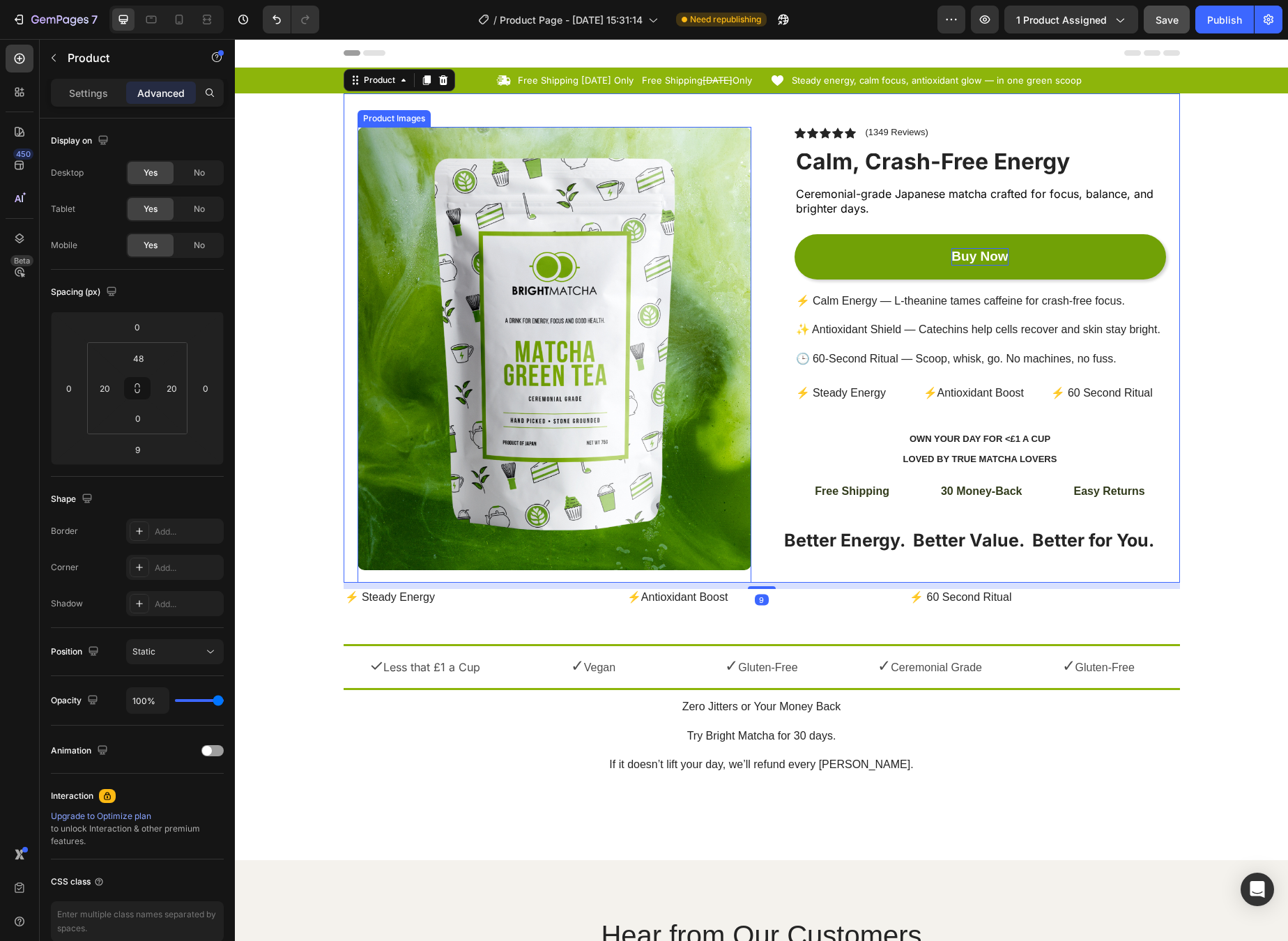
click at [742, 399] on img at bounding box center [554, 348] width 394 height 443
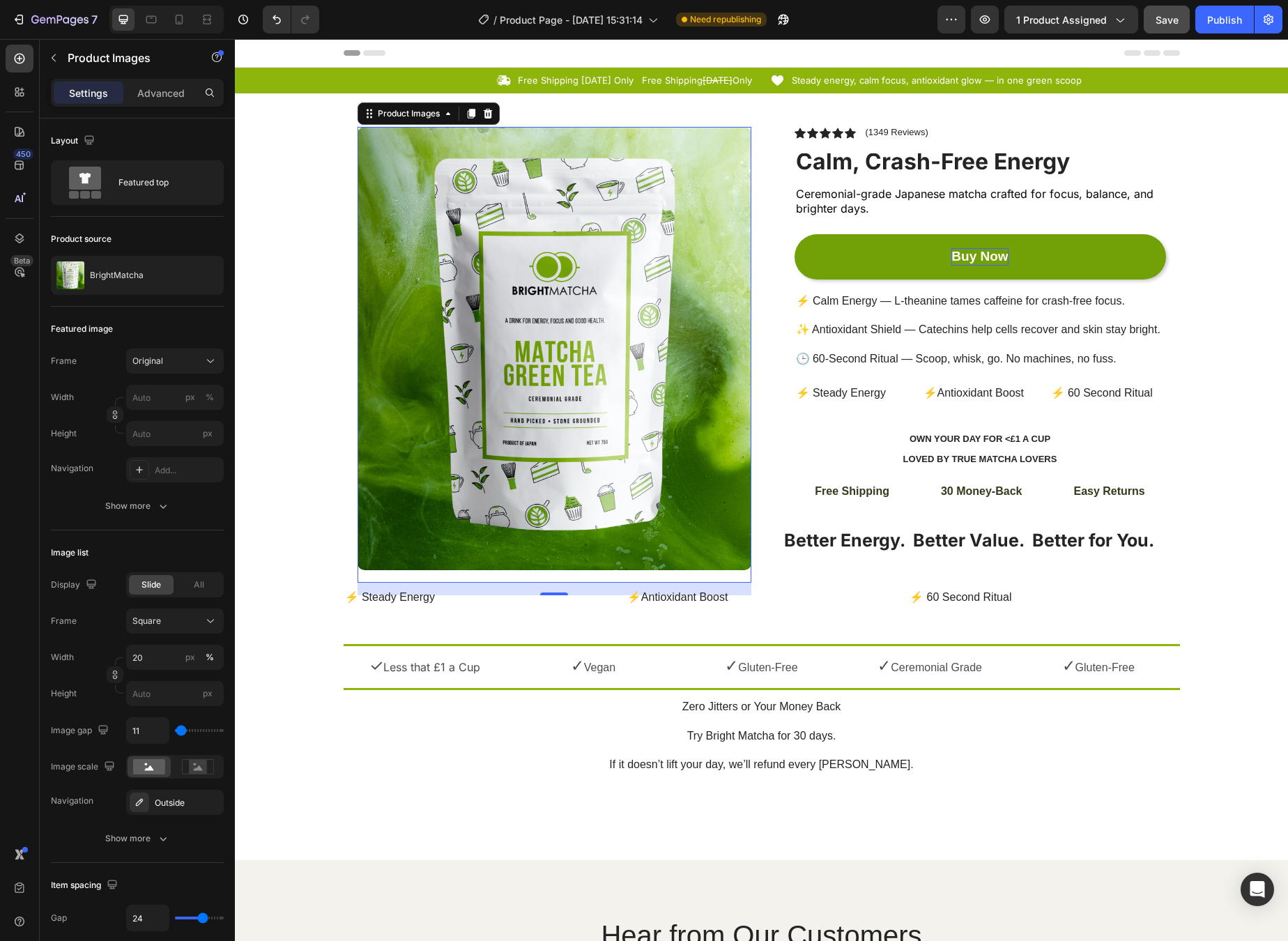
click at [1059, 36] on div "7 Version history / Product Page - [DATE] 15:31:14 Need republishing Preview 1 …" at bounding box center [644, 20] width 1288 height 40
click at [1059, 33] on button "Save" at bounding box center [1166, 20] width 46 height 28
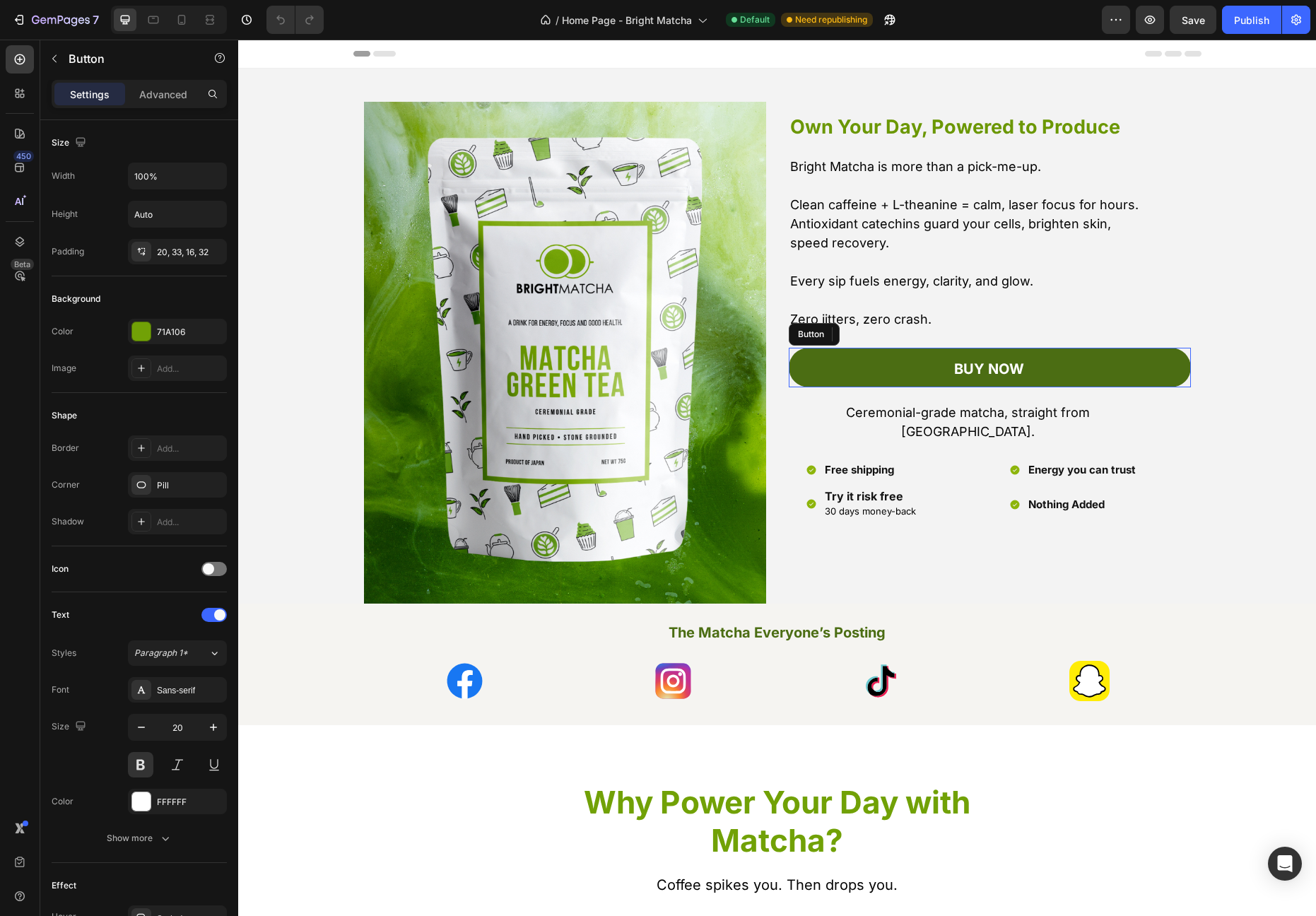
click at [891, 387] on link "buy now" at bounding box center [989, 368] width 402 height 40
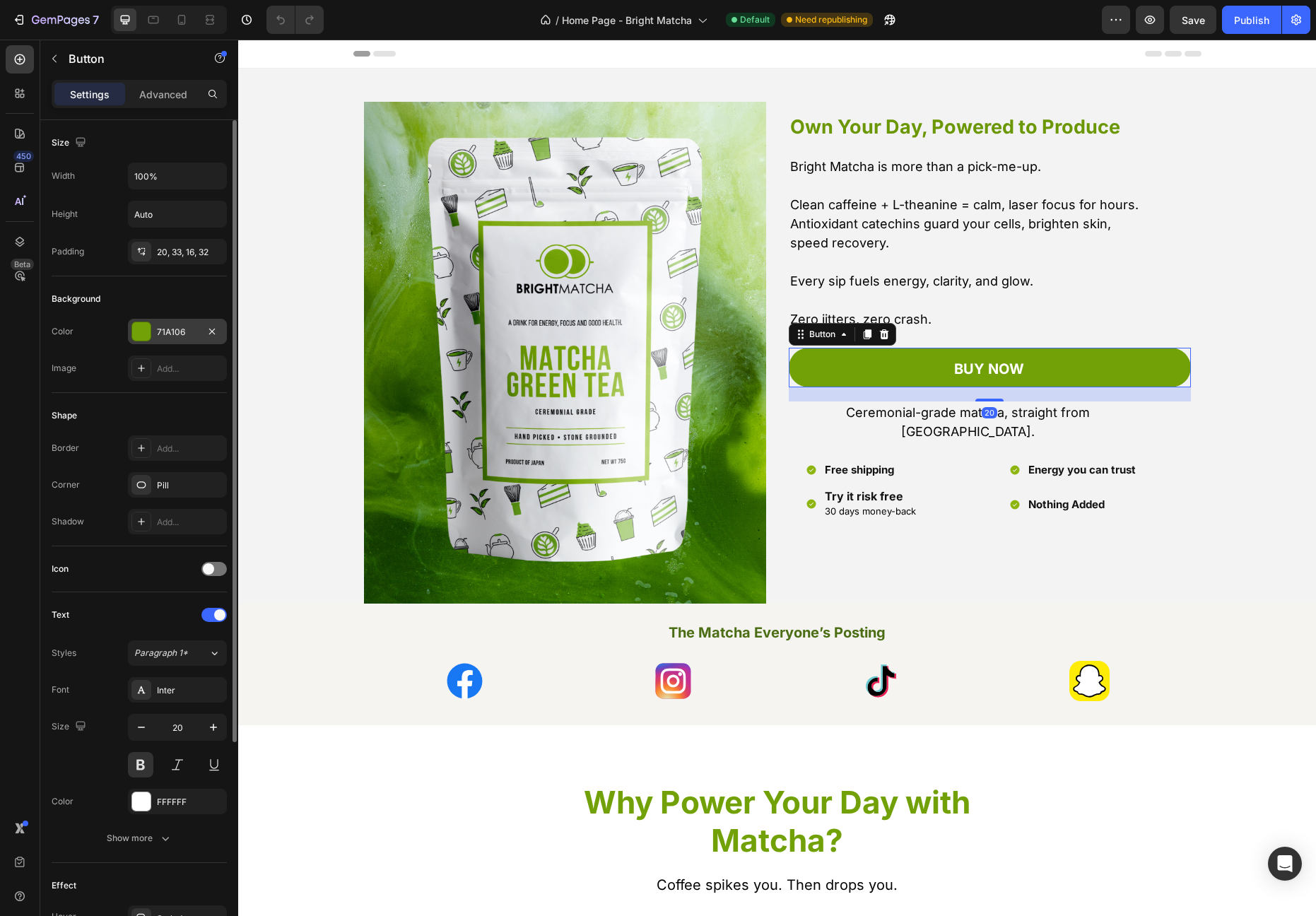
click at [177, 334] on div "71A106" at bounding box center [177, 332] width 41 height 13
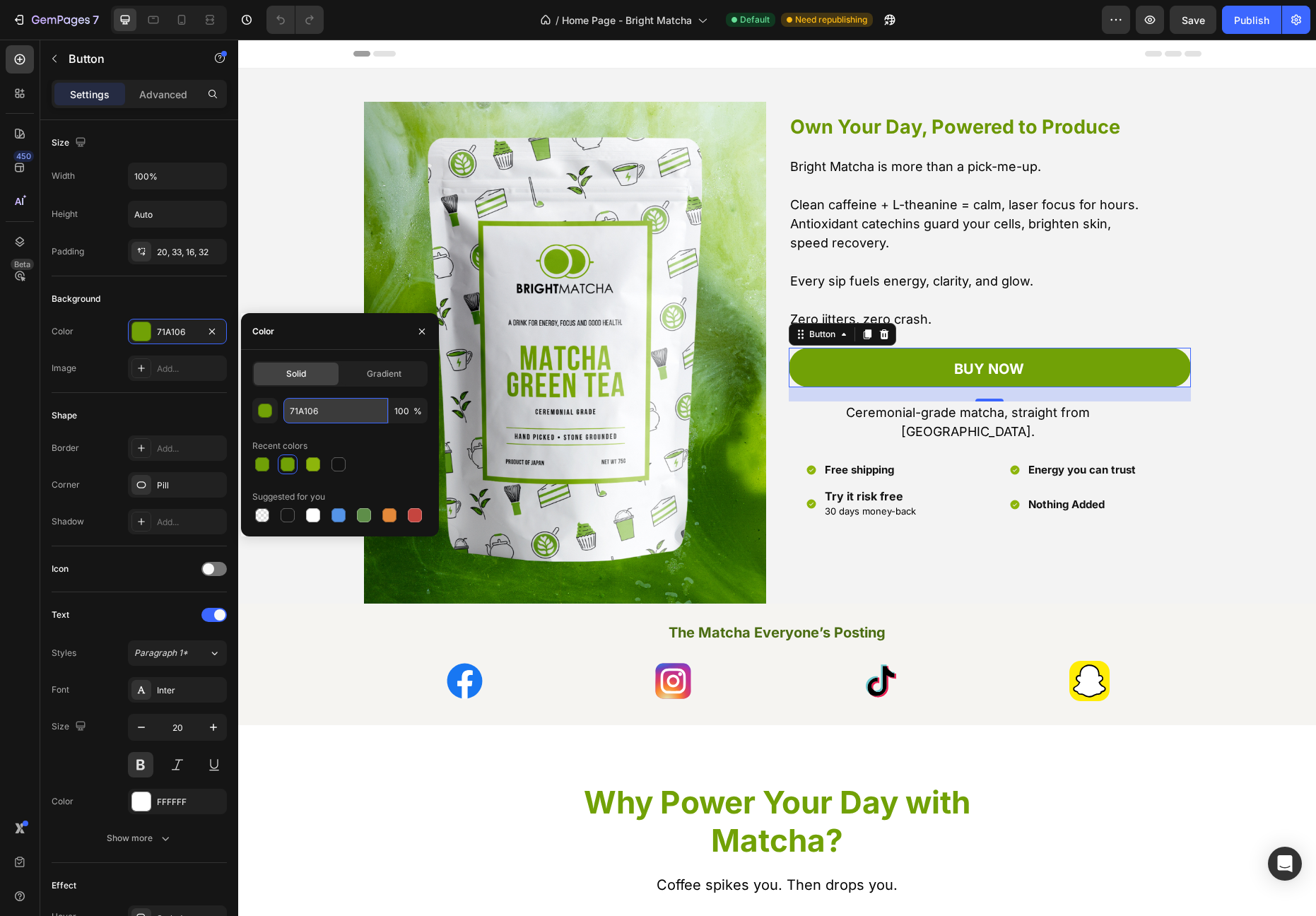
click at [314, 418] on input "71A106" at bounding box center [335, 411] width 104 height 26
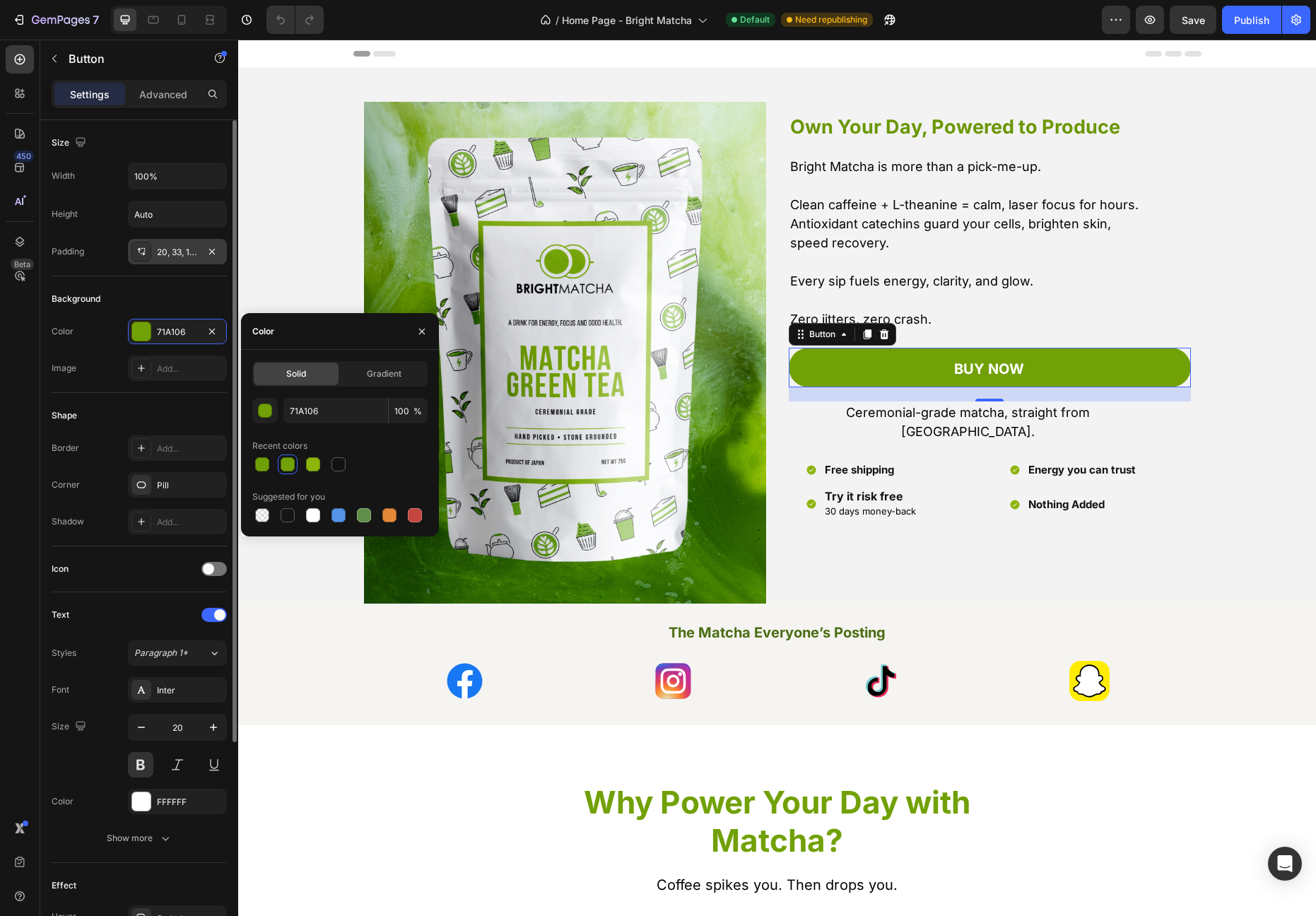
click at [188, 261] on div "20, 33, 16, 32" at bounding box center [177, 252] width 99 height 26
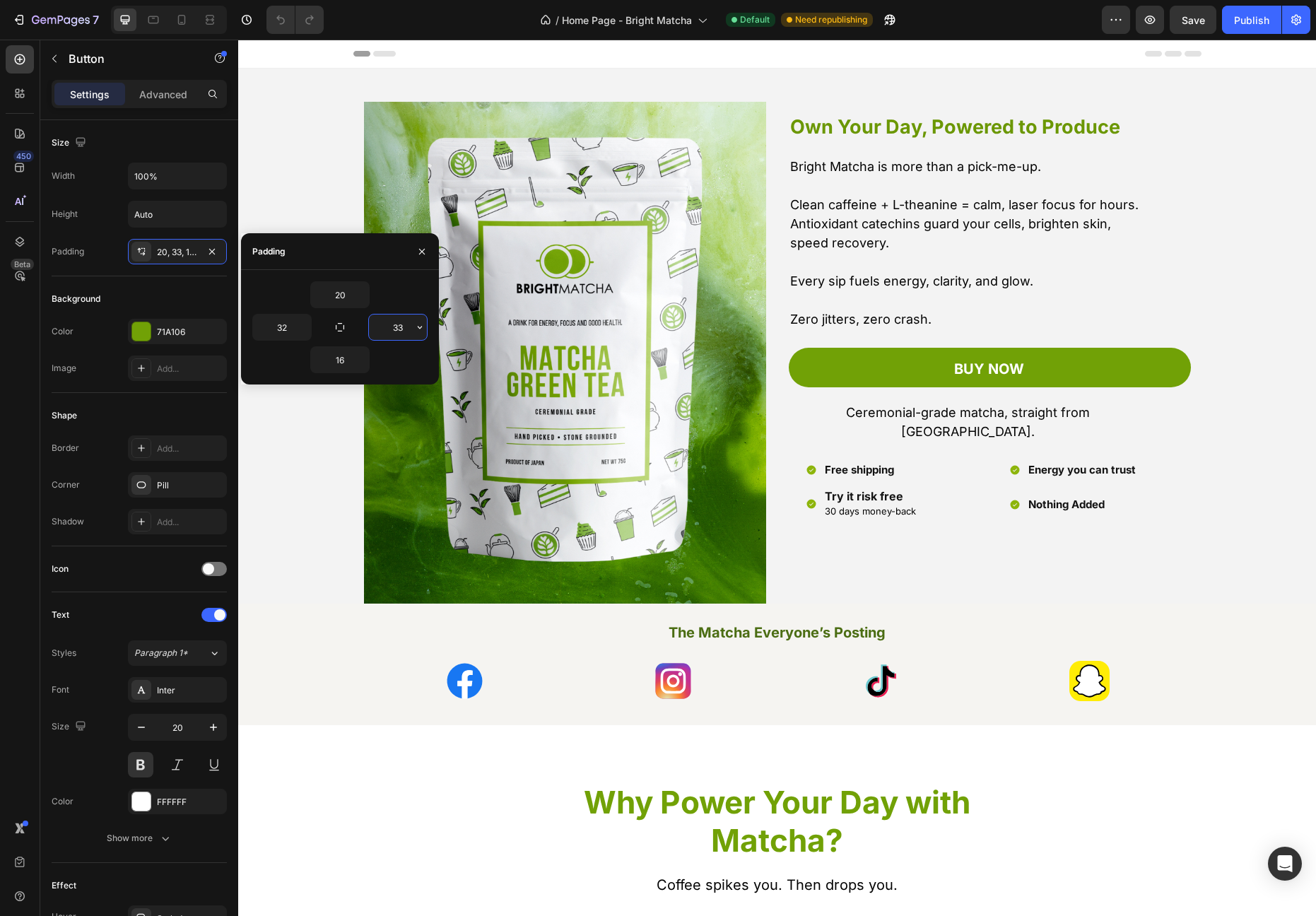
click at [406, 333] on input "33" at bounding box center [397, 327] width 58 height 26
click at [307, 330] on icon "button" at bounding box center [303, 327] width 11 height 11
click at [292, 330] on input "32" at bounding box center [282, 327] width 58 height 26
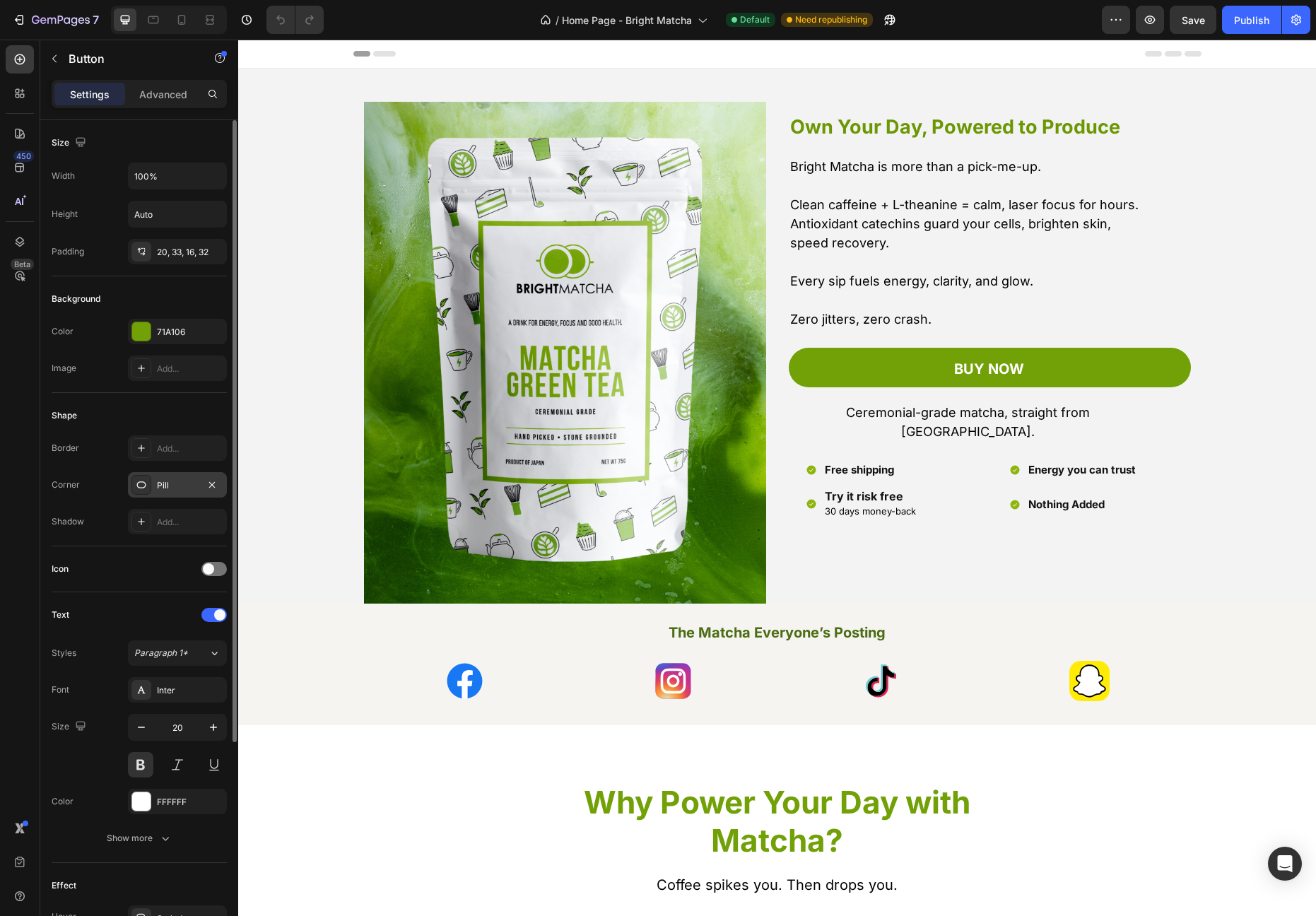
click at [154, 485] on div "Pill" at bounding box center [177, 485] width 99 height 26
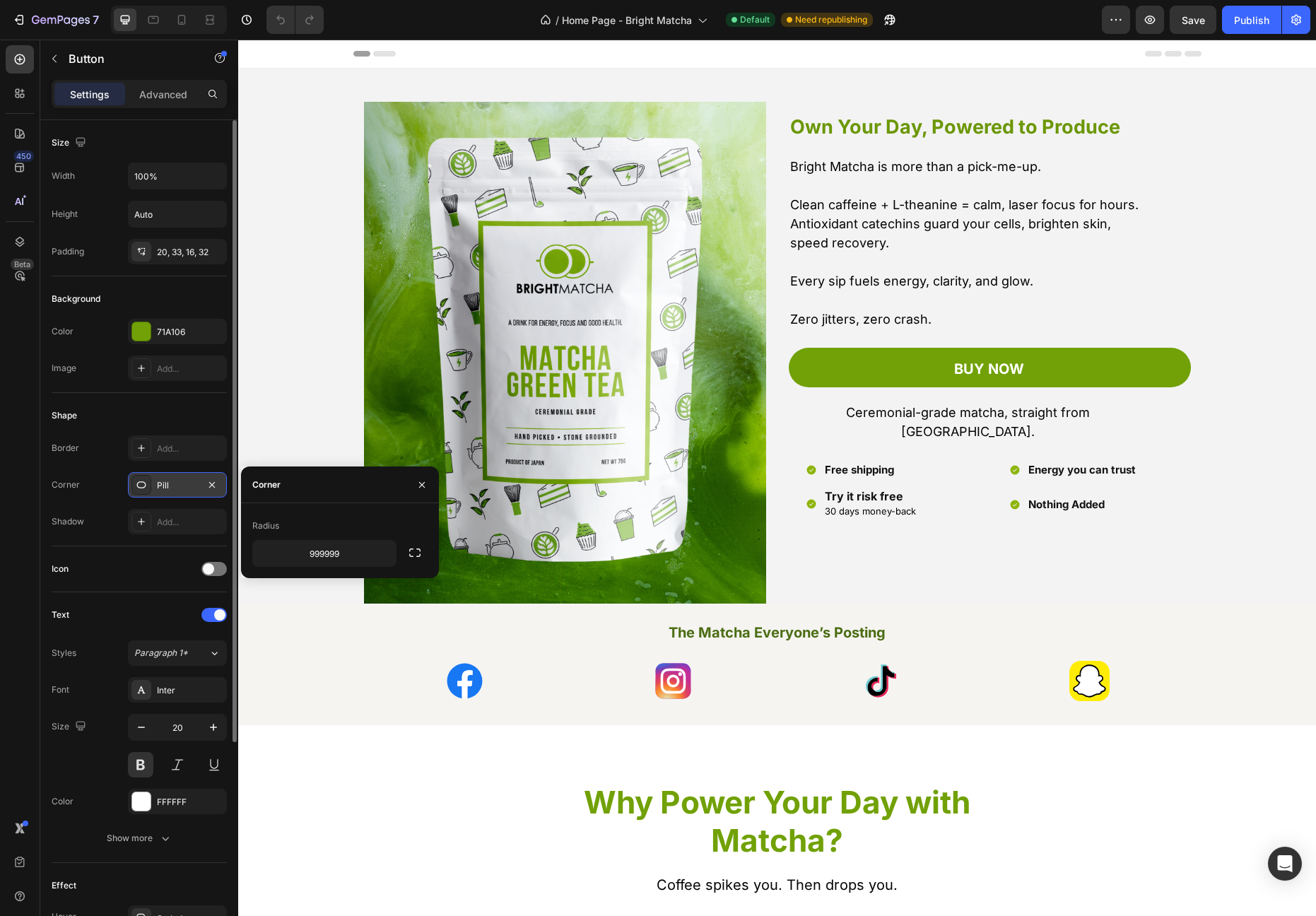
click at [130, 489] on div "Pill" at bounding box center [177, 485] width 99 height 26
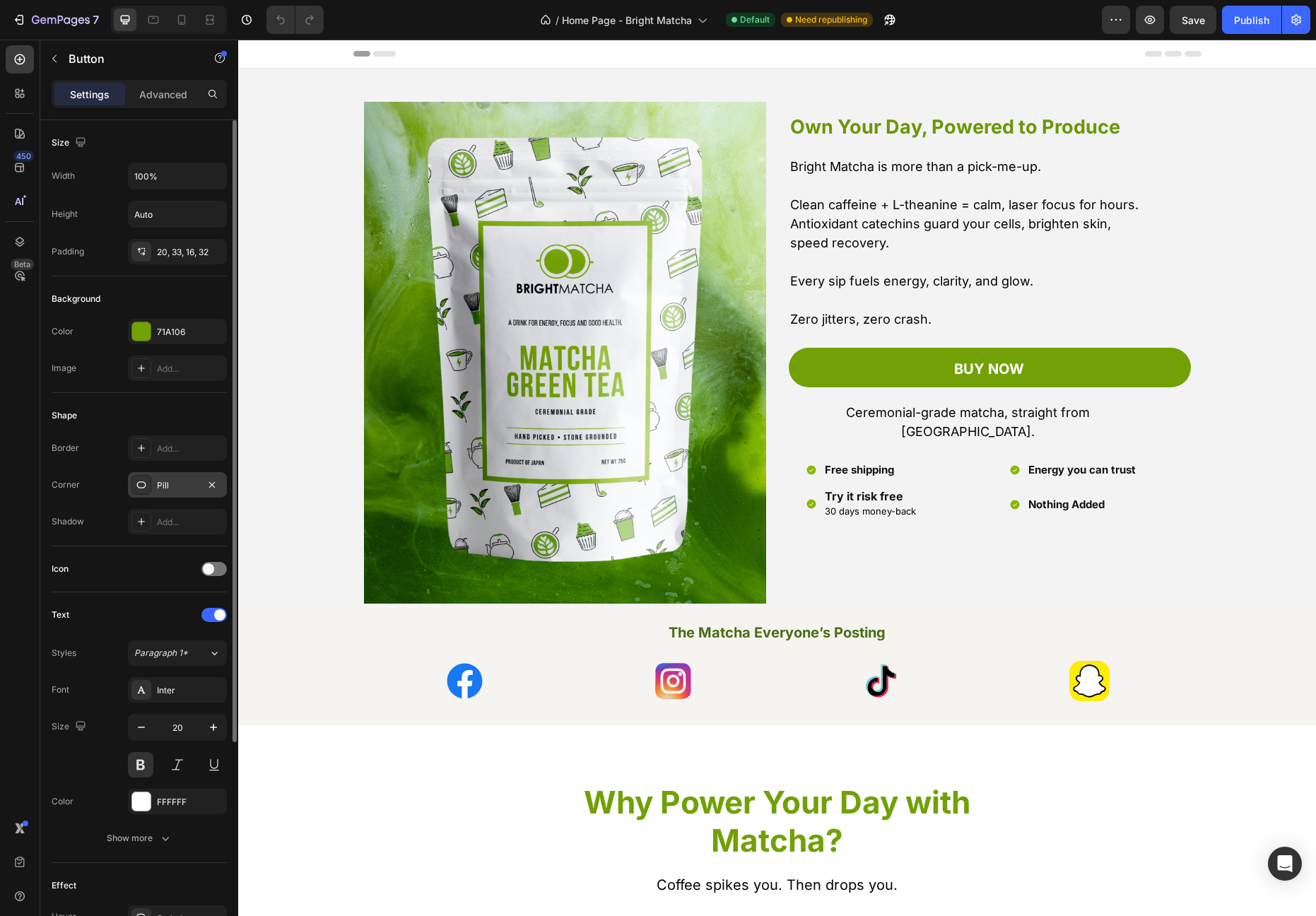
click at [134, 487] on div at bounding box center [141, 485] width 20 height 20
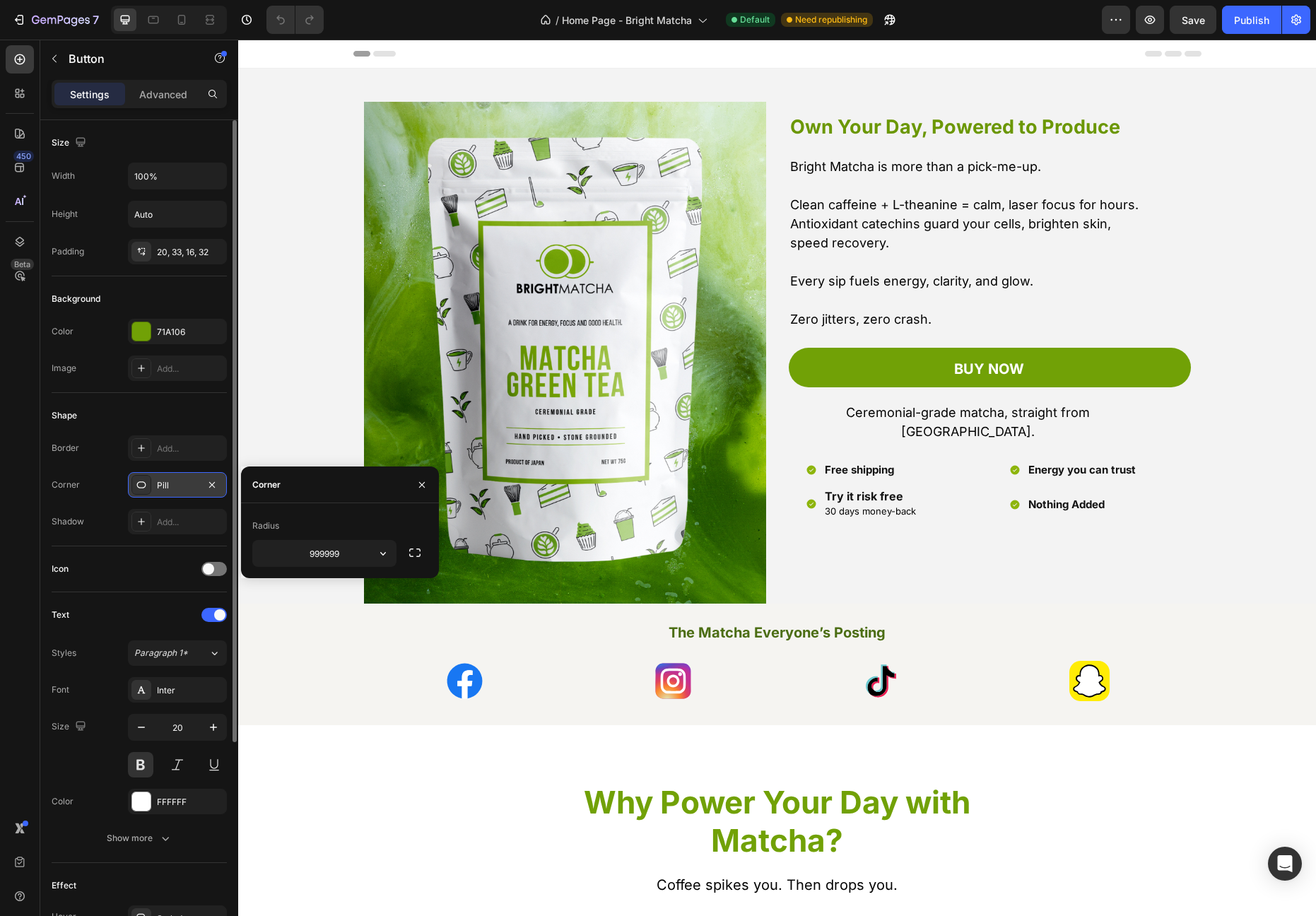
click at [134, 487] on div at bounding box center [141, 485] width 20 height 20
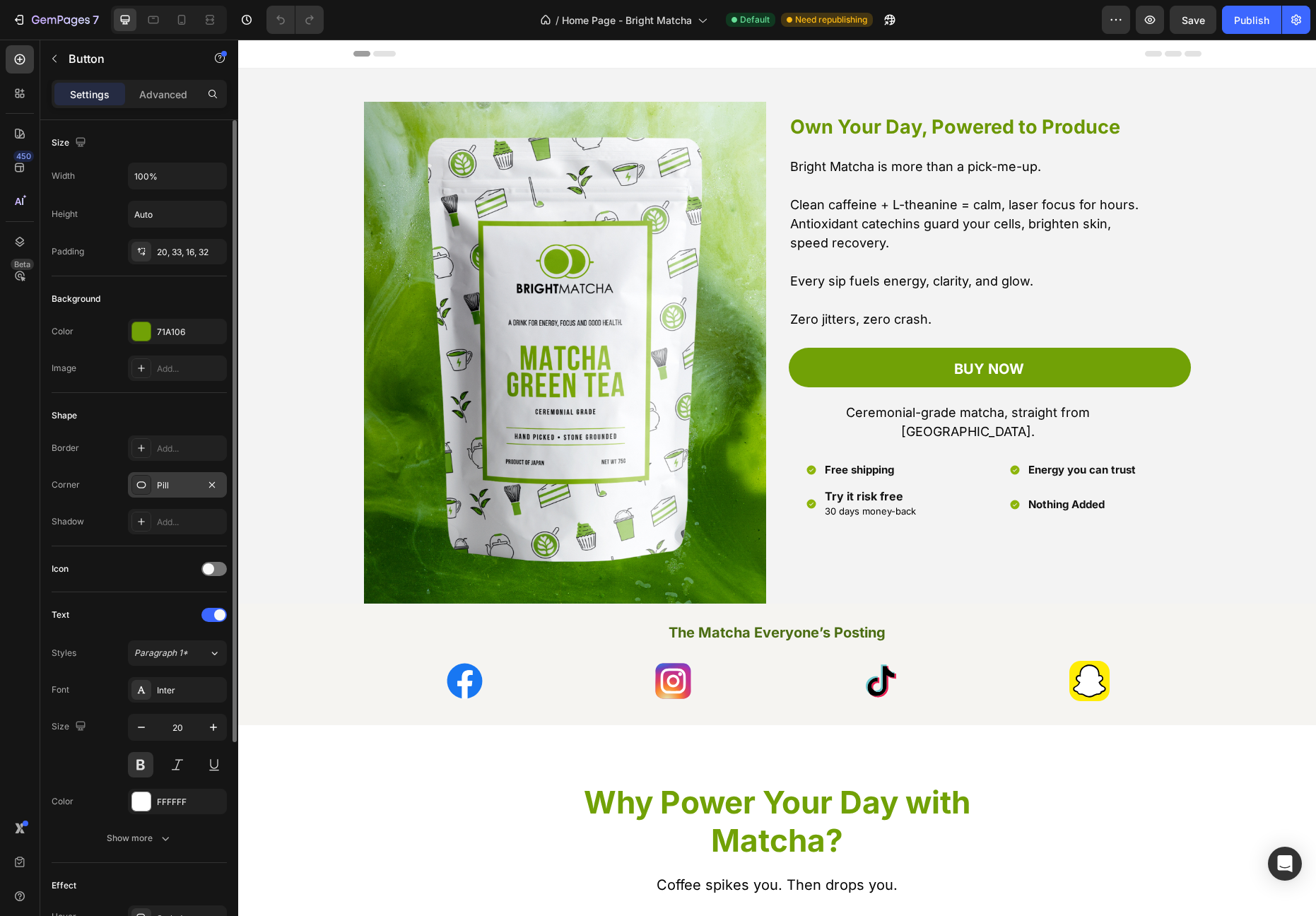
click at [176, 486] on div "Pill" at bounding box center [177, 485] width 41 height 13
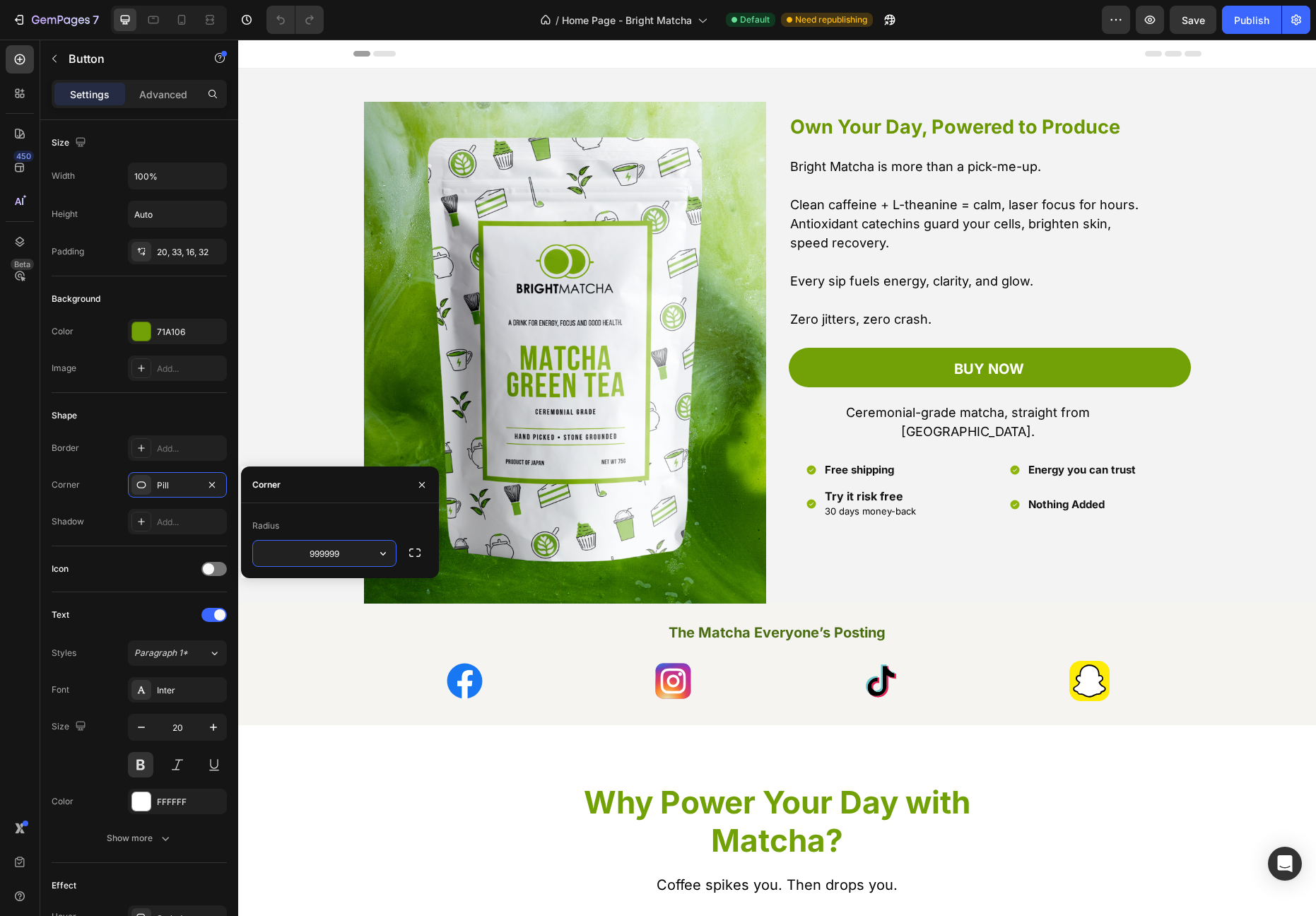
click at [319, 555] on input "999999" at bounding box center [324, 553] width 143 height 26
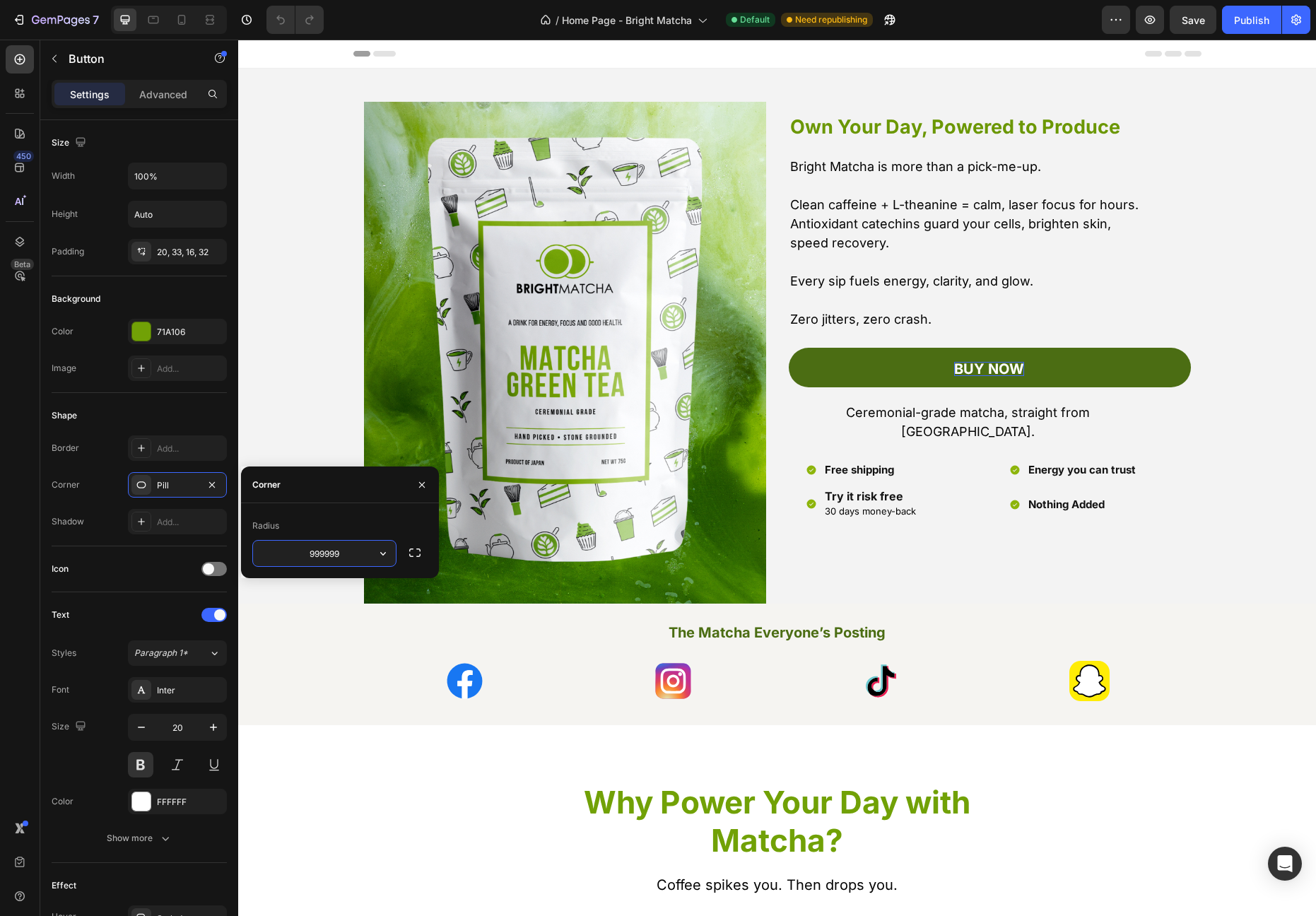
drag, startPoint x: 1215, startPoint y: 415, endPoint x: 978, endPoint y: 374, distance: 240.5
click at [978, 374] on p "buy now" at bounding box center [989, 369] width 70 height 14
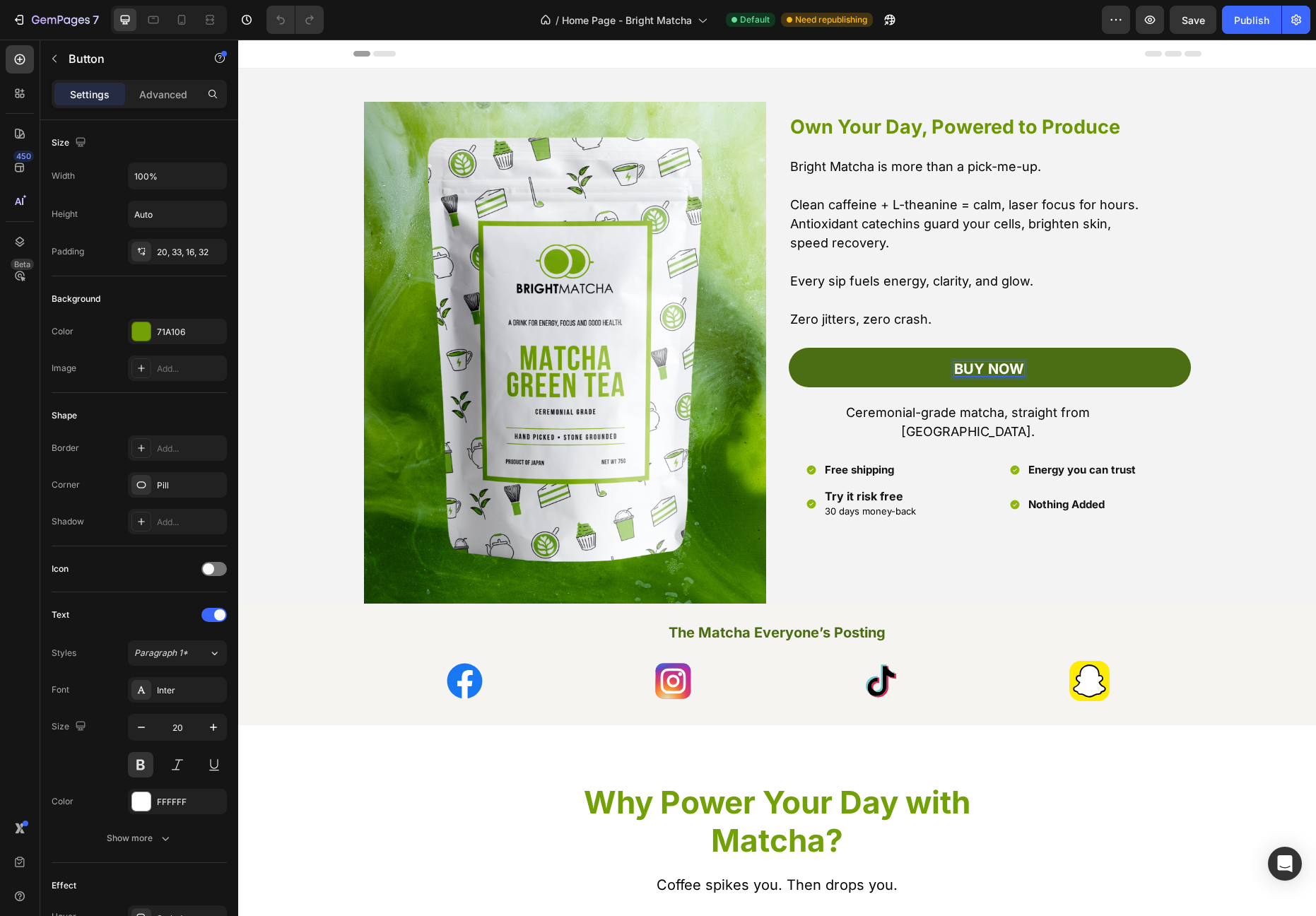
click at [973, 376] on p "buy now" at bounding box center [989, 369] width 70 height 14
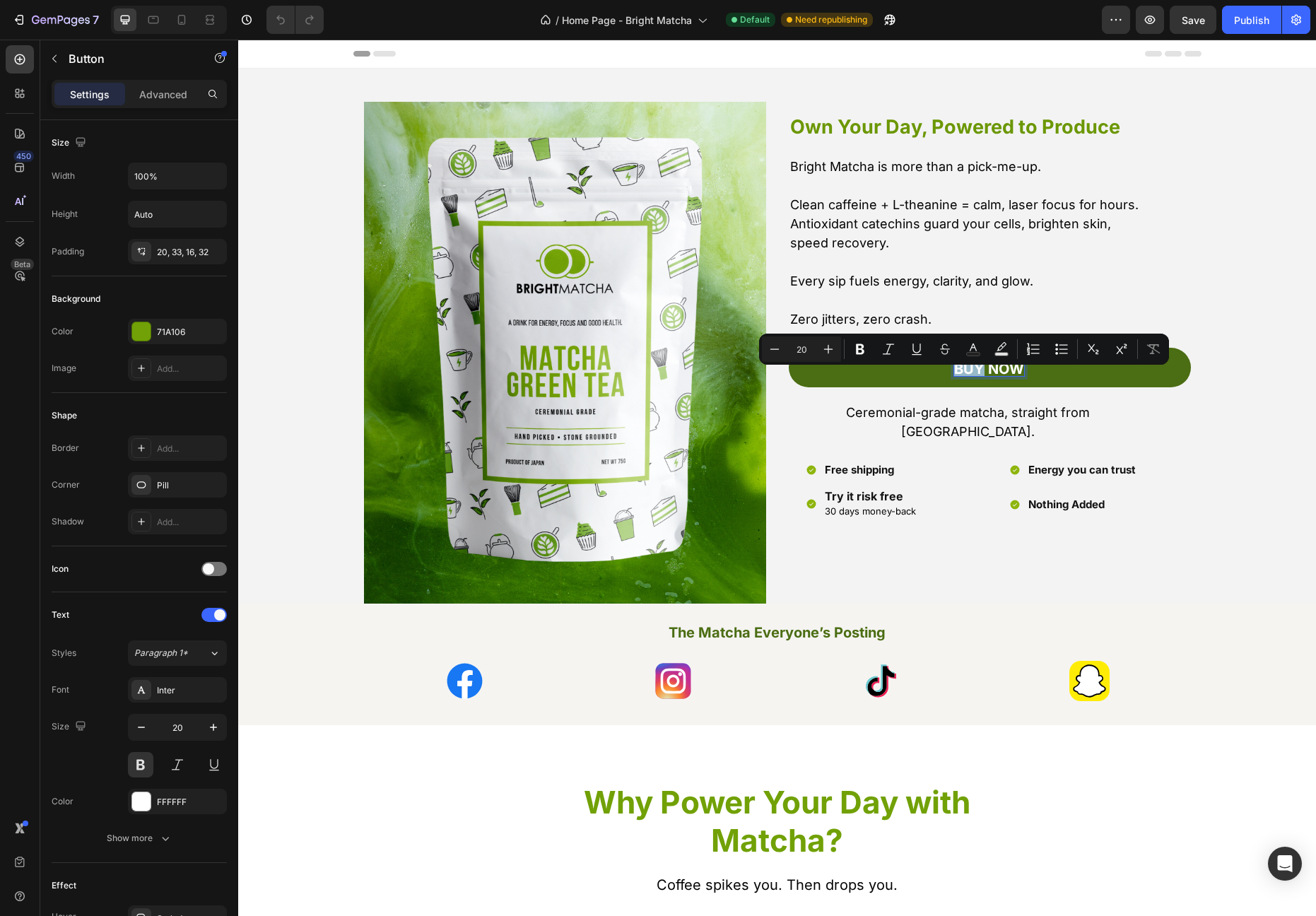
click at [973, 376] on p "buy now" at bounding box center [989, 369] width 70 height 14
drag, startPoint x: 965, startPoint y: 379, endPoint x: 1034, endPoint y: 386, distance: 69.4
click at [1034, 386] on link "buy now" at bounding box center [989, 368] width 402 height 40
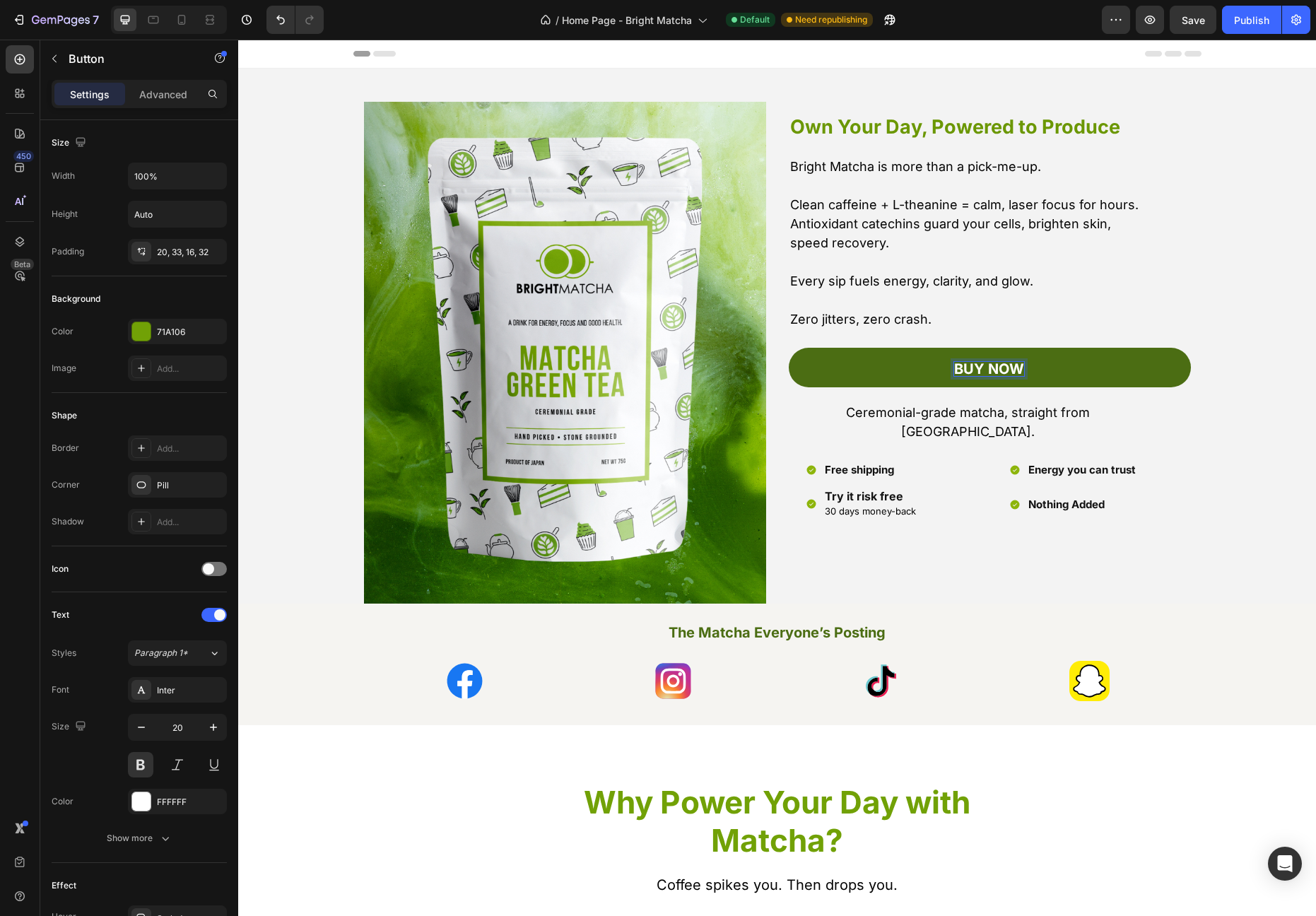
click at [1005, 386] on link "Buy Now" at bounding box center [989, 368] width 402 height 40
click at [995, 376] on p "Buy Now" at bounding box center [989, 369] width 70 height 14
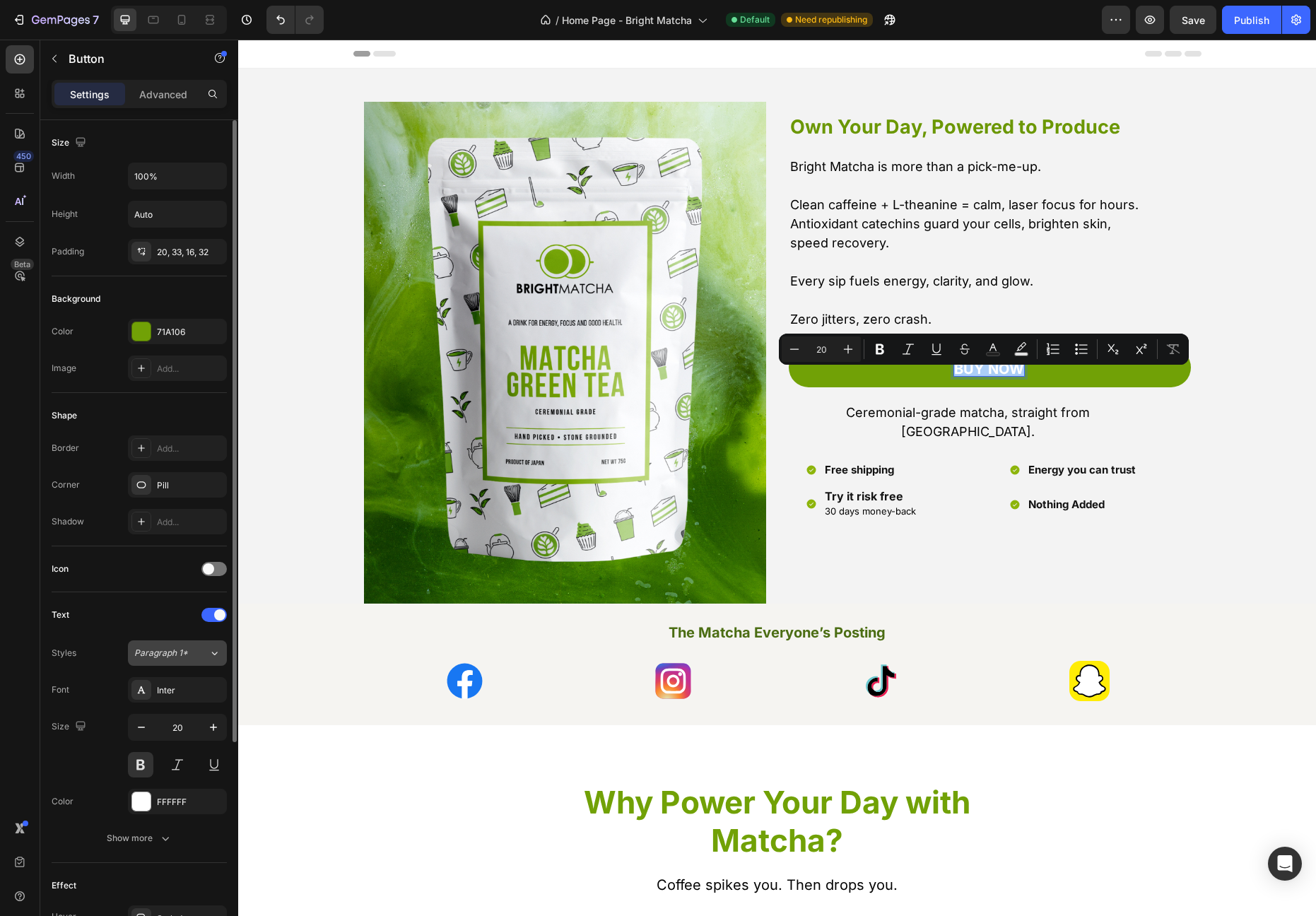
click at [193, 660] on button "Paragraph 1*" at bounding box center [177, 653] width 99 height 26
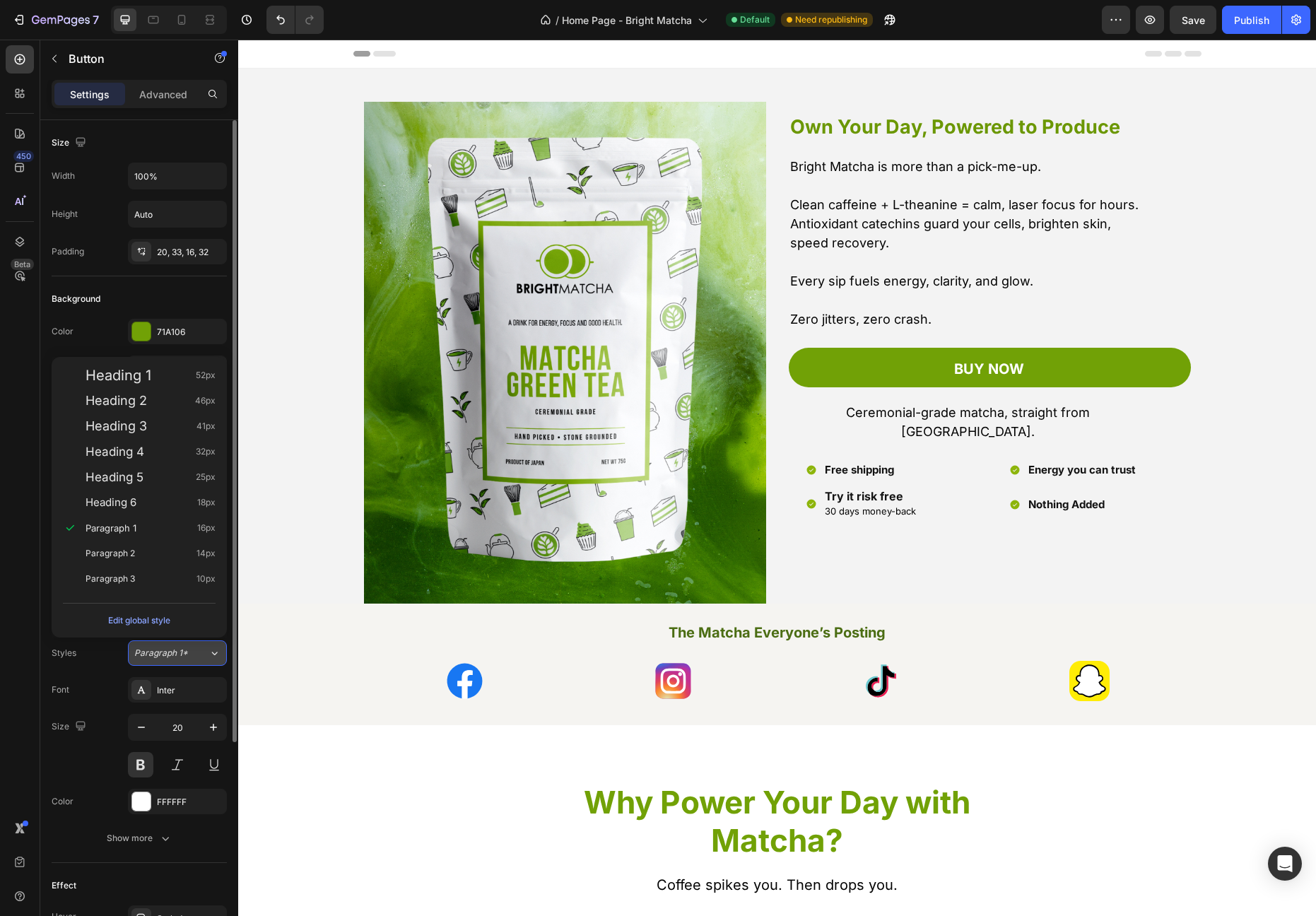
click at [193, 660] on button "Paragraph 1*" at bounding box center [177, 653] width 99 height 26
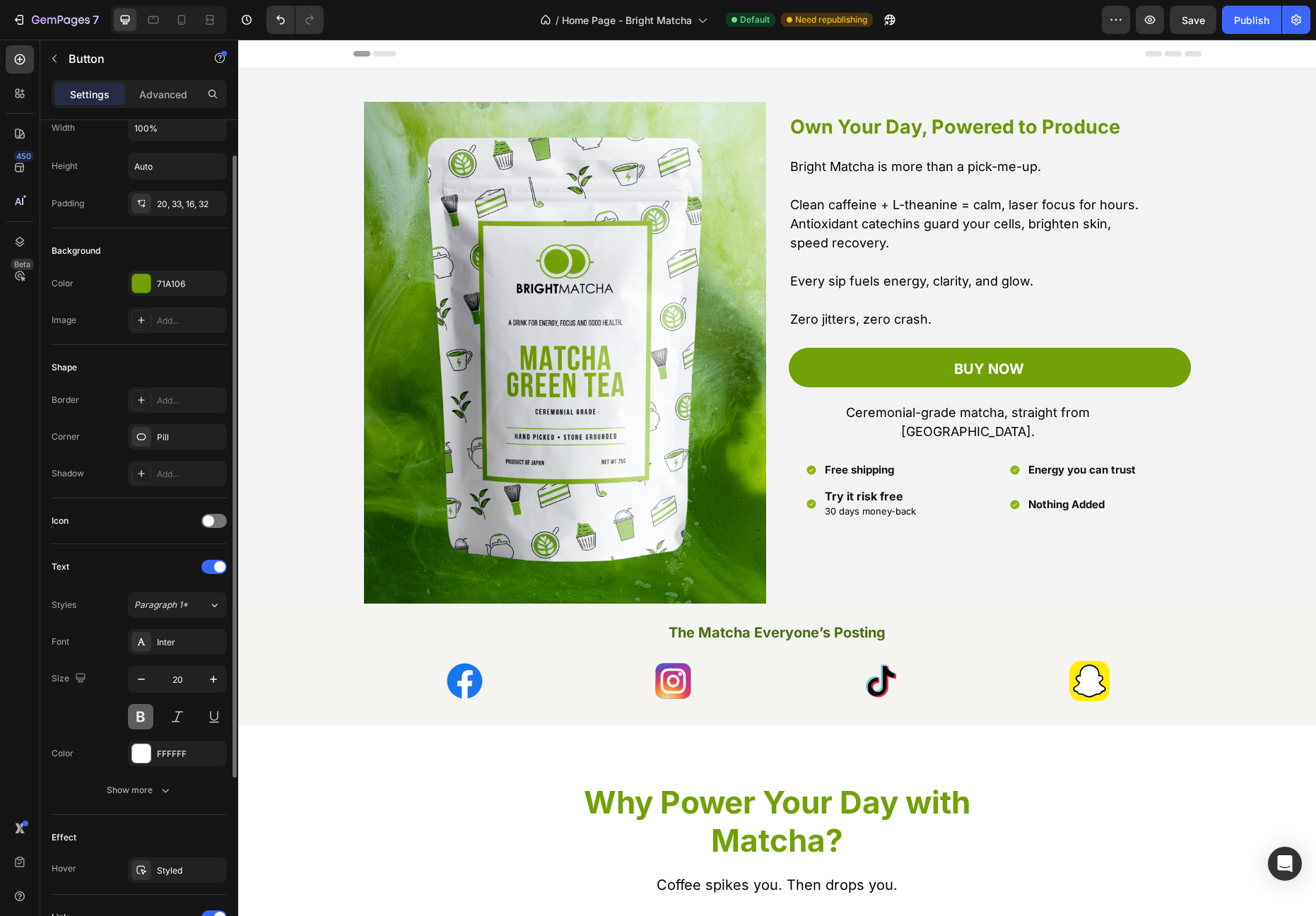
scroll to position [66, 0]
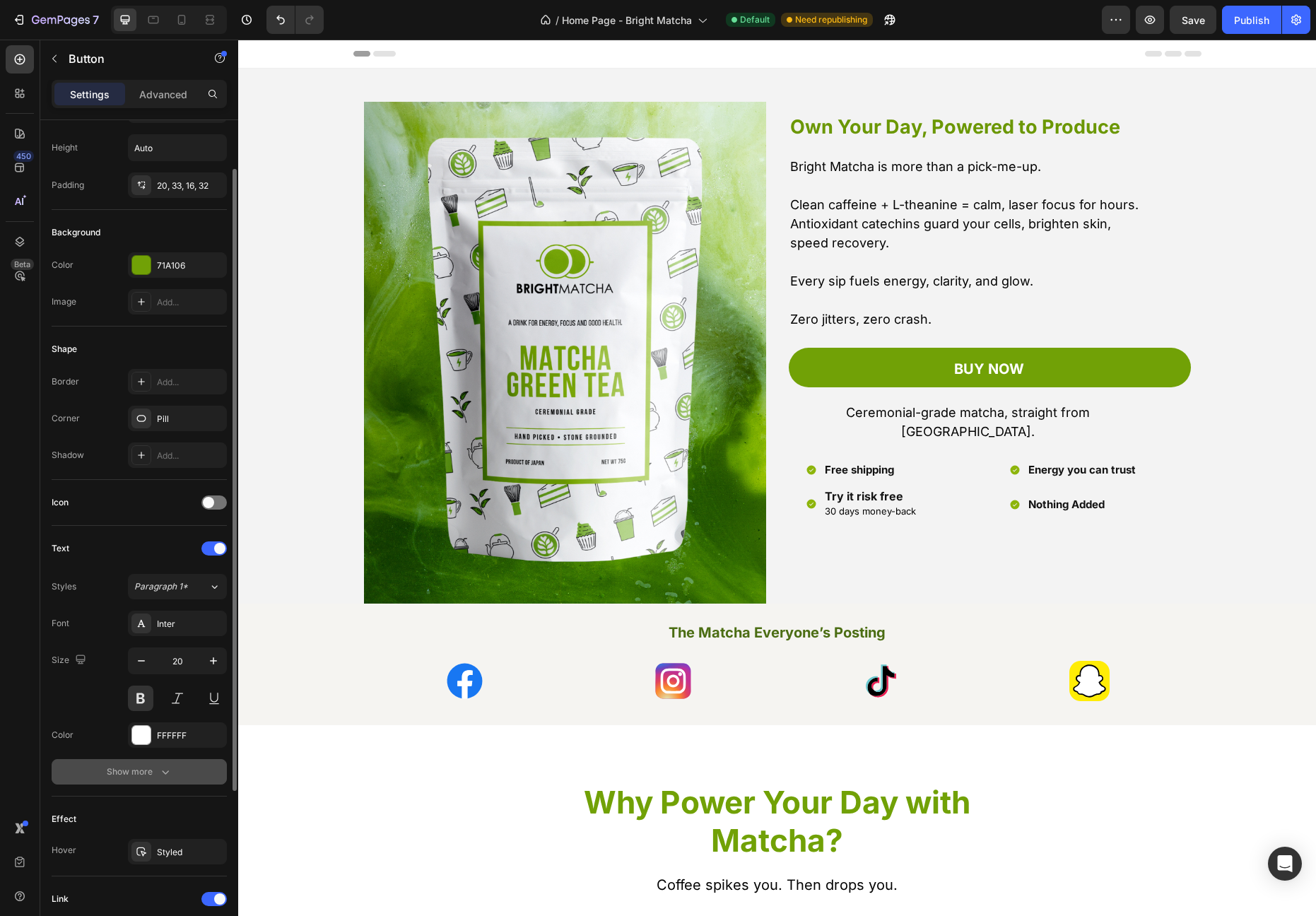
click at [152, 772] on div "Show more" at bounding box center [139, 771] width 65 height 14
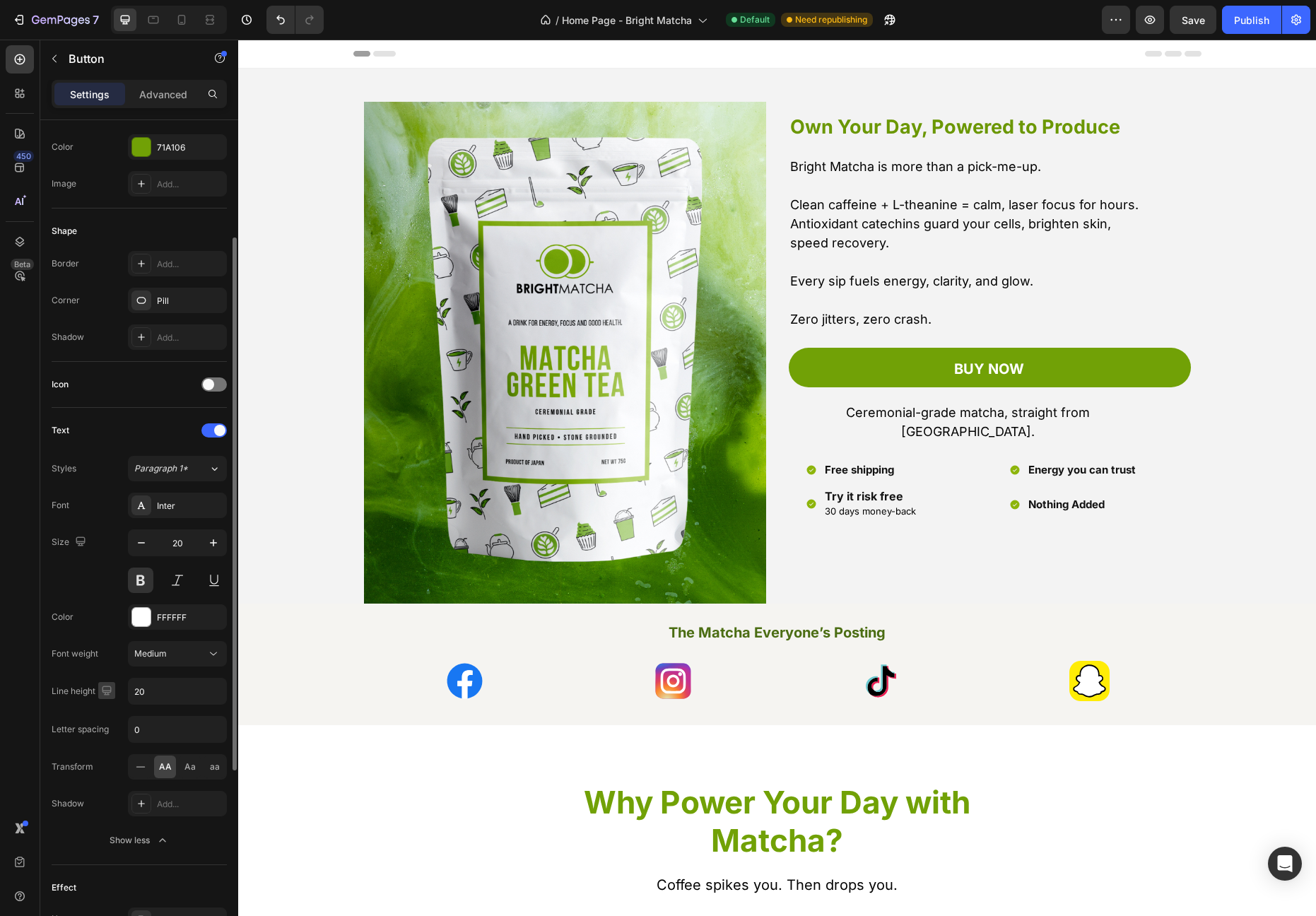
scroll to position [257, 0]
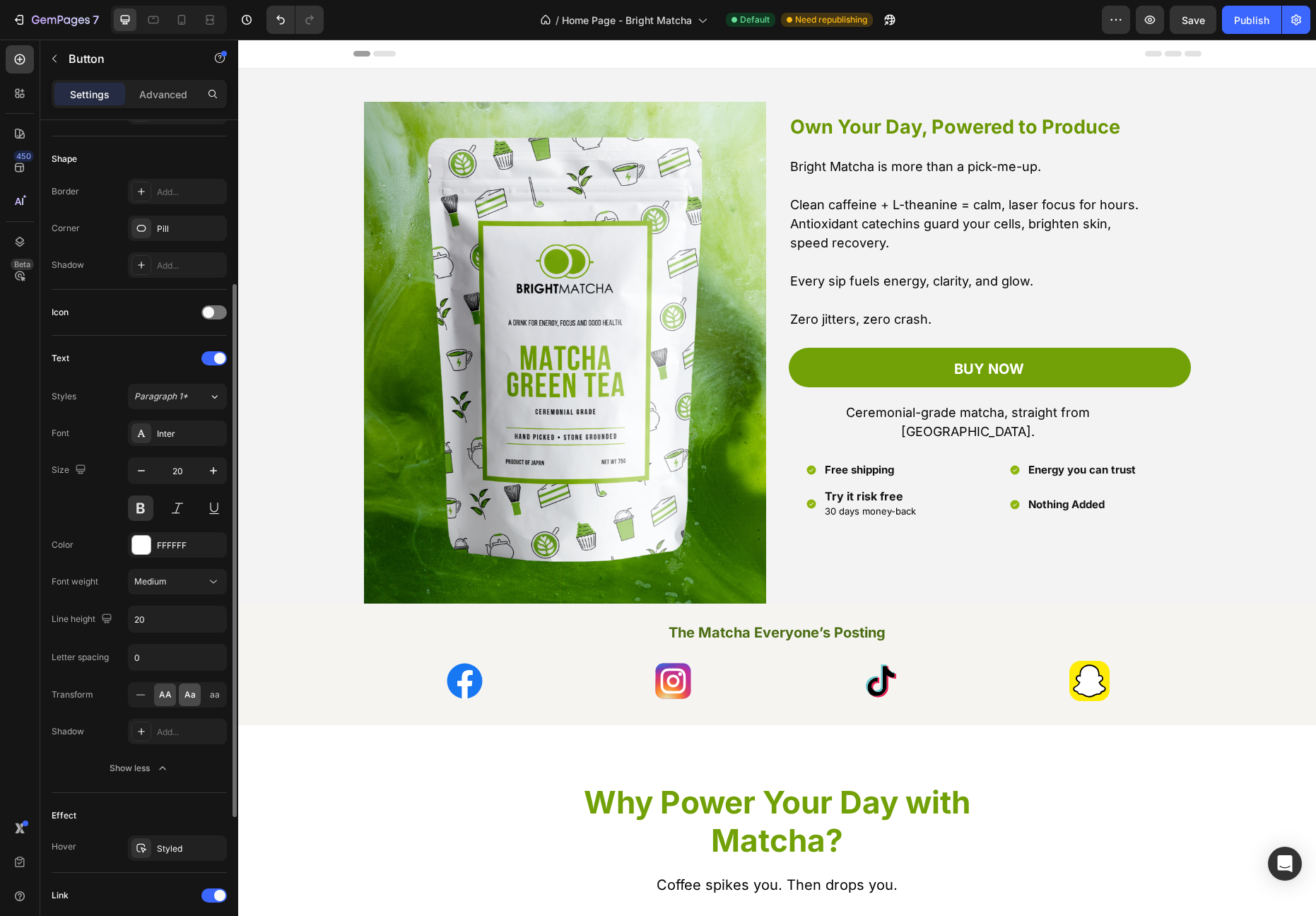
click at [187, 702] on div "Aa" at bounding box center [190, 695] width 22 height 23
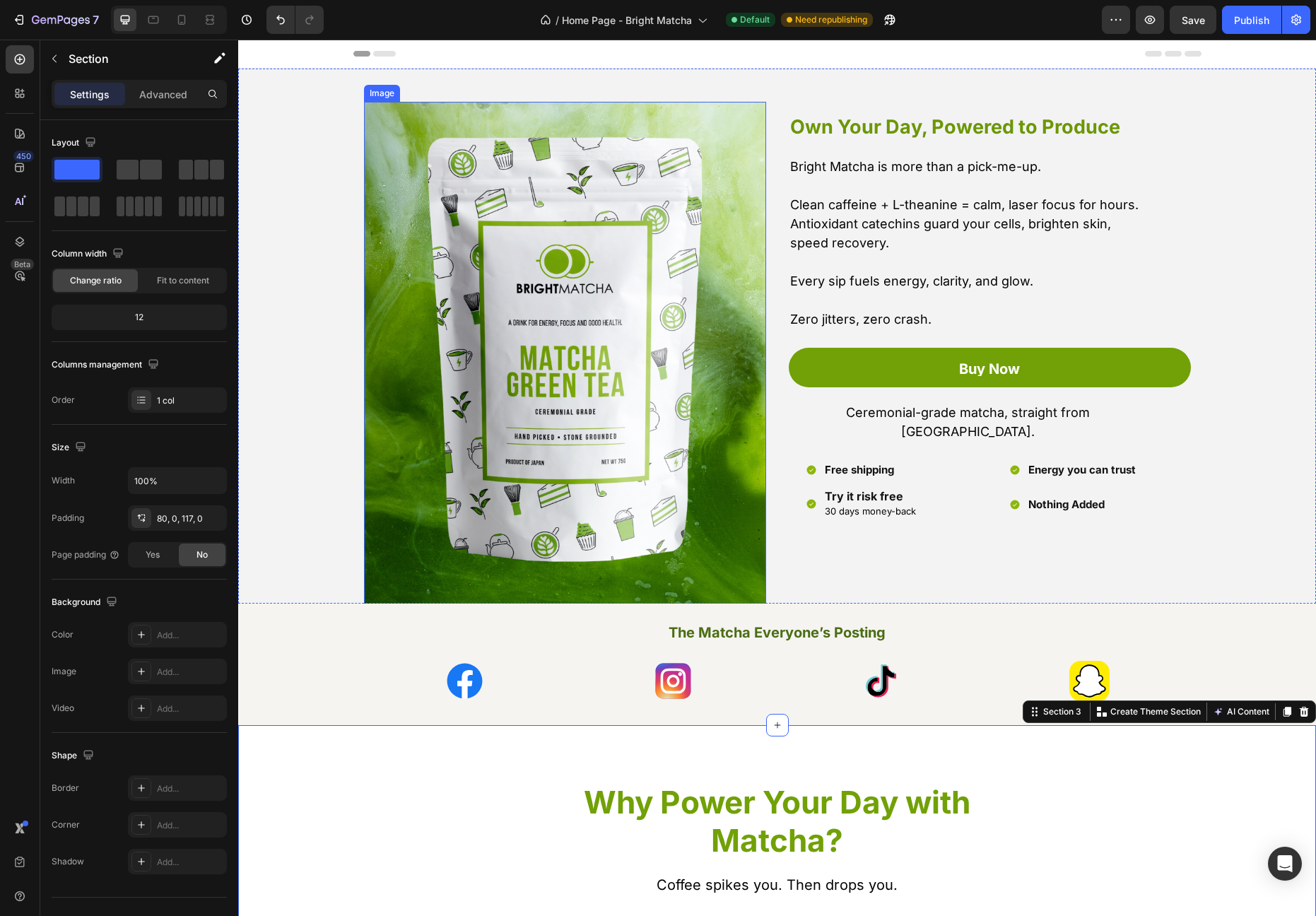
scroll to position [335, 0]
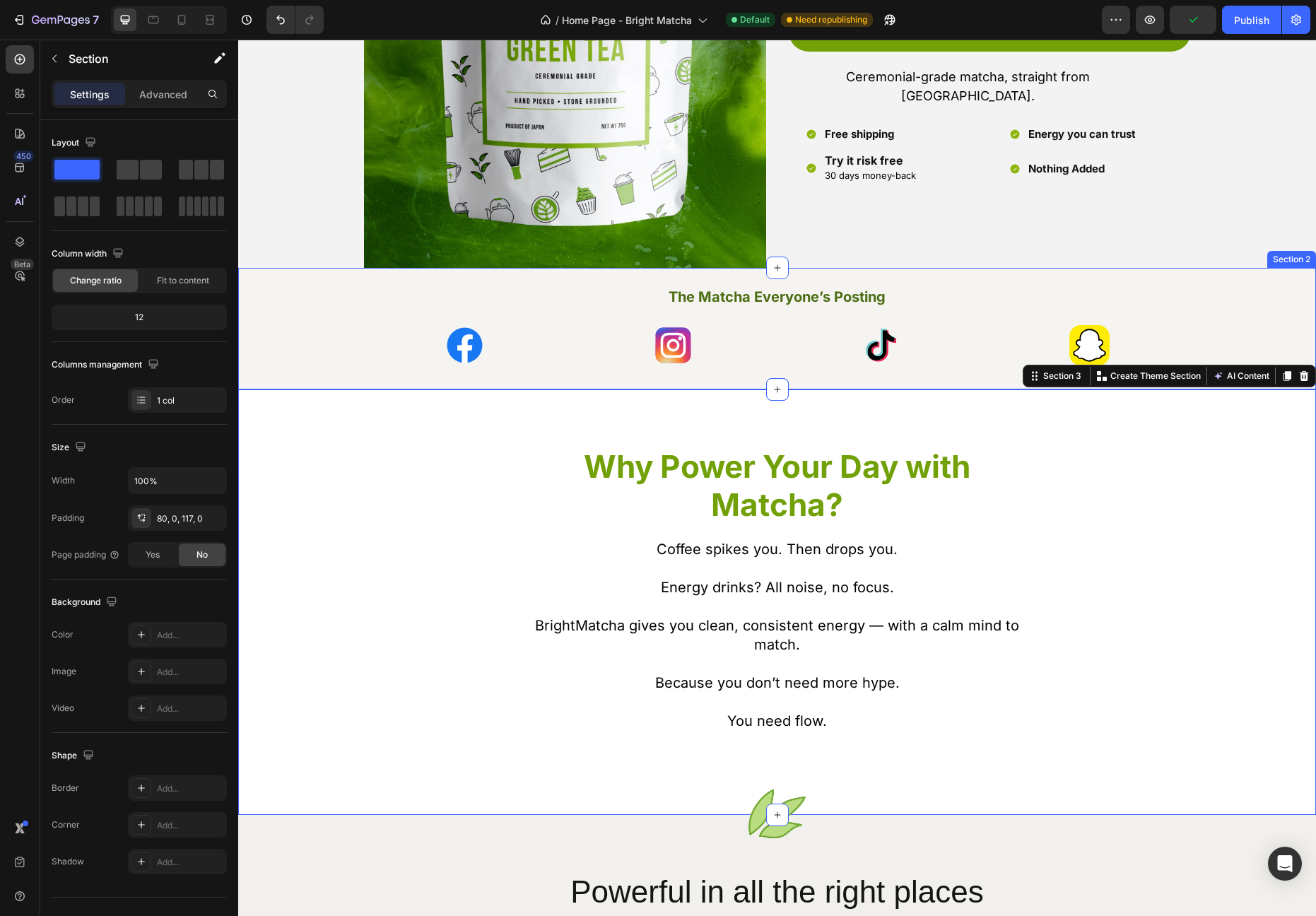
click at [1266, 344] on div "The Matcha Everyone’s Posting Text Block Image Image Image Image Row" at bounding box center [777, 326] width 1042 height 79
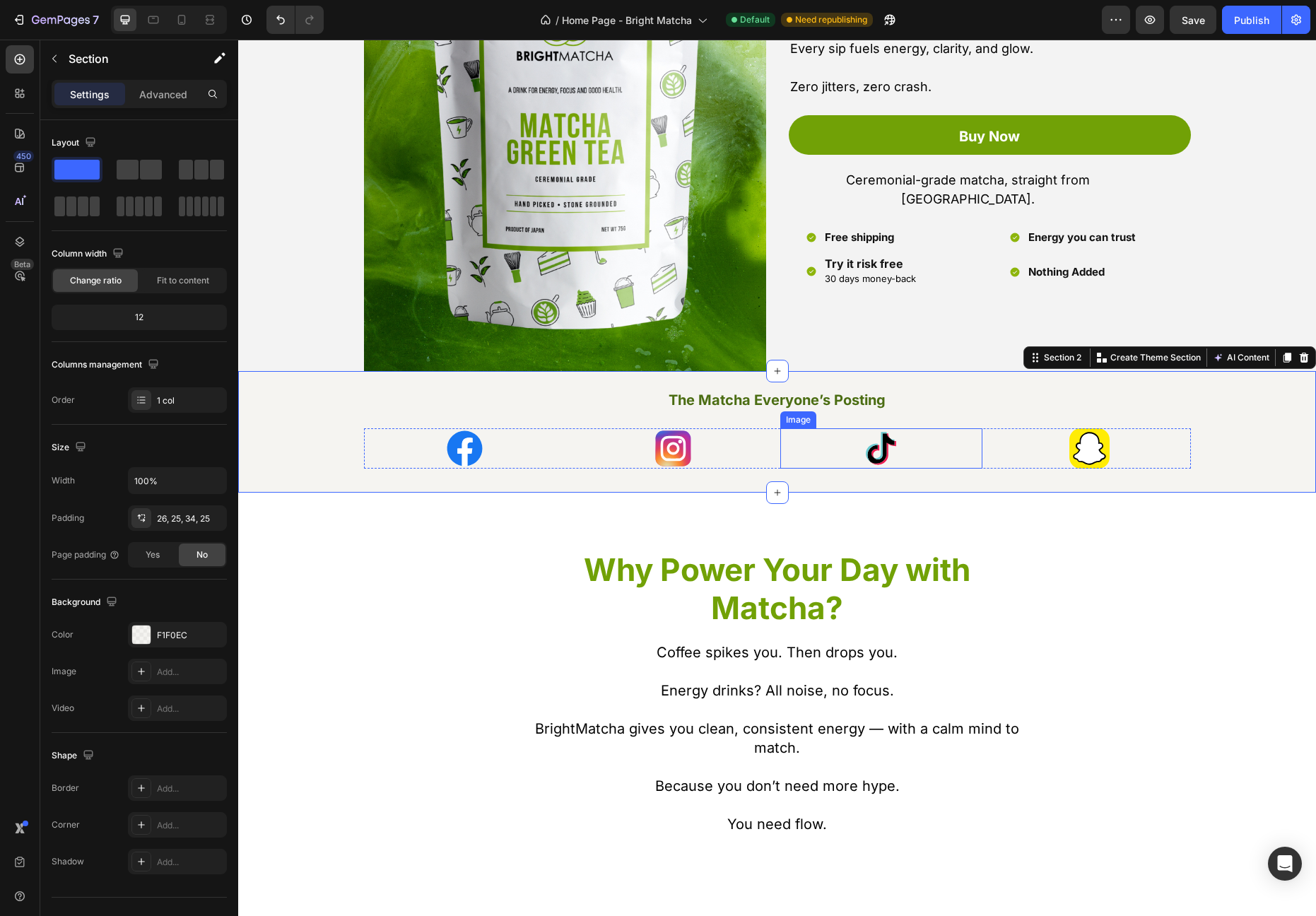
scroll to position [0, 0]
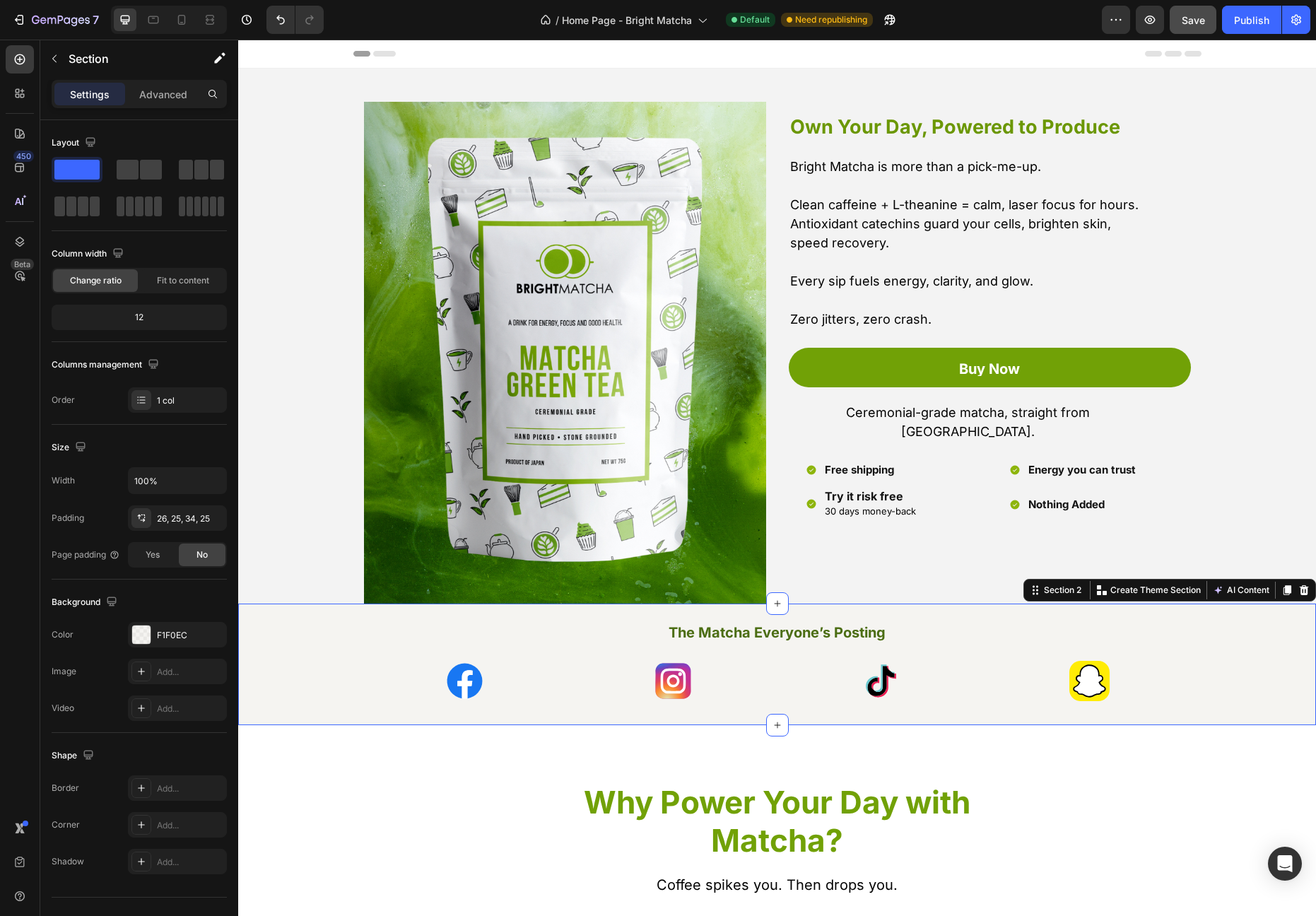
click at [1191, 32] on button "Save" at bounding box center [1192, 20] width 46 height 28
click at [1257, 18] on div "Publish" at bounding box center [1251, 20] width 35 height 15
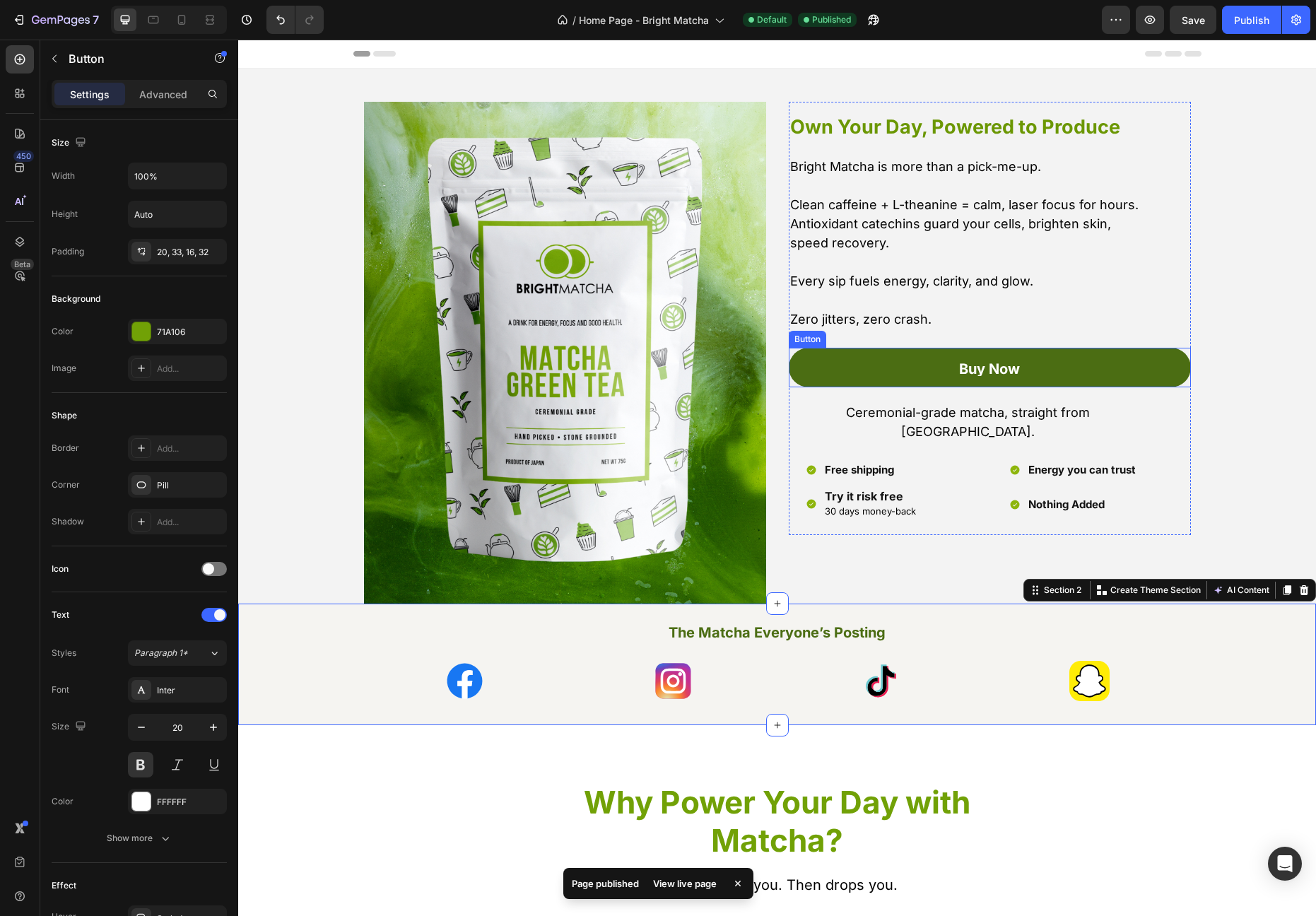
click at [850, 364] on link "Buy Now" at bounding box center [989, 368] width 402 height 40
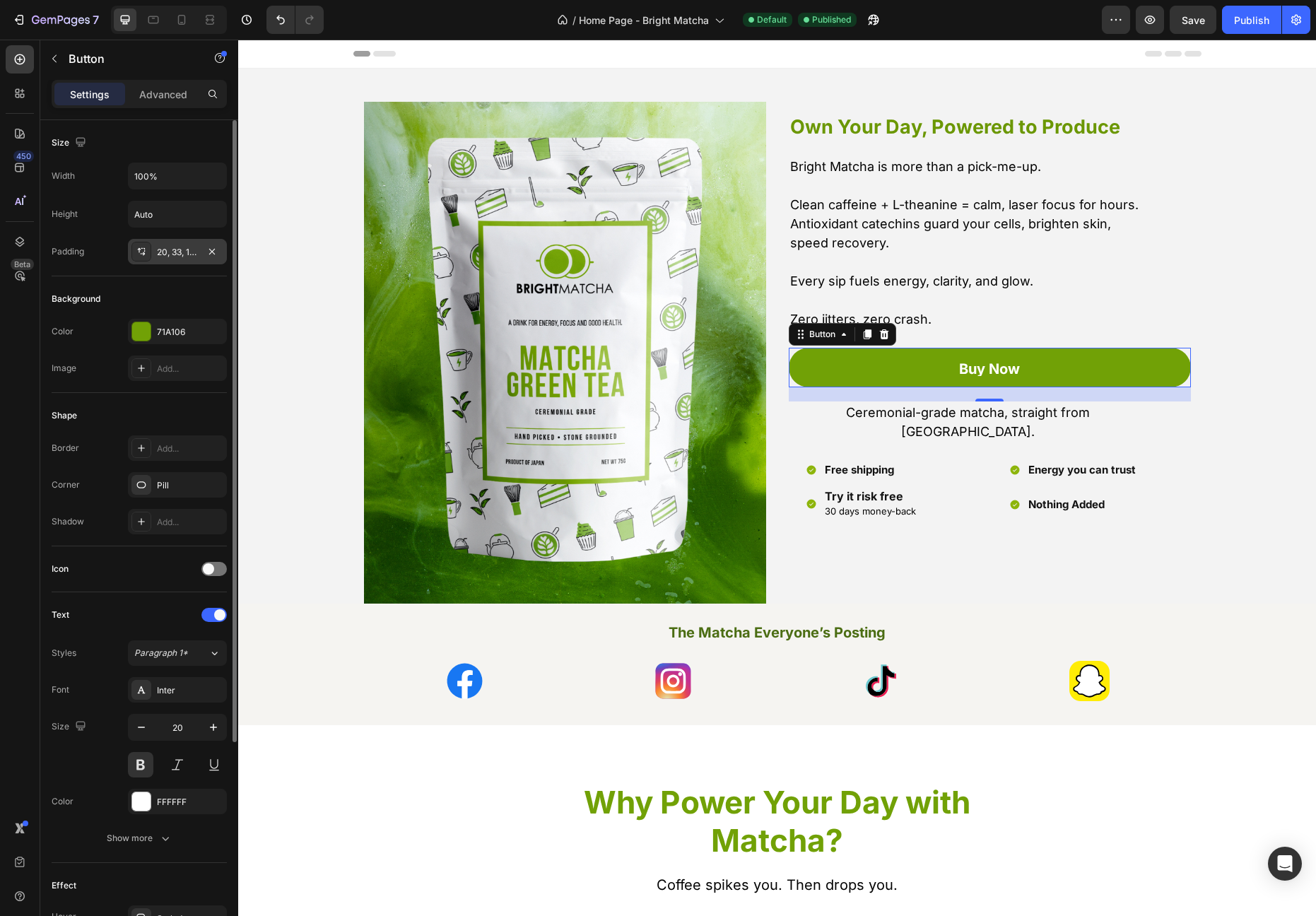
click at [195, 260] on div "20, 33, 16, 32" at bounding box center [177, 252] width 99 height 26
